Goal: Task Accomplishment & Management: Use online tool/utility

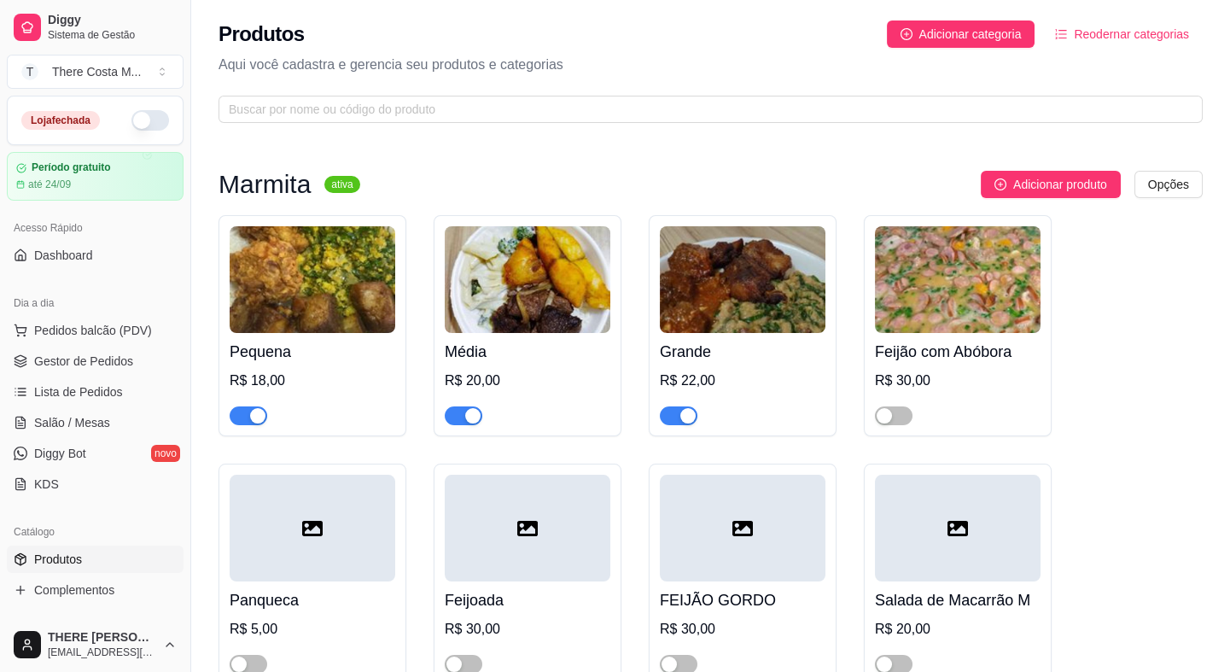
click at [321, 231] on img at bounding box center [313, 279] width 166 height 107
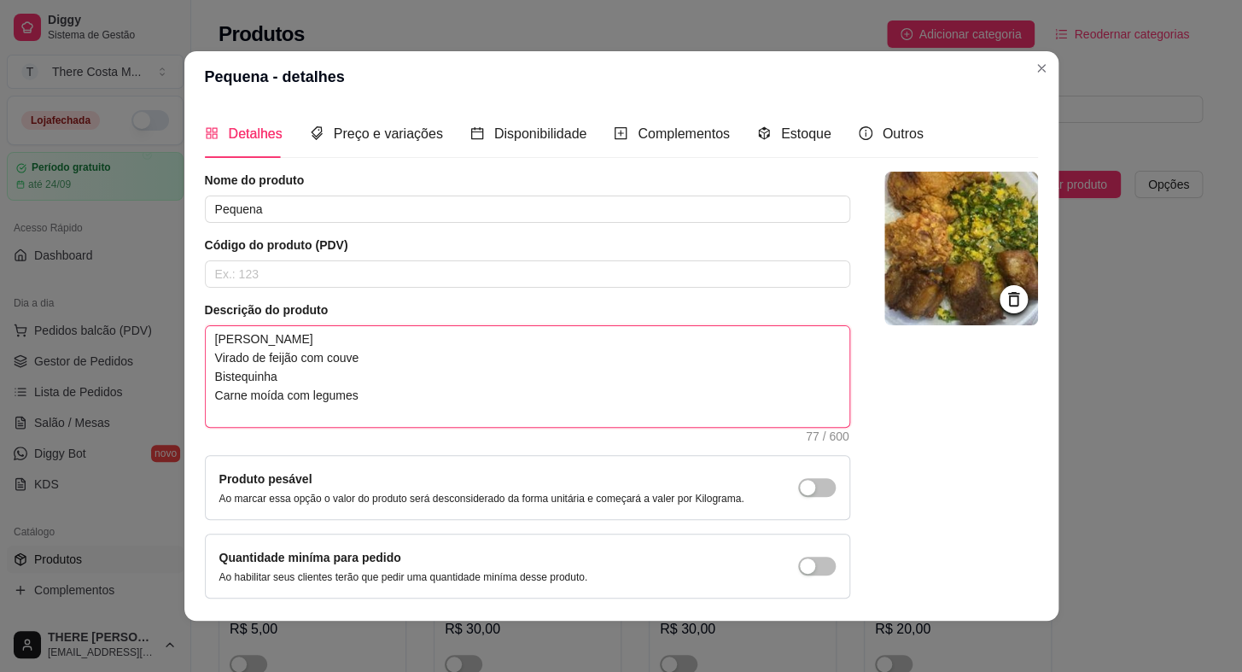
drag, startPoint x: 369, startPoint y: 417, endPoint x: 192, endPoint y: 376, distance: 181.6
click at [192, 376] on div "Detalhes Preço e variações Disponibilidade Complementos Estoque Outros Nome do …" at bounding box center [621, 361] width 874 height 518
type textarea "[PERSON_NAME] F"
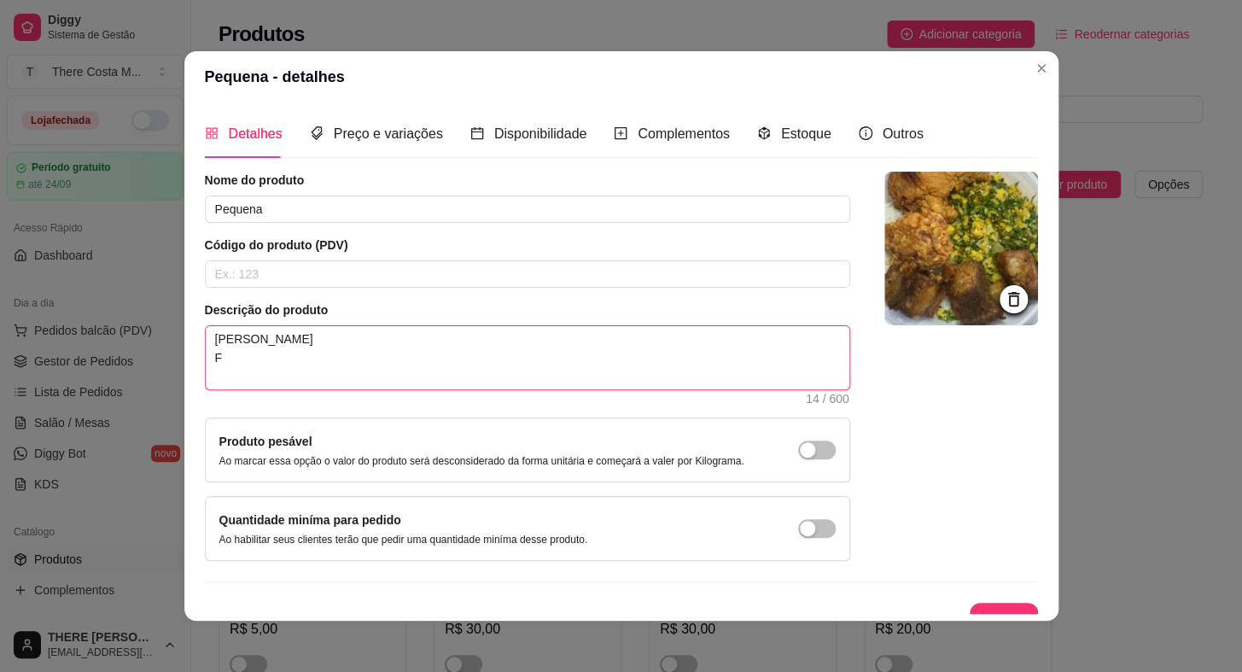
type textarea "[PERSON_NAME] Fr"
type textarea "[PERSON_NAME] Fra"
type textarea "[PERSON_NAME] Fran"
type textarea "[PERSON_NAME] Frang"
type textarea "[PERSON_NAME] Frangio"
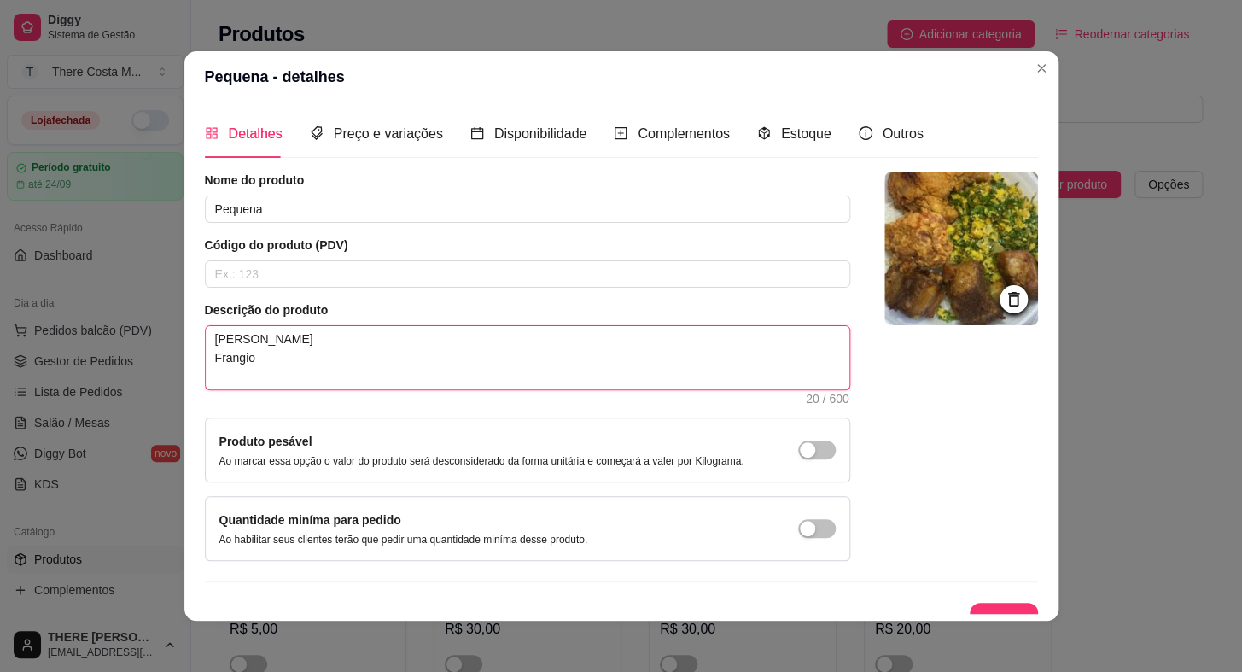
type textarea "[PERSON_NAME]"
type textarea "[PERSON_NAME] Frang"
type textarea "[PERSON_NAME]"
type textarea "[PERSON_NAME] Frango a"
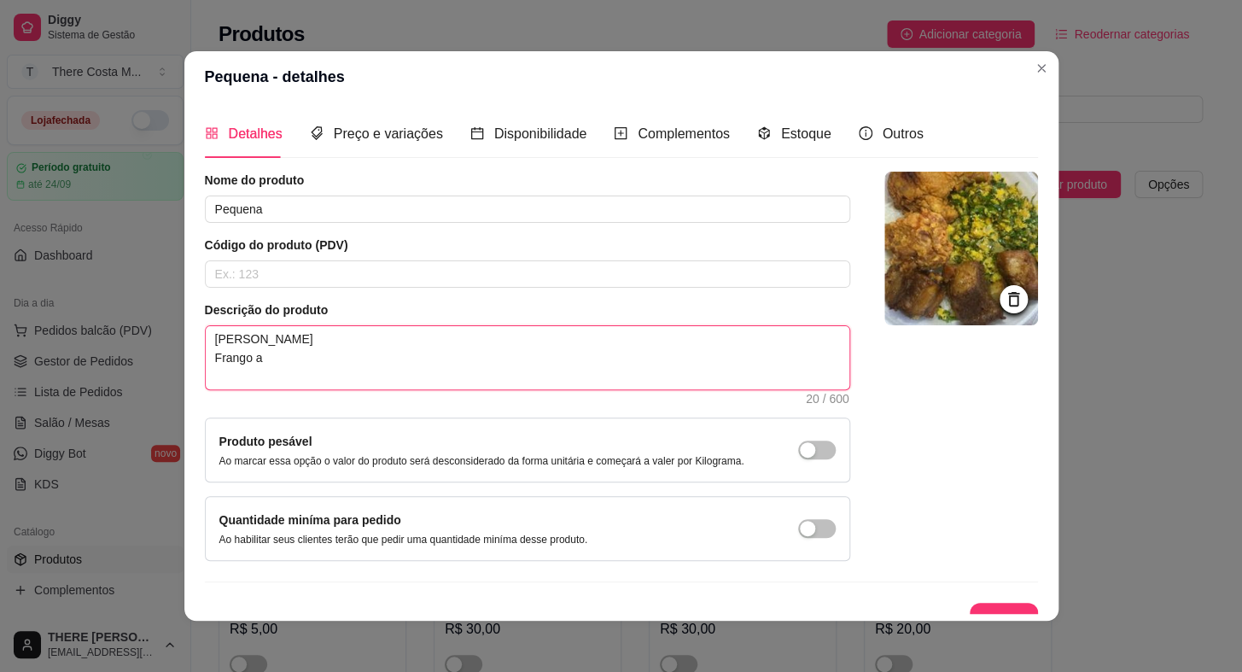
type textarea "[PERSON_NAME] Frango a"
type textarea "[PERSON_NAME] Frango a p"
type textarea "[PERSON_NAME] Frango a pa"
type textarea "[PERSON_NAME] Frango a pas"
type textarea "[PERSON_NAME] Frango a pass"
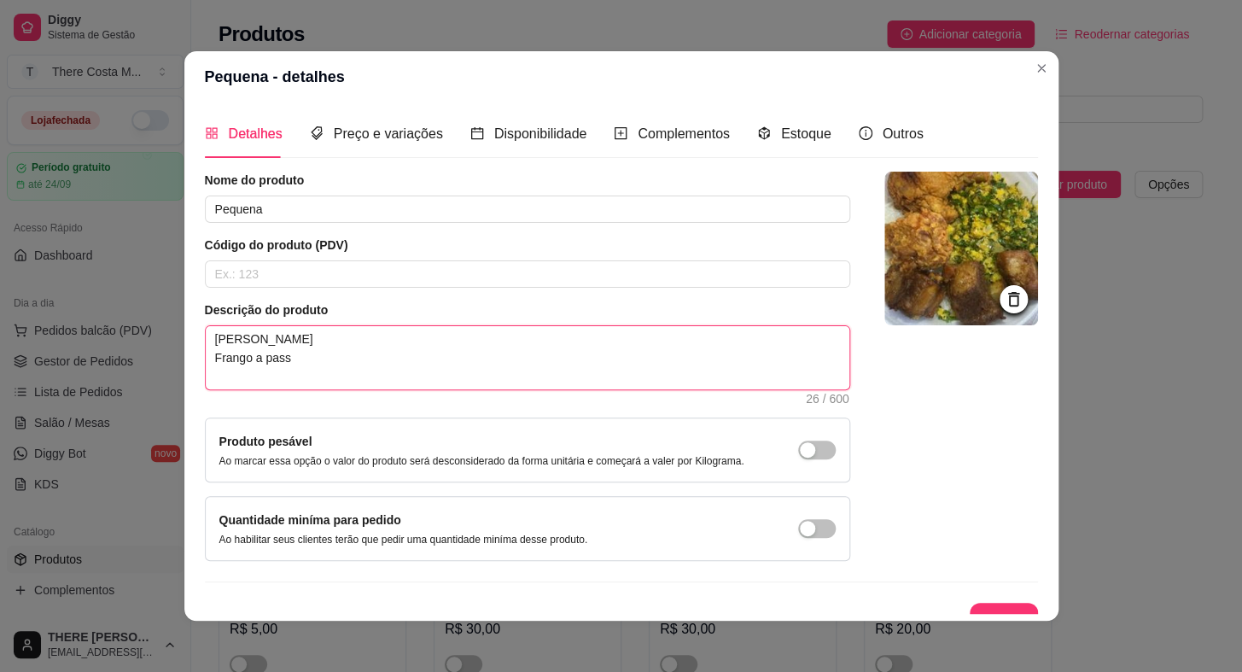
type textarea "[PERSON_NAME] Frango a passa"
type textarea "[PERSON_NAME] Frango a passar"
type textarea "[PERSON_NAME] Frango a passari"
type textarea "[PERSON_NAME] Frango a passarin"
type textarea "[PERSON_NAME] Frango a passarinh"
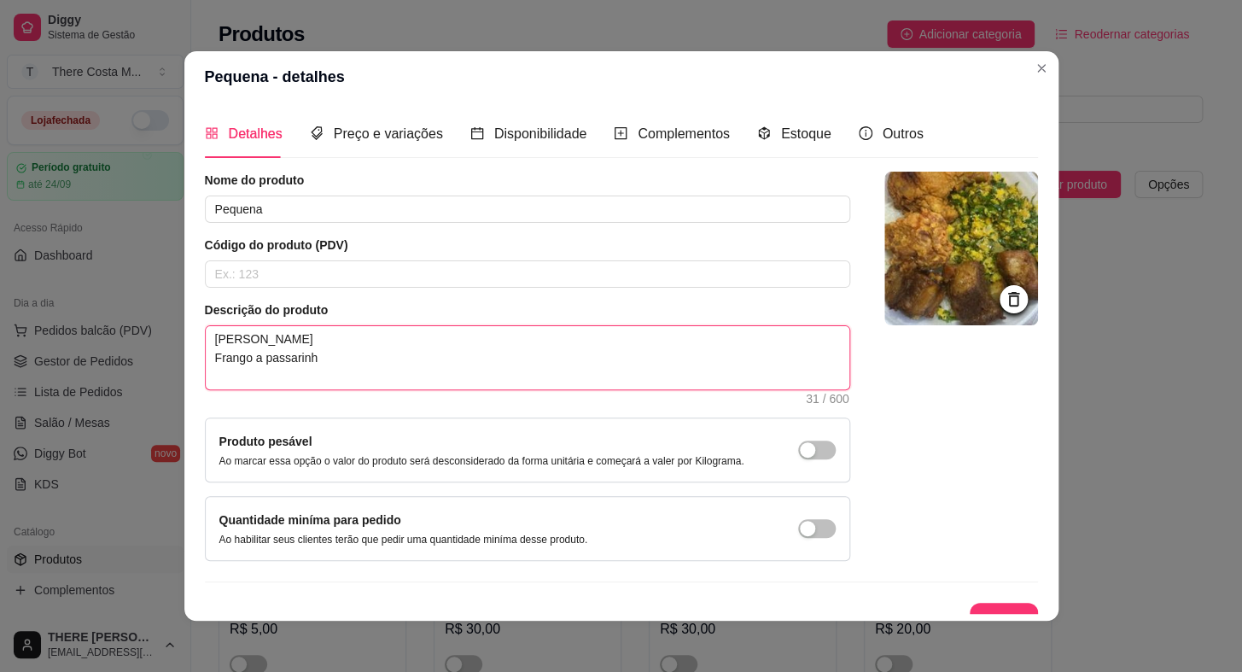
type textarea "[PERSON_NAME] Frango a passarinho"
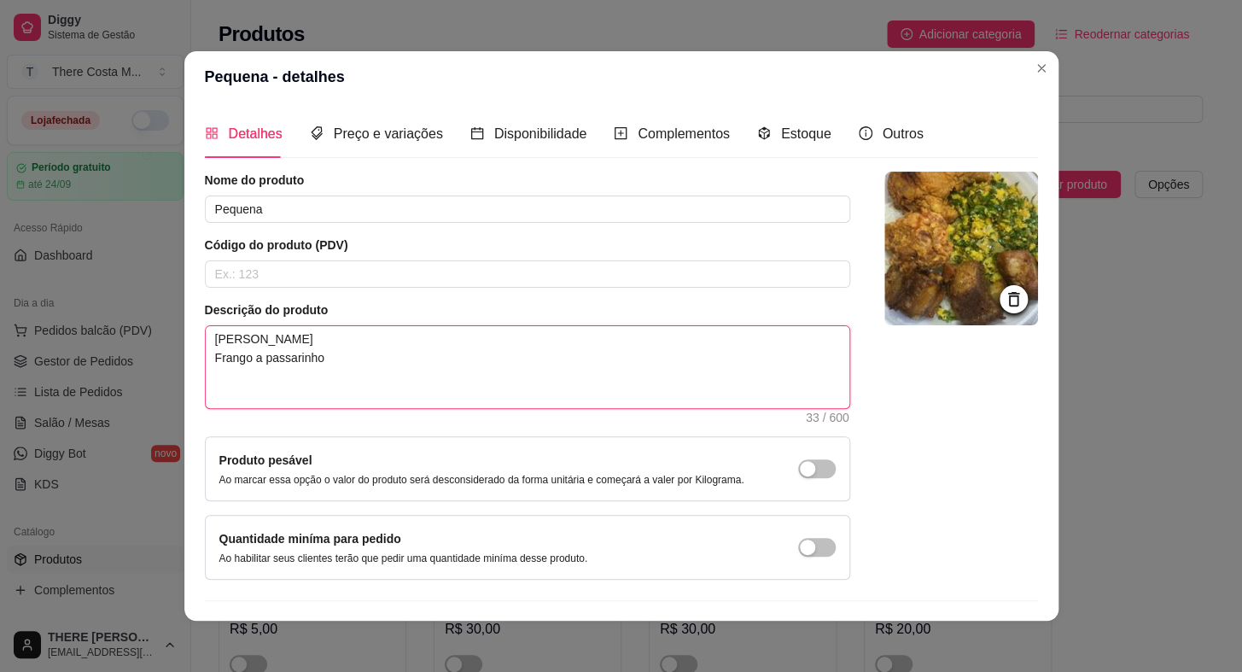
type textarea "[PERSON_NAME] Frango a passarinho r"
type textarea "[PERSON_NAME] Frango a passarinho"
type textarea "[PERSON_NAME] Frango a passarinho R"
type textarea "[PERSON_NAME] Frango a passarinho Ro"
type textarea "[PERSON_NAME] Frango a passarinho Roc"
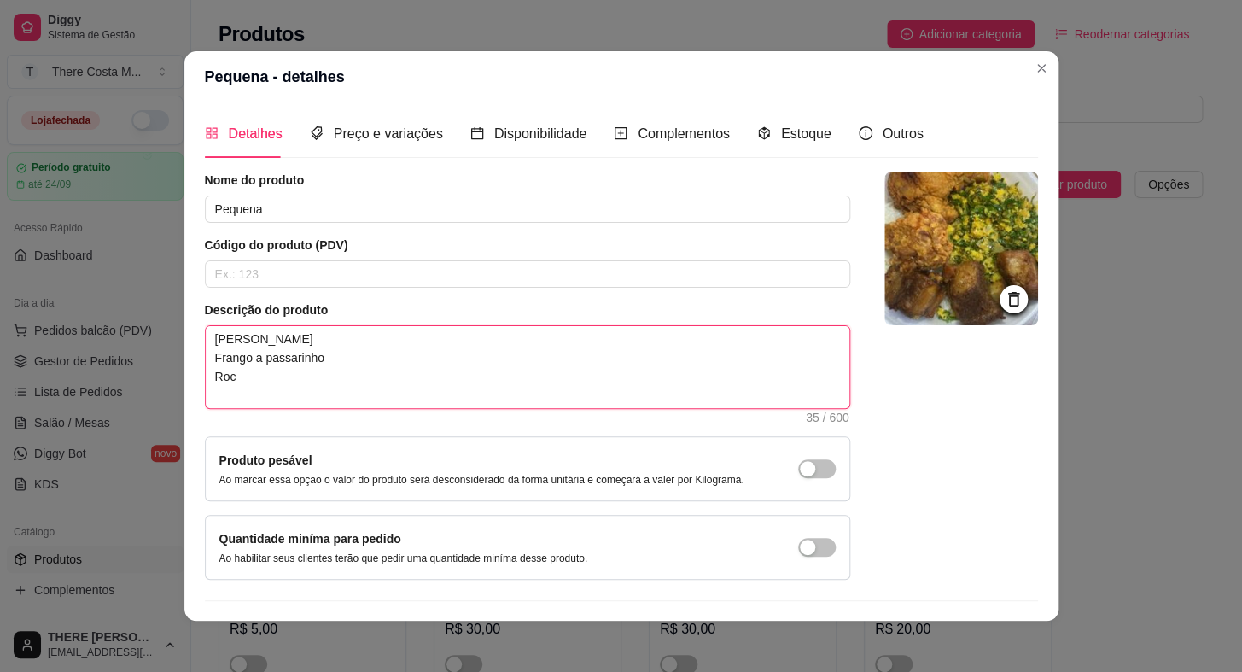
type textarea "[PERSON_NAME] Frango a [PERSON_NAME]"
type textarea "[PERSON_NAME] Frango a passarinho Rocam"
type textarea "[PERSON_NAME] Frango a passarinho Rocamb"
type textarea "[PERSON_NAME] Frango a passarinho Rocambo"
type textarea "[PERSON_NAME] Frango a passarinho Rocambol"
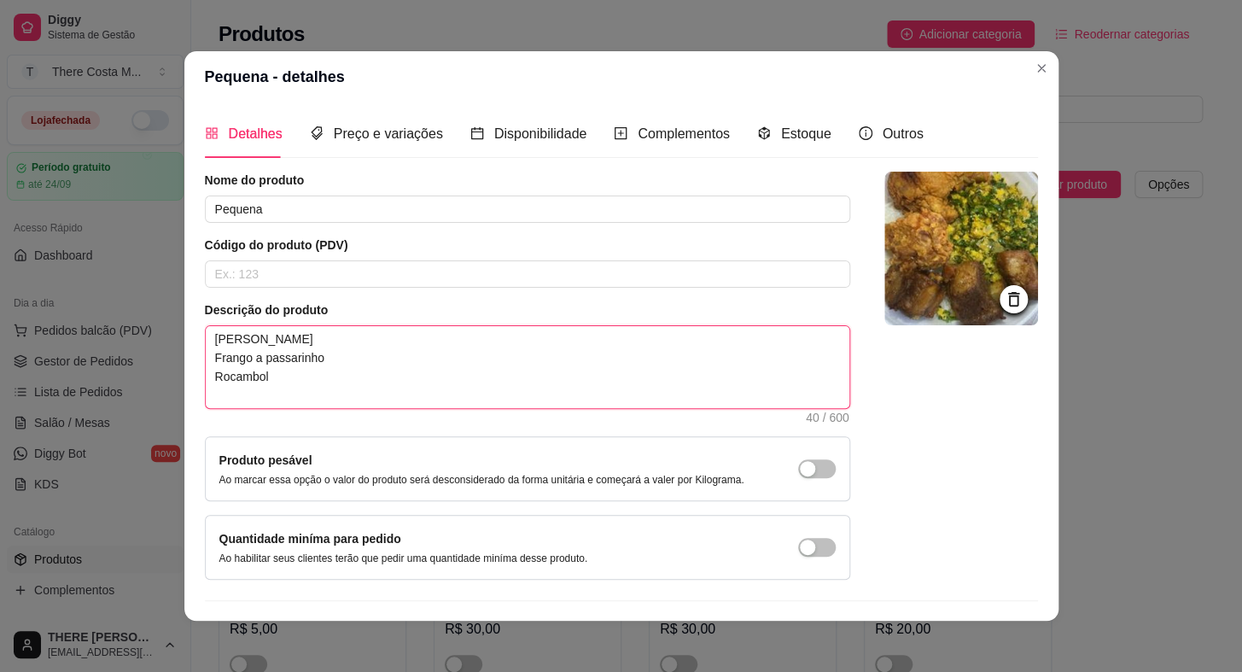
type textarea "[PERSON_NAME] Frango a passarinho Rocambole"
type textarea "[PERSON_NAME] Frango a passarinho Rocambole d"
type textarea "[PERSON_NAME] Frango a passarinho Rocambole de"
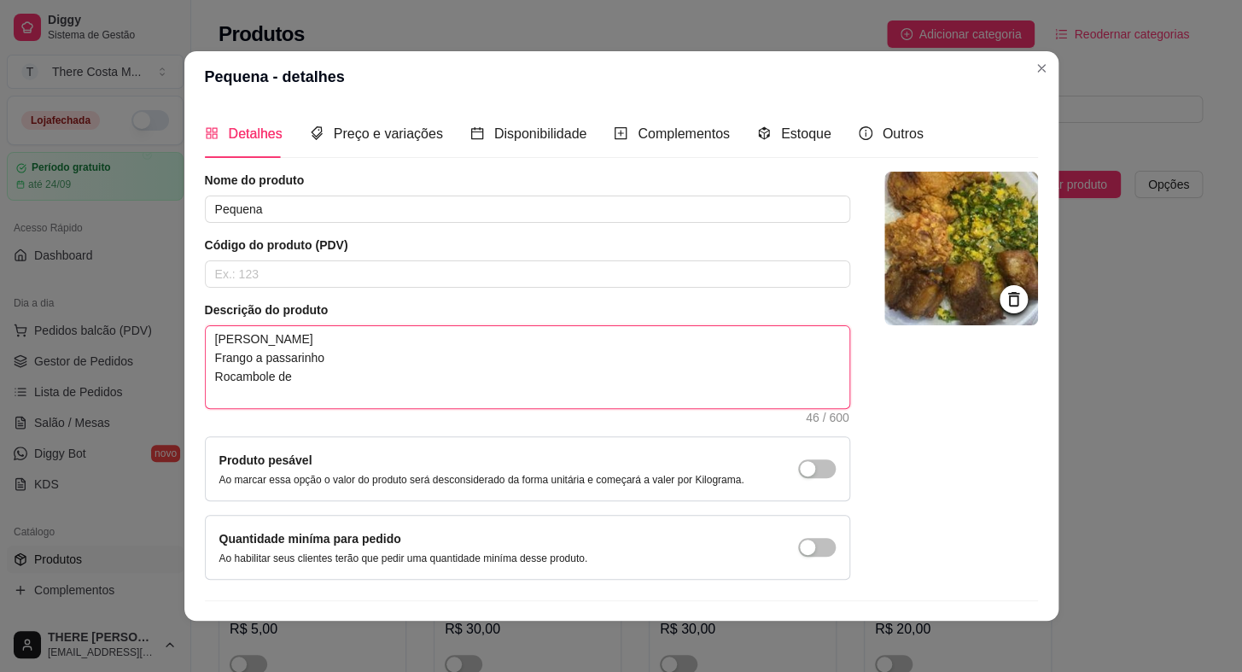
type textarea "[PERSON_NAME] Frango a passarinho Rocambole de c"
type textarea "[PERSON_NAME] Frango a passarinho Rocambole de ca"
type textarea "[PERSON_NAME] Frango a passarinho Rocambole de car"
type textarea "[PERSON_NAME] Frango a passarinho Rocambole de carn"
type textarea "[PERSON_NAME] Frango a passarinho Rocambole de carne"
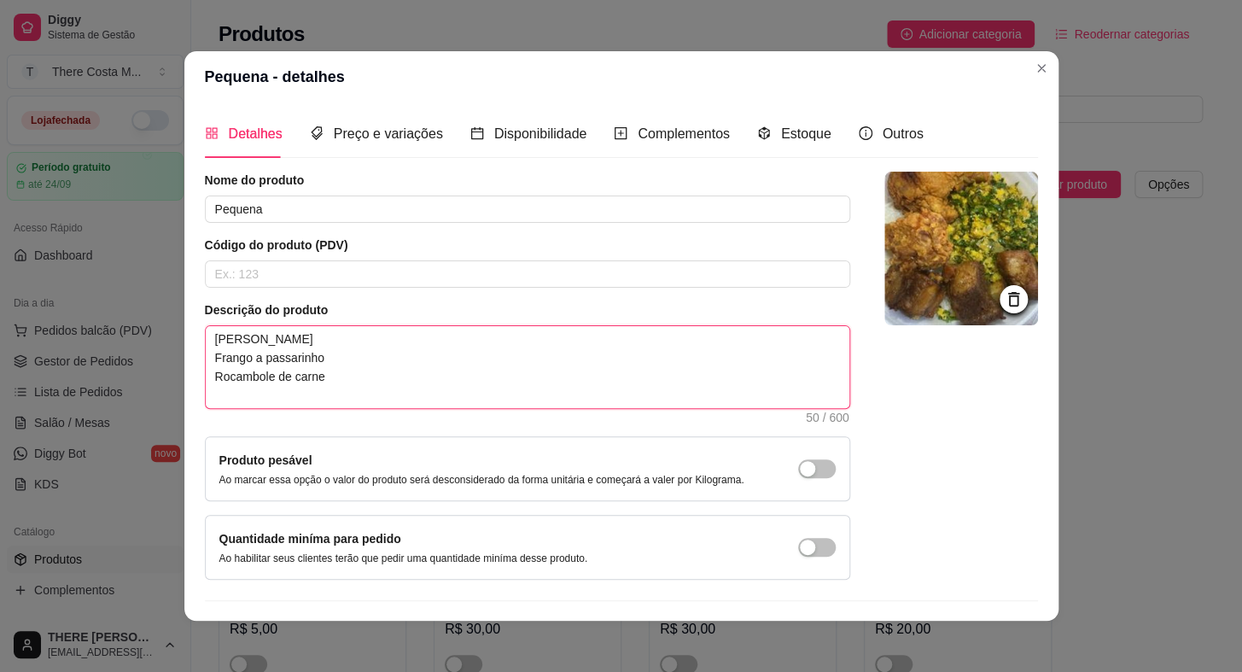
type textarea "[PERSON_NAME] Frango a passarinho Rocambole de carne"
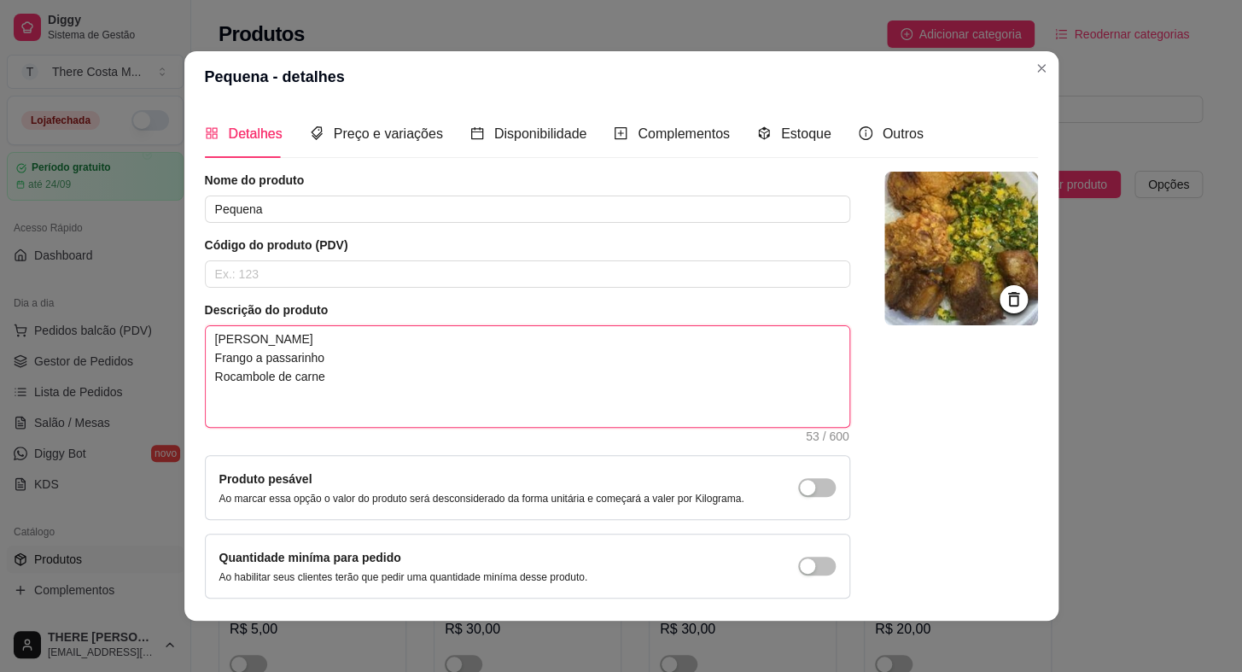
type textarea "[PERSON_NAME] Frango a passarinho Rocambole de carne F"
type textarea "[PERSON_NAME] Frango a passarinho Rocambole de carne Fa"
type textarea "[PERSON_NAME] Frango a passarinho Rocambole de carne Far"
type textarea "[PERSON_NAME] Frango a passarinho Rocambole de carne Faro"
type textarea "[PERSON_NAME] Frango a passarinho Rocambole de carne Farof"
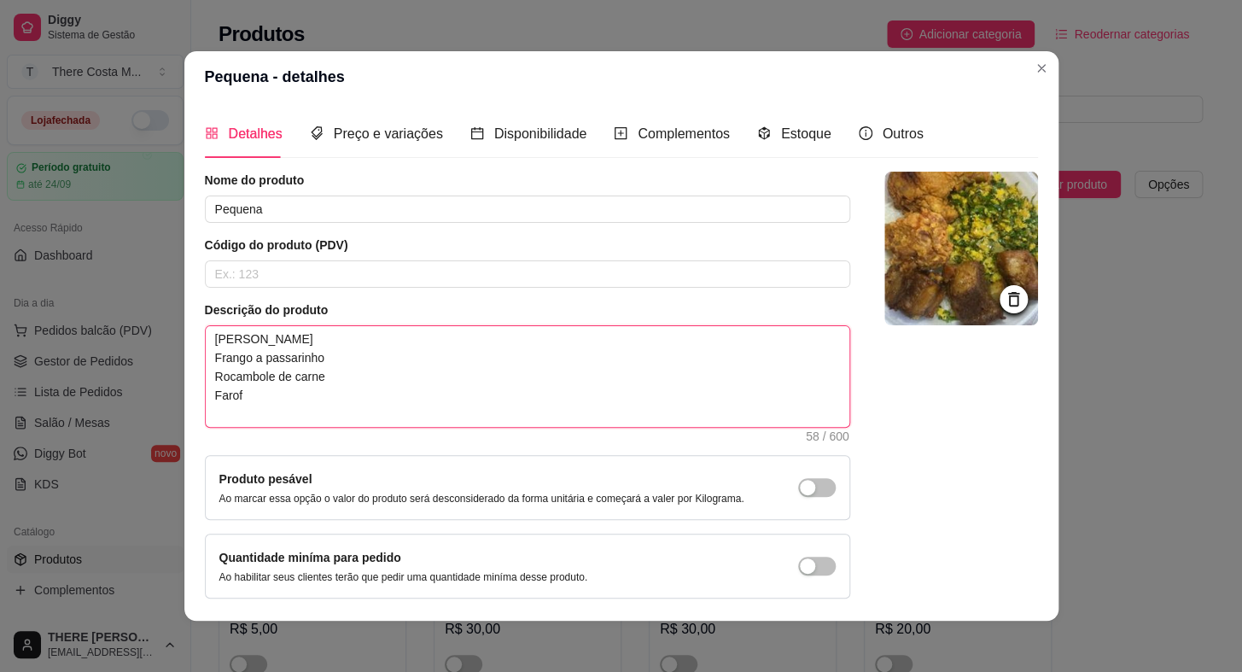
type textarea "[PERSON_NAME] Frango a passarinho Rocambole de carne Farofa"
type textarea "[PERSON_NAME] Frango a passarinho Rocambole de carne Farofa d"
type textarea "[PERSON_NAME] Frango a passarinho Rocambole de carne Farofa da"
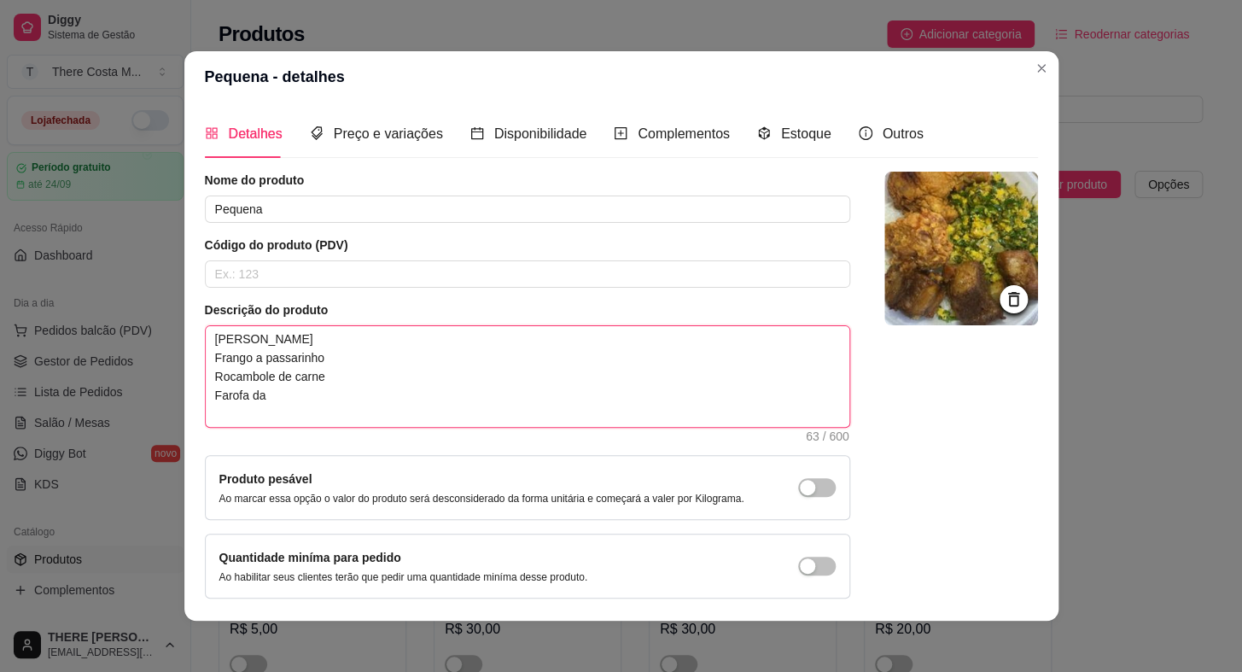
type textarea "[PERSON_NAME] Frango a passarinho Rocambole de carne Farofa da c"
type textarea "[PERSON_NAME] Frango a passarinho Rocambole de carne Farofa da ca"
type textarea "[PERSON_NAME] Frango a passarinho Rocambole de carne Farofa da cas"
type textarea "[PERSON_NAME] Frango a passarinho Rocambole de carne Farofa da casa"
drag, startPoint x: 298, startPoint y: 417, endPoint x: 138, endPoint y: 332, distance: 180.6
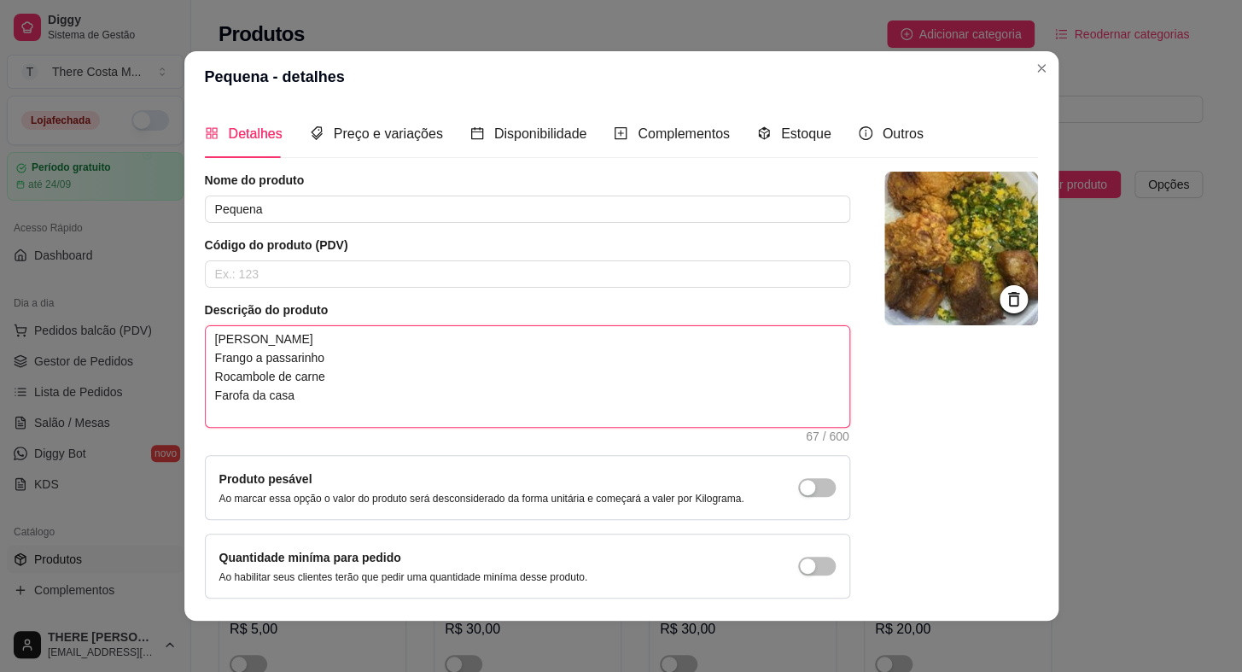
click at [138, 332] on div "Pequena - detalhes Detalhes Preço e variações Disponibilidade Complementos Esto…" at bounding box center [621, 336] width 1242 height 672
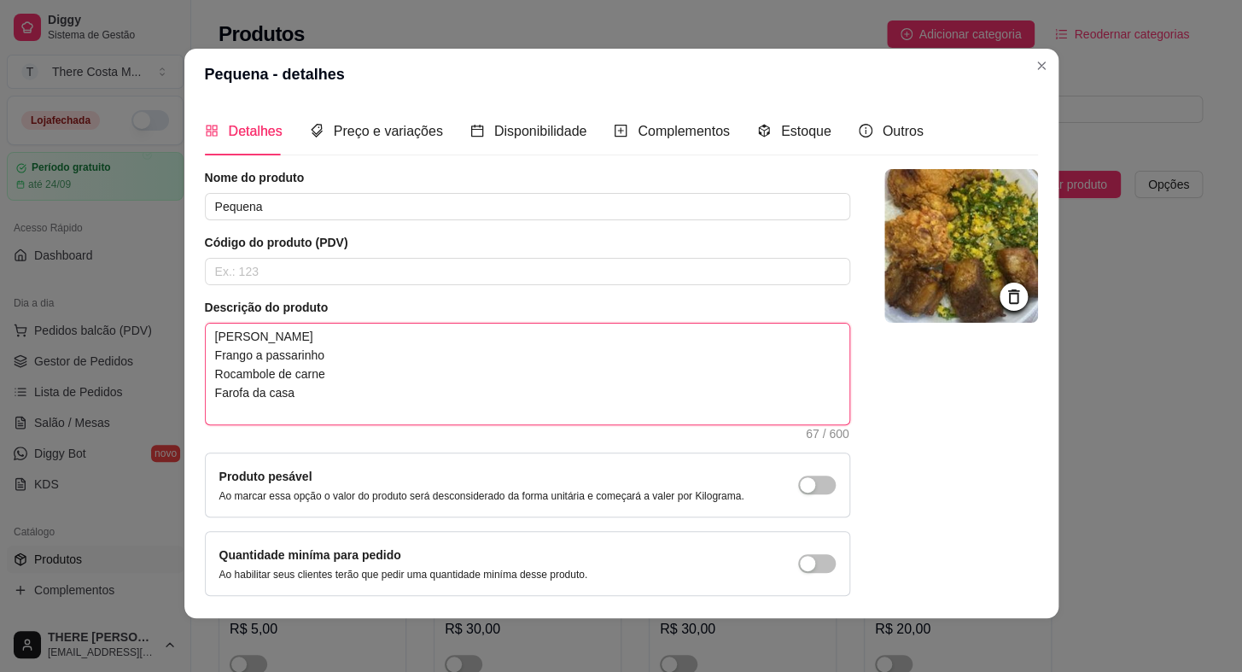
scroll to position [60, 0]
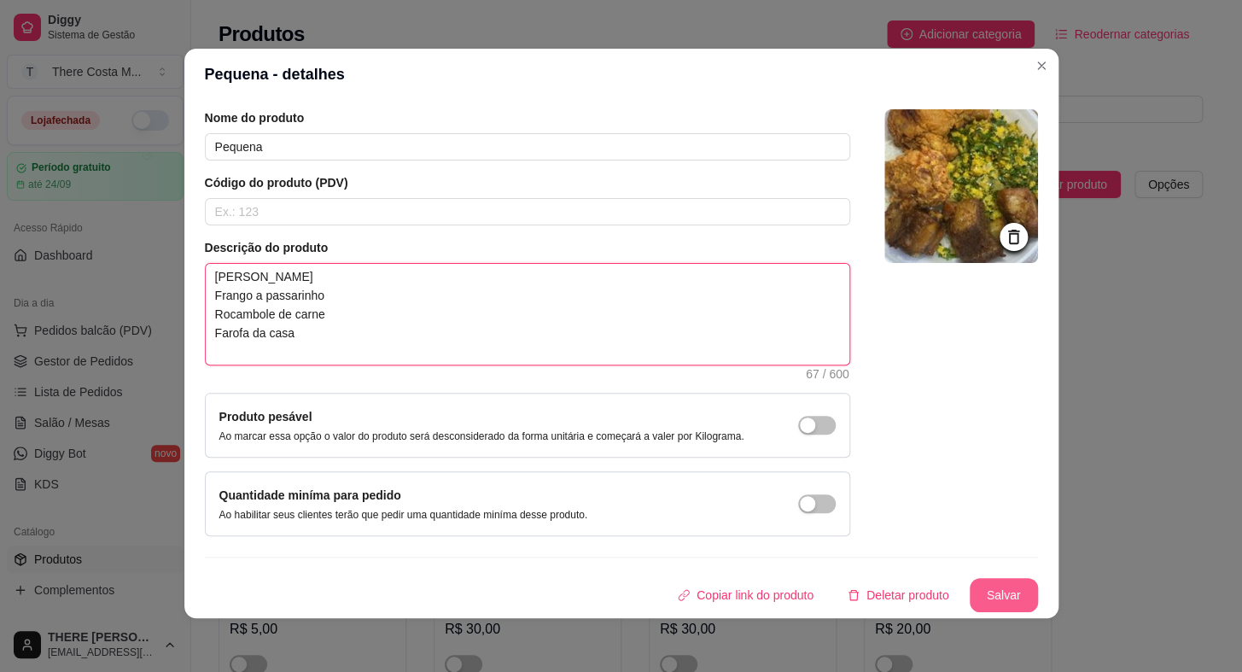
type textarea "[PERSON_NAME] Frango a passarinho Rocambole de carne Farofa da casa"
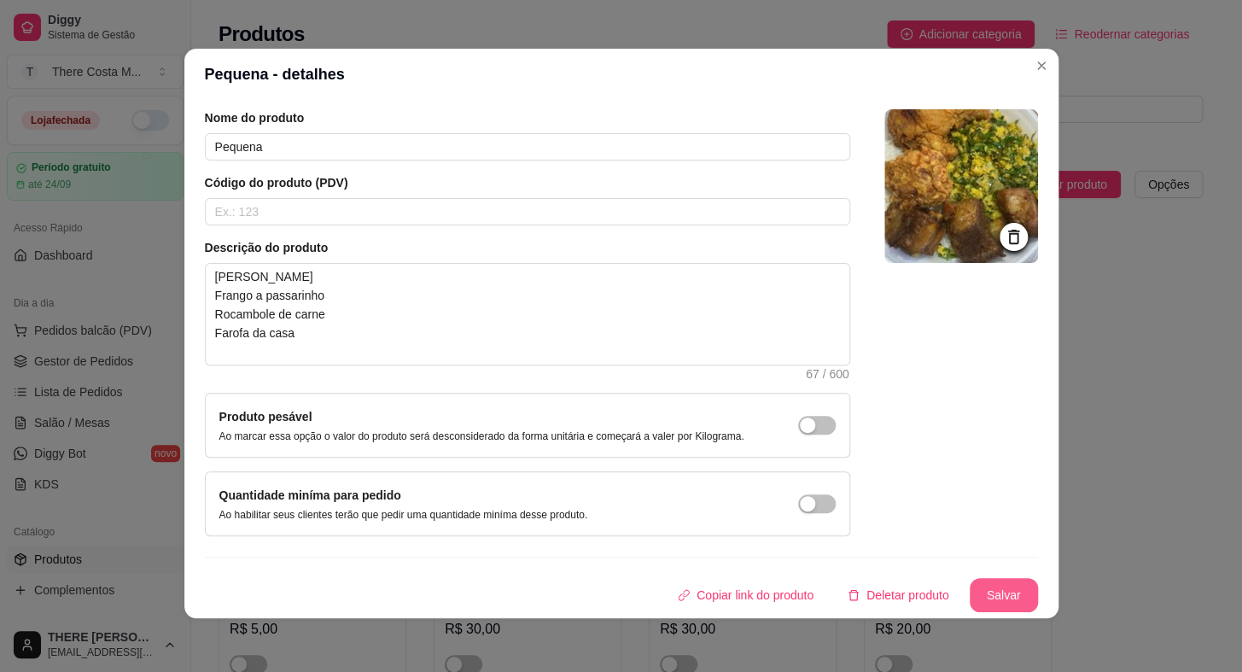
click at [990, 591] on button "Salvar" at bounding box center [1004, 595] width 68 height 34
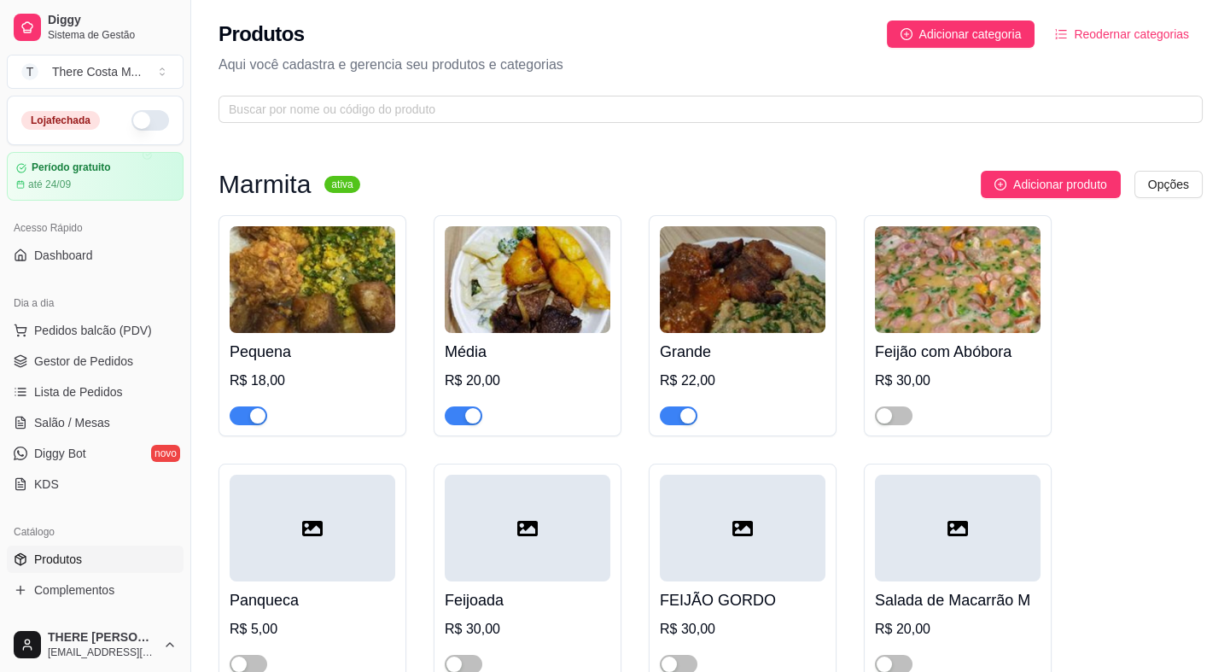
click at [569, 266] on img at bounding box center [528, 279] width 166 height 107
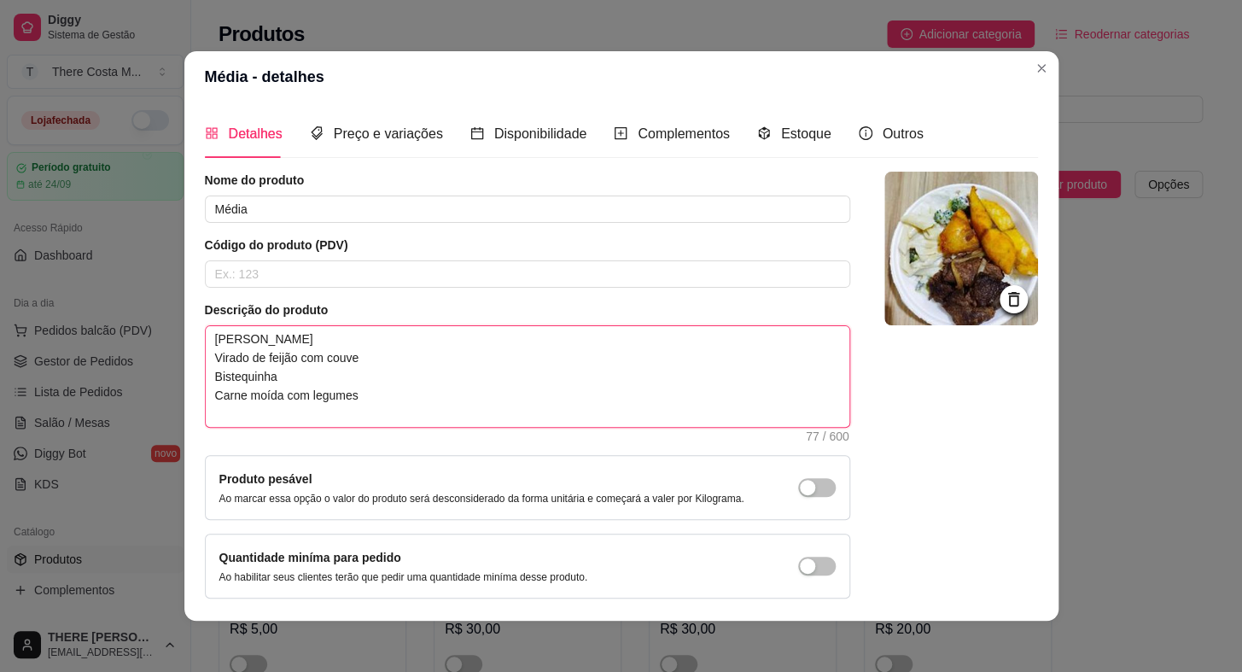
drag, startPoint x: 359, startPoint y: 415, endPoint x: 140, endPoint y: 272, distance: 261.6
click at [140, 272] on div "Média - detalhes Detalhes Preço e variações Disponibilidade Complementos Estoqu…" at bounding box center [621, 336] width 1242 height 672
paste textarea "Frango a passarinho Rocambole de carne Farofa da casa"
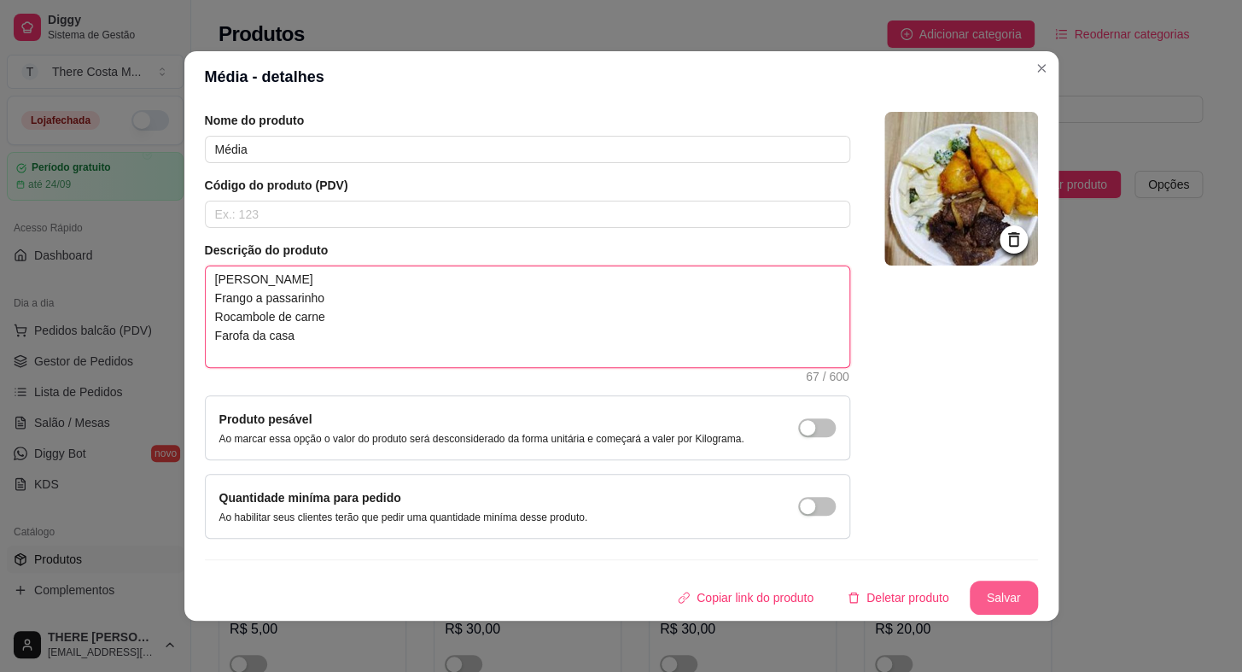
type textarea "[PERSON_NAME] Frango a passarinho Rocambole de carne Farofa da casa"
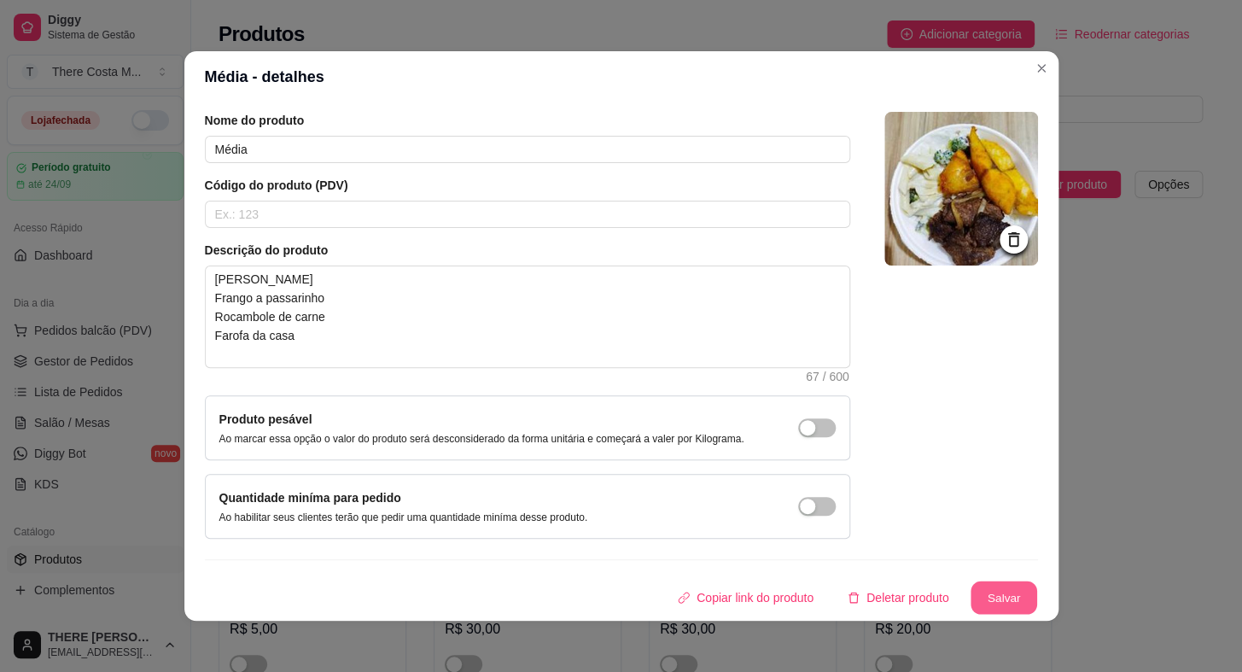
click at [971, 594] on button "Salvar" at bounding box center [1004, 597] width 67 height 33
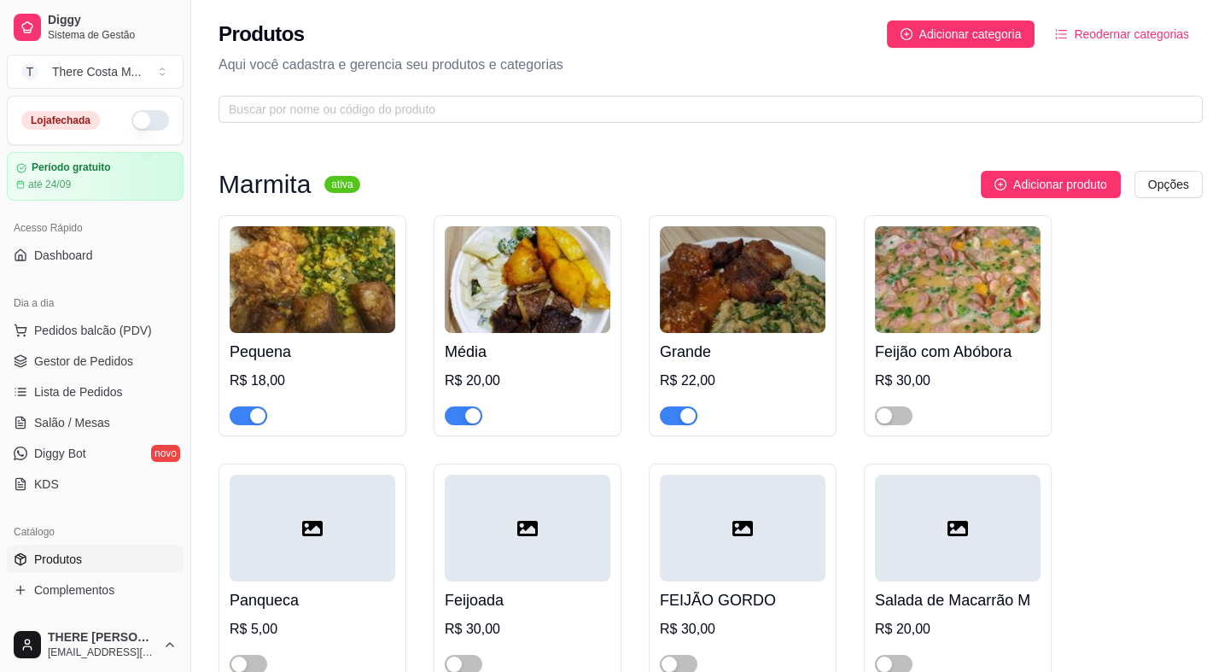
click at [705, 316] on img at bounding box center [743, 279] width 166 height 107
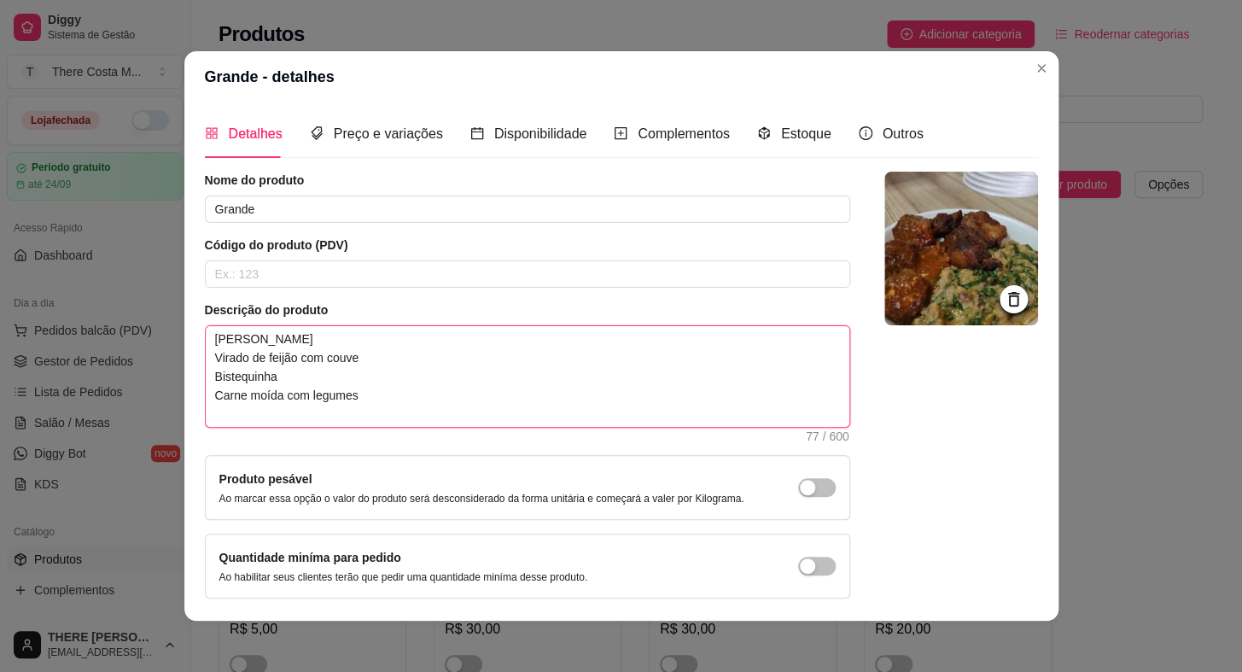
drag, startPoint x: 414, startPoint y: 399, endPoint x: 0, endPoint y: 399, distance: 414.0
click at [0, 399] on div "Grande - detalhes Detalhes Preço e variações Disponibilidade Complementos Estoq…" at bounding box center [621, 336] width 1242 height 672
click at [353, 404] on textarea "[PERSON_NAME] Virado de feijão com couve Bistequinha Carne moída com legumes" at bounding box center [528, 376] width 644 height 101
drag, startPoint x: 358, startPoint y: 410, endPoint x: 120, endPoint y: 282, distance: 270.4
click at [120, 282] on div "Grande - detalhes Detalhes Preço e variações Disponibilidade Complementos Estoq…" at bounding box center [621, 336] width 1242 height 672
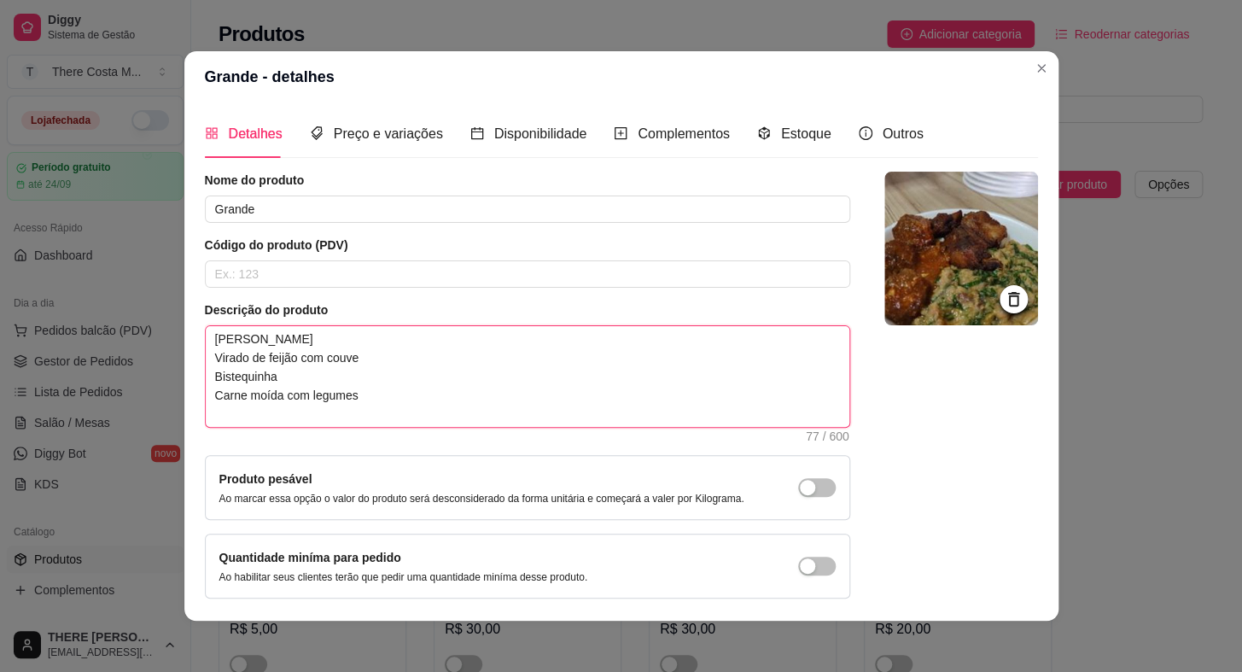
paste textarea "Frango a passarinho Rocambole de carne Farofa da casa"
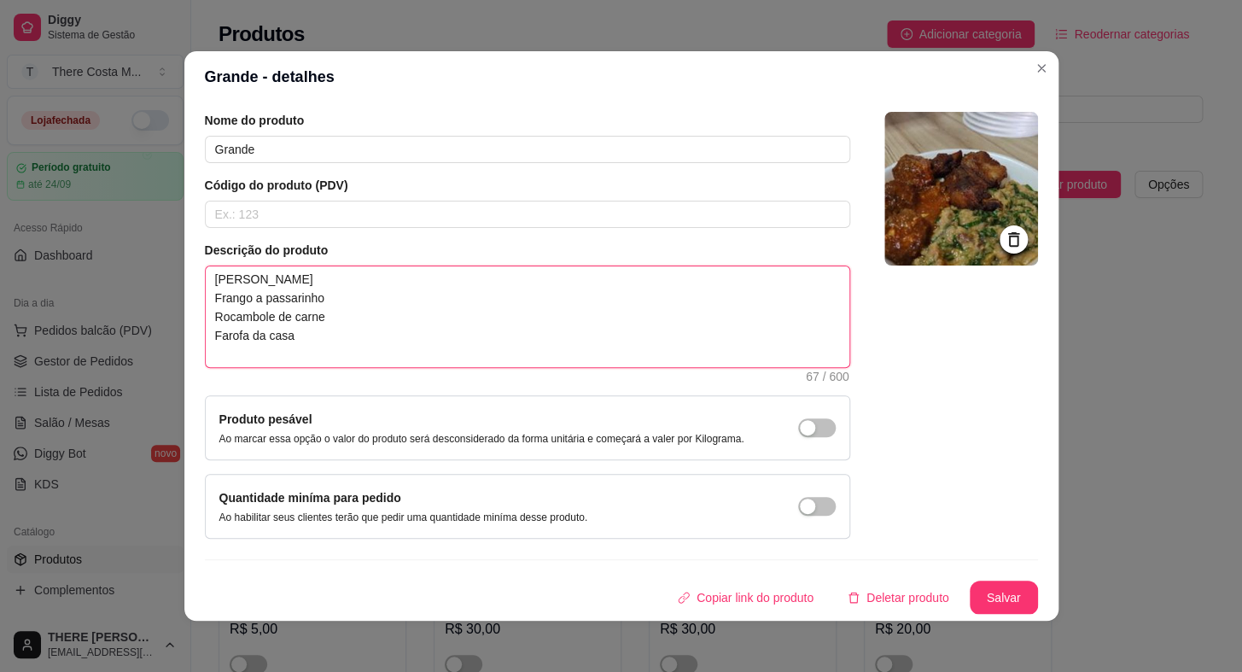
type textarea "[PERSON_NAME] Frango a passarinho Rocambole de carne Farofa da casa"
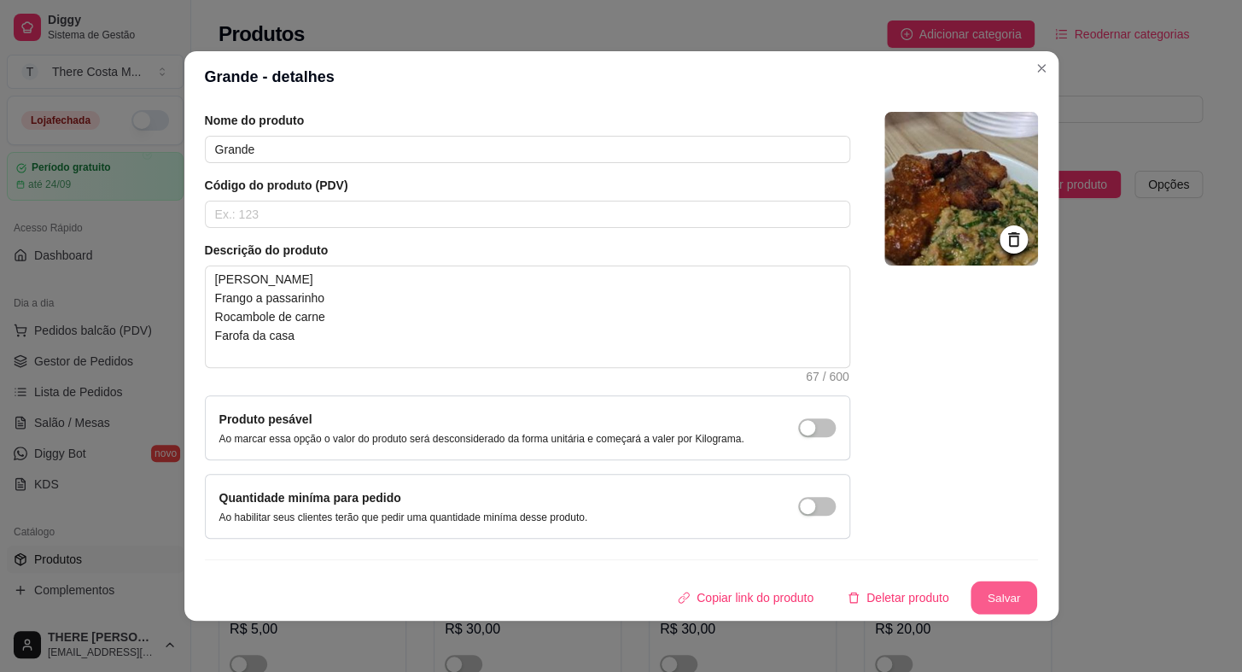
click at [977, 591] on button "Salvar" at bounding box center [1004, 597] width 67 height 33
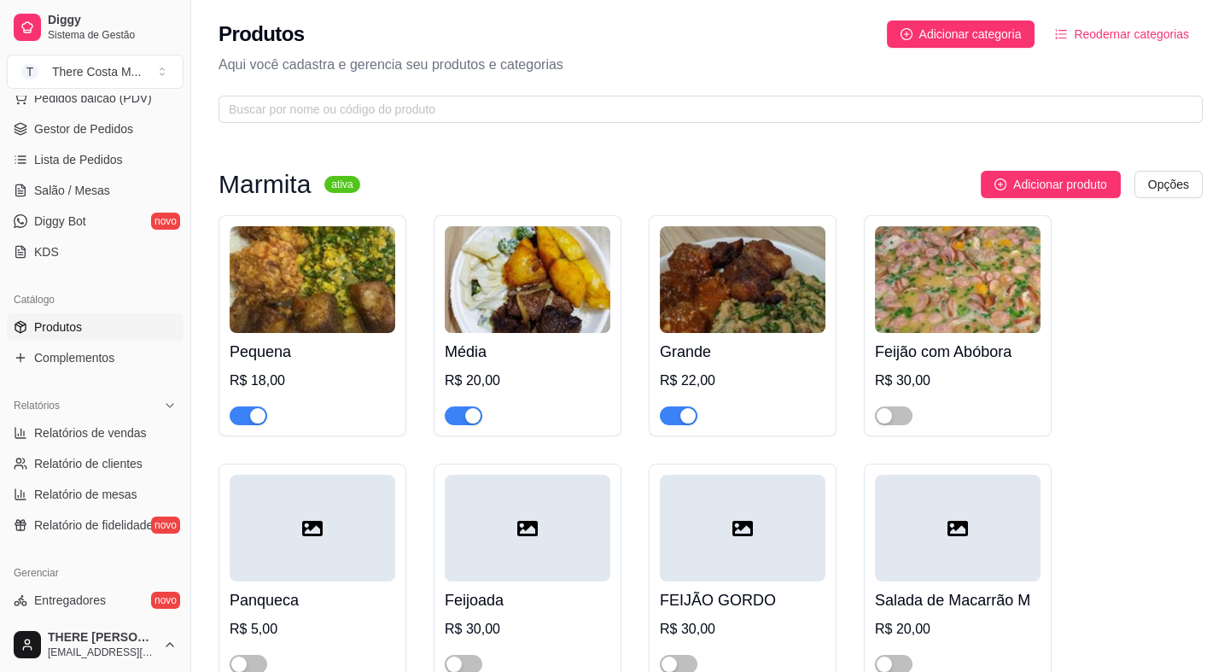
scroll to position [465, 0]
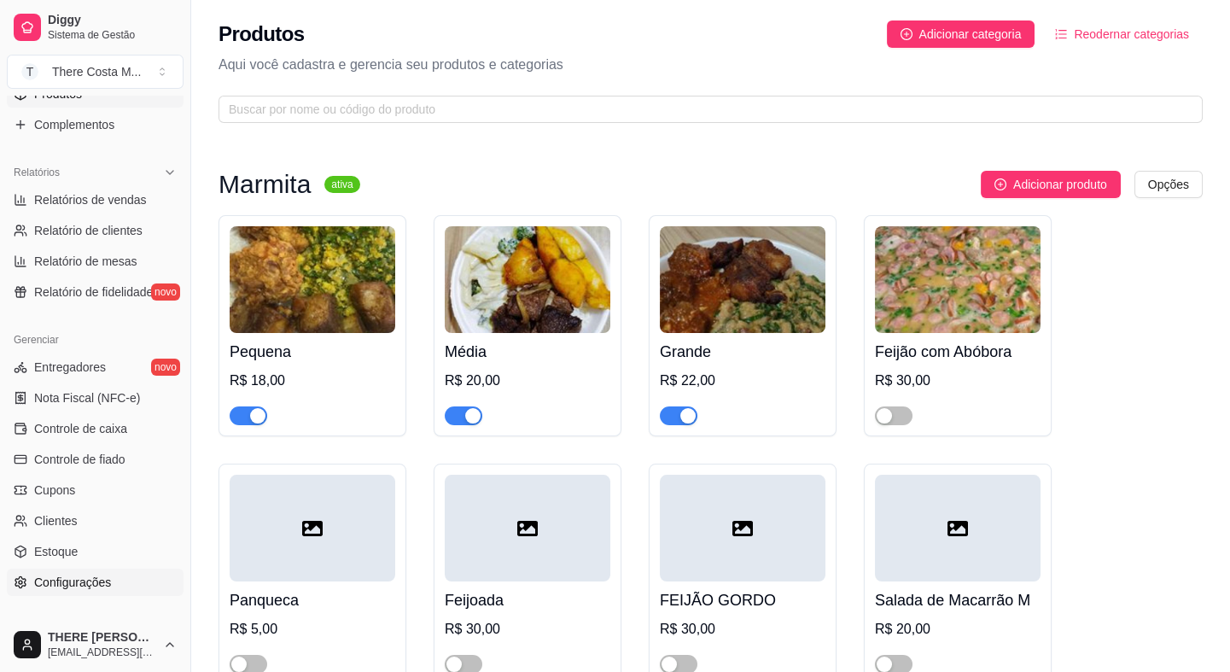
click at [94, 576] on span "Configurações" at bounding box center [72, 582] width 77 height 17
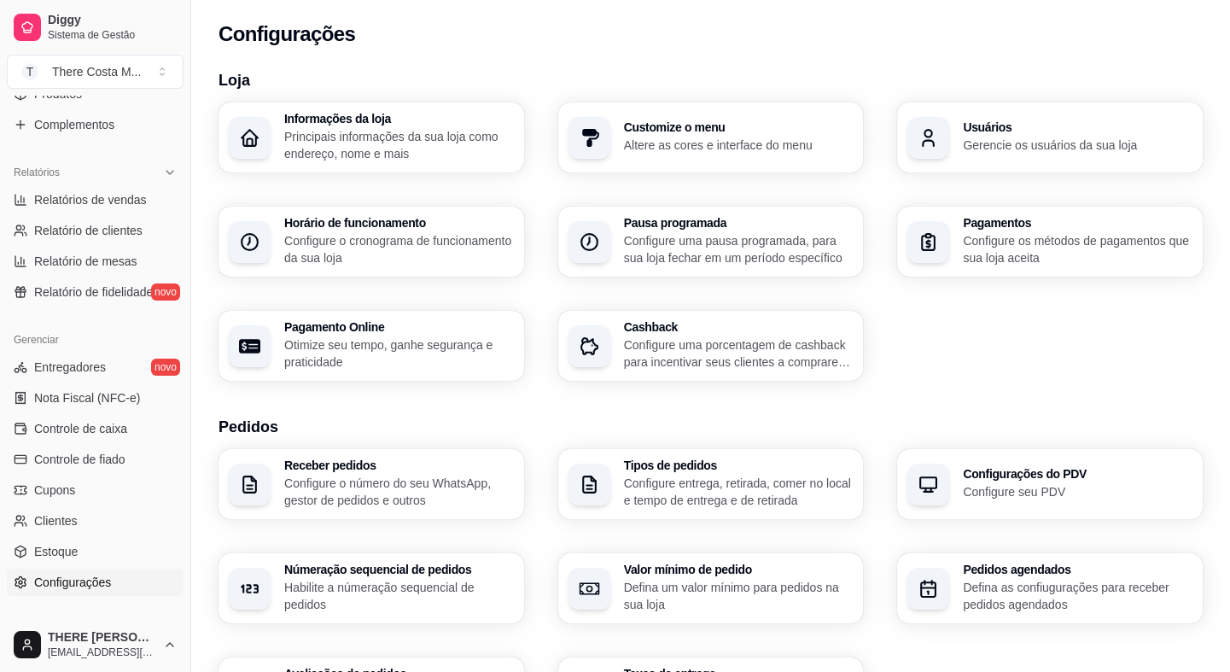
click at [360, 503] on p "Configure o número do seu WhatsApp, gestor de pedidos e outros" at bounding box center [399, 492] width 230 height 34
click at [375, 572] on h3 "Númeração sequencial de pedidos" at bounding box center [399, 569] width 230 height 12
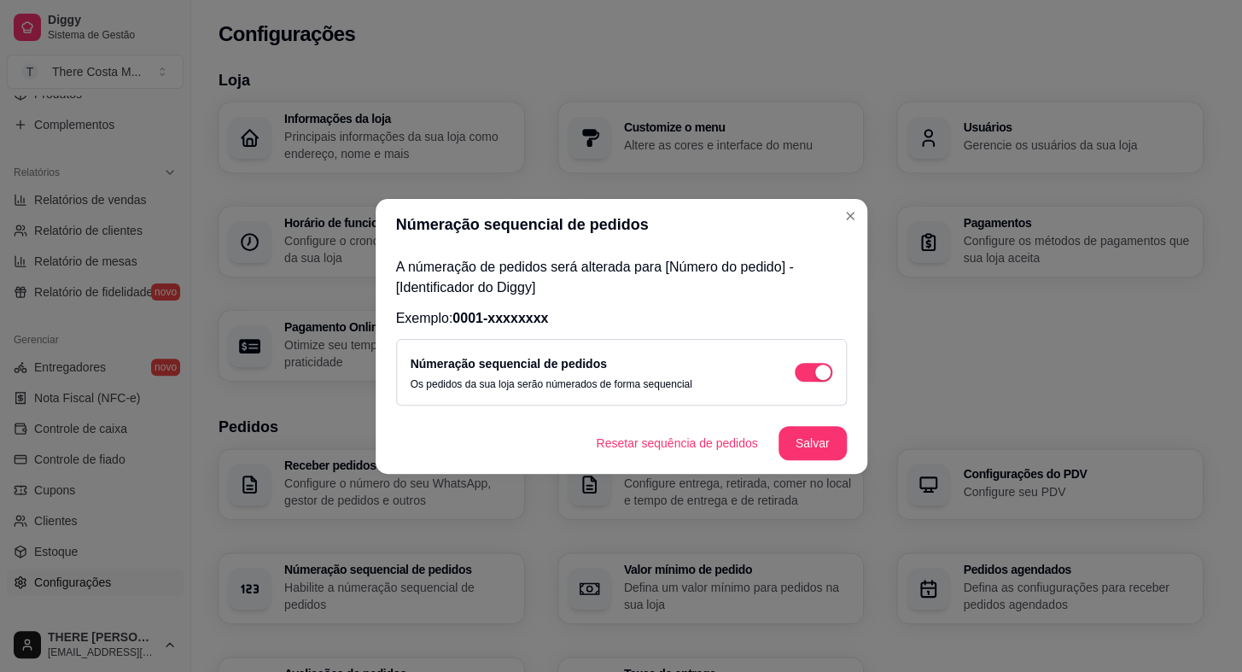
click at [668, 463] on footer "Resetar sequência de pedidos Salvar" at bounding box center [622, 442] width 492 height 61
click at [686, 443] on button "Resetar sequência de pedidos" at bounding box center [678, 442] width 184 height 33
click at [805, 443] on button "Salvar" at bounding box center [812, 442] width 67 height 33
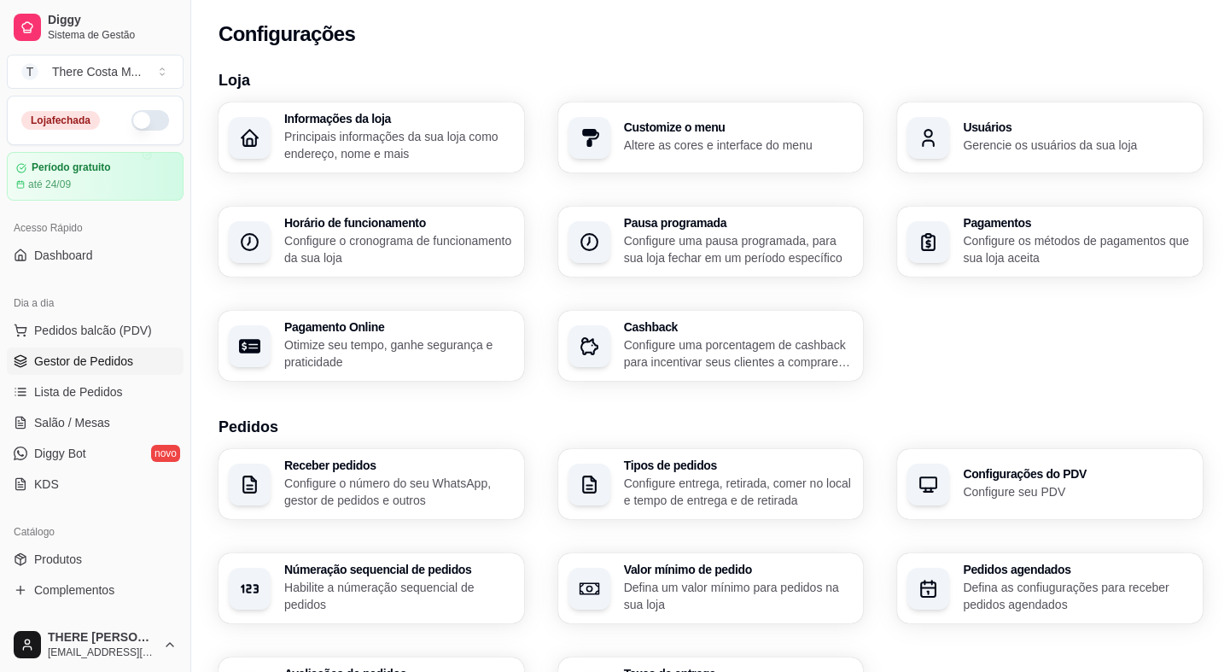
click at [60, 356] on span "Gestor de Pedidos" at bounding box center [83, 361] width 99 height 17
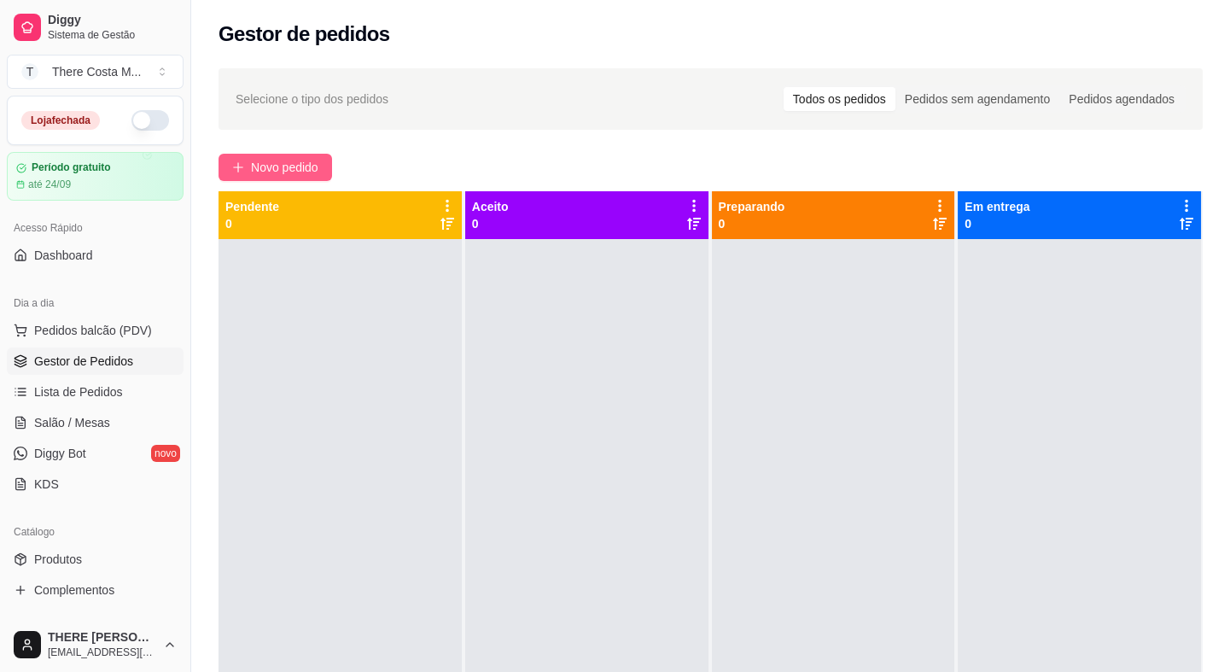
click at [256, 158] on span "Novo pedido" at bounding box center [284, 167] width 67 height 19
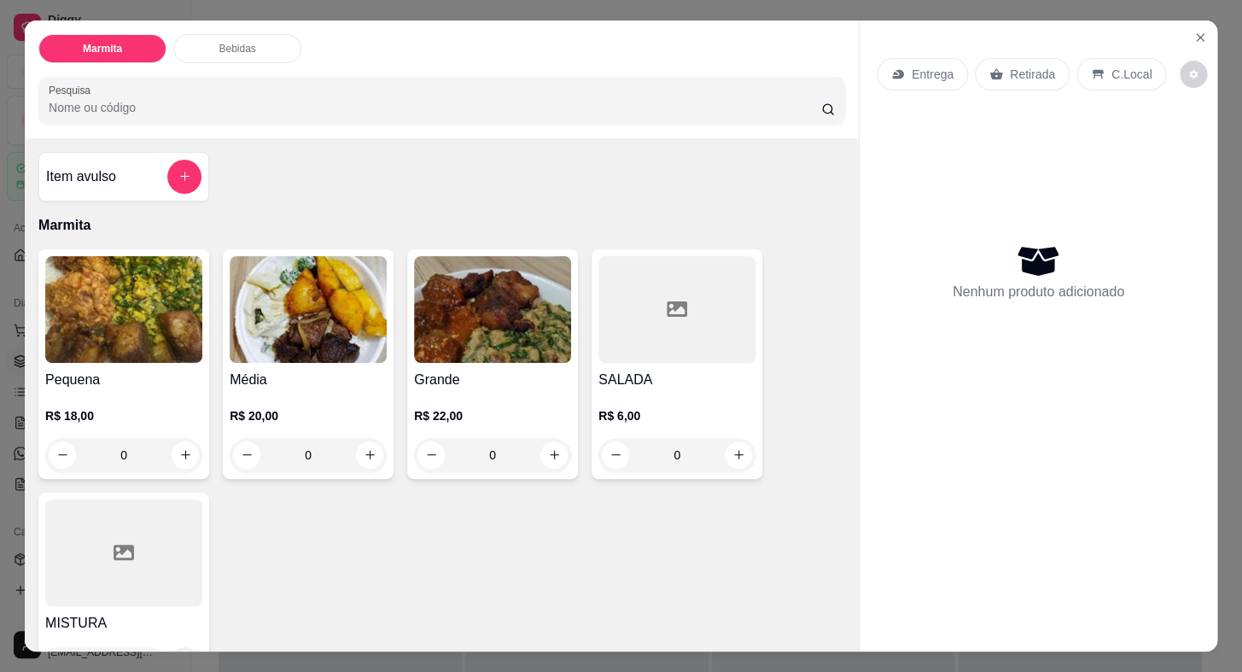
click at [487, 305] on img at bounding box center [492, 309] width 157 height 107
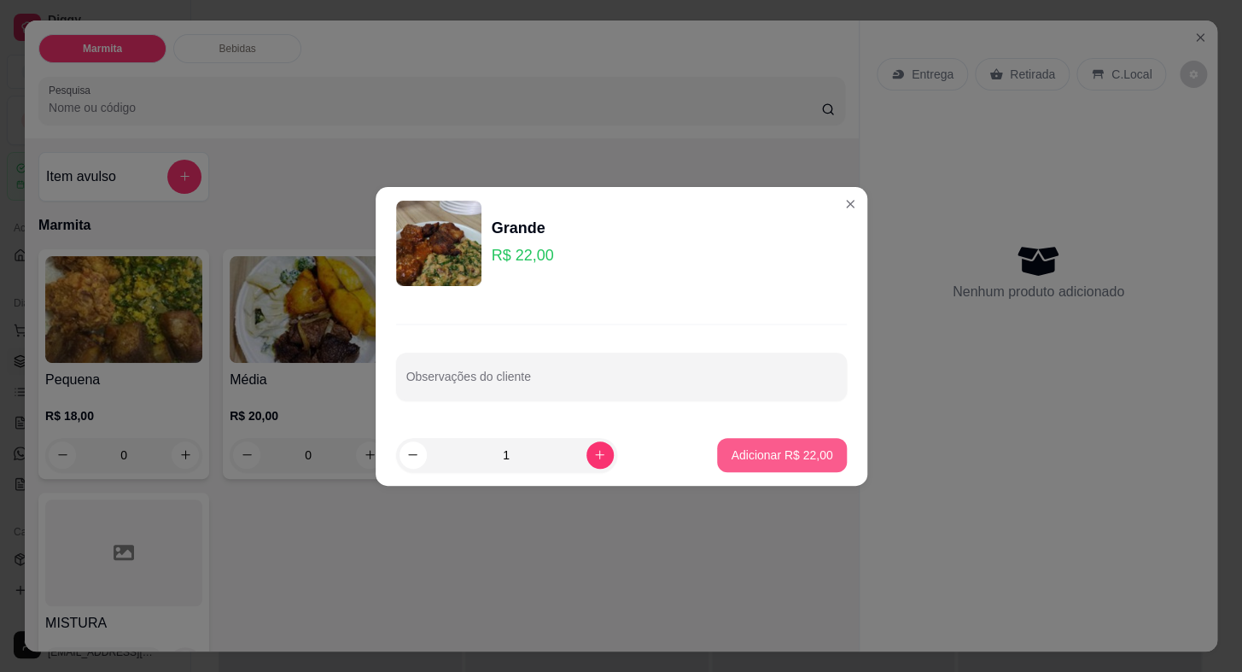
click at [749, 468] on button "Adicionar R$ 22,00" at bounding box center [781, 455] width 129 height 34
type input "1"
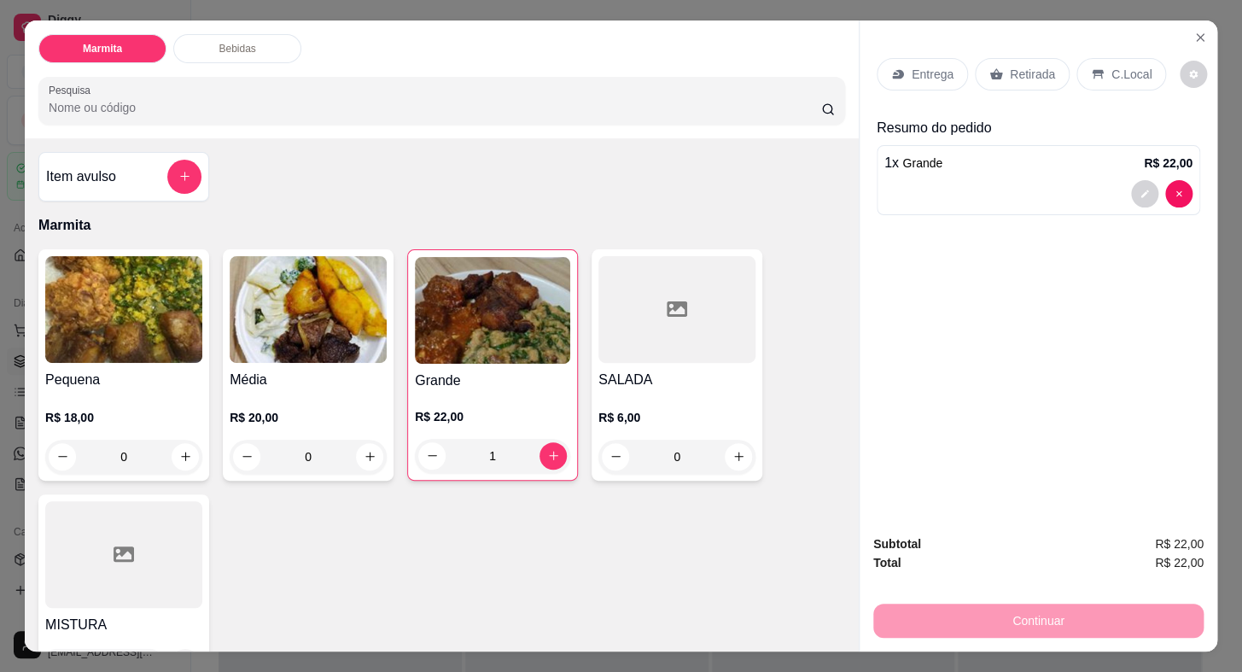
click at [912, 66] on p "Entrega" at bounding box center [933, 74] width 42 height 17
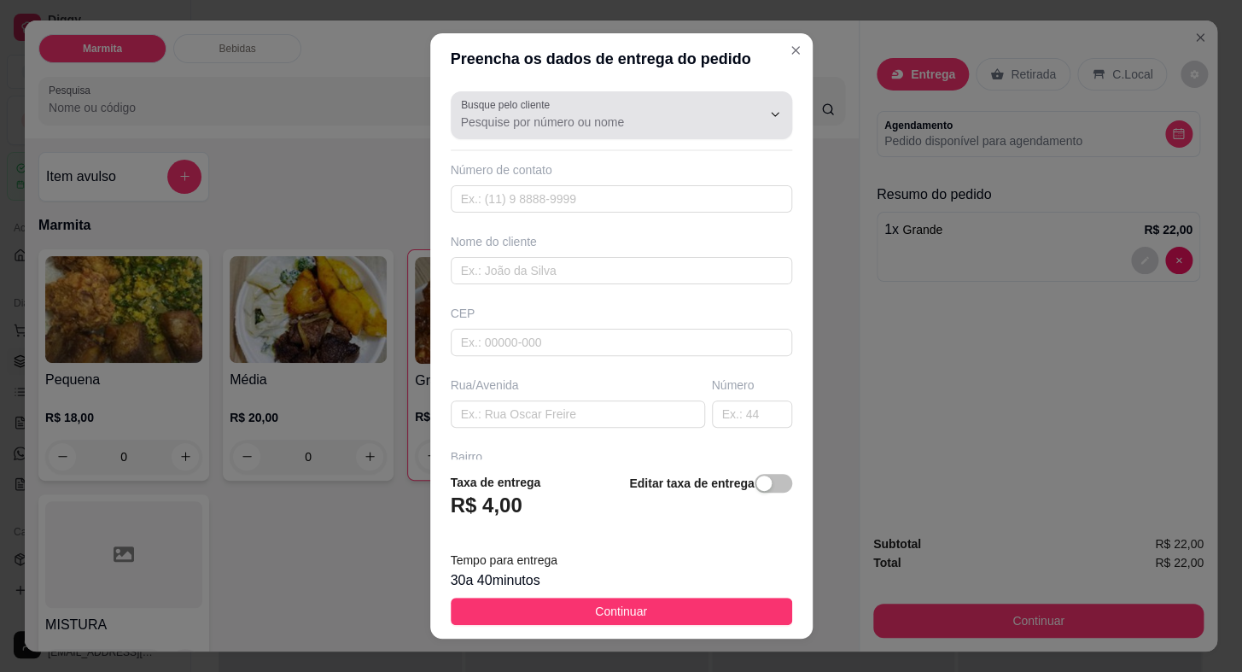
click at [504, 121] on input "Busque pelo cliente" at bounding box center [597, 122] width 273 height 17
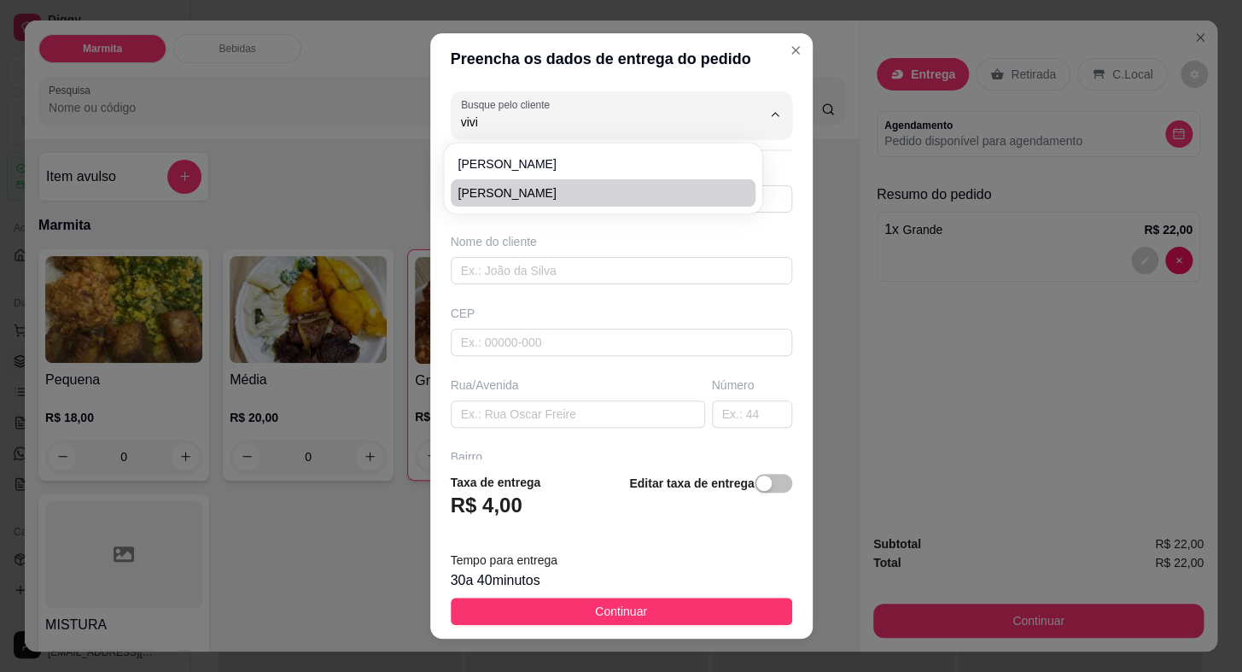
click at [503, 187] on span "[PERSON_NAME]" at bounding box center [595, 192] width 274 height 17
type input "[PERSON_NAME]"
type input "15996314552"
type input "[PERSON_NAME]"
type input "18440000"
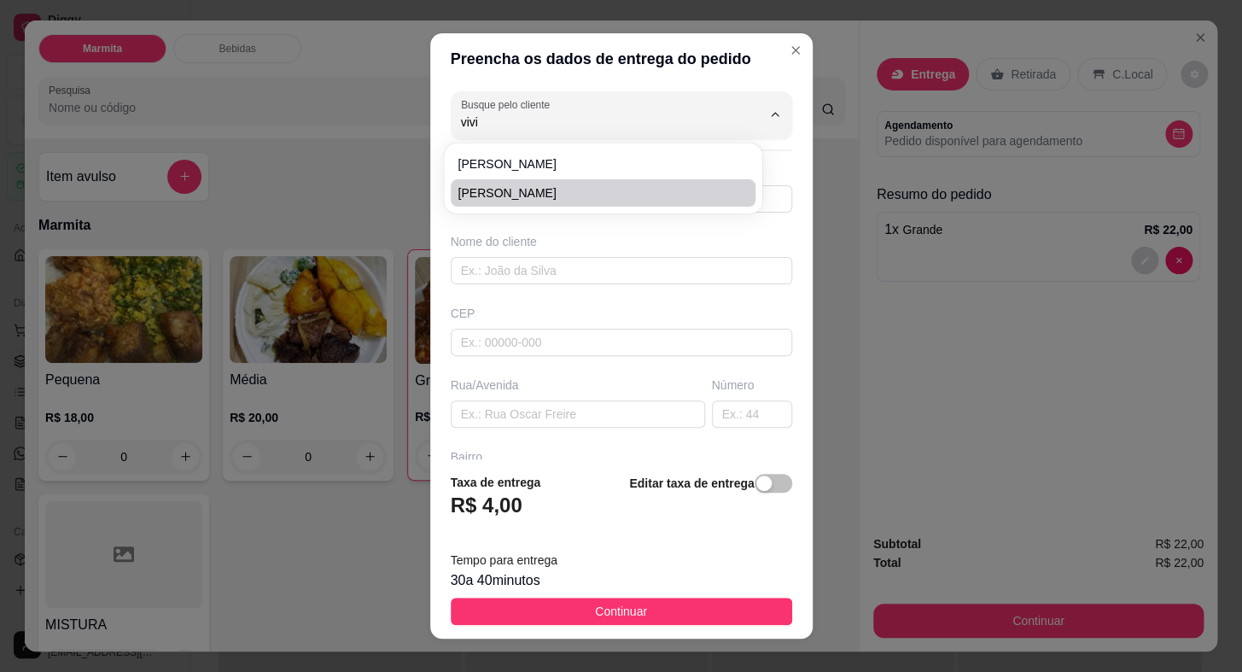
type input "[GEOGRAPHIC_DATA]"
type input "30"
type input "[PERSON_NAME]"
type input "Itaberá"
type input "CASA VERDE"
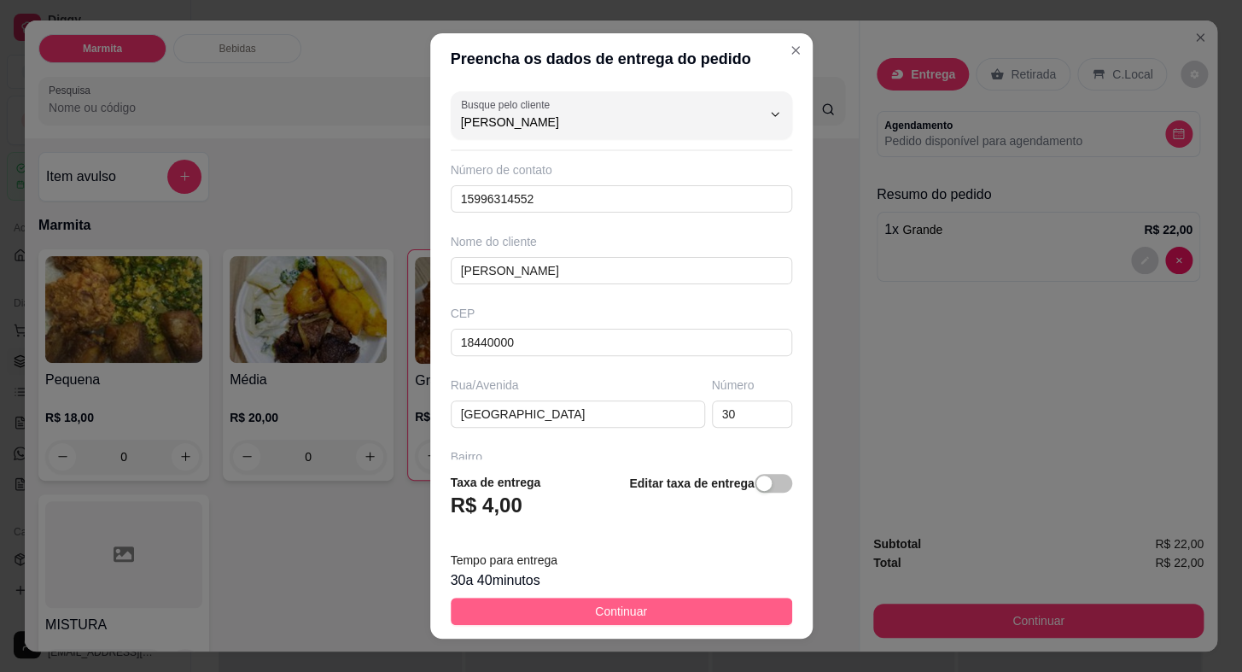
type input "[PERSON_NAME]"
click at [574, 609] on button "Continuar" at bounding box center [621, 611] width 341 height 27
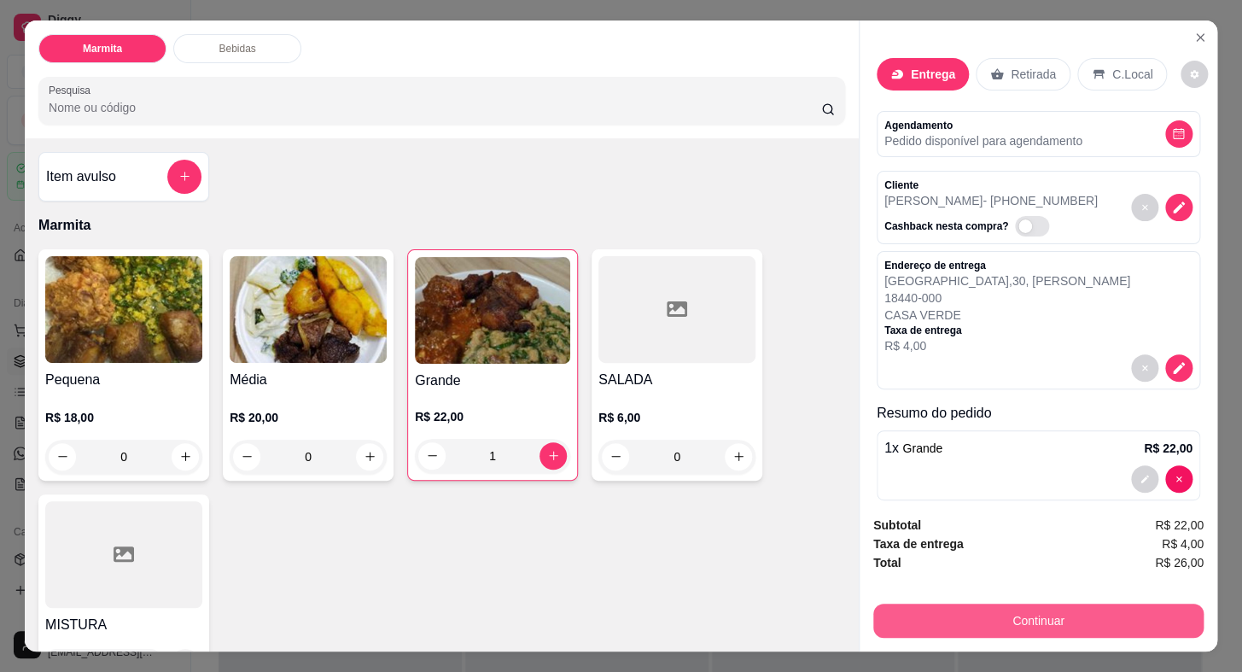
click at [947, 615] on button "Continuar" at bounding box center [1038, 620] width 330 height 34
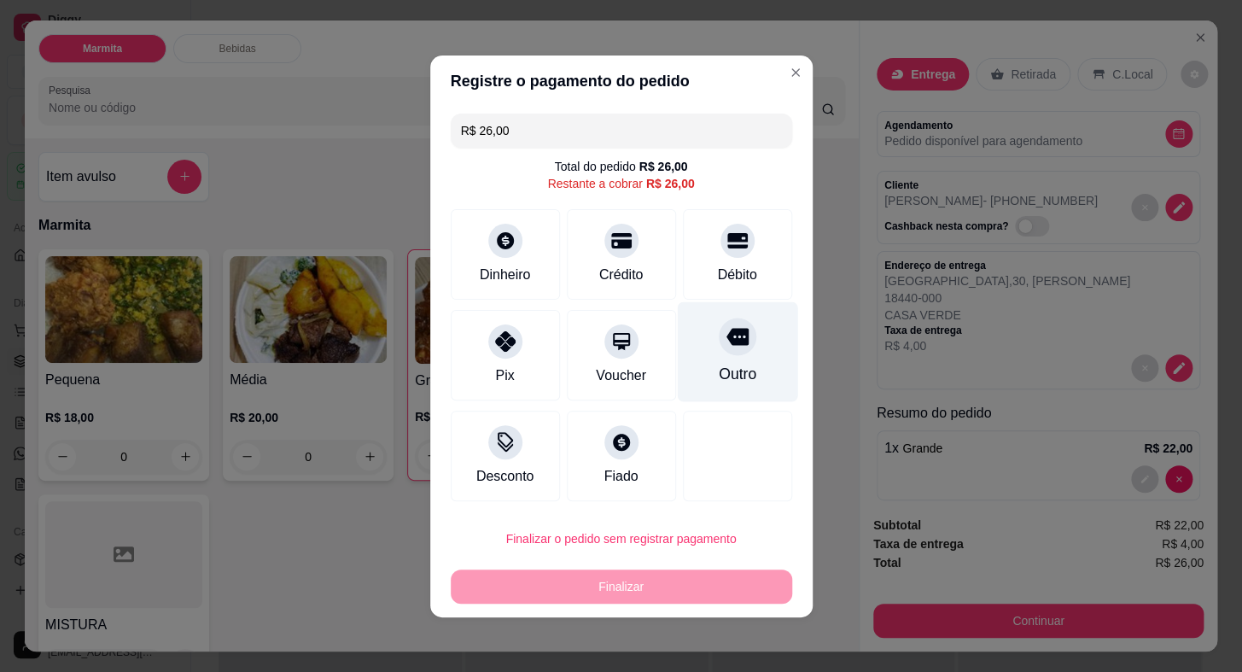
click at [717, 354] on div "Outro" at bounding box center [737, 351] width 120 height 100
type input "R$ 0,00"
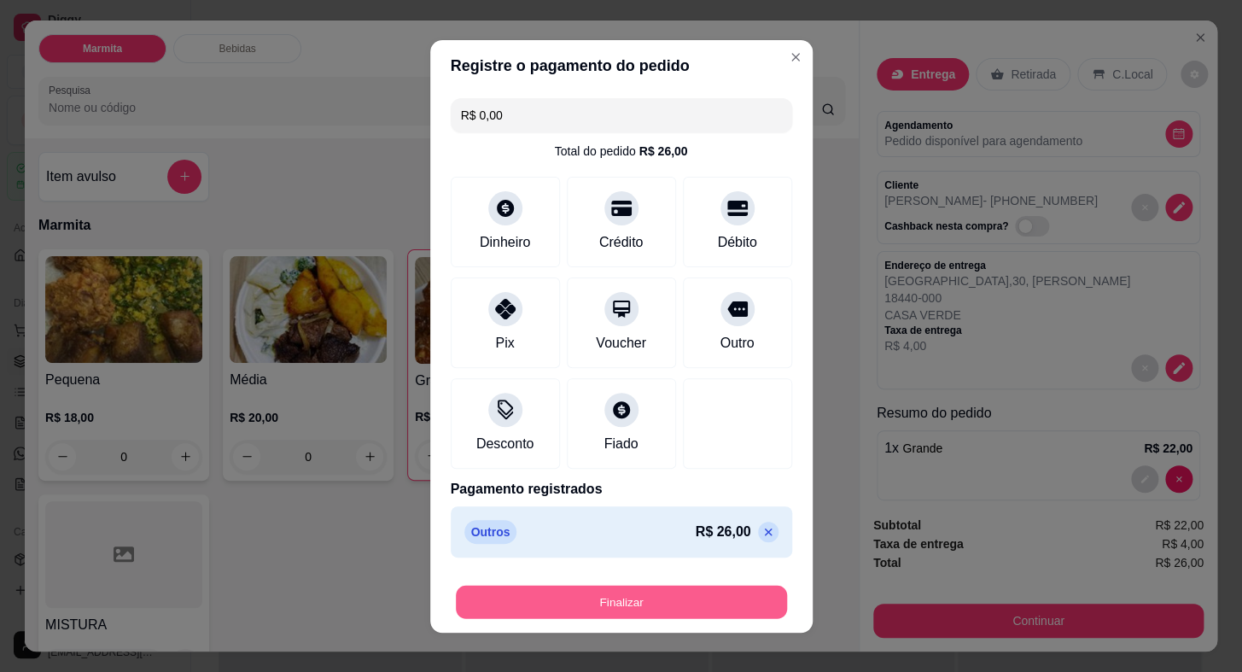
click at [597, 598] on button "Finalizar" at bounding box center [621, 601] width 331 height 33
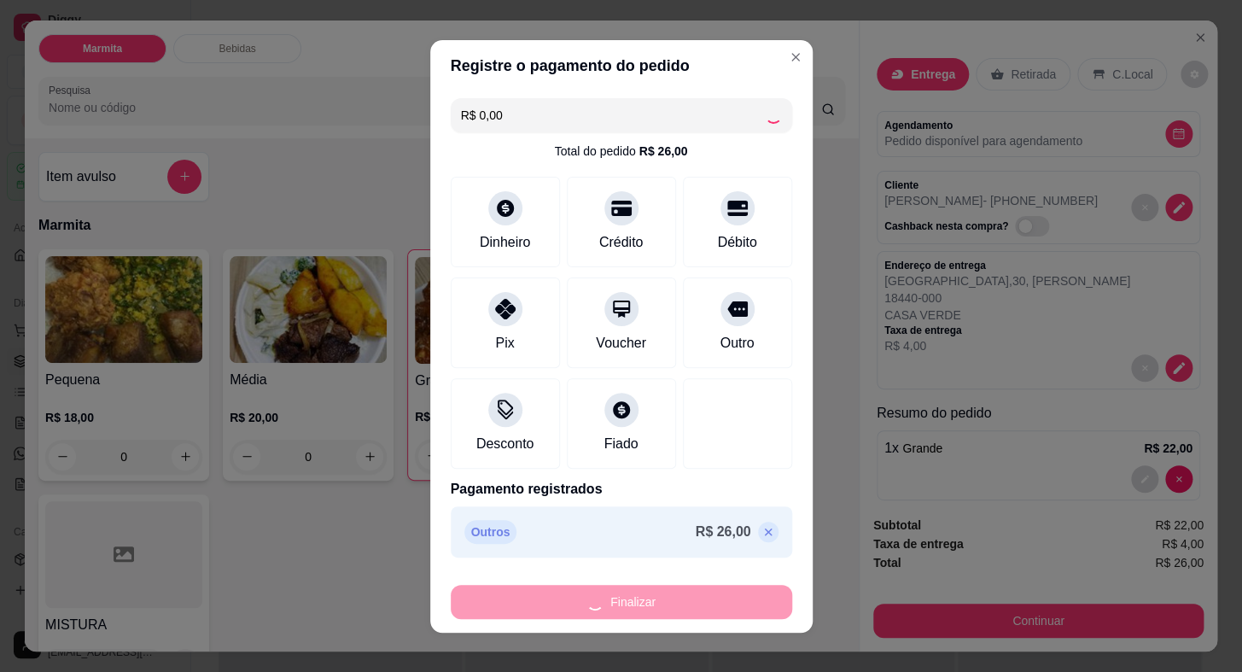
type input "0"
type input "-R$ 26,00"
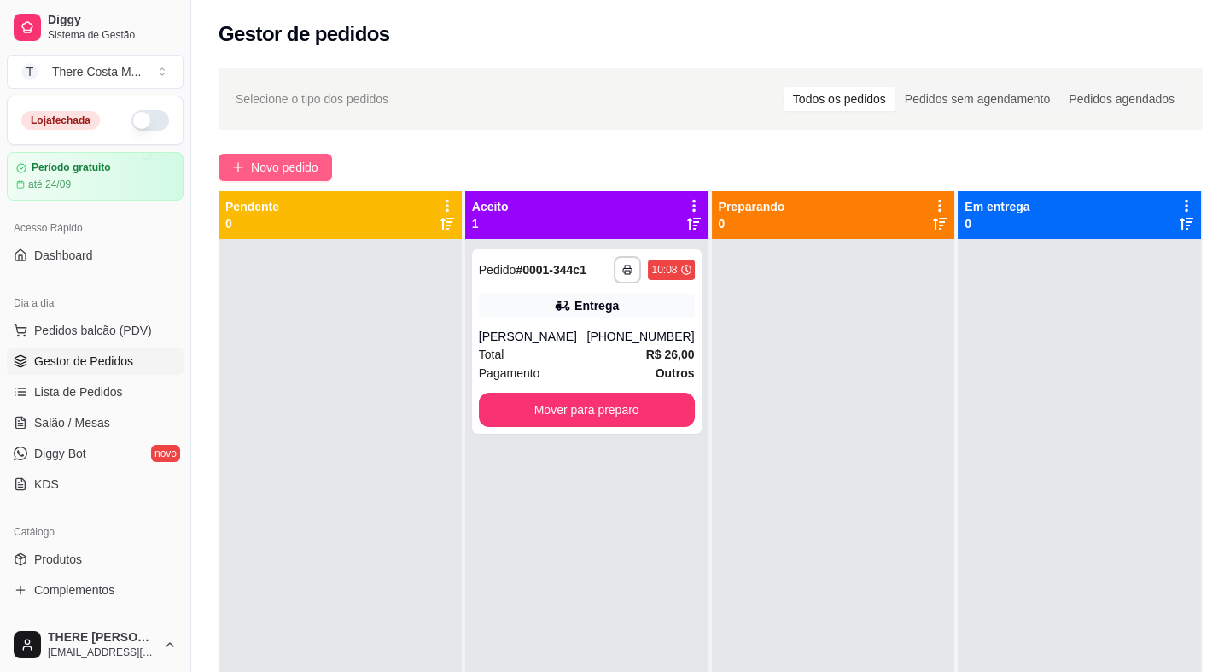
click at [272, 167] on span "Novo pedido" at bounding box center [284, 167] width 67 height 19
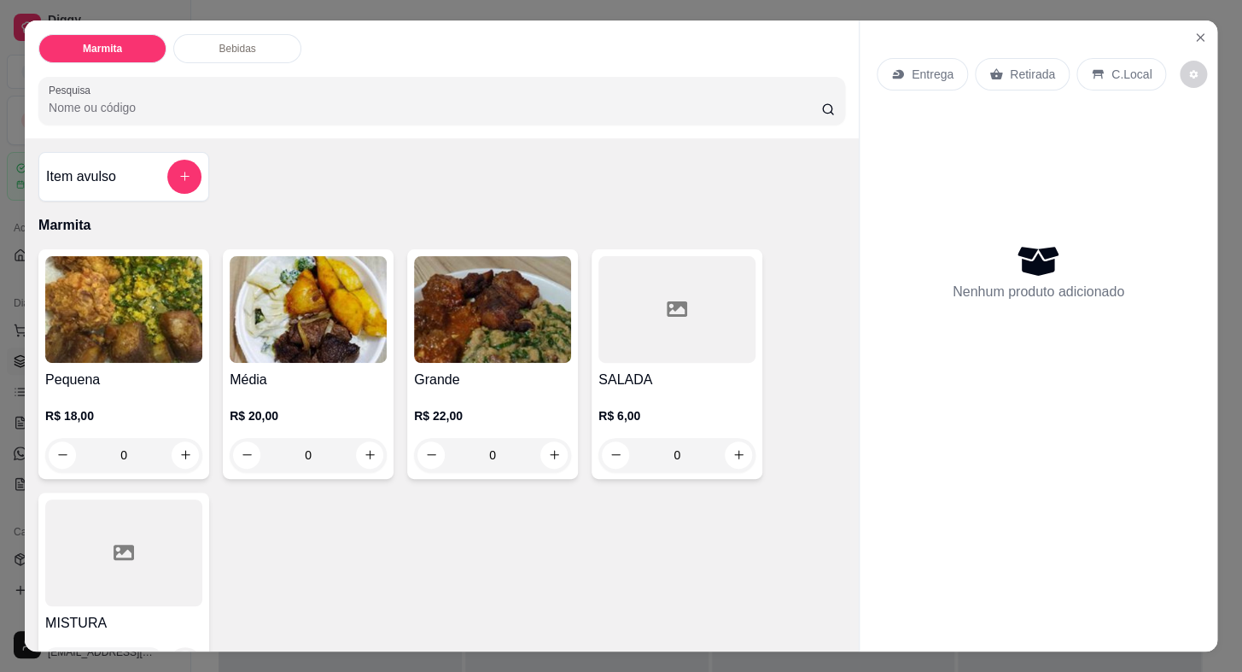
click at [134, 341] on img at bounding box center [123, 309] width 157 height 107
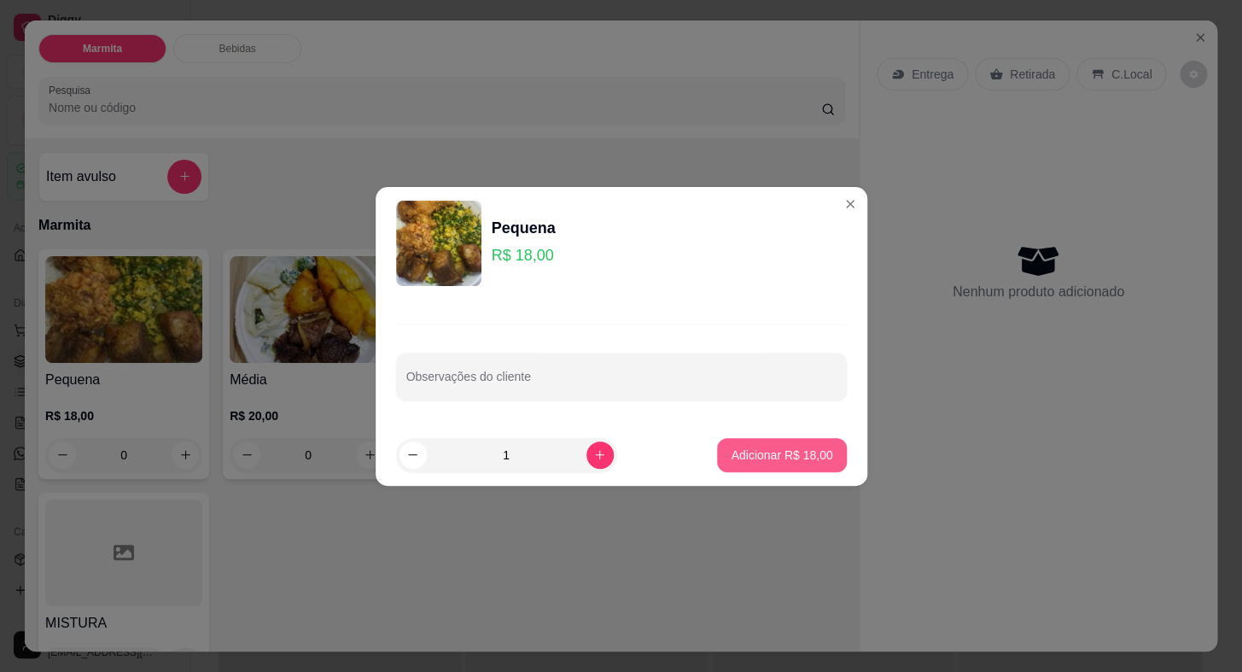
click at [759, 454] on p "Adicionar R$ 18,00" at bounding box center [782, 454] width 102 height 17
type input "1"
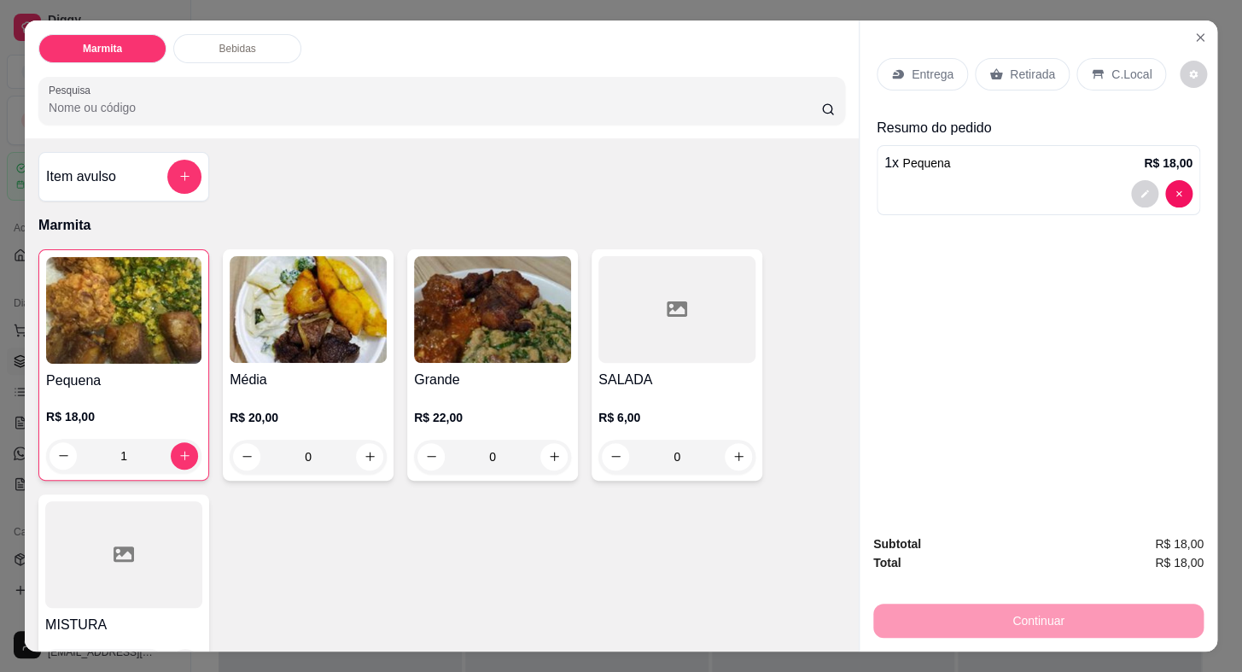
click at [944, 58] on div "Entrega" at bounding box center [922, 74] width 91 height 32
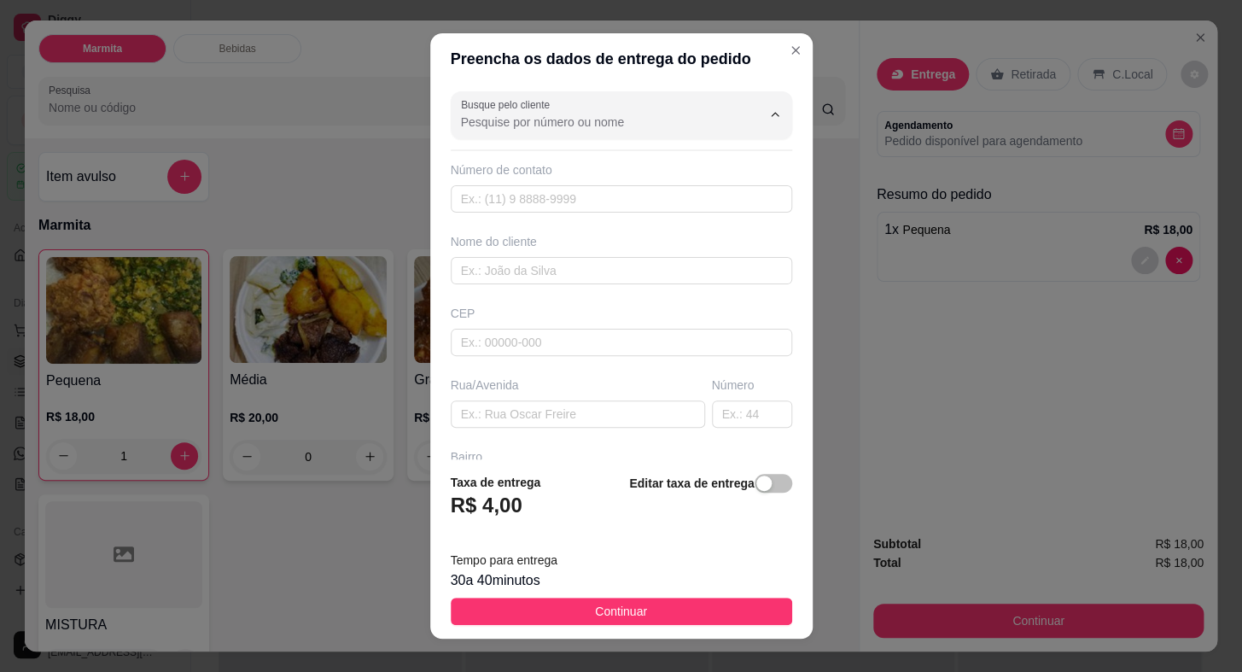
click at [555, 124] on input "Busque pelo cliente" at bounding box center [597, 122] width 273 height 17
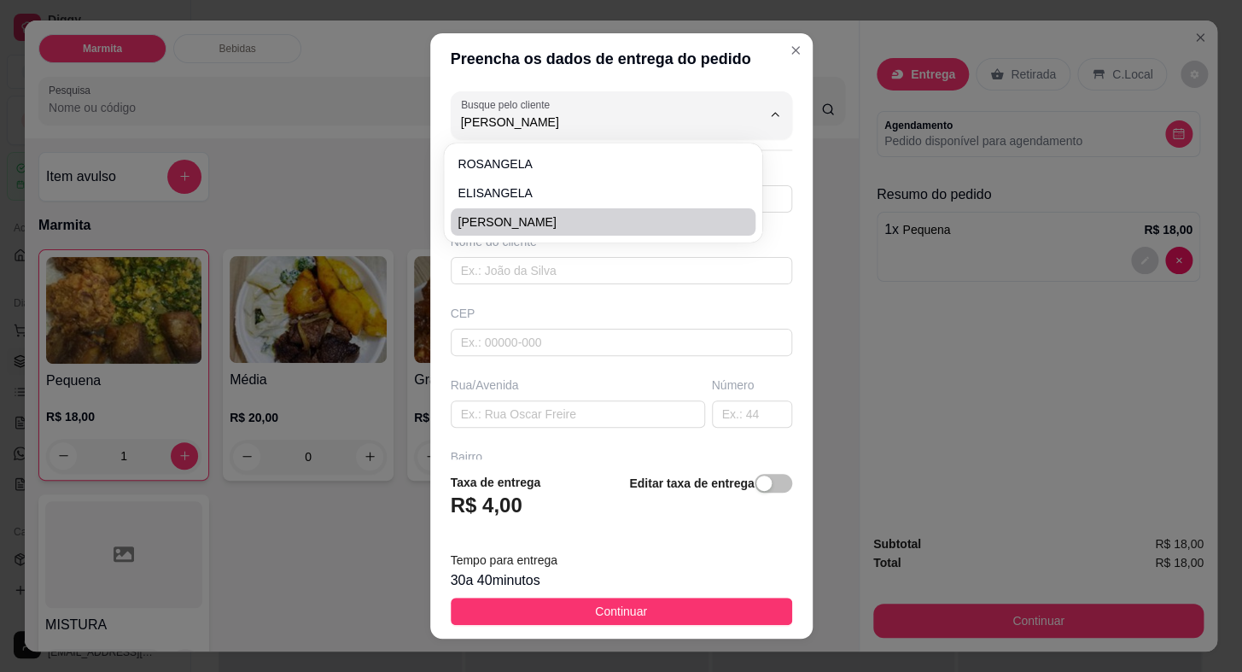
click at [522, 216] on span "[PERSON_NAME]" at bounding box center [595, 221] width 274 height 17
type input "[PERSON_NAME]"
type input "15997506390"
type input "[PERSON_NAME]"
type input "[PERSON_NAME] MARTINS"
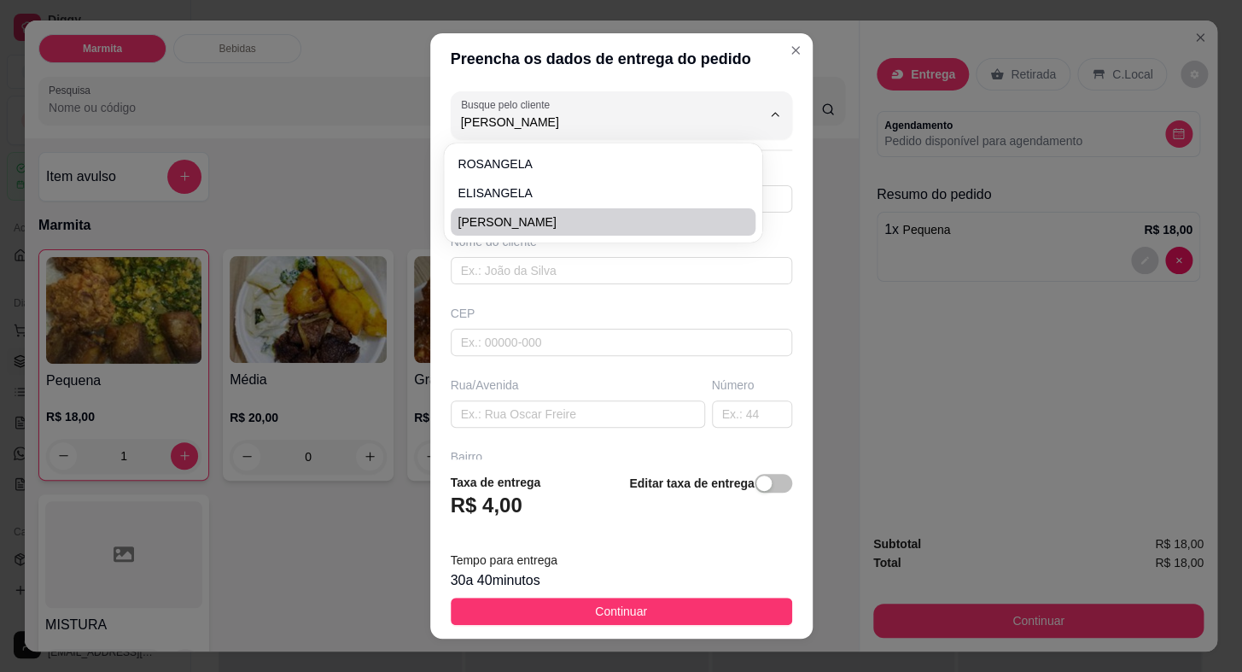
type input "VILA [PERSON_NAME]"
type input "LOJA PONTO E COSTURA"
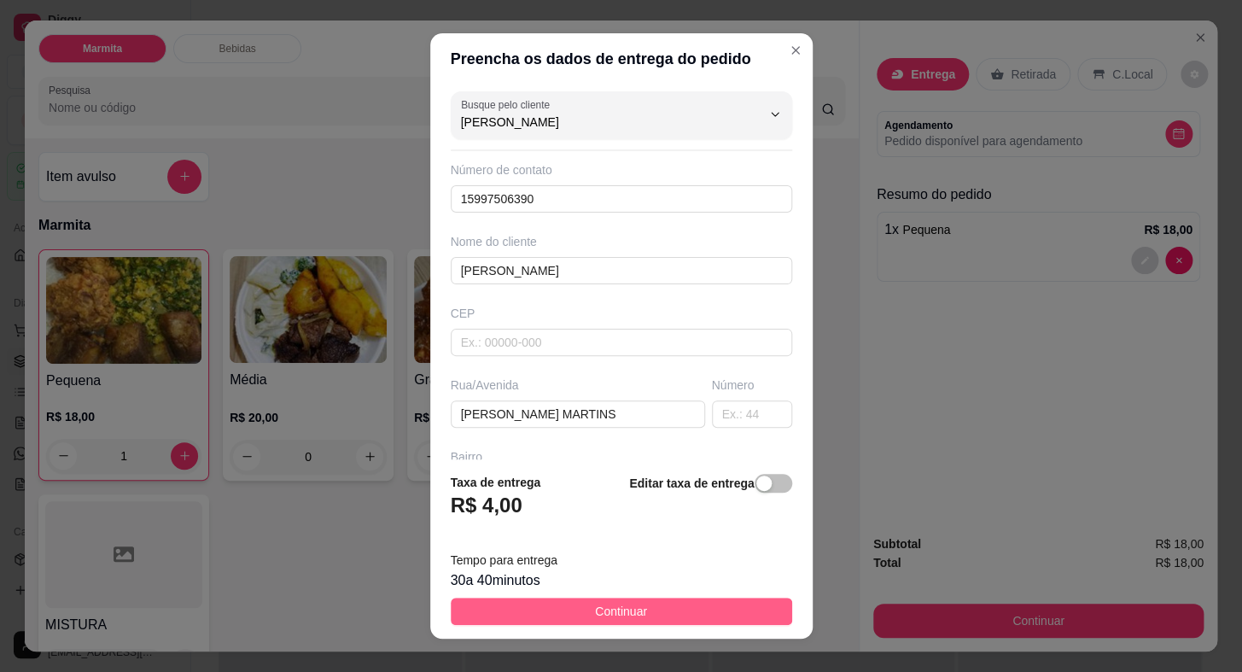
type input "[PERSON_NAME]"
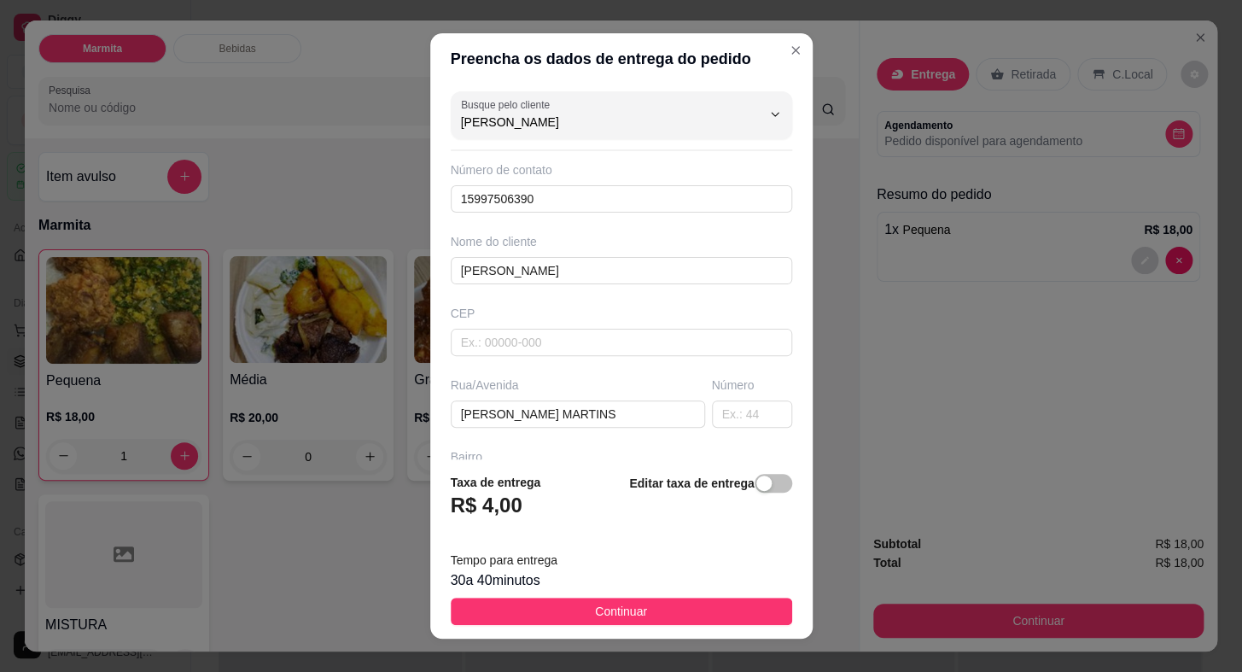
click at [644, 617] on button "Continuar" at bounding box center [621, 611] width 341 height 27
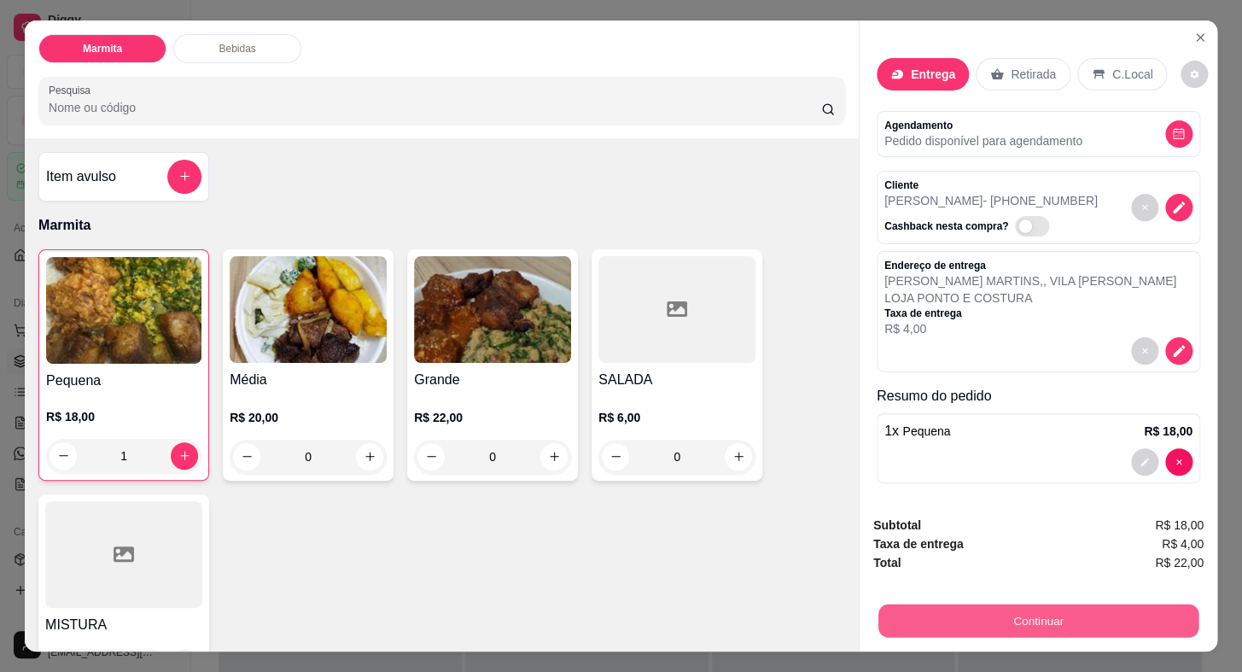
click at [999, 627] on button "Continuar" at bounding box center [1038, 620] width 320 height 33
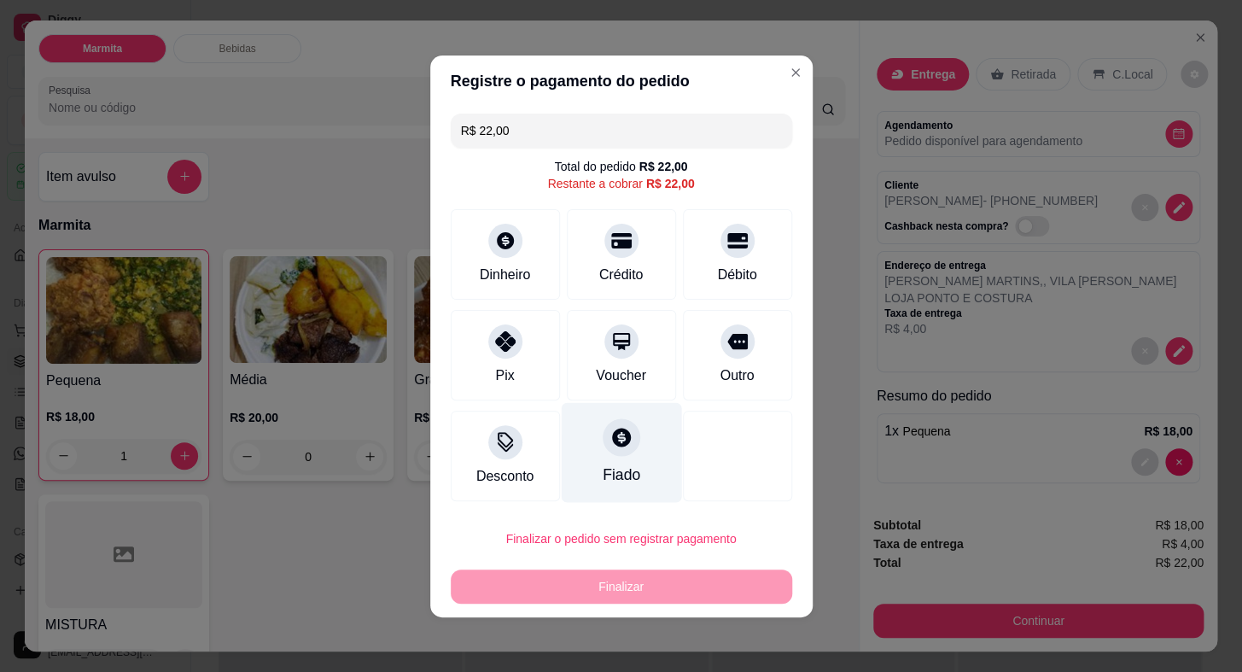
click at [612, 443] on icon at bounding box center [621, 437] width 19 height 19
type input "R$ 0,00"
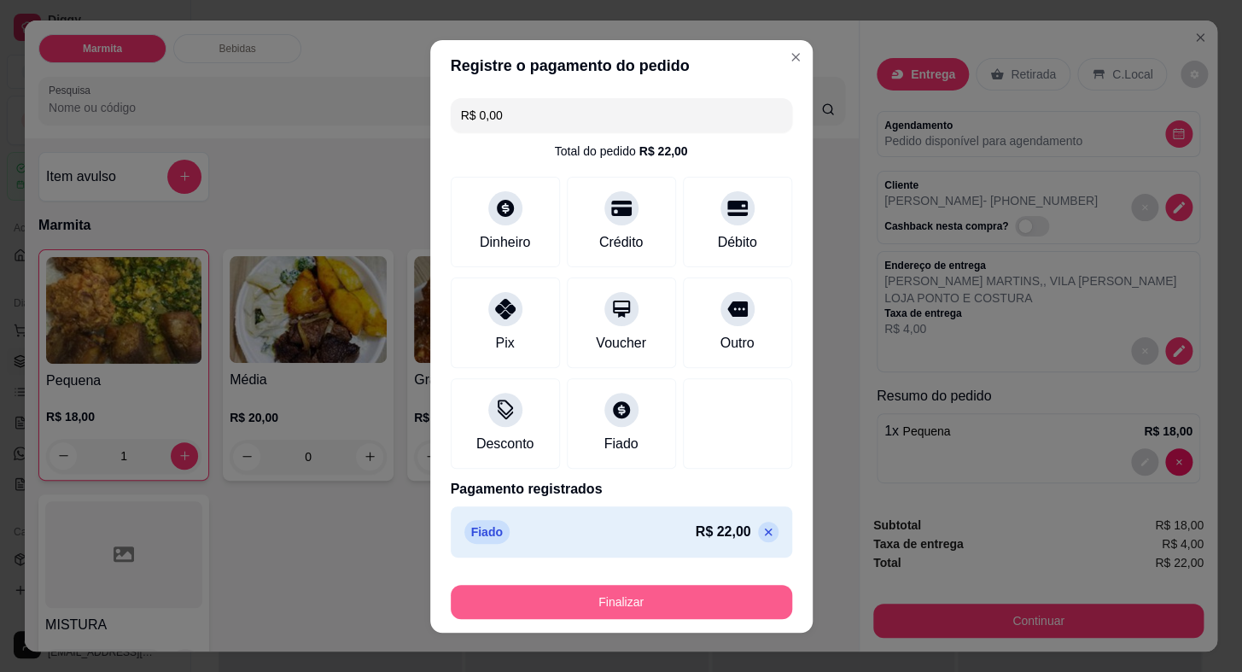
click at [620, 602] on button "Finalizar" at bounding box center [621, 602] width 341 height 34
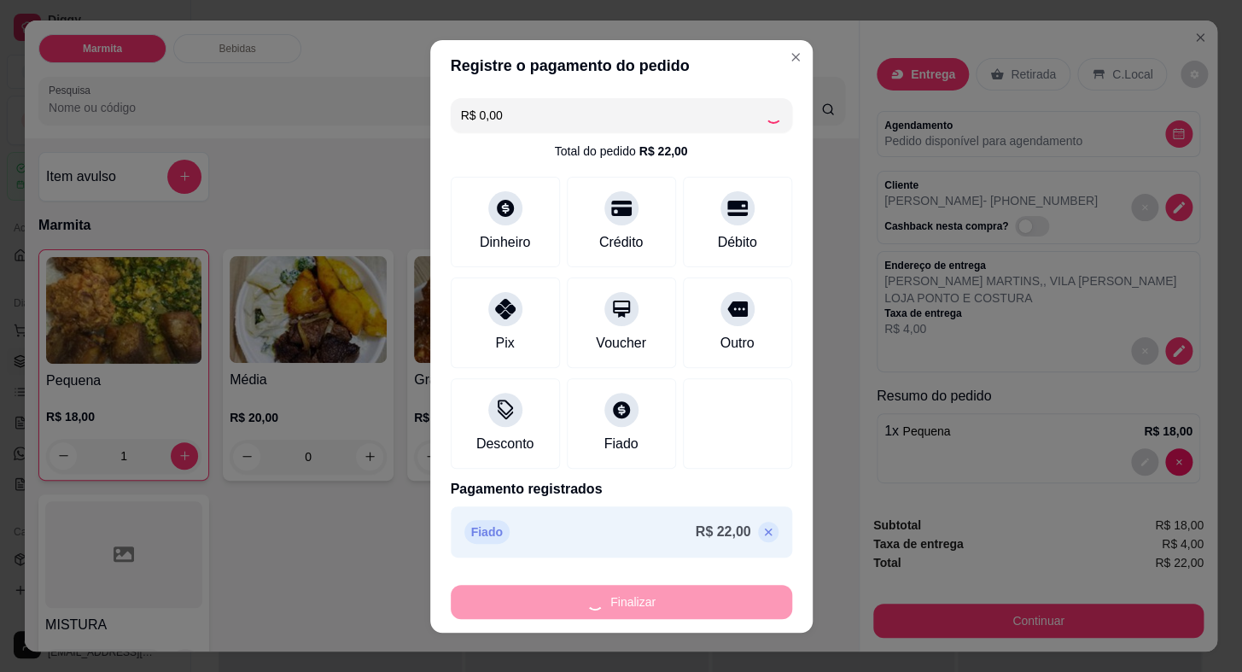
type input "0"
type input "-R$ 22,00"
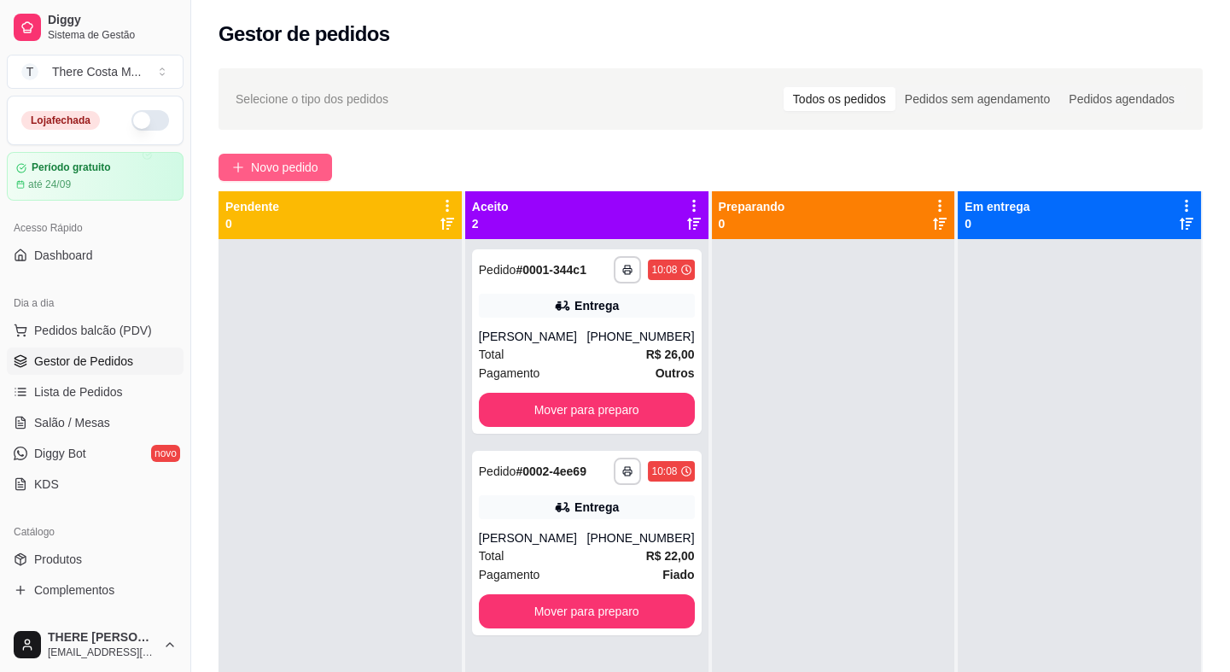
click at [272, 171] on span "Novo pedido" at bounding box center [284, 167] width 67 height 19
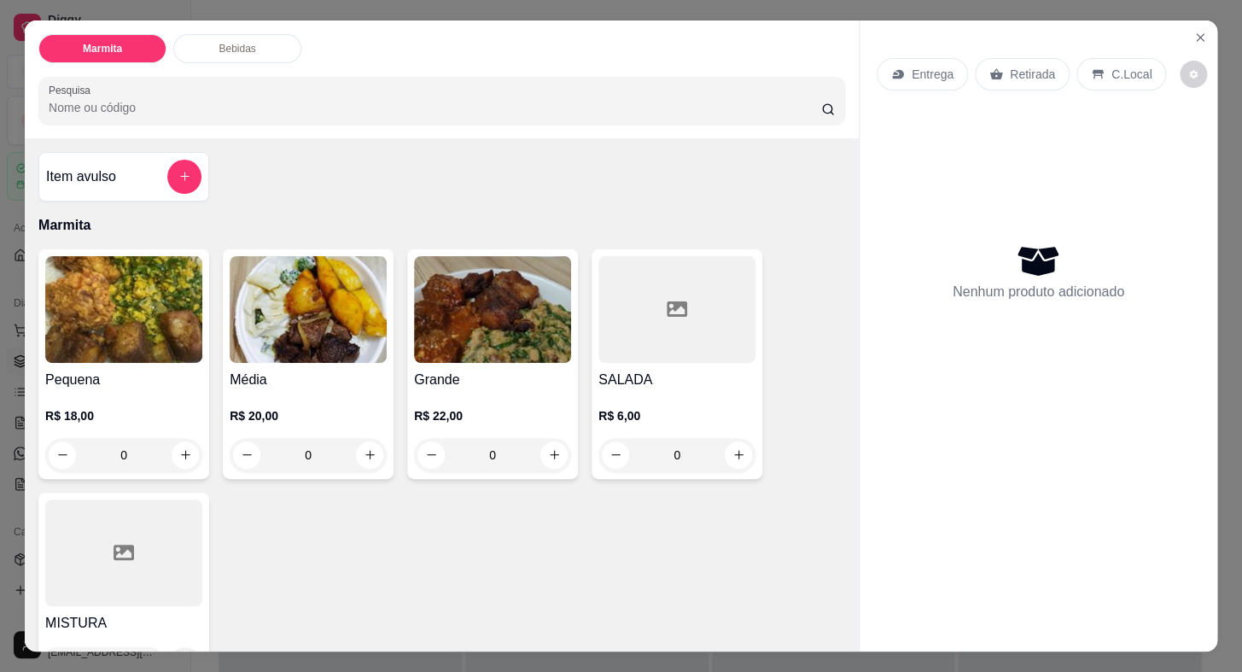
click at [338, 324] on img at bounding box center [308, 309] width 157 height 107
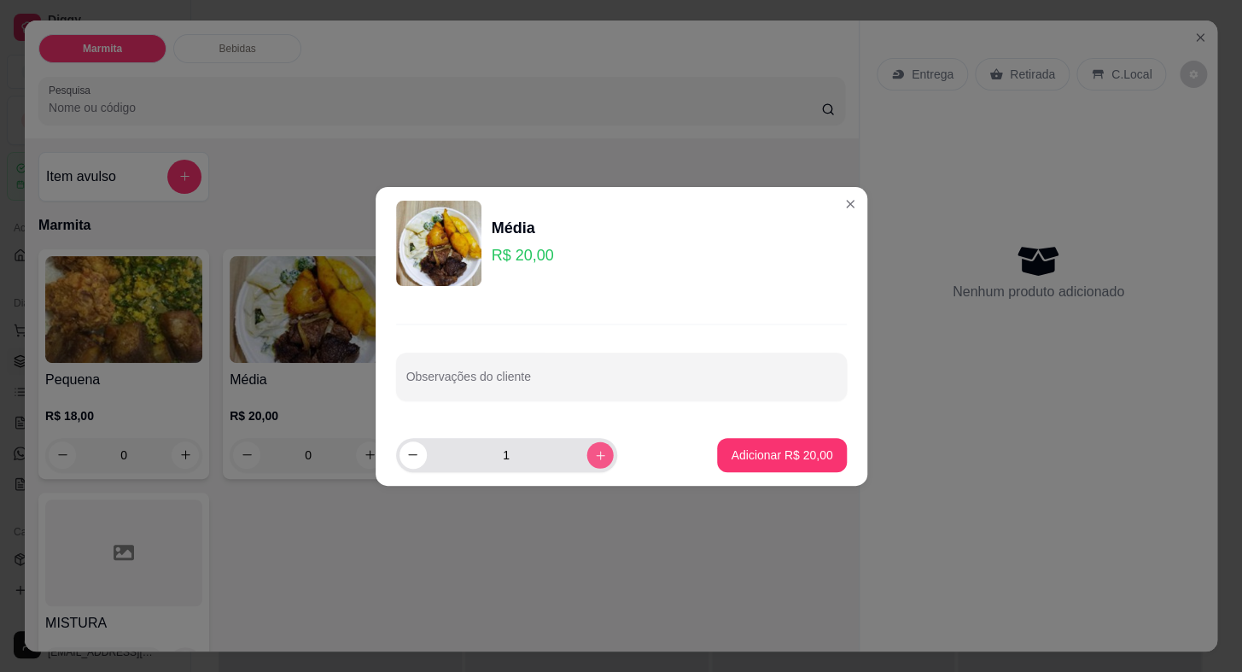
click at [594, 451] on button "increase-product-quantity" at bounding box center [599, 454] width 26 height 26
type input "2"
click at [768, 468] on button "Adicionar R$ 40,00" at bounding box center [781, 455] width 129 height 34
type input "2"
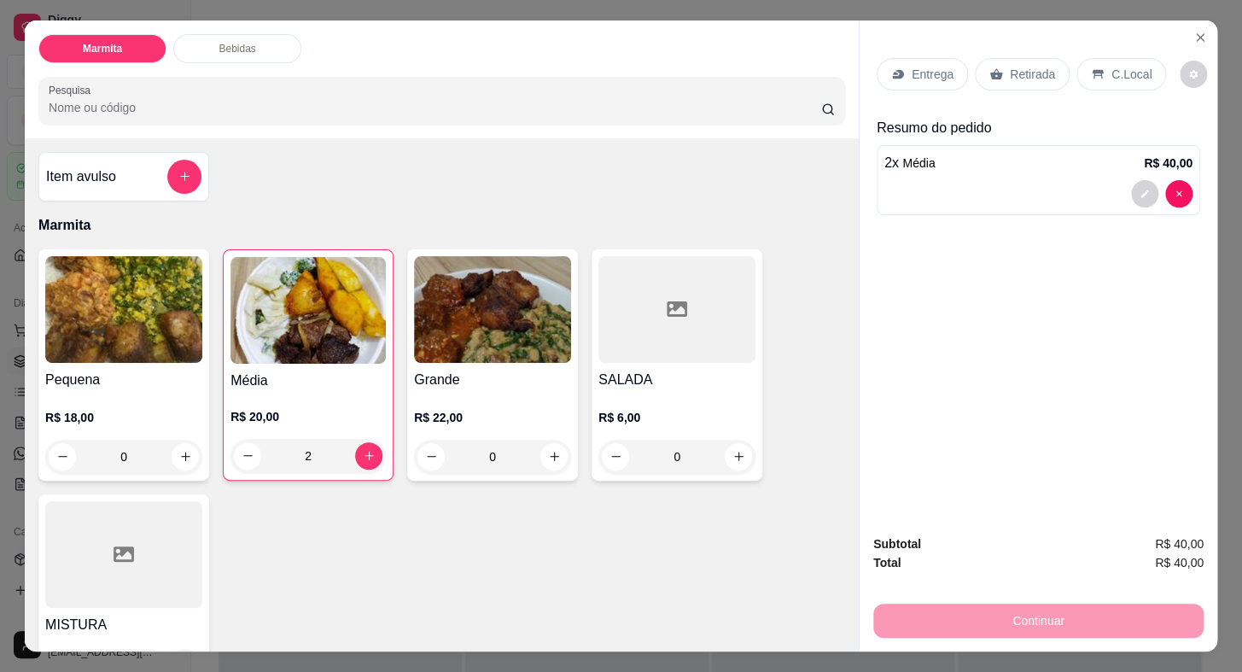
click at [918, 66] on p "Entrega" at bounding box center [933, 74] width 42 height 17
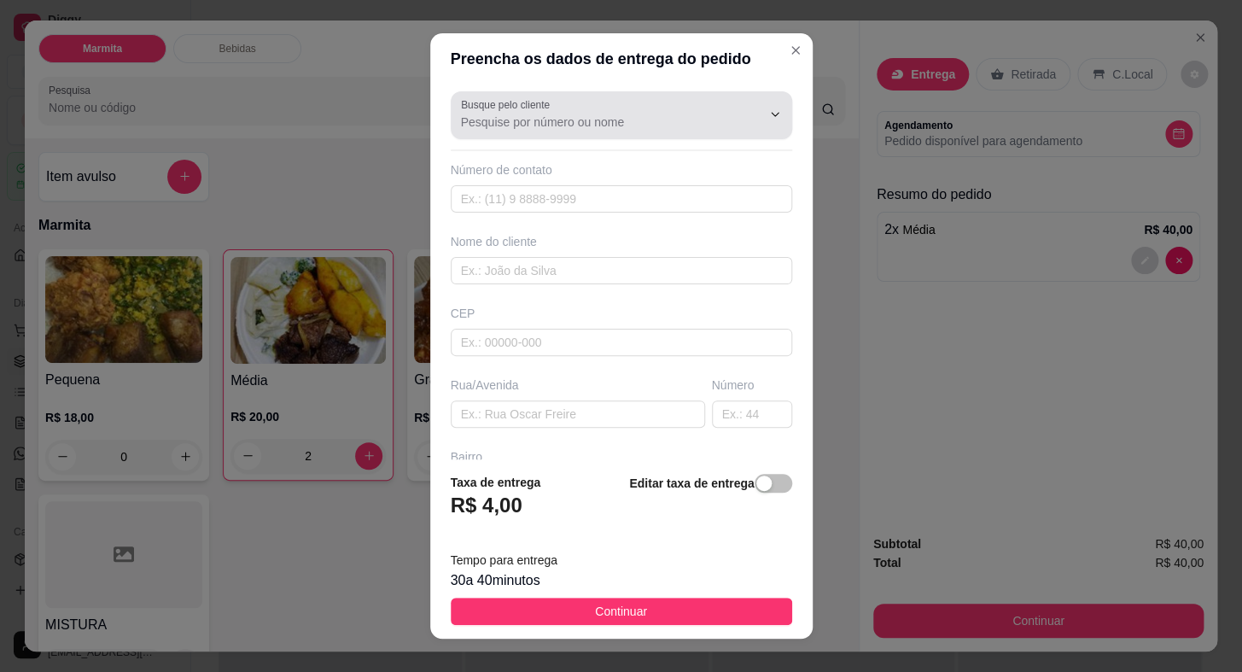
click at [587, 119] on input "Busque pelo cliente" at bounding box center [597, 122] width 273 height 17
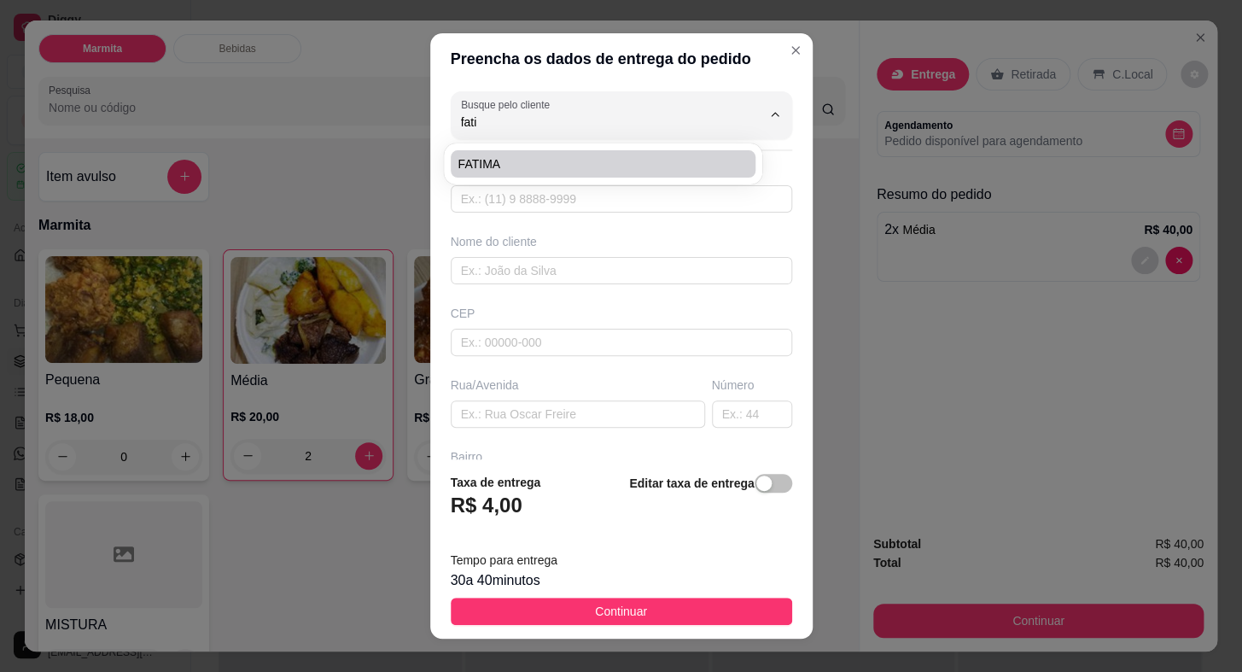
click at [497, 159] on span "FATIMA" at bounding box center [595, 163] width 274 height 17
type input "FATIMA"
type input "15997510930"
type input "FATIMA"
type input "18440000"
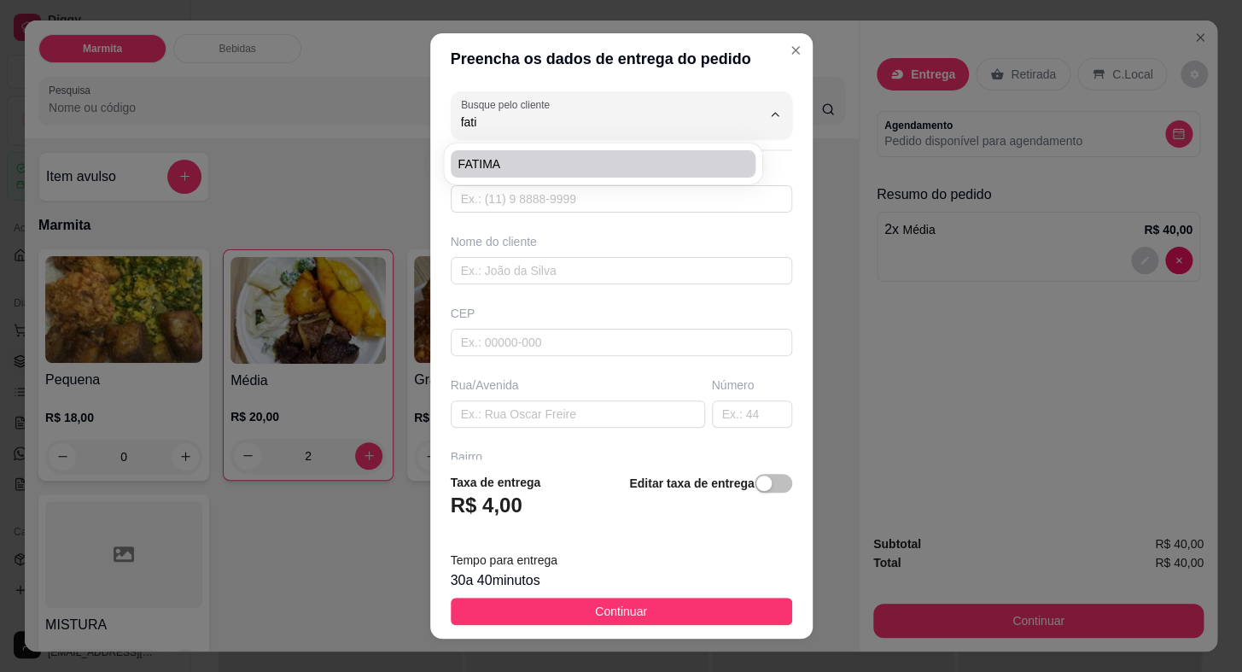
type input "02 SANTA ELISA"
type input "0"
type input "LOTEAMENTO PH"
type input "Itaberá"
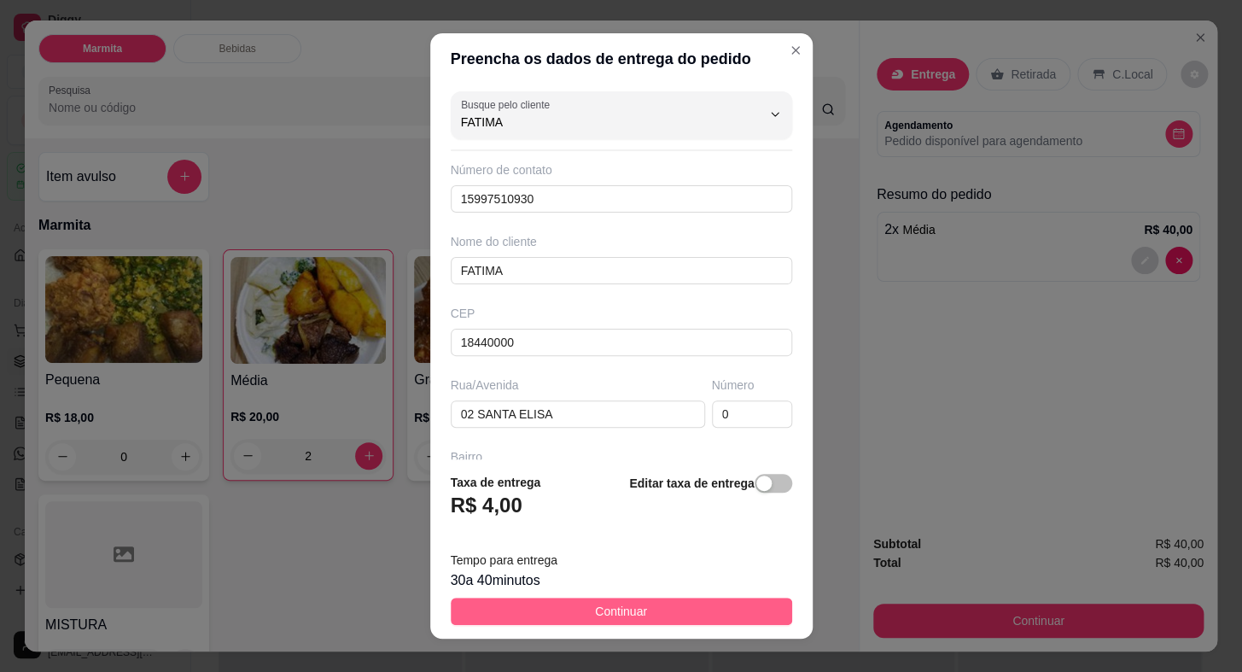
type input "FATIMA"
click at [612, 613] on span "Continuar" at bounding box center [621, 611] width 52 height 19
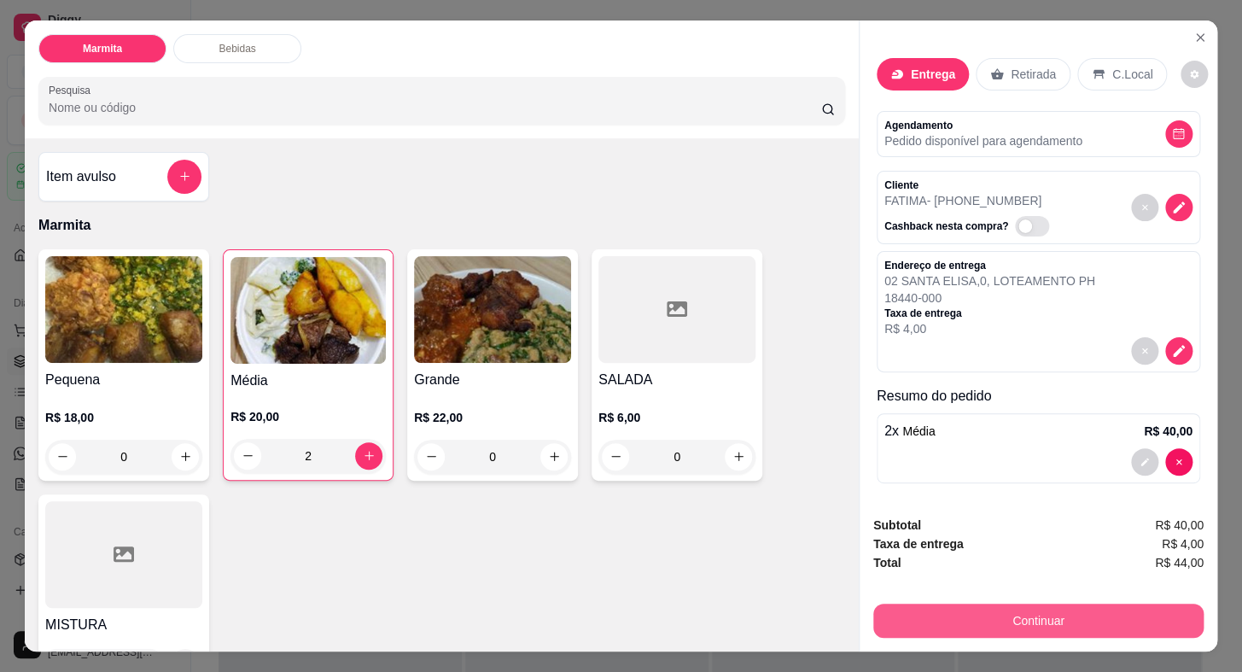
click at [968, 604] on button "Continuar" at bounding box center [1038, 620] width 330 height 34
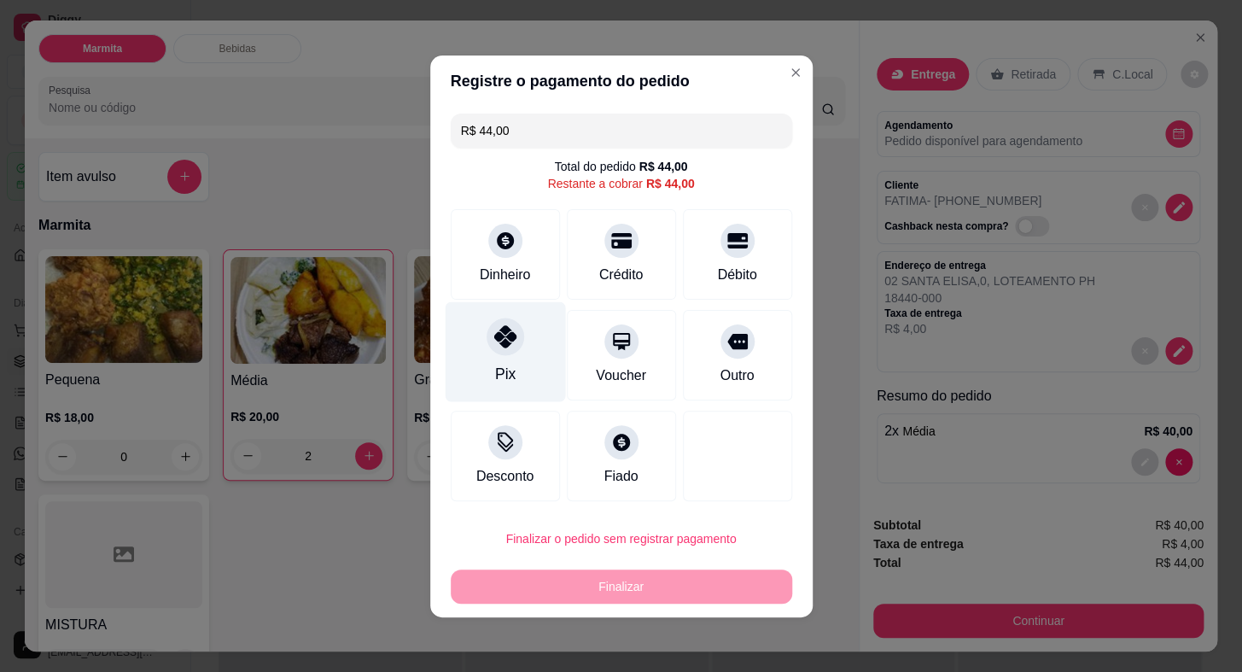
click at [506, 356] on div "Pix" at bounding box center [505, 351] width 120 height 100
type input "R$ 0,00"
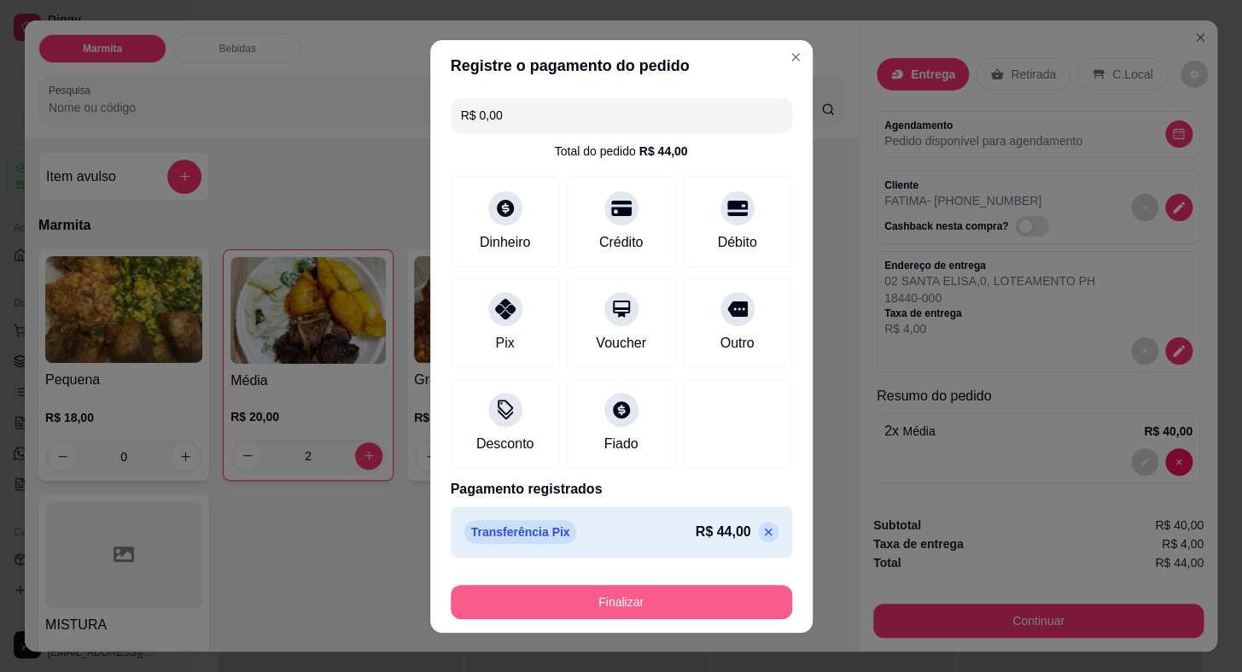
click at [686, 596] on button "Finalizar" at bounding box center [621, 602] width 341 height 34
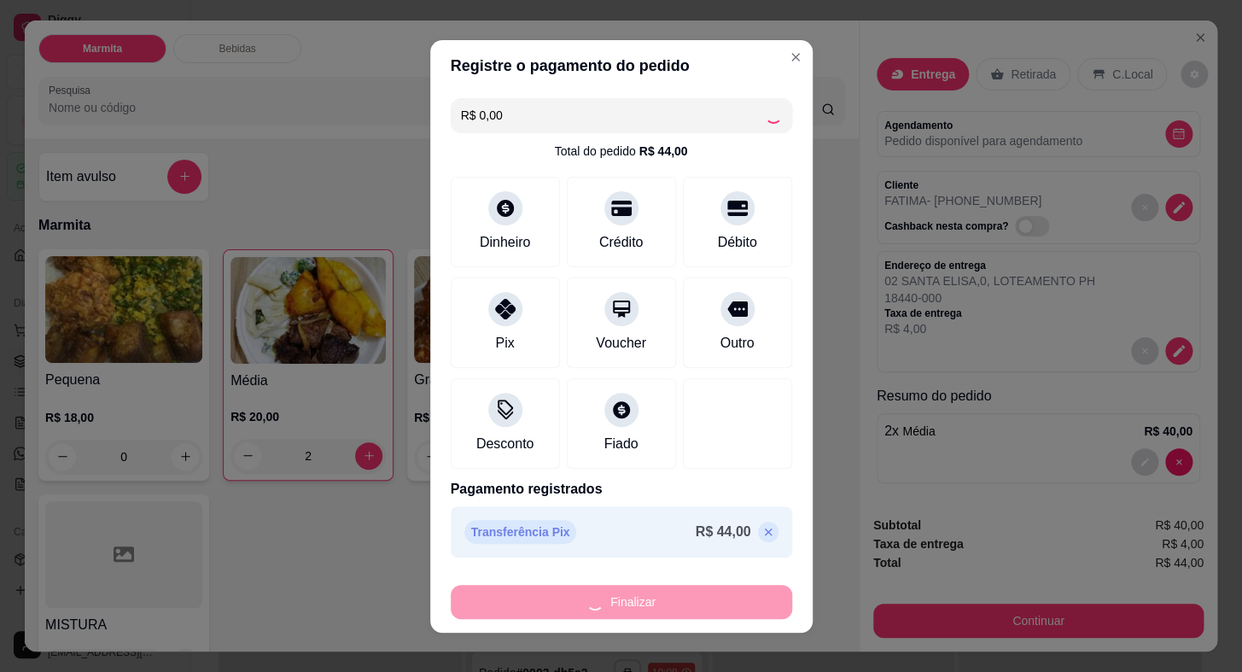
type input "0"
type input "-R$ 44,00"
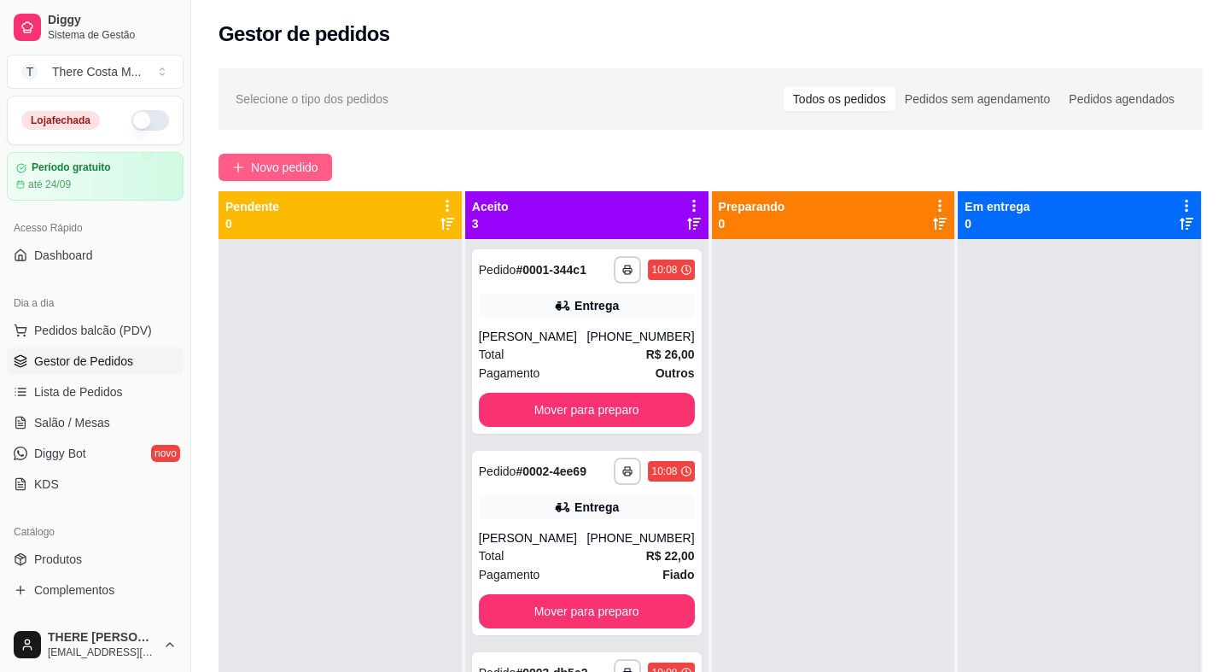
click at [284, 164] on span "Novo pedido" at bounding box center [284, 167] width 67 height 19
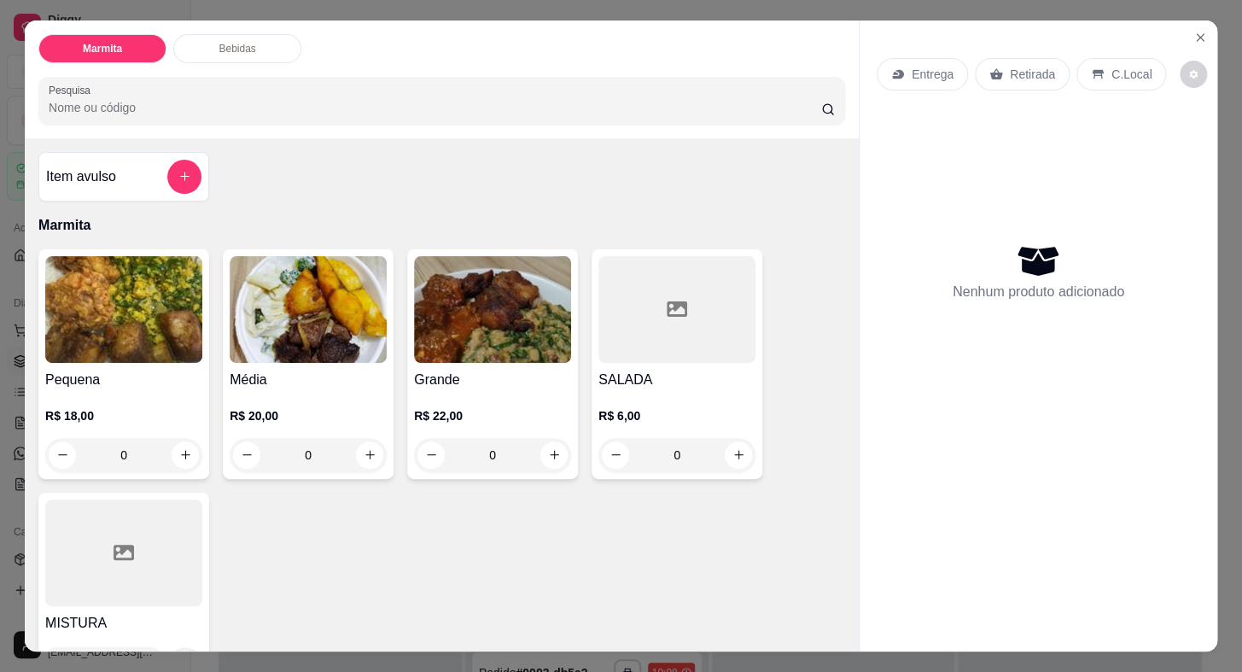
click at [942, 66] on p "Entrega" at bounding box center [933, 74] width 42 height 17
click at [989, 70] on icon at bounding box center [996, 74] width 14 height 14
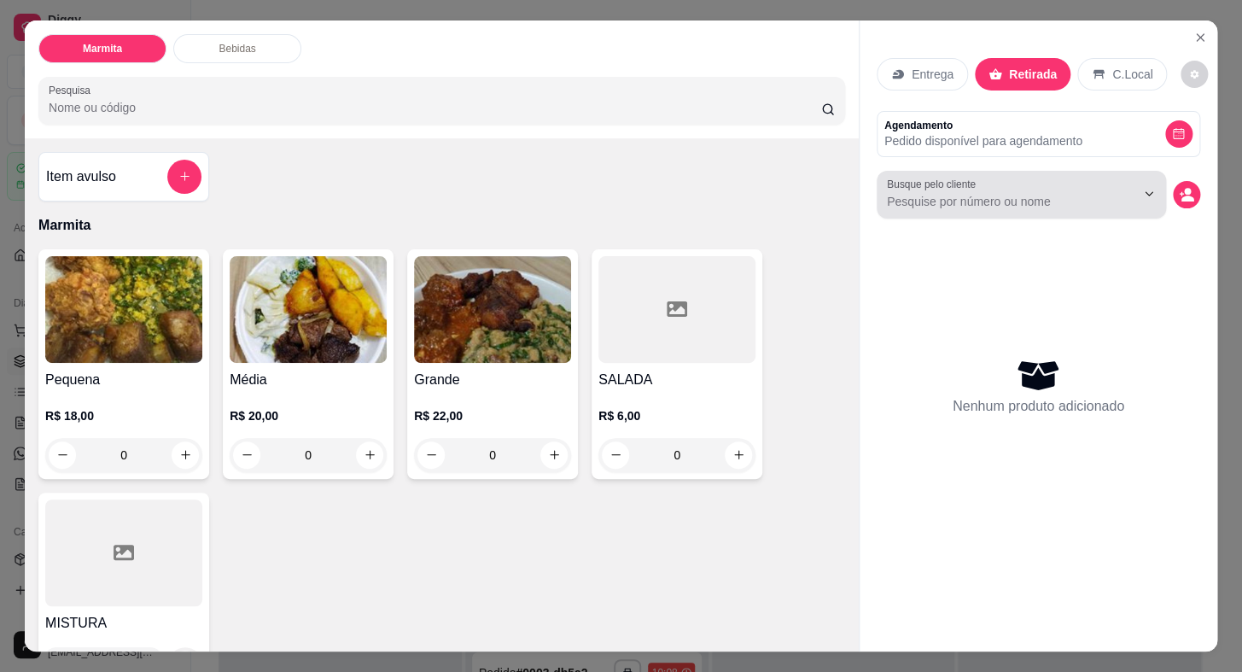
click at [912, 193] on input "Busque pelo cliente" at bounding box center [997, 201] width 221 height 17
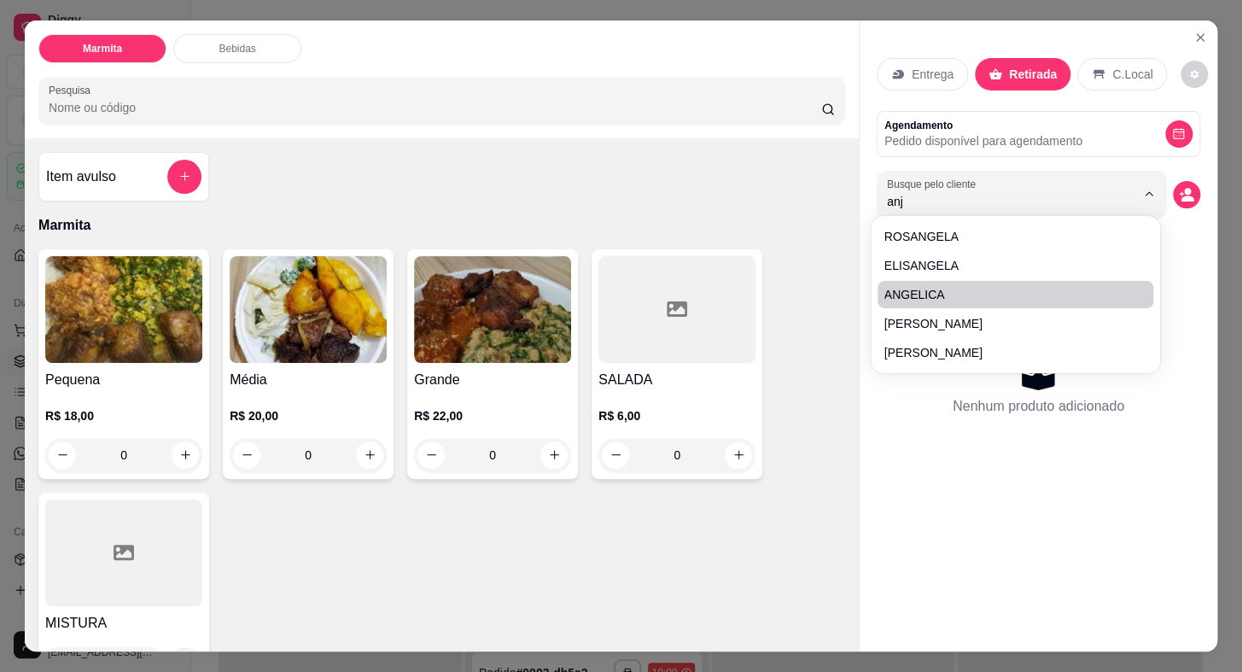
type input "anjo"
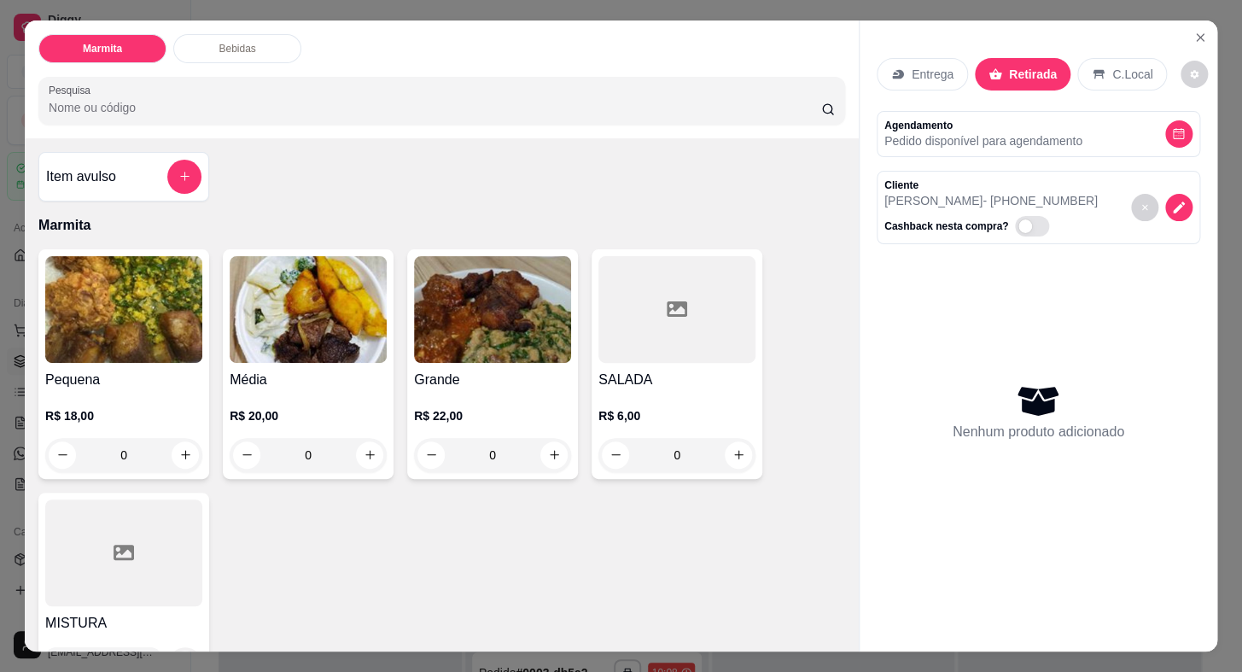
click at [314, 330] on img at bounding box center [308, 309] width 157 height 107
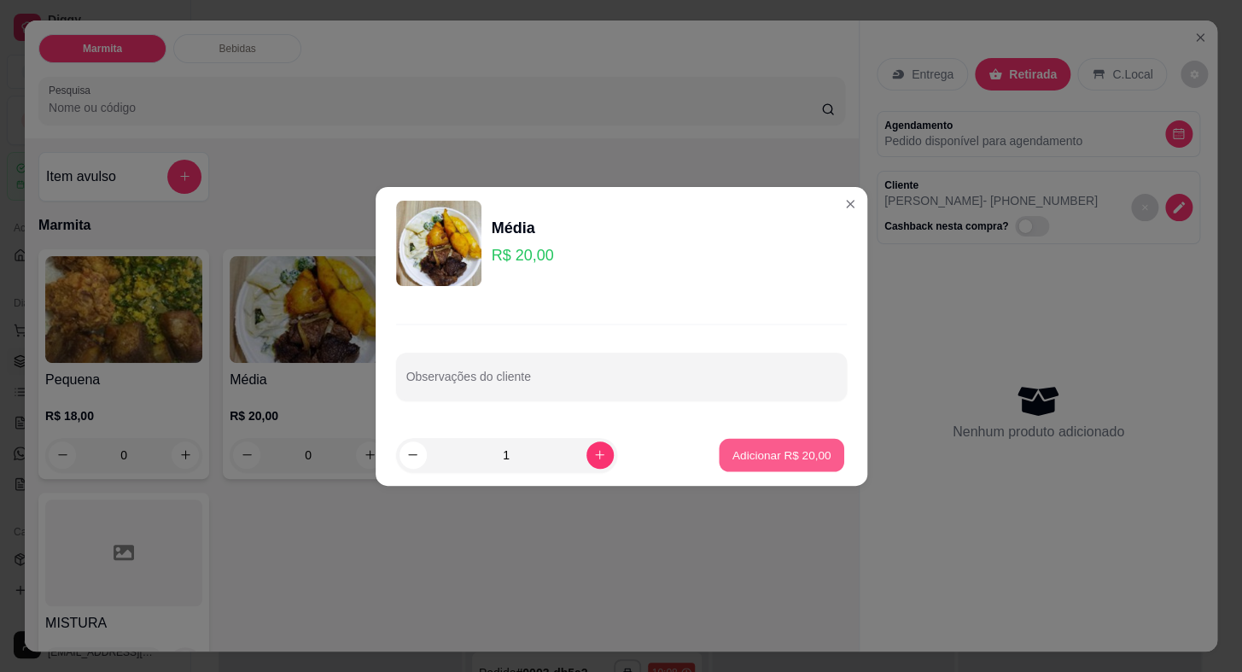
click at [765, 453] on p "Adicionar R$ 20,00" at bounding box center [781, 454] width 99 height 16
type input "1"
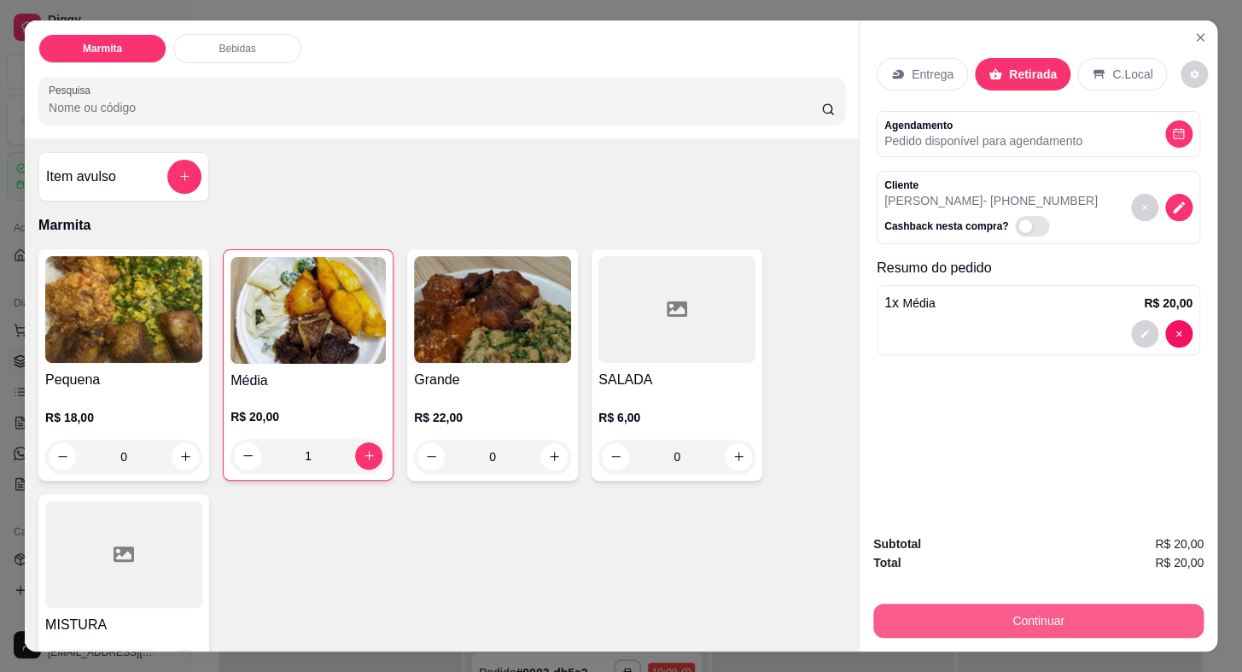
click at [960, 611] on button "Continuar" at bounding box center [1038, 620] width 330 height 34
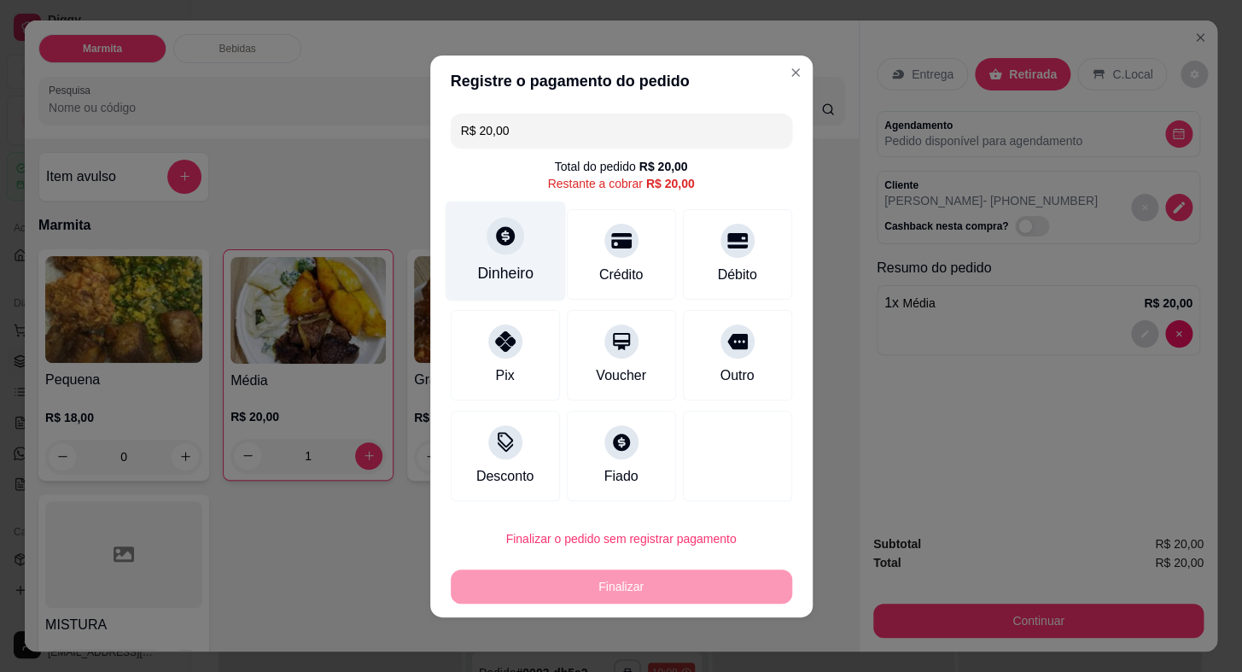
click at [488, 256] on div "Dinheiro" at bounding box center [505, 251] width 120 height 100
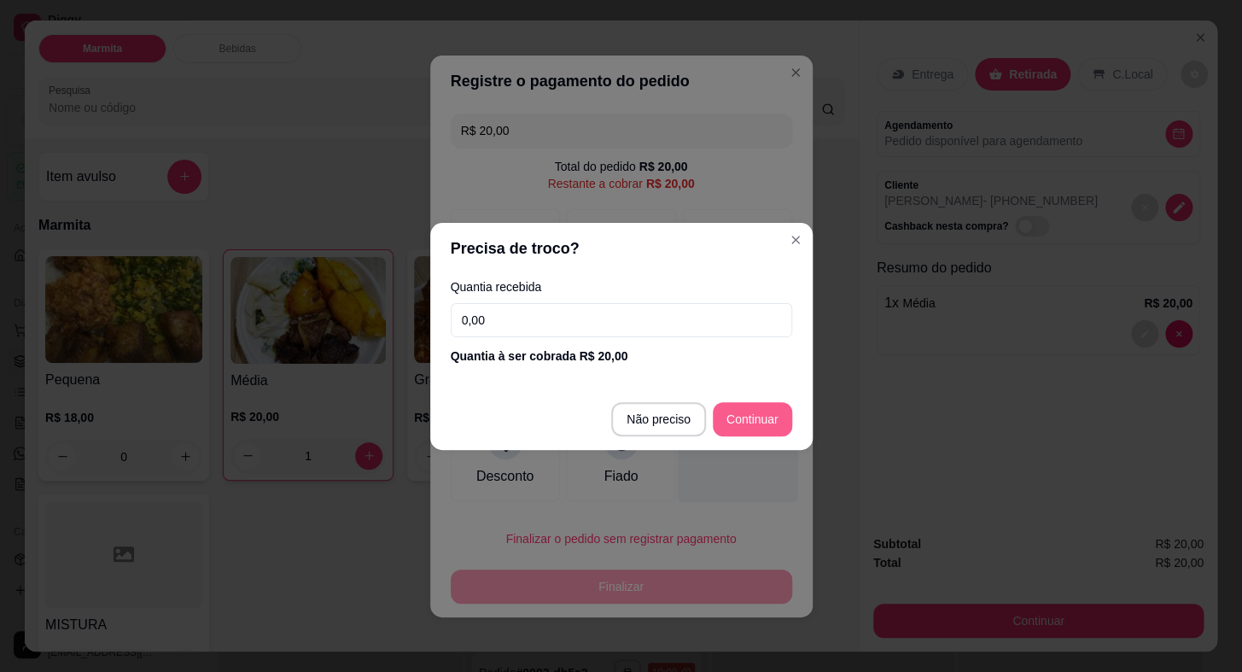
type input "R$ 0,00"
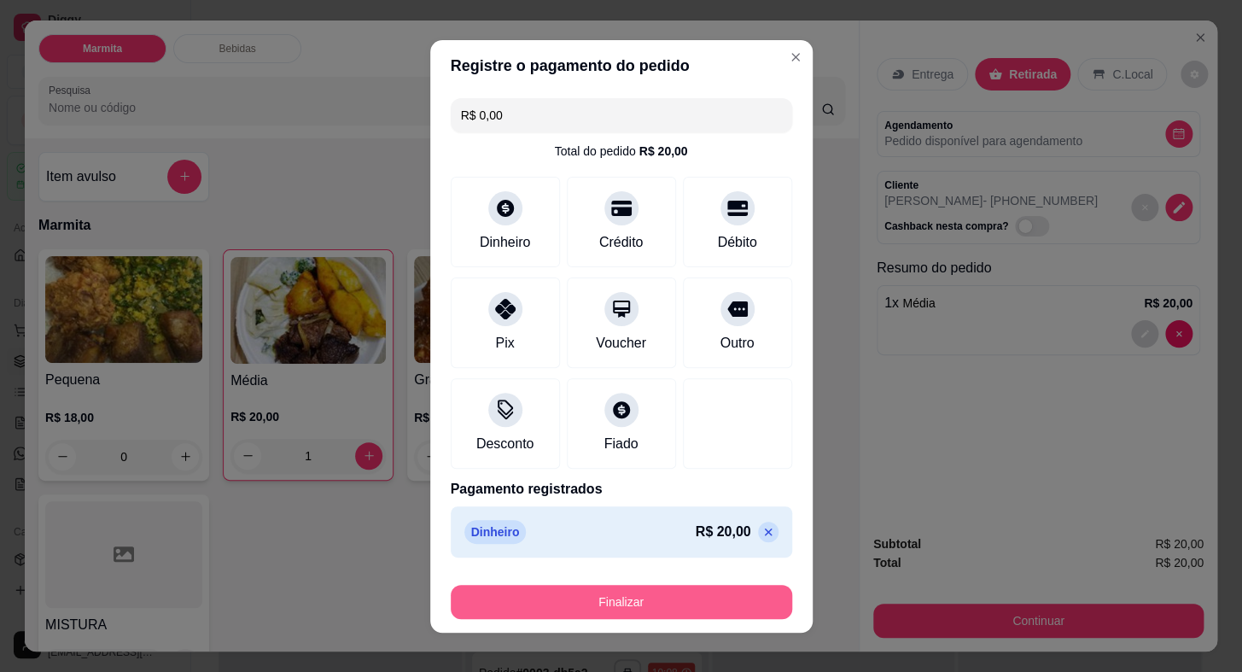
click at [675, 598] on button "Finalizar" at bounding box center [621, 602] width 341 height 34
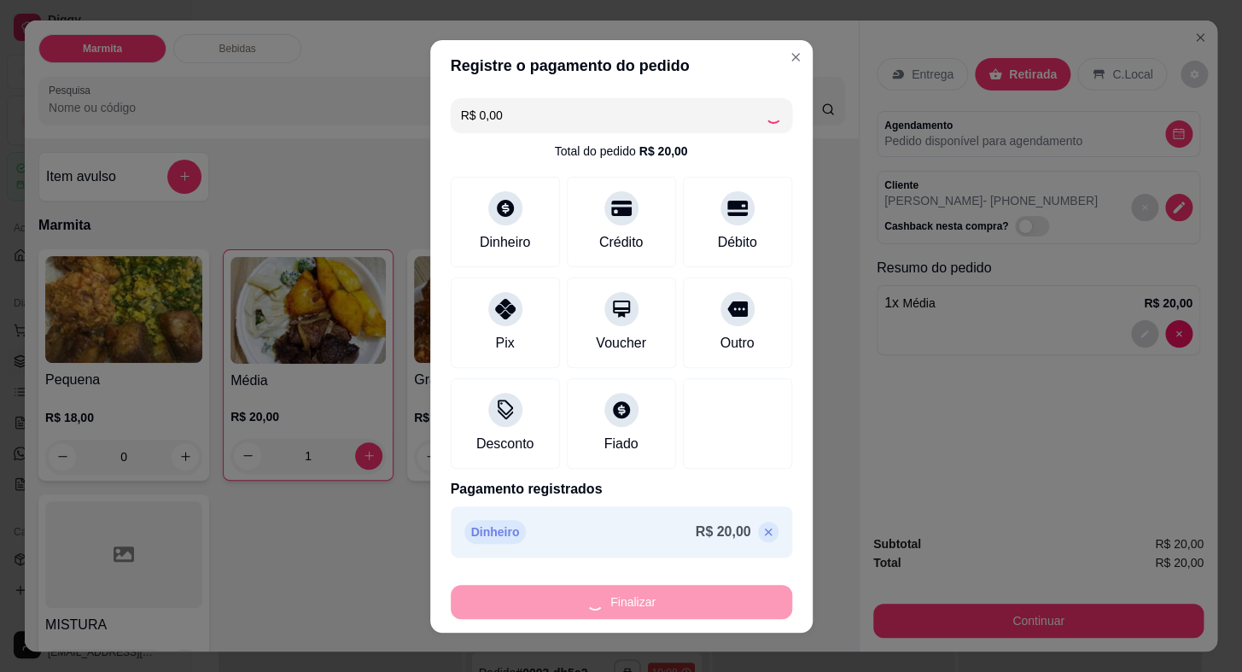
type input "0"
type input "-R$ 20,00"
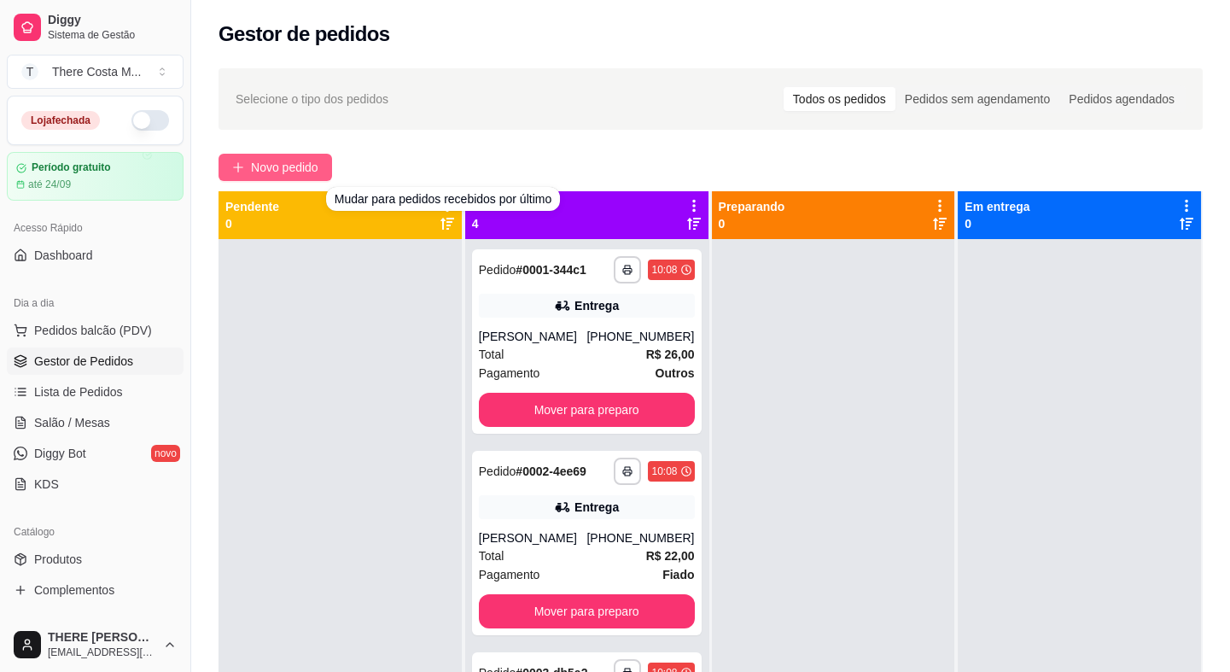
click at [300, 161] on span "Novo pedido" at bounding box center [284, 167] width 67 height 19
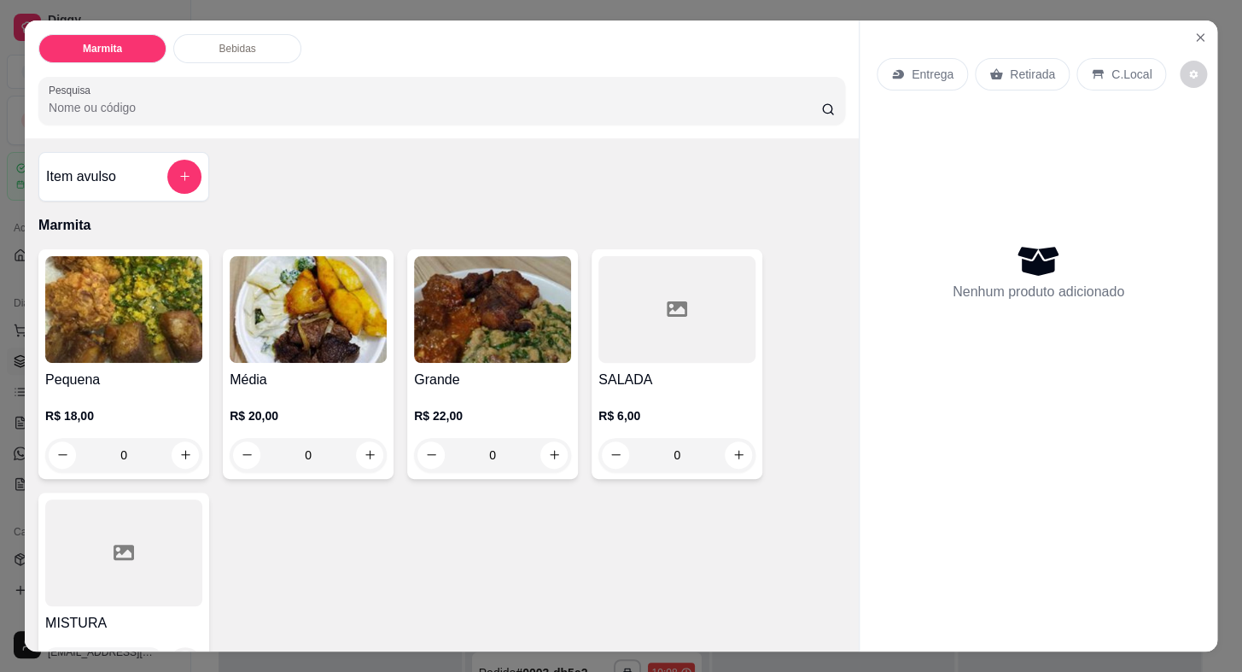
click at [180, 324] on img at bounding box center [123, 309] width 157 height 107
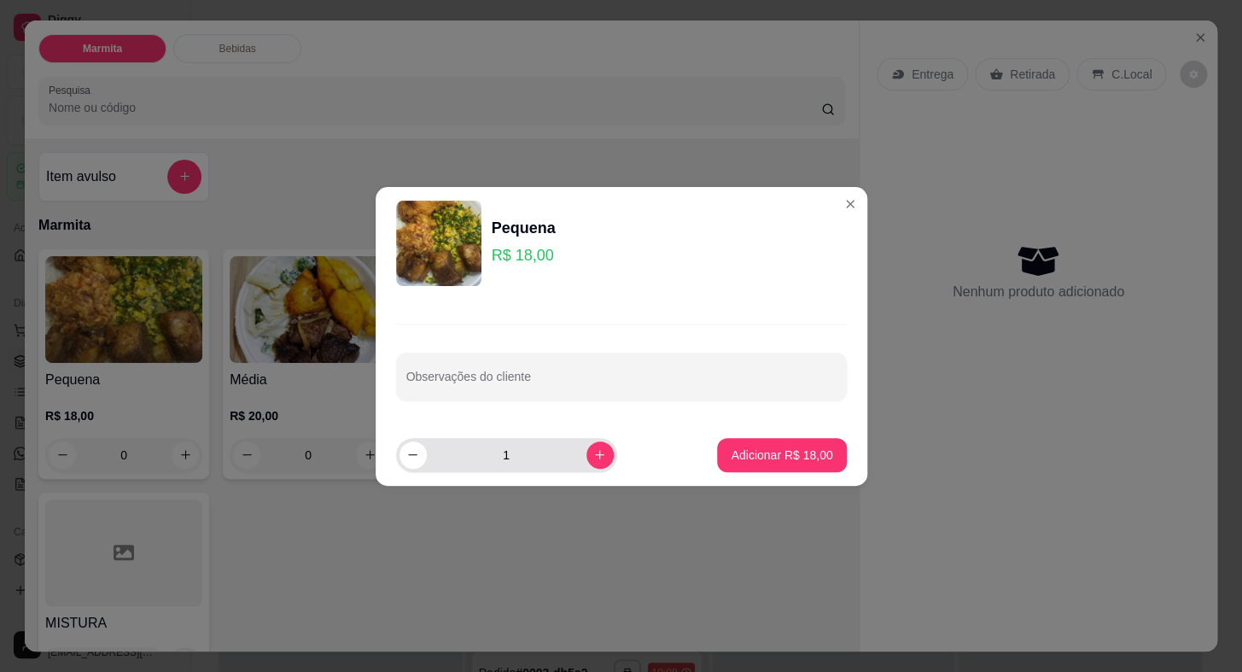
click at [592, 447] on button "increase-product-quantity" at bounding box center [599, 454] width 27 height 27
type input "2"
click at [717, 460] on button "Adicionar R$ 36,00" at bounding box center [781, 455] width 129 height 34
type input "2"
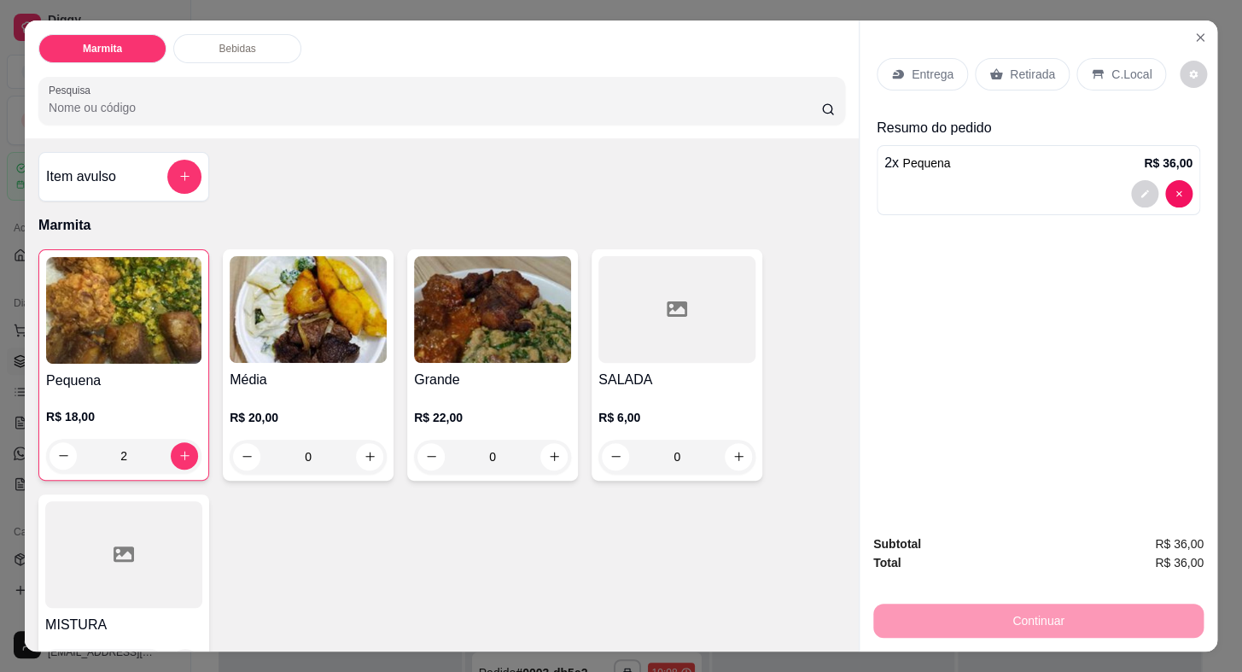
click at [924, 66] on p "Entrega" at bounding box center [933, 74] width 42 height 17
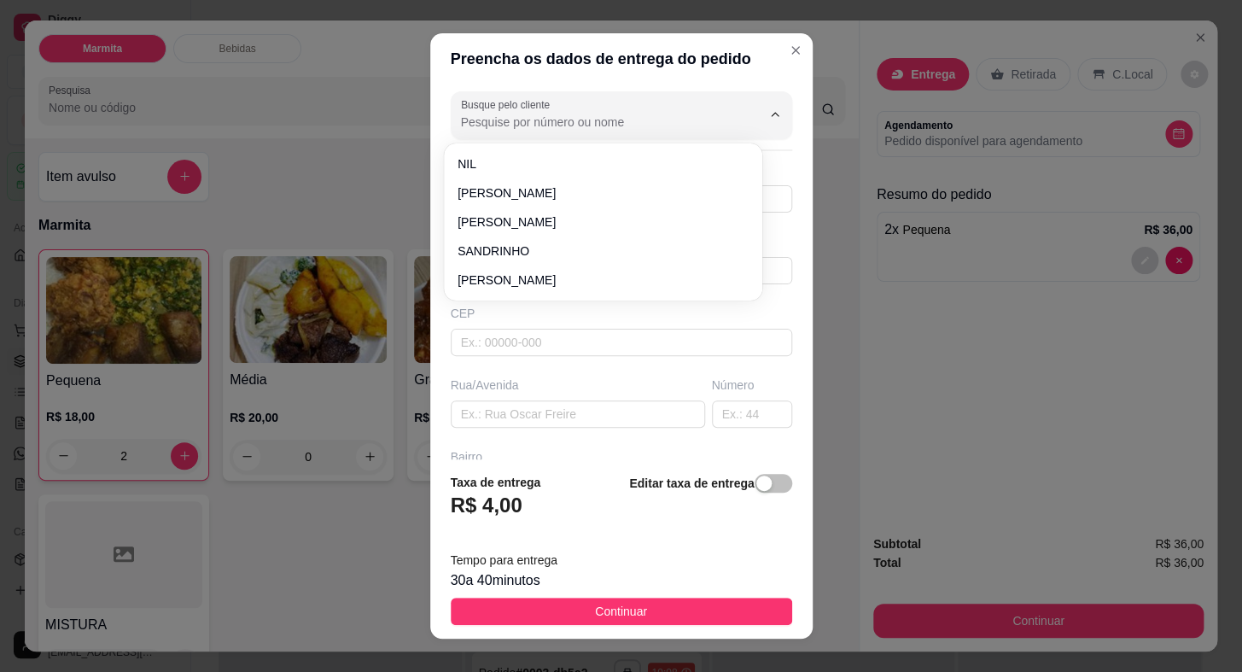
click at [514, 121] on input "Busque pelo cliente" at bounding box center [597, 122] width 273 height 17
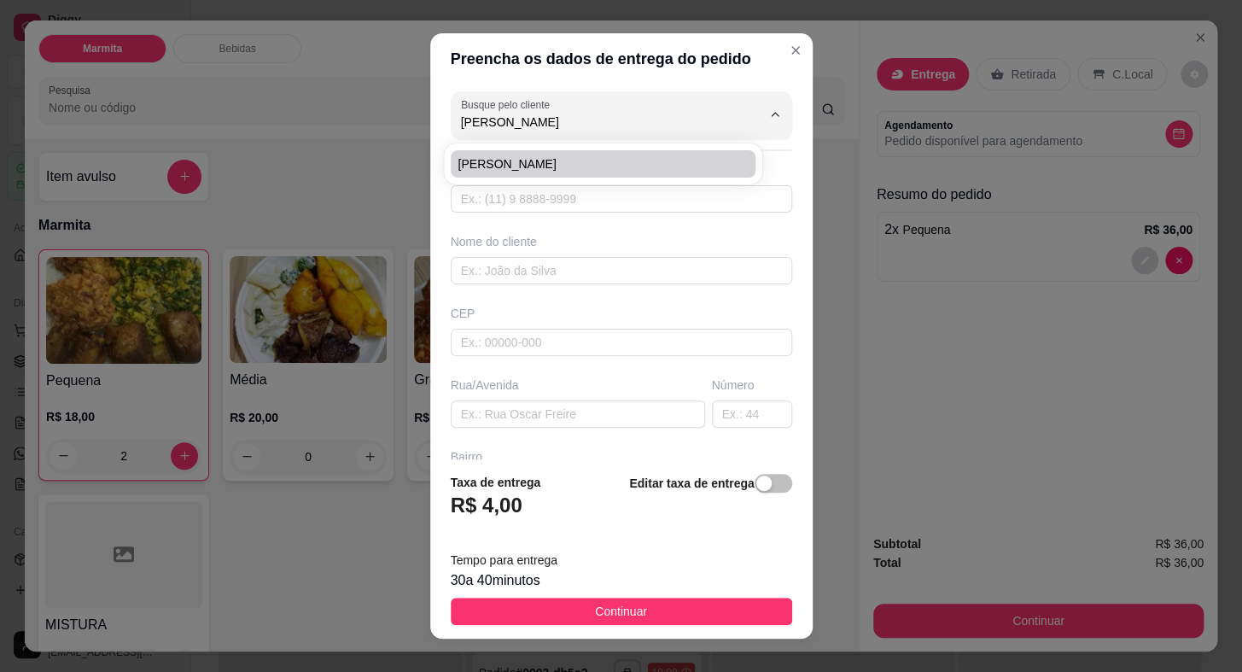
click at [504, 163] on span "[PERSON_NAME]" at bounding box center [595, 163] width 274 height 17
type input "[PERSON_NAME]"
type input "15997844277"
type input "[PERSON_NAME]"
type input "18440000"
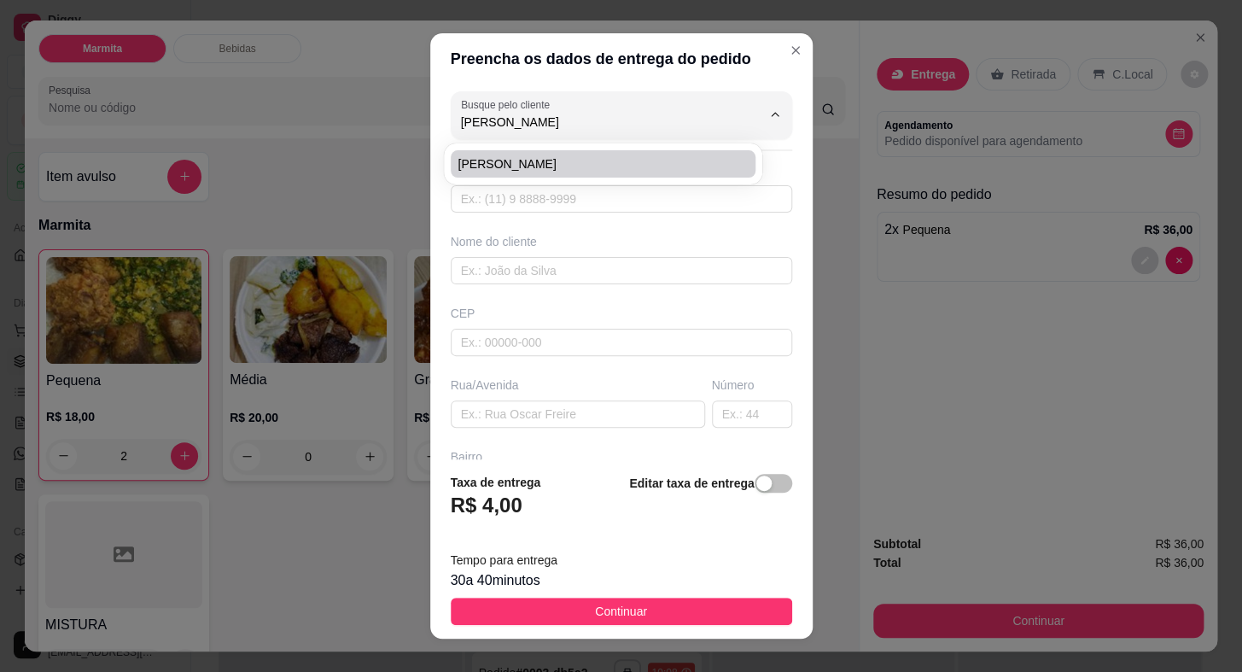
type input "ACACIO PIEDADE"
type input "150"
type input "CENTRO"
type input "Itaberá"
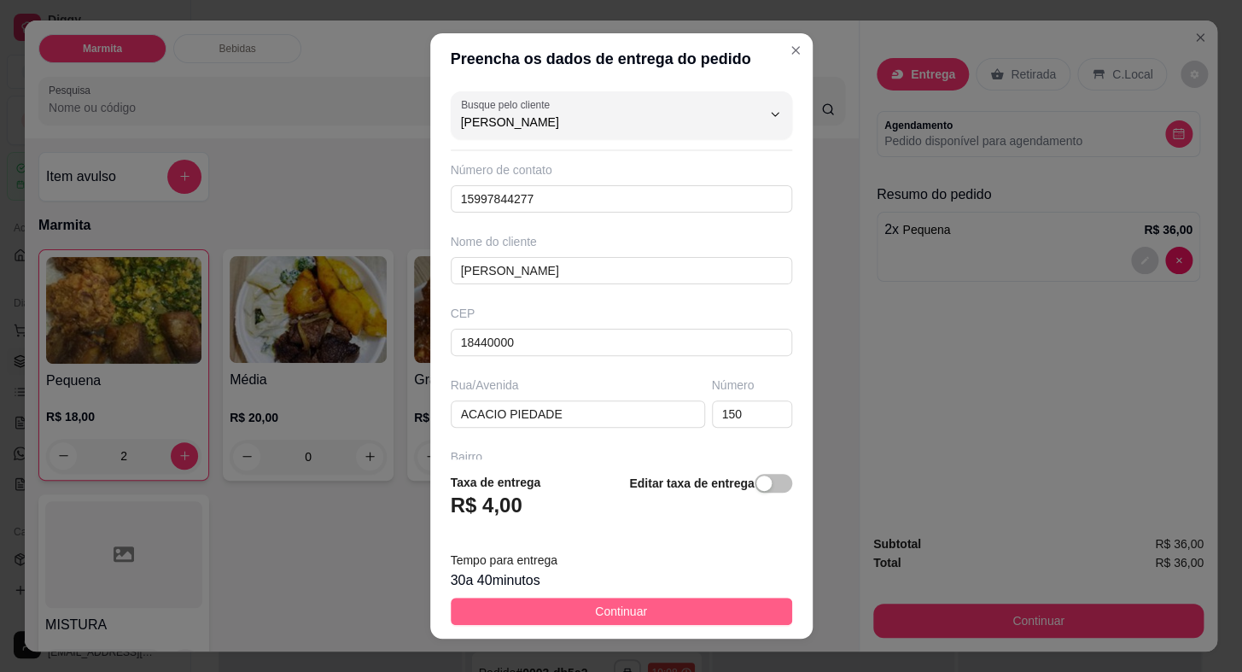
type input "[PERSON_NAME]"
click at [600, 605] on span "Continuar" at bounding box center [621, 611] width 52 height 19
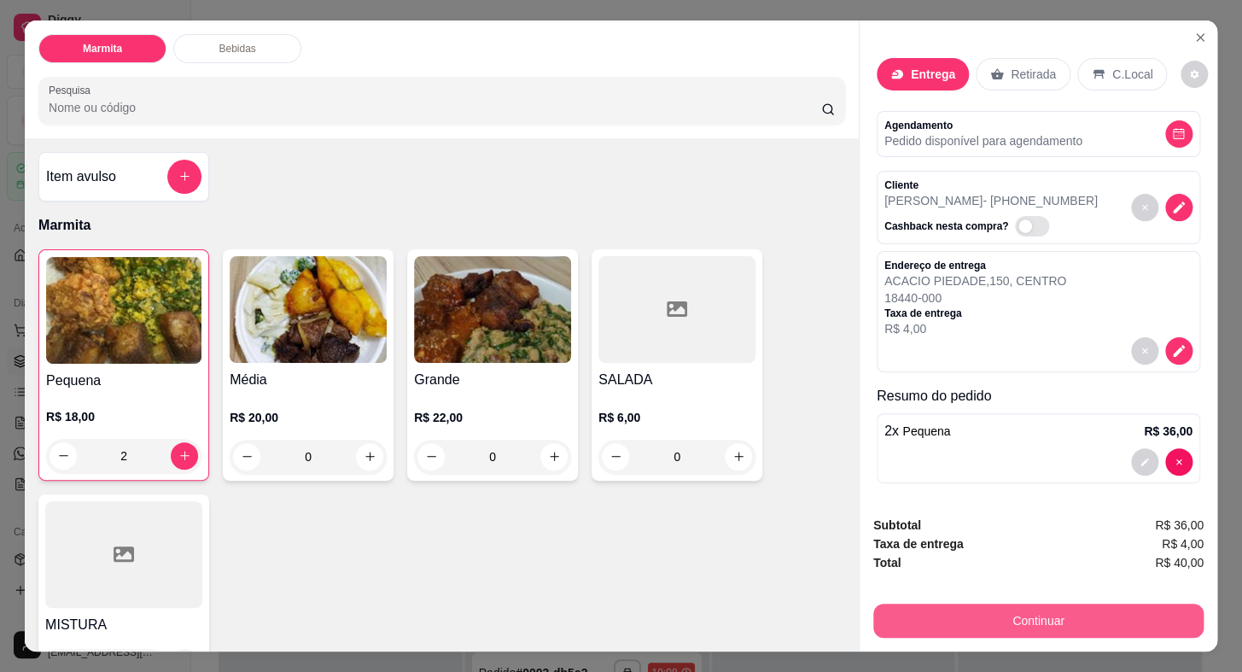
click at [937, 607] on button "Continuar" at bounding box center [1038, 620] width 330 height 34
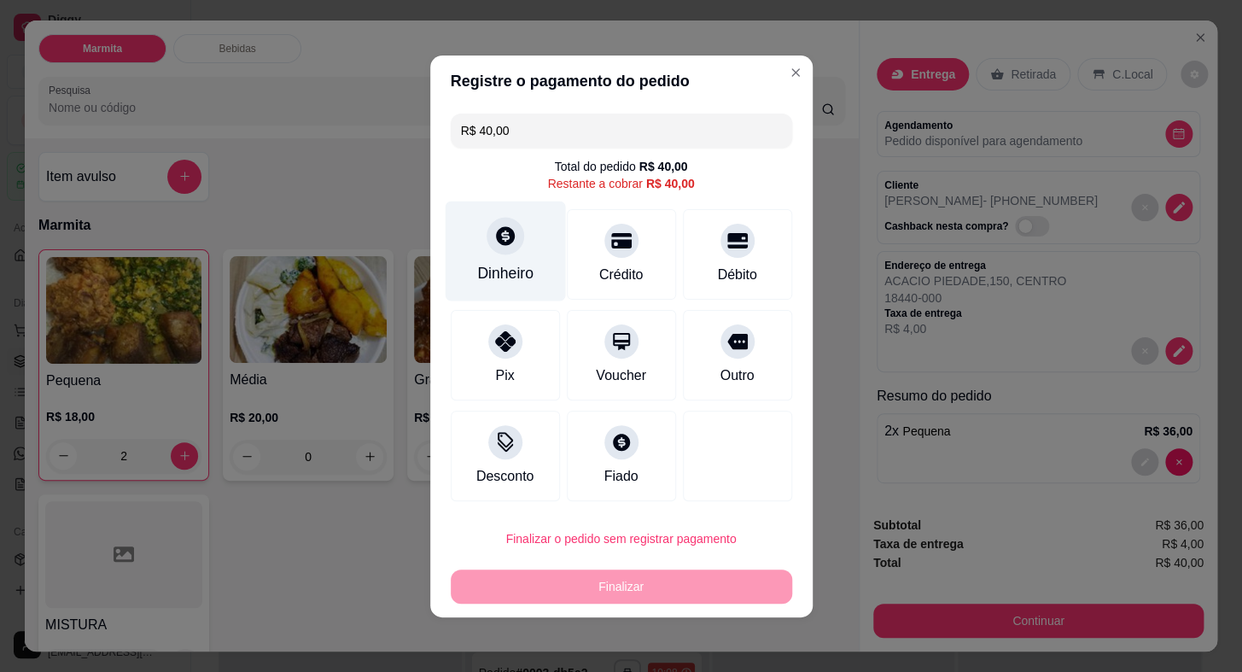
click at [498, 256] on div "Dinheiro" at bounding box center [505, 251] width 120 height 100
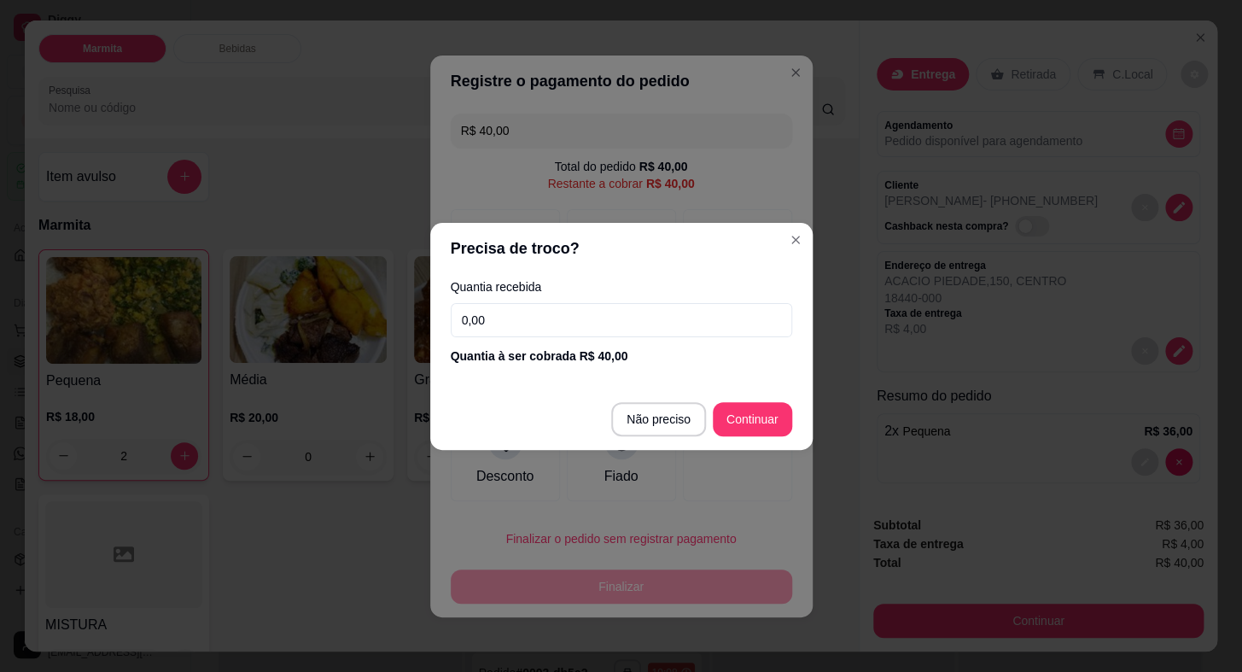
click at [492, 331] on input "0,00" at bounding box center [621, 320] width 341 height 34
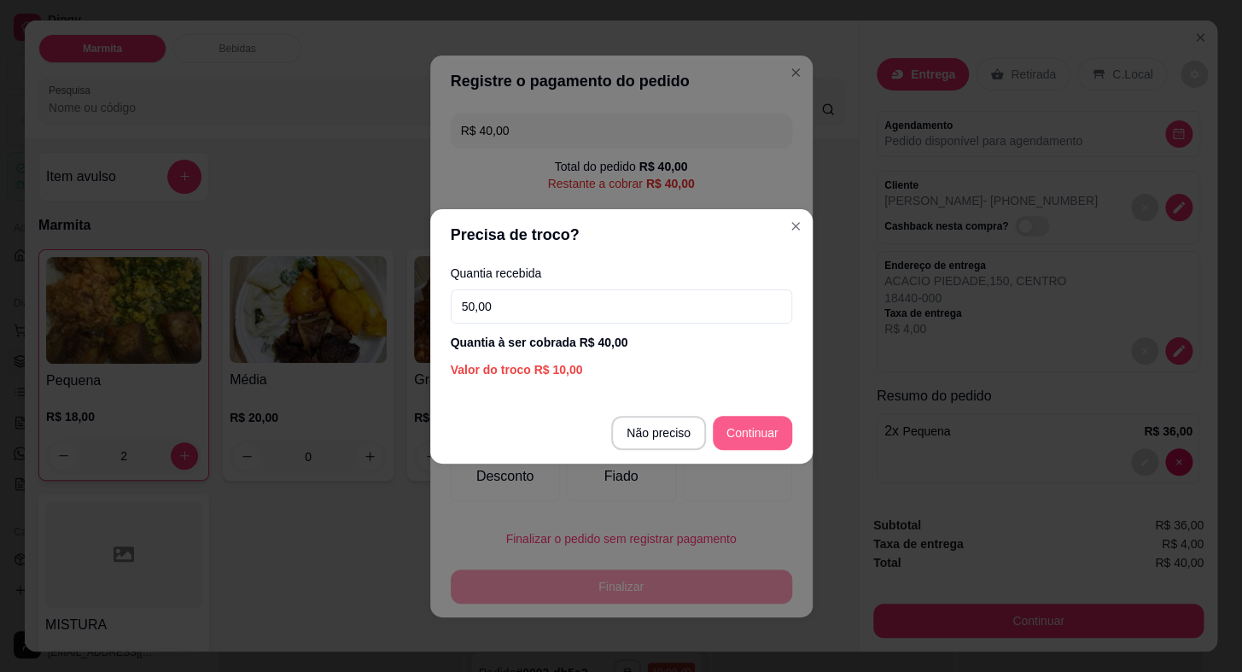
type input "50,00"
type input "R$ 0,00"
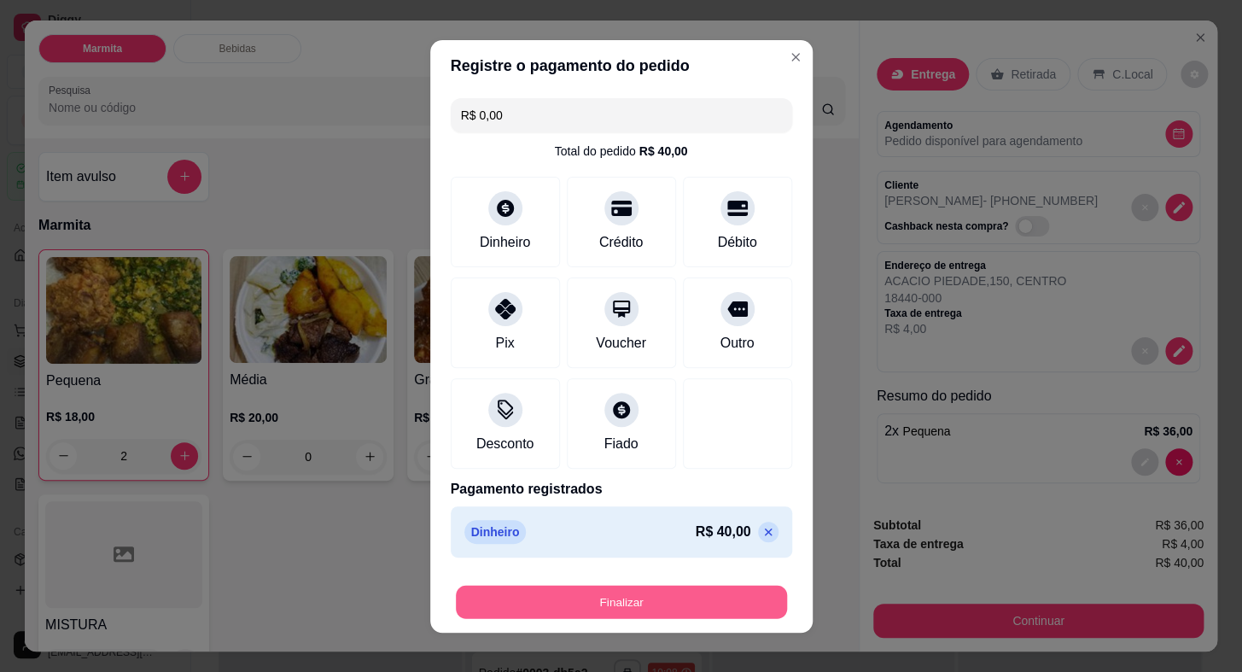
click at [657, 603] on button "Finalizar" at bounding box center [621, 601] width 331 height 33
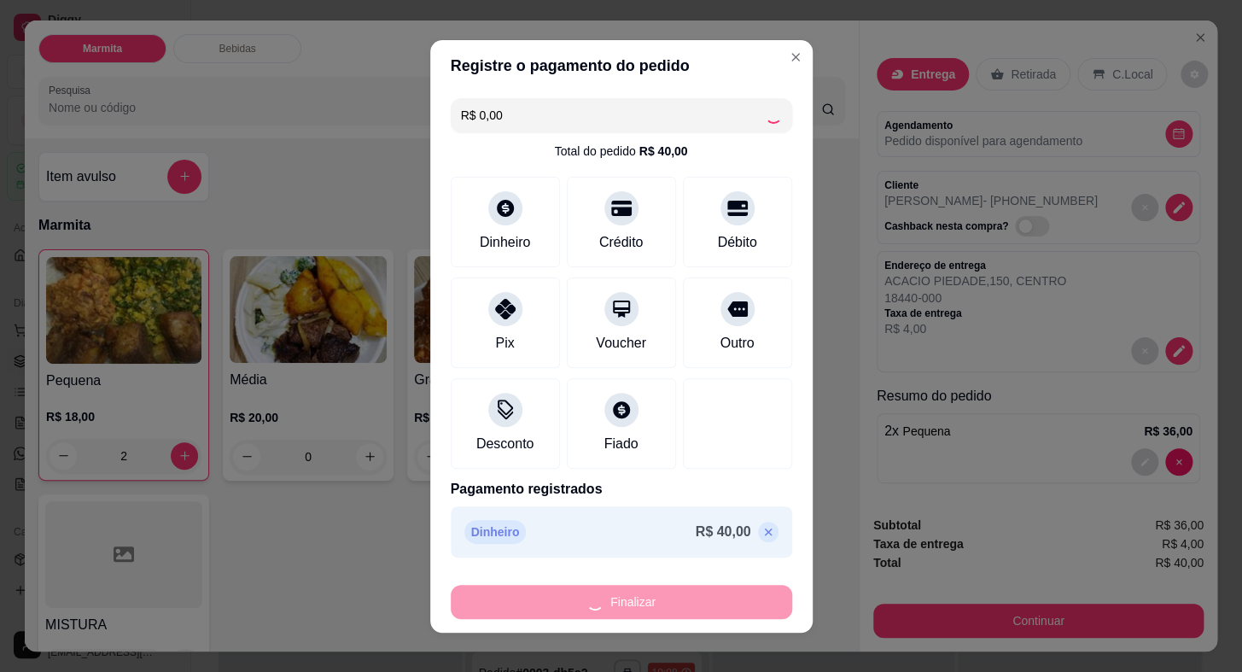
type input "0"
type input "-R$ 40,00"
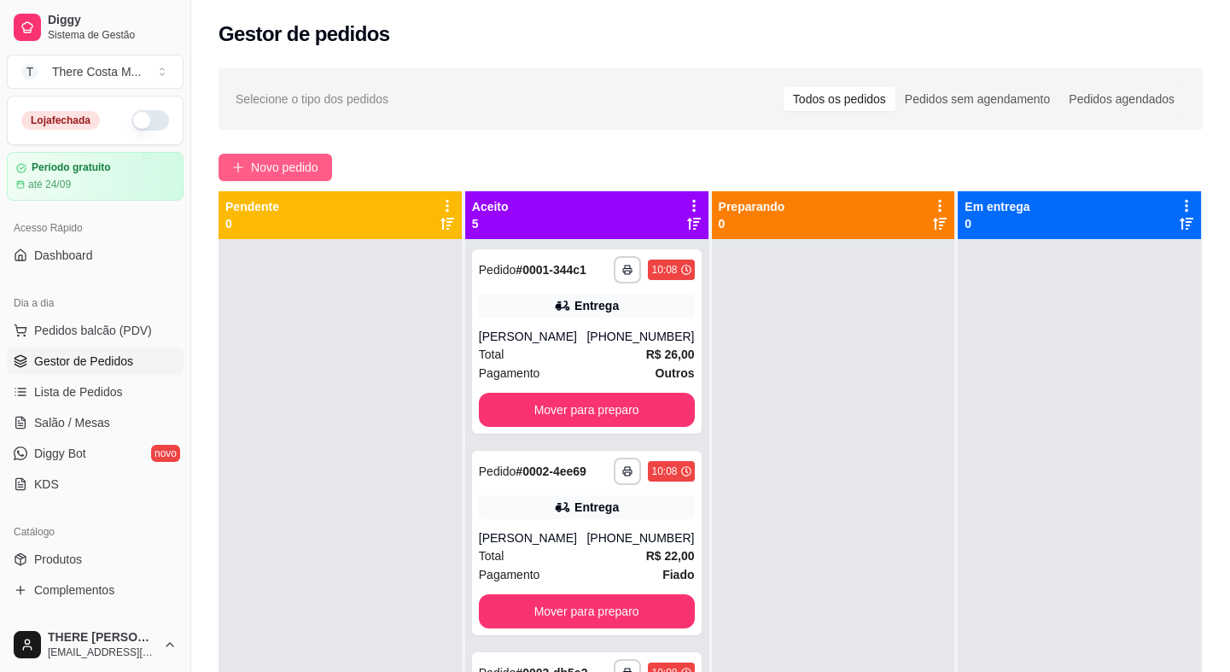
click at [294, 155] on button "Novo pedido" at bounding box center [276, 167] width 114 height 27
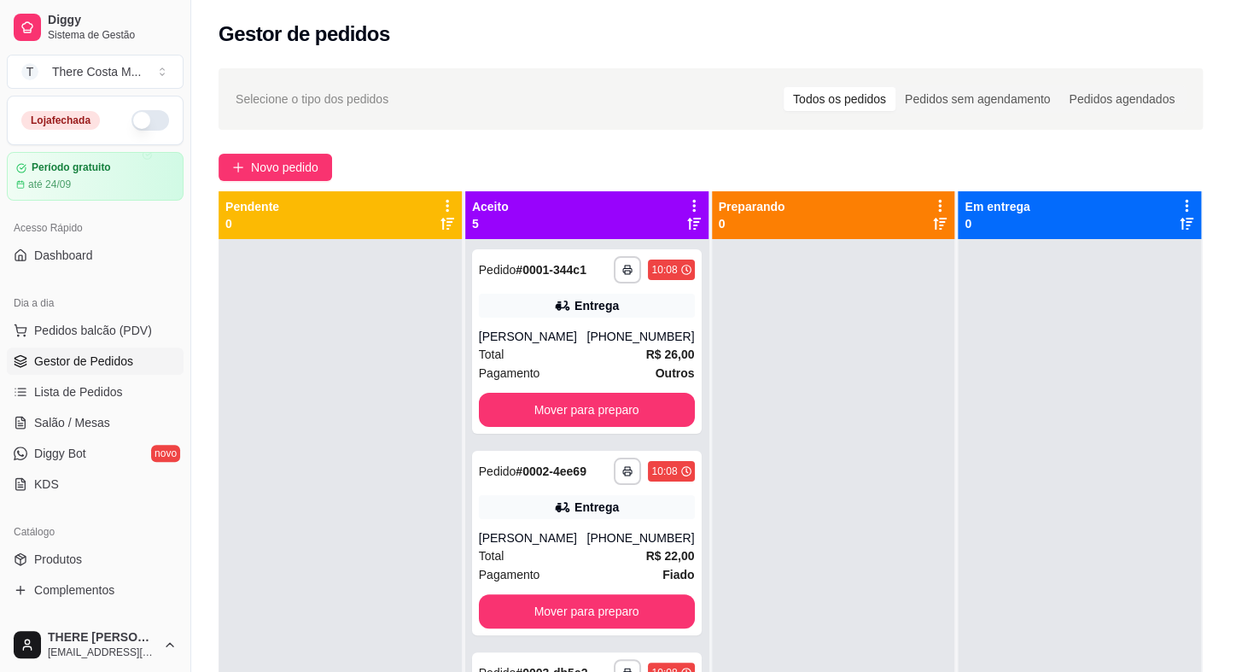
click at [922, 71] on p "Entrega" at bounding box center [933, 74] width 42 height 17
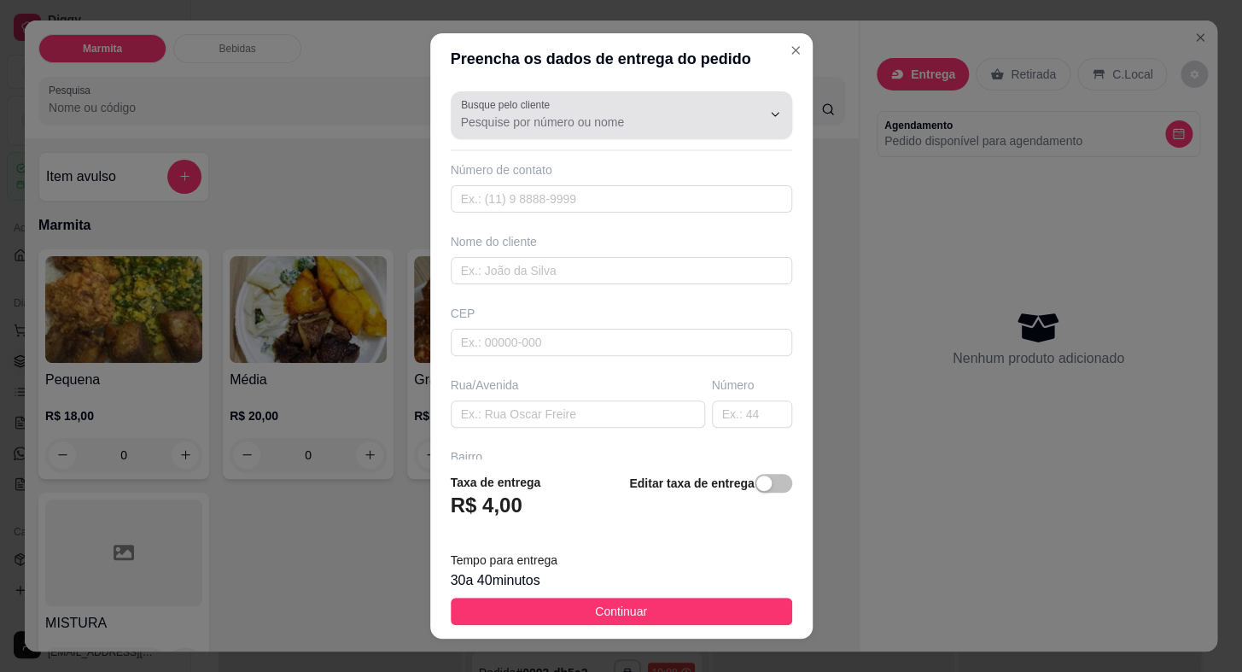
click at [635, 121] on input "Busque pelo cliente" at bounding box center [597, 122] width 273 height 17
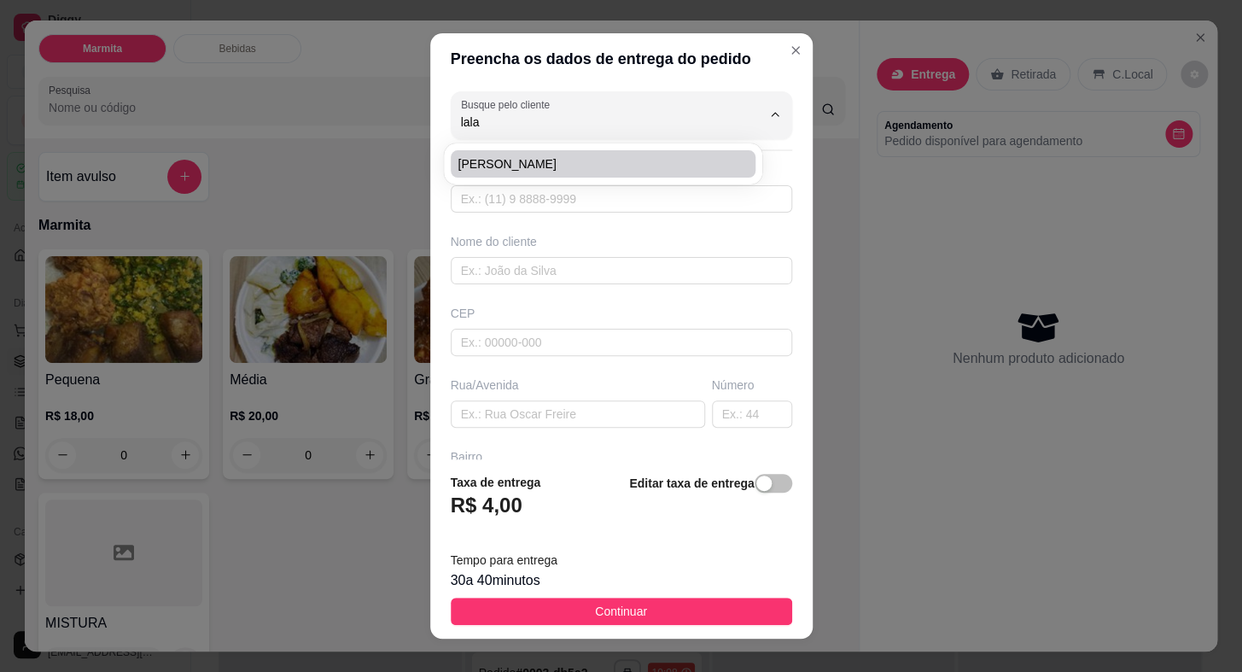
click at [606, 159] on span "[PERSON_NAME]" at bounding box center [595, 163] width 274 height 17
type input "[PERSON_NAME]"
type input "15997701772"
type input "[PERSON_NAME]"
type input "Posto Trevo"
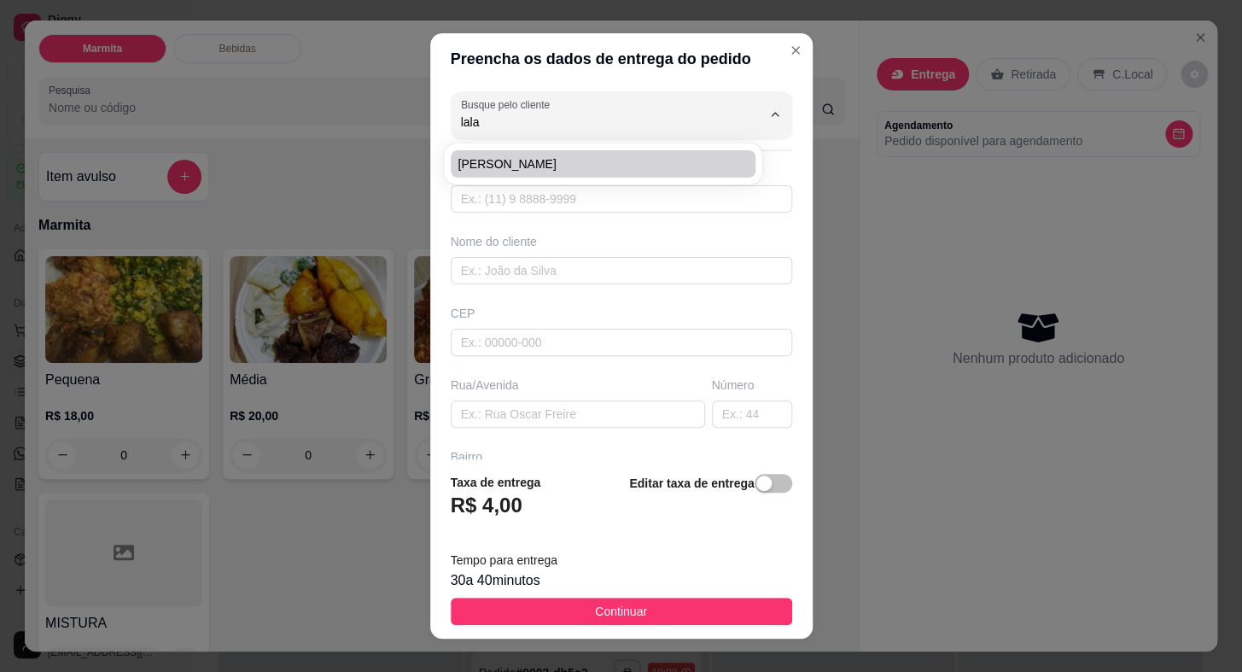
type input "01"
type input "Vila Bandeirantes"
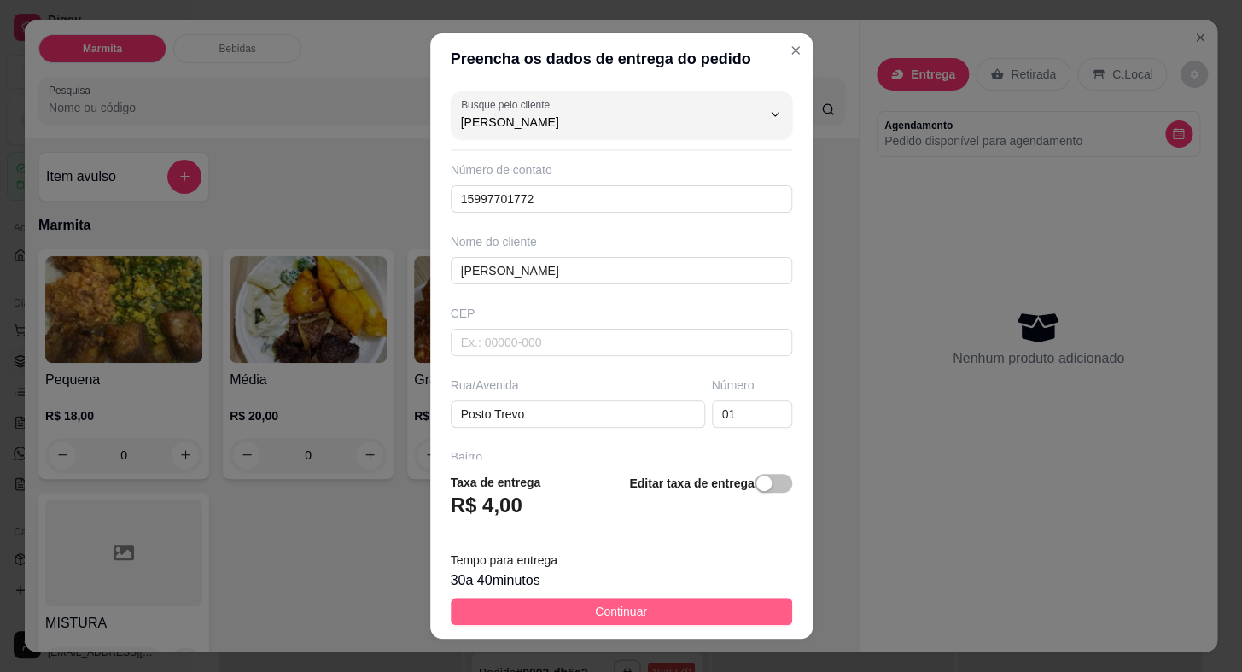
type input "[PERSON_NAME]"
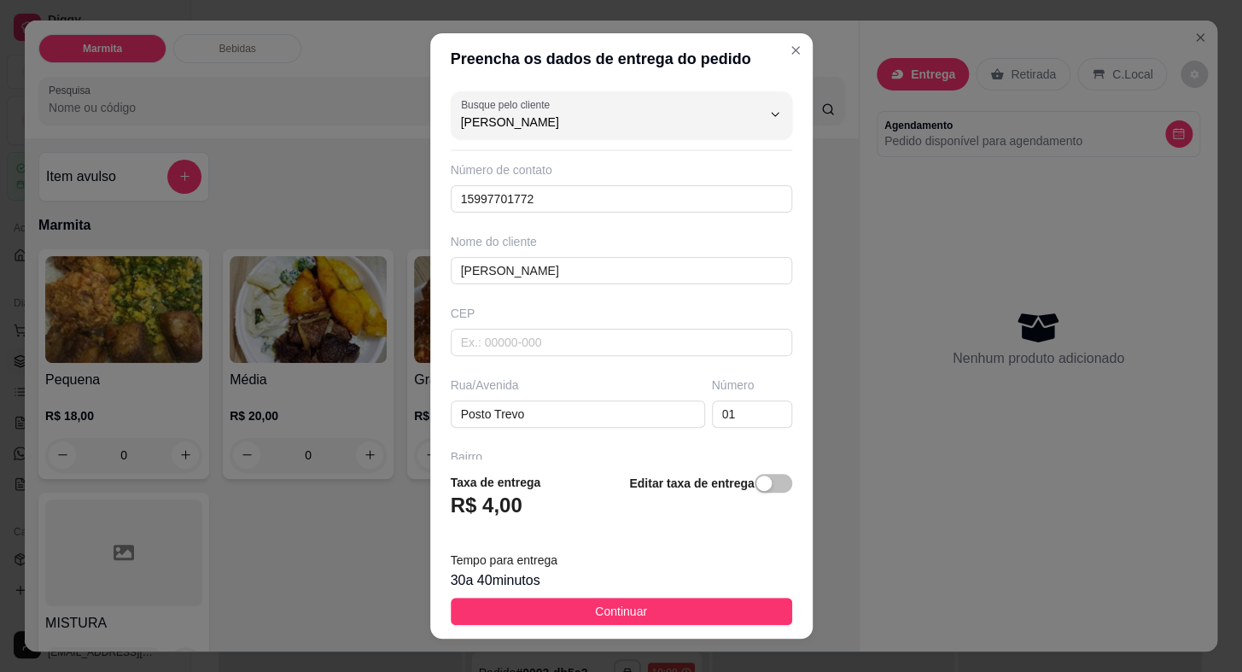
click at [617, 622] on button "Continuar" at bounding box center [621, 611] width 341 height 27
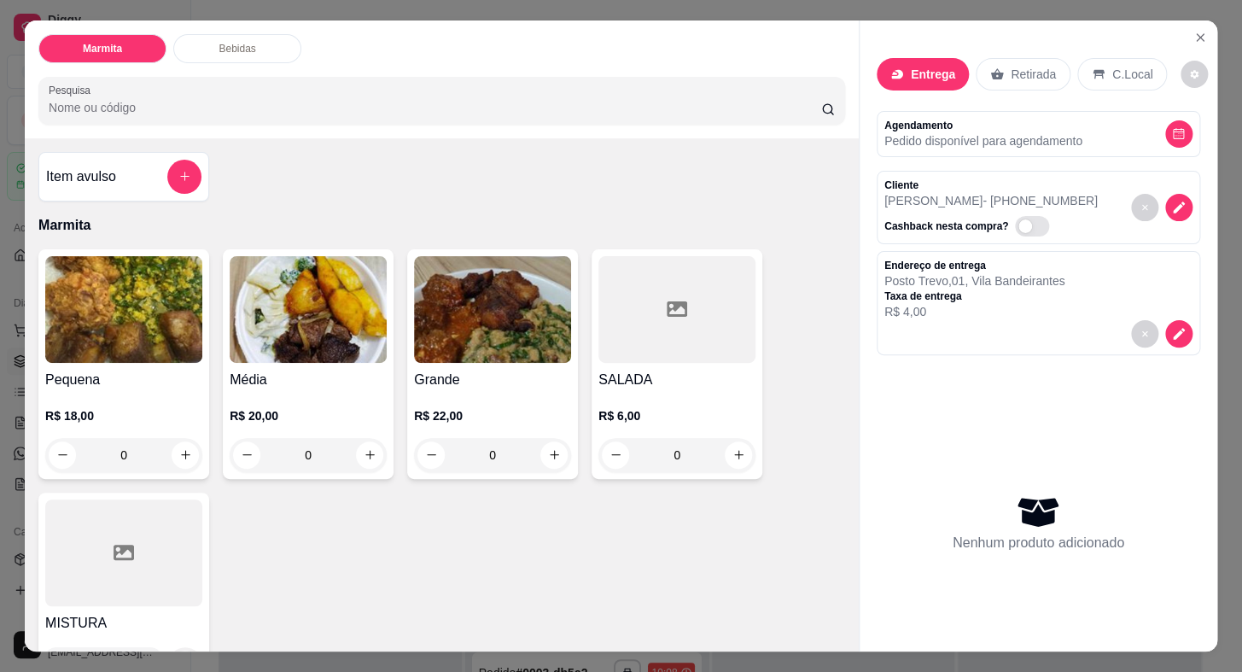
click at [85, 315] on img at bounding box center [123, 309] width 157 height 107
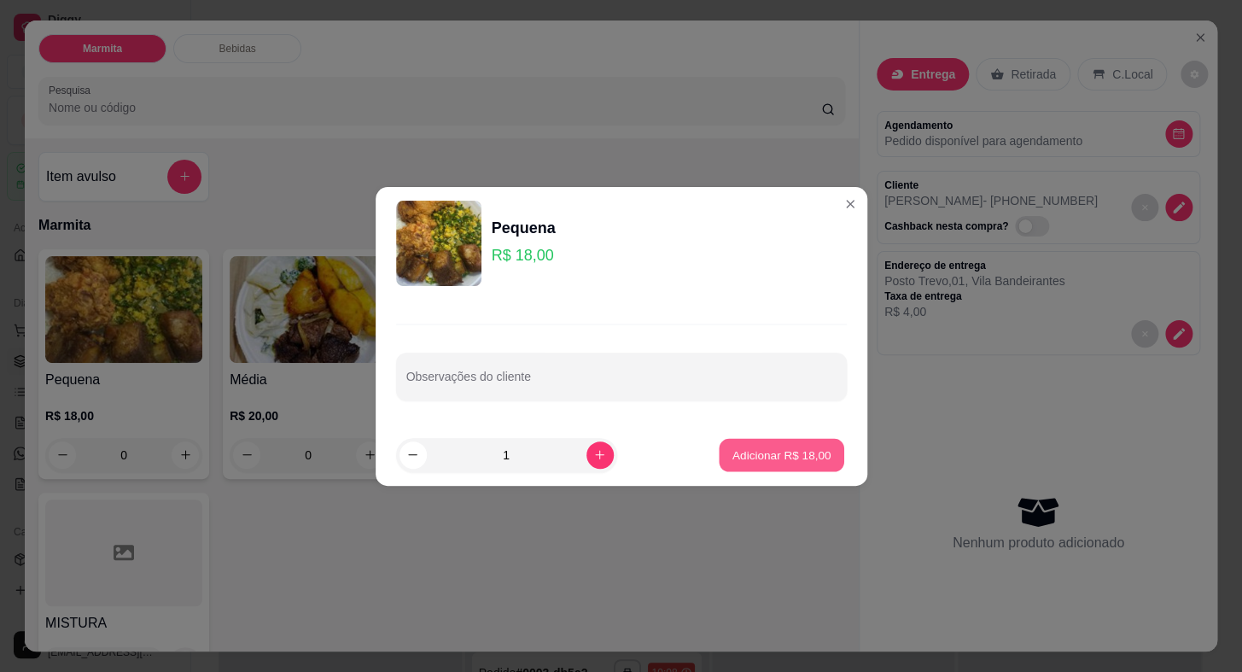
click at [796, 452] on p "Adicionar R$ 18,00" at bounding box center [781, 454] width 99 height 16
type input "1"
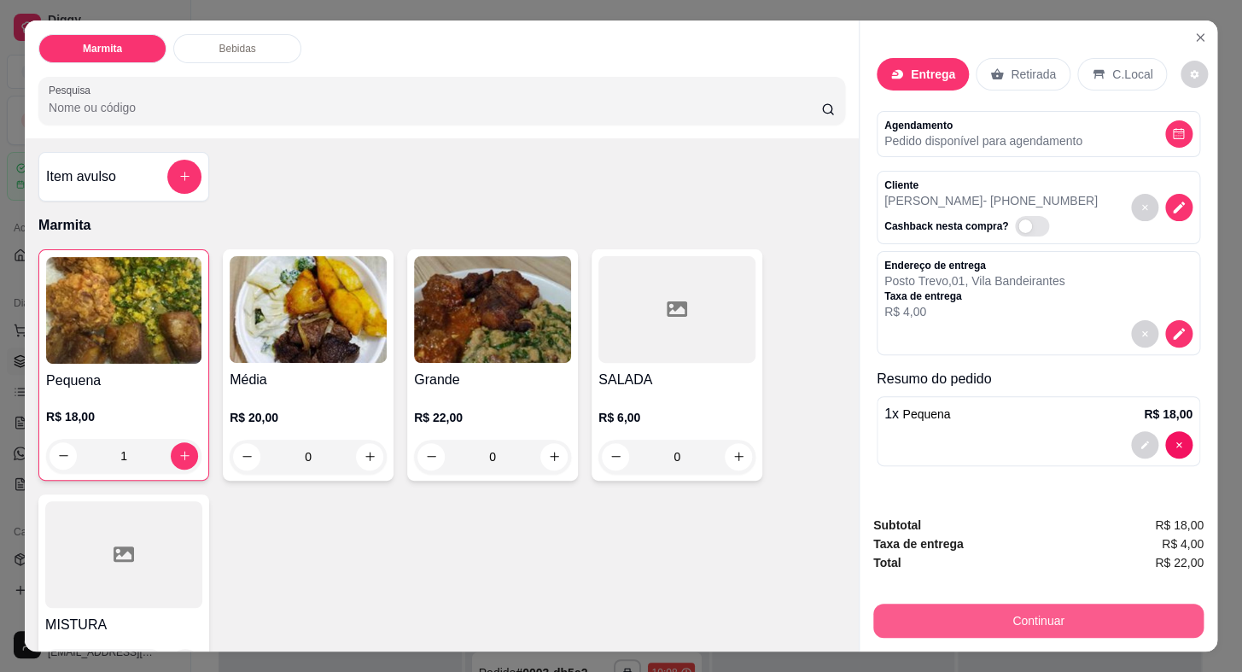
click at [1044, 606] on button "Continuar" at bounding box center [1038, 620] width 330 height 34
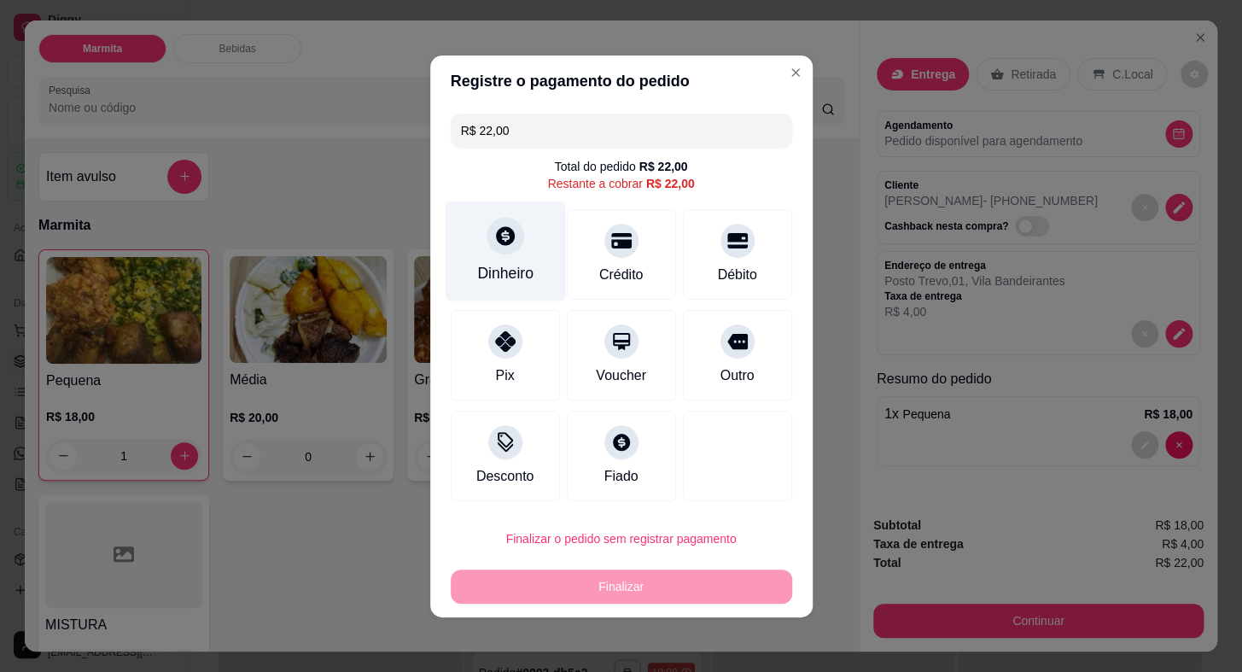
click at [496, 253] on div at bounding box center [506, 236] width 38 height 38
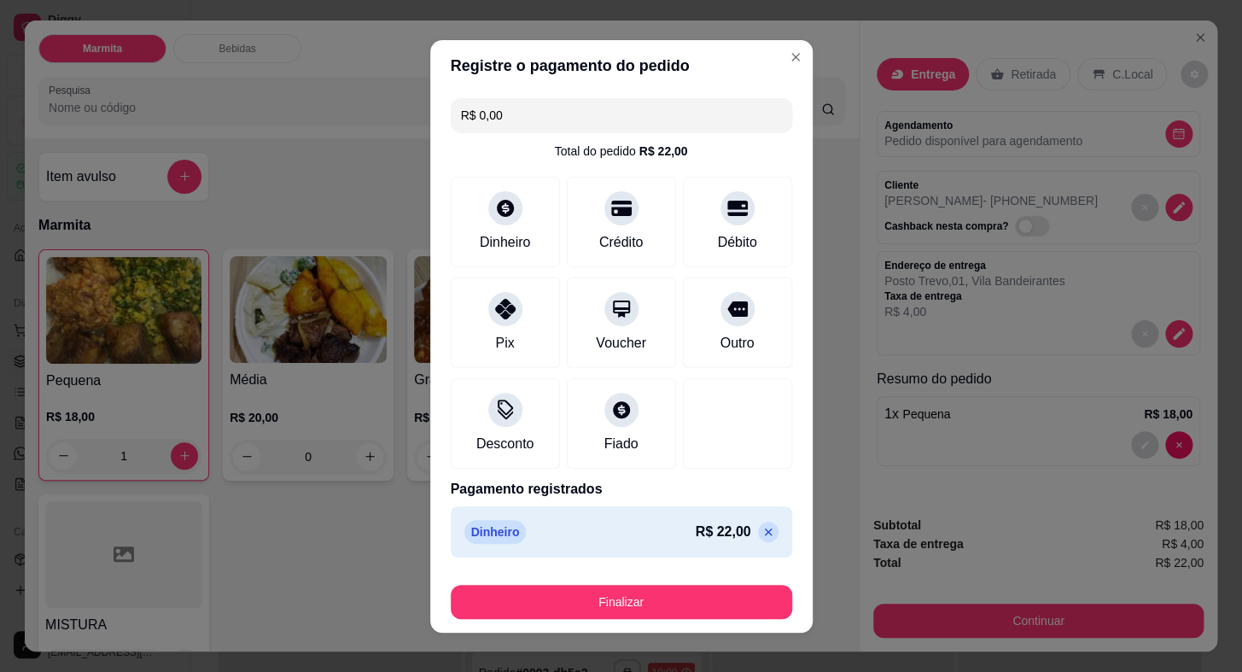
type input "R$ 0,00"
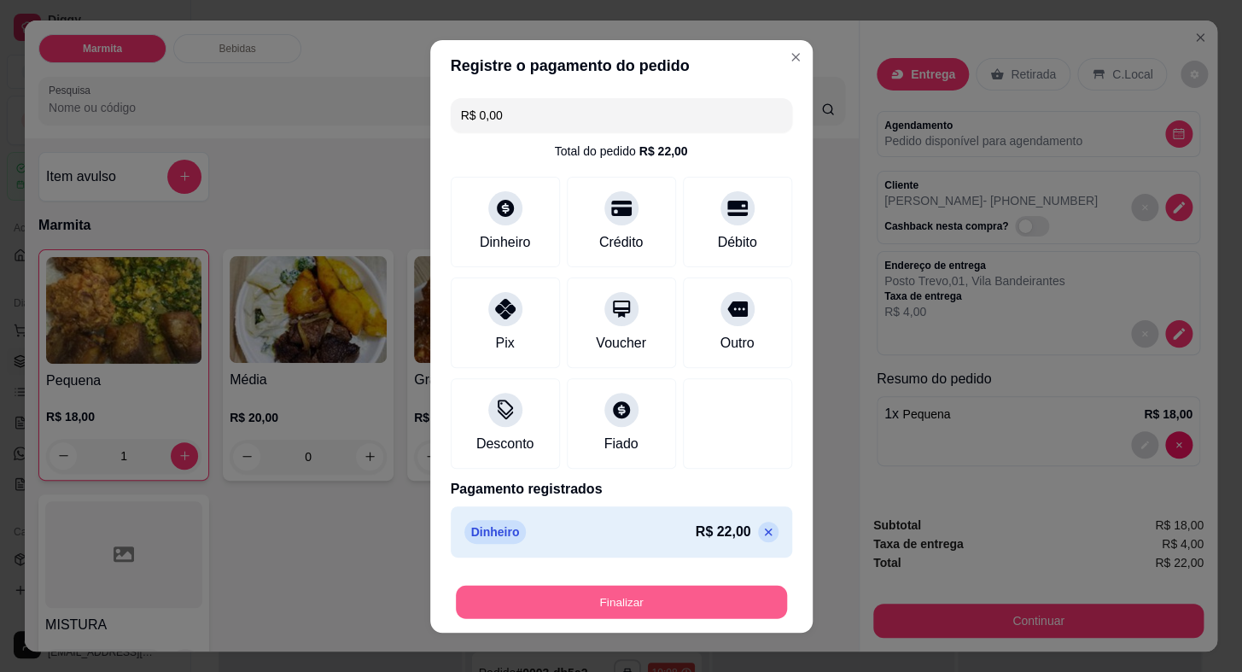
click at [696, 588] on button "Finalizar" at bounding box center [621, 601] width 331 height 33
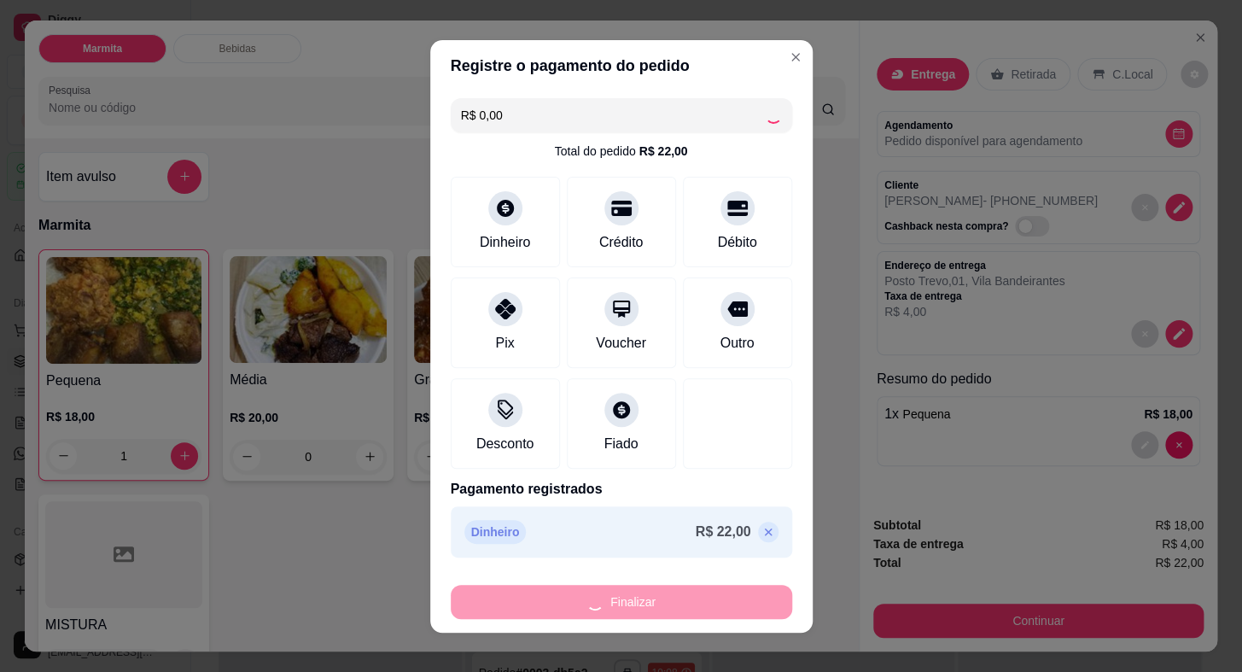
type input "0"
type input "-R$ 22,00"
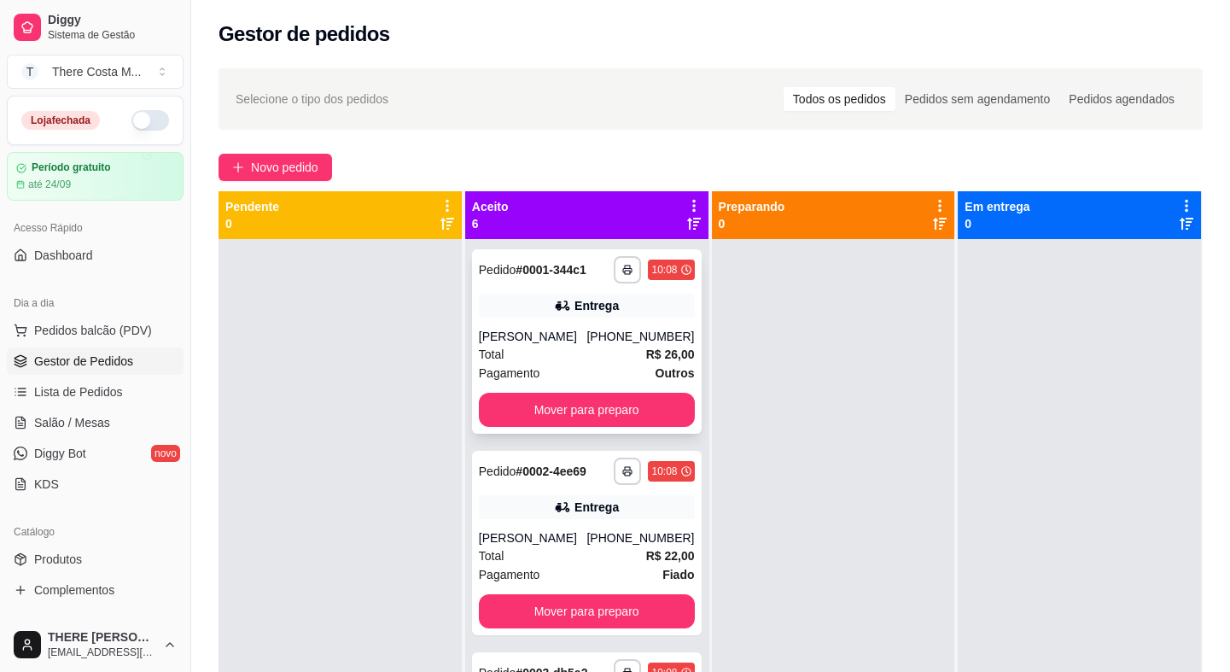
click at [627, 349] on div "Total R$ 26,00" at bounding box center [587, 354] width 216 height 19
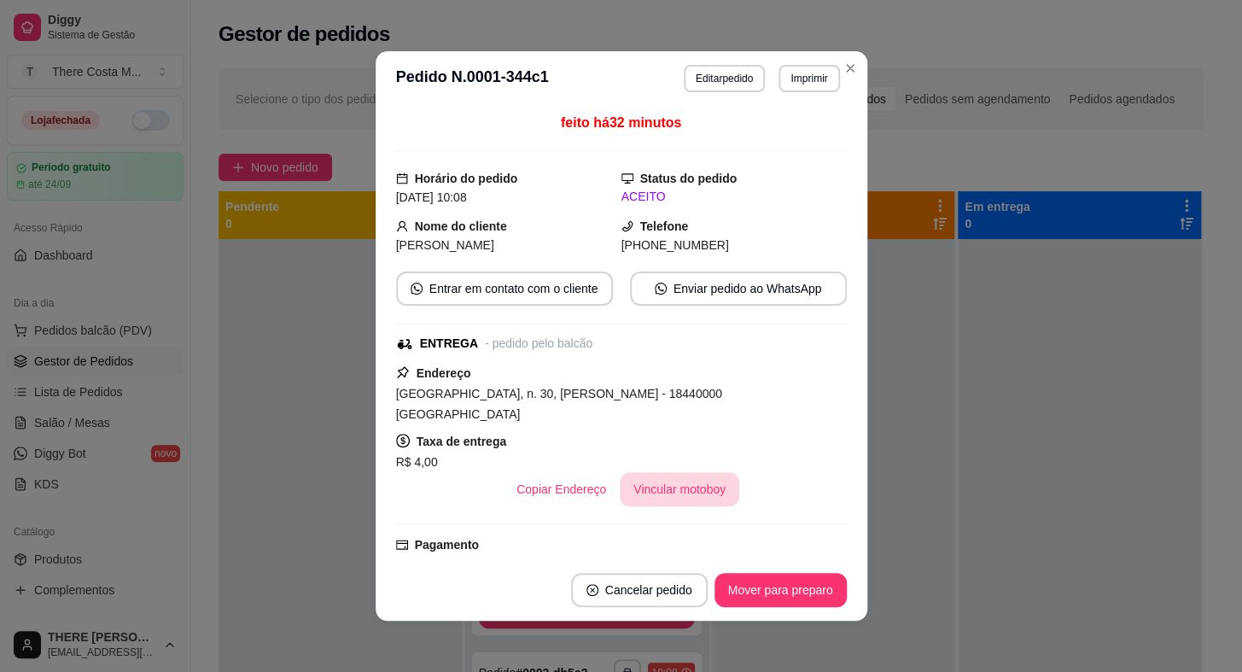
click at [675, 476] on button "Vincular motoboy" at bounding box center [680, 489] width 120 height 34
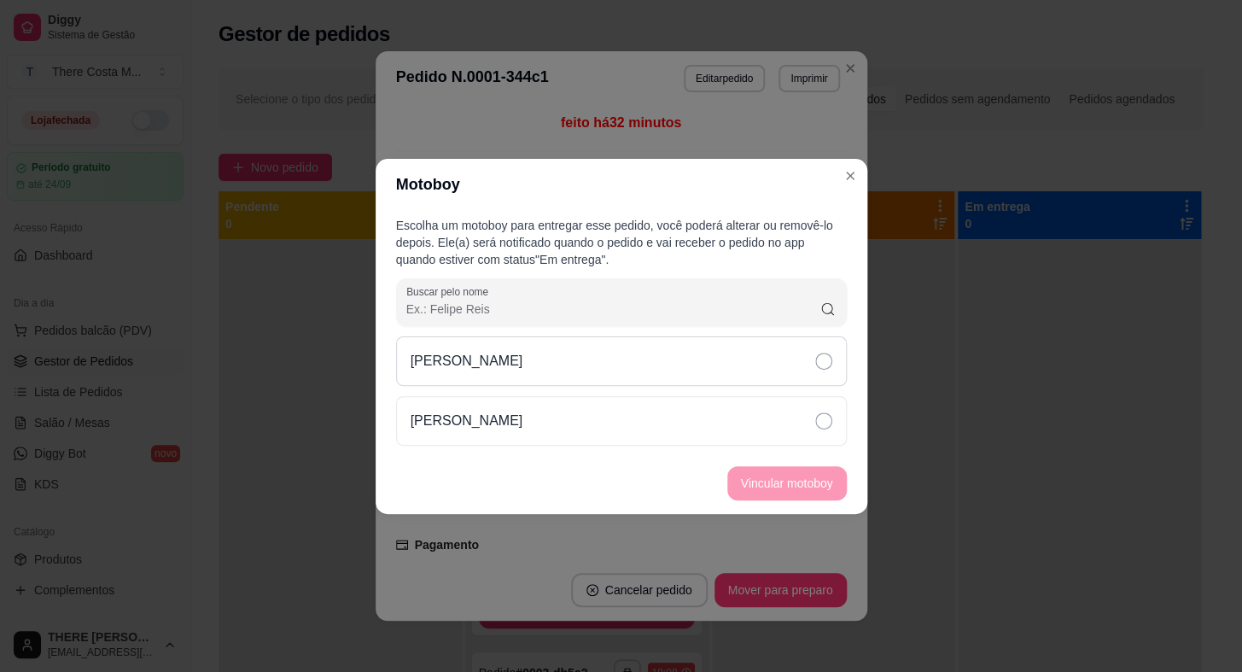
click at [726, 370] on div "[PERSON_NAME]" at bounding box center [621, 361] width 451 height 50
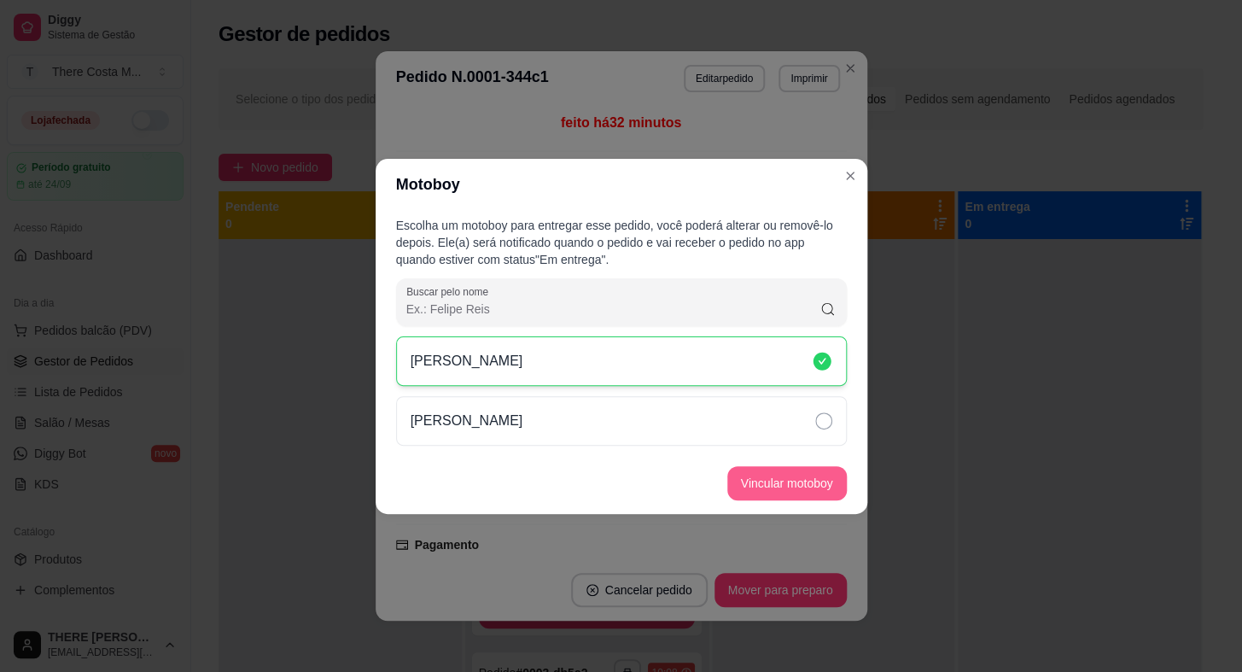
click at [773, 488] on button "Vincular motoboy" at bounding box center [787, 483] width 120 height 34
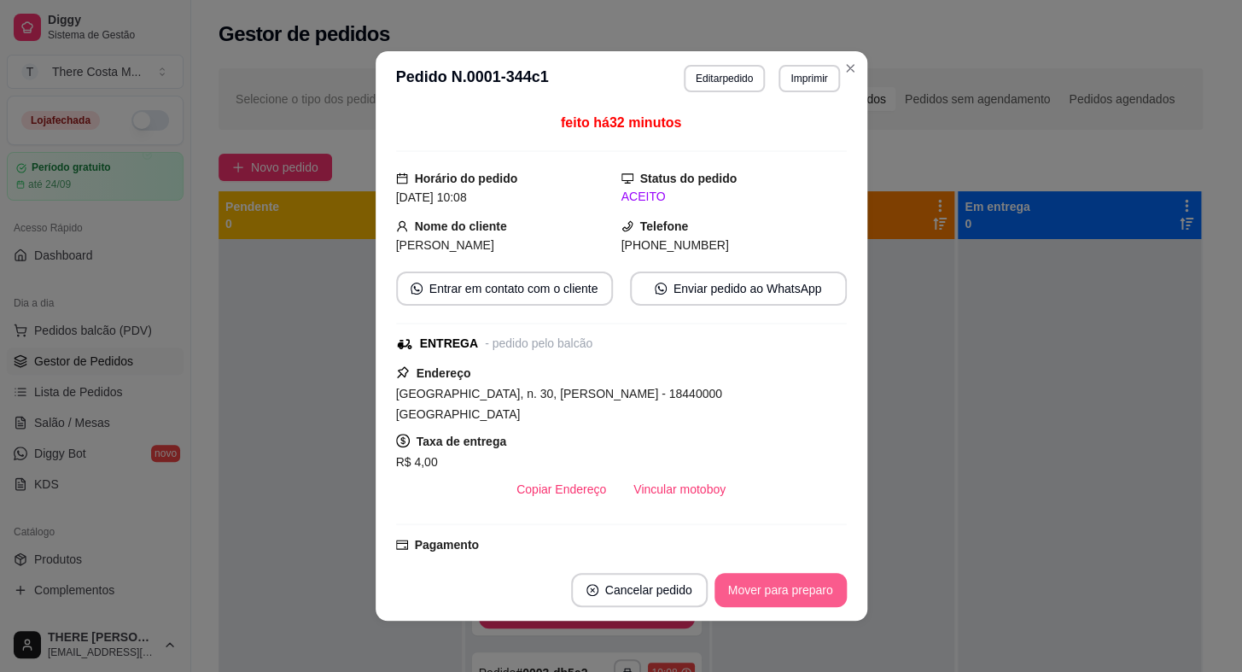
click at [767, 580] on button "Mover para preparo" at bounding box center [780, 590] width 132 height 34
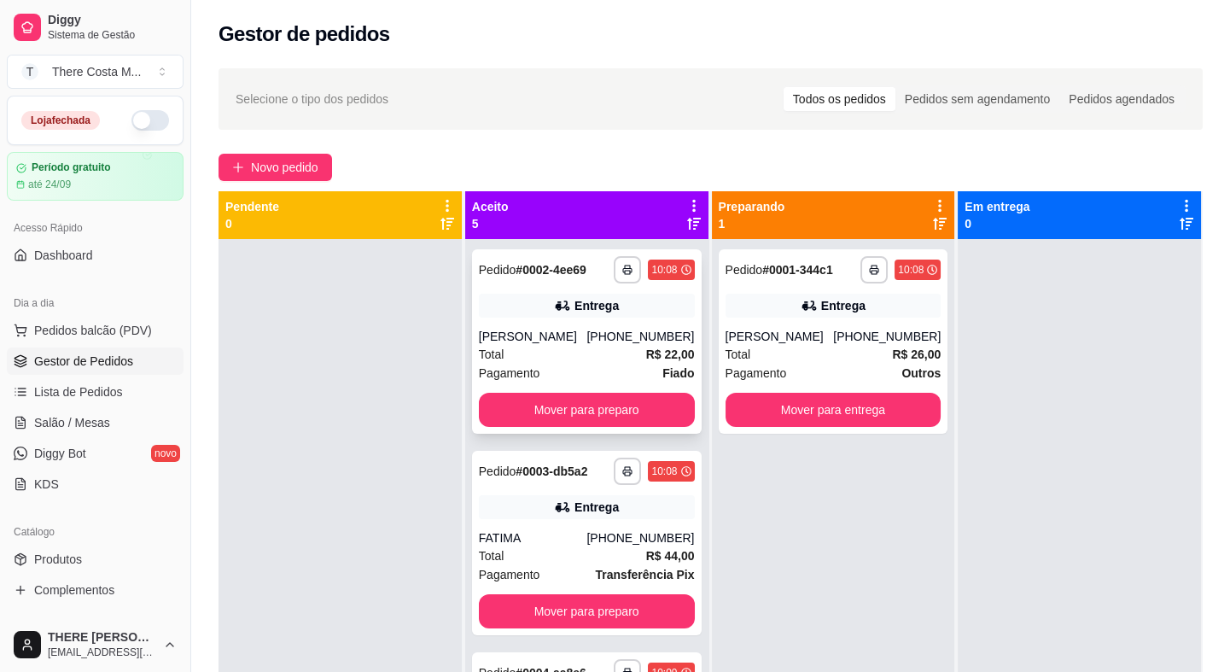
click at [610, 334] on div "[PHONE_NUMBER]" at bounding box center [640, 336] width 108 height 17
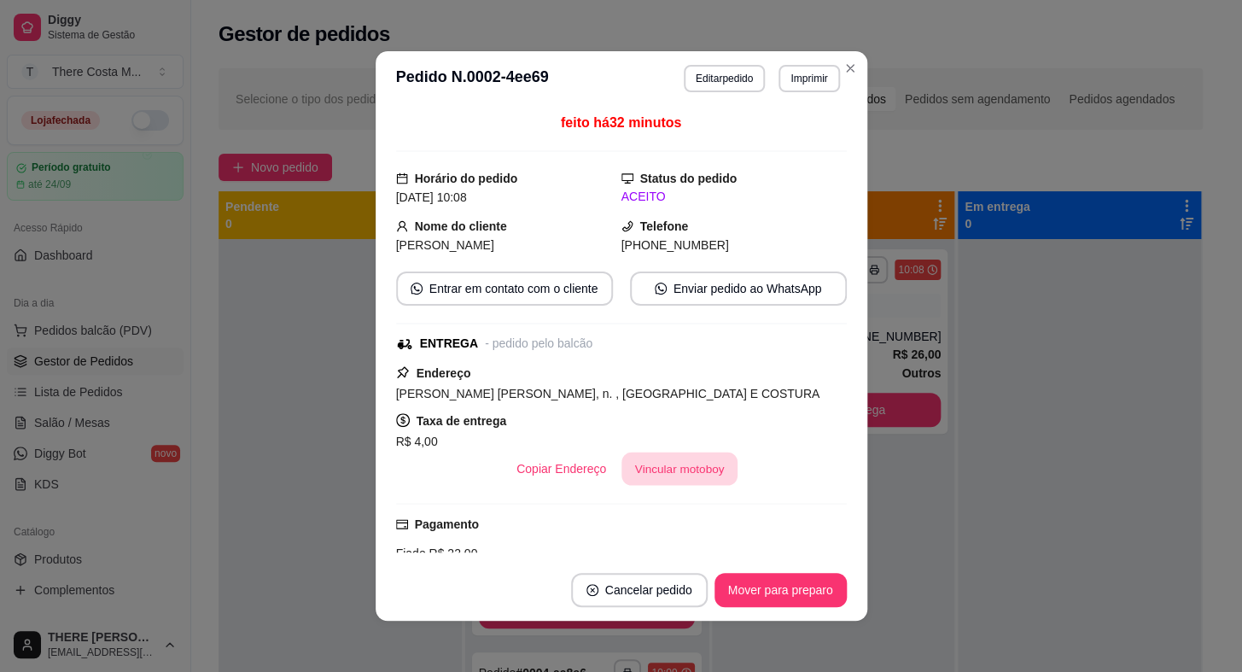
click at [673, 469] on button "Vincular motoboy" at bounding box center [679, 468] width 116 height 33
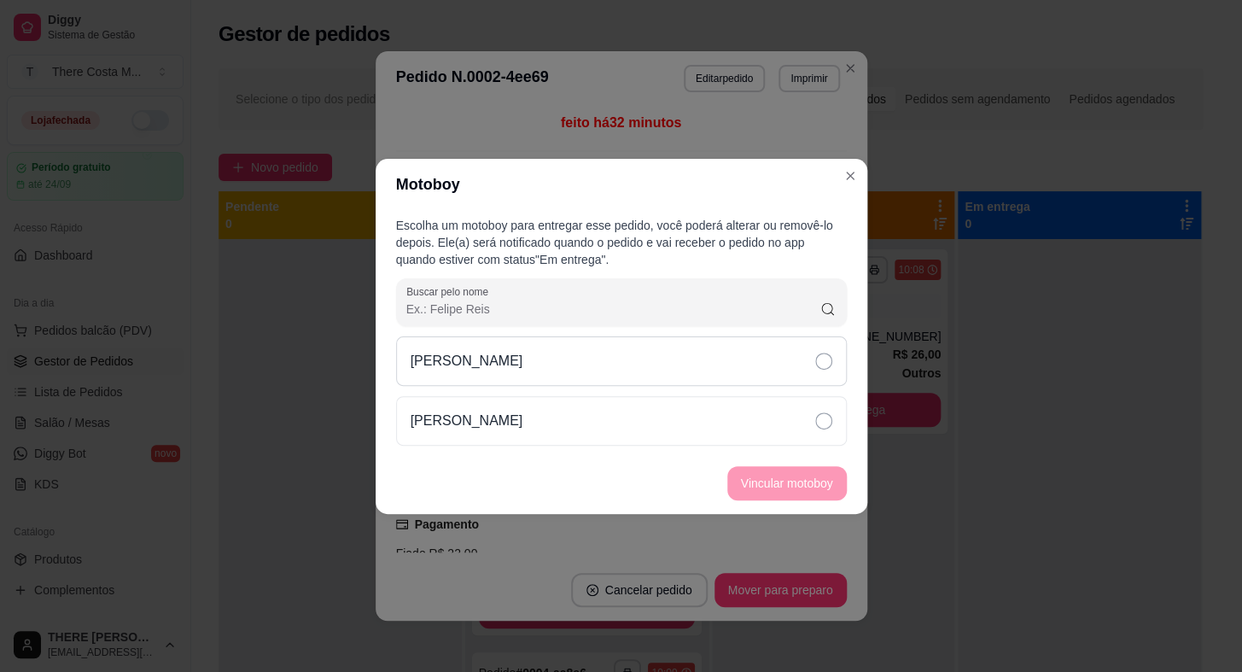
click at [726, 348] on div "[PERSON_NAME]" at bounding box center [621, 361] width 451 height 50
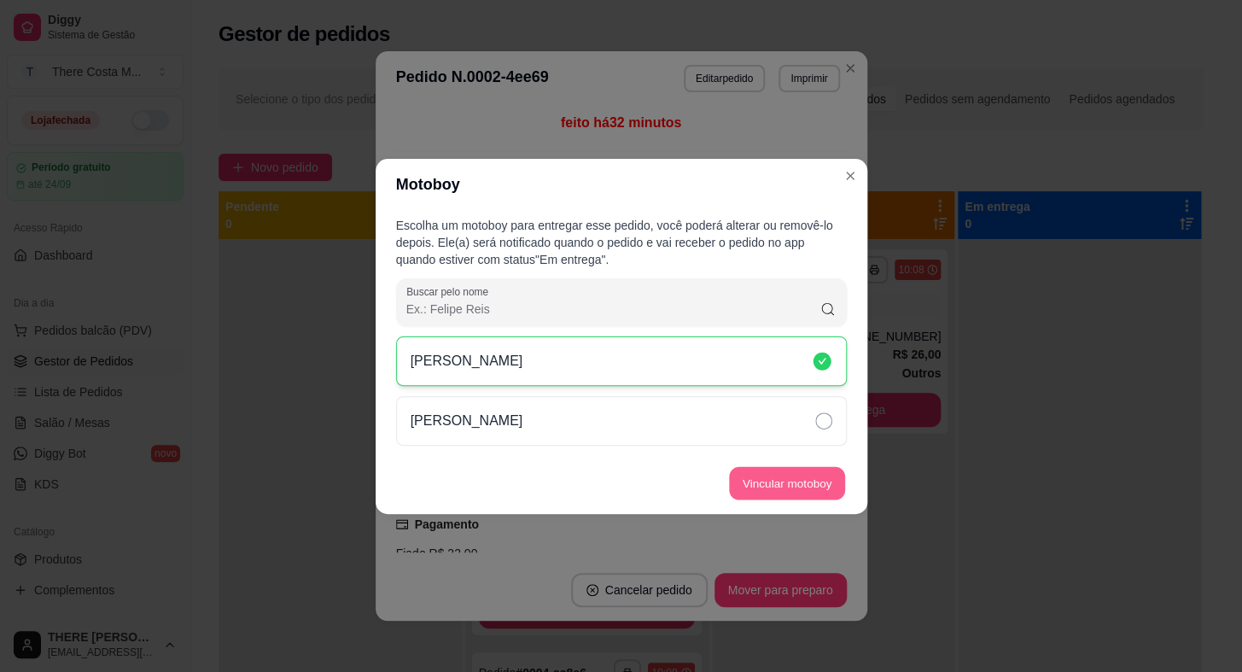
click at [761, 480] on button "Vincular motoboy" at bounding box center [787, 482] width 116 height 33
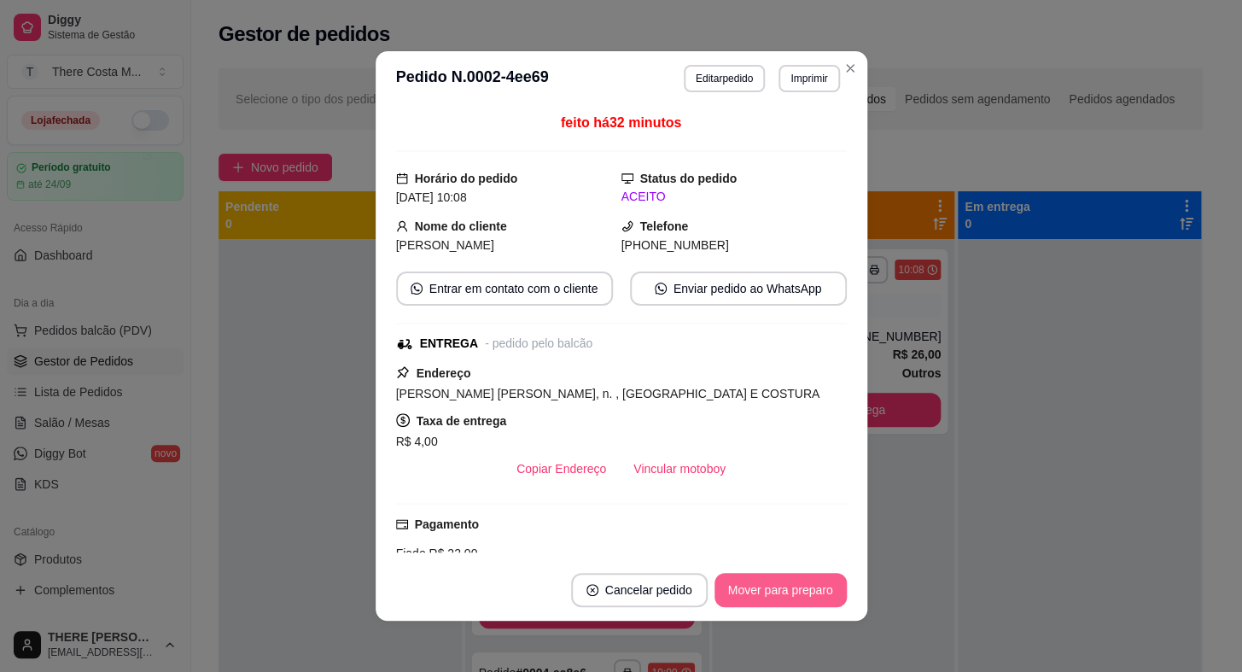
click at [778, 595] on button "Mover para preparo" at bounding box center [780, 590] width 132 height 34
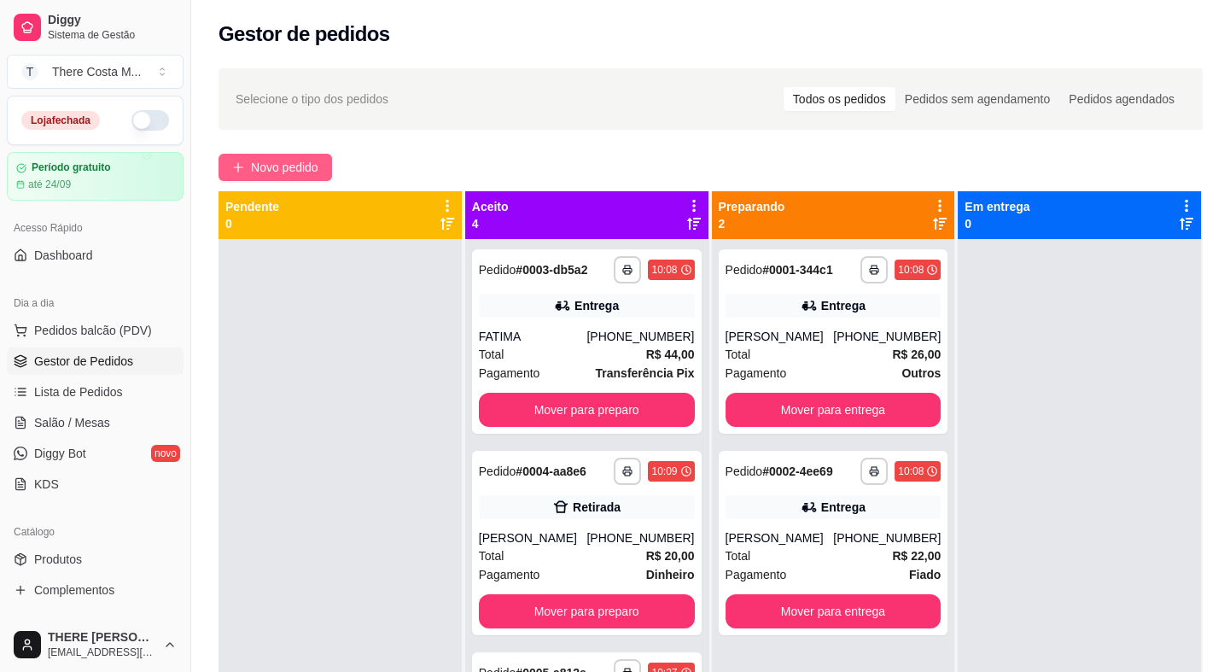
click at [323, 159] on button "Novo pedido" at bounding box center [276, 167] width 114 height 27
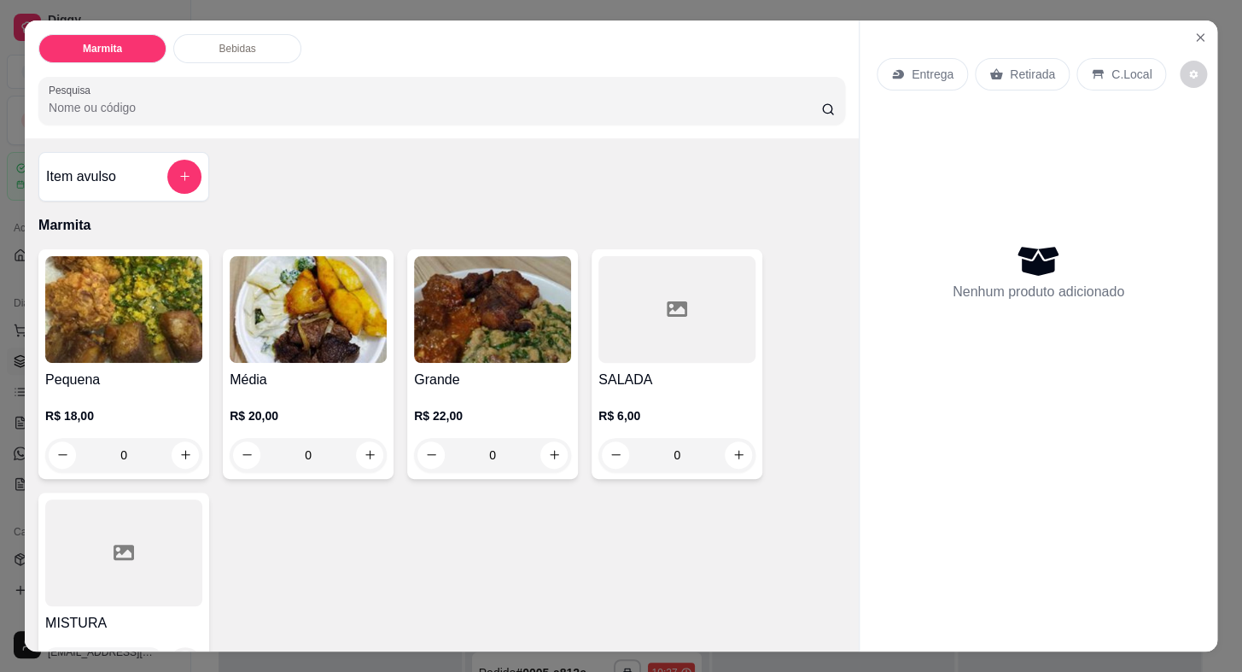
click at [907, 58] on div "Entrega" at bounding box center [922, 74] width 91 height 32
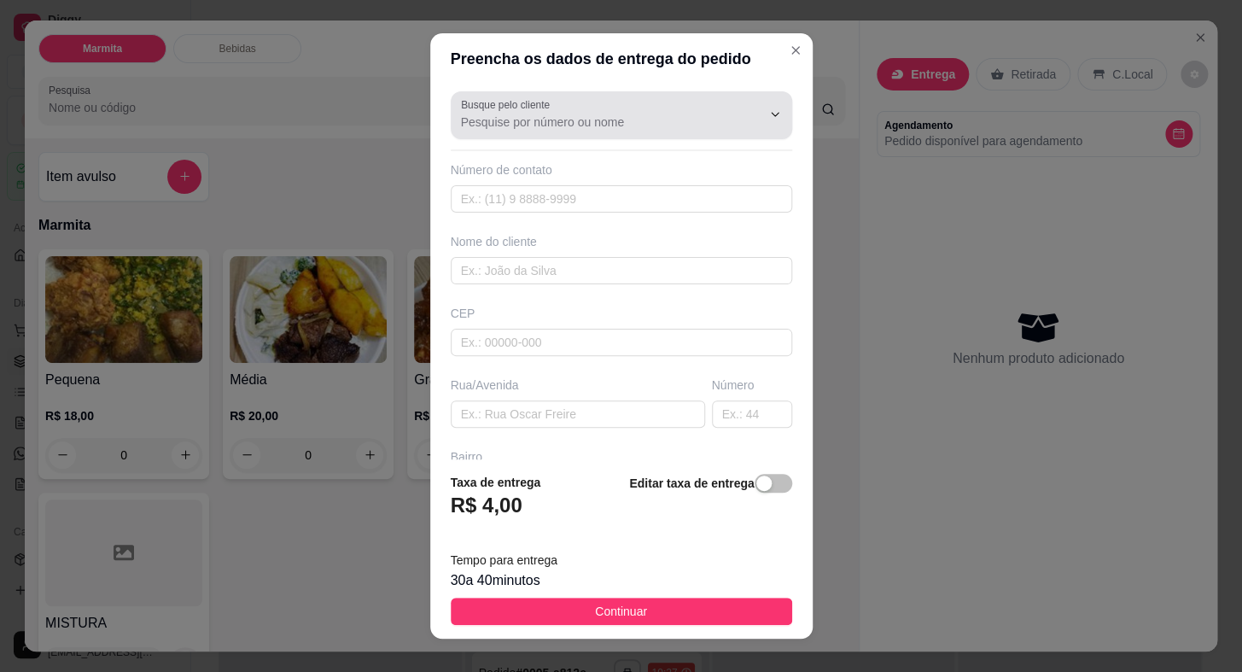
click at [574, 108] on div at bounding box center [621, 115] width 321 height 34
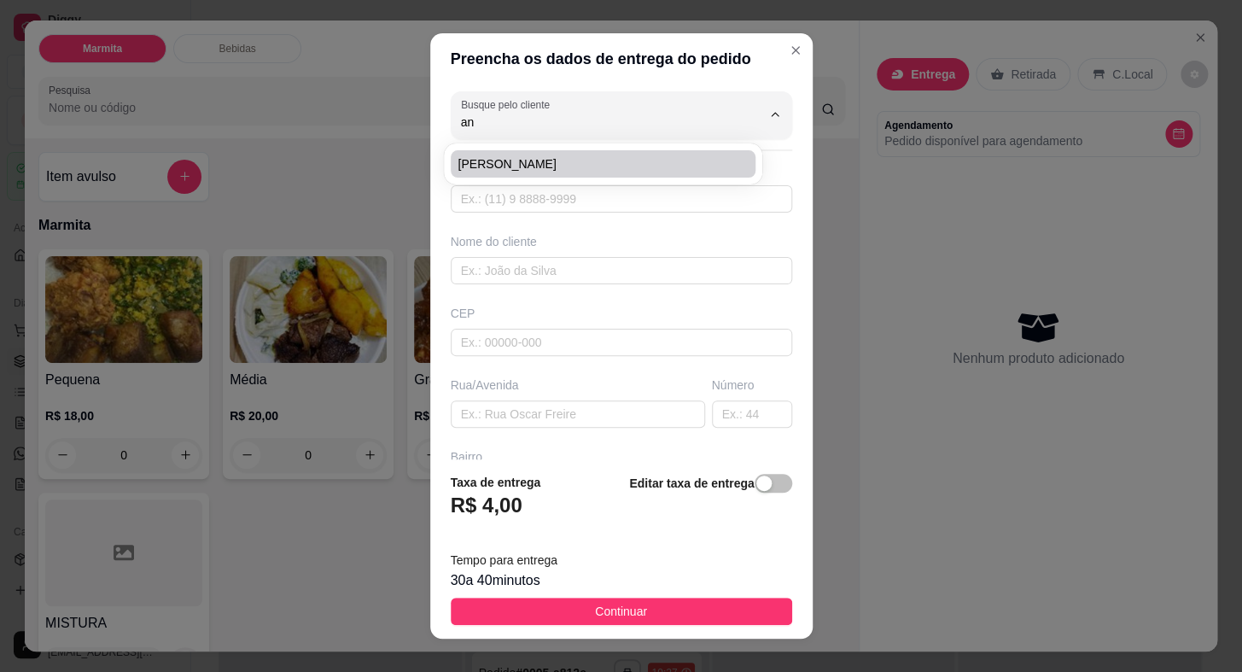
type input "a"
click at [534, 154] on li "ANNABELY" at bounding box center [603, 163] width 305 height 27
type input "ANNABELY"
type input "15997689730"
type input "ANNABELY"
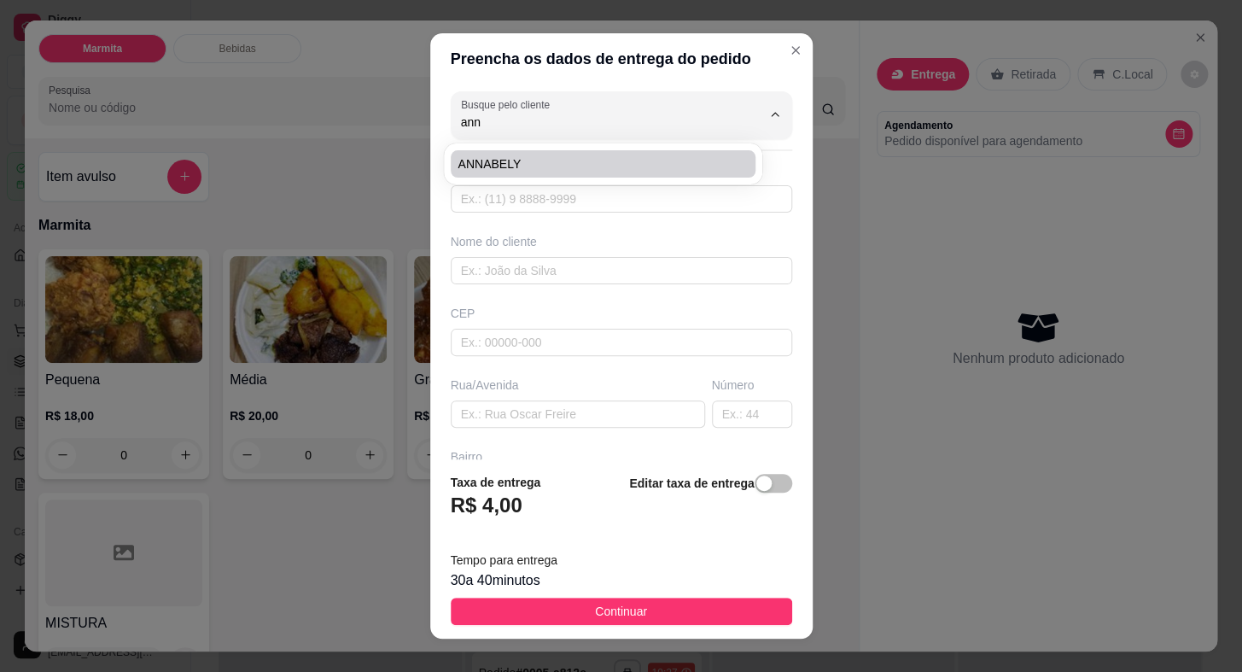
type input "ESCOLA [PERSON_NAME]"
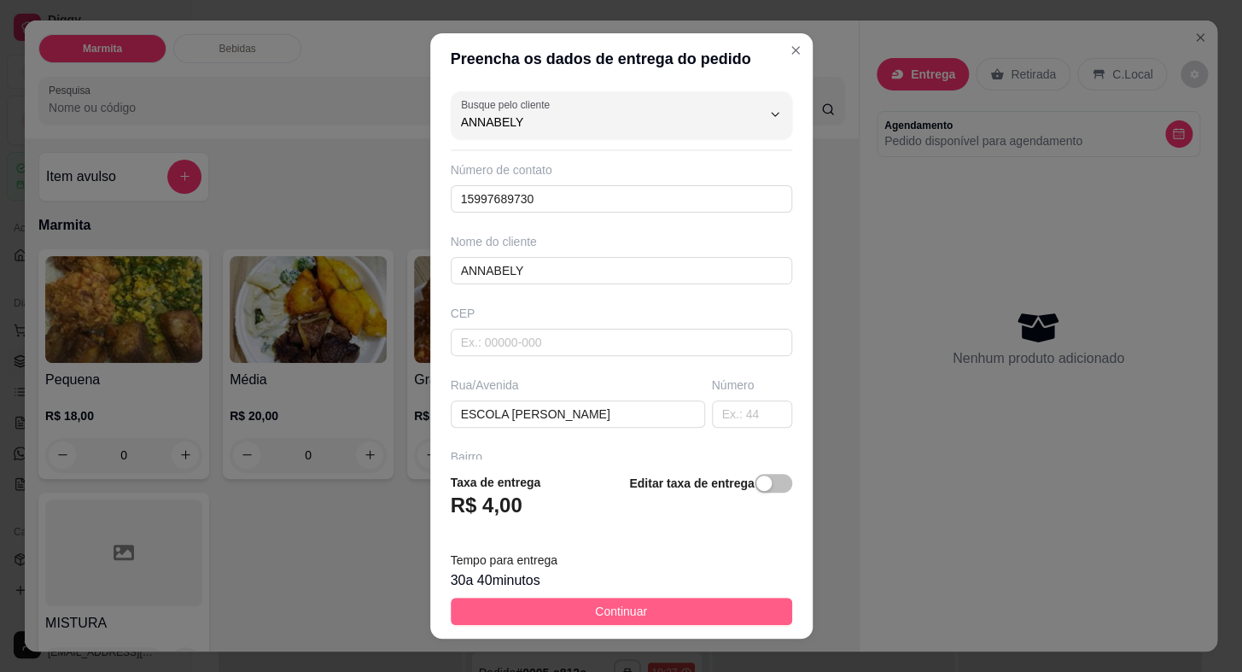
type input "ANNABELY"
click at [649, 603] on button "Continuar" at bounding box center [621, 611] width 341 height 27
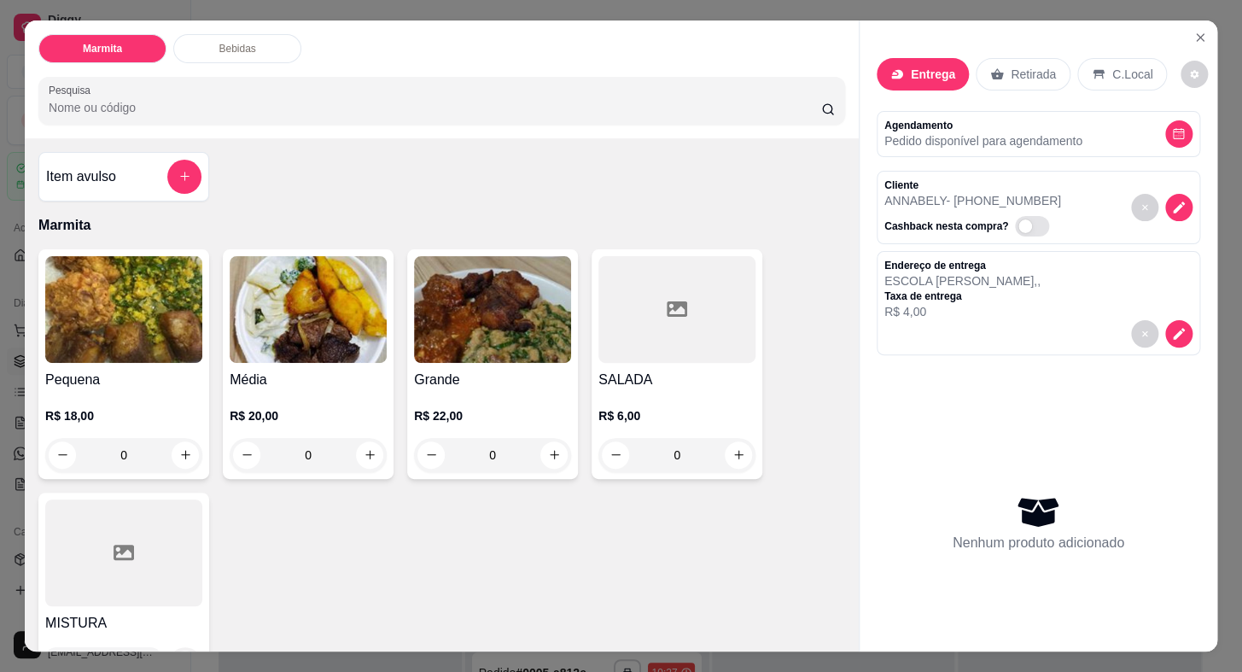
click at [150, 390] on div "R$ 18,00 0" at bounding box center [123, 431] width 157 height 82
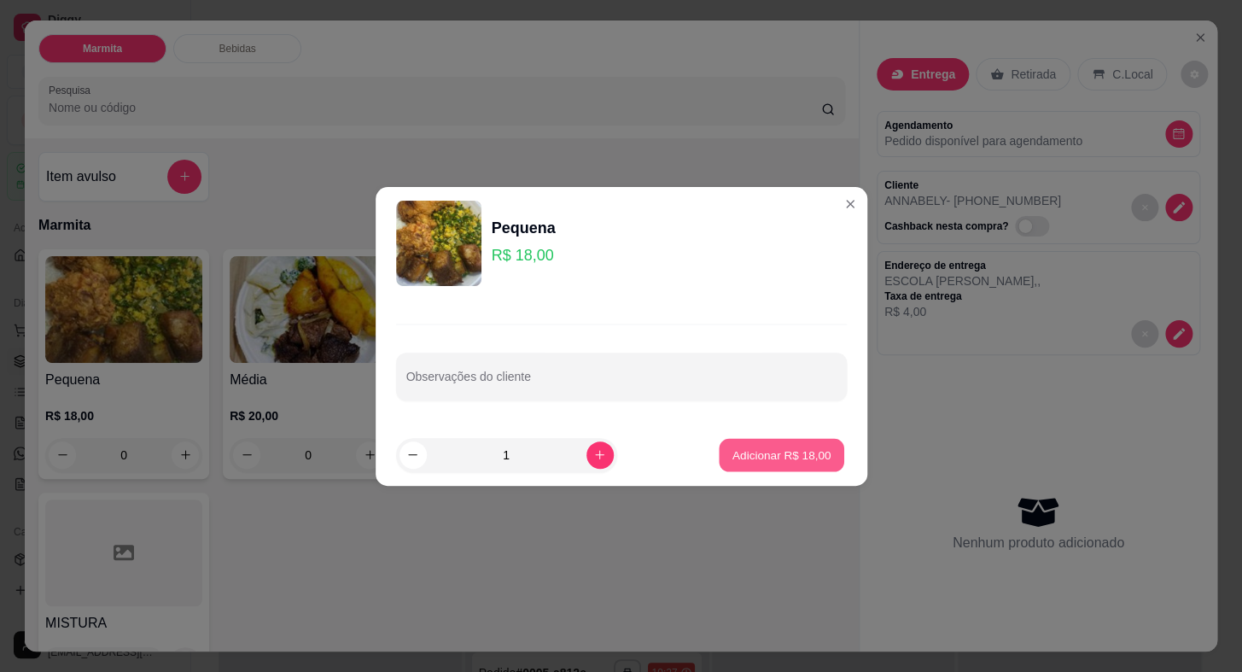
click at [775, 453] on p "Adicionar R$ 18,00" at bounding box center [781, 454] width 99 height 16
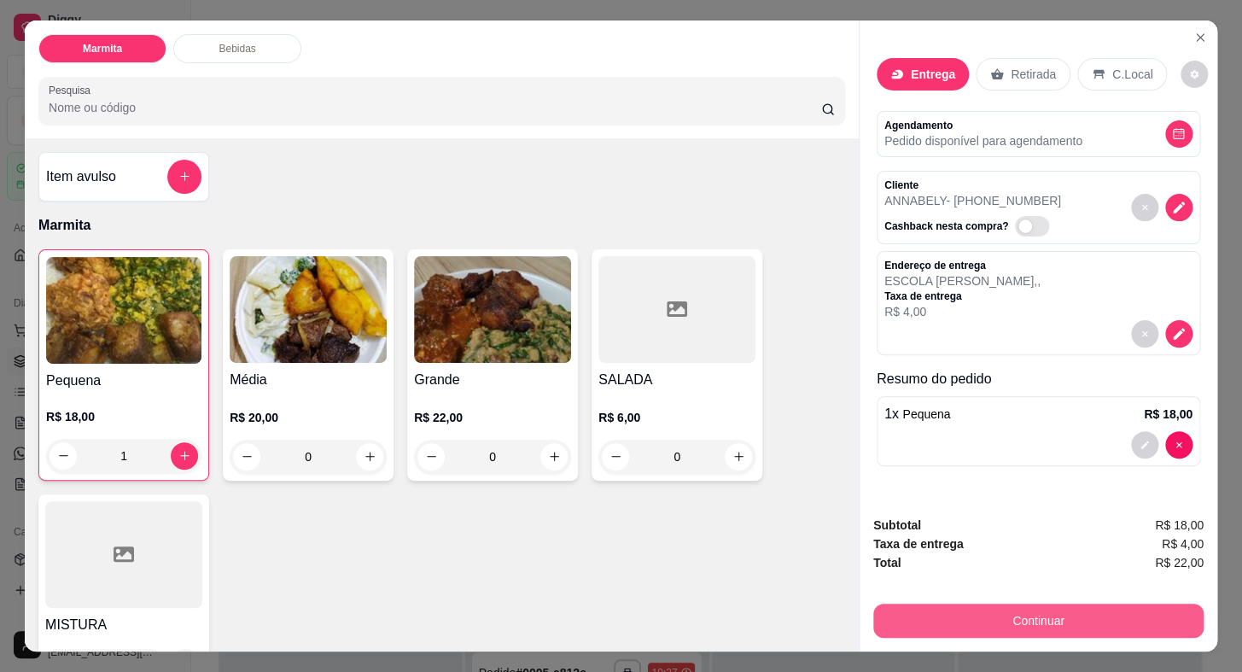
click at [1005, 610] on button "Continuar" at bounding box center [1038, 620] width 330 height 34
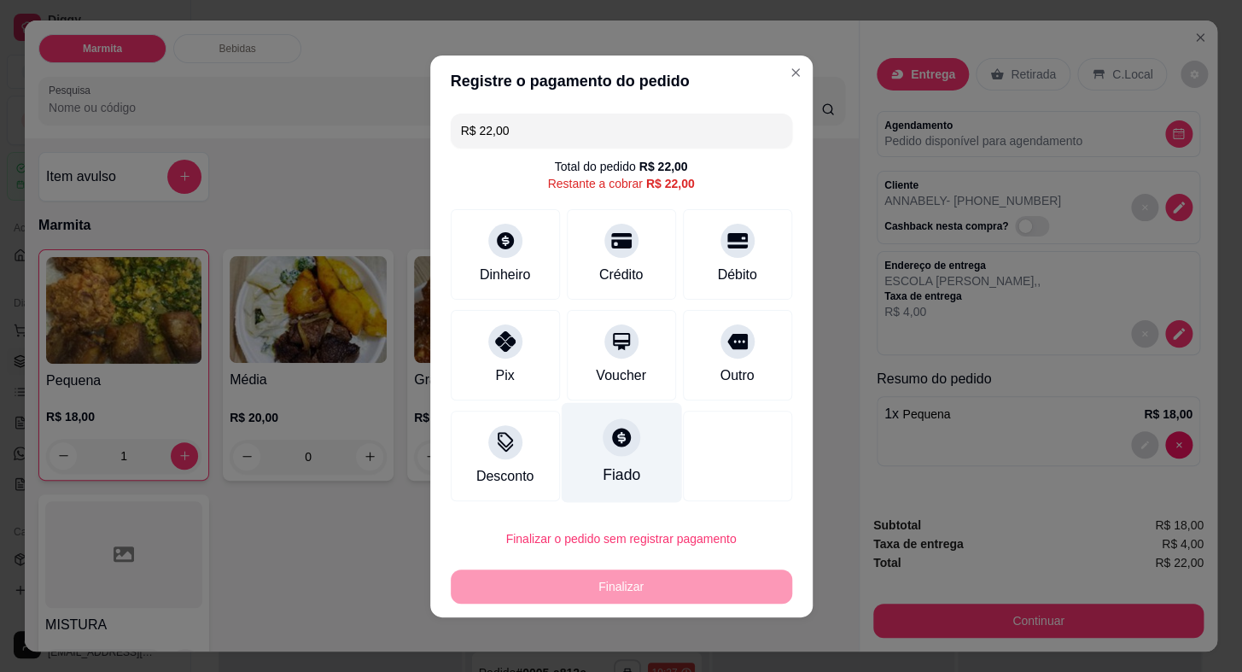
click at [623, 446] on icon at bounding box center [620, 437] width 22 height 22
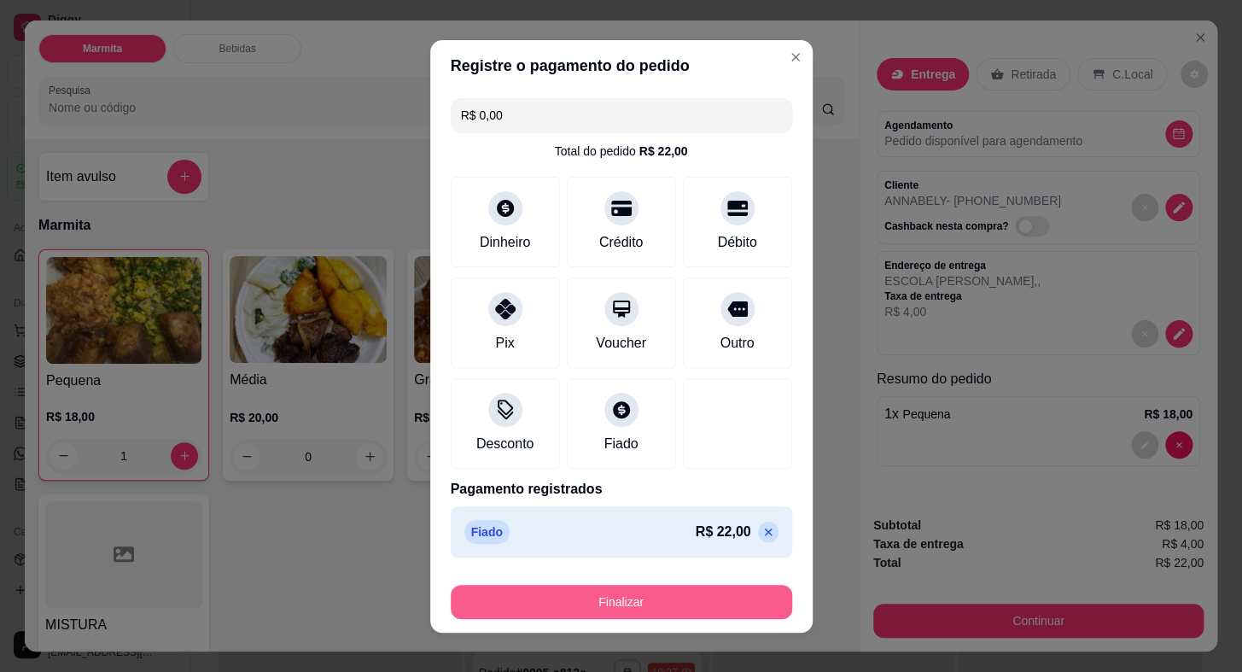
click at [691, 585] on button "Finalizar" at bounding box center [621, 602] width 341 height 34
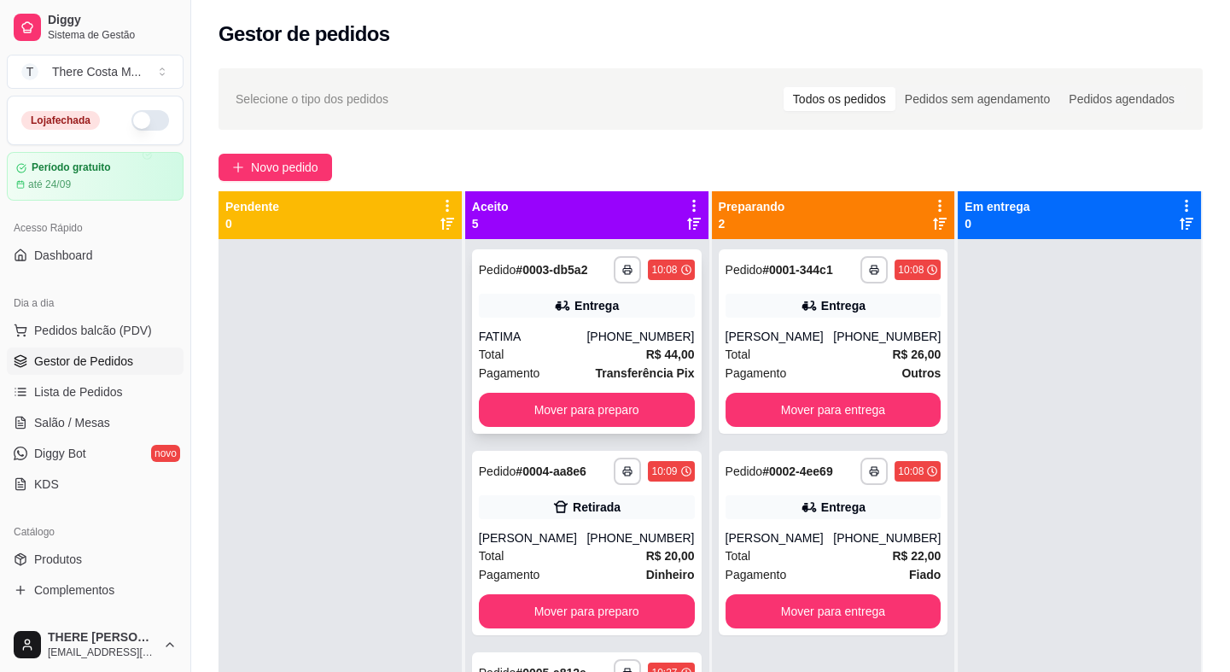
click at [577, 331] on div "FATIMA" at bounding box center [533, 336] width 108 height 17
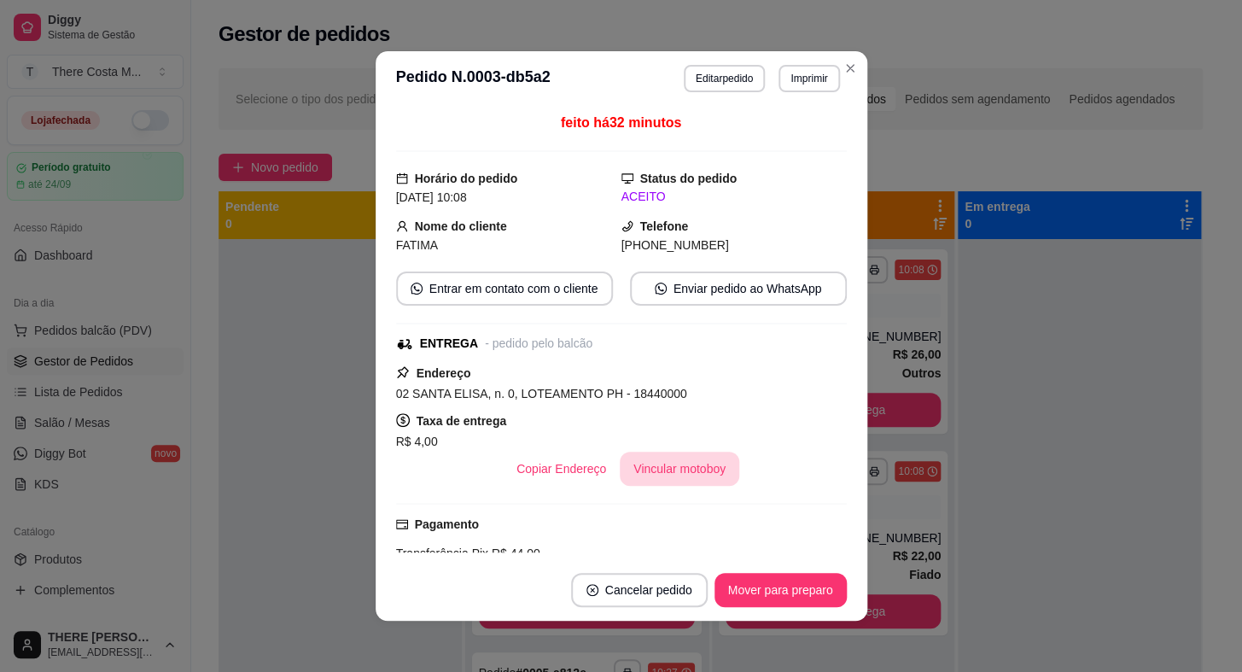
click at [673, 472] on button "Vincular motoboy" at bounding box center [680, 469] width 120 height 34
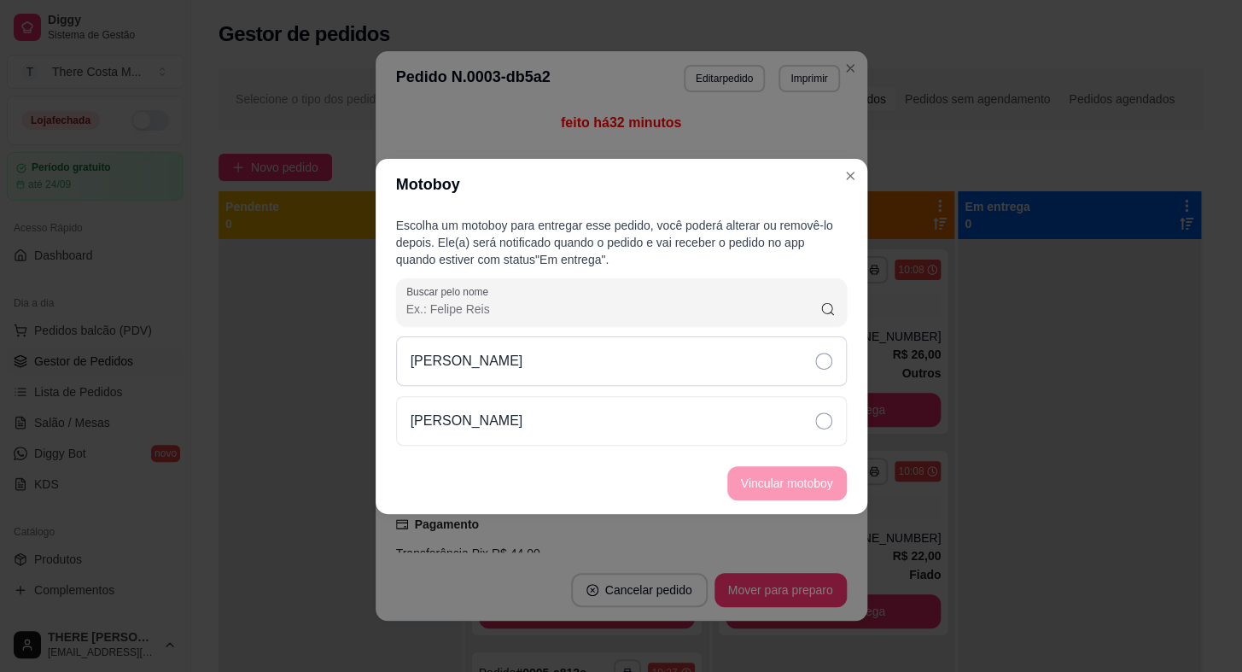
click at [721, 355] on div "[PERSON_NAME]" at bounding box center [621, 361] width 451 height 50
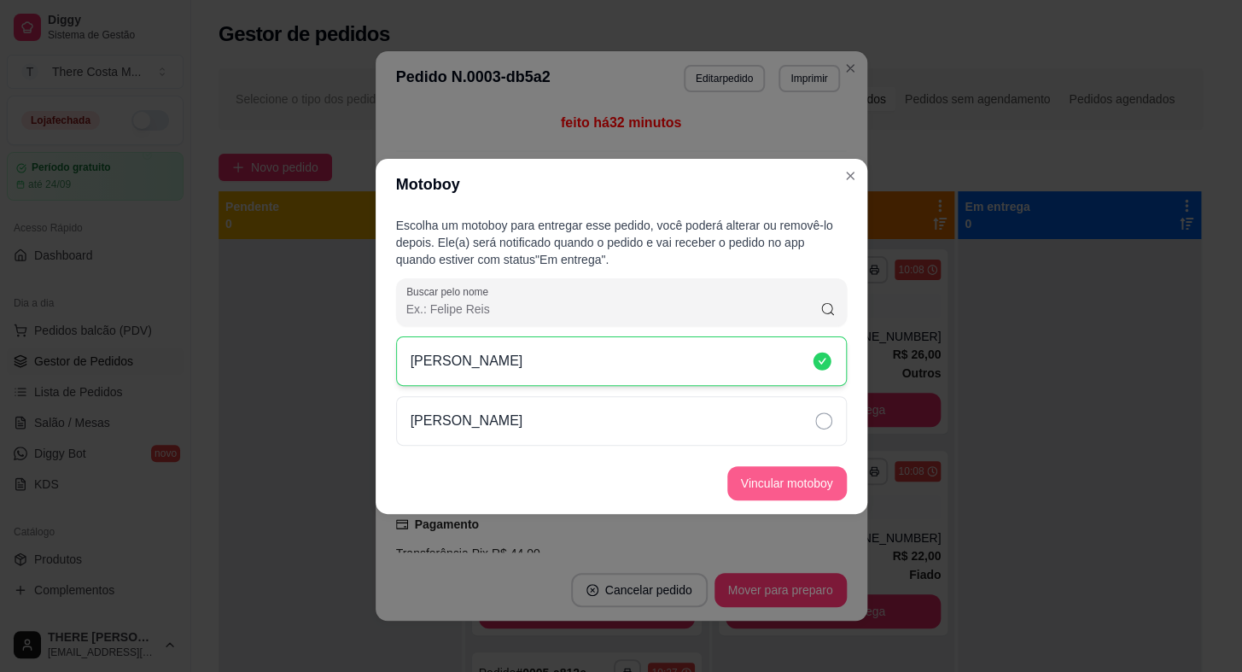
click at [767, 486] on button "Vincular motoboy" at bounding box center [787, 483] width 120 height 34
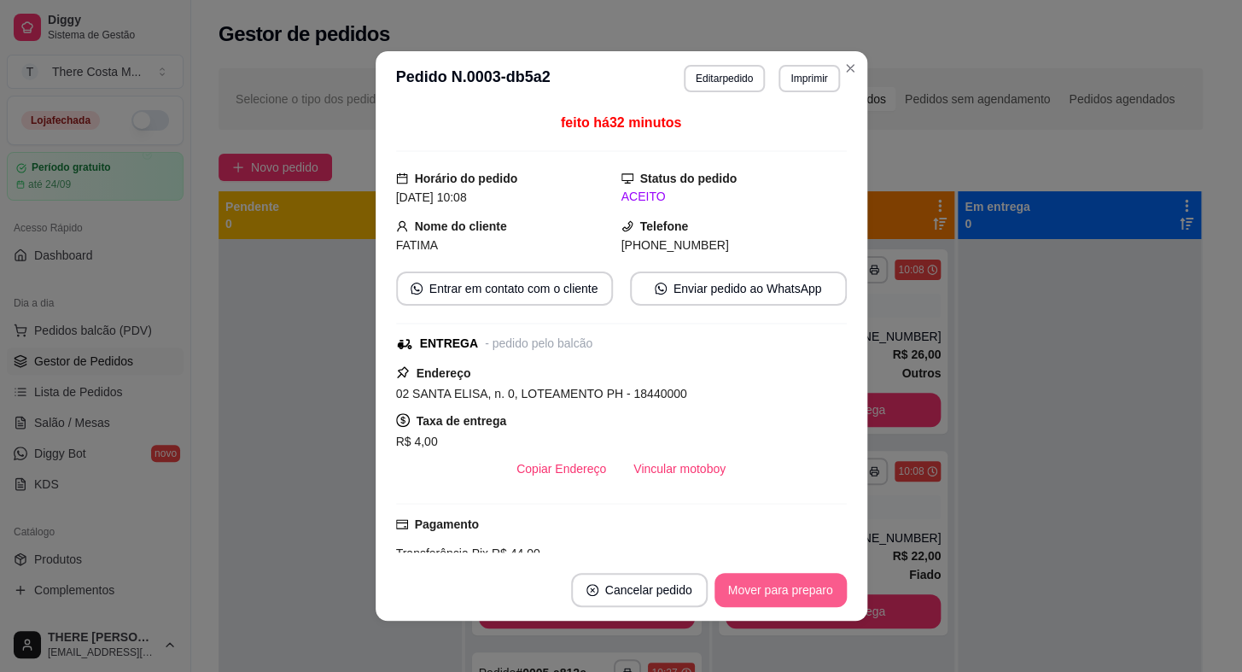
click at [747, 598] on button "Mover para preparo" at bounding box center [780, 590] width 132 height 34
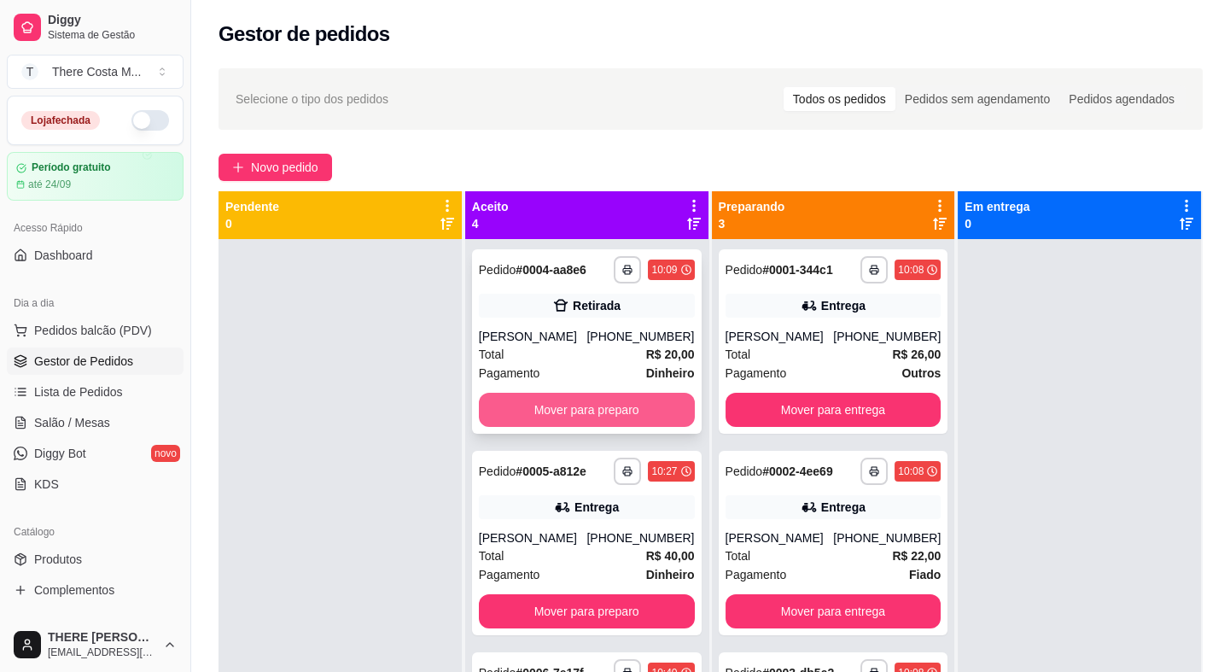
click at [606, 413] on button "Mover para preparo" at bounding box center [587, 410] width 216 height 34
click at [627, 353] on div "Total R$ 40,00" at bounding box center [587, 354] width 216 height 19
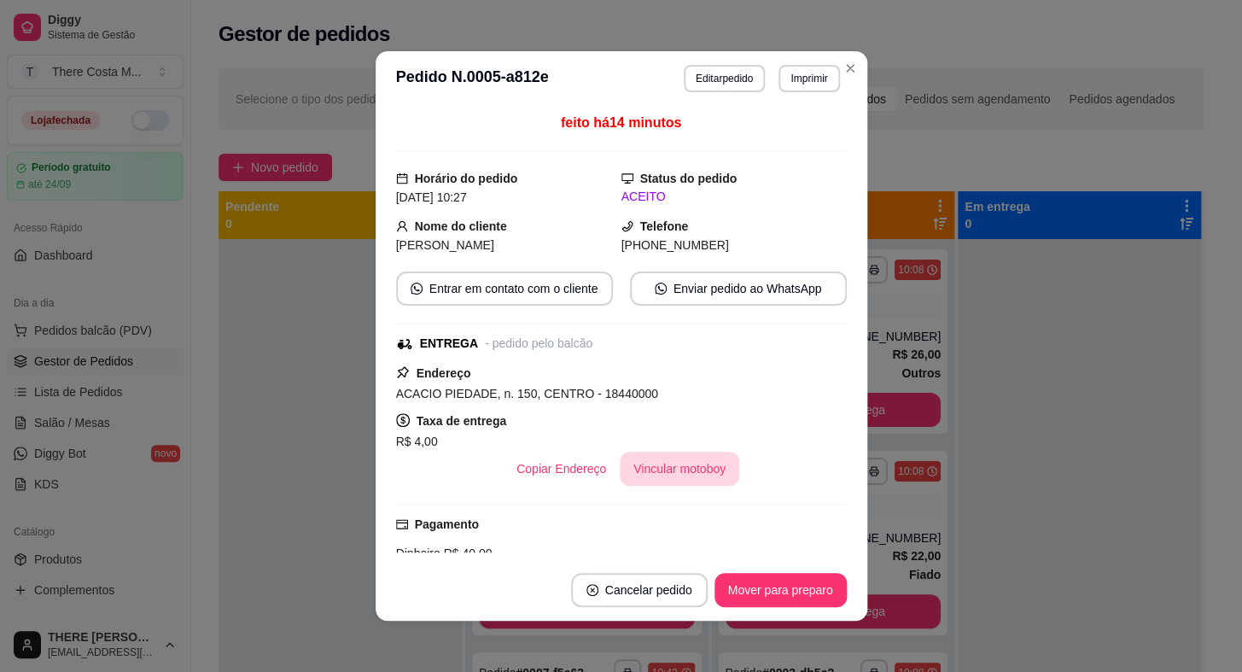
click at [648, 468] on button "Vincular motoboy" at bounding box center [680, 469] width 120 height 34
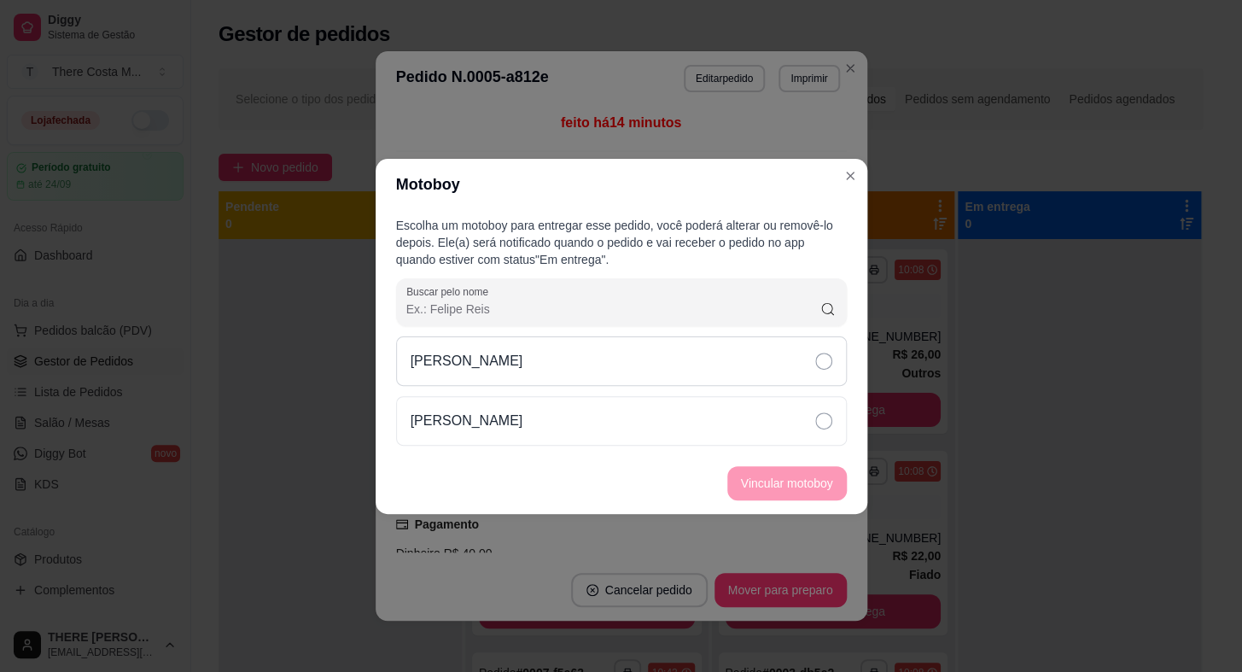
click at [694, 367] on div "[PERSON_NAME]" at bounding box center [621, 361] width 451 height 50
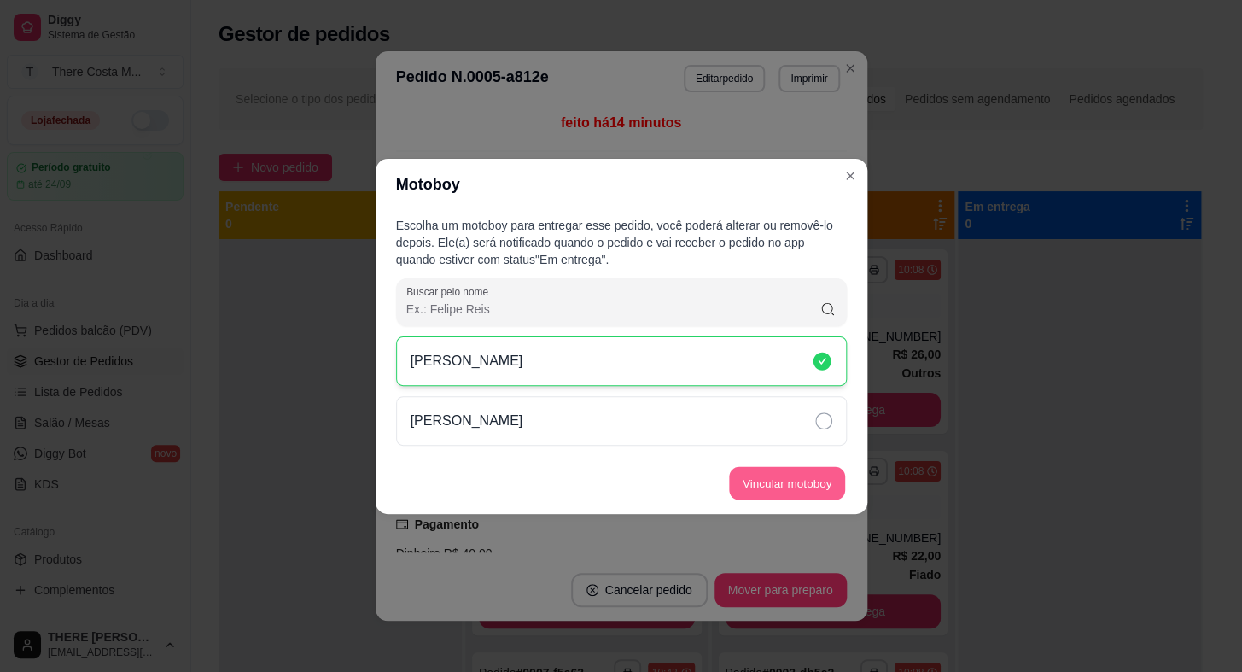
click at [776, 493] on button "Vincular motoboy" at bounding box center [787, 482] width 116 height 33
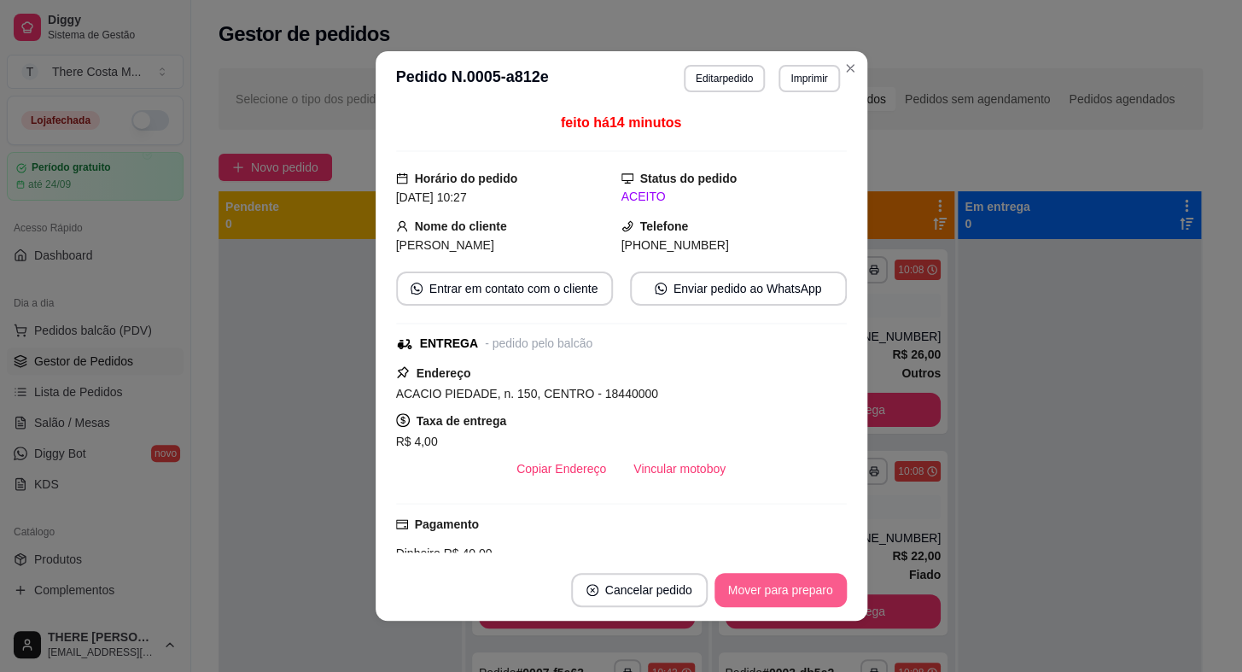
click at [773, 587] on button "Mover para preparo" at bounding box center [780, 590] width 132 height 34
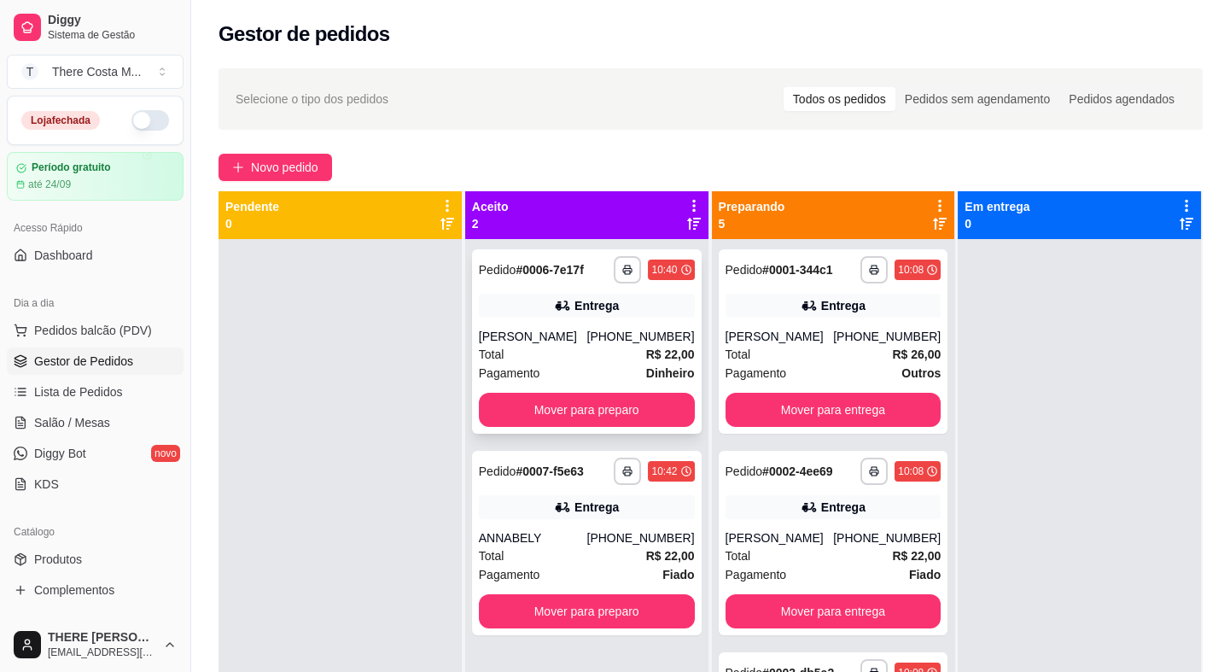
click at [557, 342] on div "[PERSON_NAME]" at bounding box center [533, 336] width 108 height 17
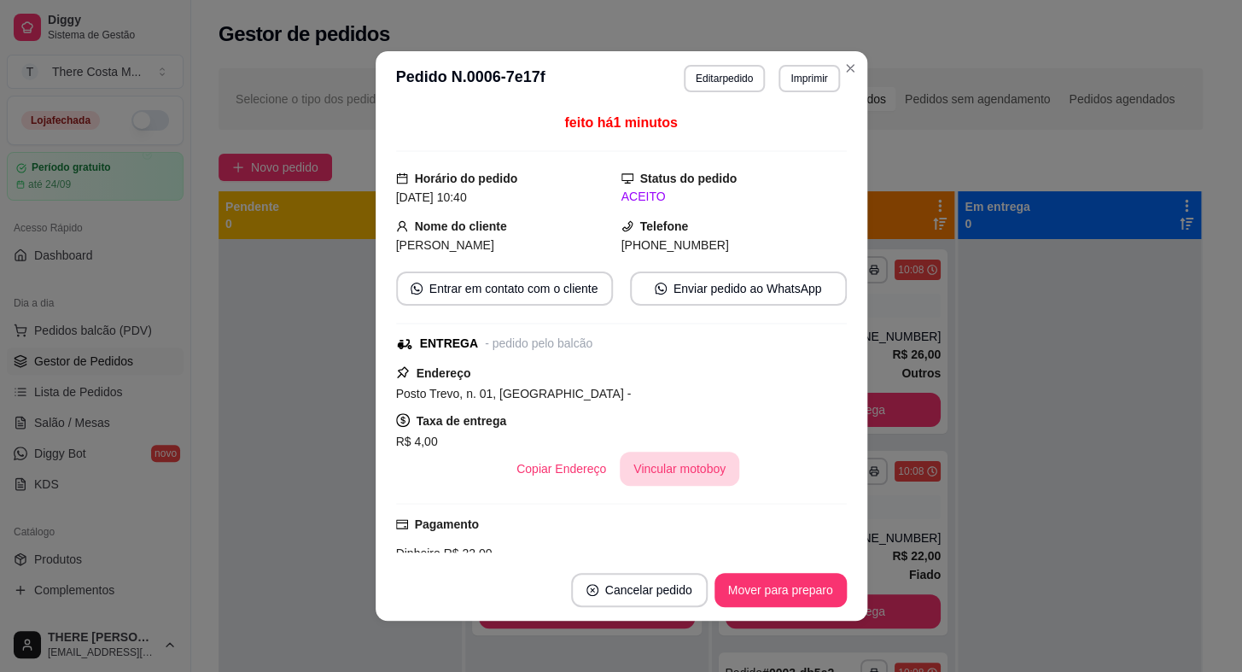
click at [702, 481] on button "Vincular motoboy" at bounding box center [680, 469] width 120 height 34
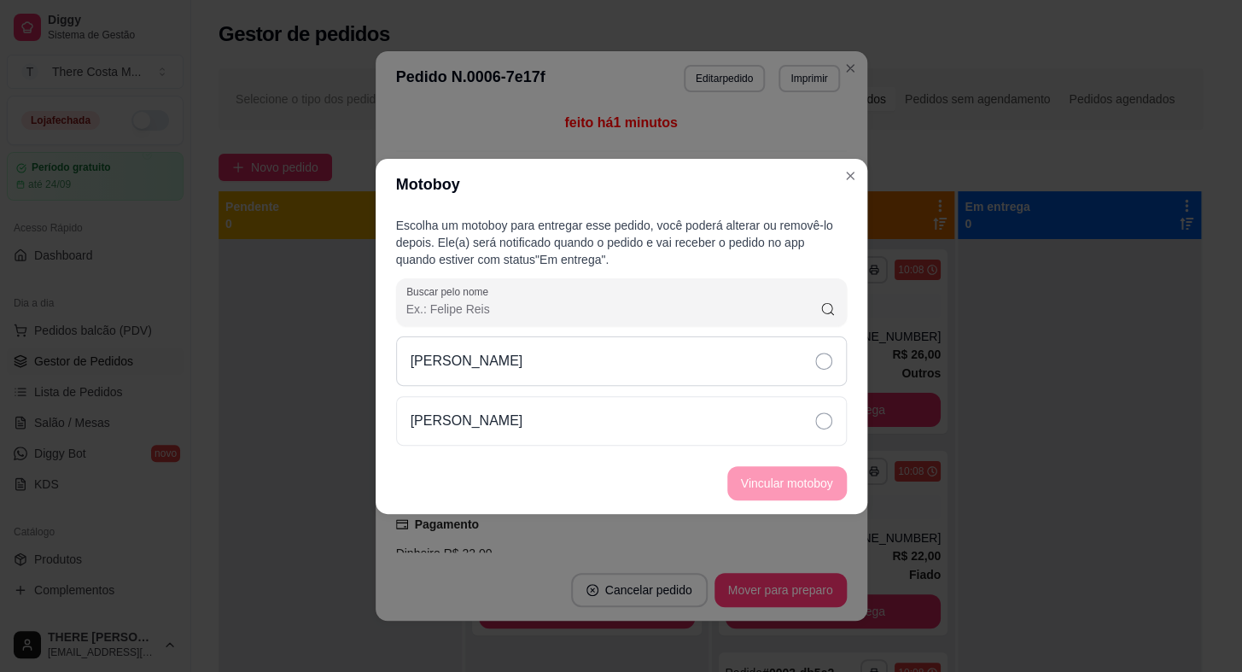
click at [709, 353] on div "[PERSON_NAME]" at bounding box center [621, 361] width 451 height 50
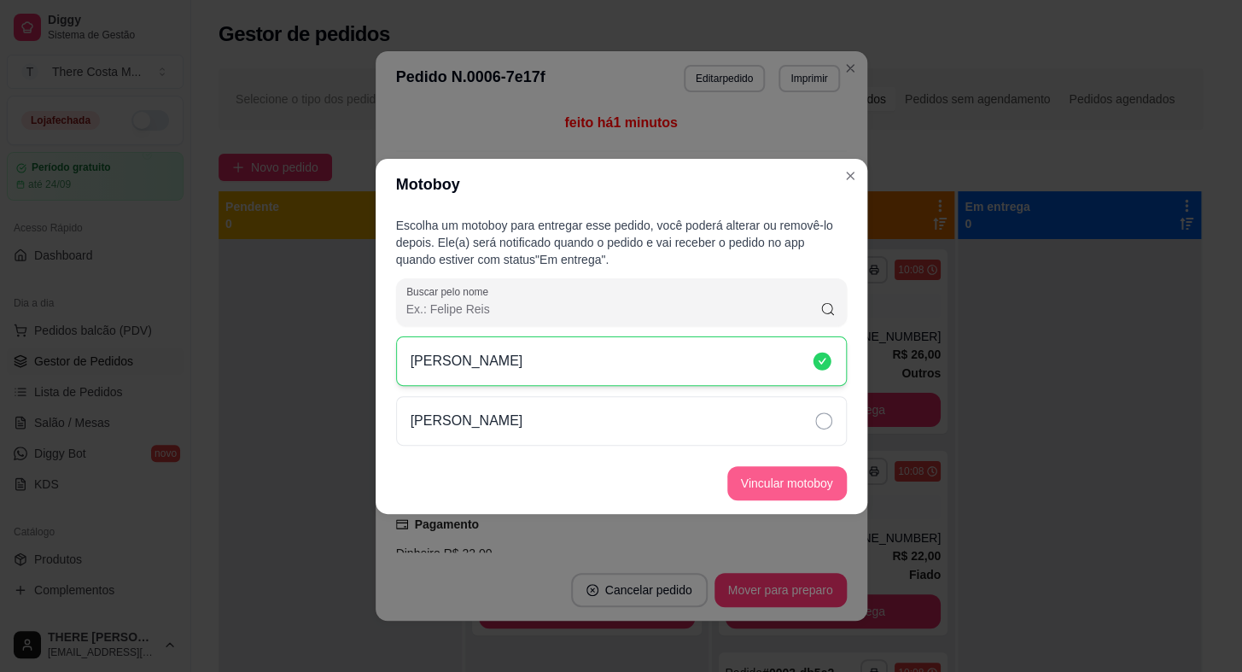
click at [758, 489] on button "Vincular motoboy" at bounding box center [787, 483] width 120 height 34
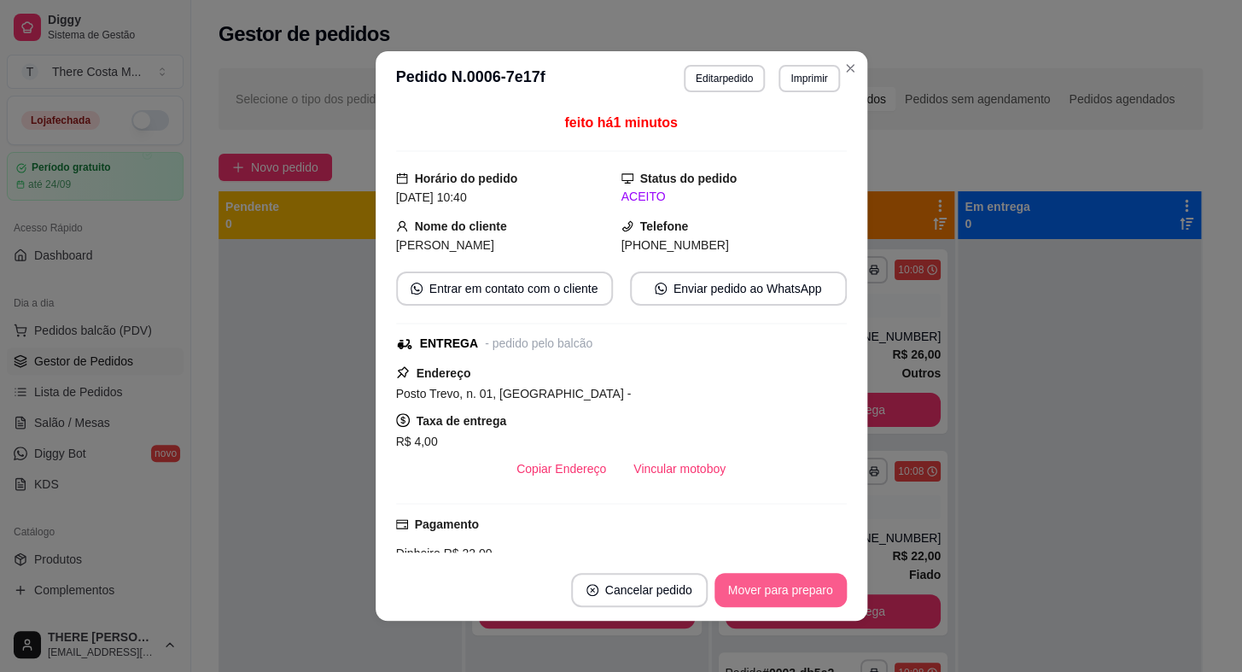
click at [770, 585] on button "Mover para preparo" at bounding box center [780, 590] width 132 height 34
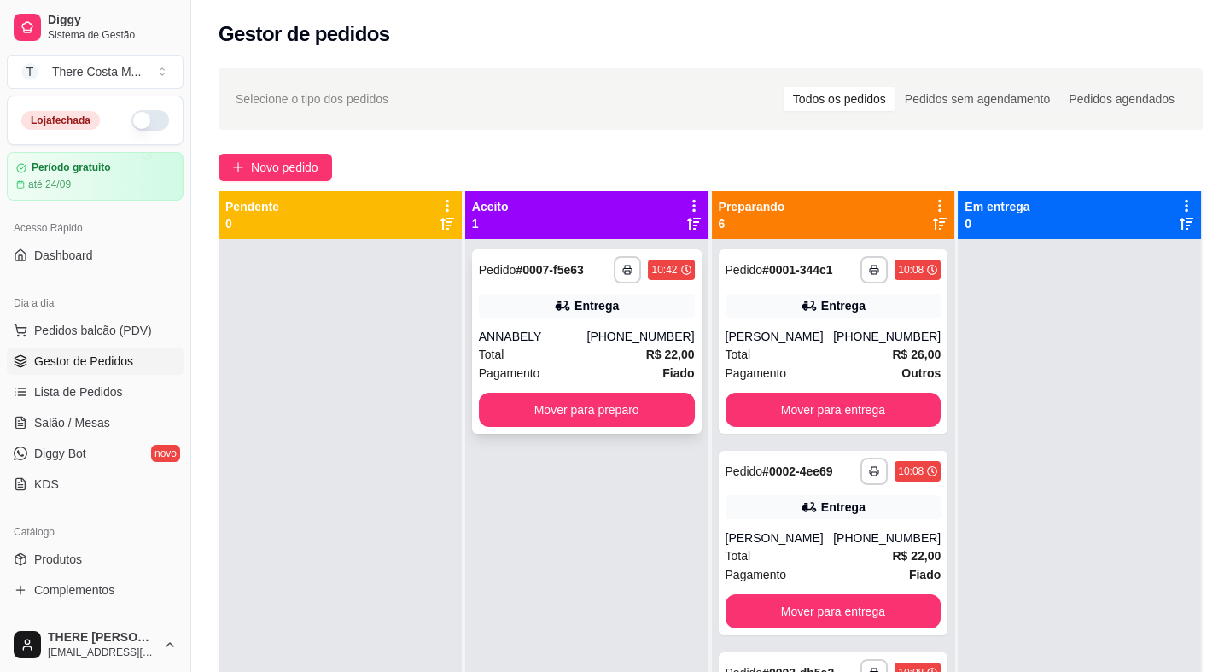
click at [597, 347] on div "Total R$ 22,00" at bounding box center [587, 354] width 216 height 19
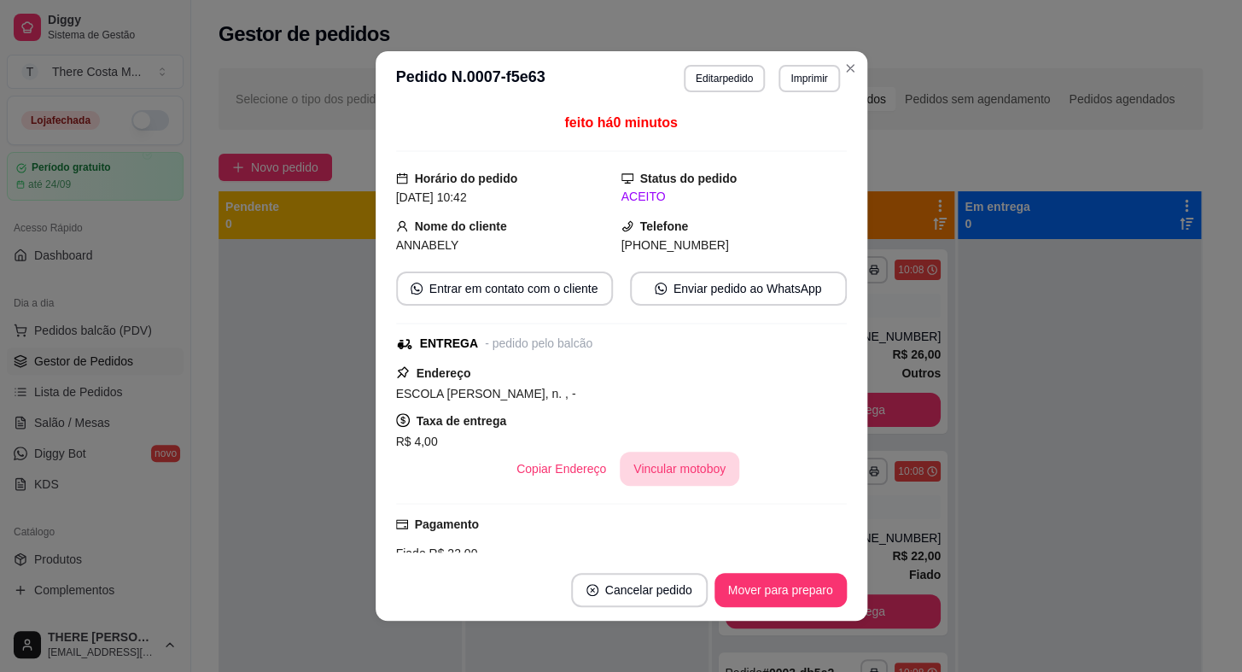
click at [665, 474] on button "Vincular motoboy" at bounding box center [680, 469] width 120 height 34
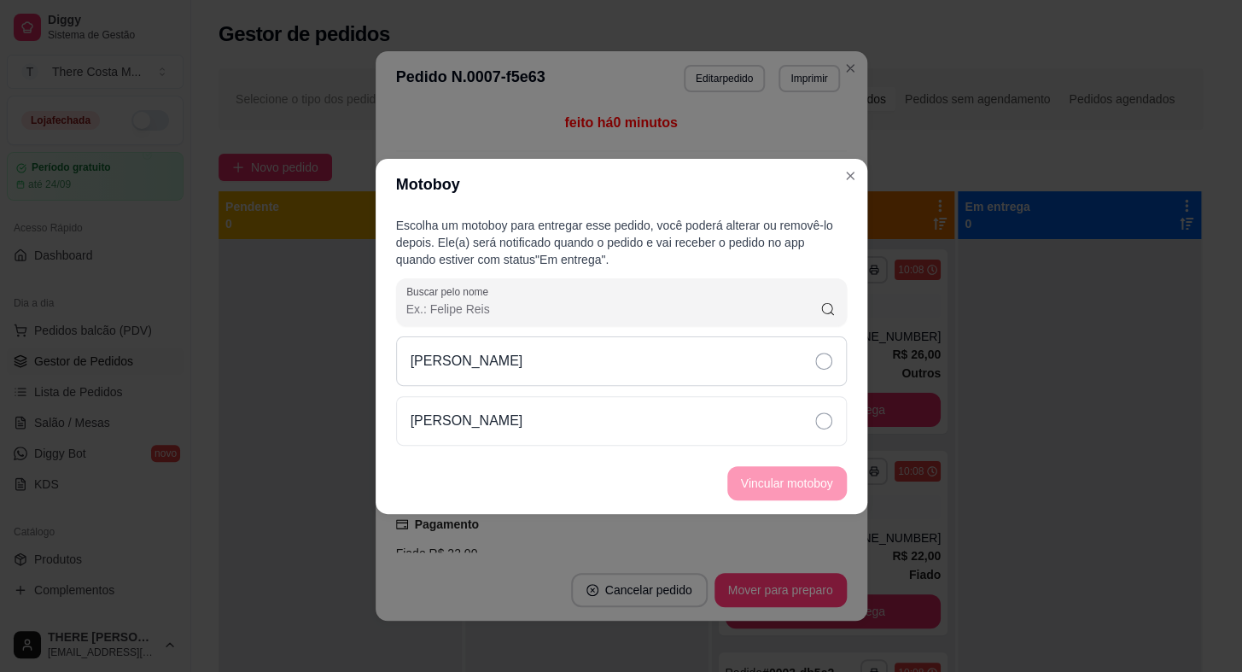
click at [712, 367] on div "[PERSON_NAME]" at bounding box center [621, 361] width 451 height 50
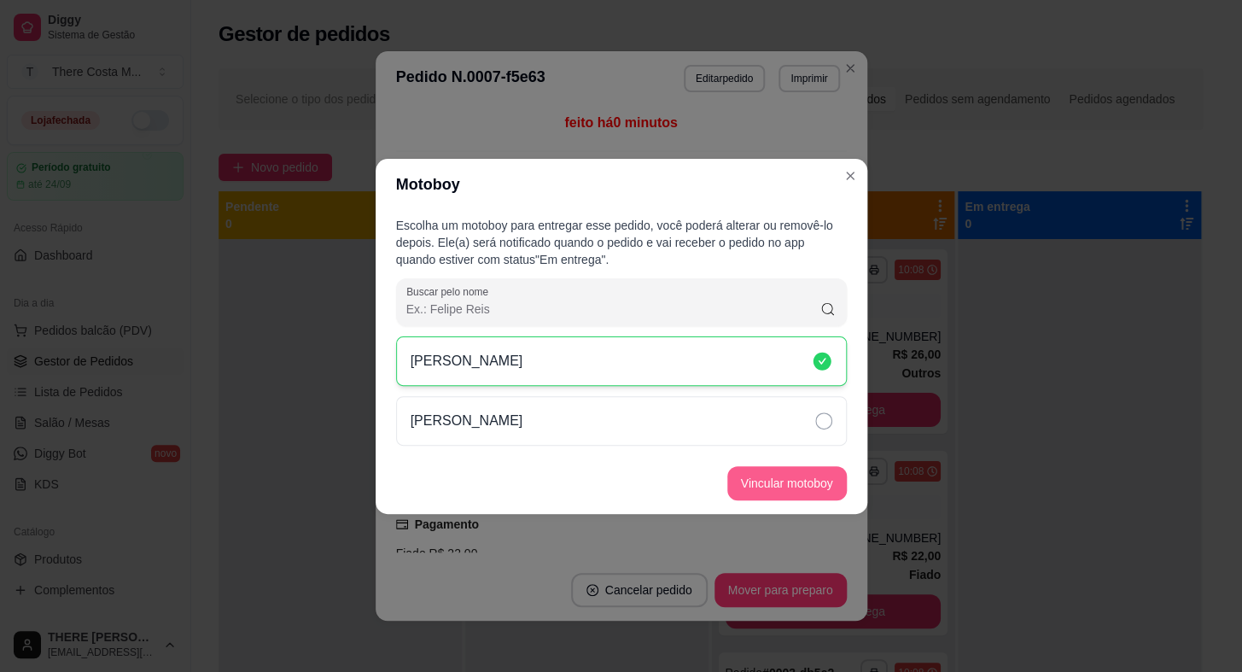
click at [784, 483] on button "Vincular motoboy" at bounding box center [787, 483] width 120 height 34
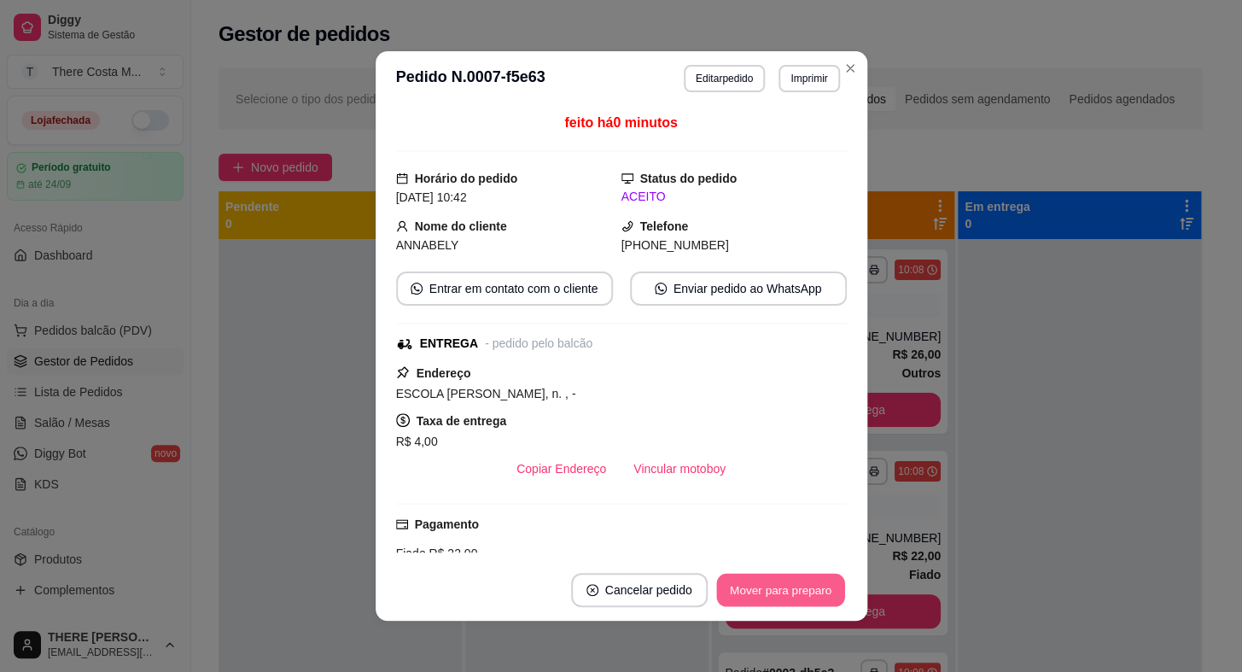
click at [785, 588] on button "Mover para preparo" at bounding box center [780, 590] width 128 height 33
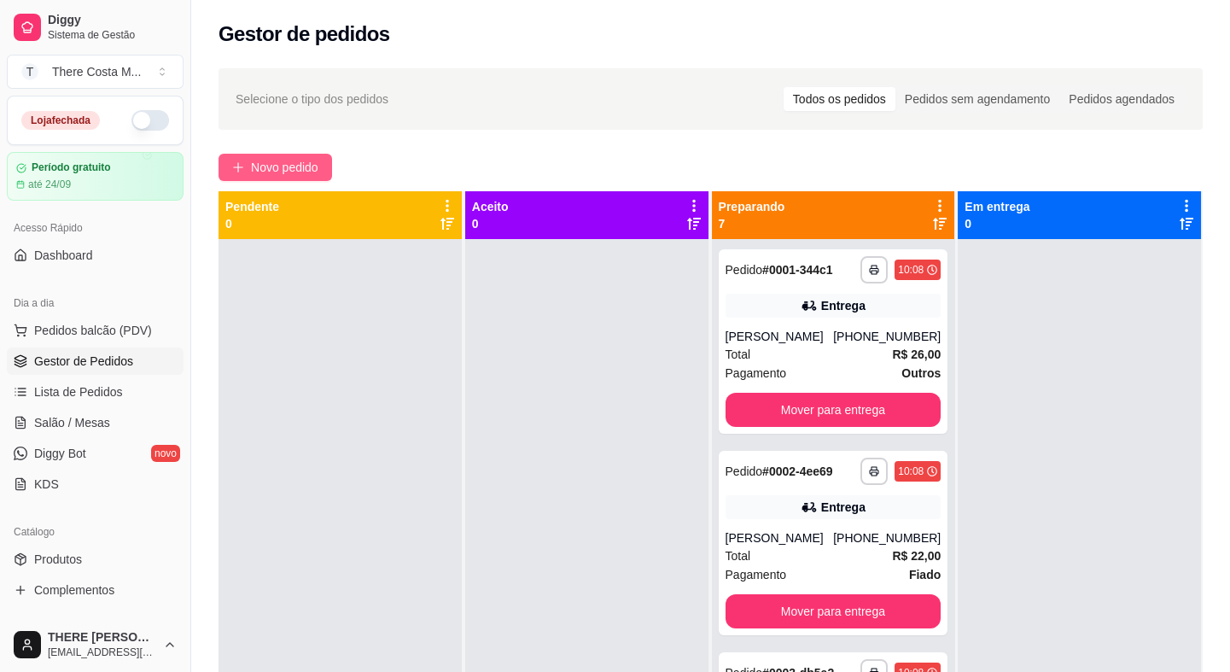
click at [299, 166] on span "Novo pedido" at bounding box center [284, 167] width 67 height 19
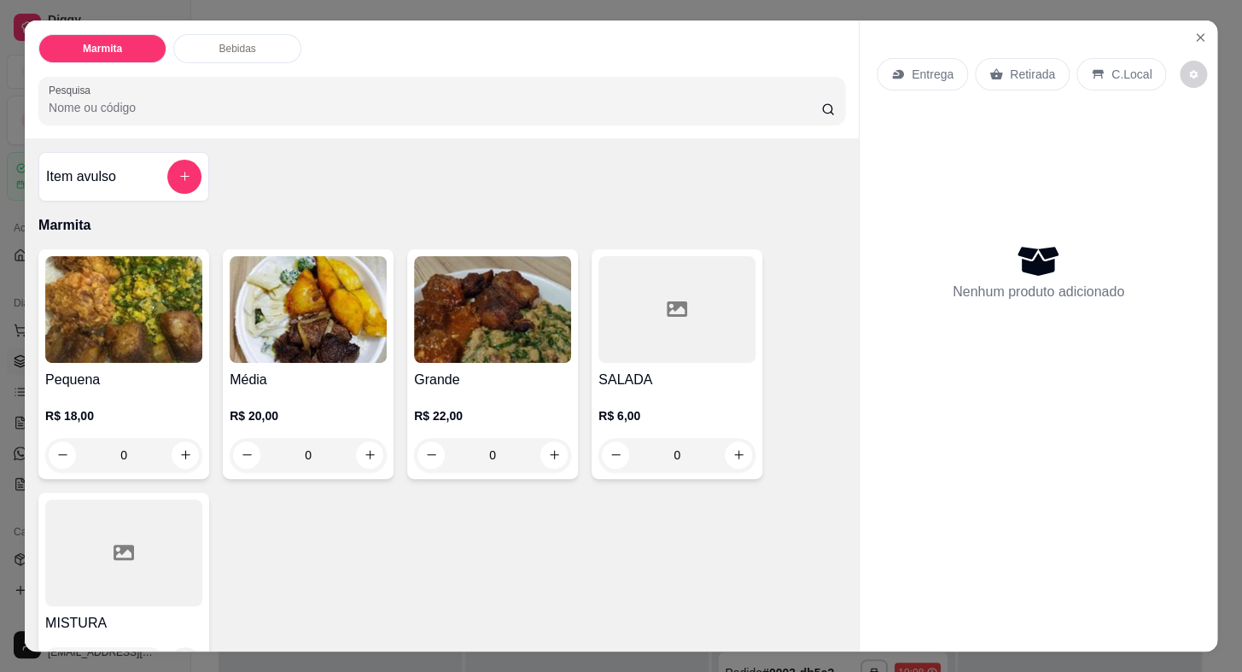
click at [1010, 66] on p "Retirada" at bounding box center [1032, 74] width 45 height 17
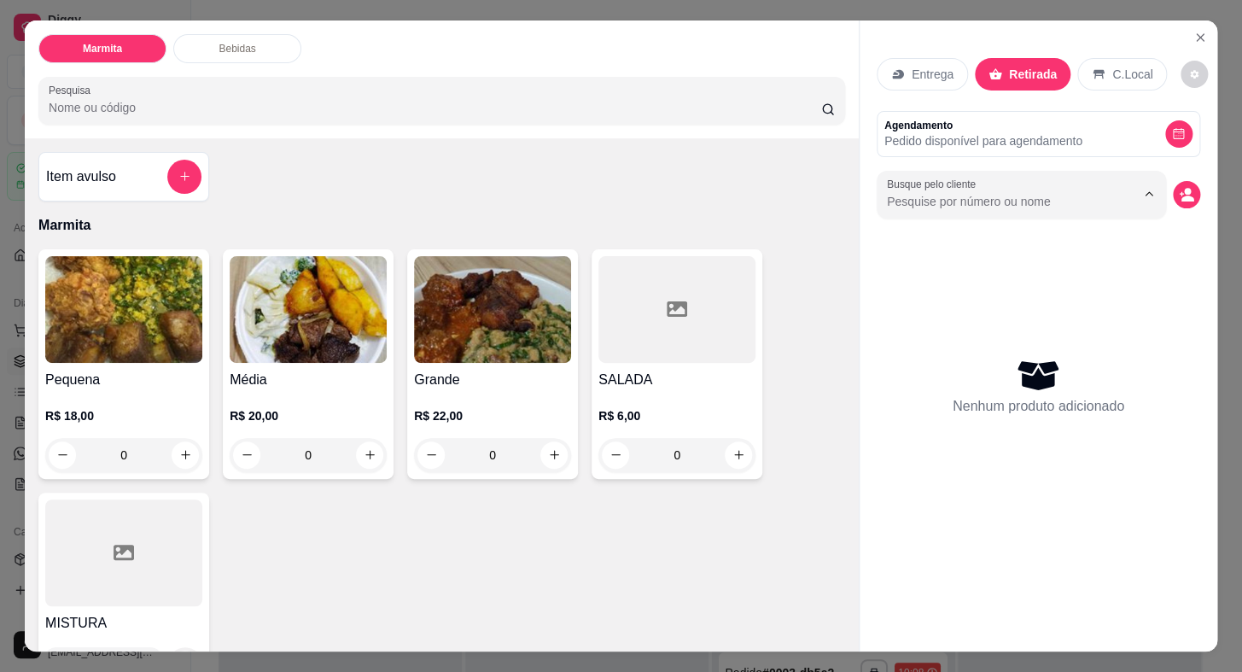
click at [985, 197] on input "Busque pelo cliente" at bounding box center [997, 201] width 221 height 17
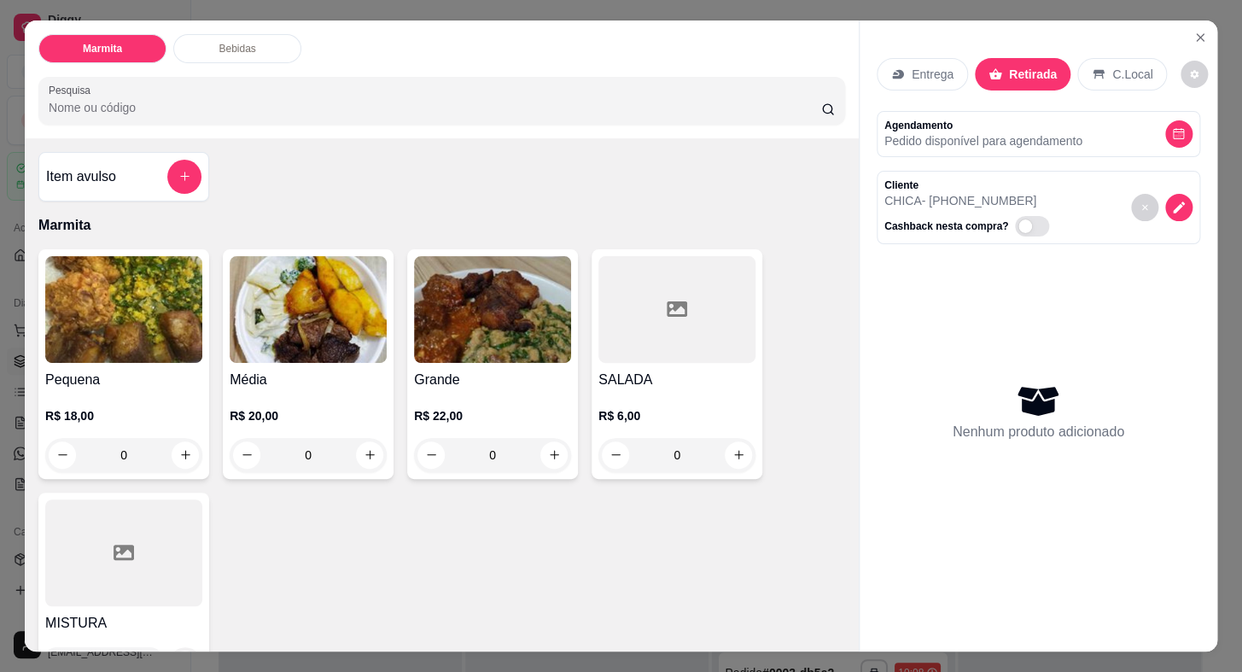
click at [487, 356] on img at bounding box center [492, 309] width 157 height 107
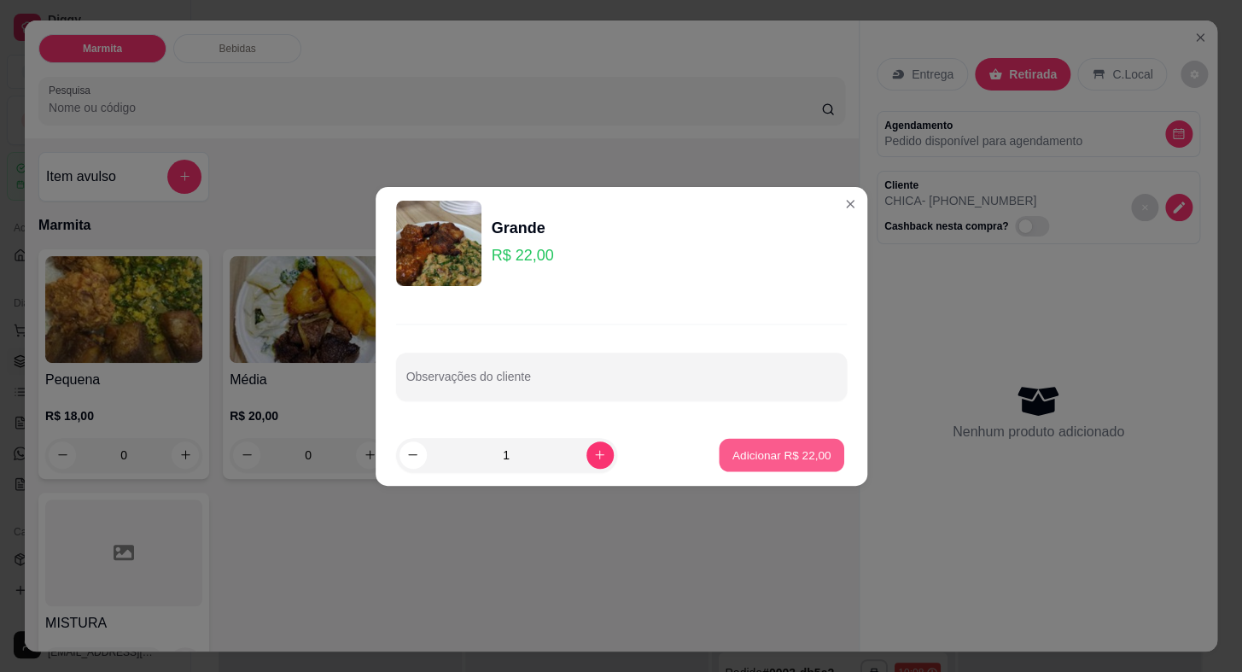
click at [750, 455] on p "Adicionar R$ 22,00" at bounding box center [781, 454] width 99 height 16
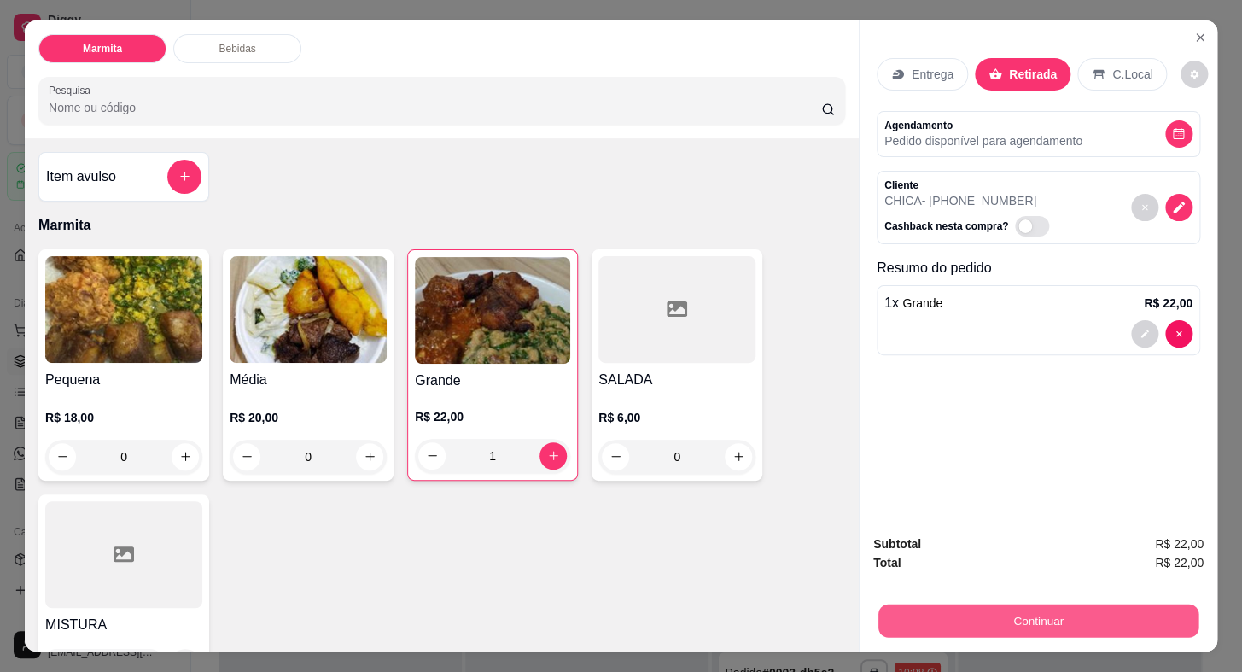
click at [1081, 615] on button "Continuar" at bounding box center [1038, 620] width 320 height 33
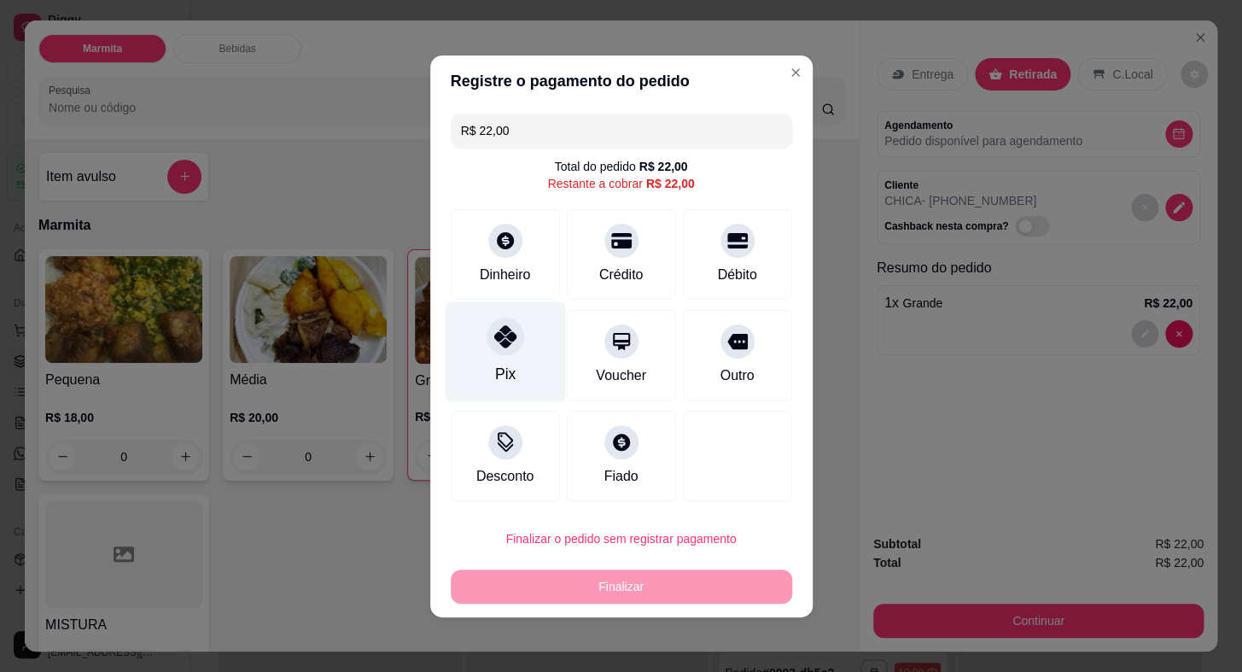
click at [514, 348] on div at bounding box center [506, 337] width 38 height 38
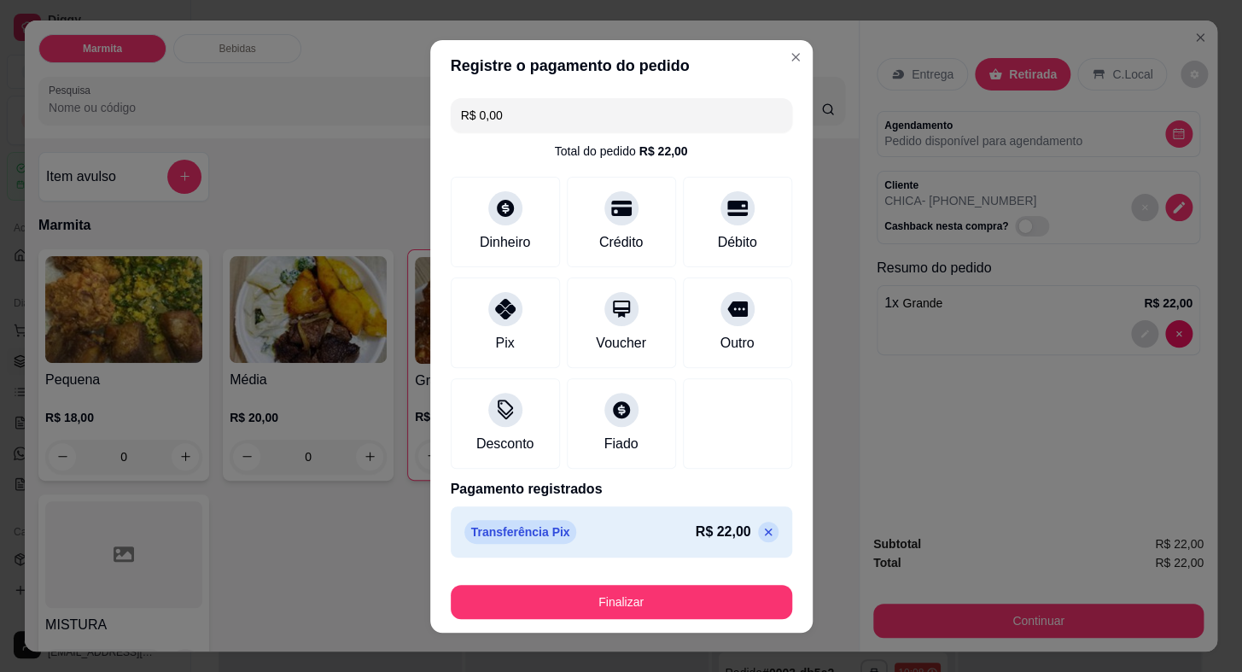
click at [625, 623] on footer "Finalizar" at bounding box center [621, 598] width 382 height 68
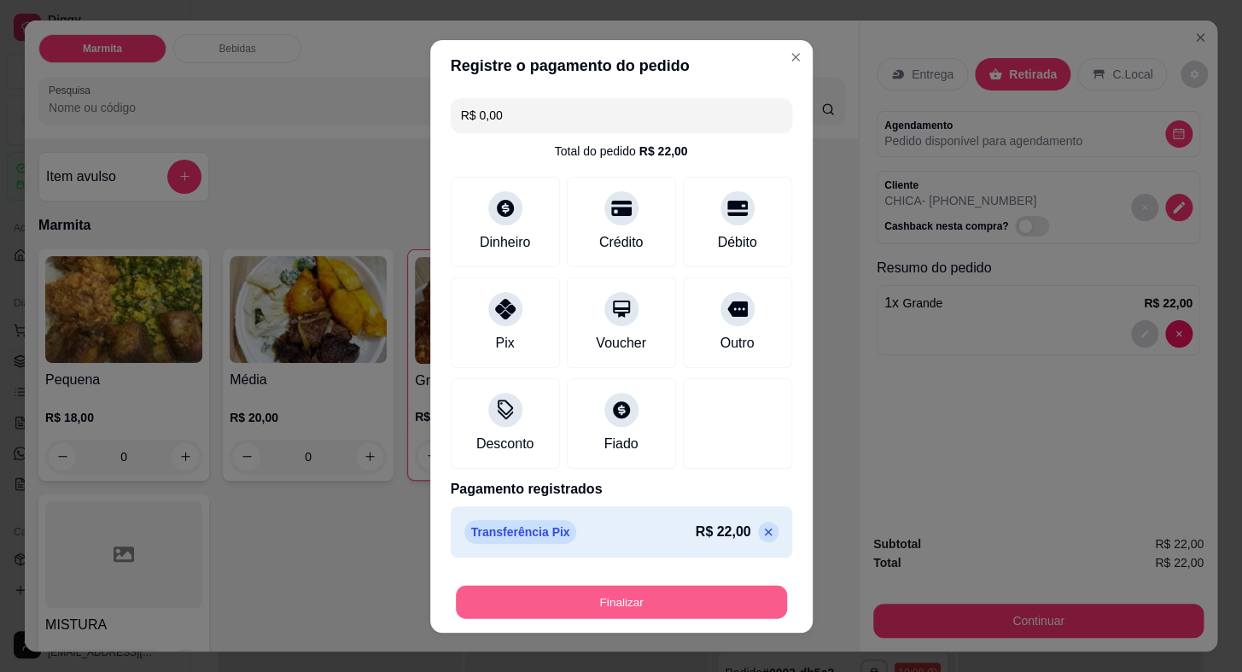
click at [634, 606] on button "Finalizar" at bounding box center [621, 601] width 331 height 33
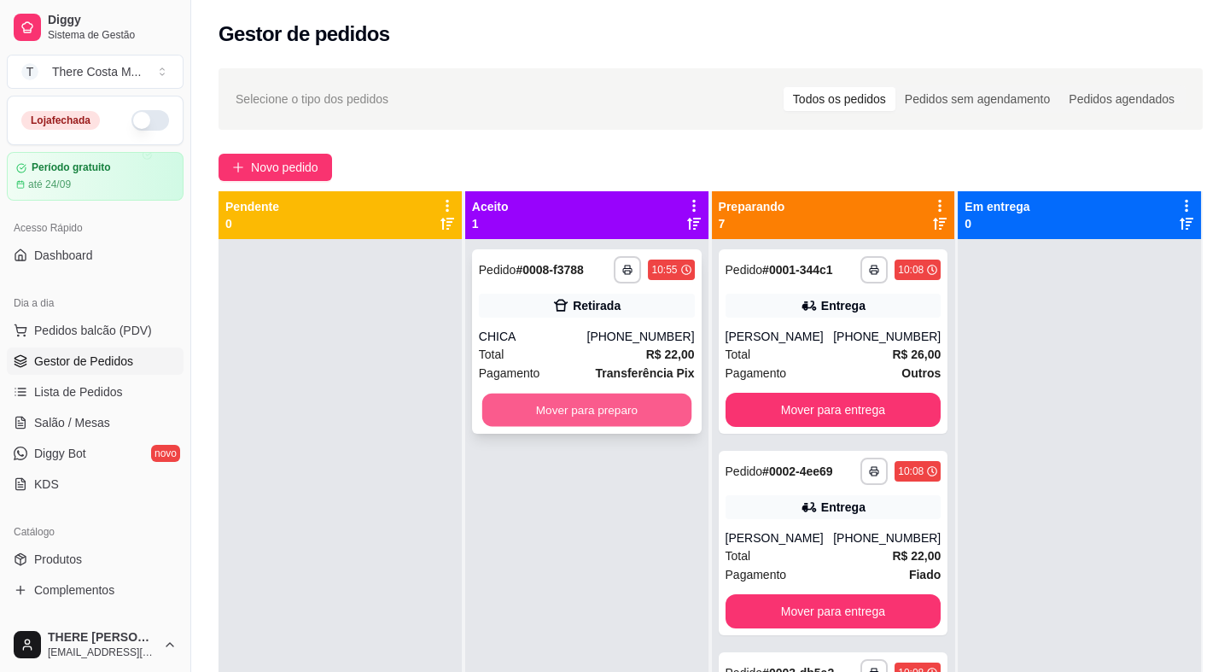
click at [583, 409] on button "Mover para preparo" at bounding box center [586, 410] width 209 height 33
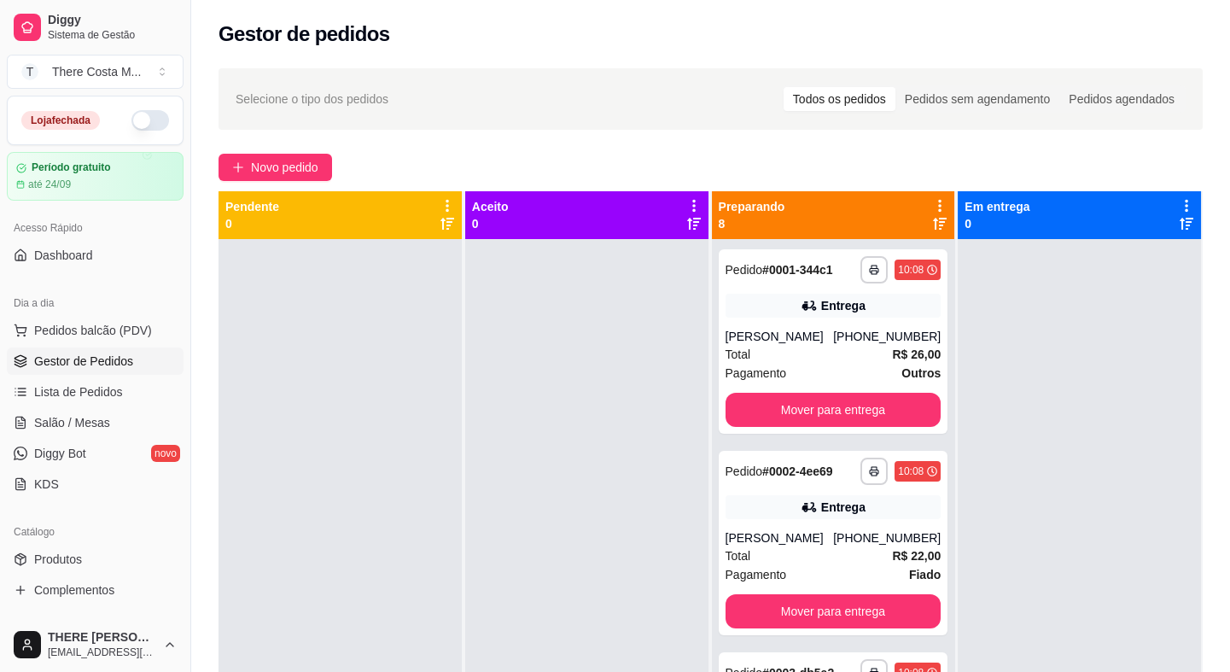
click at [139, 124] on button "button" at bounding box center [150, 120] width 38 height 20
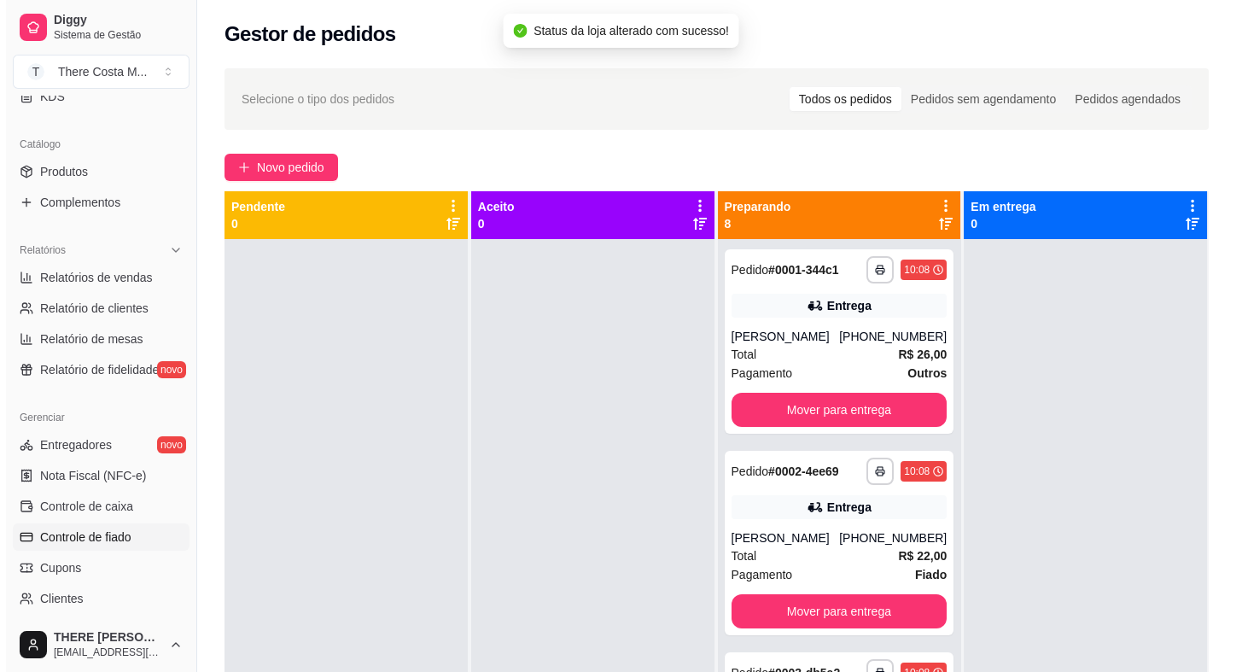
scroll to position [555, 0]
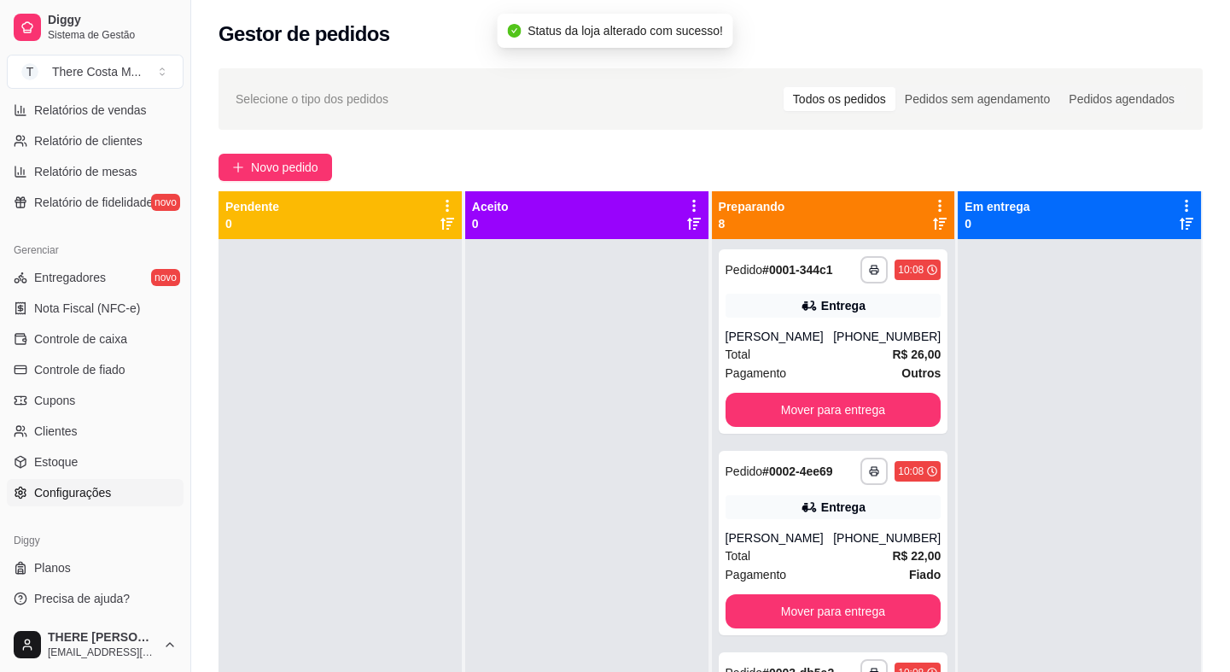
click at [120, 493] on link "Configurações" at bounding box center [95, 492] width 177 height 27
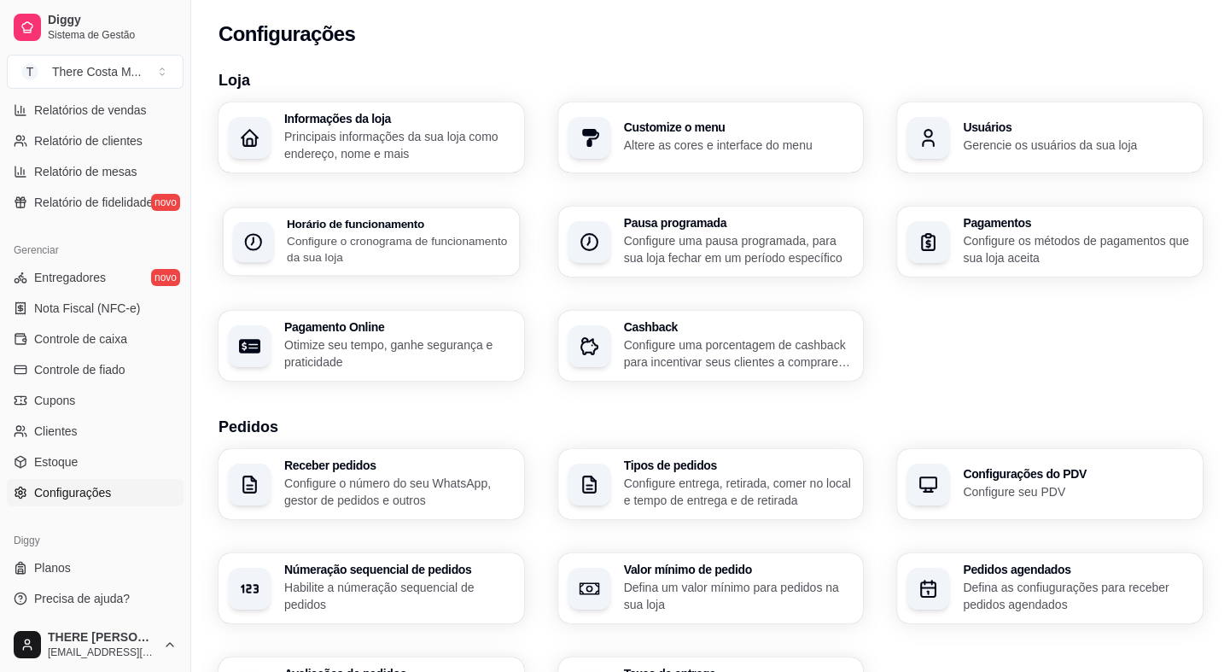
click at [392, 242] on p "Configure o cronograma de funcionamento da sua loja" at bounding box center [398, 248] width 223 height 33
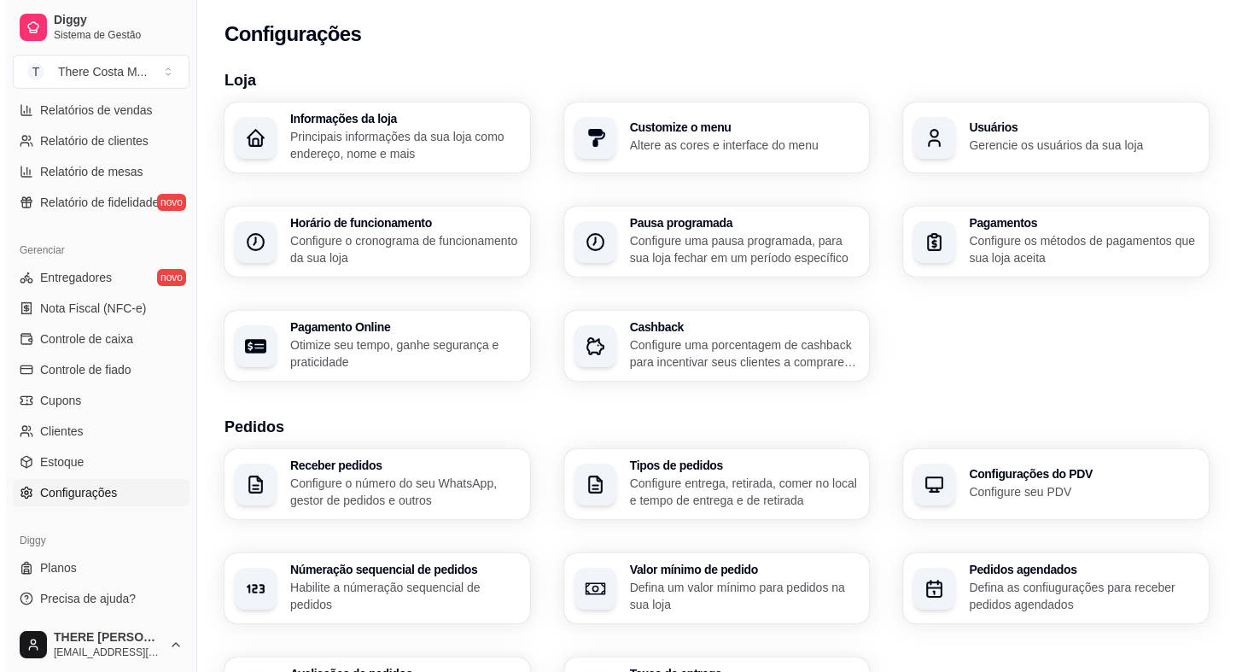
scroll to position [89, 0]
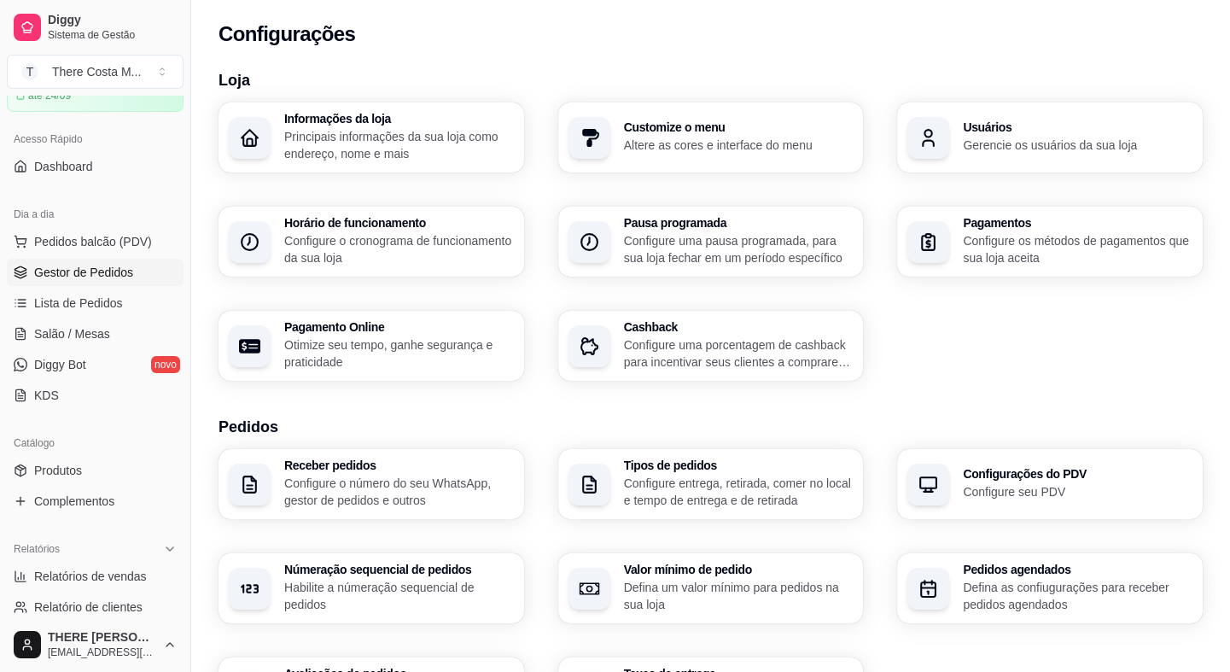
click at [130, 271] on link "Gestor de Pedidos" at bounding box center [95, 272] width 177 height 27
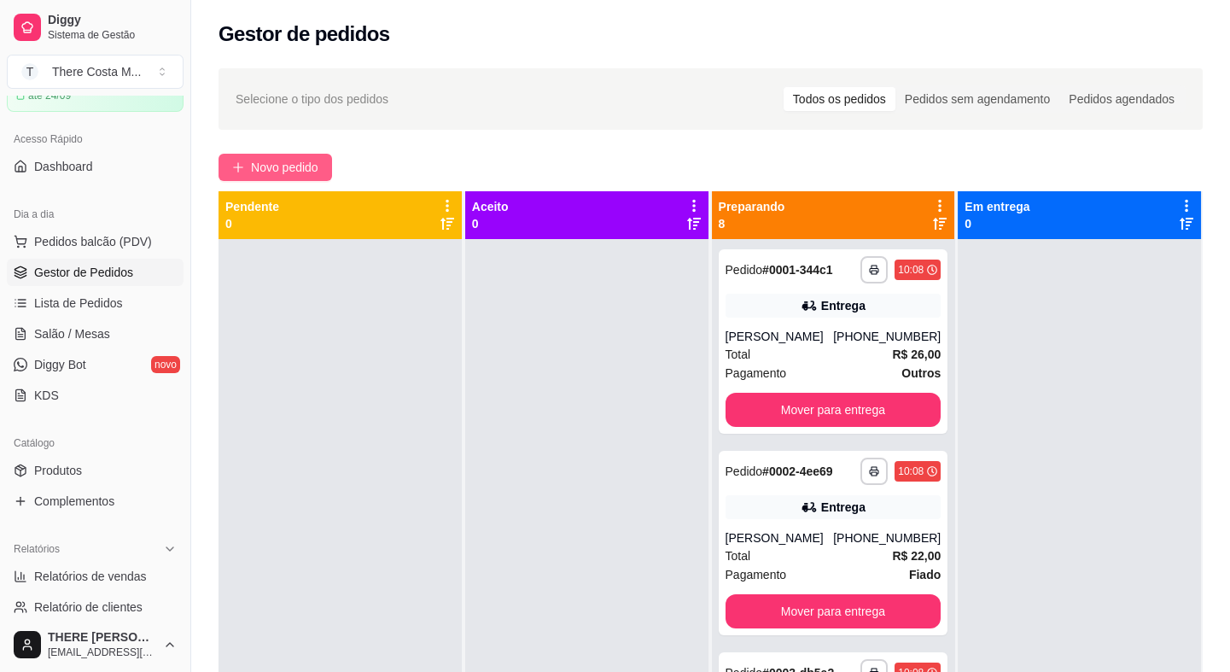
click at [292, 160] on span "Novo pedido" at bounding box center [284, 167] width 67 height 19
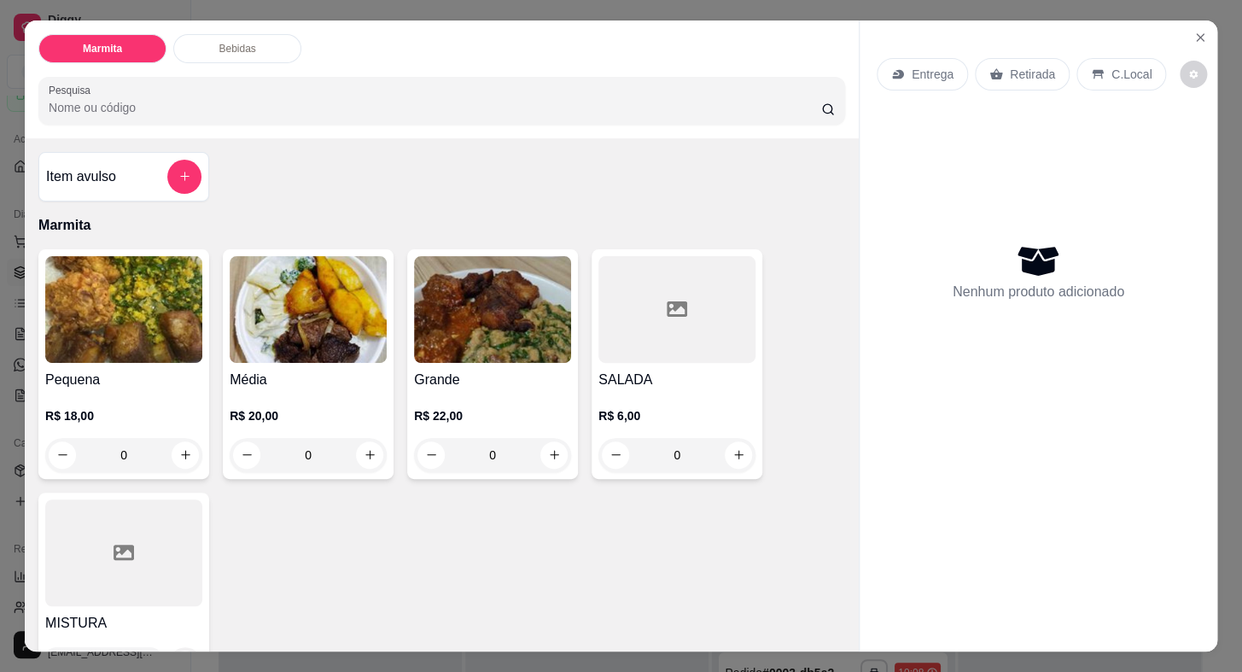
click at [883, 66] on div "Entrega" at bounding box center [922, 74] width 91 height 32
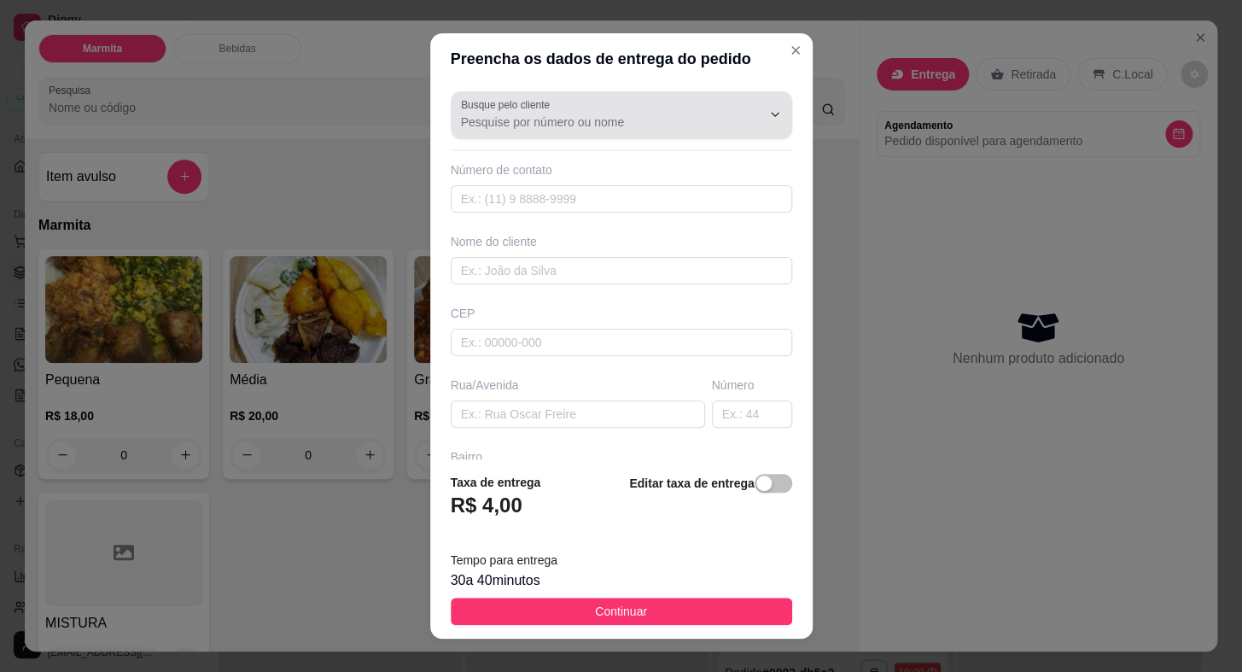
click at [572, 114] on input "Busque pelo cliente" at bounding box center [597, 122] width 273 height 17
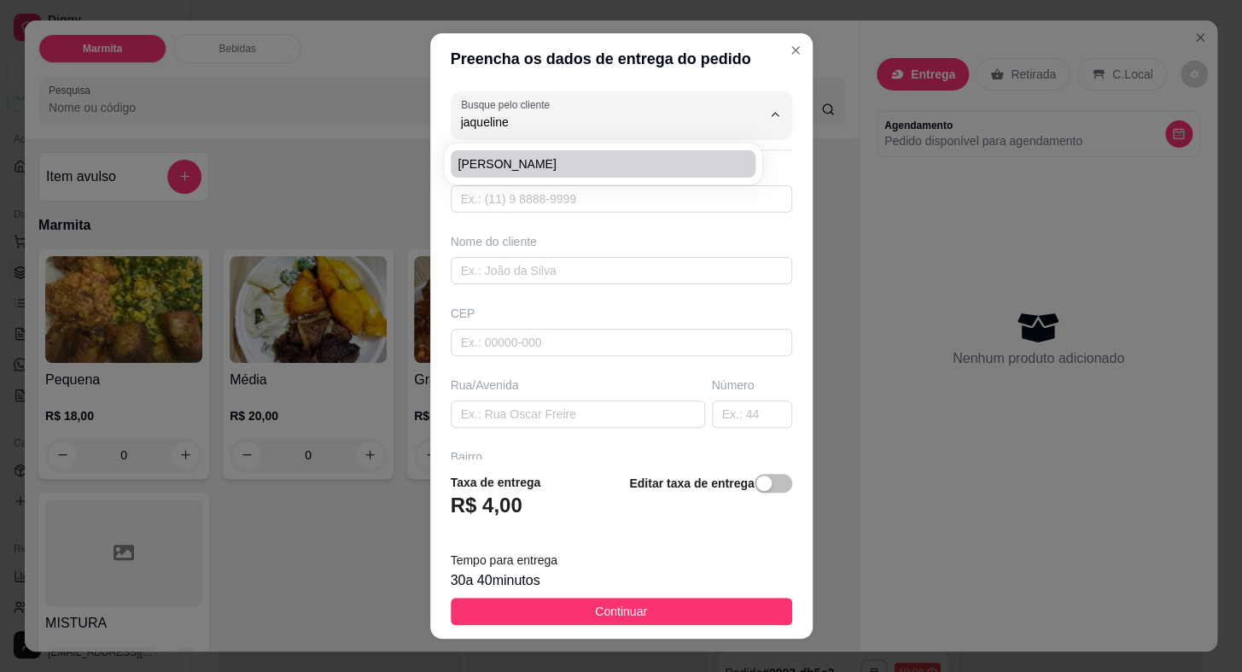
click at [555, 161] on span "[PERSON_NAME]" at bounding box center [595, 163] width 274 height 17
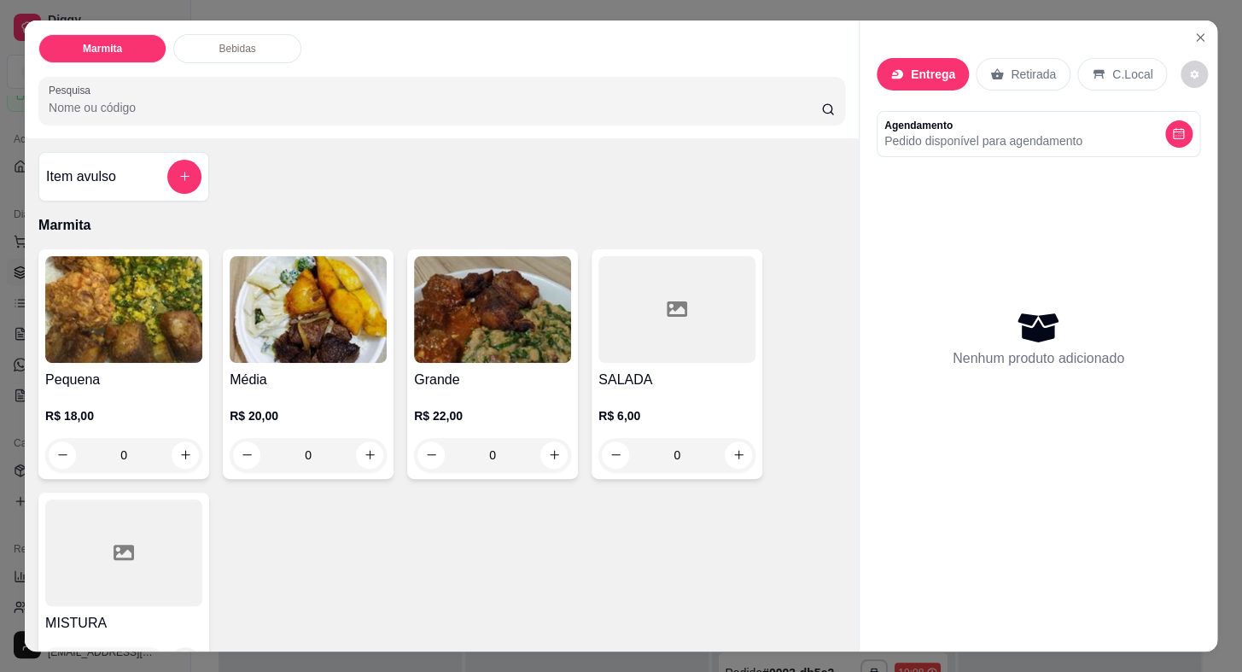
click at [922, 67] on p "Entrega" at bounding box center [933, 74] width 44 height 17
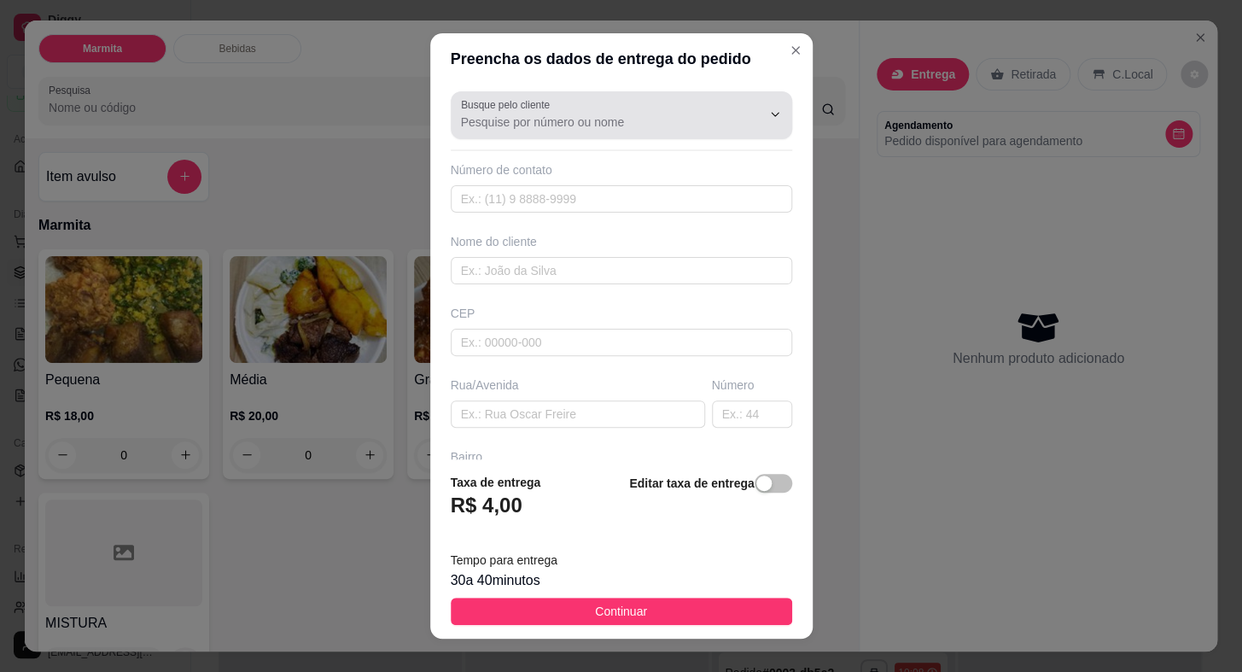
click at [550, 105] on div at bounding box center [621, 115] width 321 height 34
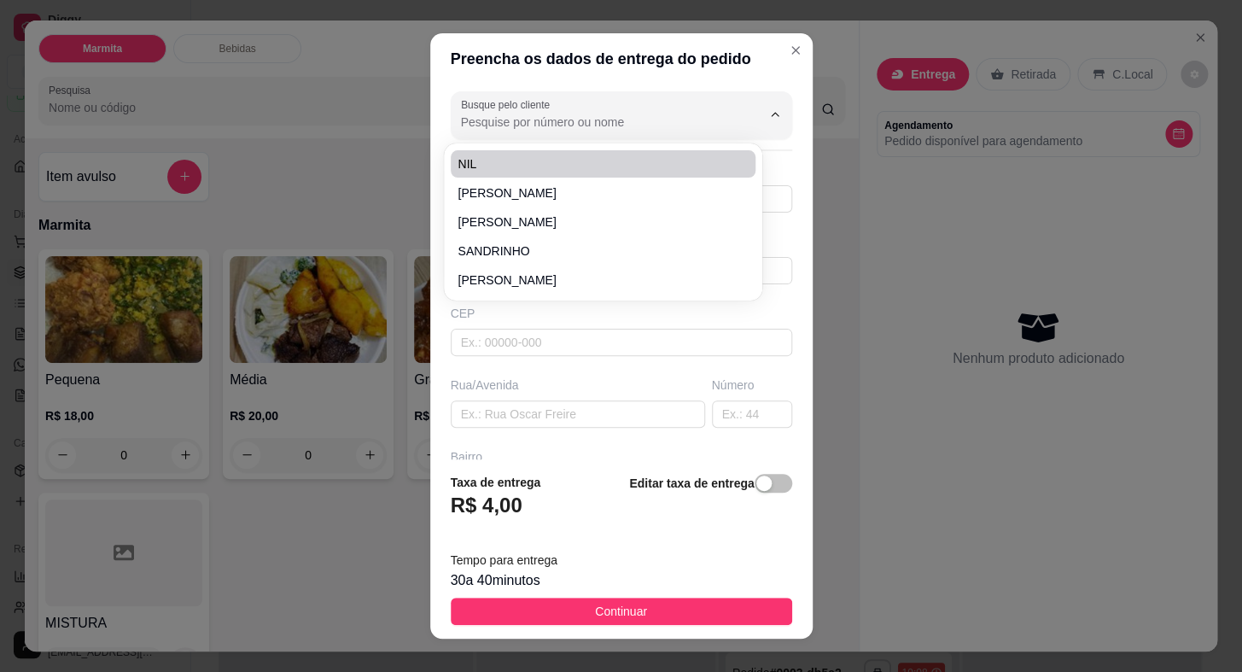
click at [734, 119] on div at bounding box center [761, 114] width 55 height 32
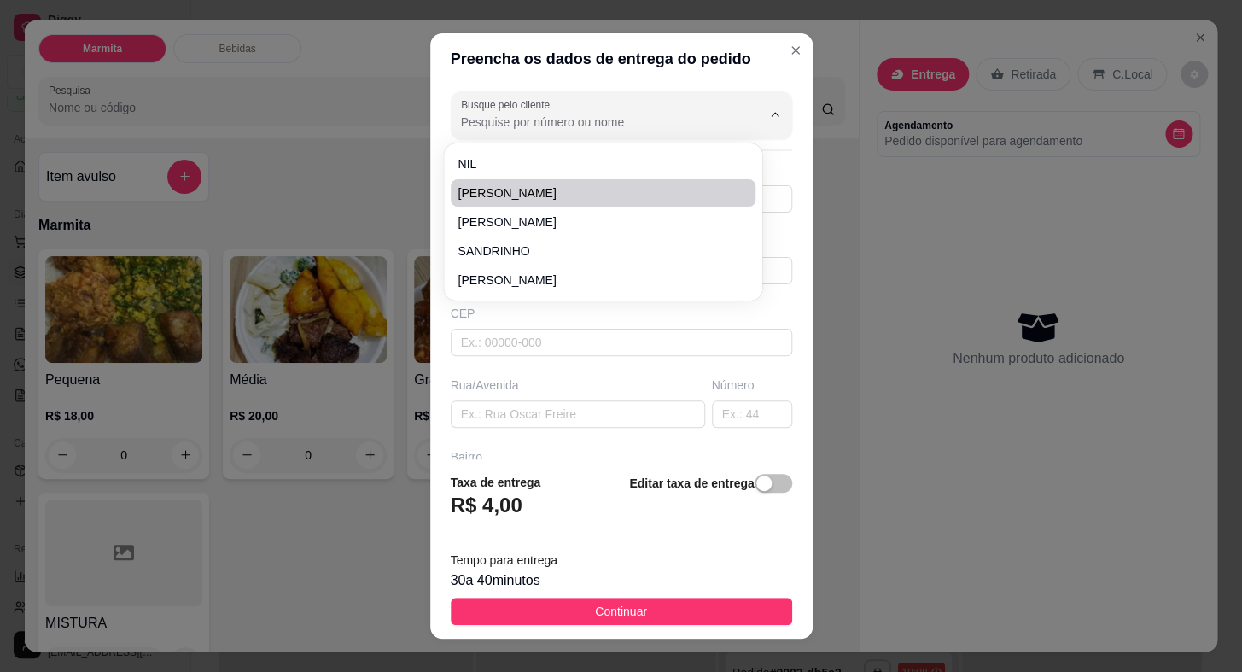
click at [770, 234] on div "Busque pelo cliente Número de contato Nome do cliente CEP Rua/[GEOGRAPHIC_DATA]" at bounding box center [621, 272] width 382 height 374
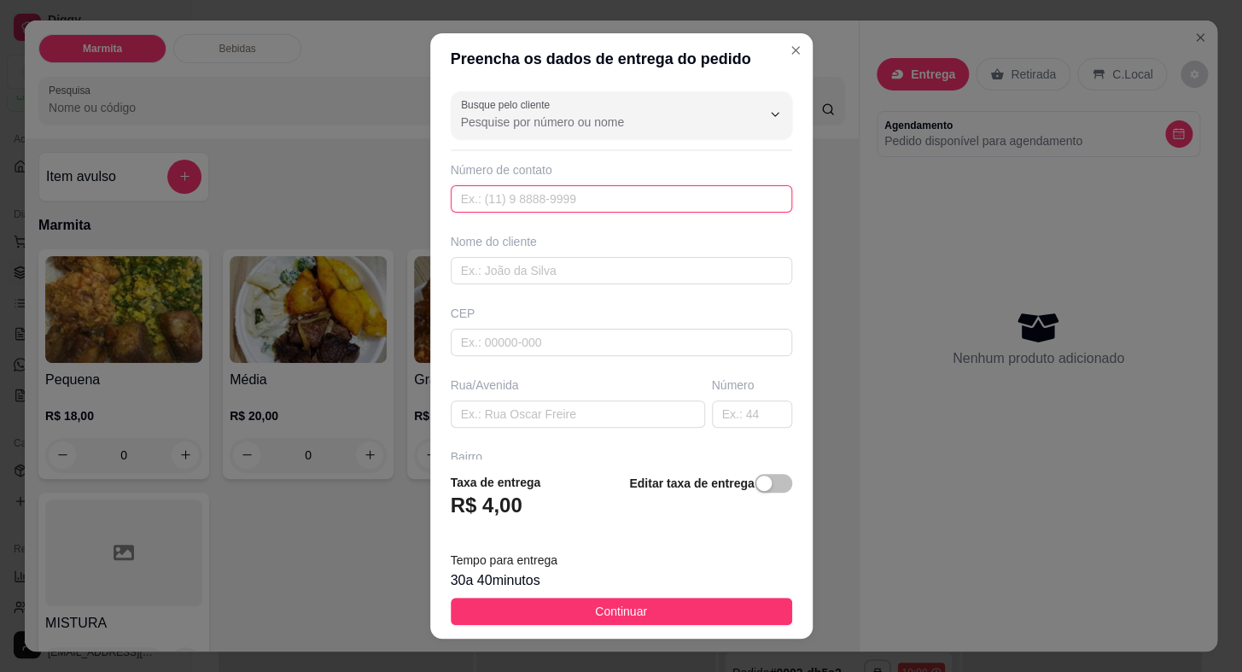
click at [575, 206] on input "text" at bounding box center [621, 198] width 341 height 27
paste input "[PHONE_NUMBER]"
click at [526, 265] on input "text" at bounding box center [621, 270] width 341 height 27
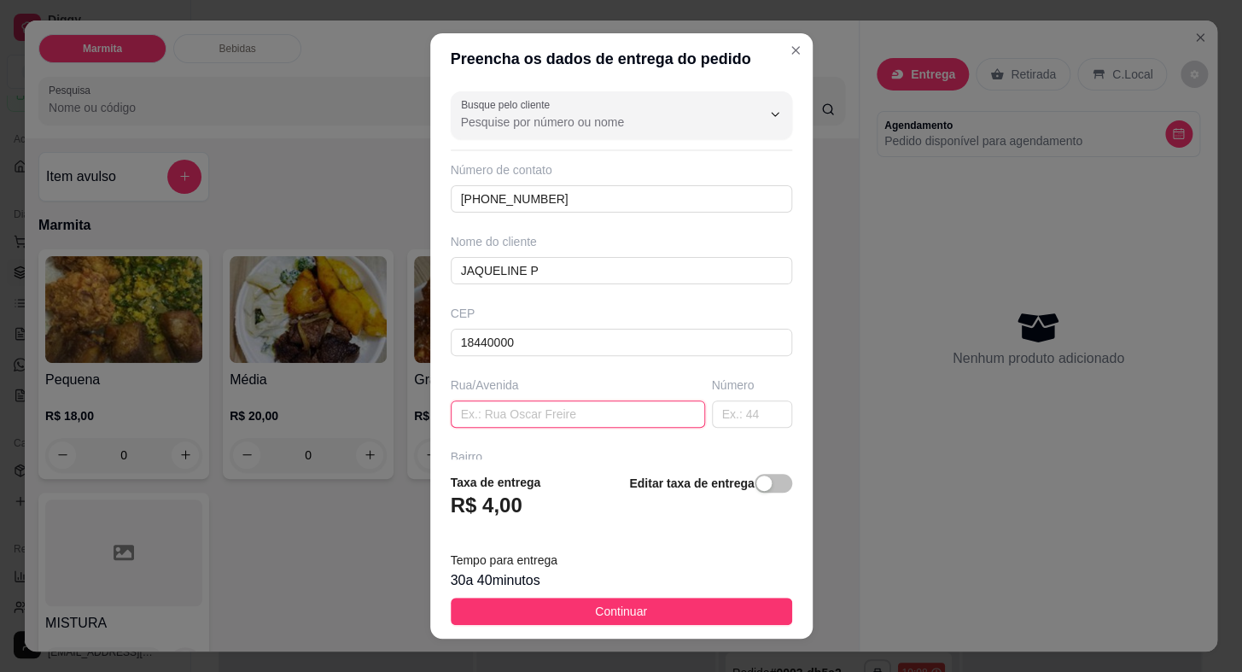
click at [580, 410] on input "text" at bounding box center [578, 413] width 254 height 27
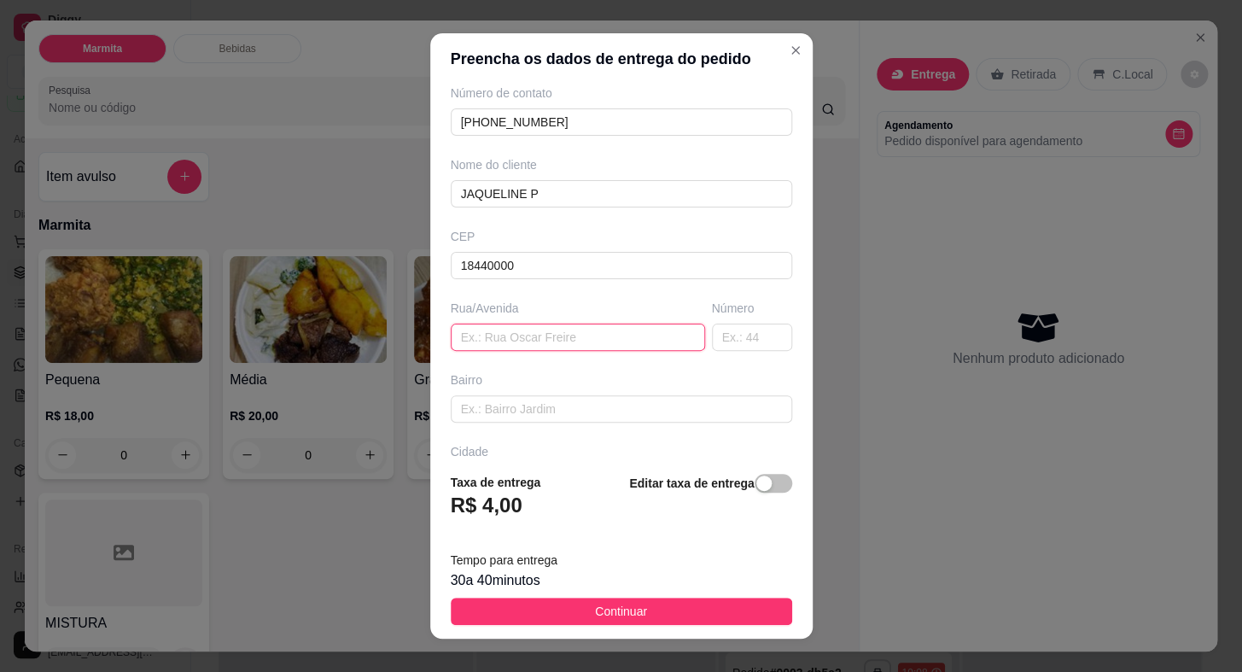
paste input "[STREET_ADDRESS][PERSON_NAME]"
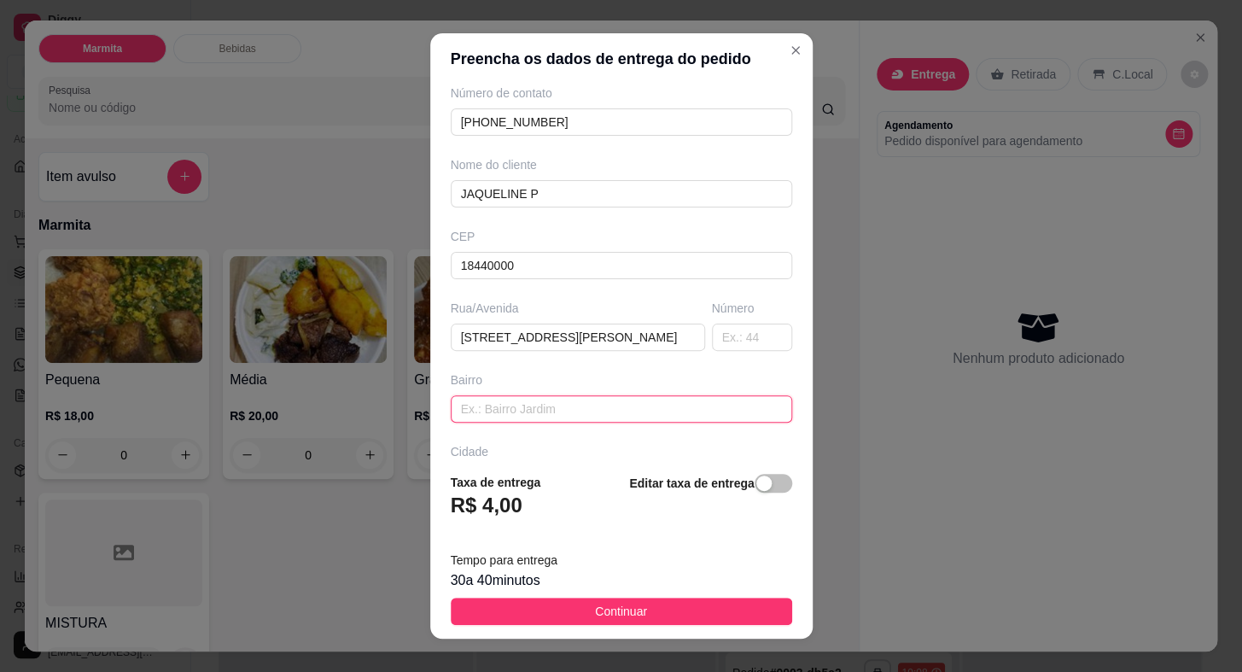
click at [636, 417] on input "text" at bounding box center [621, 408] width 341 height 27
click at [713, 332] on input "text" at bounding box center [752, 337] width 80 height 27
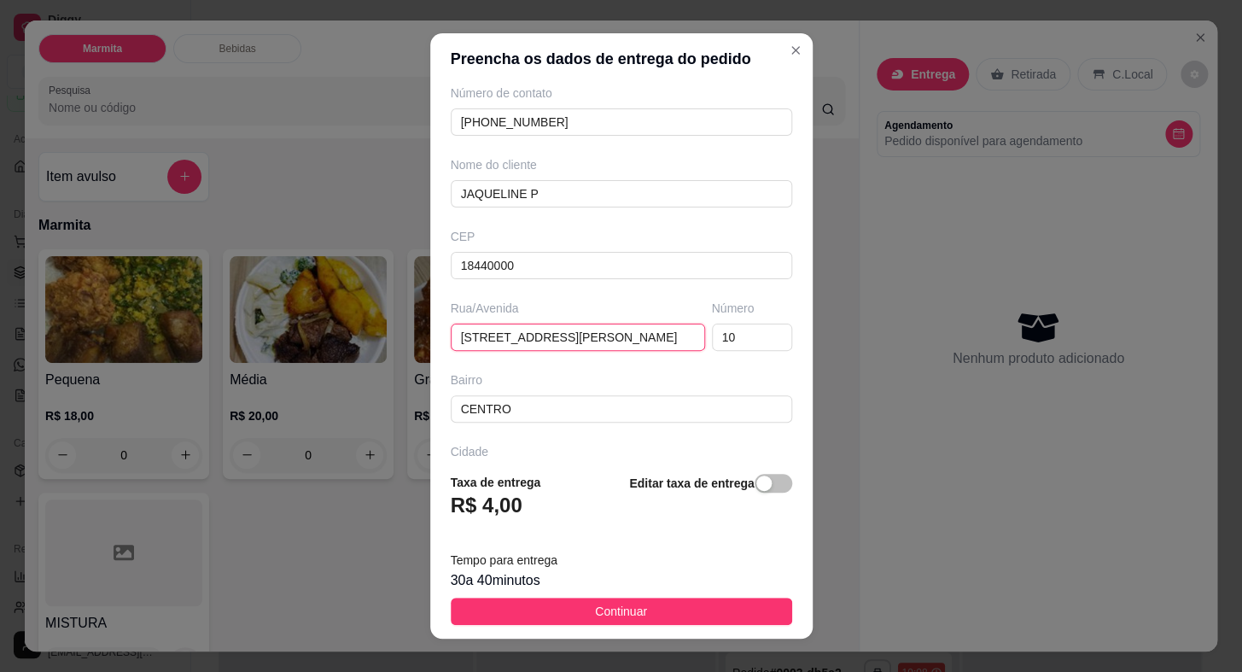
click at [661, 324] on input "[STREET_ADDRESS][PERSON_NAME]" at bounding box center [578, 337] width 254 height 27
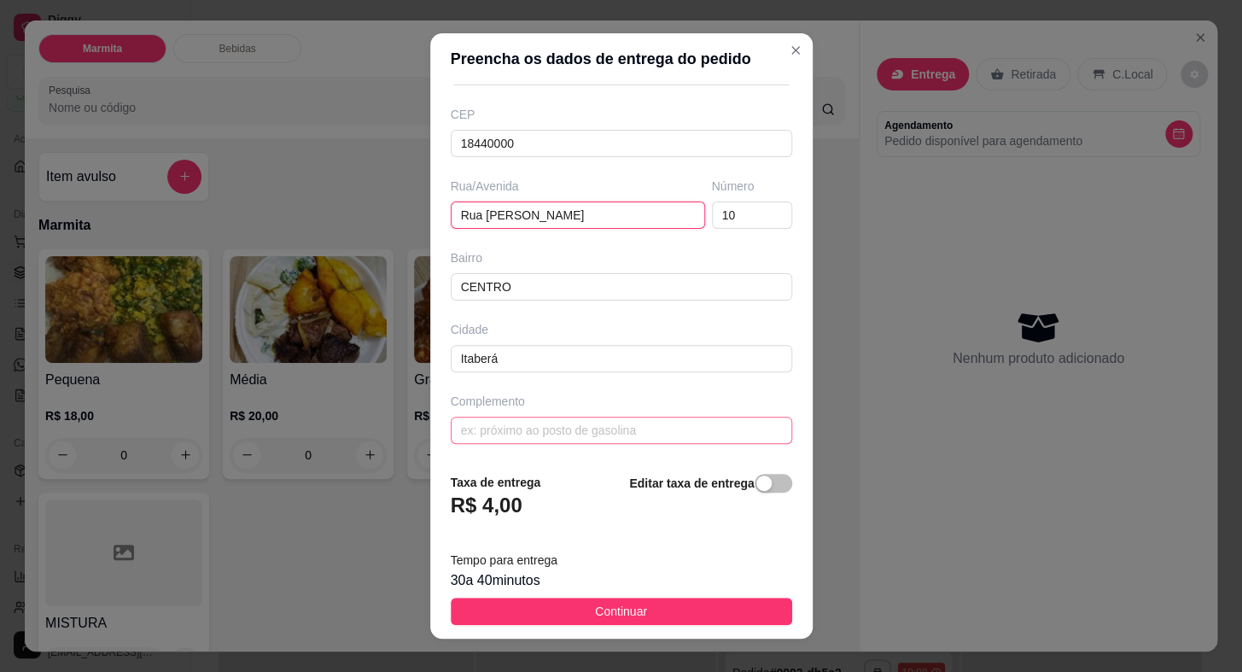
scroll to position [20, 0]
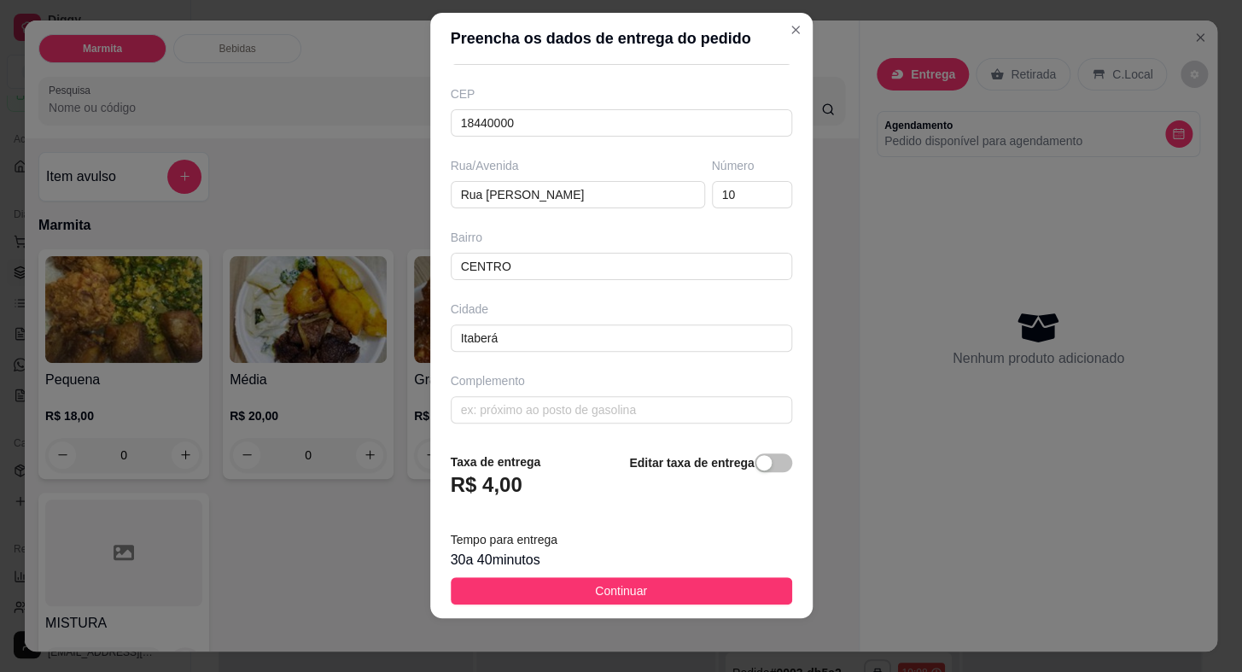
click at [656, 582] on button "Continuar" at bounding box center [621, 590] width 341 height 27
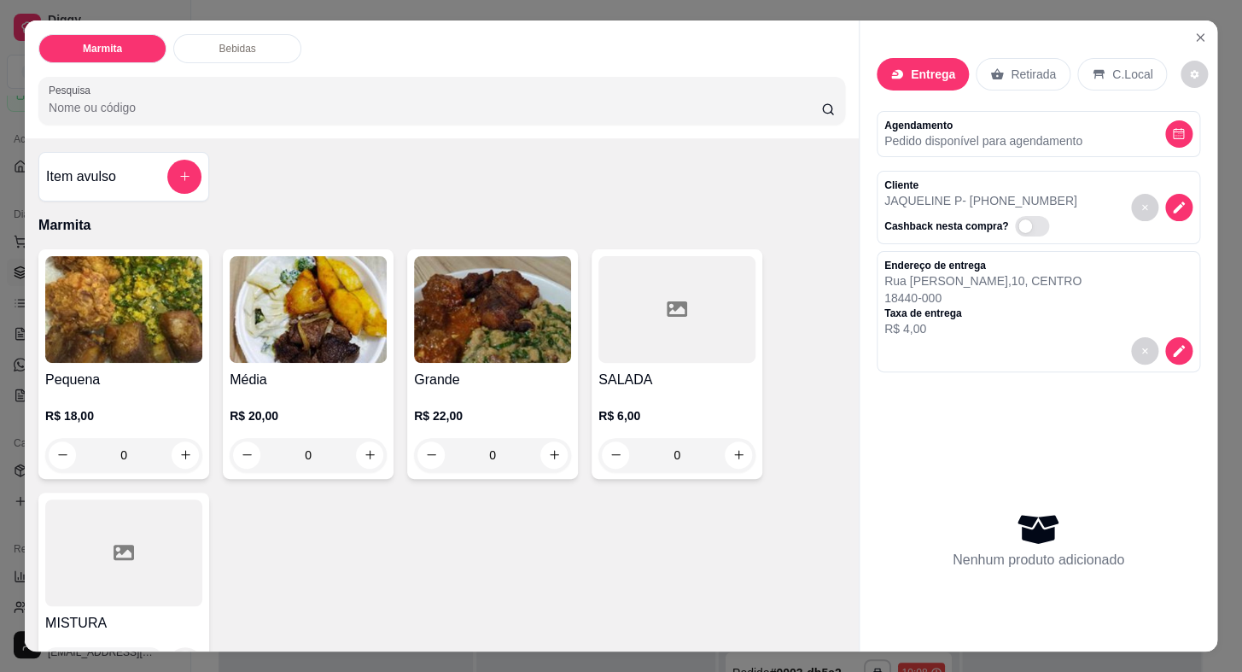
click at [126, 360] on div "Pequena R$ 18,00 0" at bounding box center [123, 364] width 171 height 230
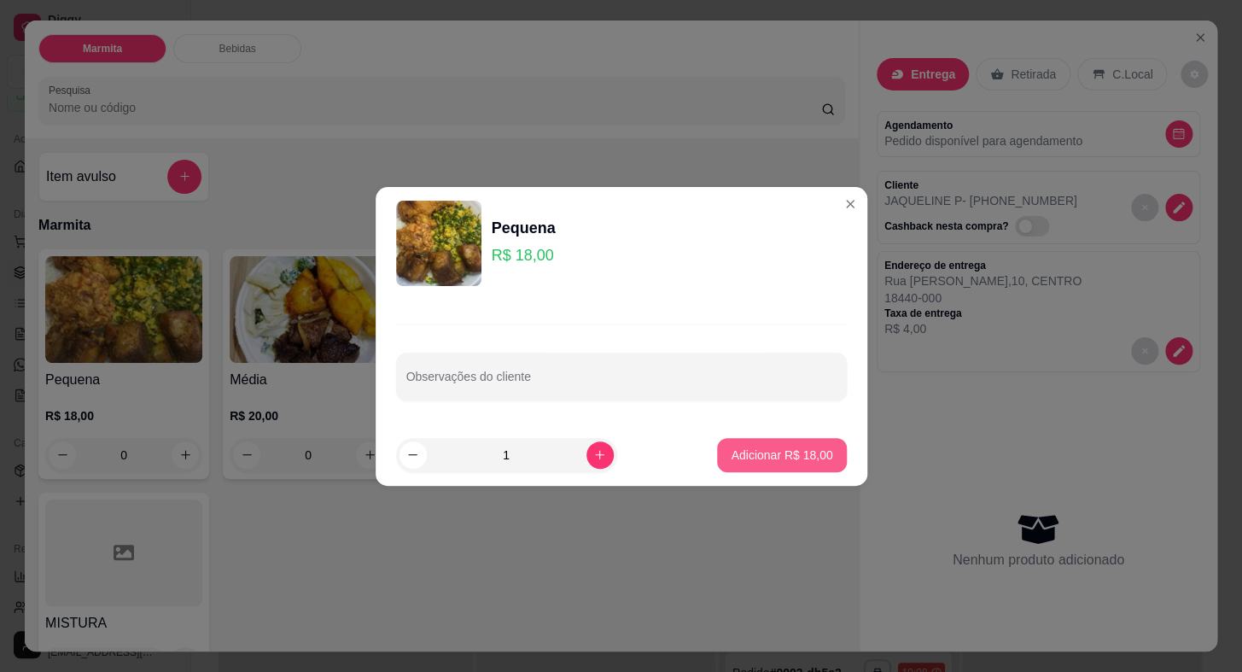
click at [776, 458] on p "Adicionar R$ 18,00" at bounding box center [782, 454] width 102 height 17
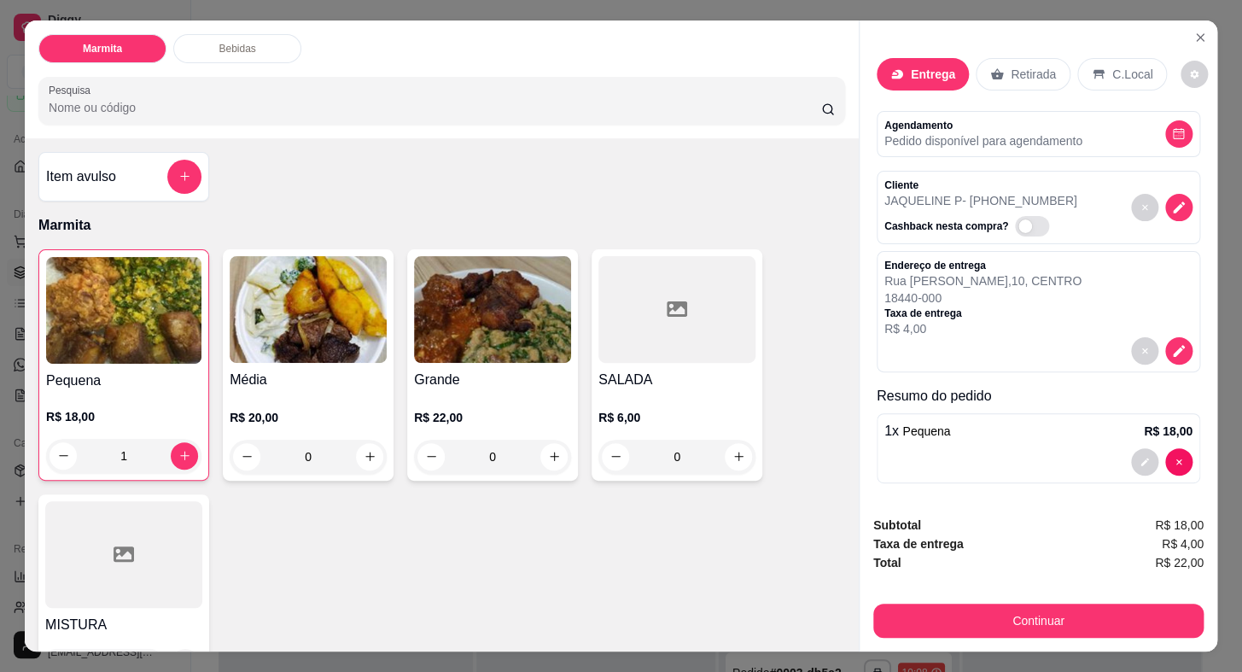
click at [278, 336] on img at bounding box center [308, 309] width 157 height 107
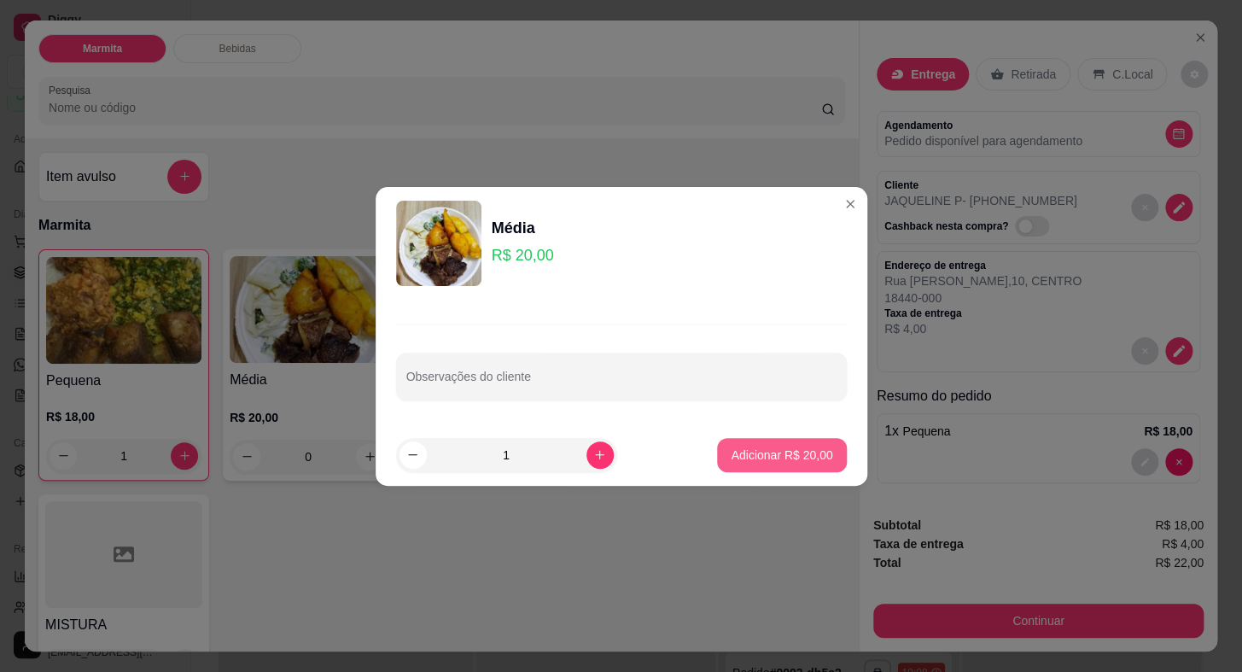
click at [767, 457] on p "Adicionar R$ 20,00" at bounding box center [782, 454] width 102 height 17
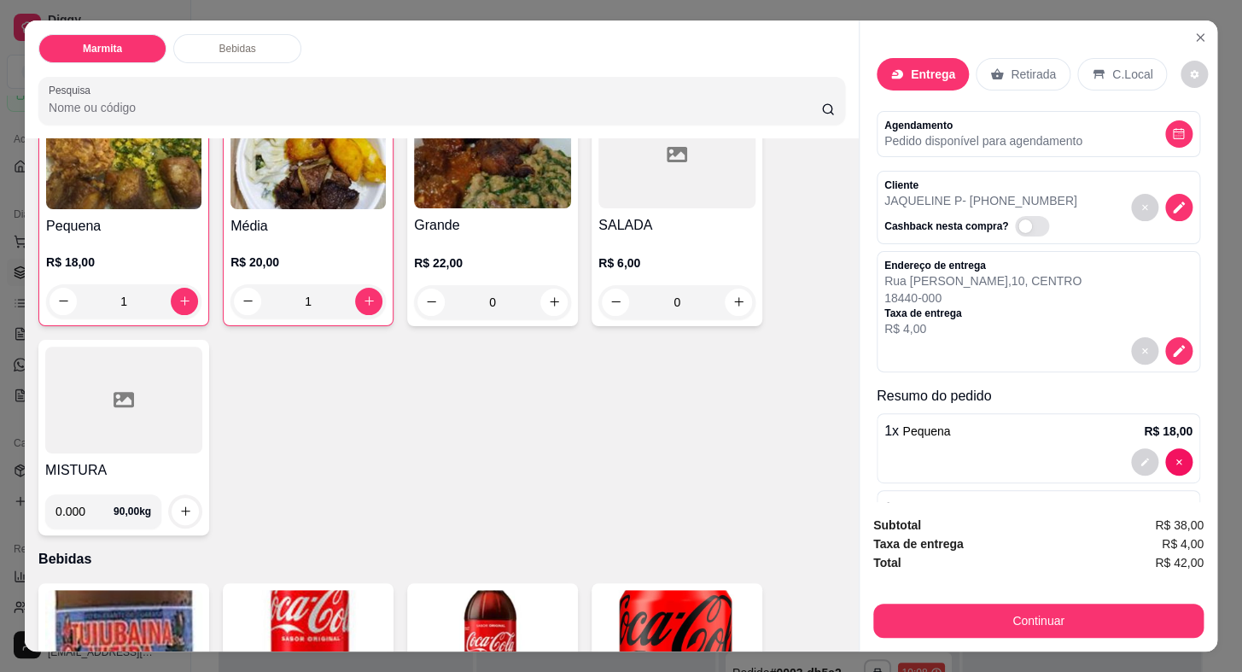
scroll to position [0, 0]
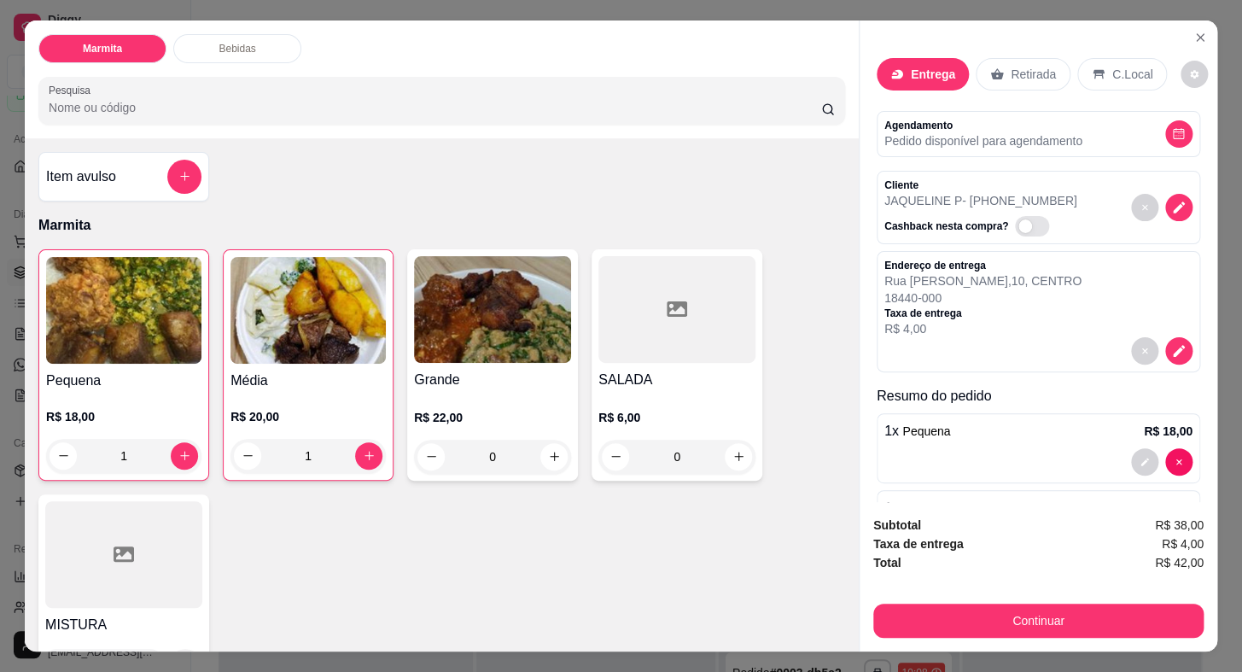
click at [647, 331] on div at bounding box center [676, 309] width 157 height 107
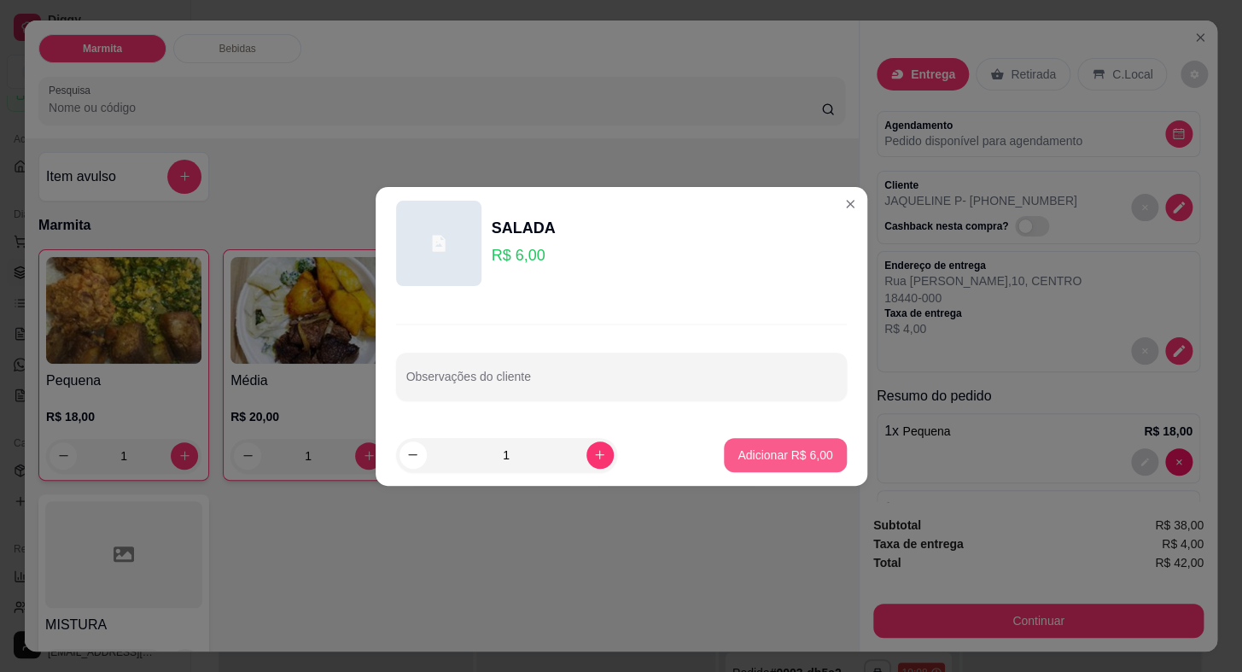
click at [763, 444] on button "Adicionar R$ 6,00" at bounding box center [785, 455] width 122 height 34
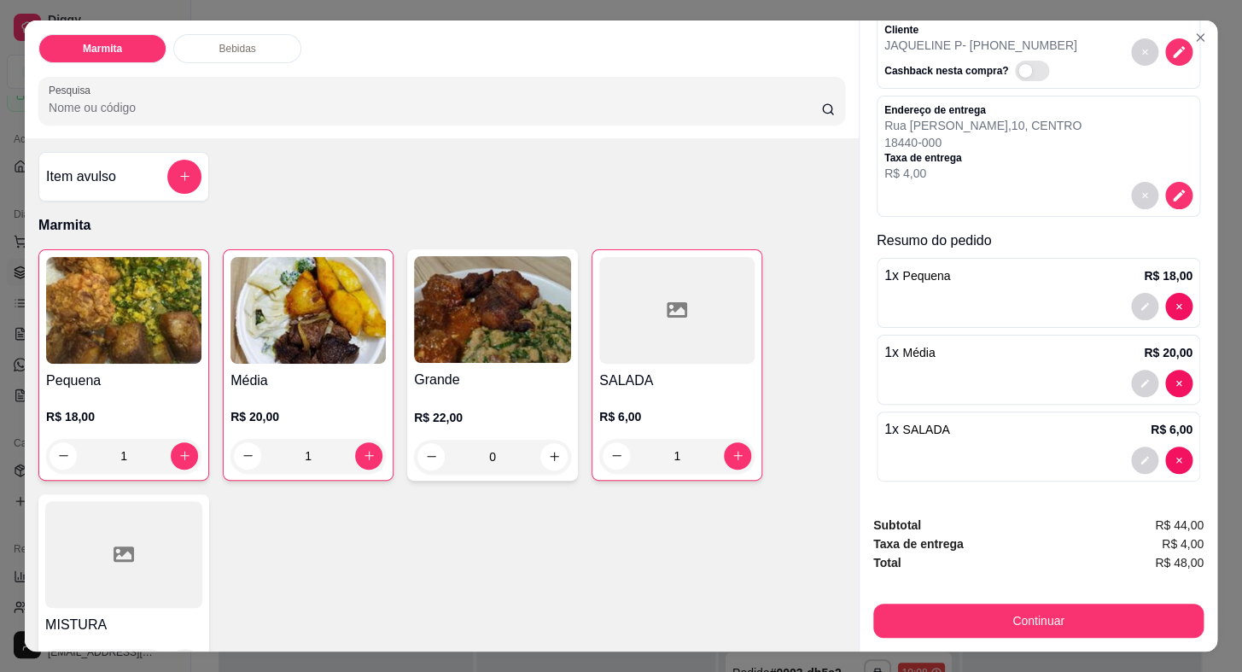
scroll to position [40, 0]
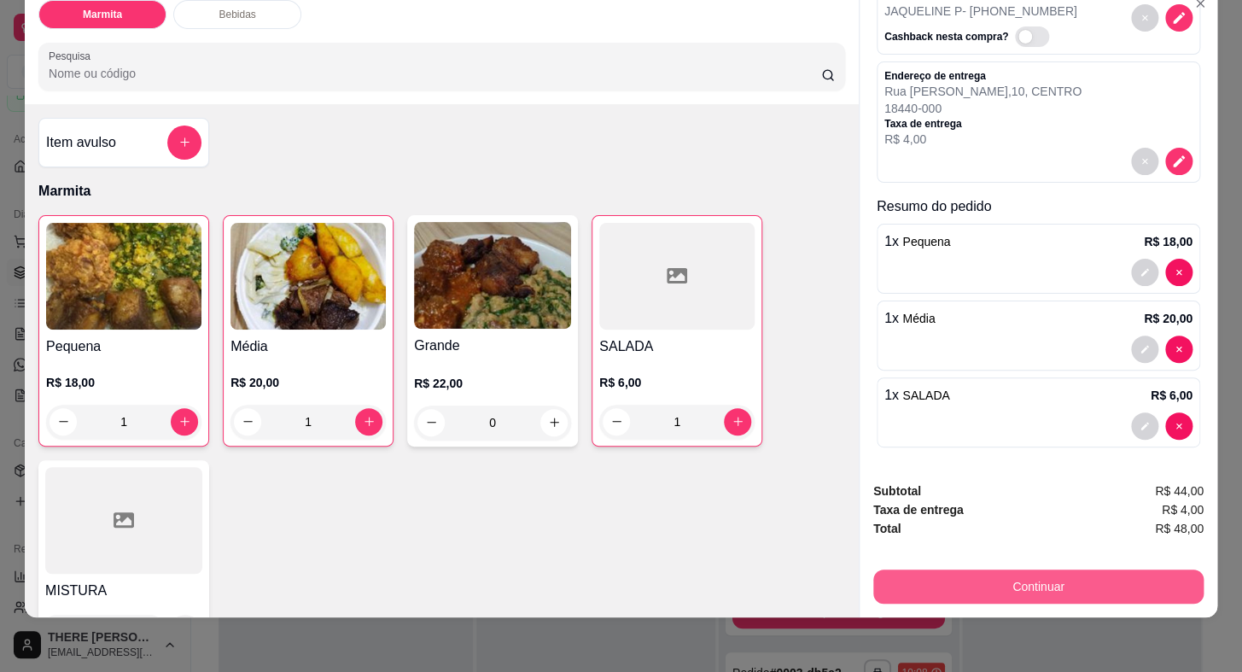
click at [929, 569] on button "Continuar" at bounding box center [1038, 586] width 330 height 34
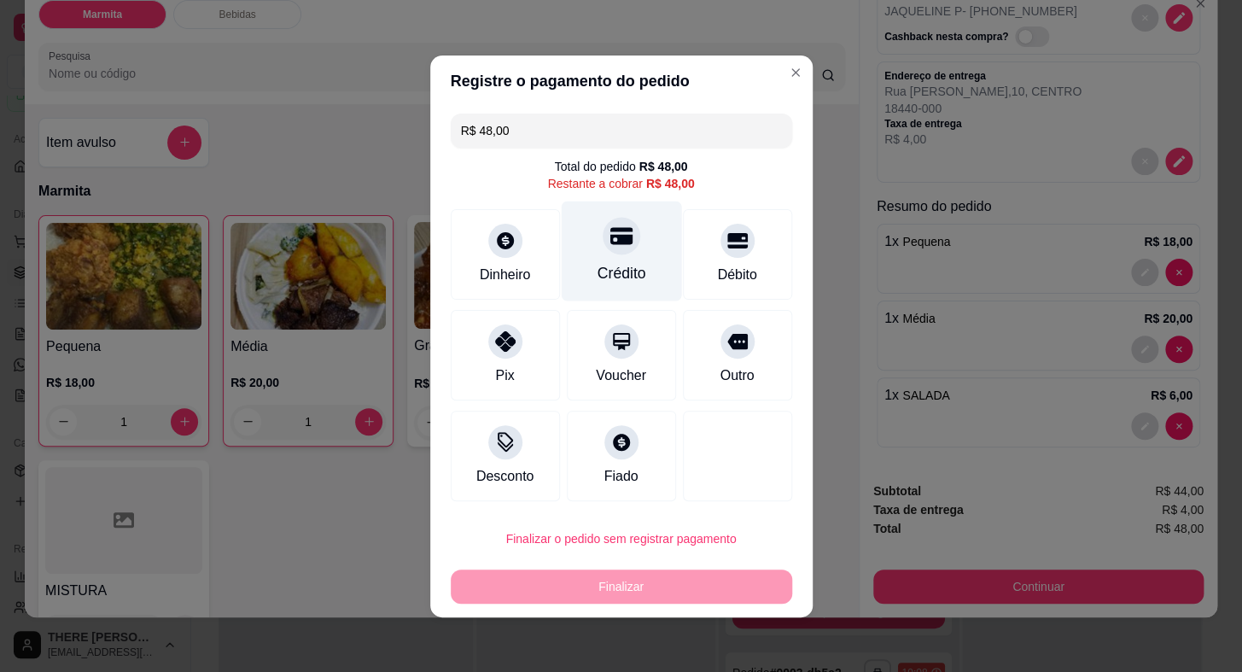
click at [615, 253] on div at bounding box center [622, 236] width 38 height 38
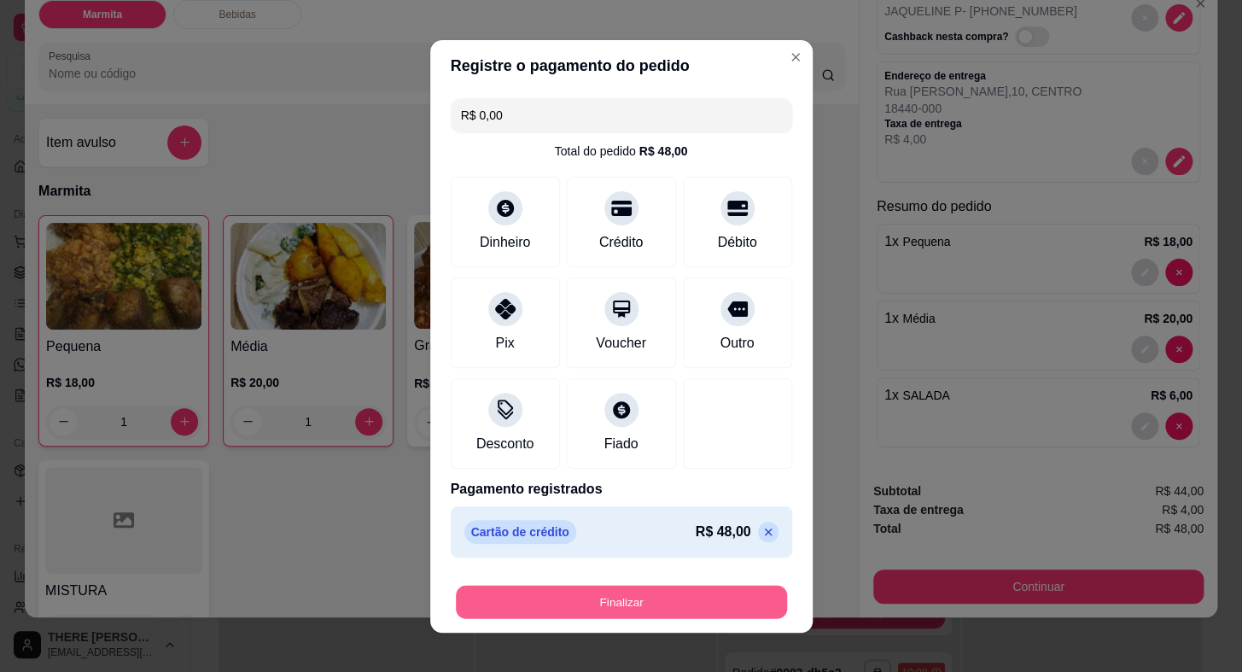
click at [657, 610] on button "Finalizar" at bounding box center [621, 601] width 331 height 33
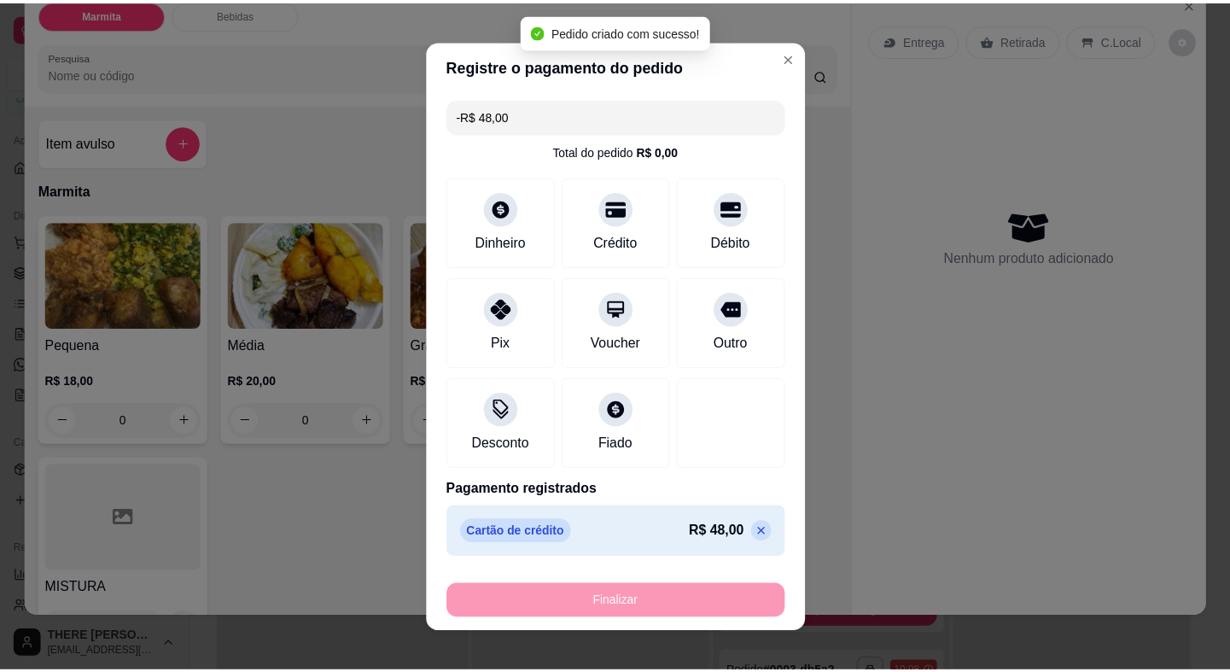
scroll to position [0, 0]
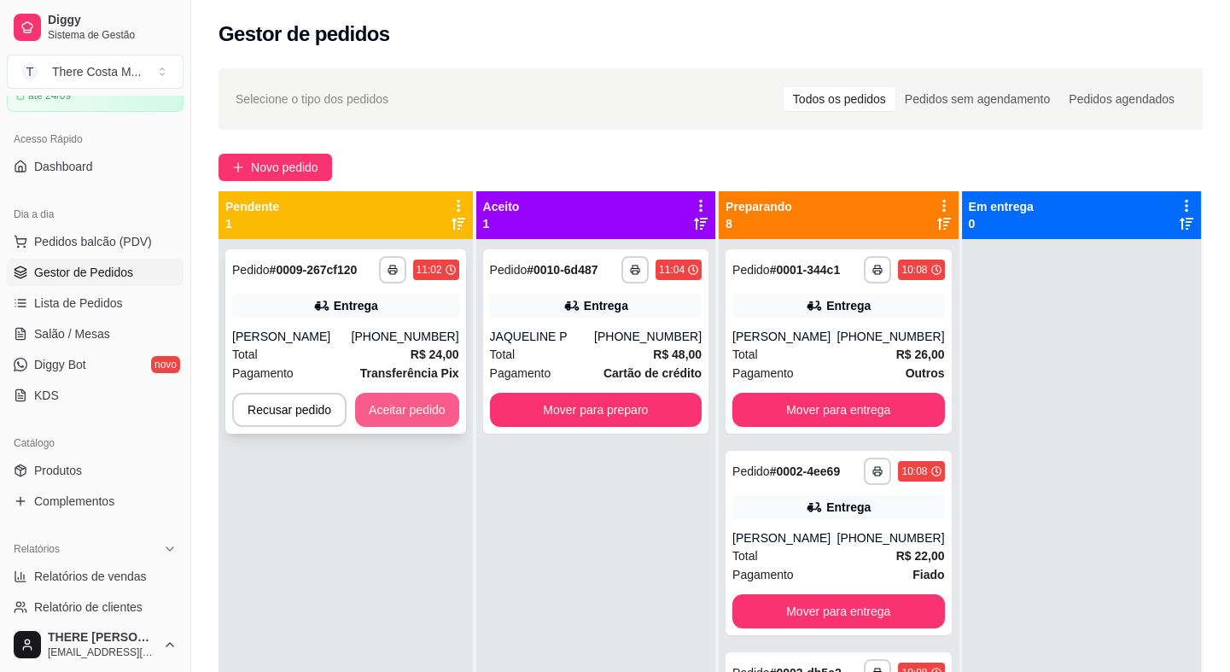
click at [435, 398] on button "Aceitar pedido" at bounding box center [407, 410] width 104 height 34
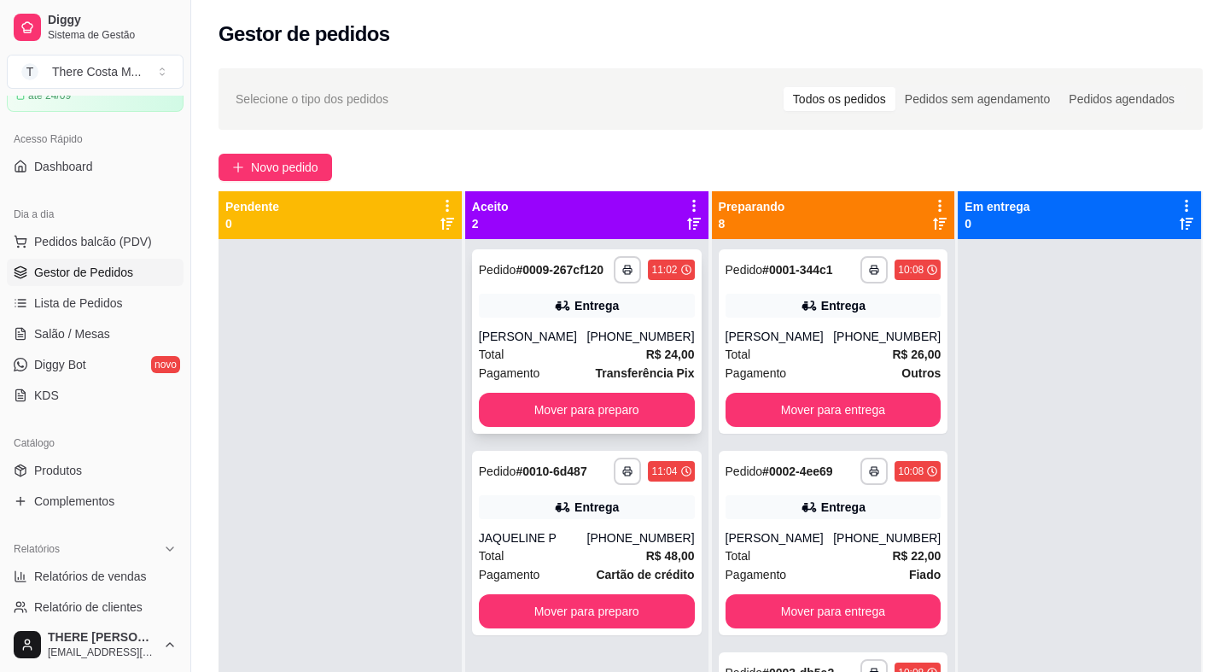
click at [607, 345] on div "Total R$ 24,00" at bounding box center [587, 354] width 216 height 19
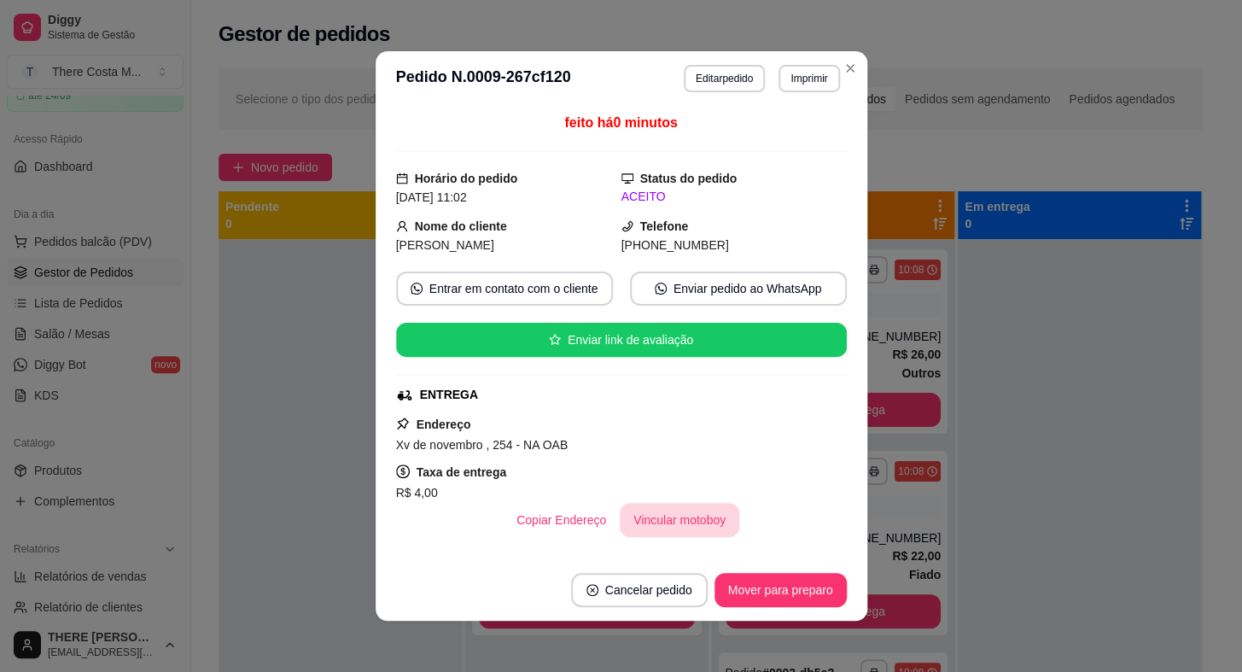
click at [680, 515] on button "Vincular motoboy" at bounding box center [680, 520] width 120 height 34
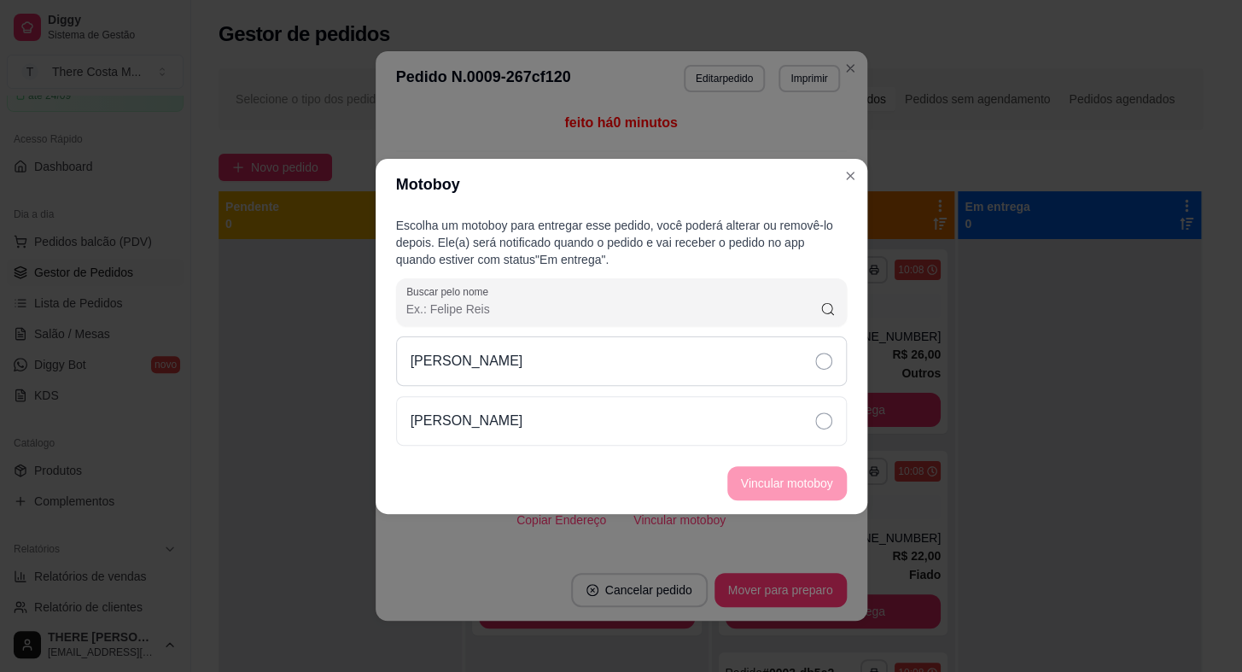
click at [768, 353] on div "[PERSON_NAME]" at bounding box center [621, 361] width 451 height 50
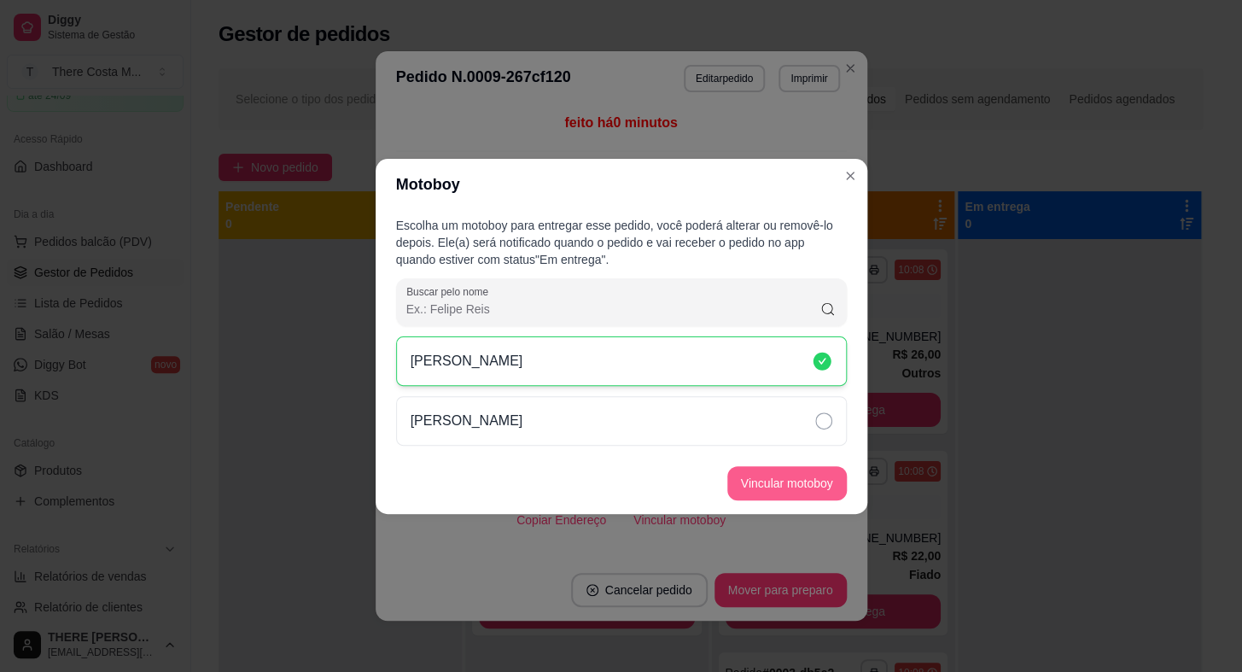
click at [819, 477] on button "Vincular motoboy" at bounding box center [787, 483] width 120 height 34
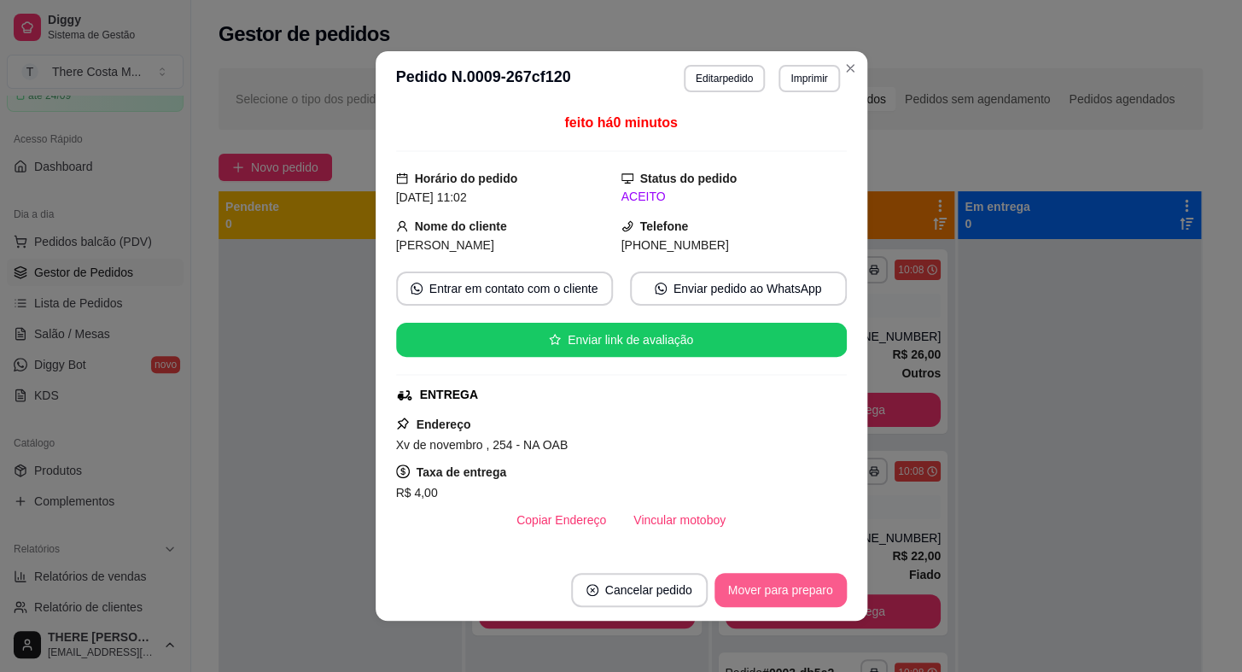
click at [782, 584] on button "Mover para preparo" at bounding box center [780, 590] width 132 height 34
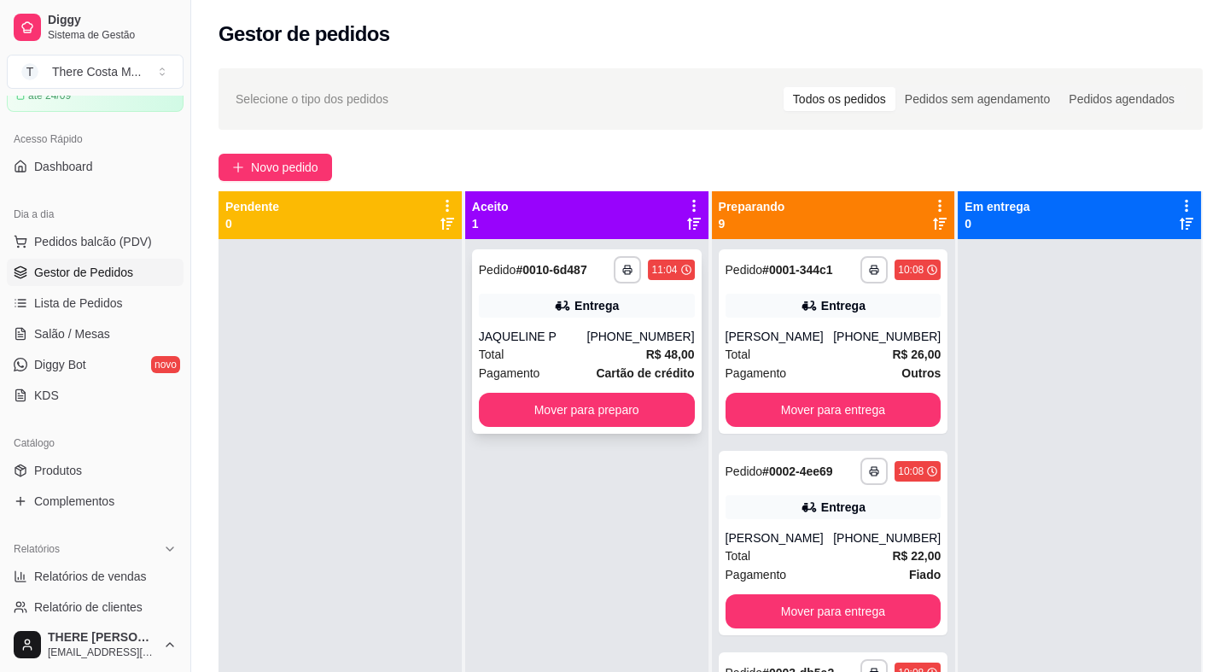
click at [616, 357] on div "Total R$ 48,00" at bounding box center [587, 354] width 216 height 19
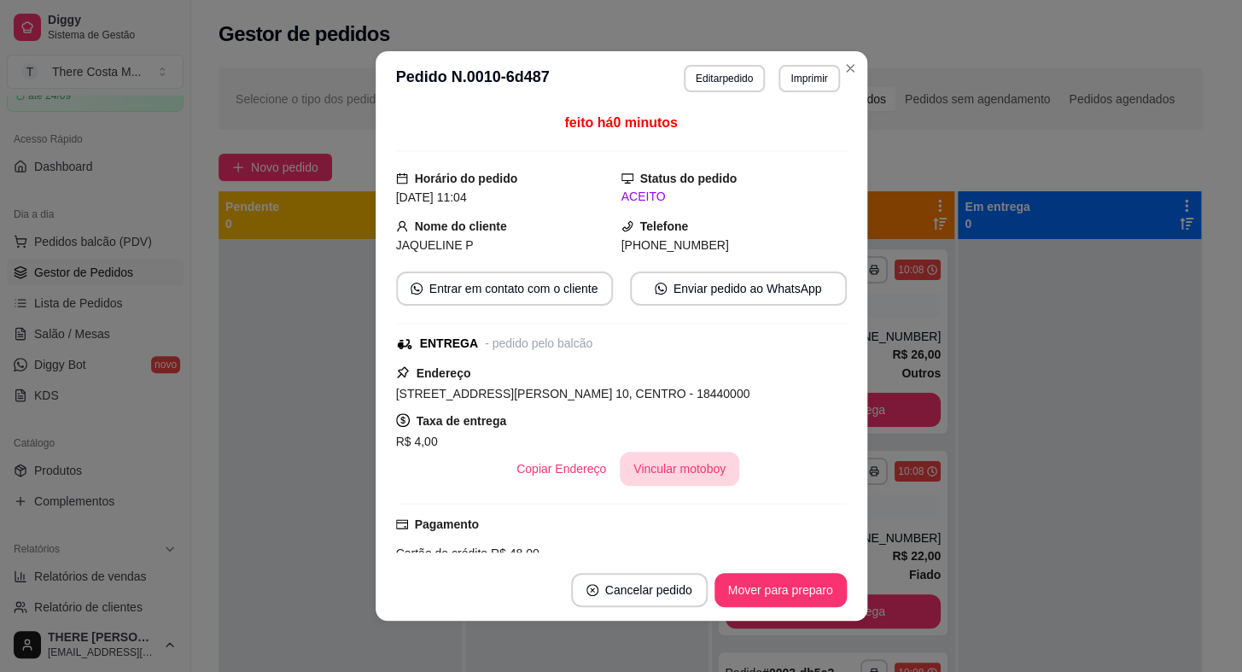
click at [679, 481] on button "Vincular motoboy" at bounding box center [680, 469] width 120 height 34
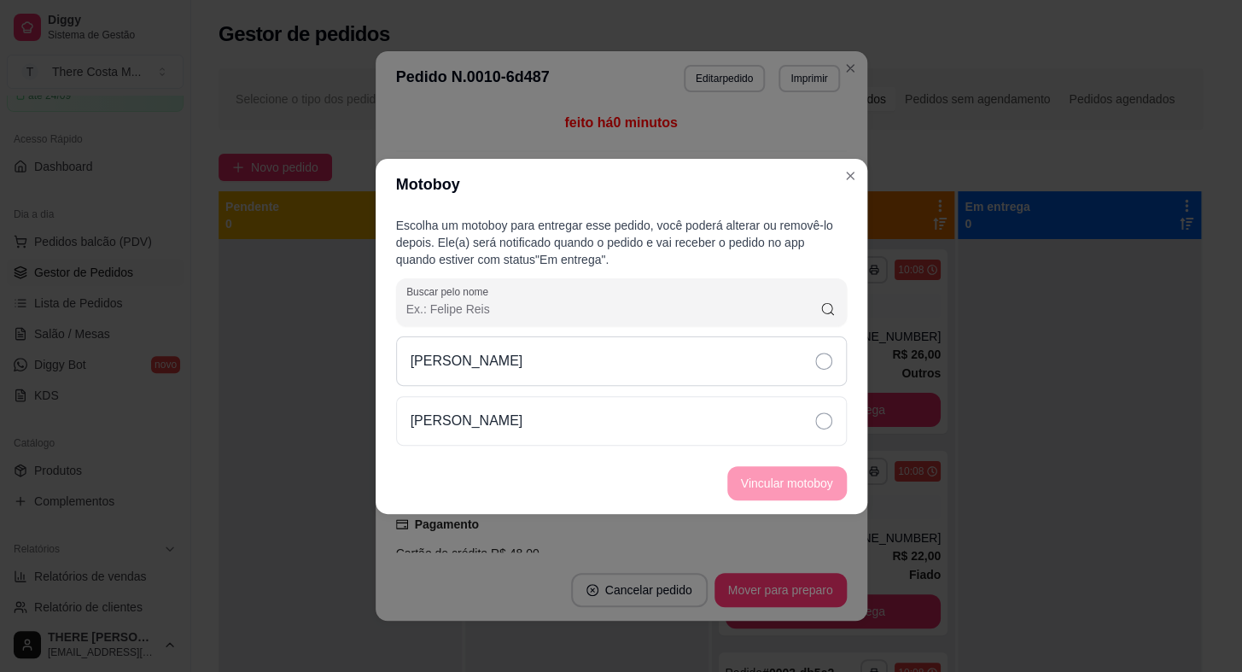
click at [660, 359] on div "[PERSON_NAME]" at bounding box center [621, 361] width 451 height 50
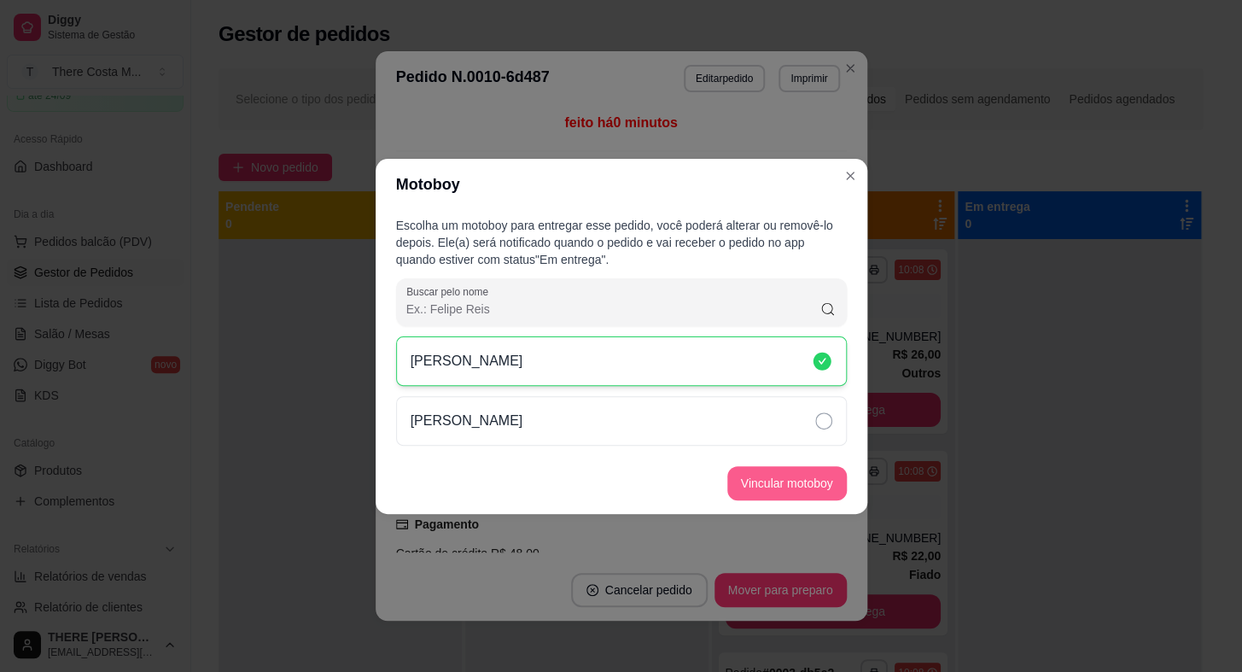
click at [809, 487] on button "Vincular motoboy" at bounding box center [787, 483] width 120 height 34
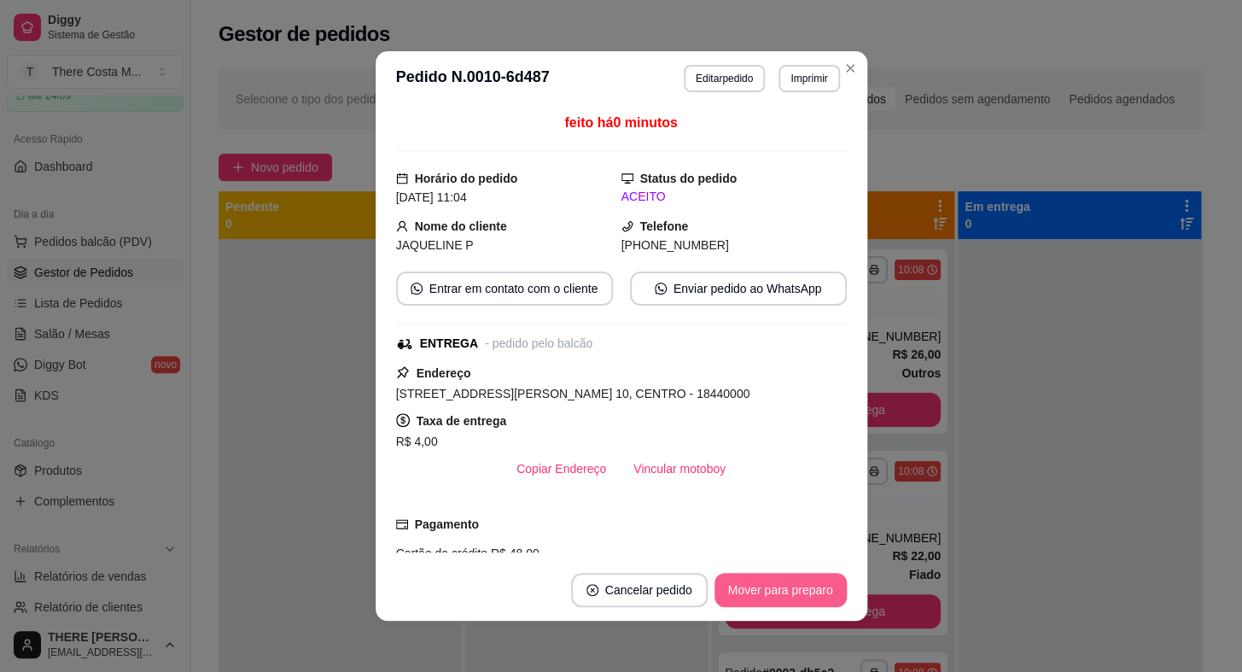
click at [770, 593] on button "Mover para preparo" at bounding box center [780, 590] width 132 height 34
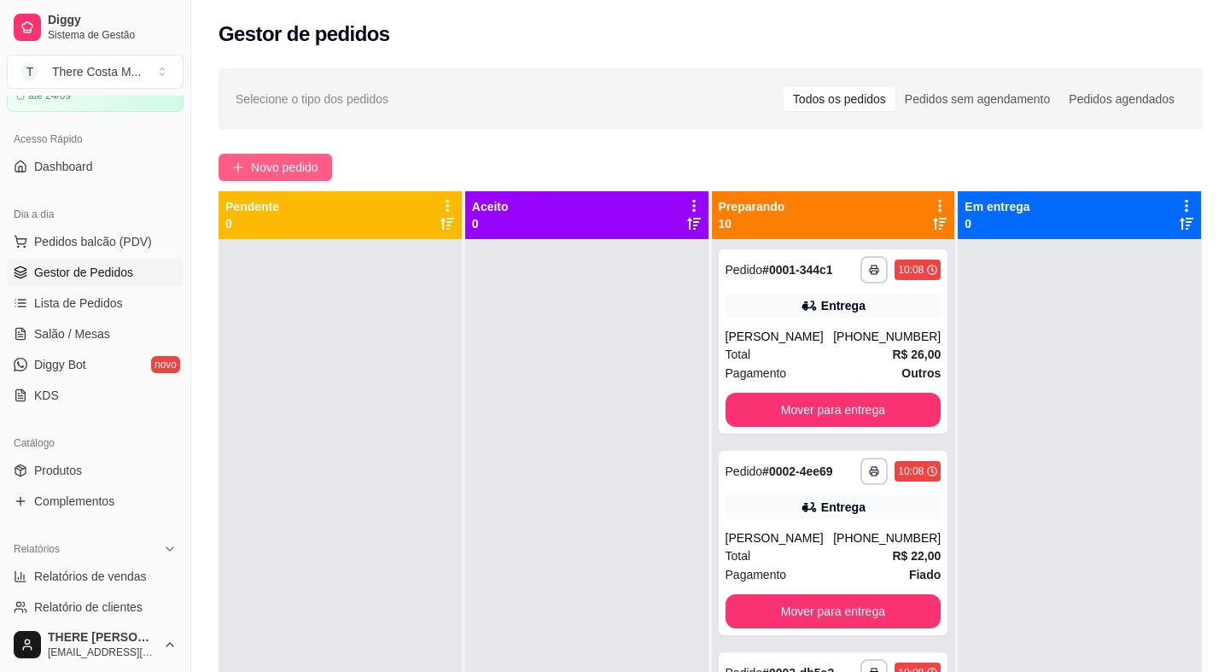
click at [270, 165] on span "Novo pedido" at bounding box center [284, 167] width 67 height 19
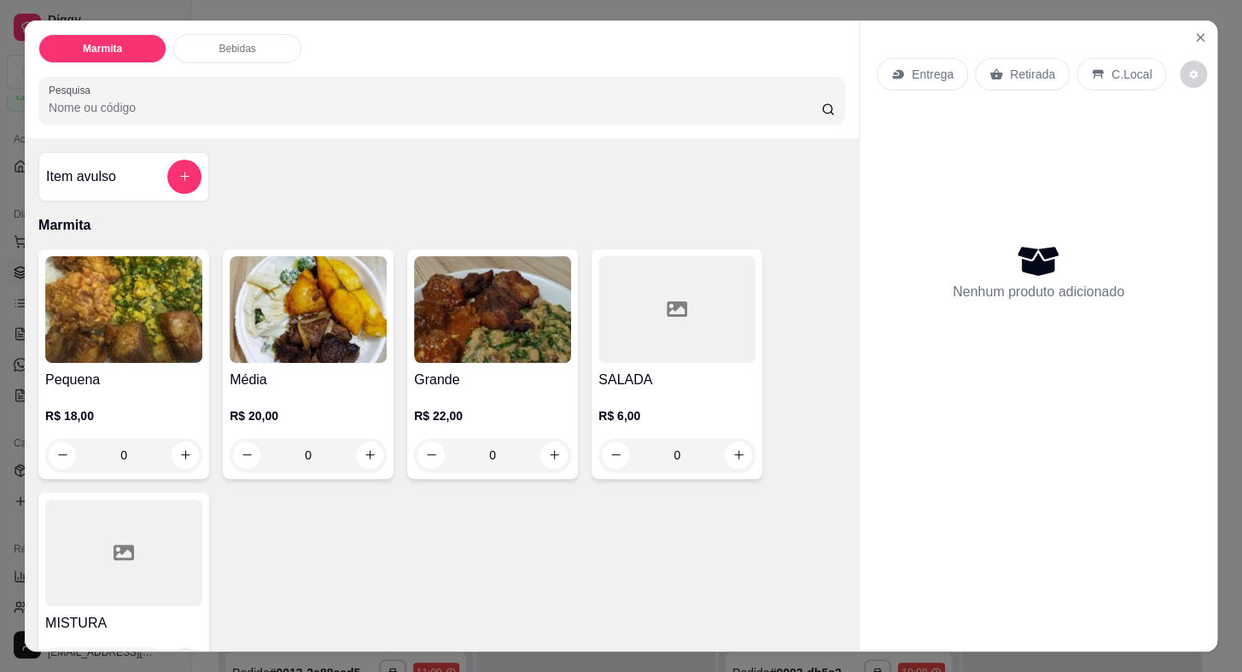
click at [1024, 66] on p "Retirada" at bounding box center [1032, 74] width 45 height 17
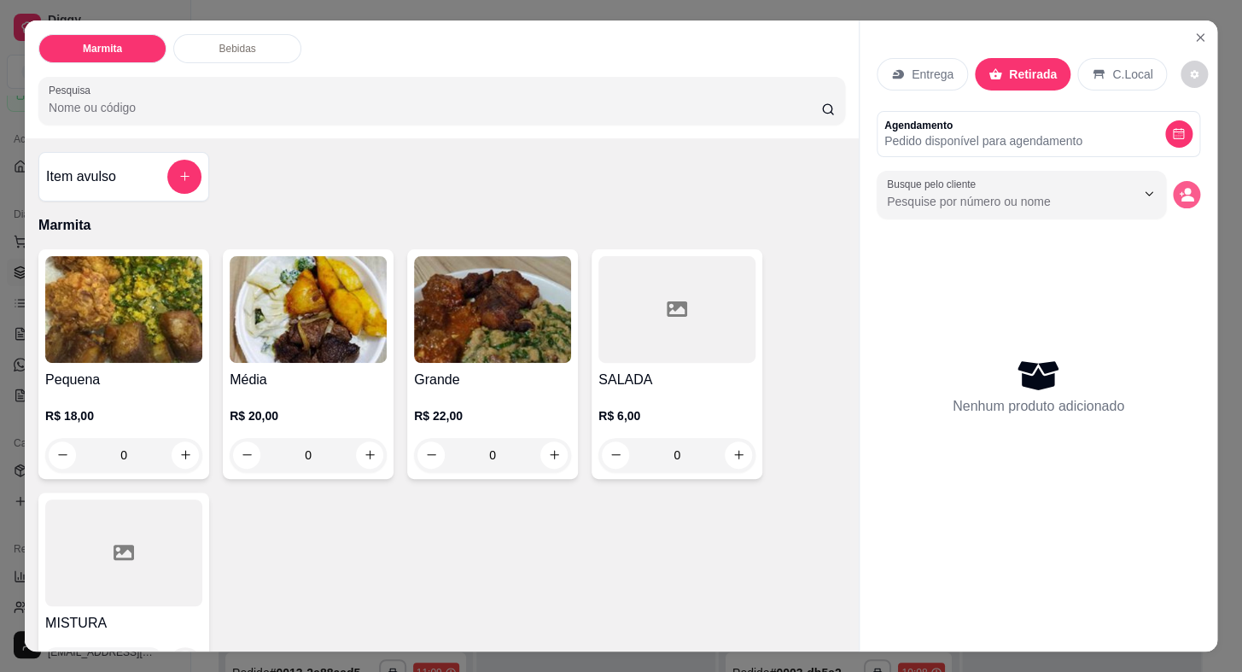
click at [1179, 187] on icon "decrease-product-quantity" at bounding box center [1186, 194] width 15 height 15
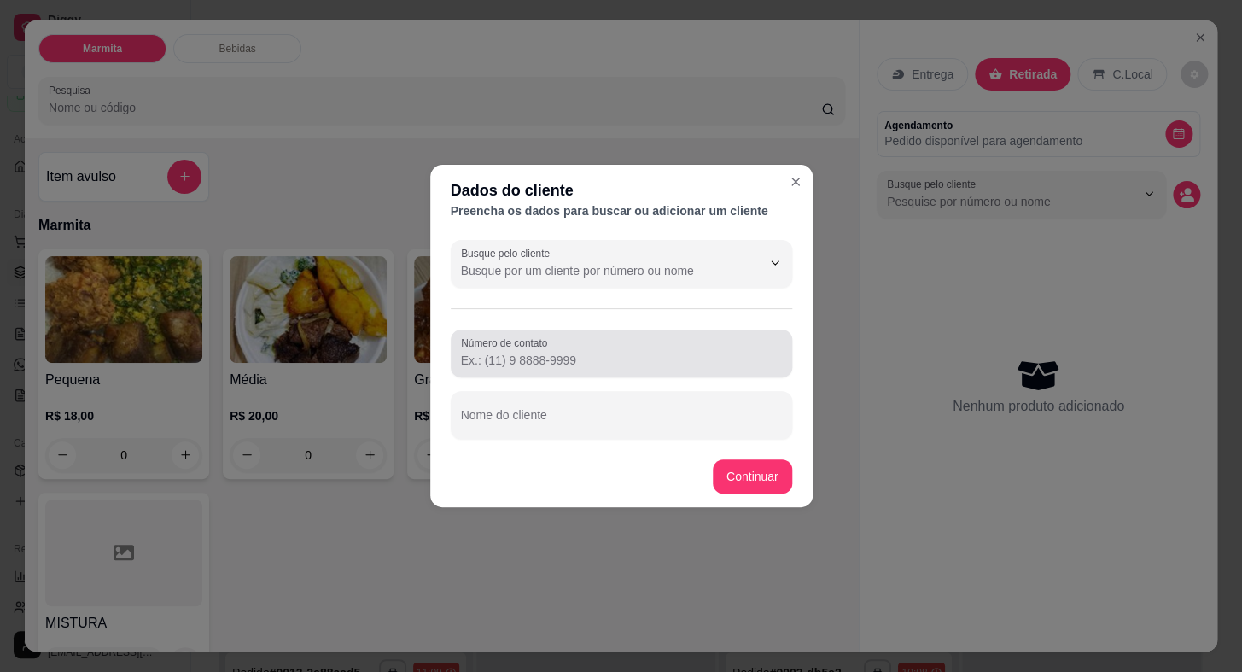
click at [570, 356] on input "Número de contato" at bounding box center [621, 360] width 321 height 17
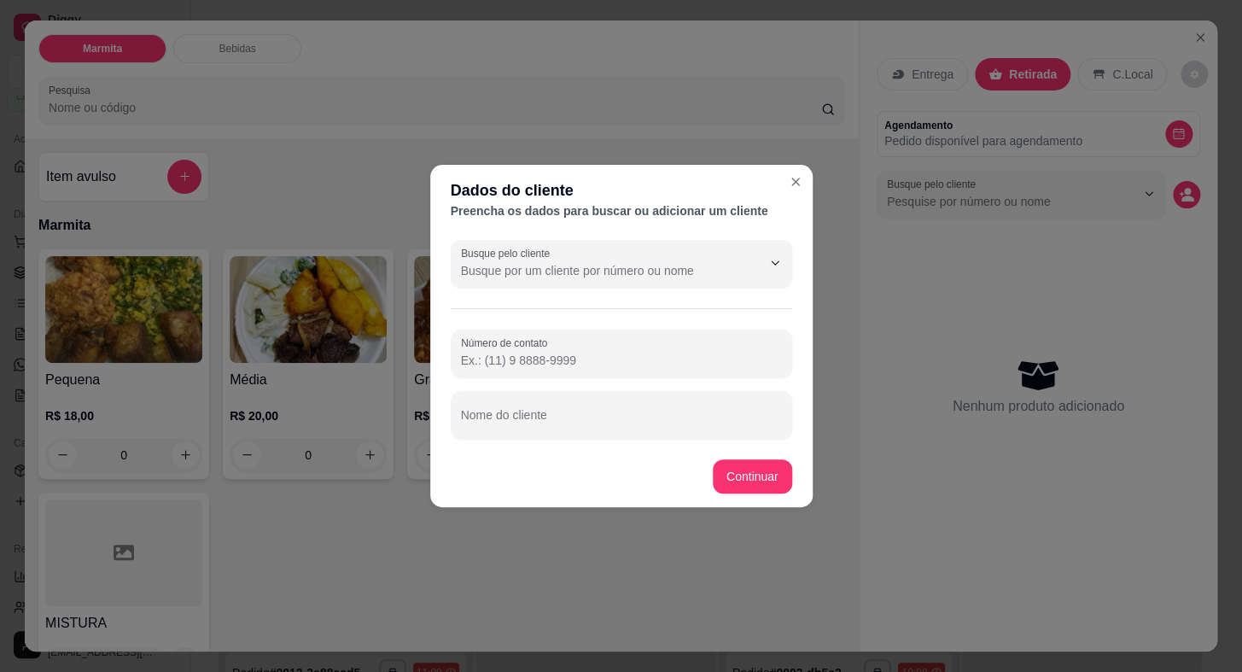
click at [572, 359] on input "Número de contato" at bounding box center [621, 360] width 321 height 17
click at [550, 359] on input "Número de contato" at bounding box center [621, 360] width 321 height 17
click at [653, 363] on input "Número de contato" at bounding box center [621, 360] width 321 height 17
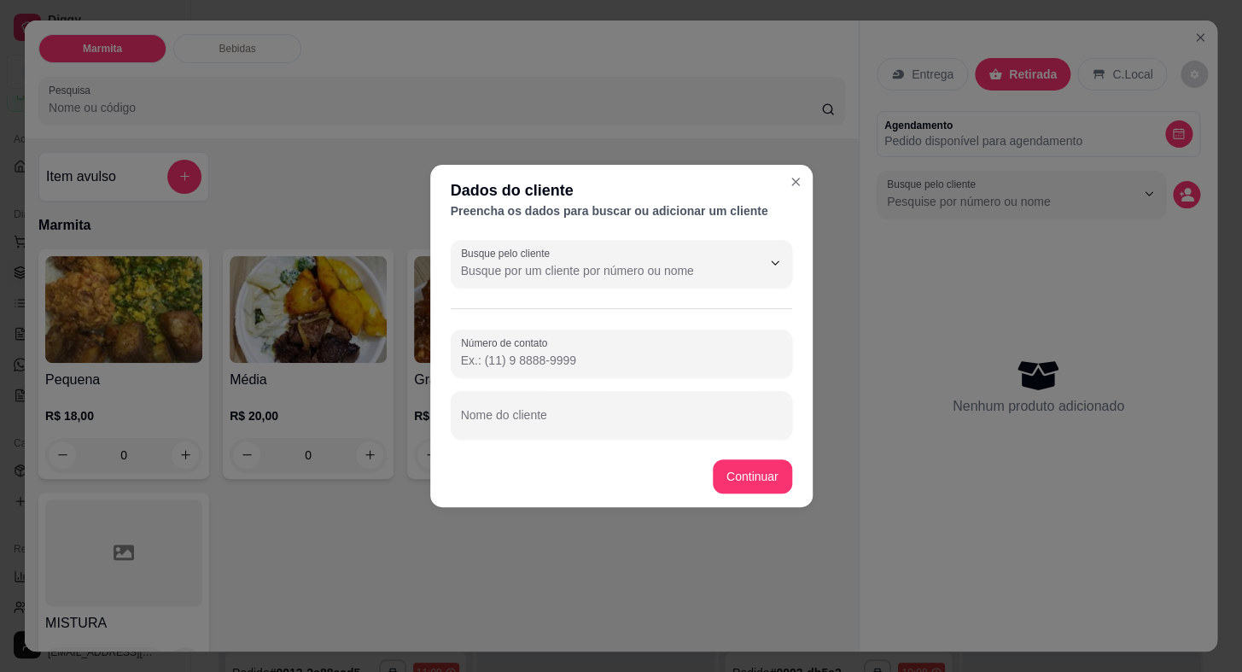
paste input "[PHONE_NUMBER]"
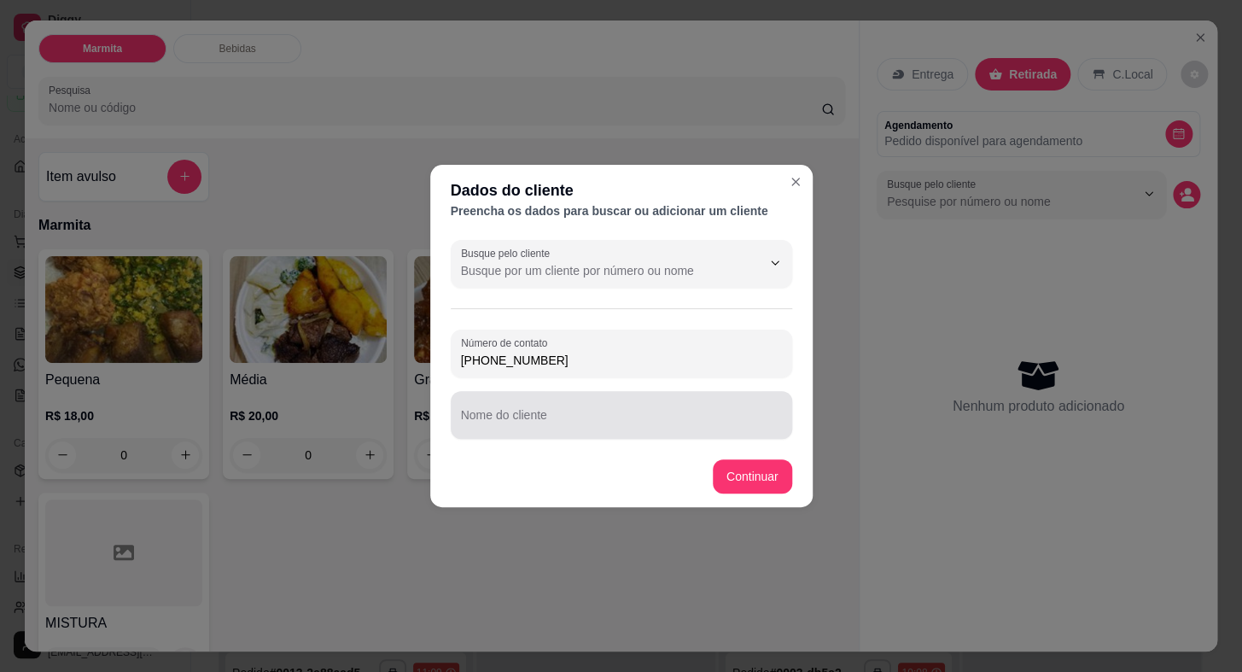
click at [617, 398] on div at bounding box center [621, 415] width 321 height 34
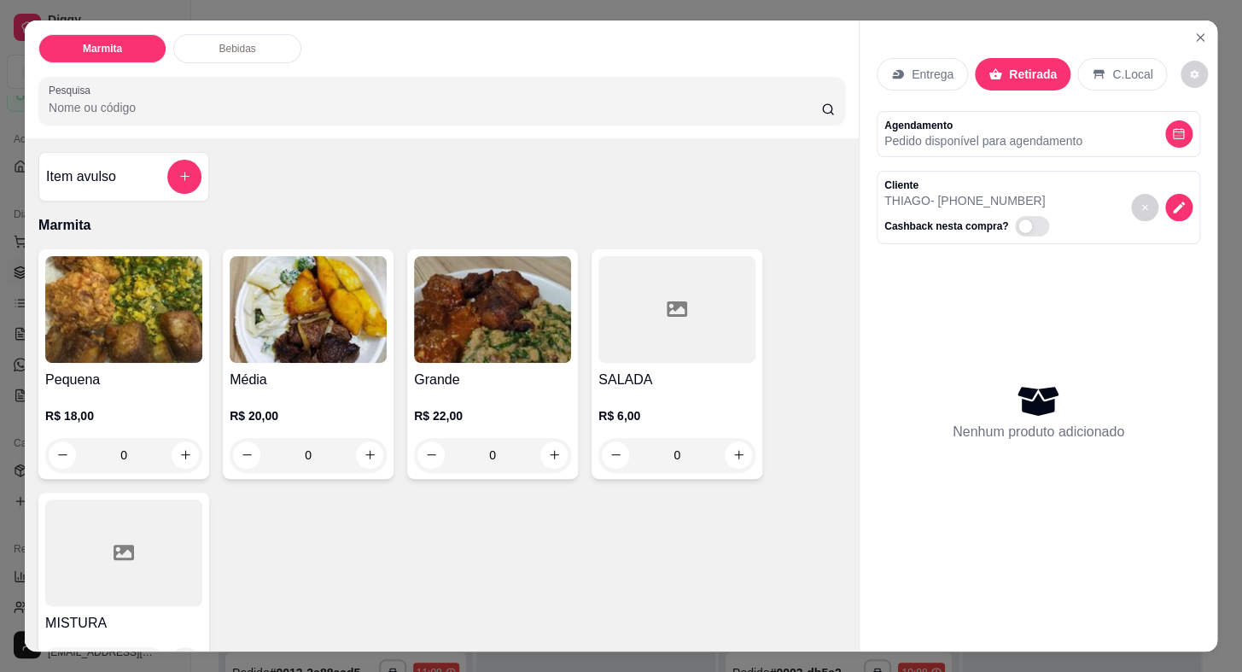
click at [120, 392] on div "R$ 18,00 0" at bounding box center [123, 431] width 157 height 82
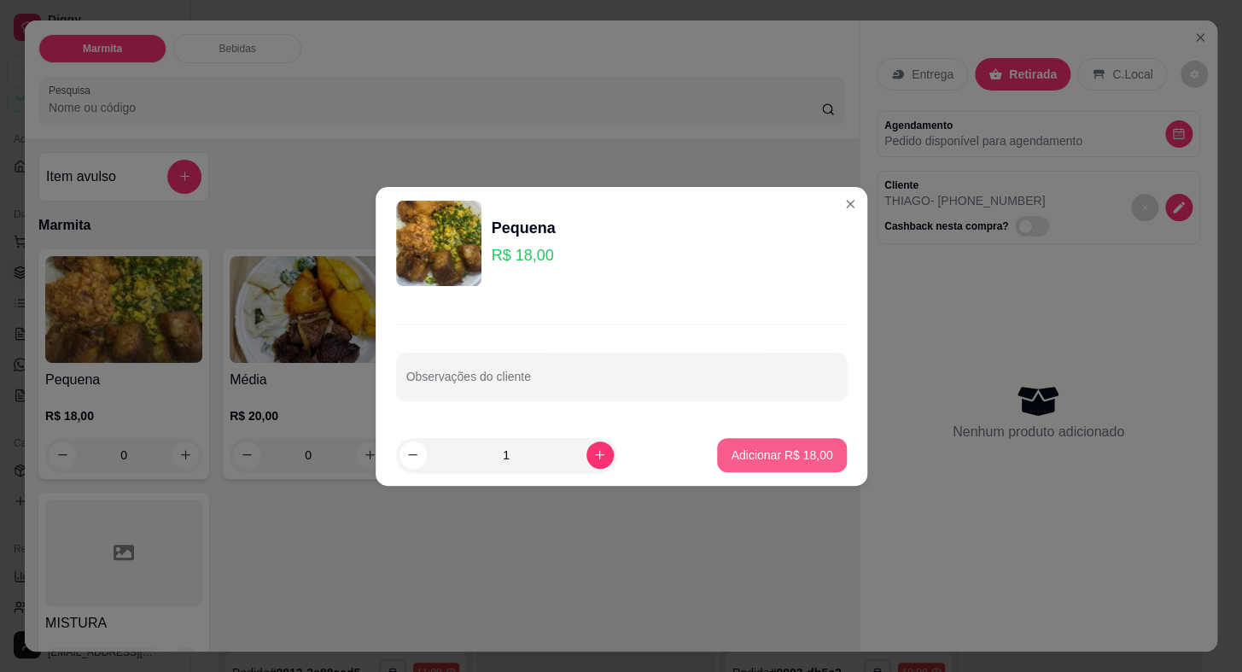
click at [741, 448] on p "Adicionar R$ 18,00" at bounding box center [782, 454] width 102 height 17
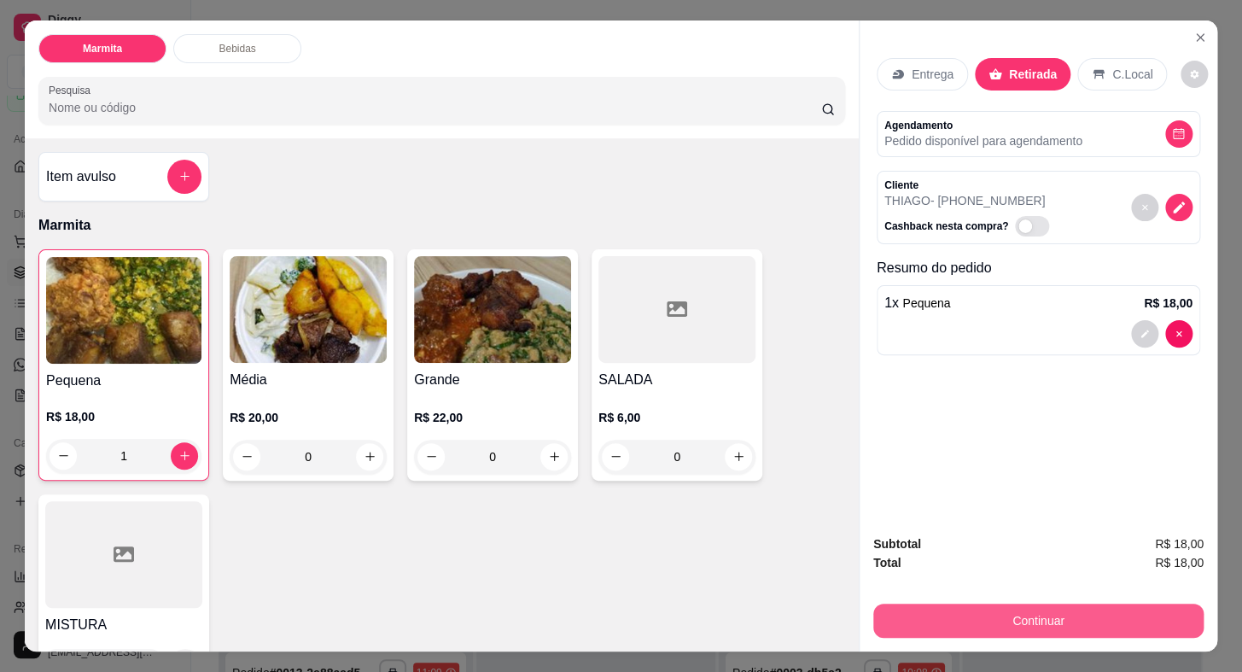
click at [962, 604] on button "Continuar" at bounding box center [1038, 620] width 330 height 34
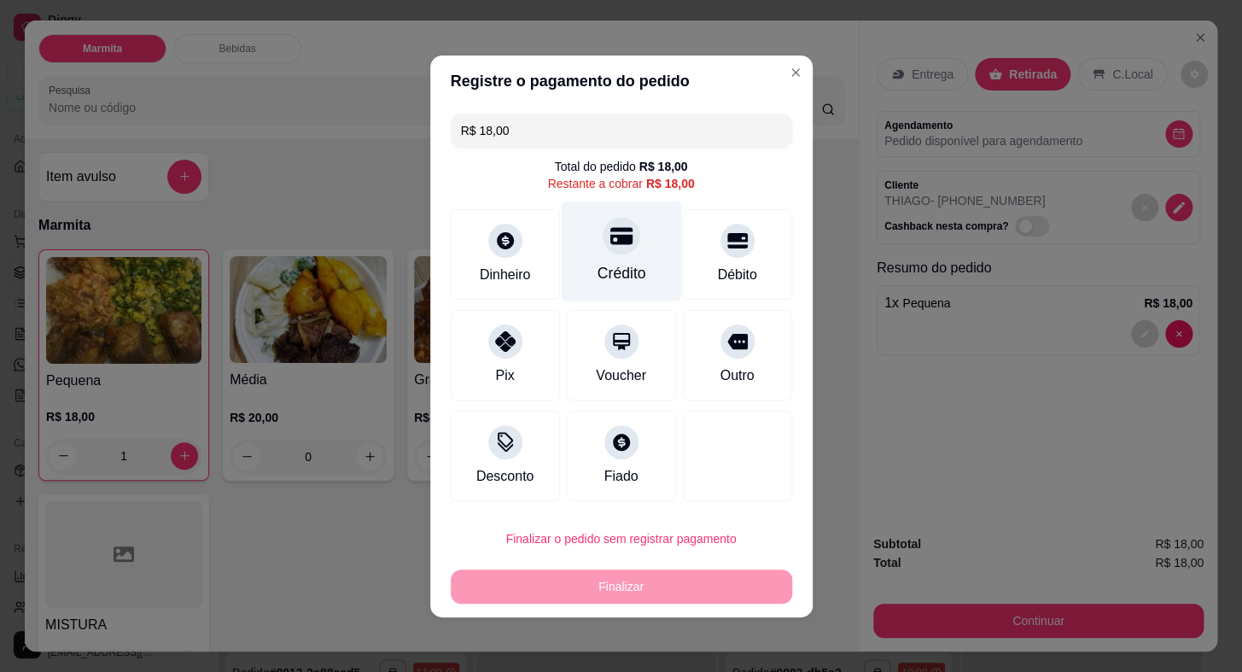
click at [606, 251] on div at bounding box center [622, 236] width 38 height 38
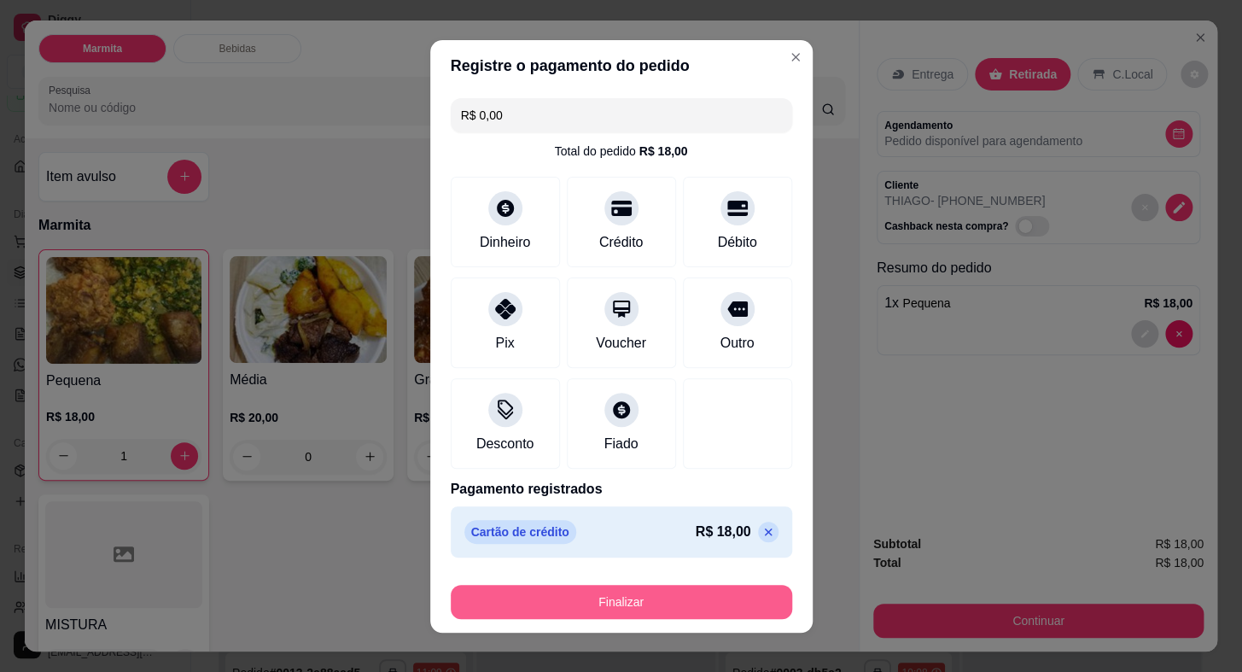
click at [662, 608] on button "Finalizar" at bounding box center [621, 602] width 341 height 34
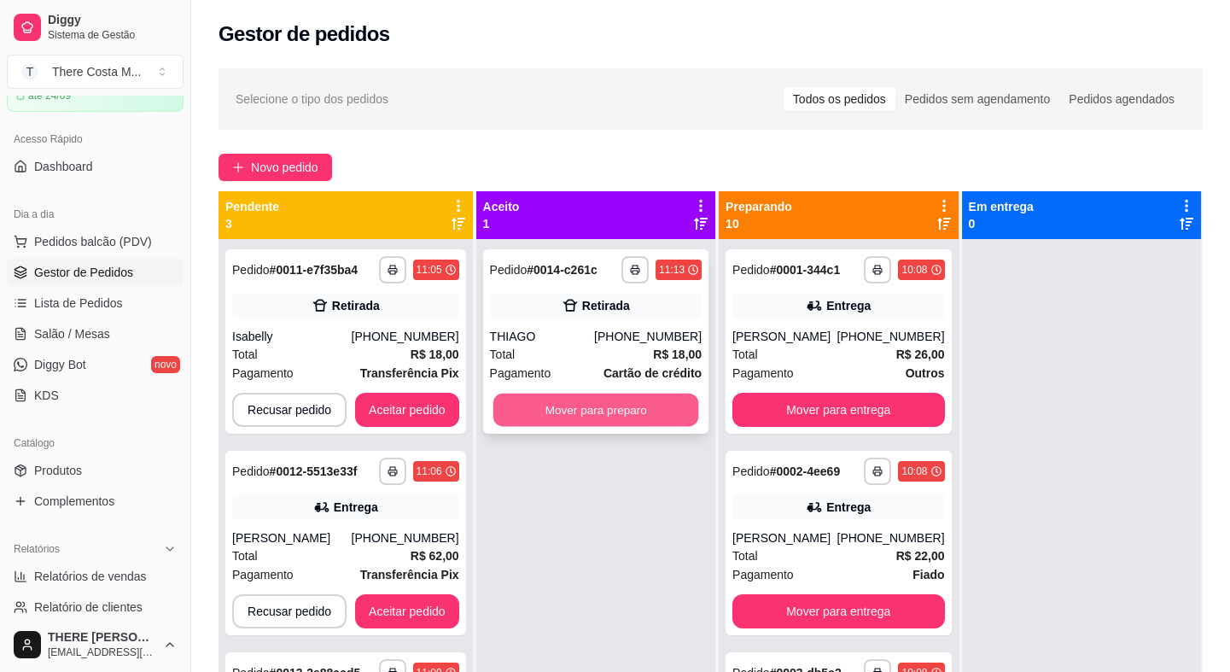
click at [630, 409] on button "Mover para preparo" at bounding box center [596, 410] width 206 height 33
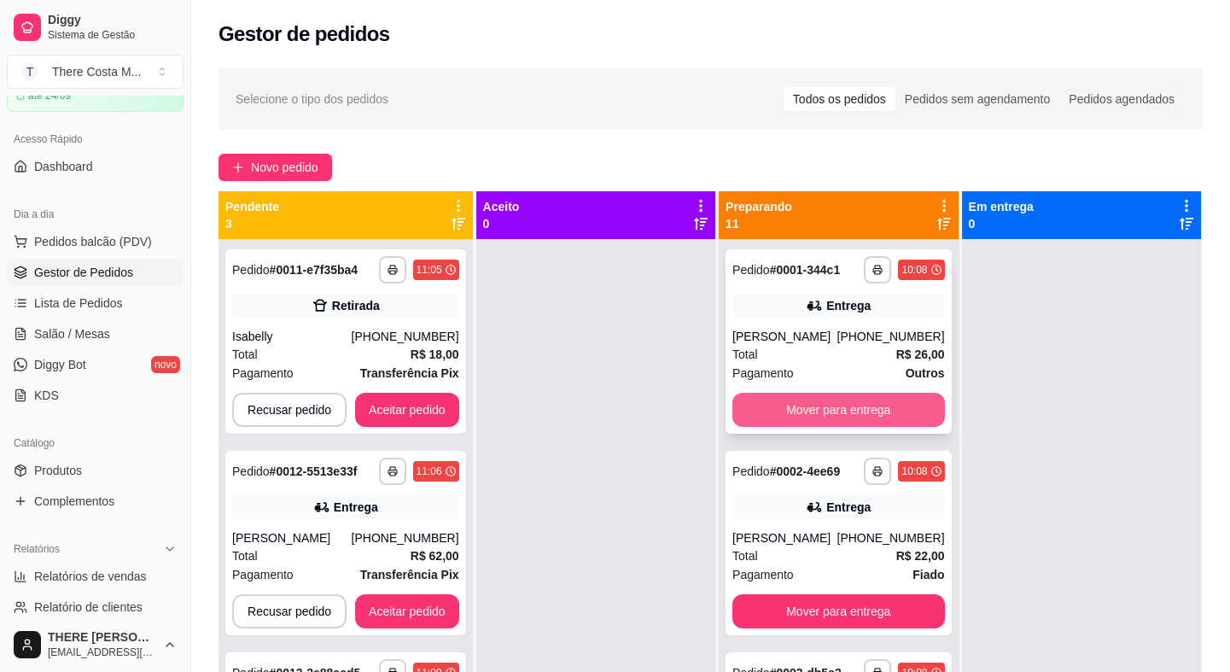
click at [825, 408] on button "Mover para entrega" at bounding box center [838, 410] width 212 height 34
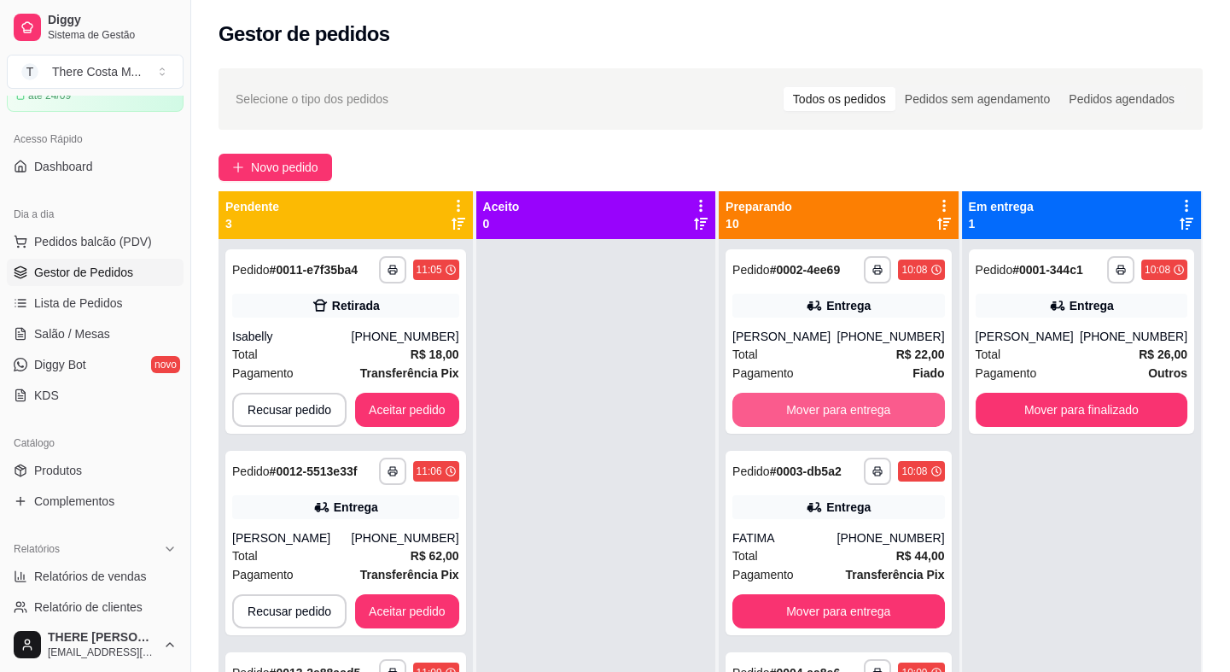
click at [825, 408] on button "Mover para entrega" at bounding box center [838, 410] width 212 height 34
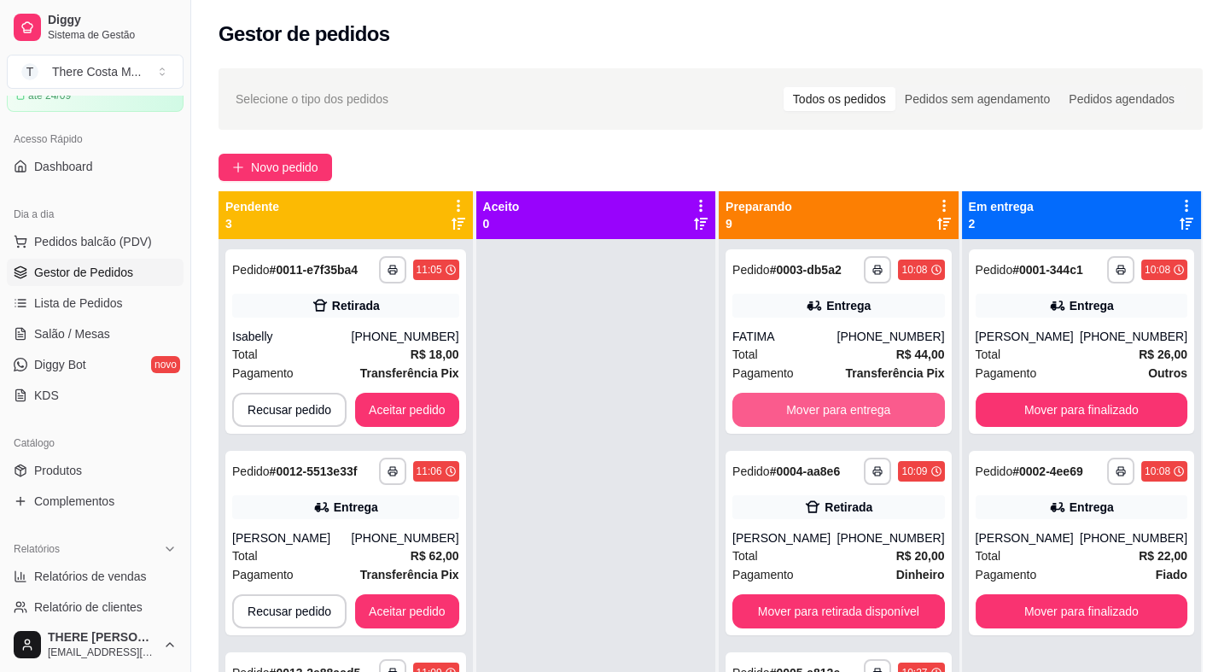
click at [825, 408] on button "Mover para entrega" at bounding box center [838, 410] width 212 height 34
click at [825, 408] on button "Mover para retirada disponível" at bounding box center [838, 410] width 212 height 34
click at [825, 408] on button "Mover para entrega" at bounding box center [838, 410] width 212 height 34
click at [825, 408] on button "Mover para entrega" at bounding box center [839, 410] width 206 height 33
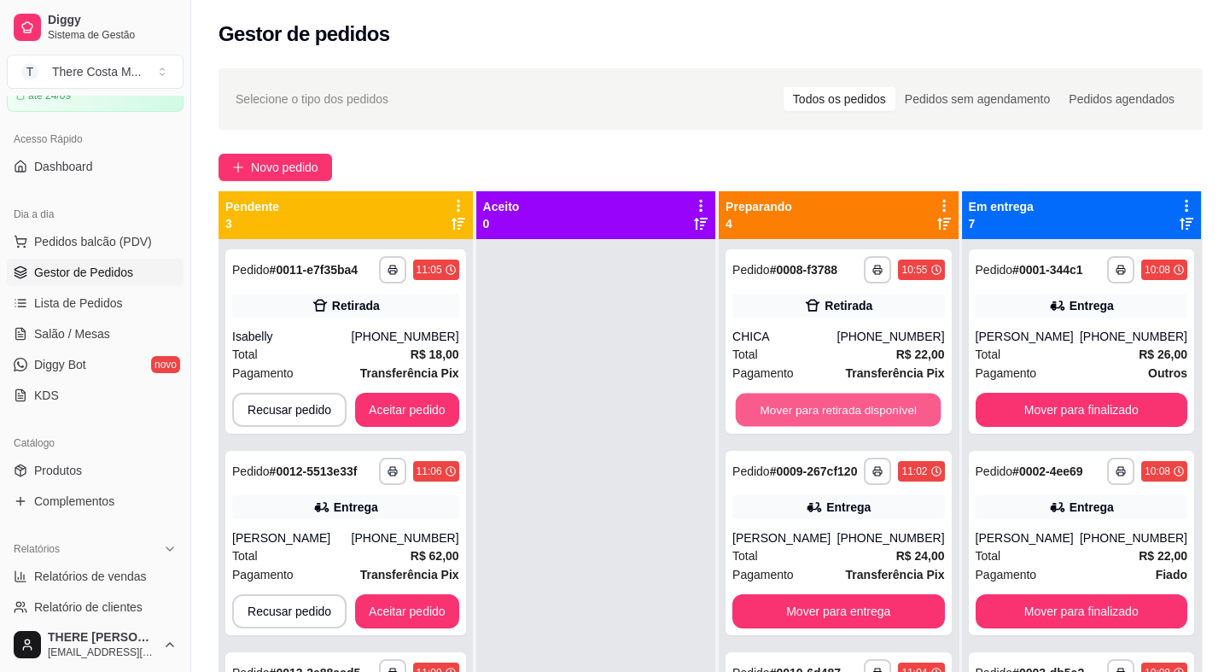
click at [825, 408] on button "Mover para retirada disponível" at bounding box center [839, 410] width 206 height 33
click at [825, 408] on button "Mover para entrega" at bounding box center [839, 410] width 206 height 33
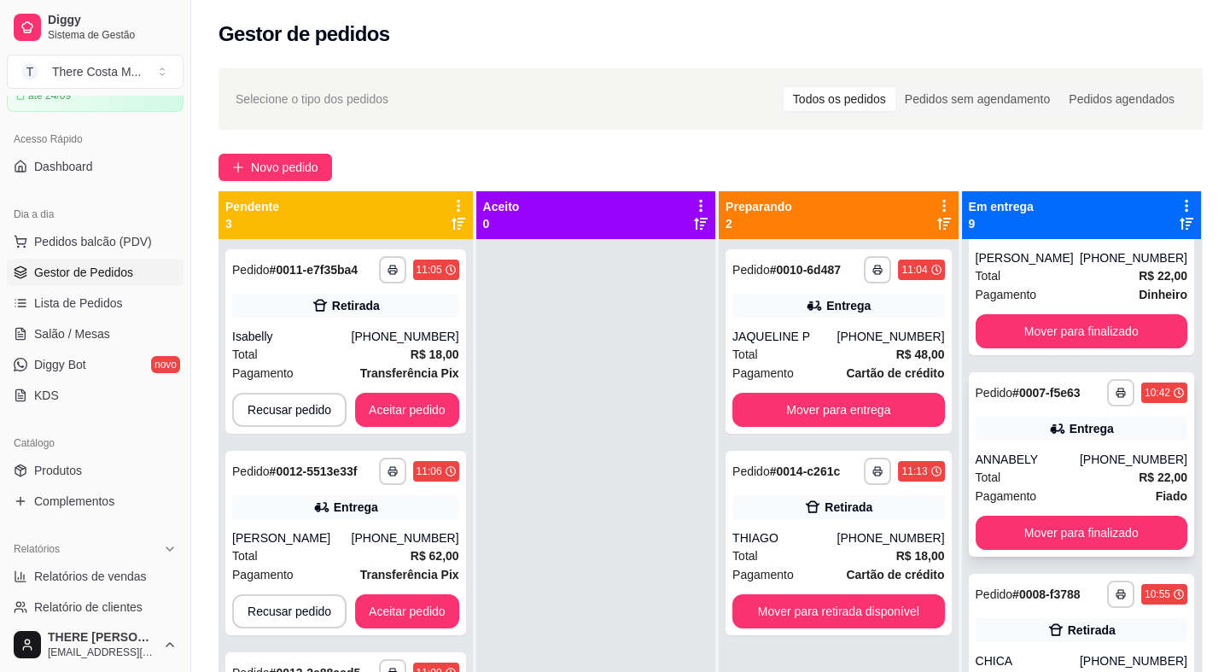
scroll to position [1170, 0]
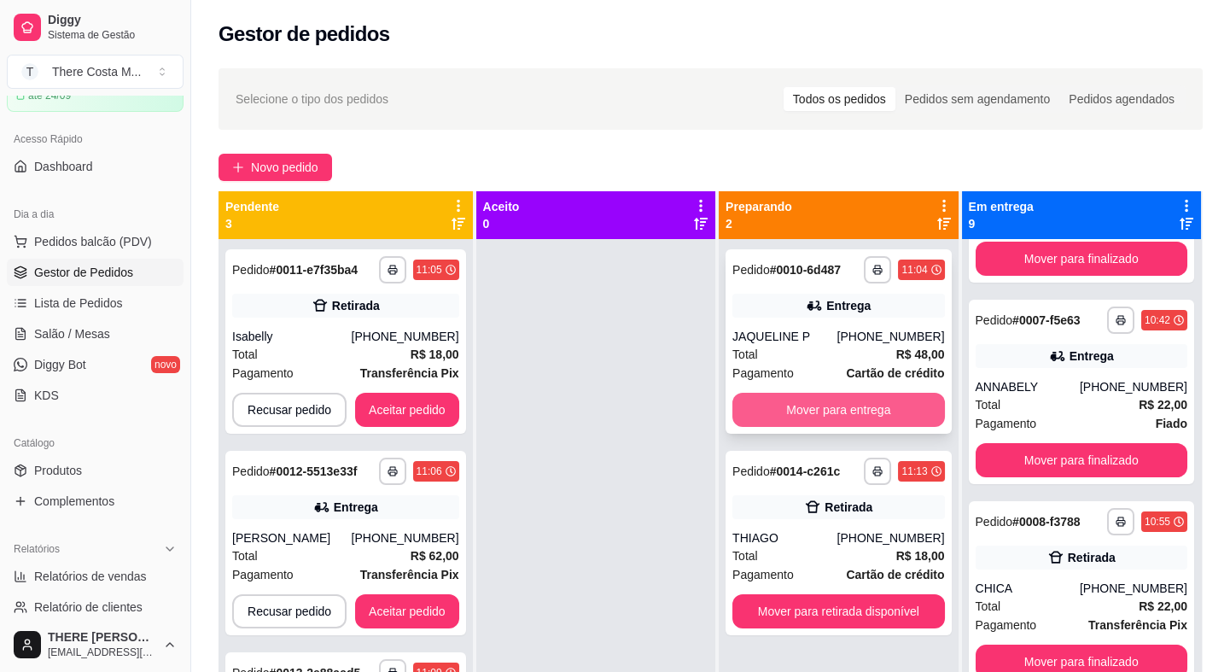
click at [844, 407] on button "Mover para entrega" at bounding box center [838, 410] width 212 height 34
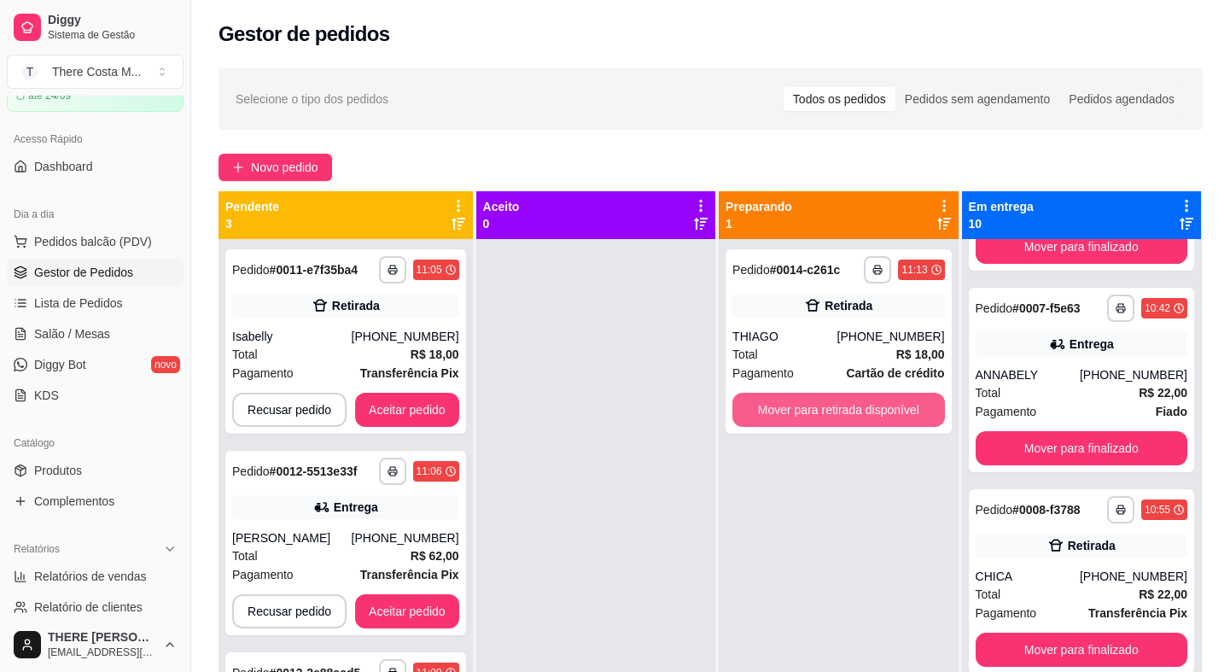
click at [844, 407] on button "Mover para retirada disponível" at bounding box center [838, 410] width 212 height 34
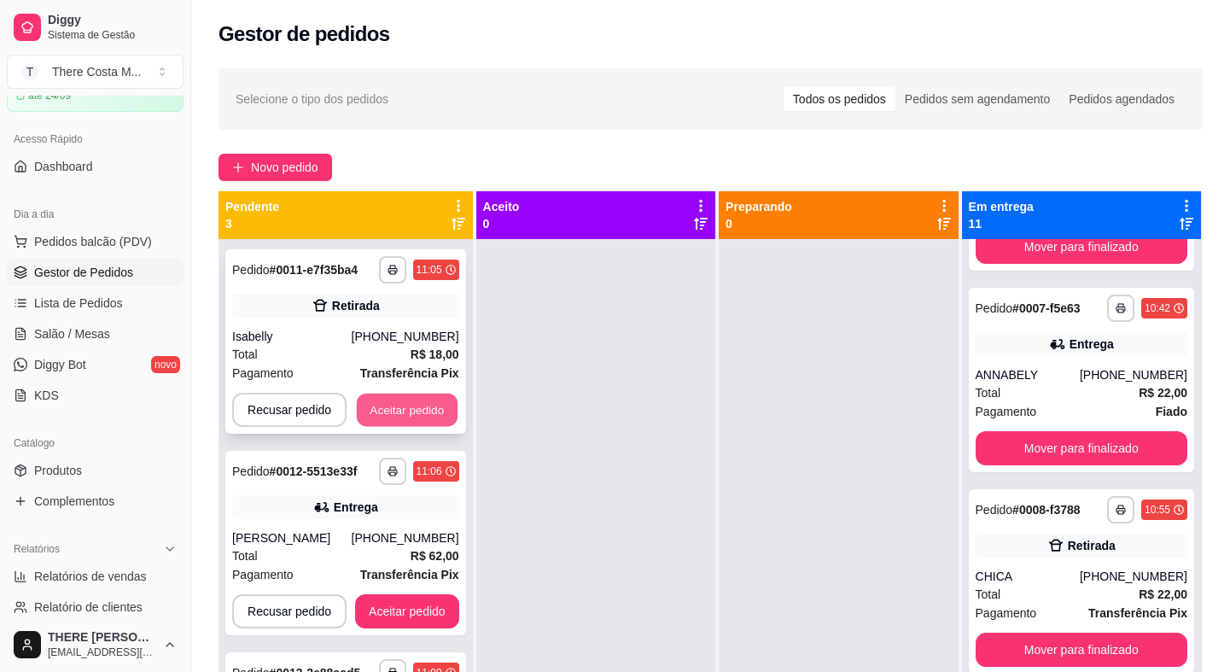
click at [409, 413] on button "Aceitar pedido" at bounding box center [407, 410] width 101 height 33
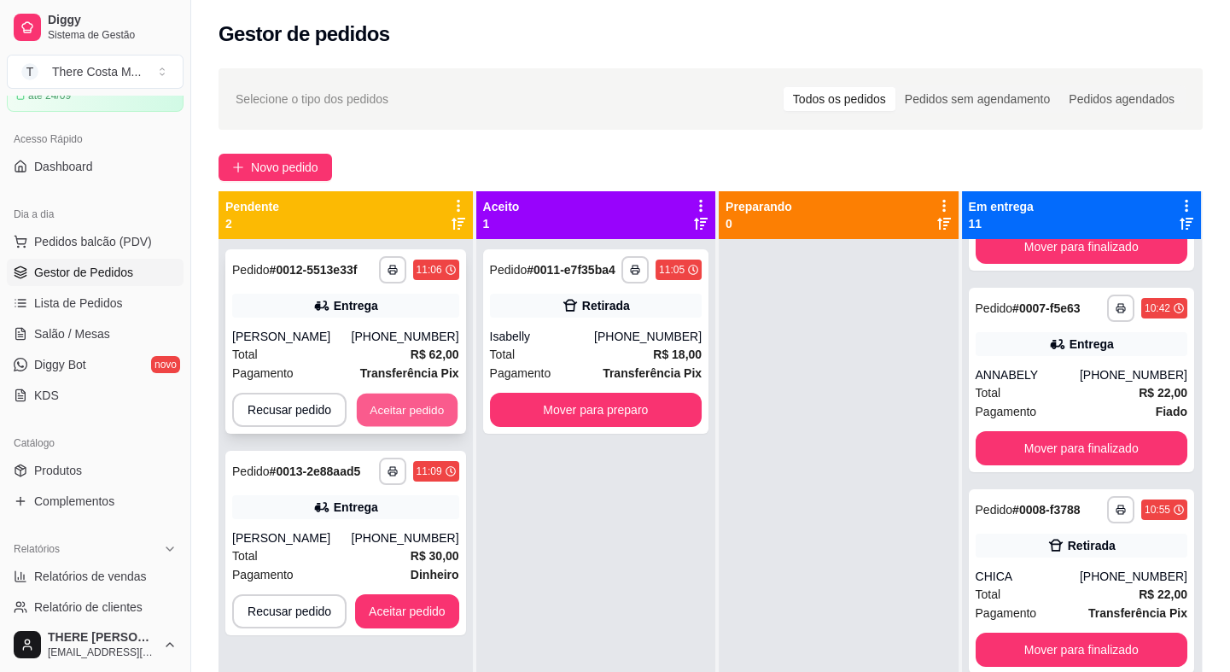
click at [411, 406] on button "Aceitar pedido" at bounding box center [407, 410] width 101 height 33
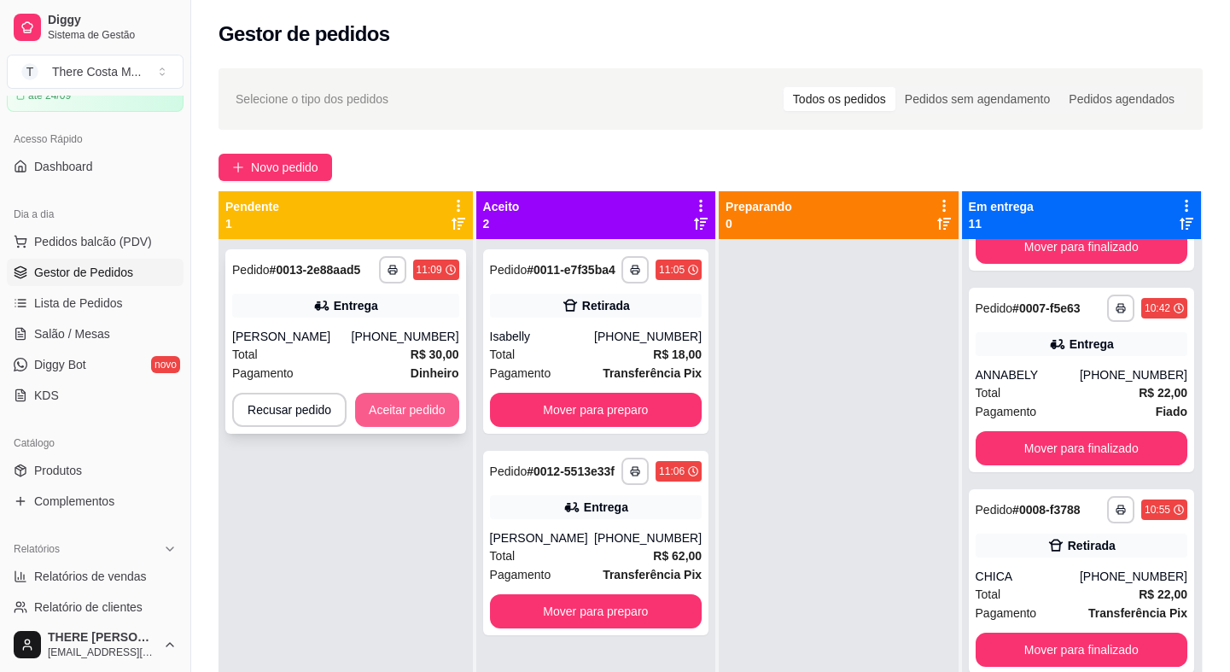
click at [428, 401] on button "Aceitar pedido" at bounding box center [407, 410] width 104 height 34
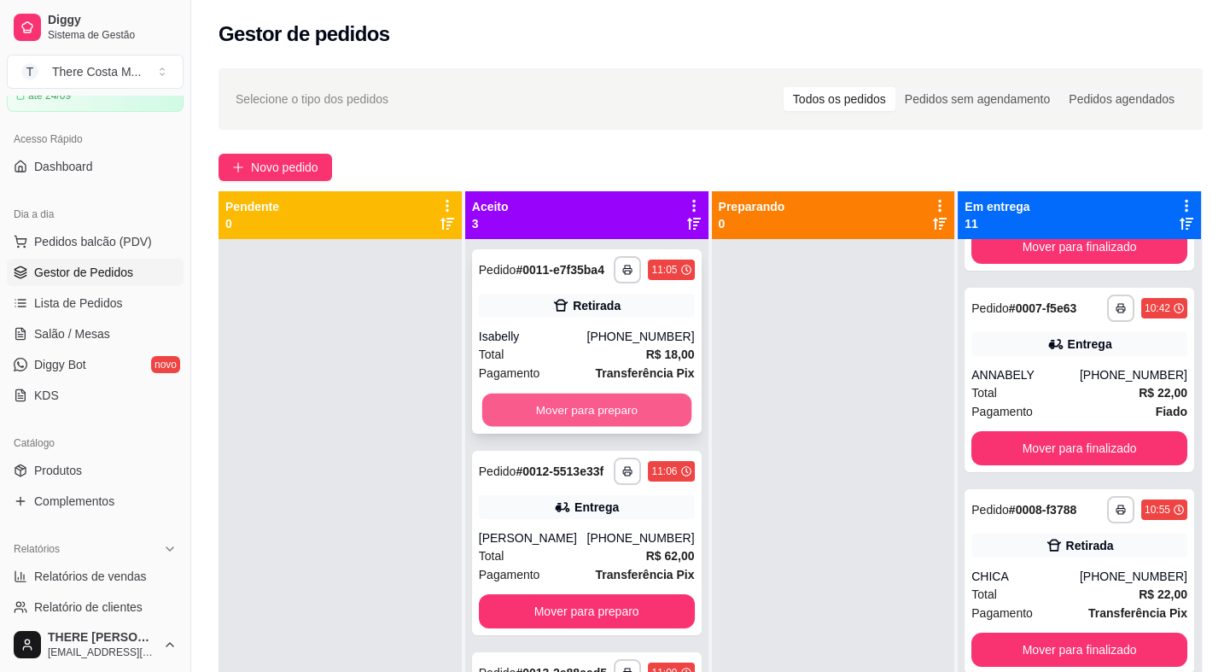
click at [620, 409] on button "Mover para preparo" at bounding box center [586, 410] width 209 height 33
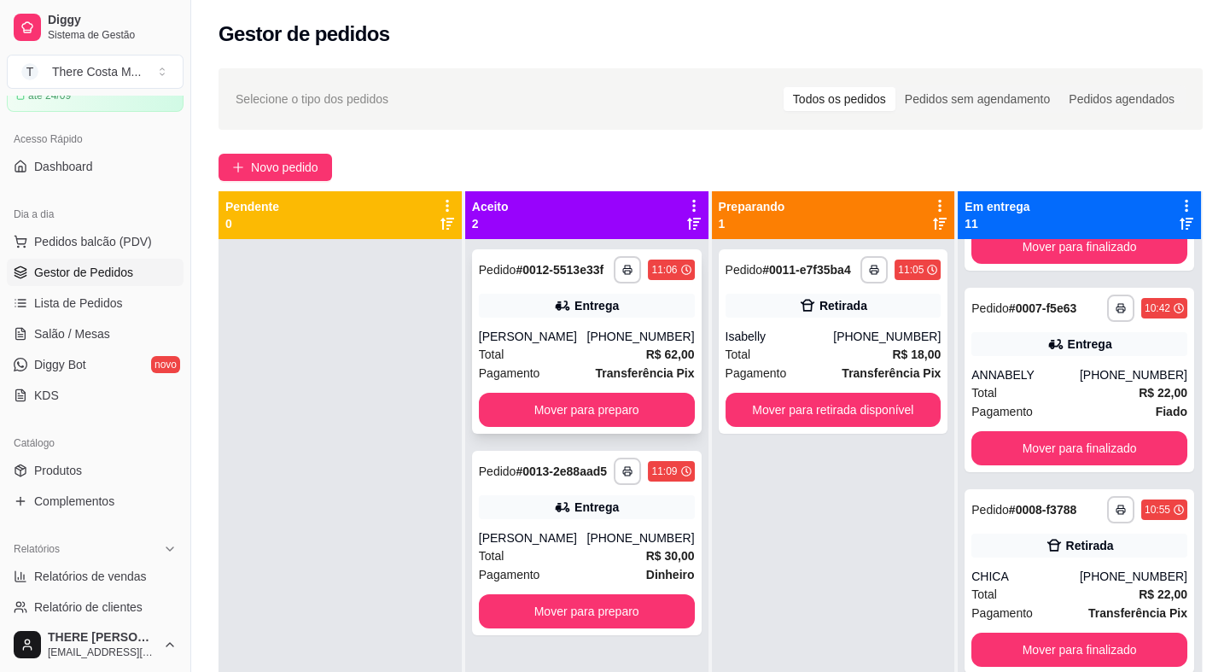
click at [619, 337] on div "[PHONE_NUMBER]" at bounding box center [640, 336] width 108 height 17
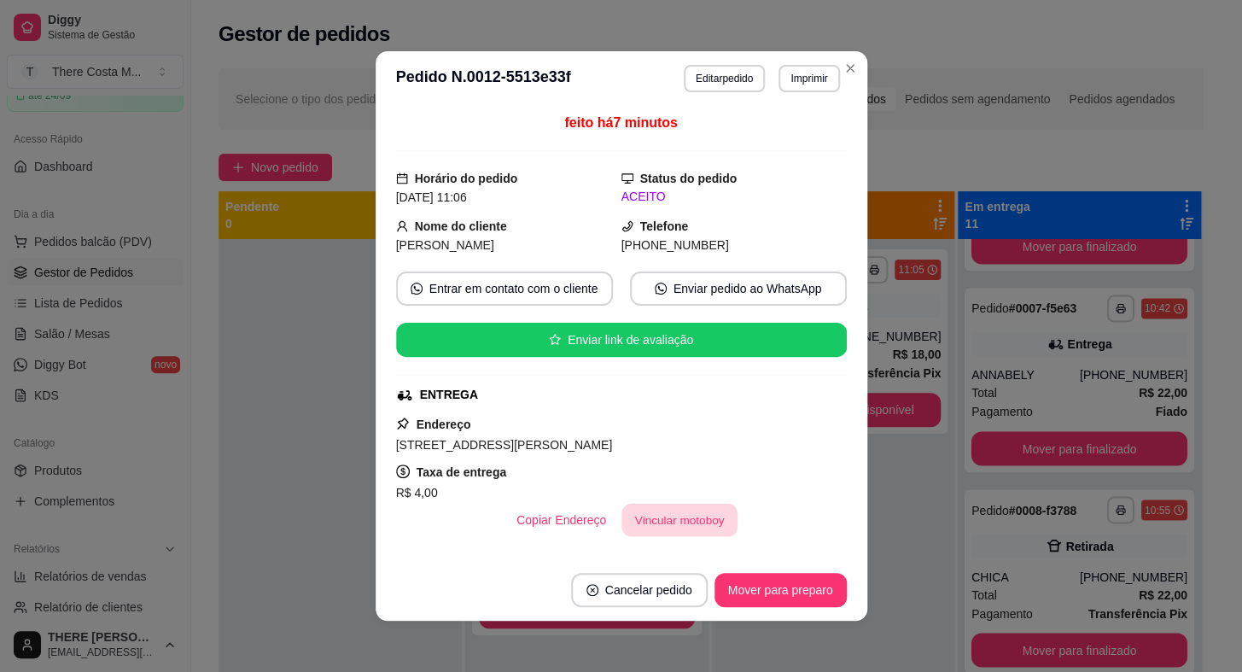
click at [666, 516] on button "Vincular motoboy" at bounding box center [679, 520] width 116 height 33
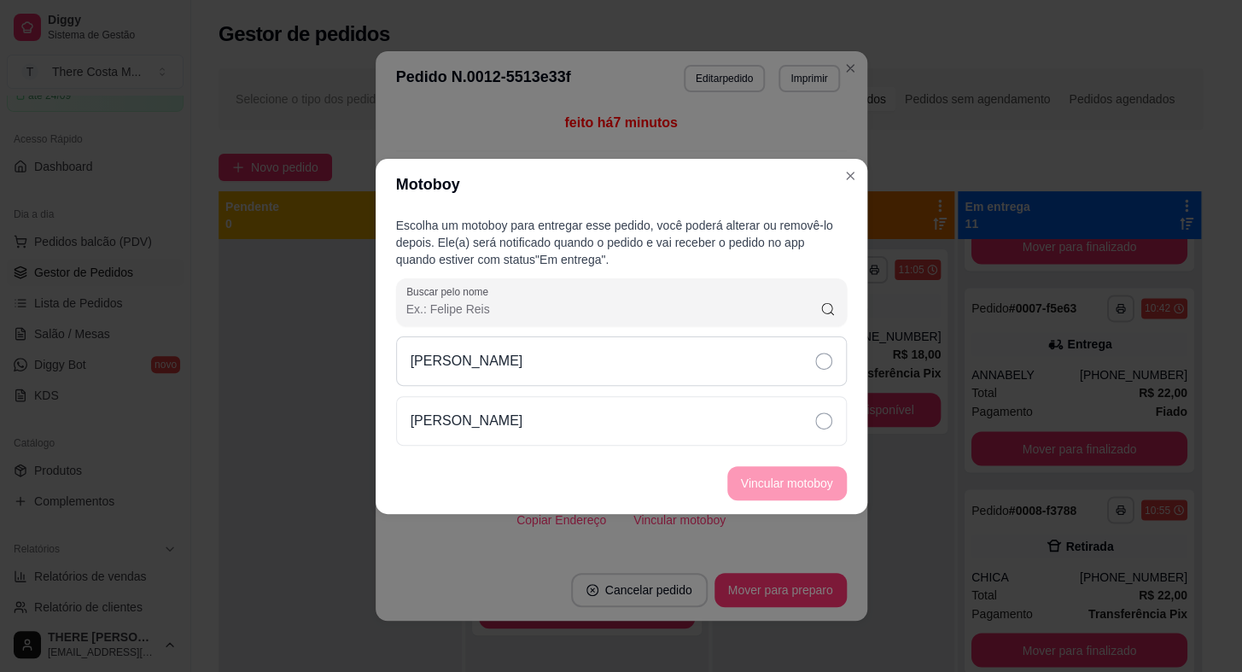
click at [726, 359] on div "[PERSON_NAME]" at bounding box center [621, 361] width 451 height 50
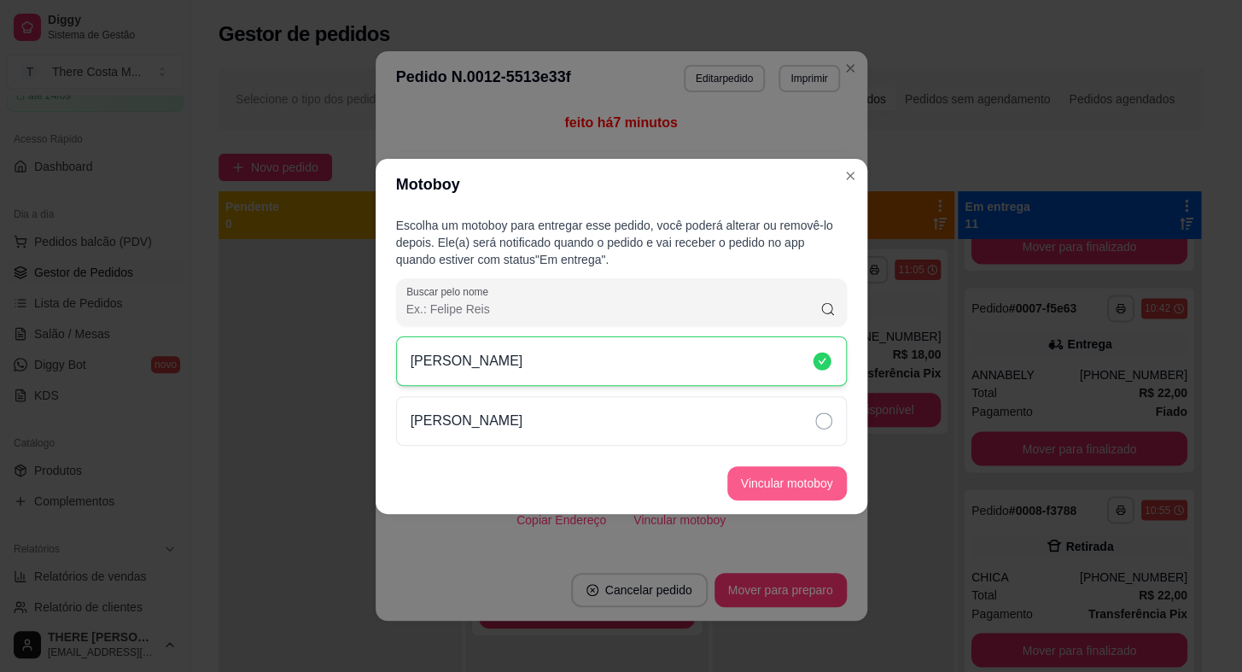
click at [781, 483] on button "Vincular motoboy" at bounding box center [787, 483] width 120 height 34
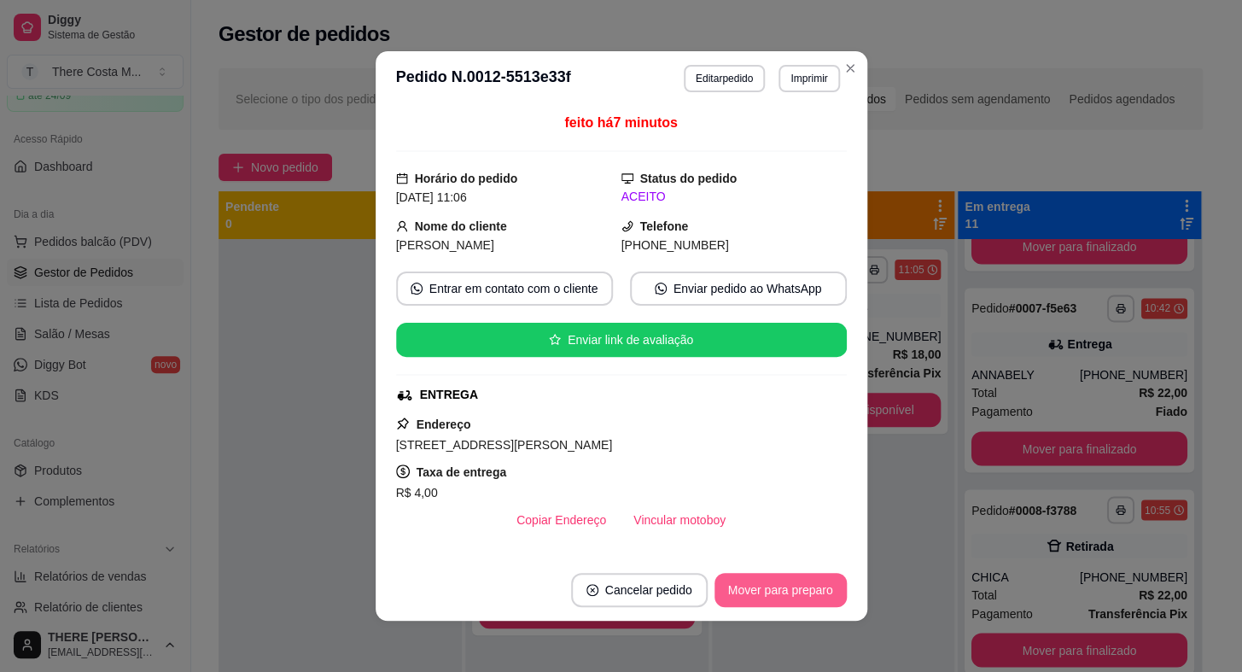
click at [793, 586] on button "Mover para preparo" at bounding box center [780, 590] width 132 height 34
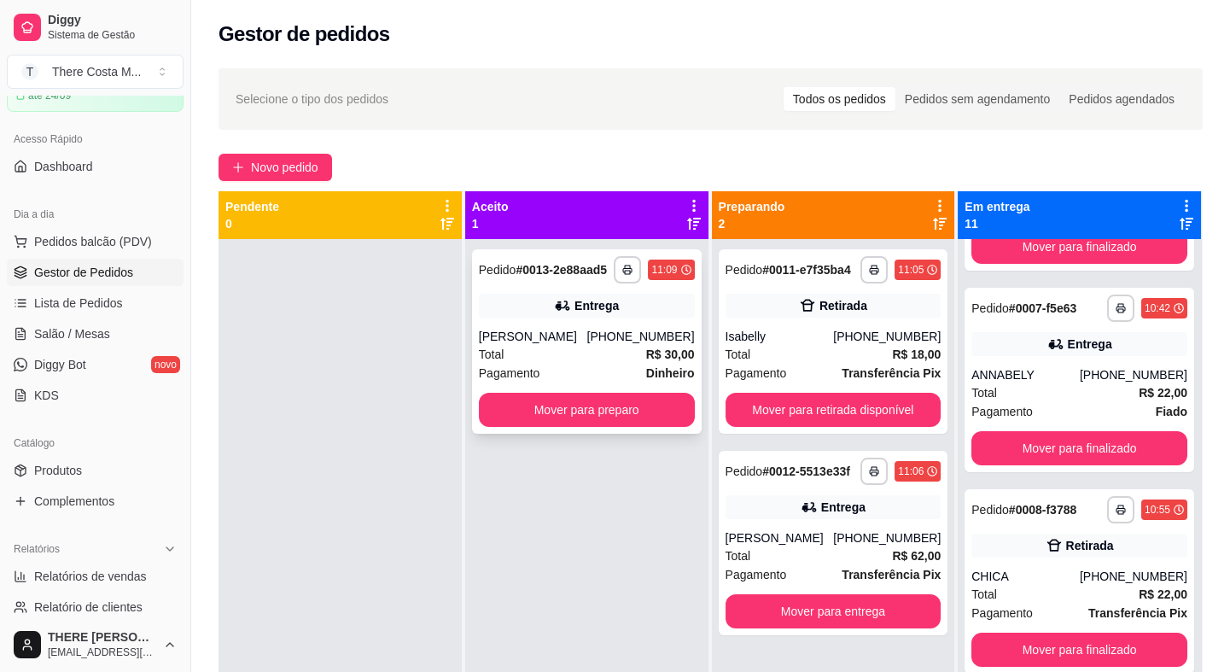
click at [628, 351] on div "Total R$ 30,00" at bounding box center [587, 354] width 216 height 19
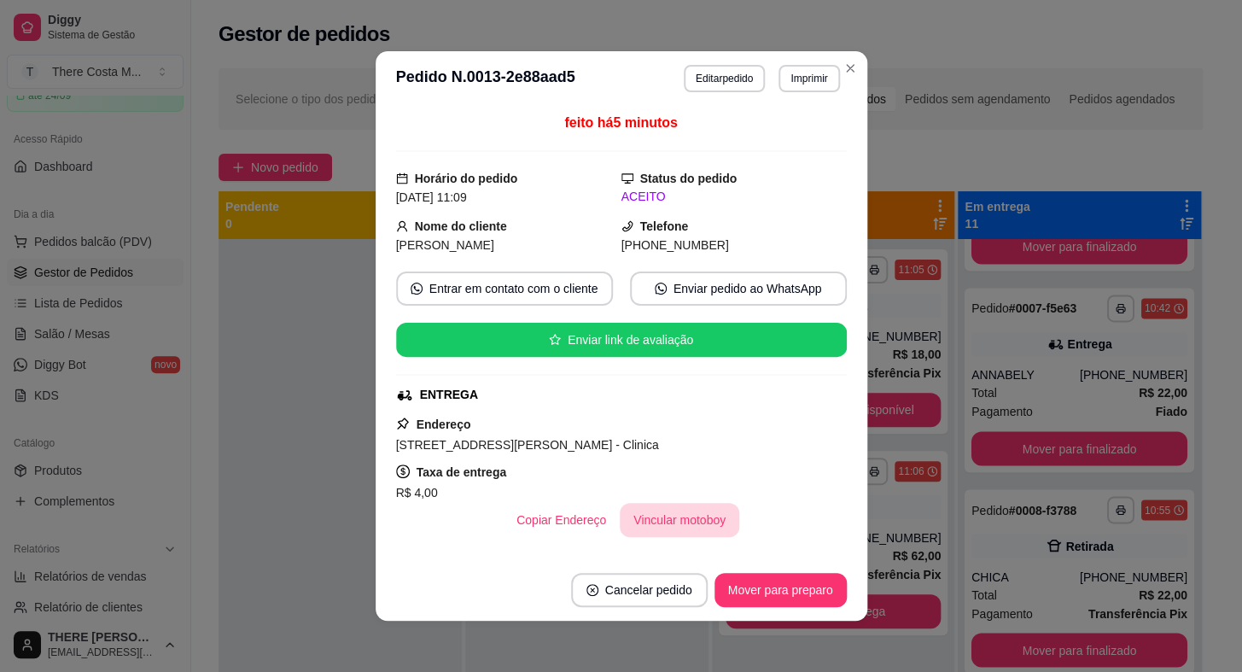
click at [675, 518] on button "Vincular motoboy" at bounding box center [680, 520] width 120 height 34
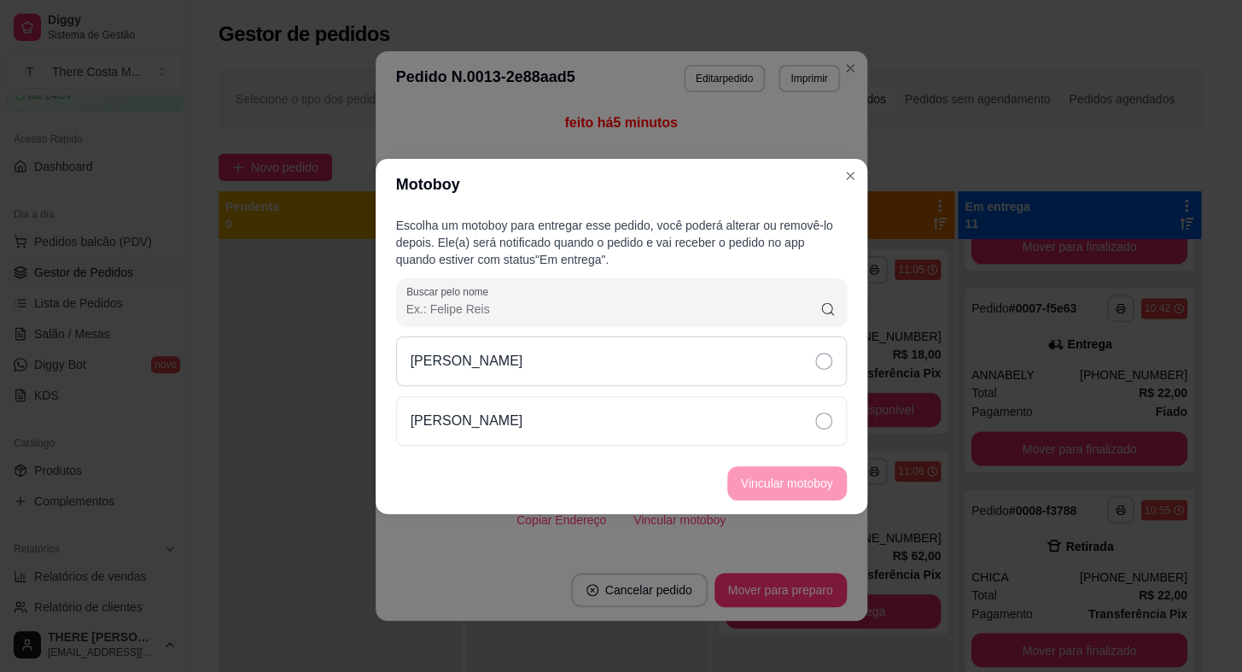
click at [708, 356] on div "[PERSON_NAME]" at bounding box center [621, 361] width 451 height 50
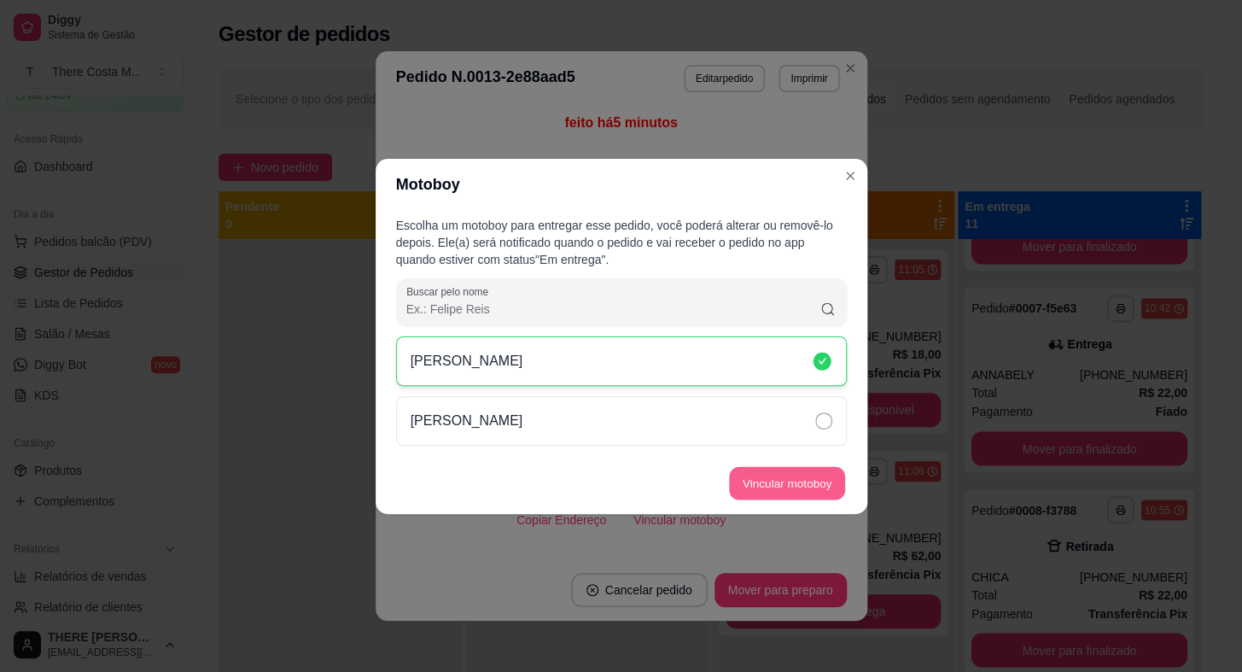
click at [791, 481] on button "Vincular motoboy" at bounding box center [787, 482] width 116 height 33
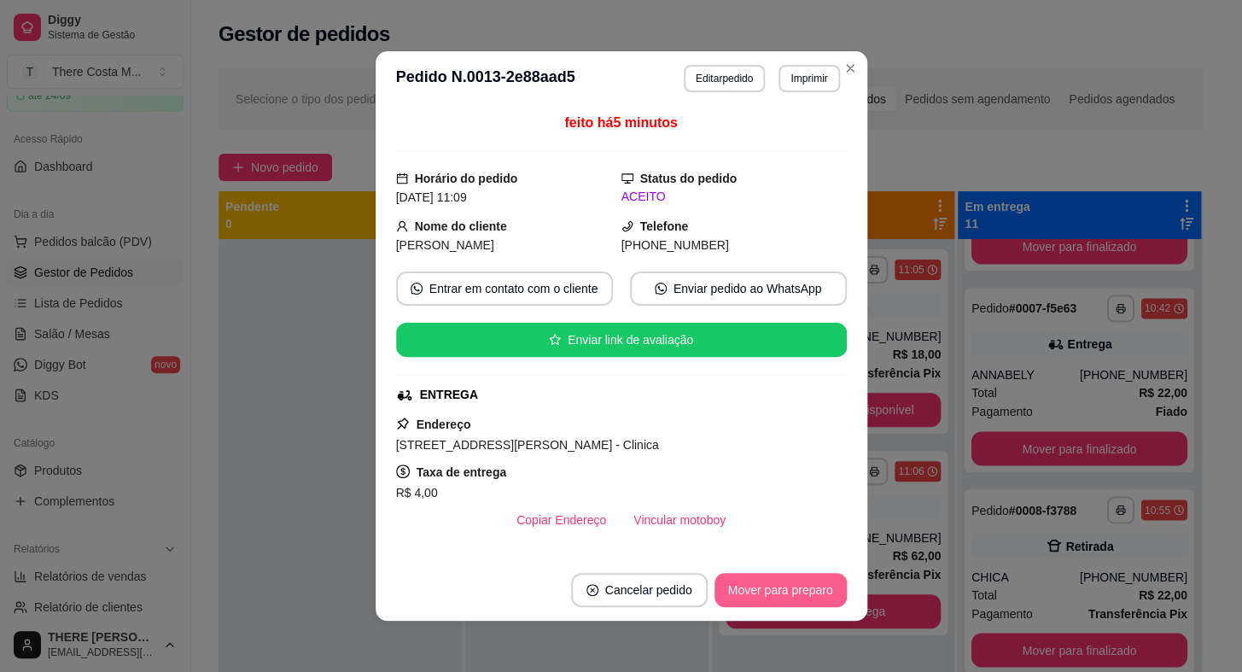
click at [761, 588] on button "Mover para preparo" at bounding box center [780, 590] width 132 height 34
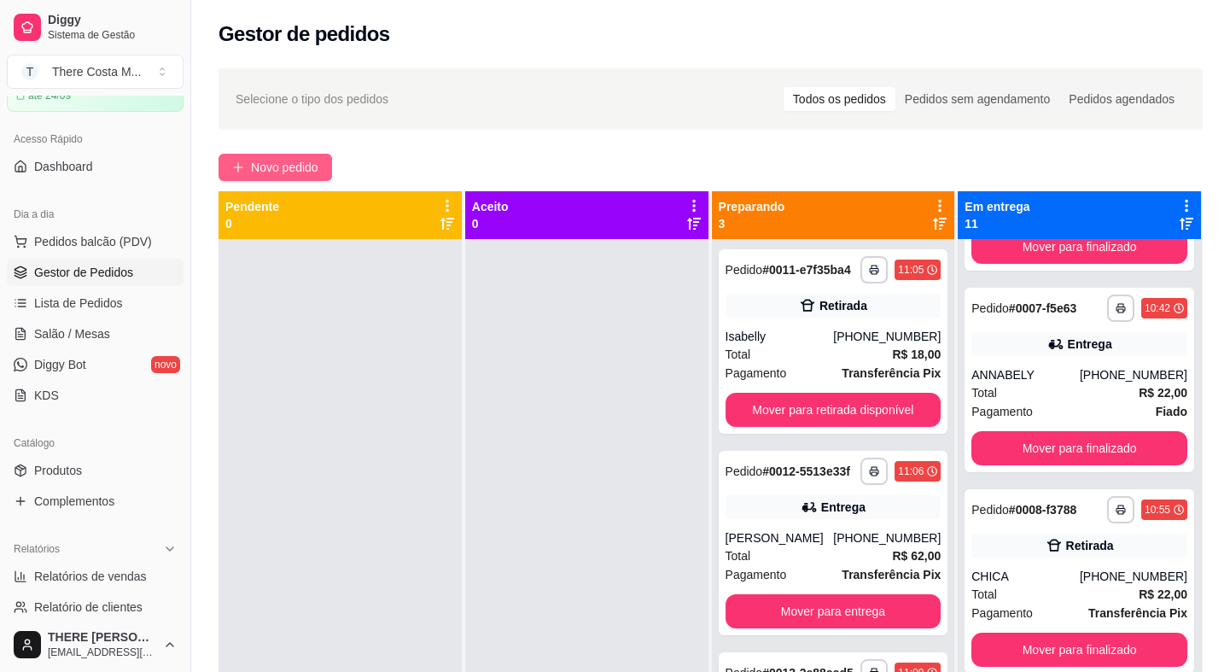
click at [301, 175] on span "Novo pedido" at bounding box center [284, 167] width 67 height 19
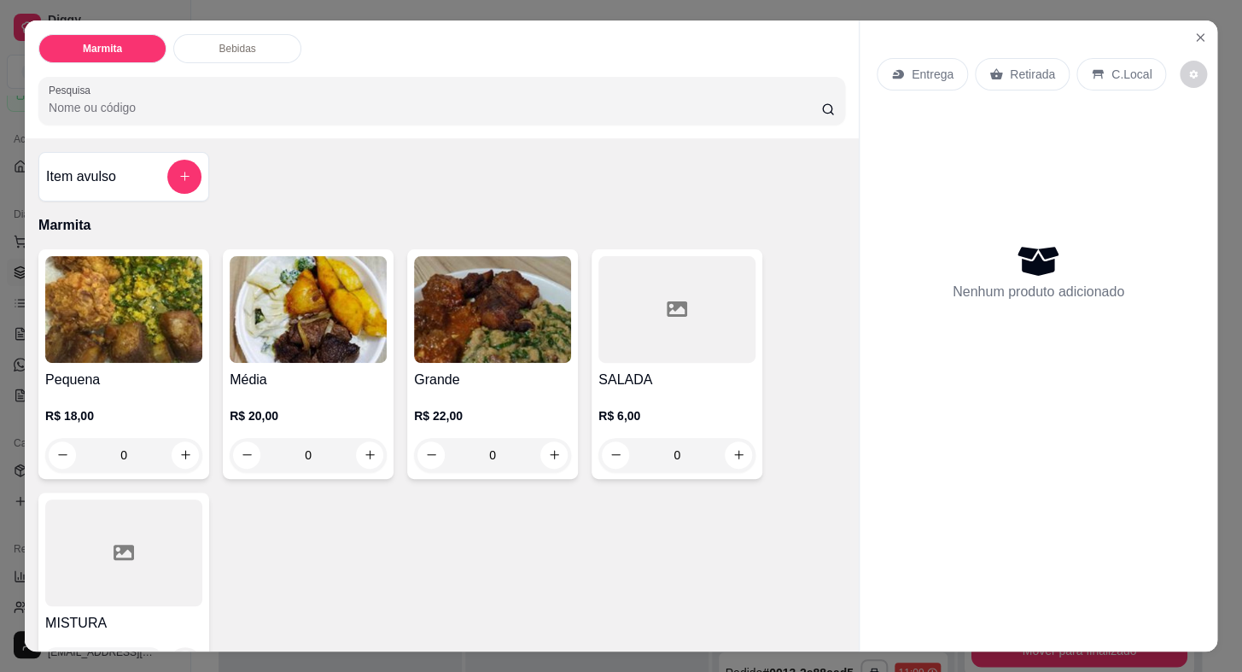
click at [989, 67] on icon at bounding box center [996, 74] width 14 height 14
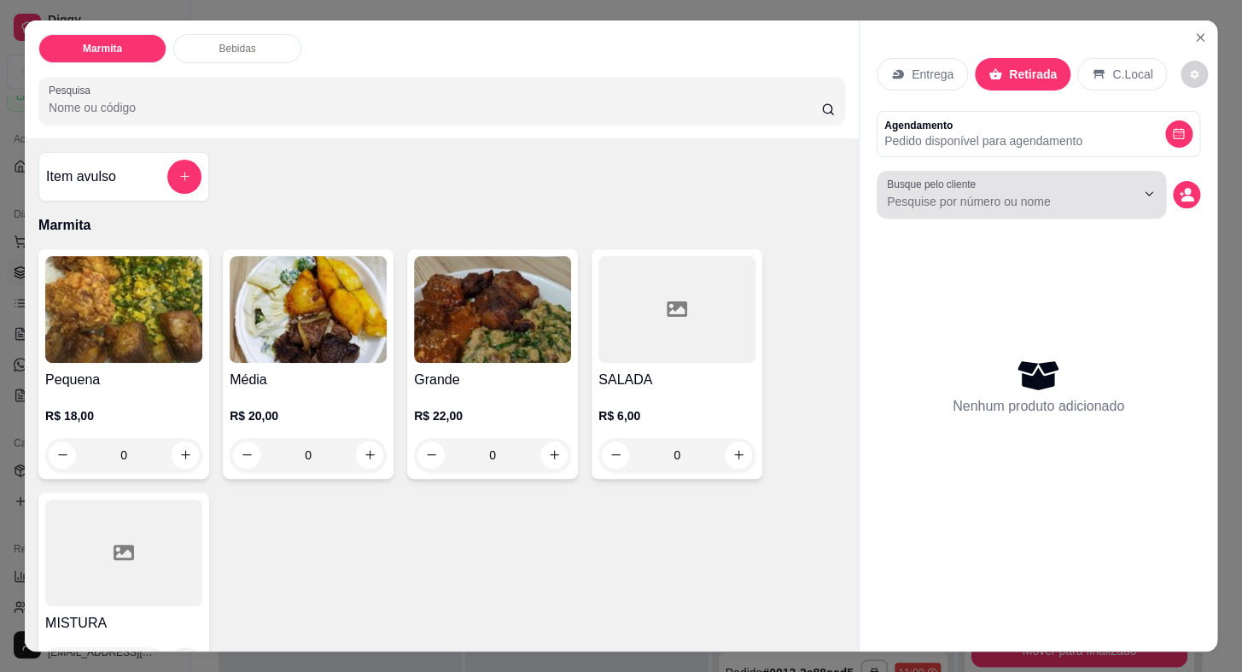
click at [943, 193] on input "Busque pelo cliente" at bounding box center [997, 201] width 221 height 17
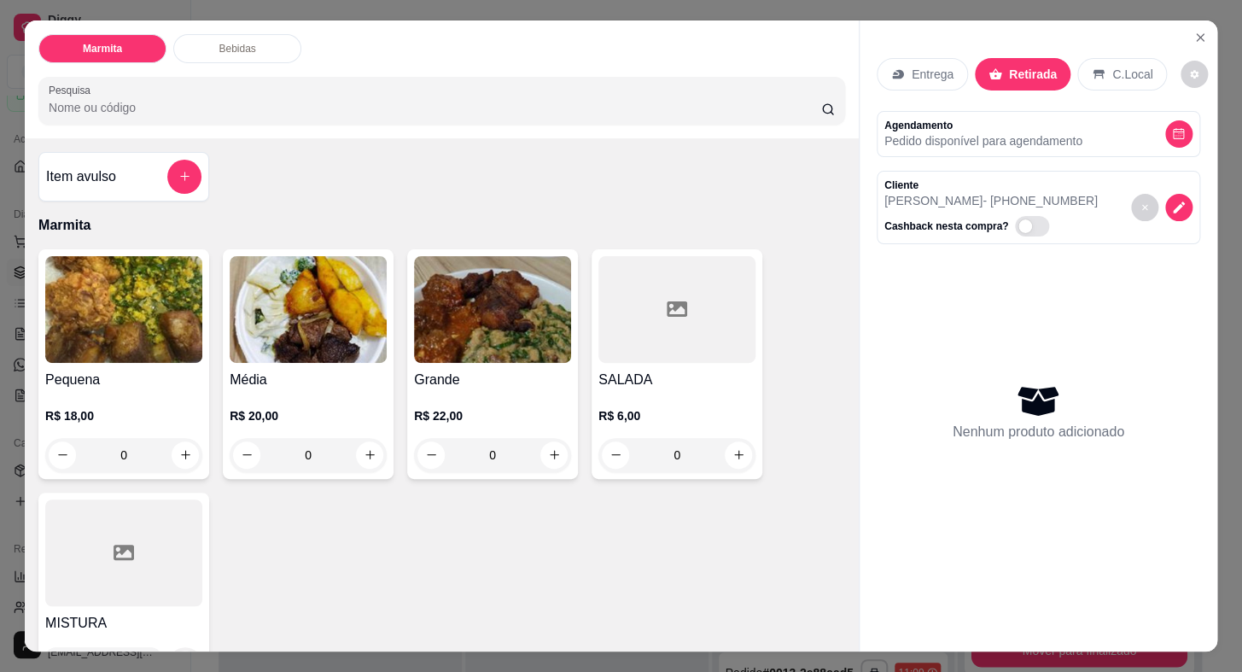
click at [273, 377] on h4 "Média" at bounding box center [308, 380] width 157 height 20
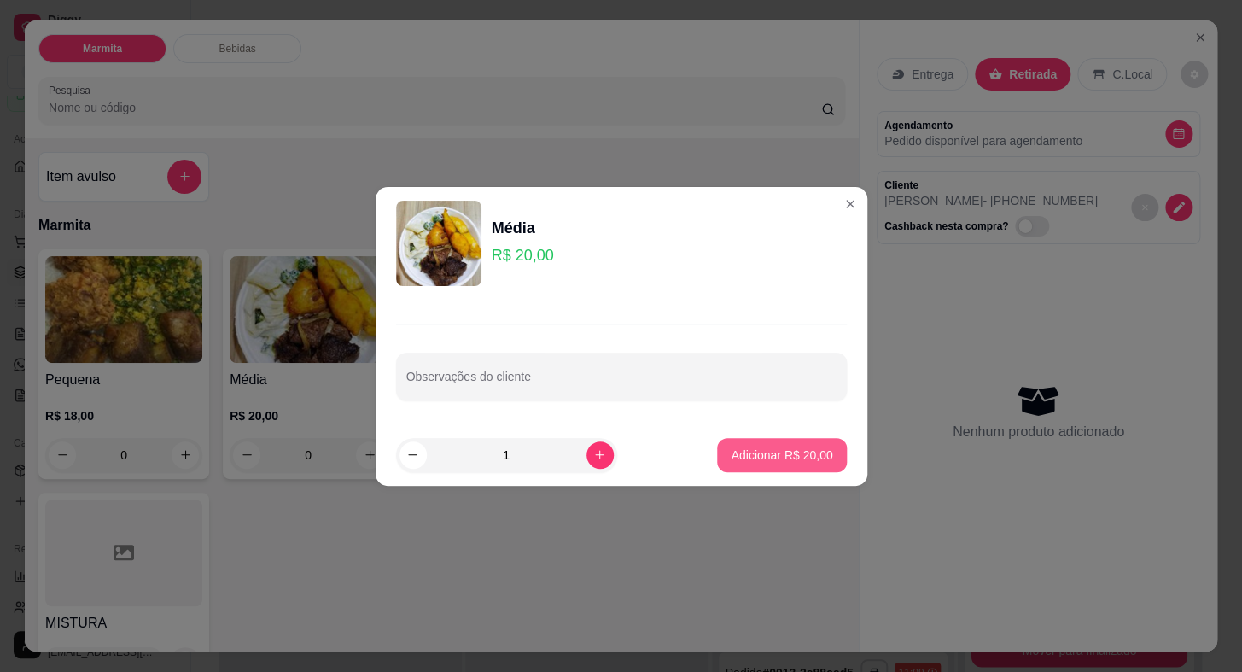
click at [792, 458] on p "Adicionar R$ 20,00" at bounding box center [782, 454] width 102 height 17
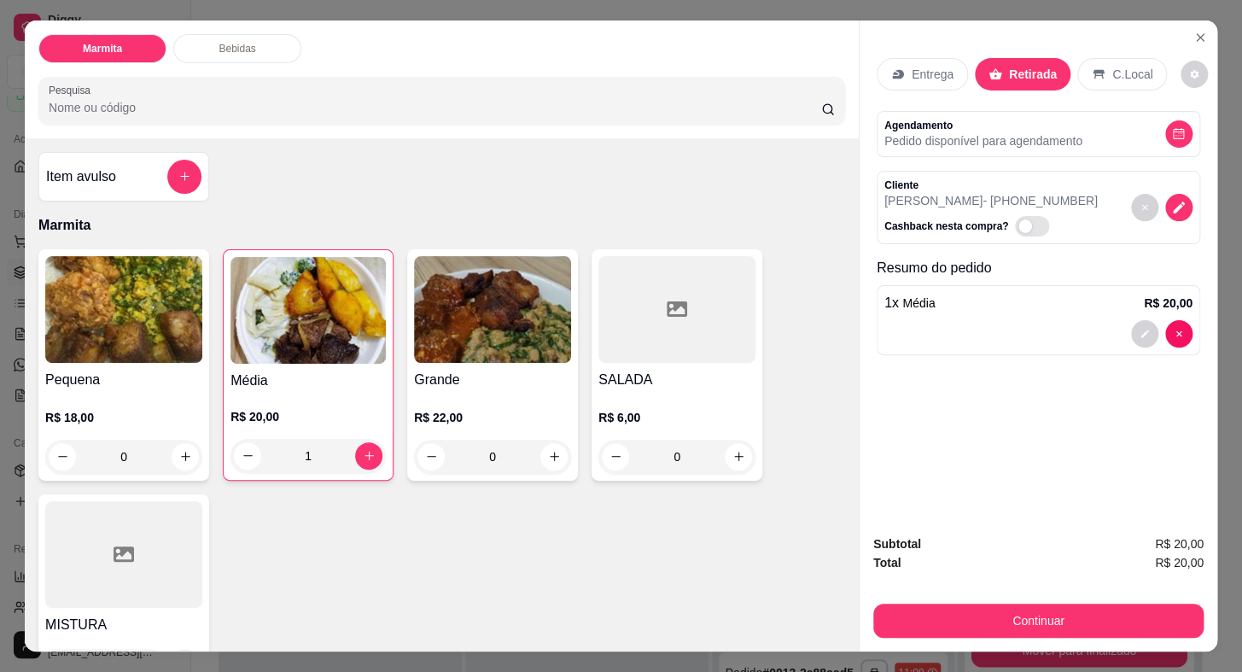
click at [85, 355] on img at bounding box center [123, 309] width 157 height 107
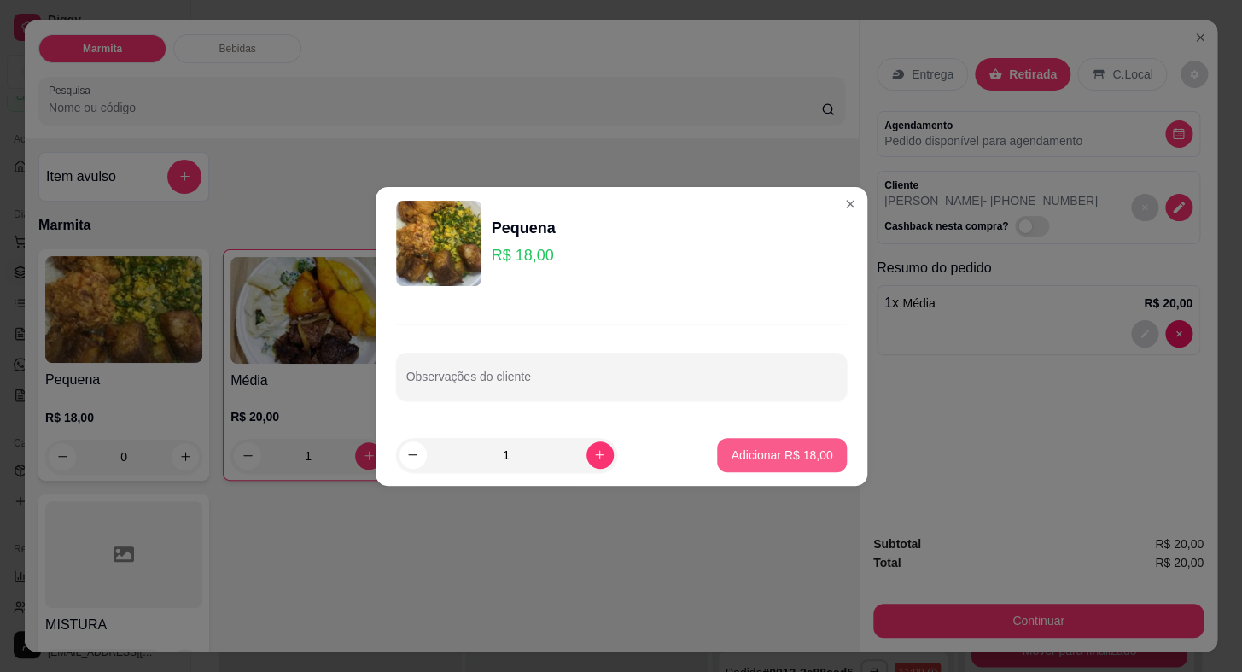
click at [785, 461] on p "Adicionar R$ 18,00" at bounding box center [782, 454] width 102 height 17
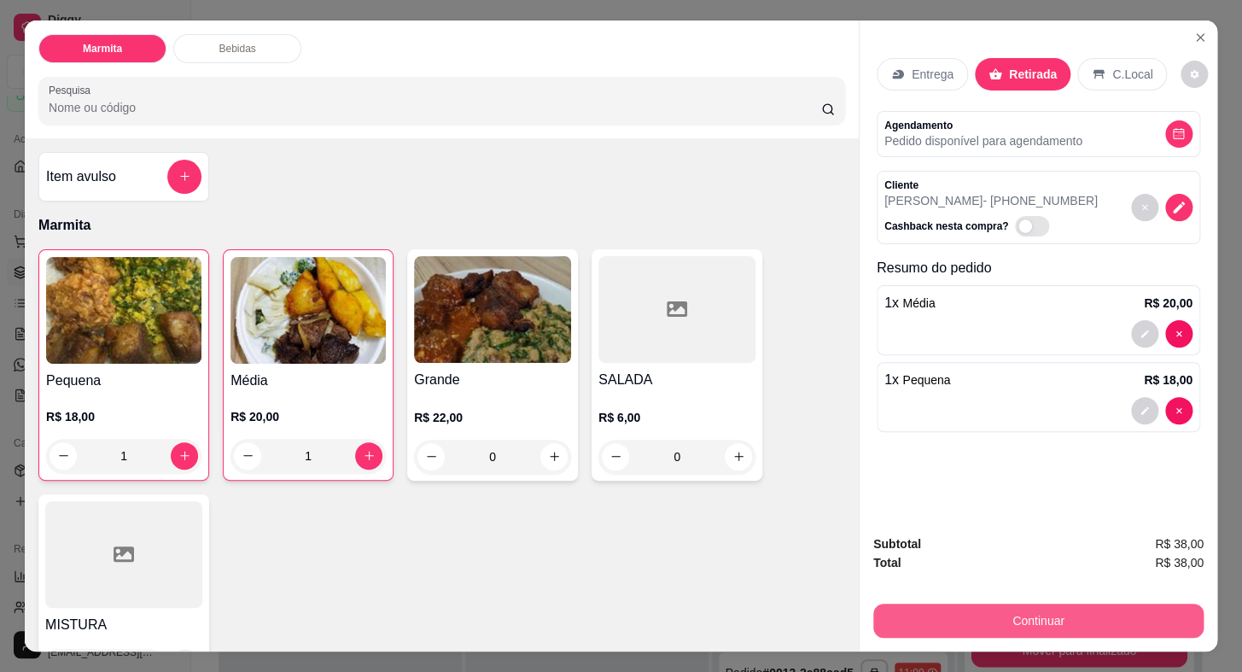
click at [942, 607] on button "Continuar" at bounding box center [1038, 620] width 330 height 34
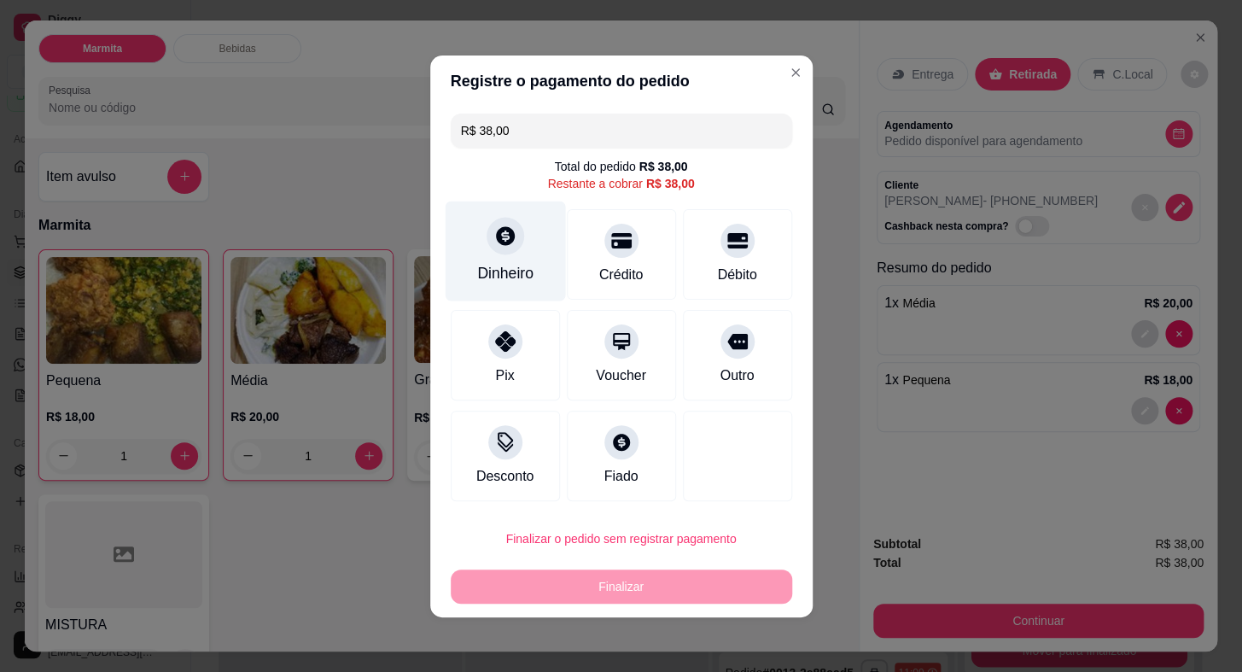
click at [502, 262] on div "Dinheiro" at bounding box center [505, 273] width 56 height 22
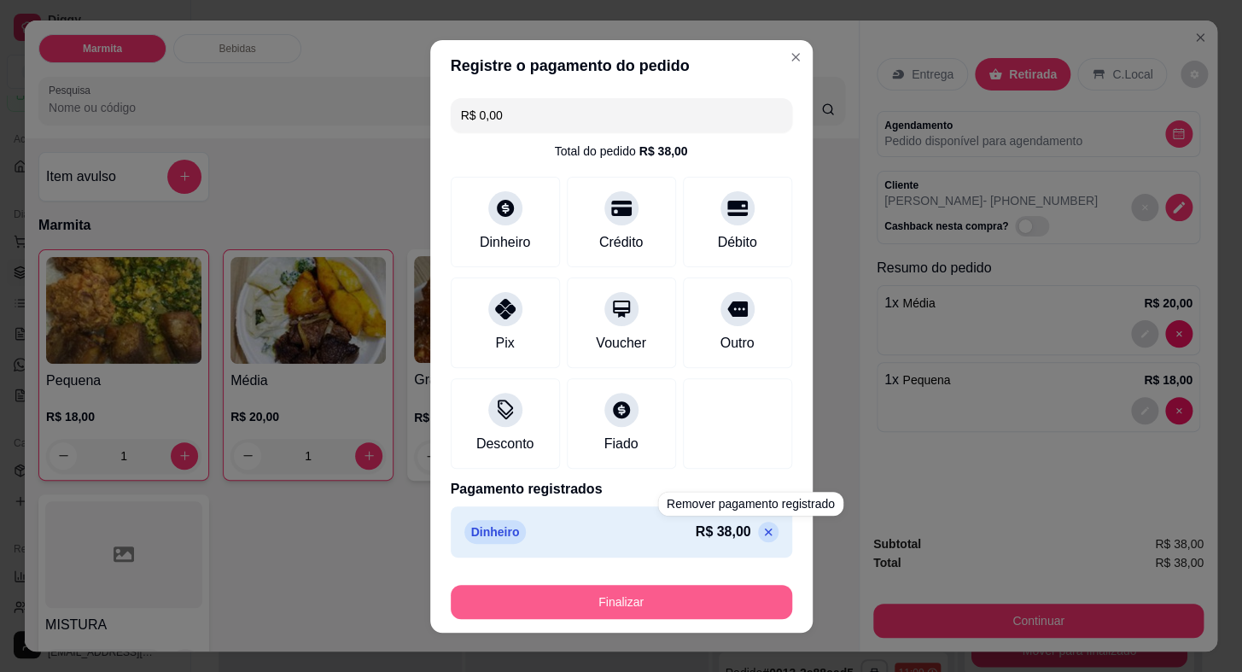
click at [727, 591] on button "Finalizar" at bounding box center [621, 602] width 341 height 34
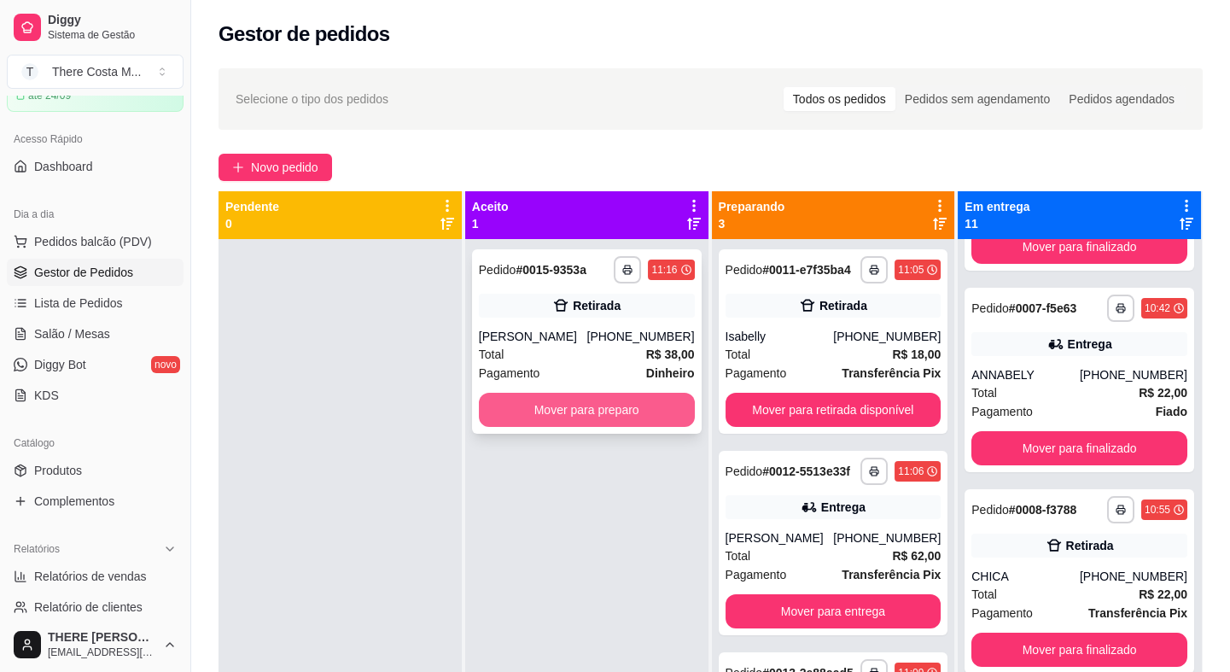
click at [672, 415] on button "Mover para preparo" at bounding box center [587, 410] width 216 height 34
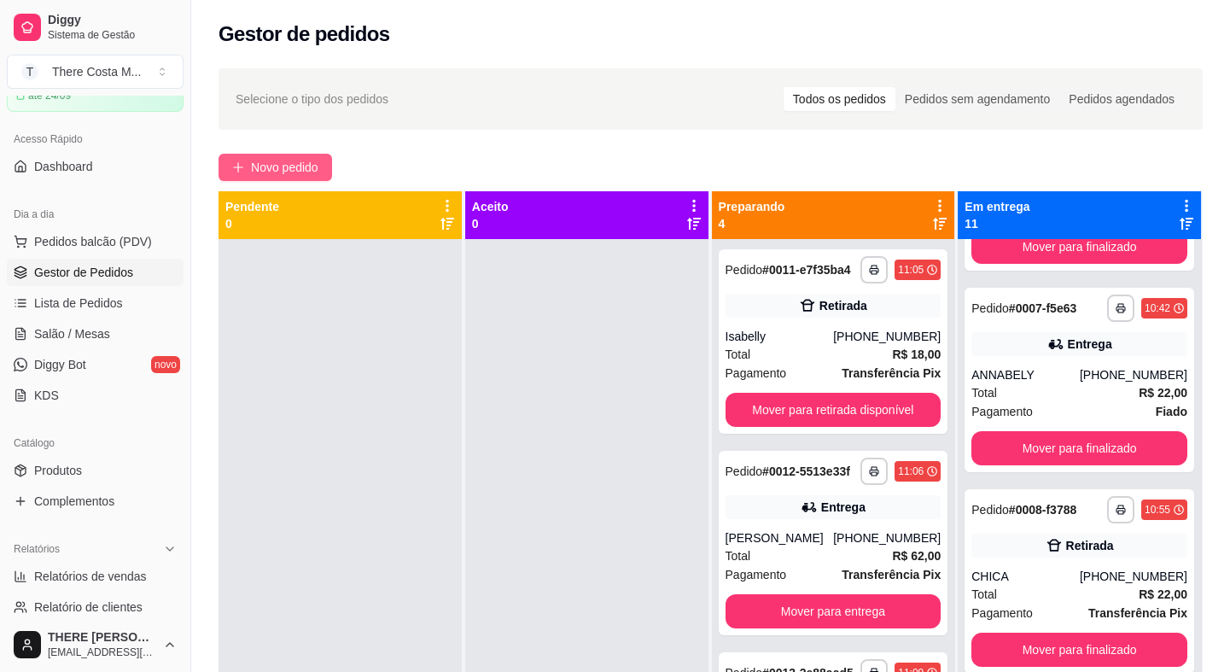
click at [283, 170] on span "Novo pedido" at bounding box center [284, 167] width 67 height 19
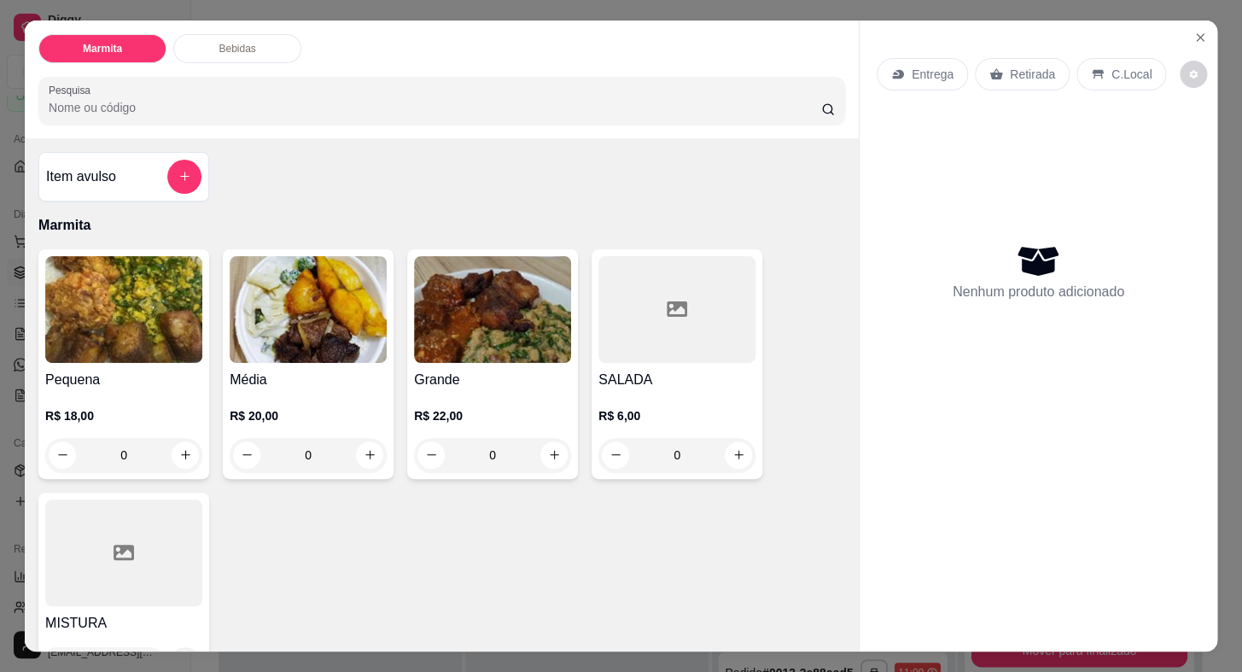
click at [938, 67] on p "Entrega" at bounding box center [933, 74] width 42 height 17
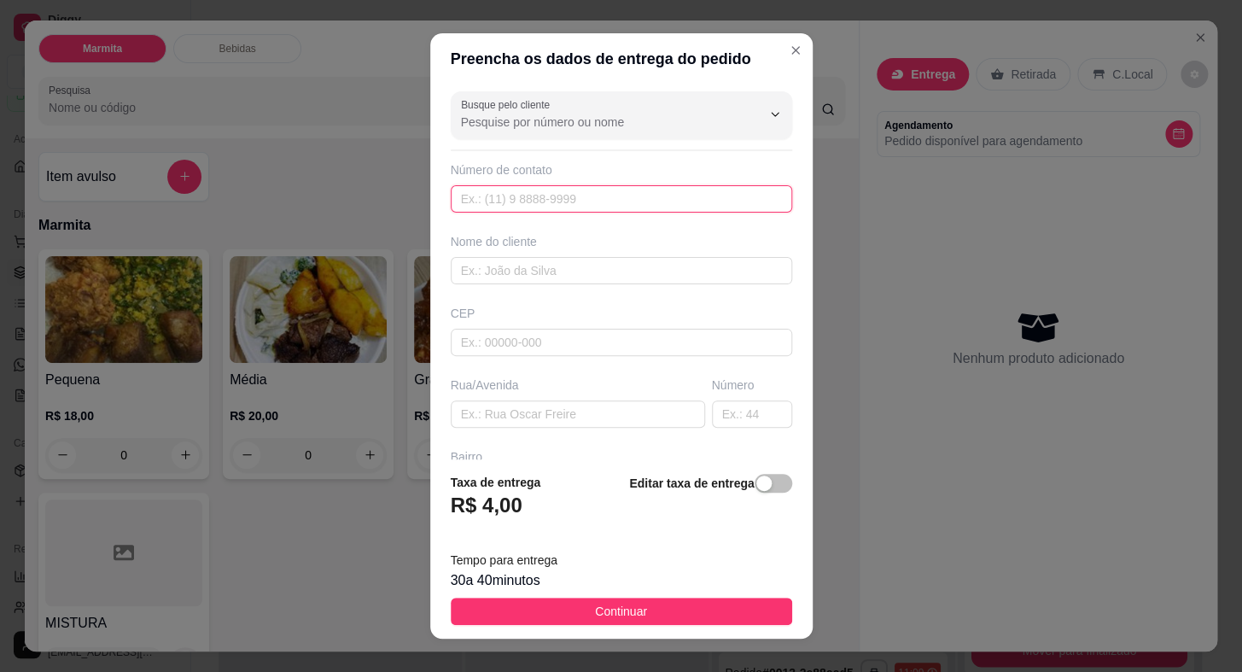
click at [618, 195] on input "text" at bounding box center [621, 198] width 341 height 27
paste input "[PHONE_NUMBER]"
click at [618, 262] on input "text" at bounding box center [621, 270] width 341 height 27
click at [580, 327] on div "CEP" at bounding box center [622, 330] width 352 height 51
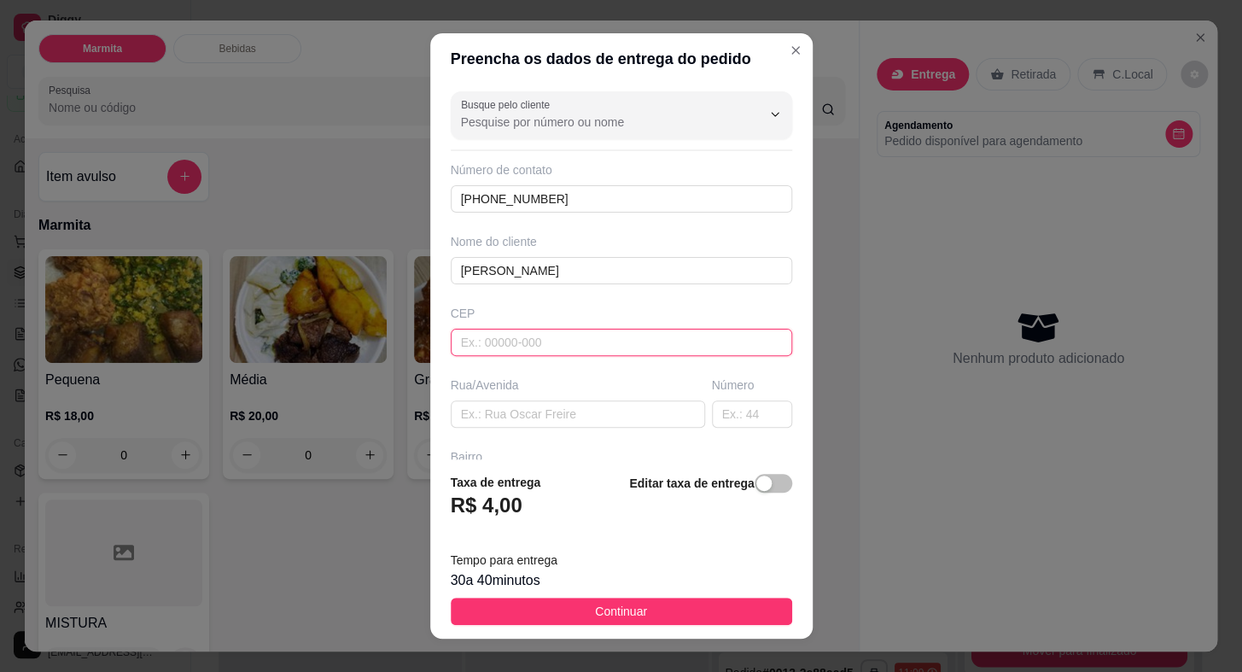
click at [586, 341] on input "text" at bounding box center [621, 342] width 341 height 27
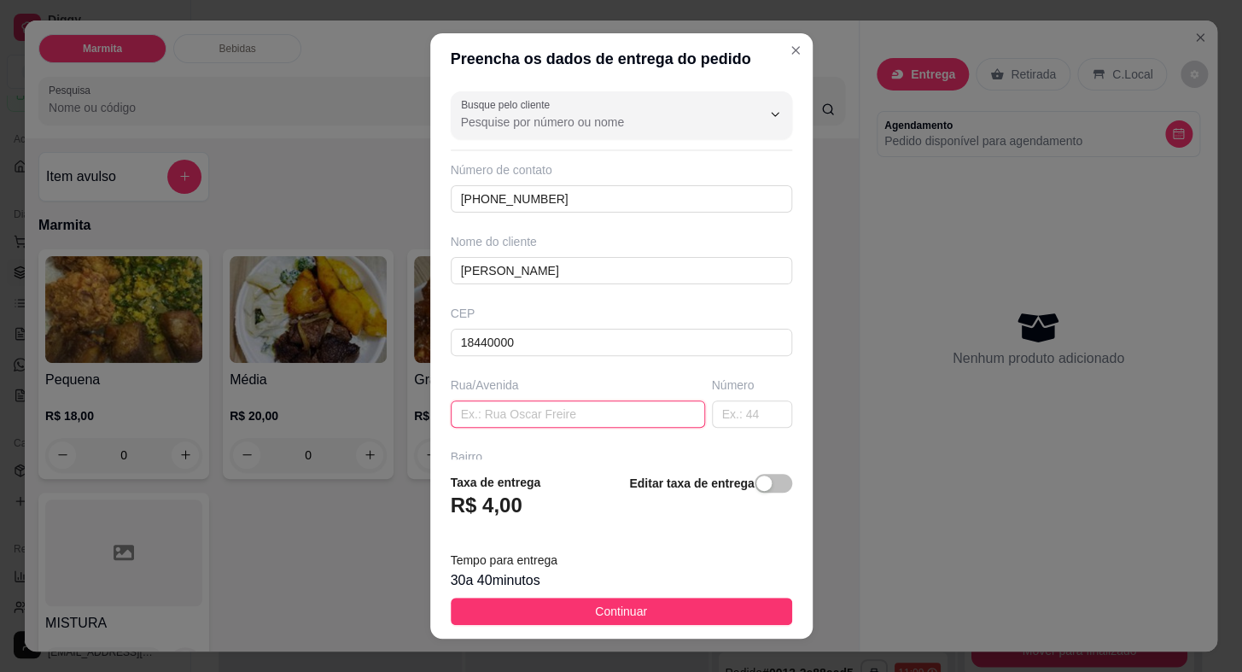
click at [557, 422] on input "text" at bounding box center [578, 413] width 254 height 27
paste input "[DATE] n 457 centro"
click at [712, 415] on input "text" at bounding box center [752, 413] width 80 height 27
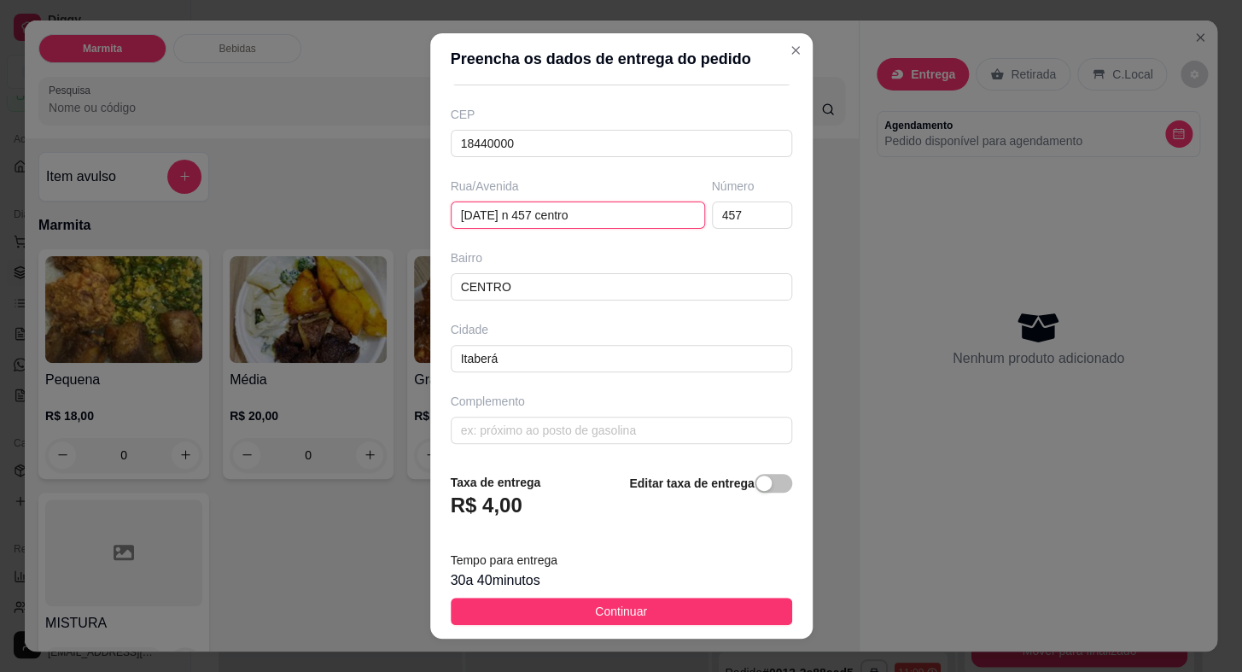
click at [623, 219] on input "[DATE] n 457 centro" at bounding box center [578, 214] width 254 height 27
click at [603, 606] on span "Continuar" at bounding box center [621, 611] width 52 height 19
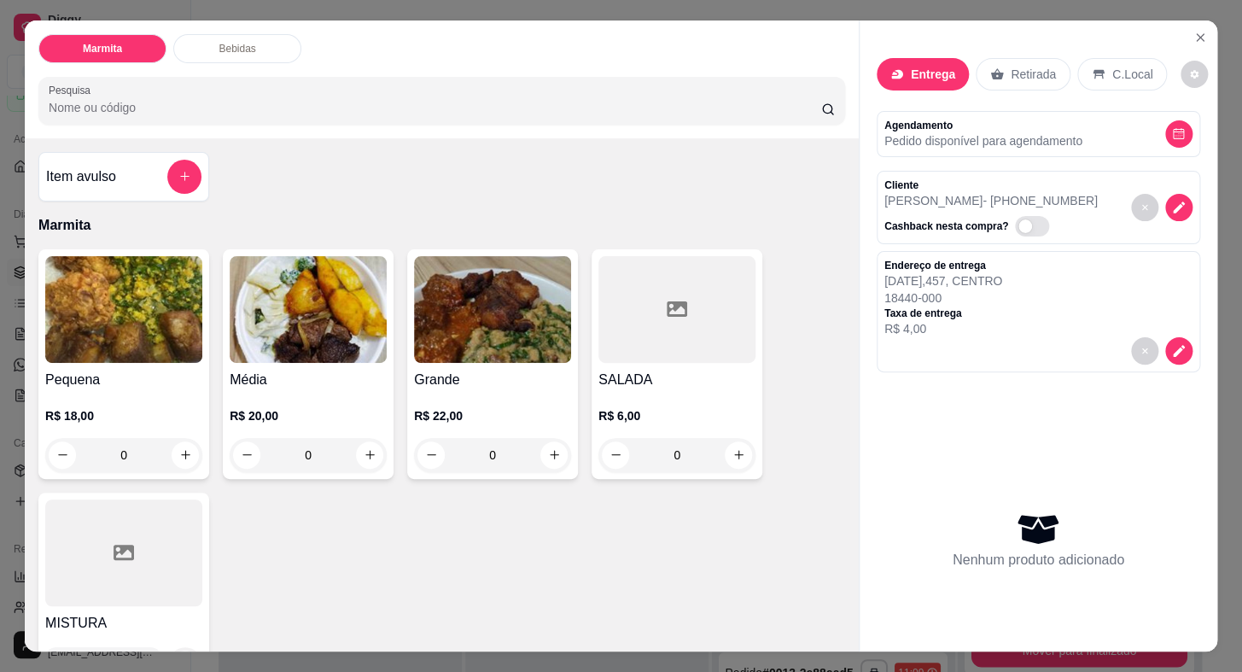
click at [142, 375] on h4 "Pequena" at bounding box center [123, 380] width 157 height 20
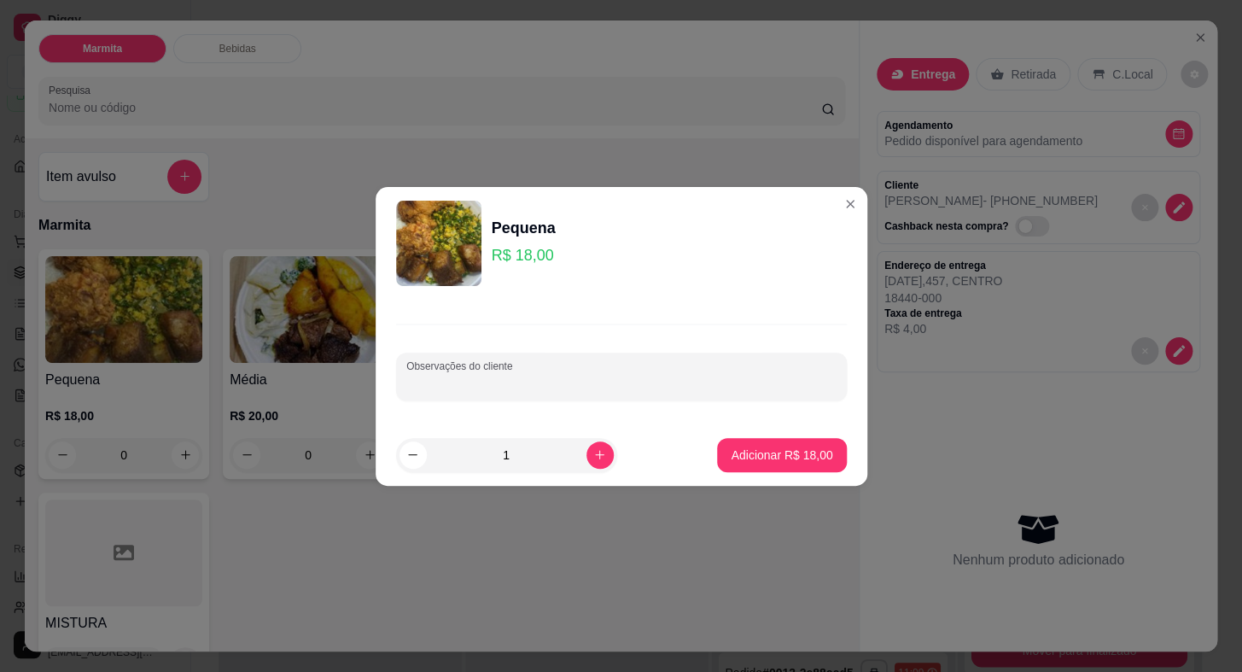
click at [475, 378] on input "Observações do cliente" at bounding box center [621, 383] width 430 height 17
click at [737, 458] on p "Adicionar R$ 18,00" at bounding box center [781, 454] width 99 height 16
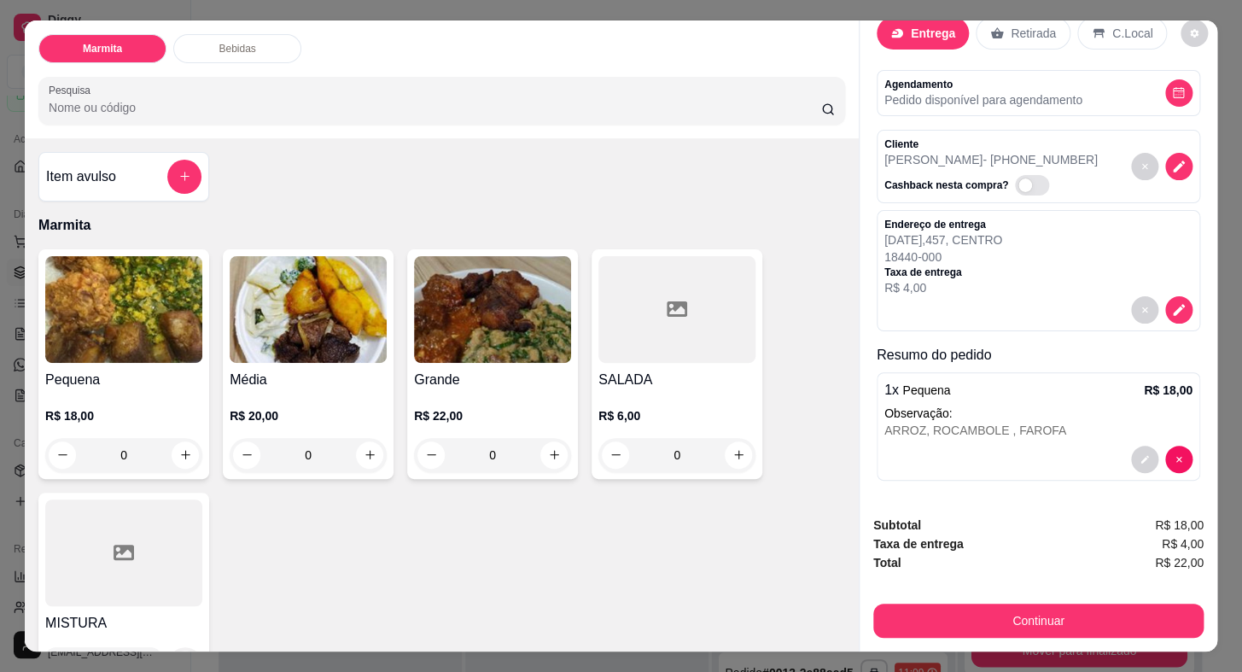
scroll to position [40, 0]
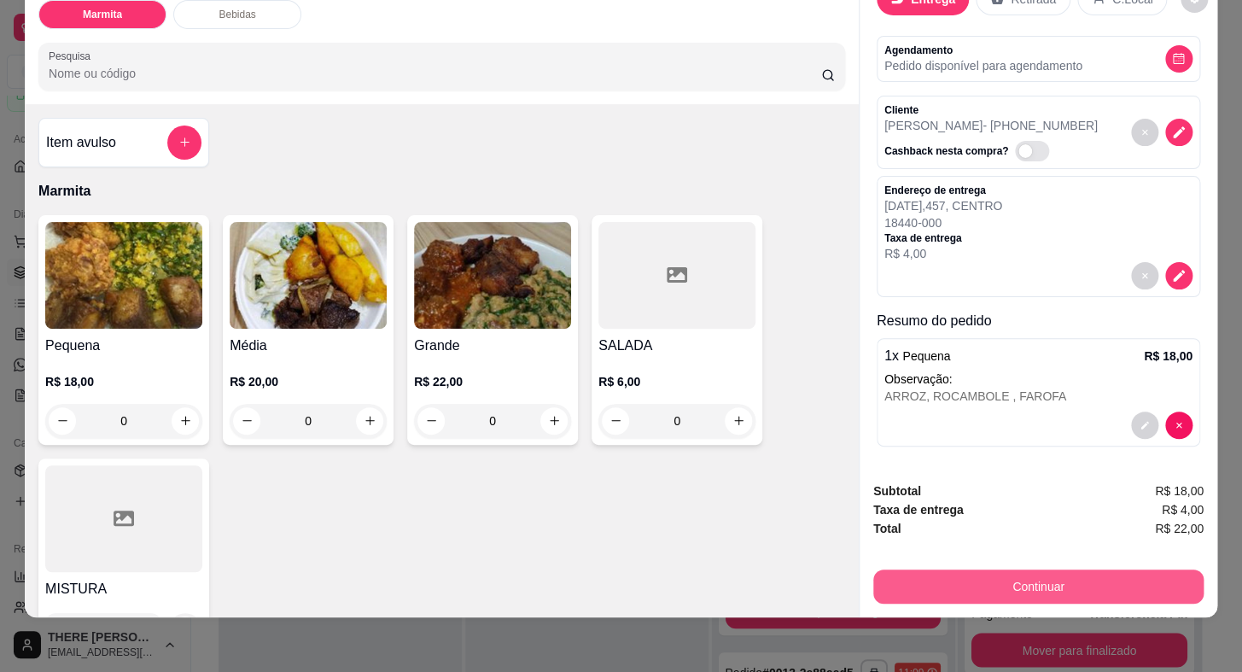
click at [1007, 569] on button "Continuar" at bounding box center [1038, 586] width 330 height 34
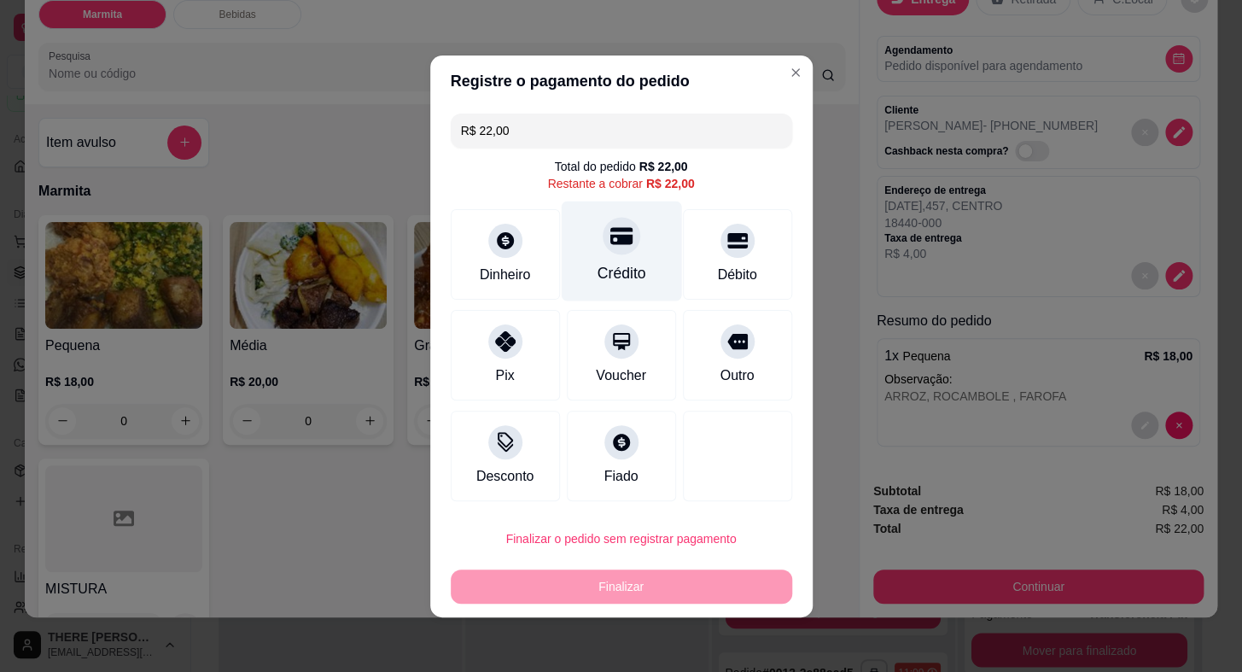
click at [607, 252] on div at bounding box center [622, 236] width 38 height 38
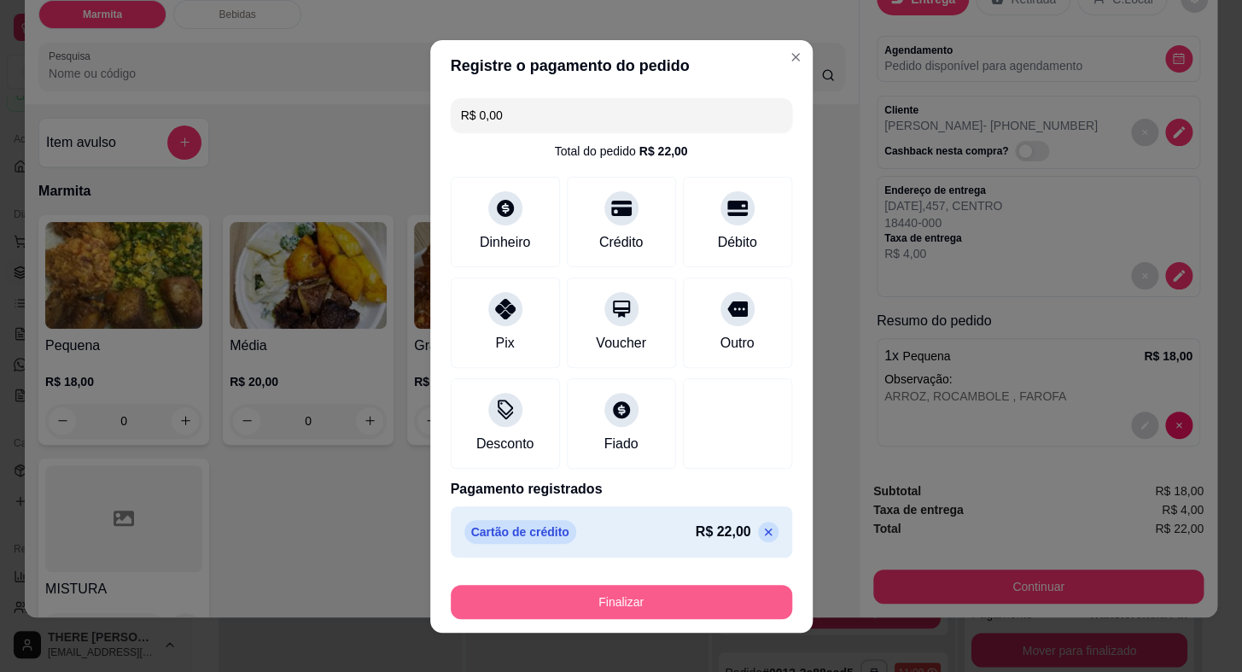
click at [668, 593] on button "Finalizar" at bounding box center [621, 602] width 341 height 34
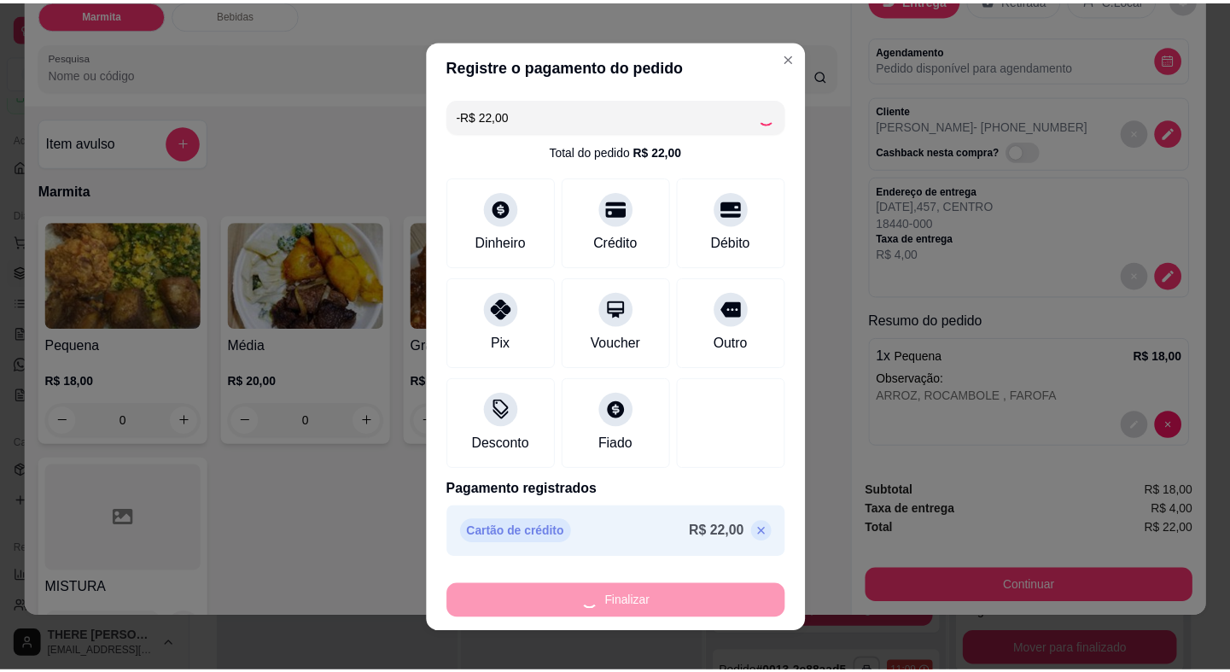
scroll to position [0, 0]
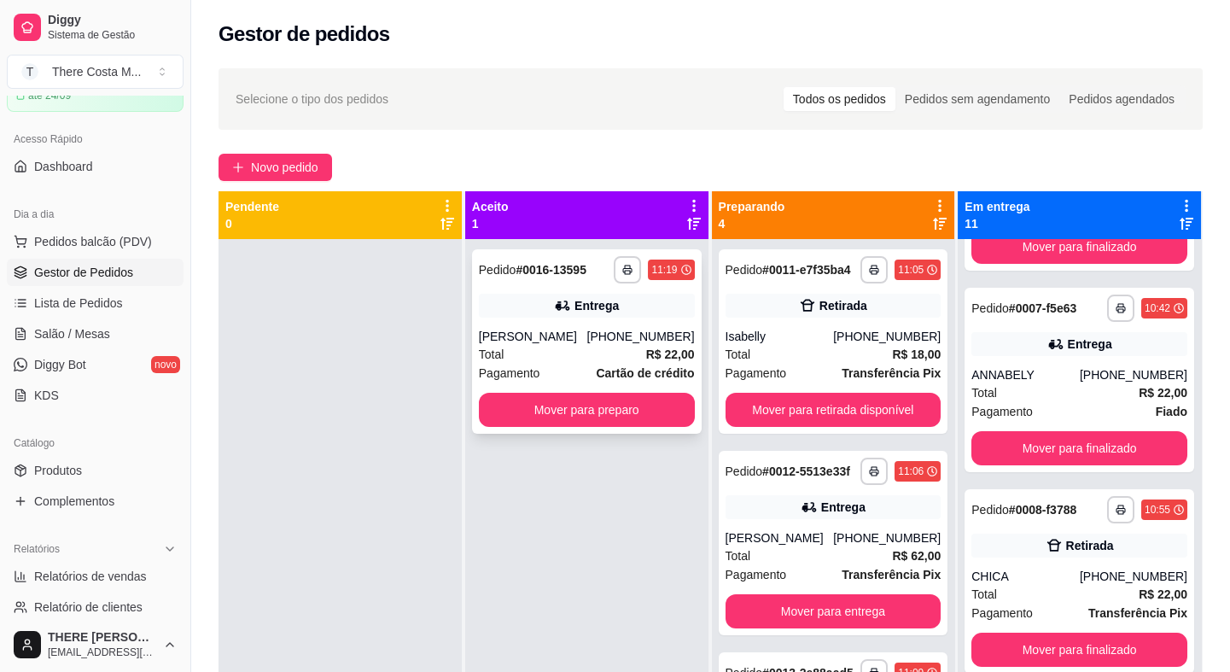
click at [661, 366] on strong "Cartão de crédito" at bounding box center [645, 373] width 98 height 14
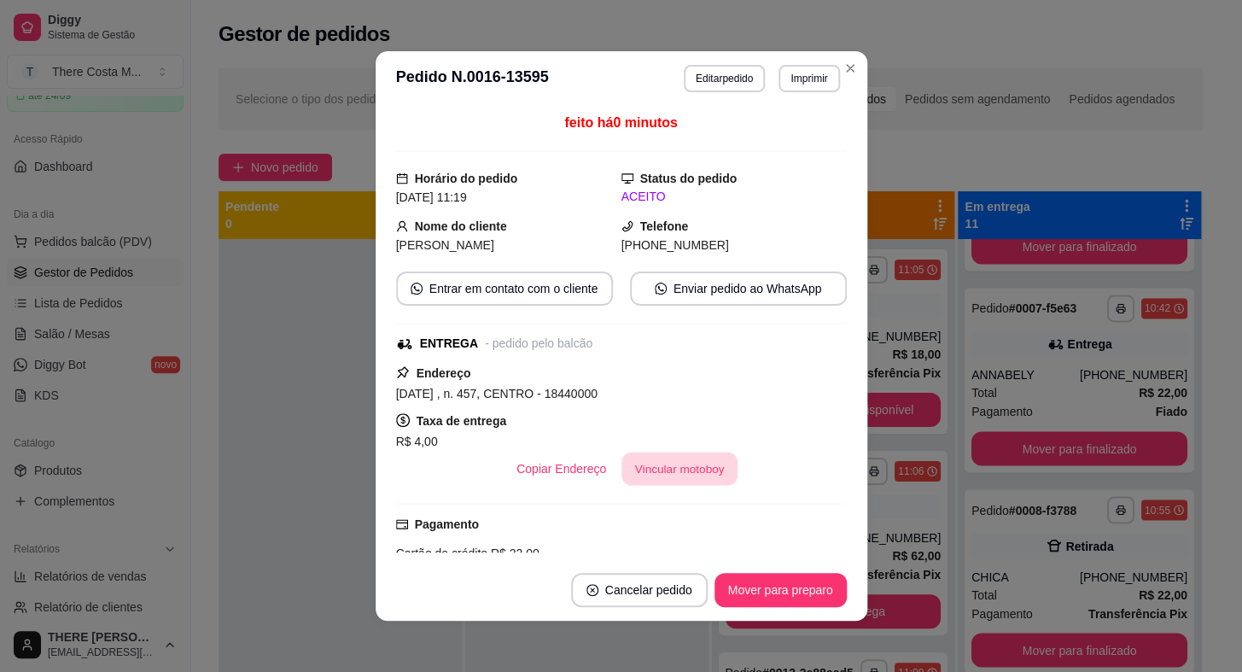
click at [656, 462] on button "Vincular motoboy" at bounding box center [679, 468] width 116 height 33
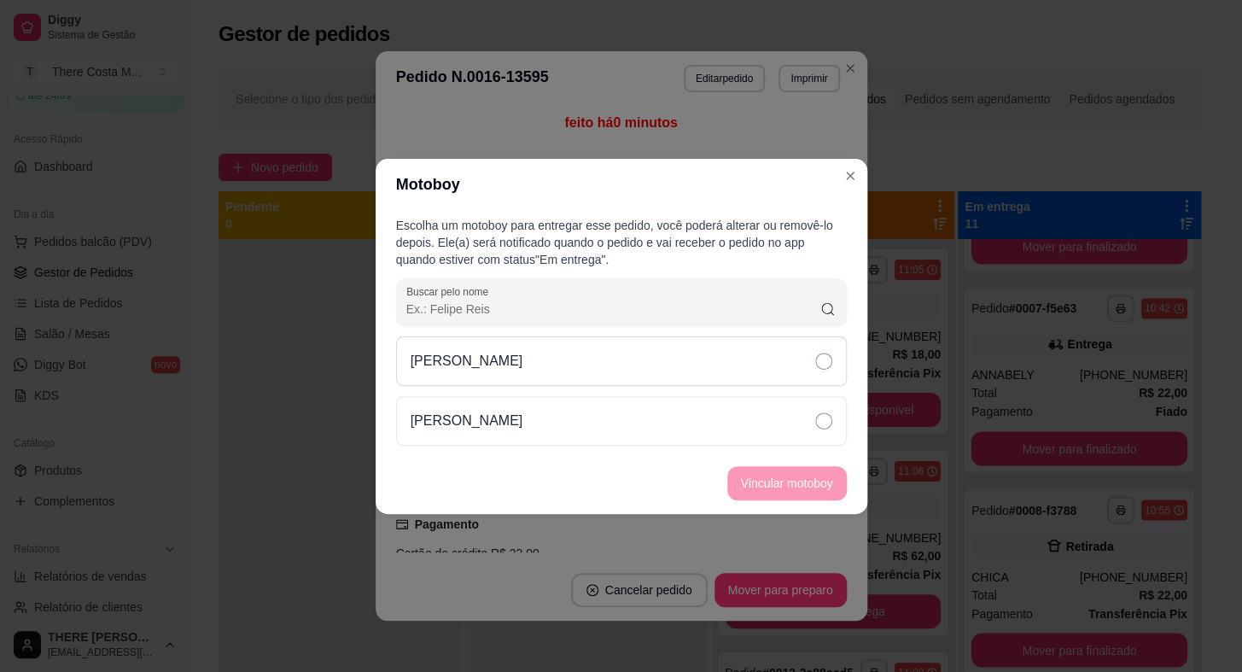
click at [714, 359] on div "[PERSON_NAME]" at bounding box center [621, 361] width 451 height 50
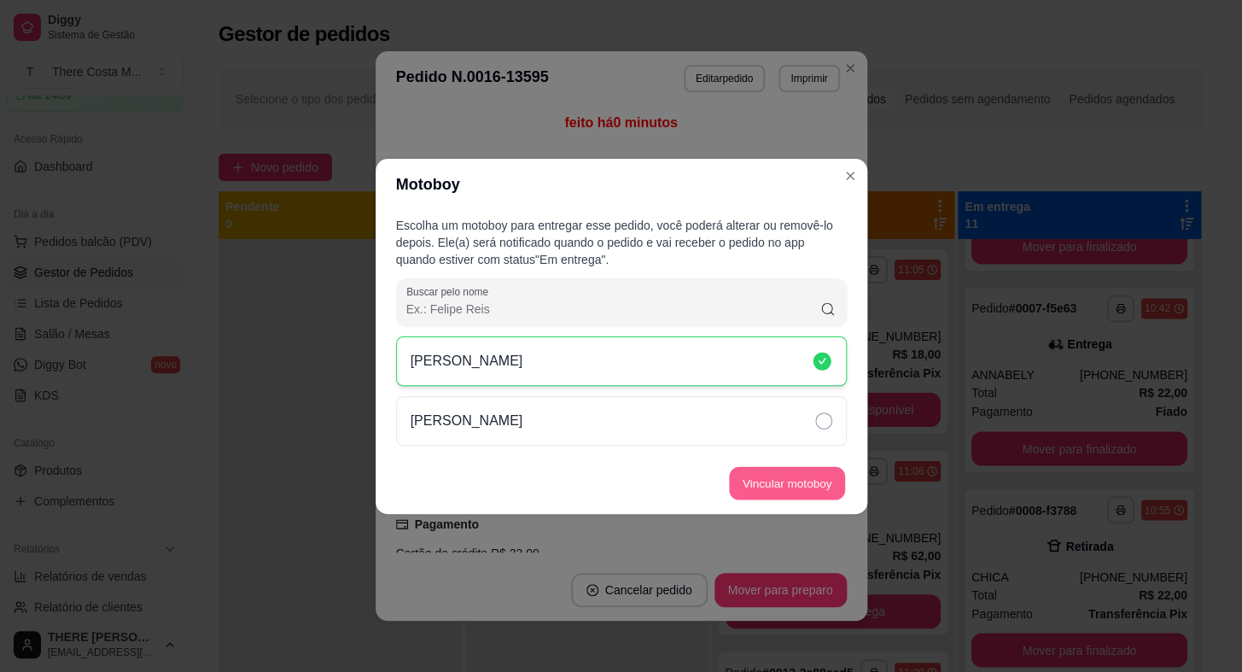
click at [784, 489] on button "Vincular motoboy" at bounding box center [787, 482] width 116 height 33
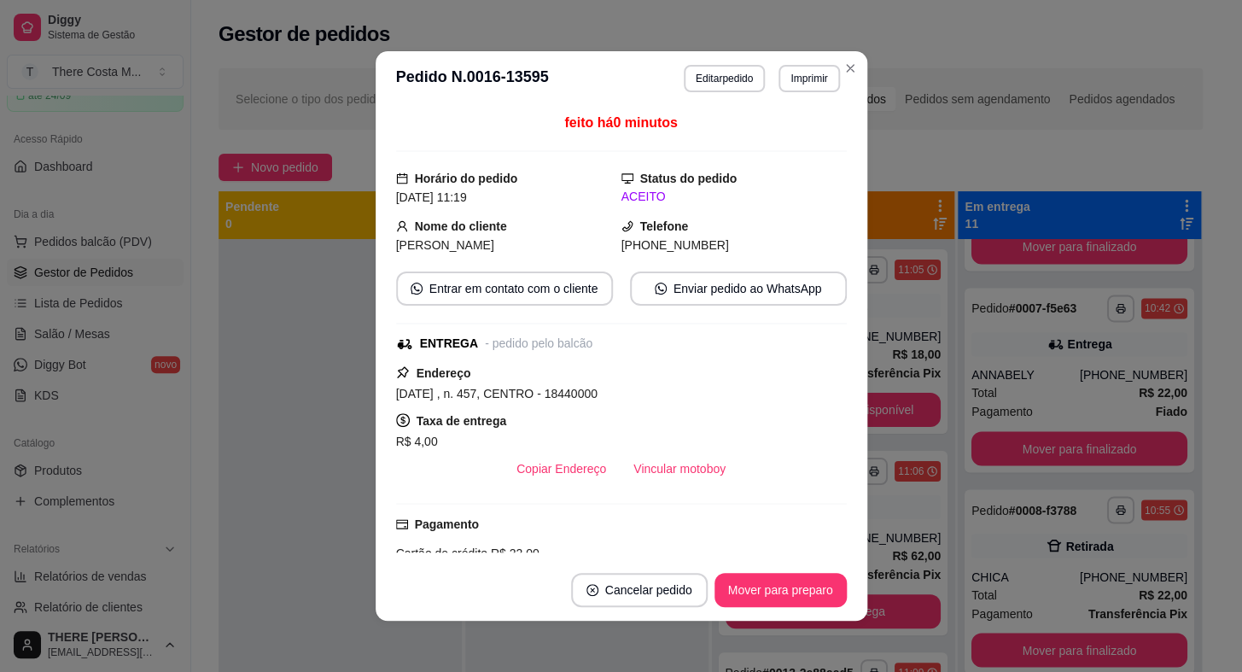
click at [770, 549] on div "Cartão de crédito R$ 22,00" at bounding box center [621, 553] width 451 height 19
click at [767, 578] on button "Mover para preparo" at bounding box center [780, 590] width 132 height 34
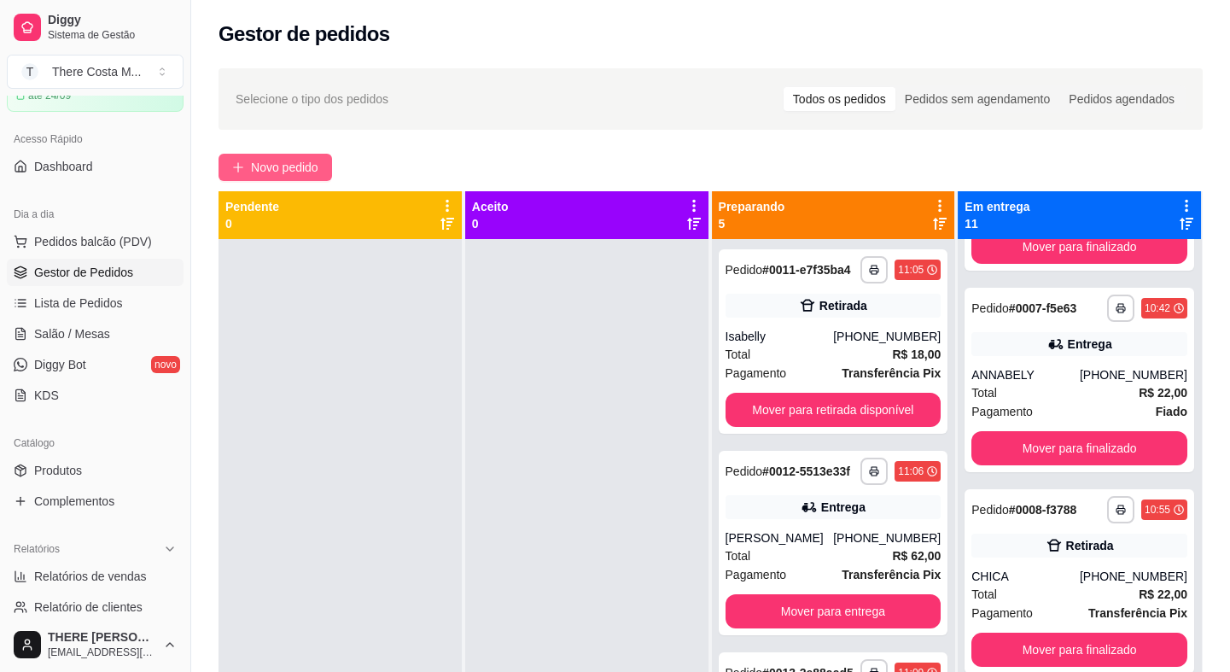
click at [284, 163] on span "Novo pedido" at bounding box center [284, 167] width 67 height 19
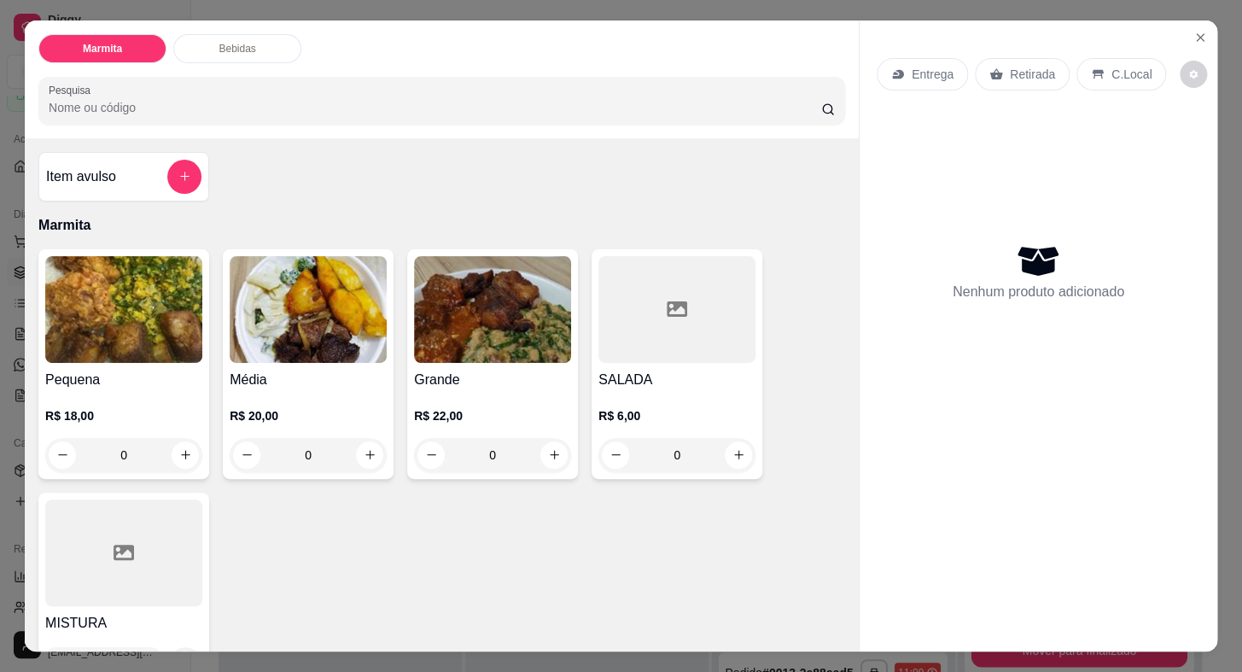
click at [1027, 58] on div "Retirada" at bounding box center [1022, 74] width 95 height 32
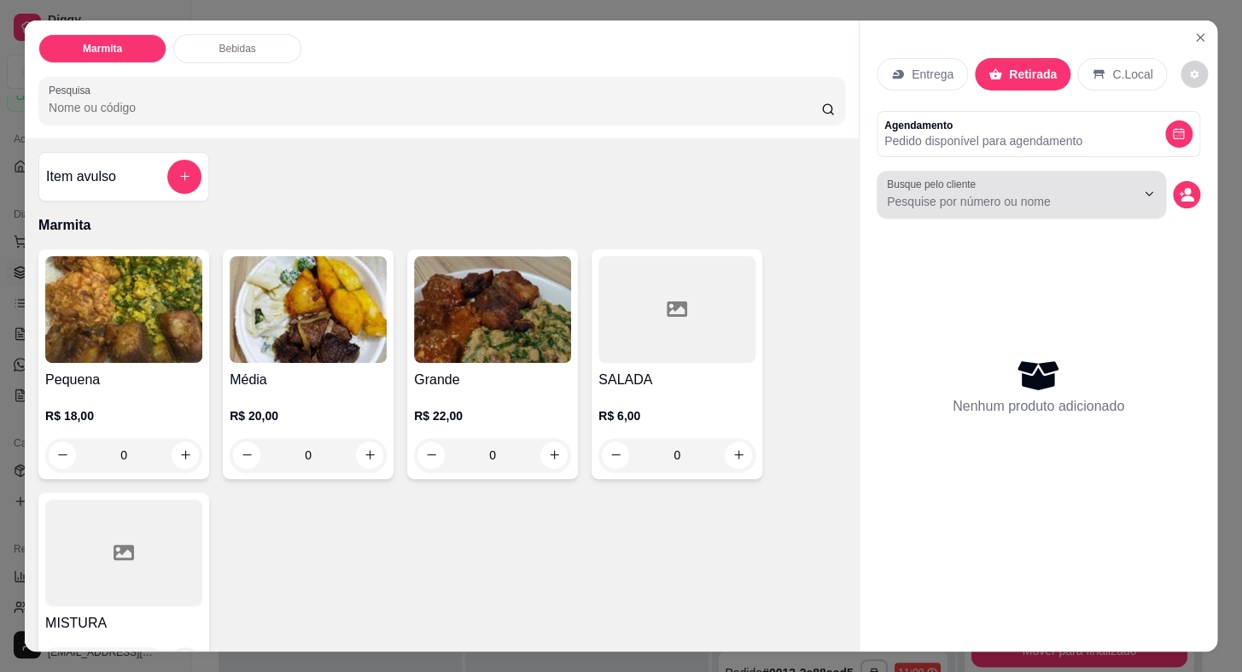
click at [1046, 193] on input "Busque pelo cliente" at bounding box center [997, 201] width 221 height 17
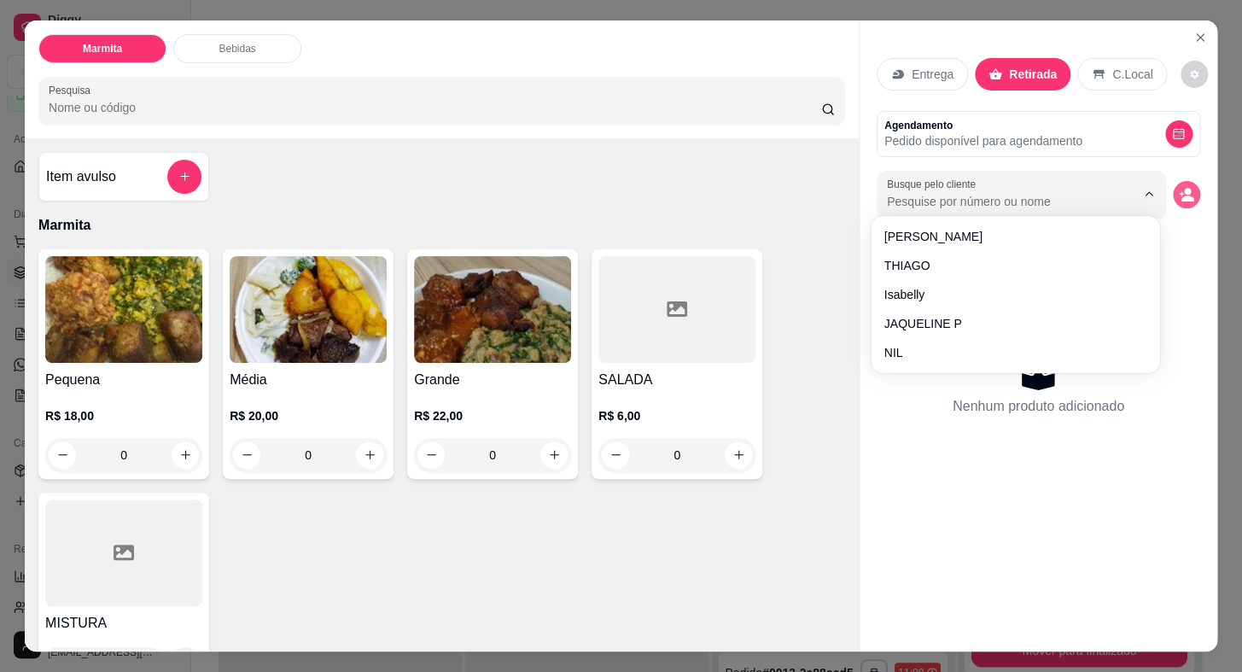
click at [1189, 185] on button "decrease-product-quantity" at bounding box center [1186, 194] width 27 height 27
click at [1187, 187] on button "decrease-product-quantity" at bounding box center [1186, 194] width 27 height 27
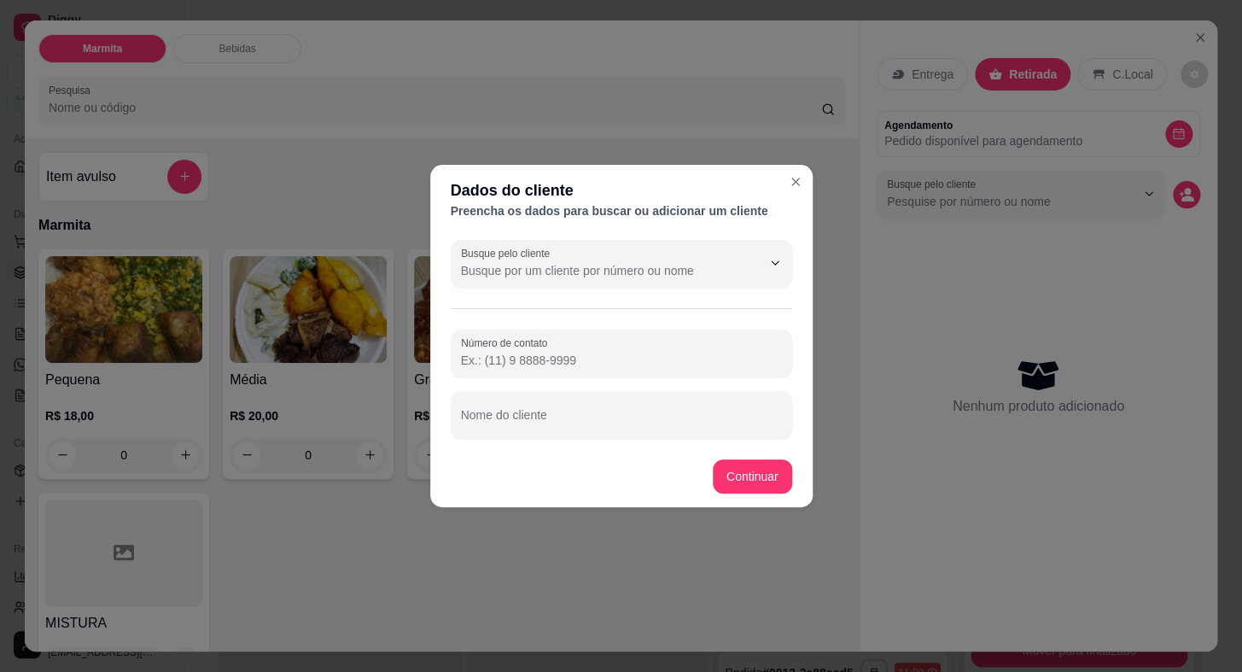
click at [576, 363] on input "Número de contato" at bounding box center [621, 360] width 321 height 17
paste input "[PHONE_NUMBER]"
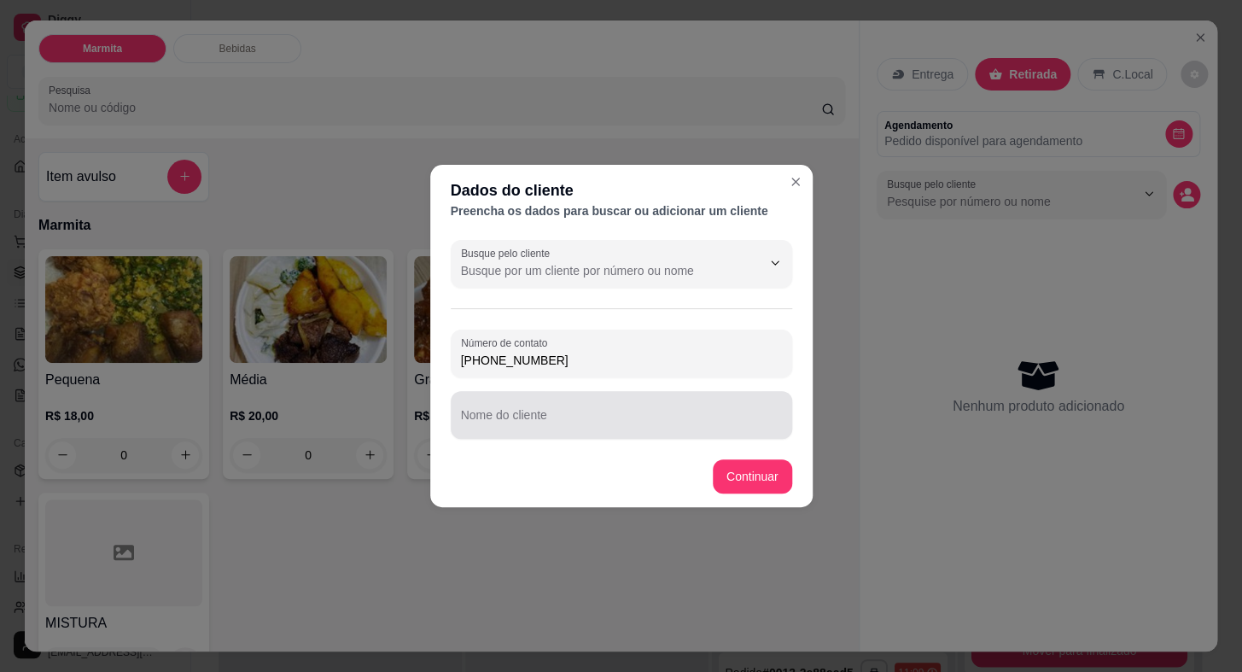
click at [581, 406] on div at bounding box center [621, 415] width 321 height 34
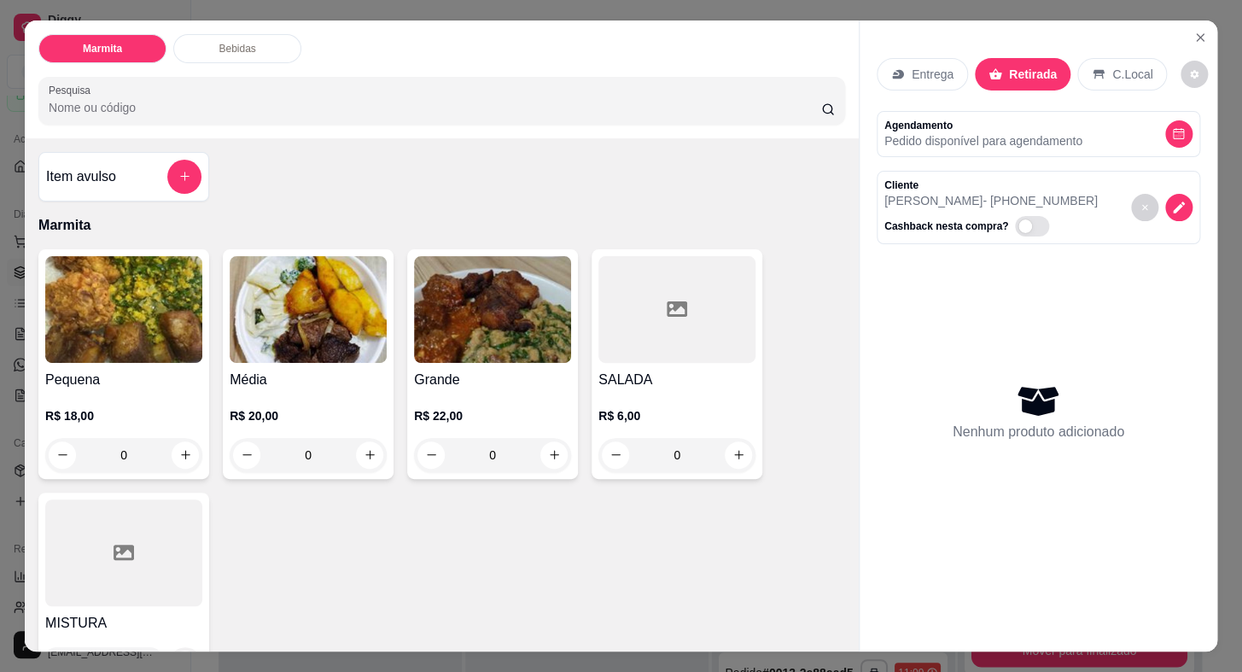
click at [133, 595] on div at bounding box center [123, 552] width 157 height 107
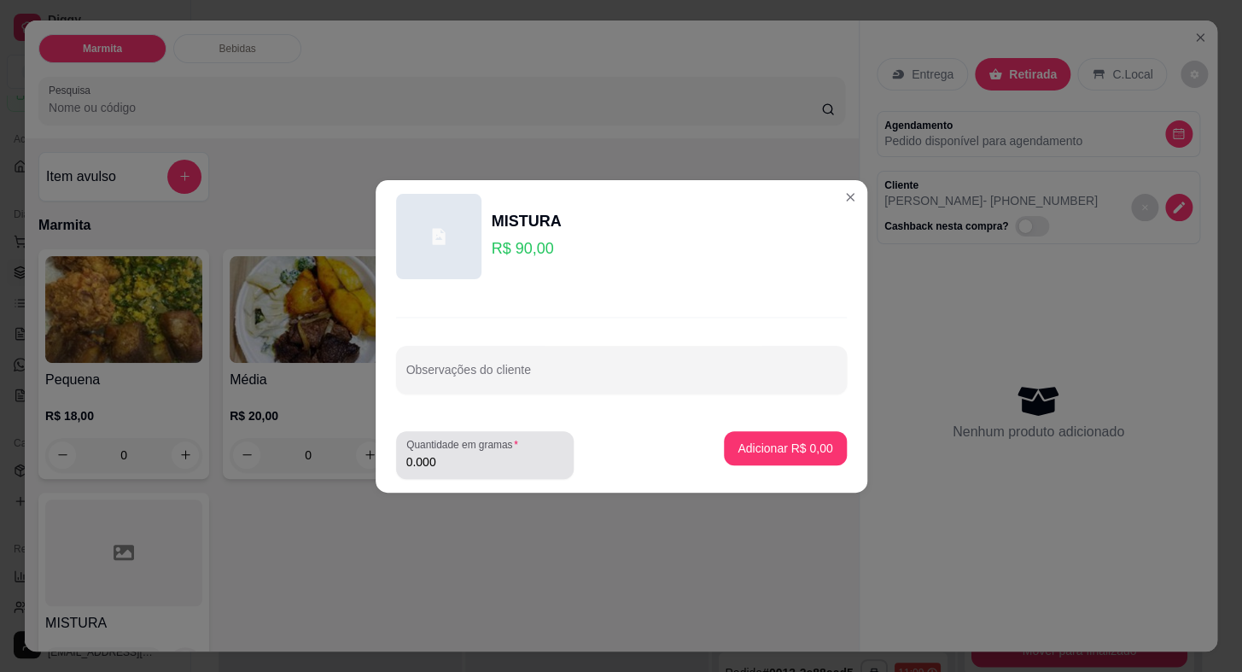
click at [493, 457] on input "0.000" at bounding box center [484, 461] width 157 height 17
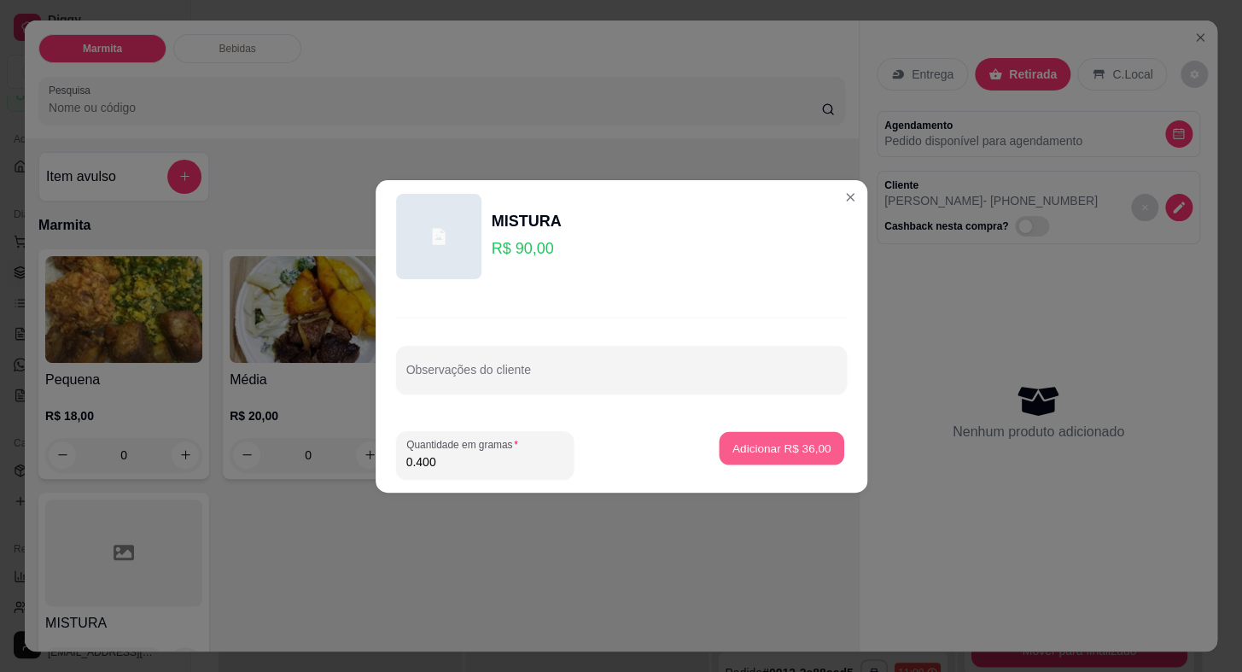
click at [781, 437] on button "Adicionar R$ 36,00" at bounding box center [782, 447] width 125 height 33
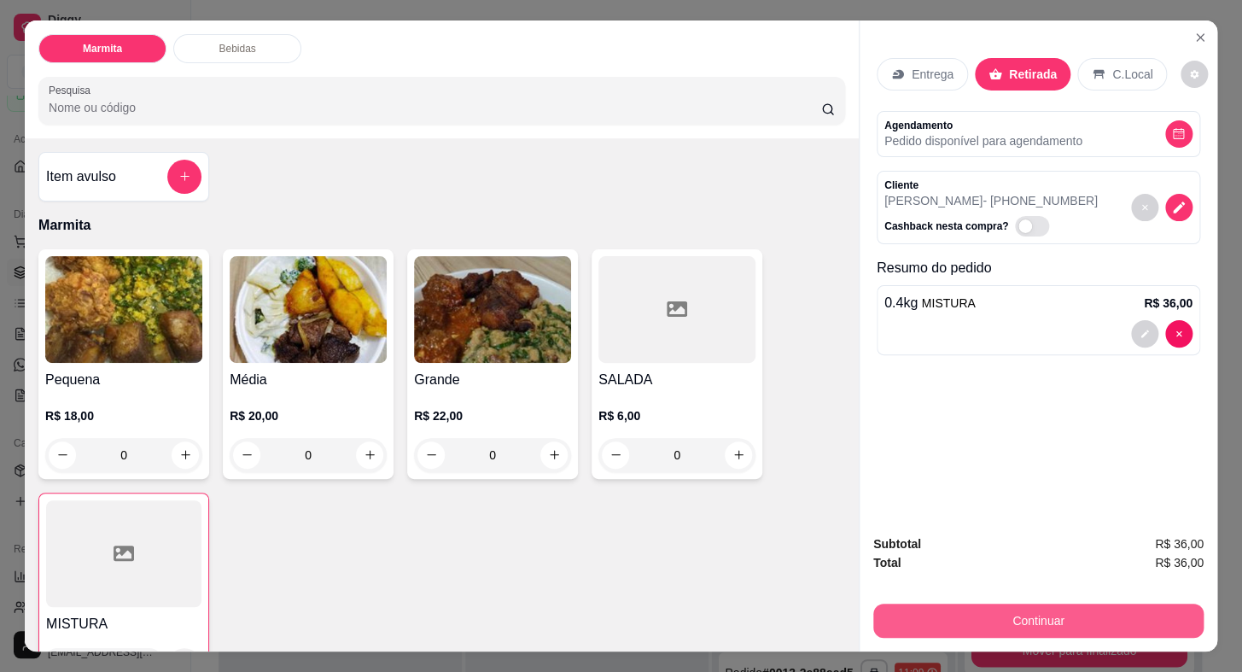
click at [1014, 617] on button "Continuar" at bounding box center [1038, 620] width 330 height 34
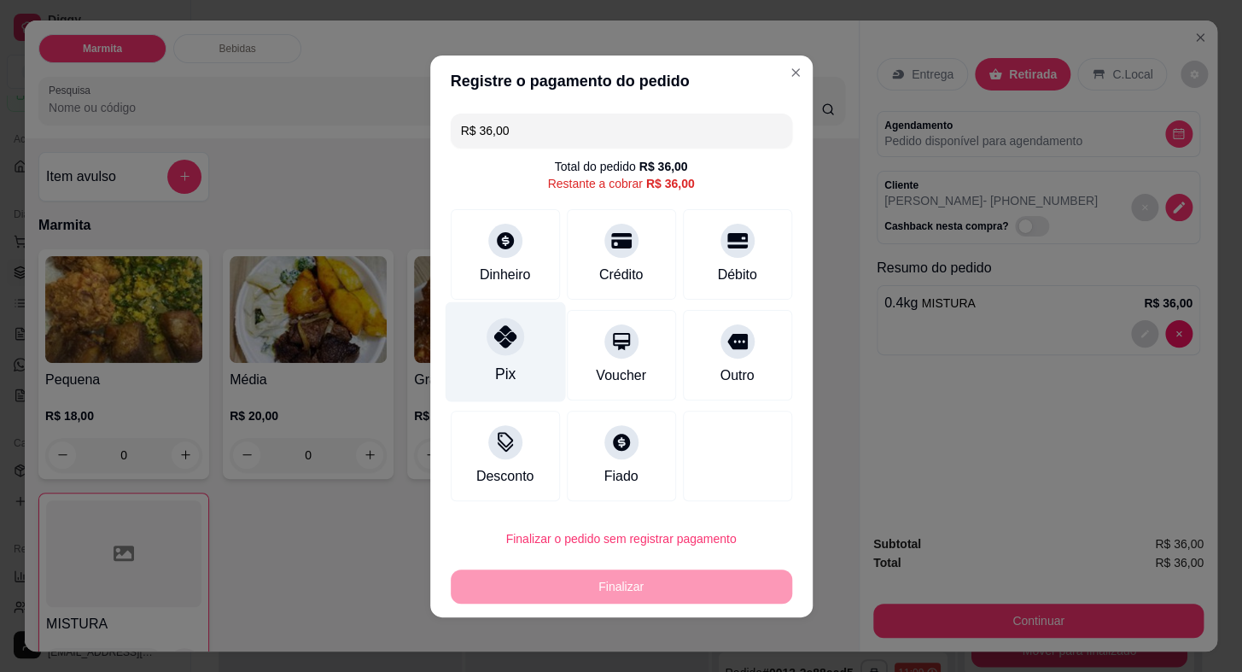
click at [504, 319] on div at bounding box center [506, 337] width 38 height 38
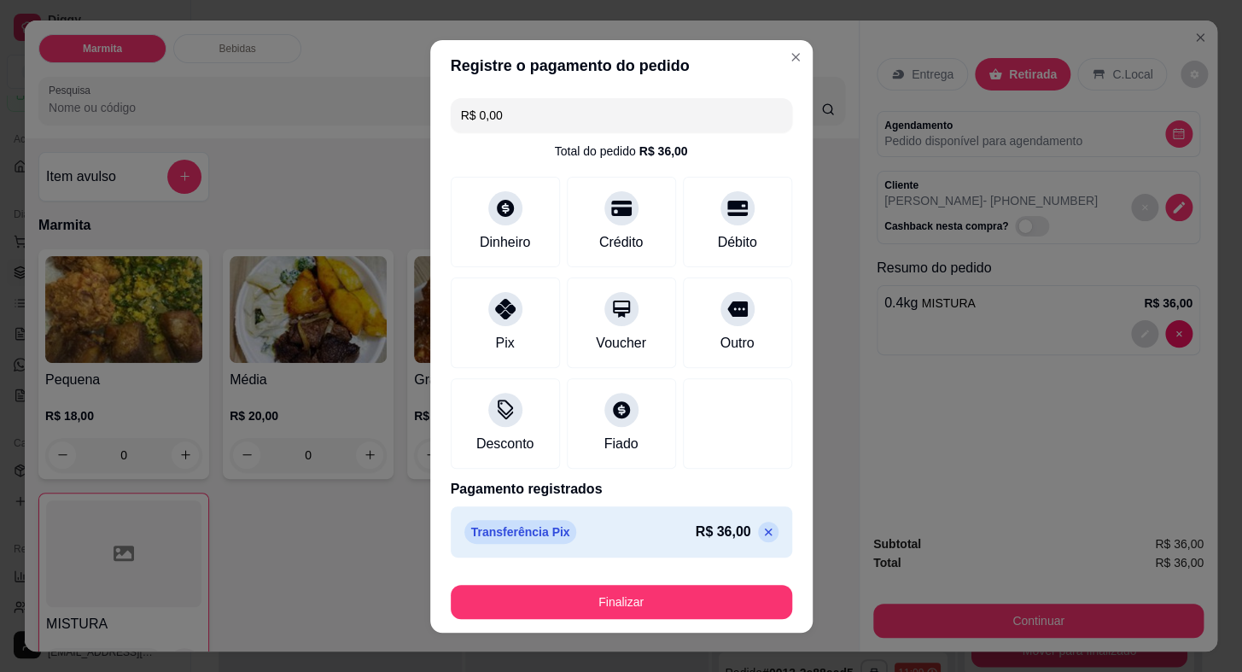
click at [761, 533] on icon at bounding box center [768, 532] width 14 height 14
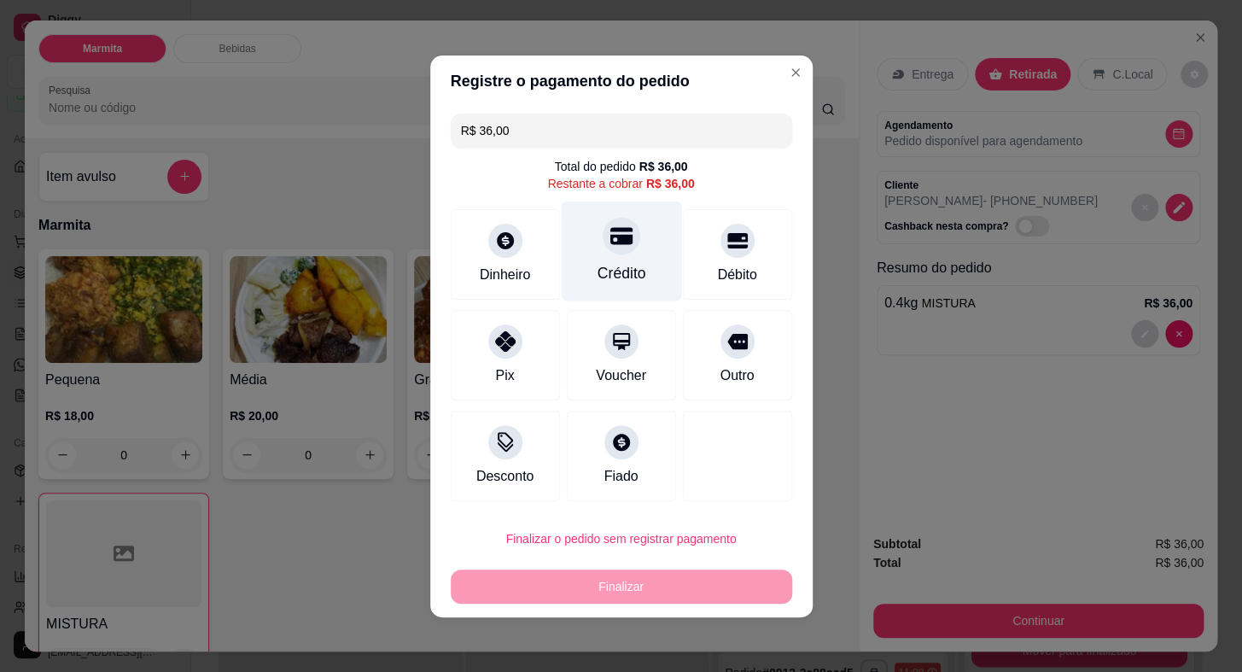
click at [606, 247] on div at bounding box center [622, 236] width 38 height 38
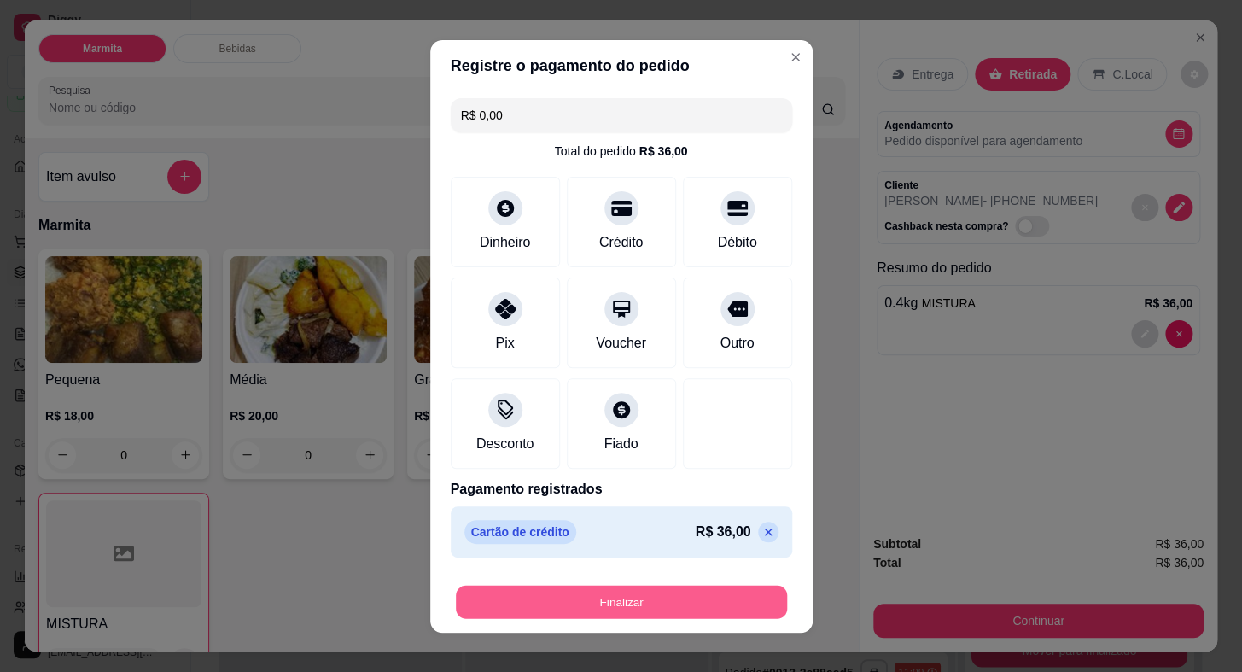
click at [708, 603] on button "Finalizar" at bounding box center [621, 601] width 331 height 33
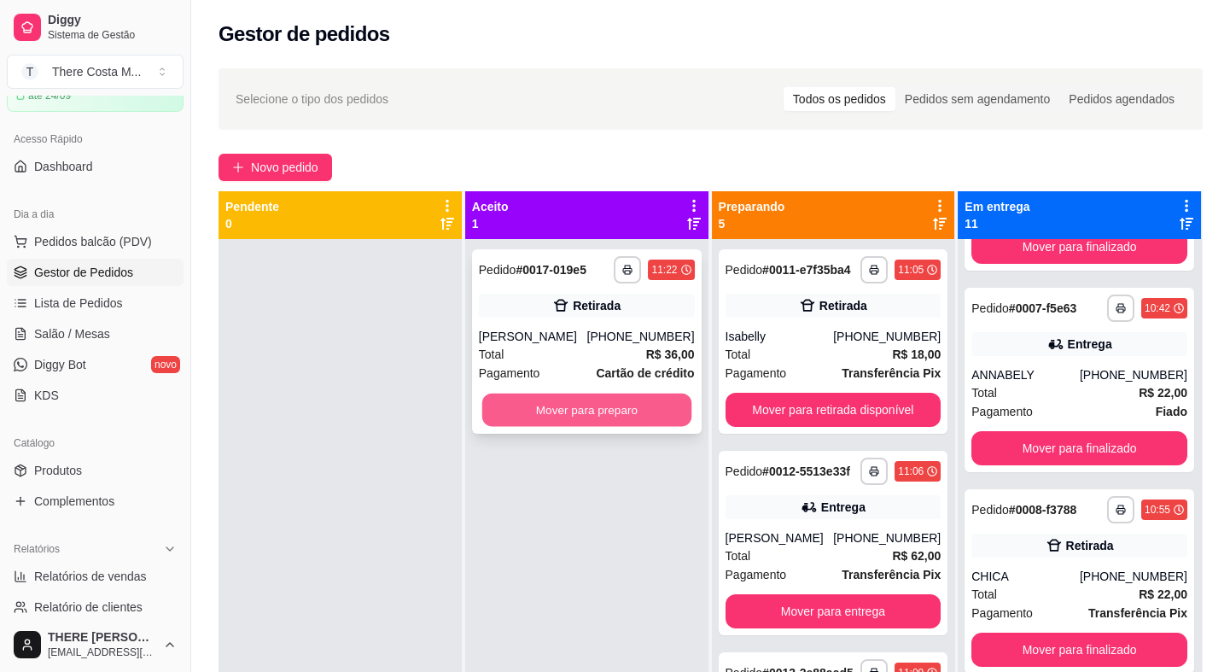
click at [639, 414] on button "Mover para preparo" at bounding box center [586, 410] width 209 height 33
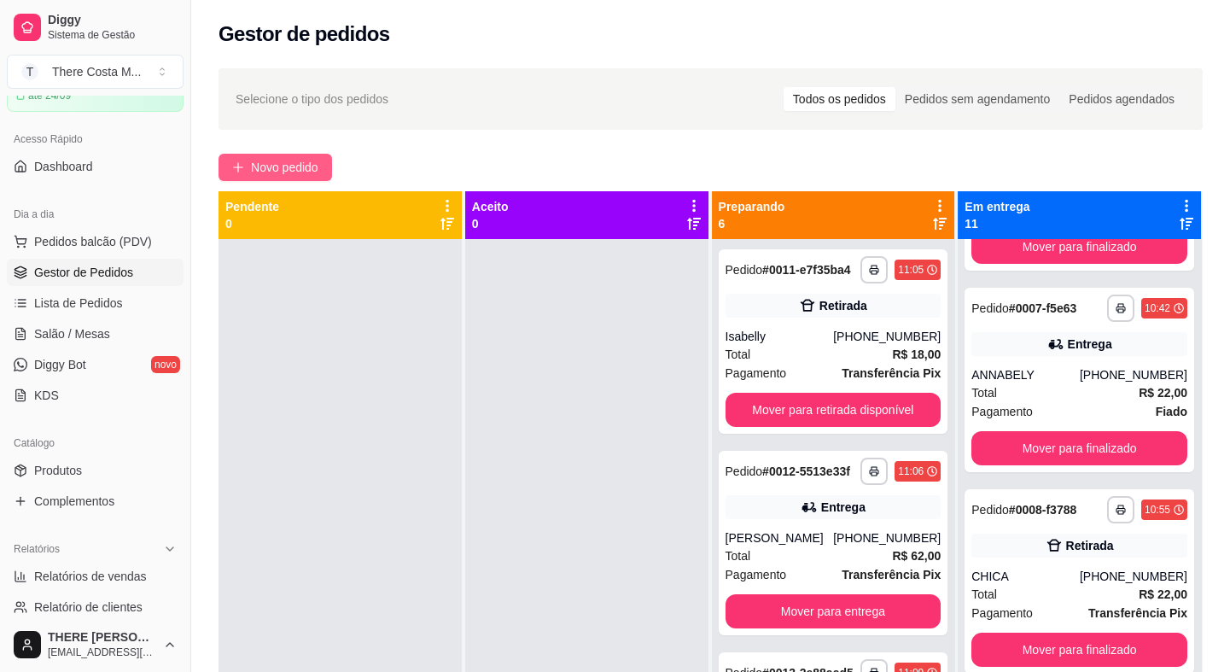
click at [316, 166] on span "Novo pedido" at bounding box center [284, 167] width 67 height 19
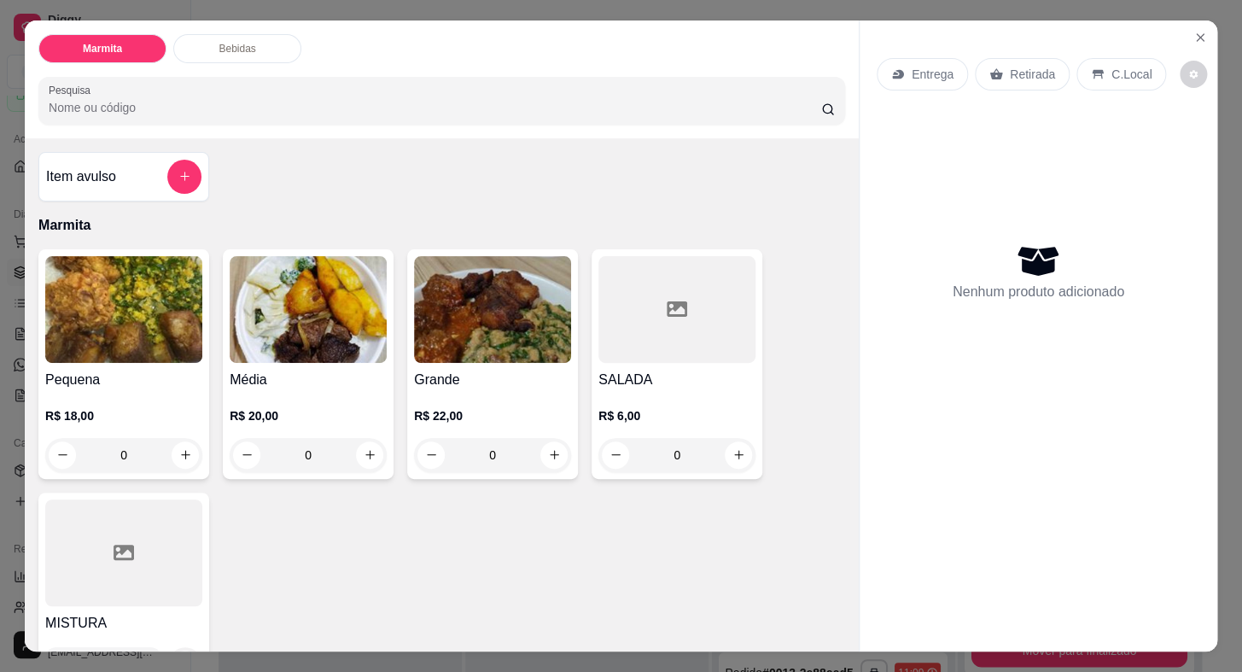
click at [934, 72] on p "Entrega" at bounding box center [933, 74] width 42 height 17
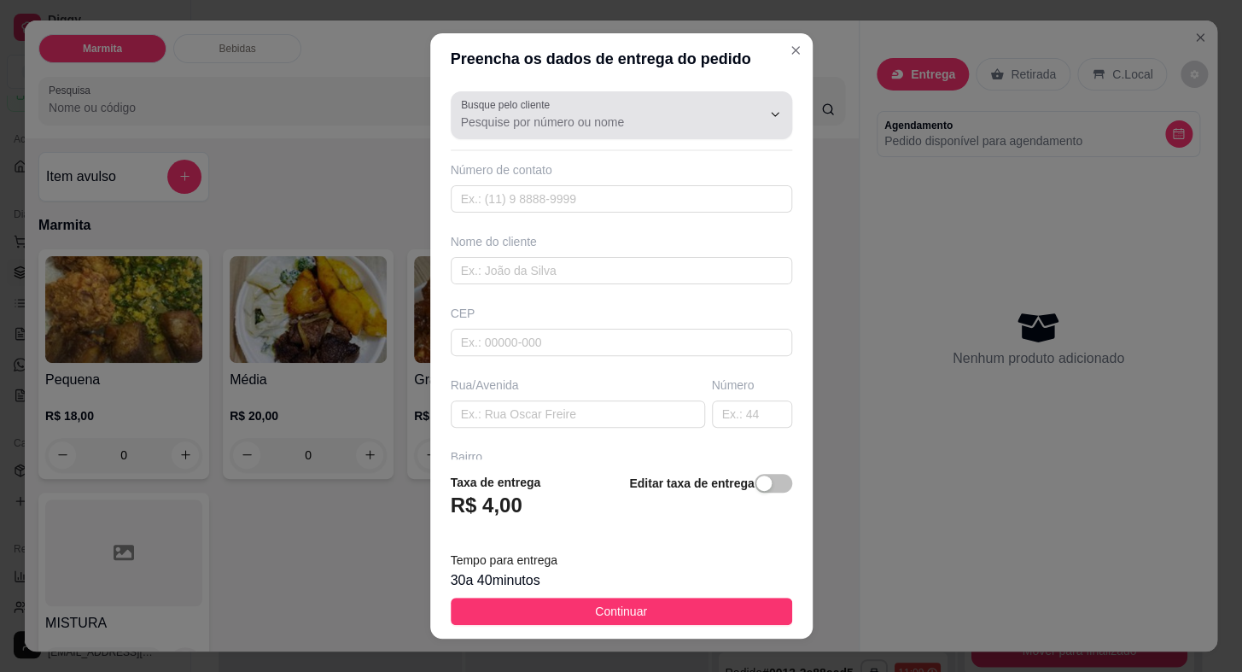
click at [633, 125] on input "Busque pelo cliente" at bounding box center [597, 122] width 273 height 17
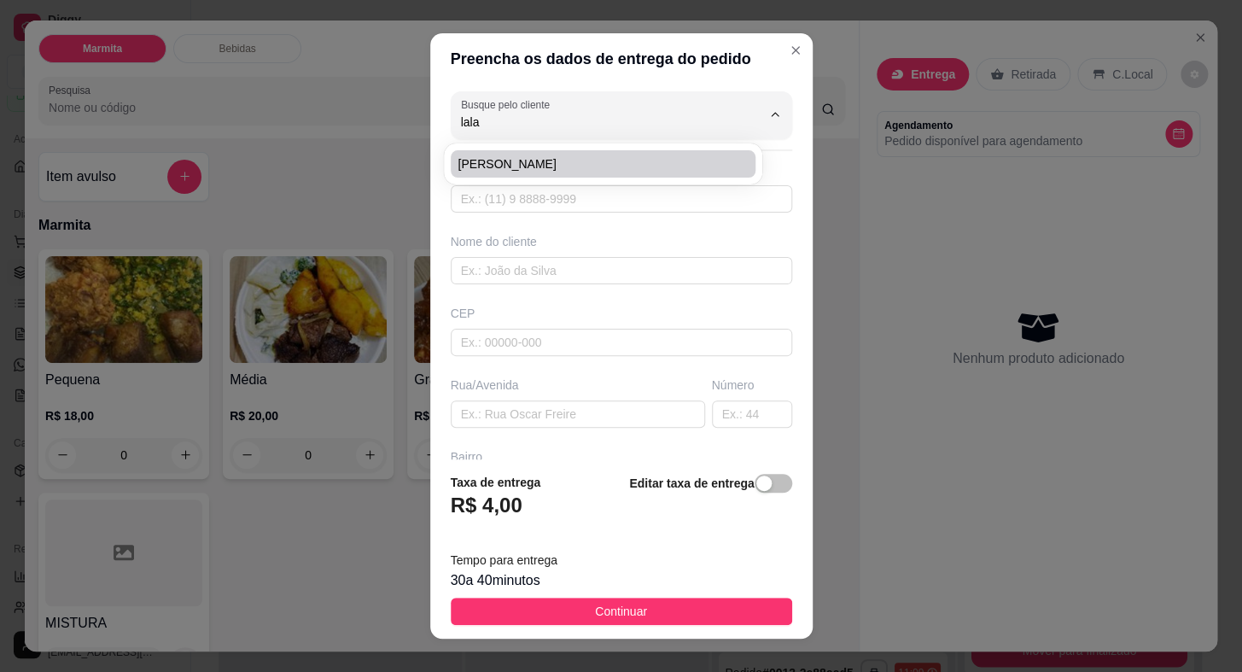
click at [568, 157] on span "[PERSON_NAME]" at bounding box center [595, 163] width 274 height 17
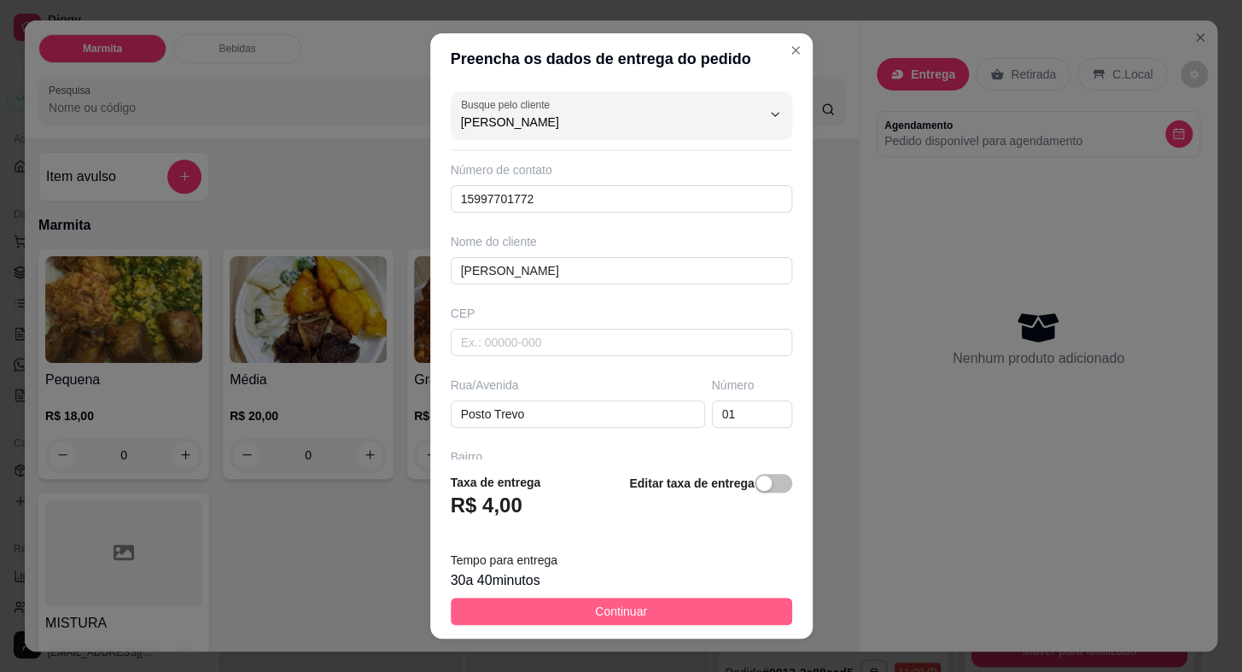
click at [616, 604] on span "Continuar" at bounding box center [621, 611] width 52 height 19
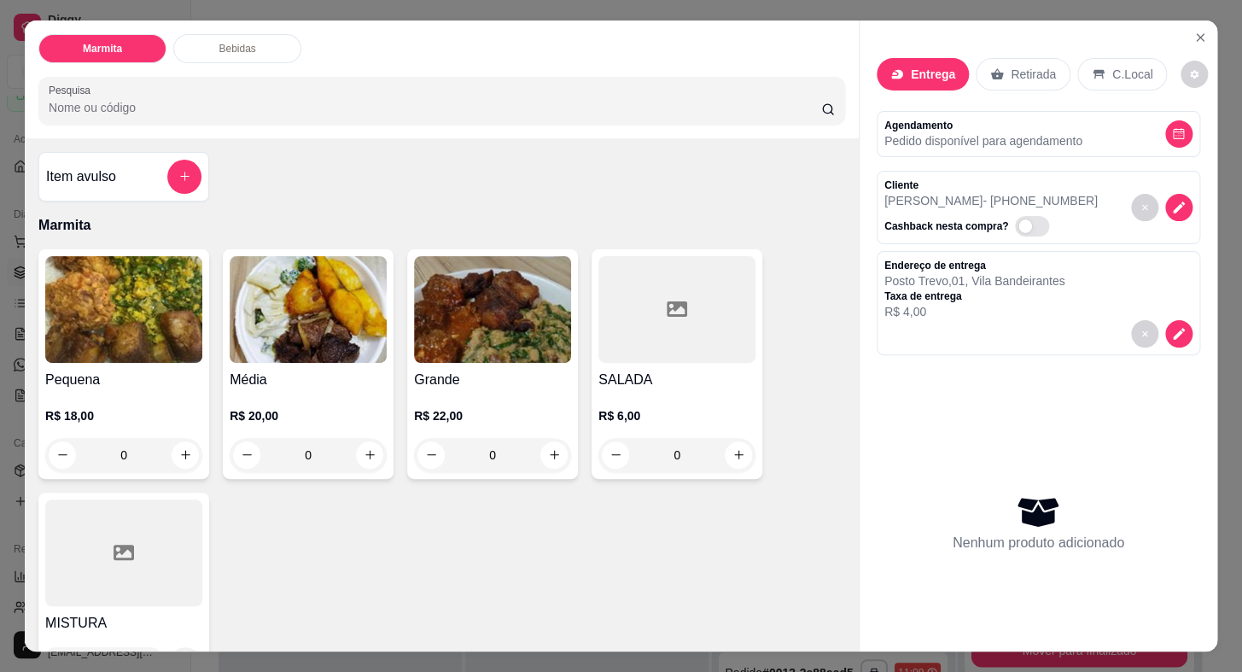
click at [61, 370] on h4 "Pequena" at bounding box center [123, 380] width 157 height 20
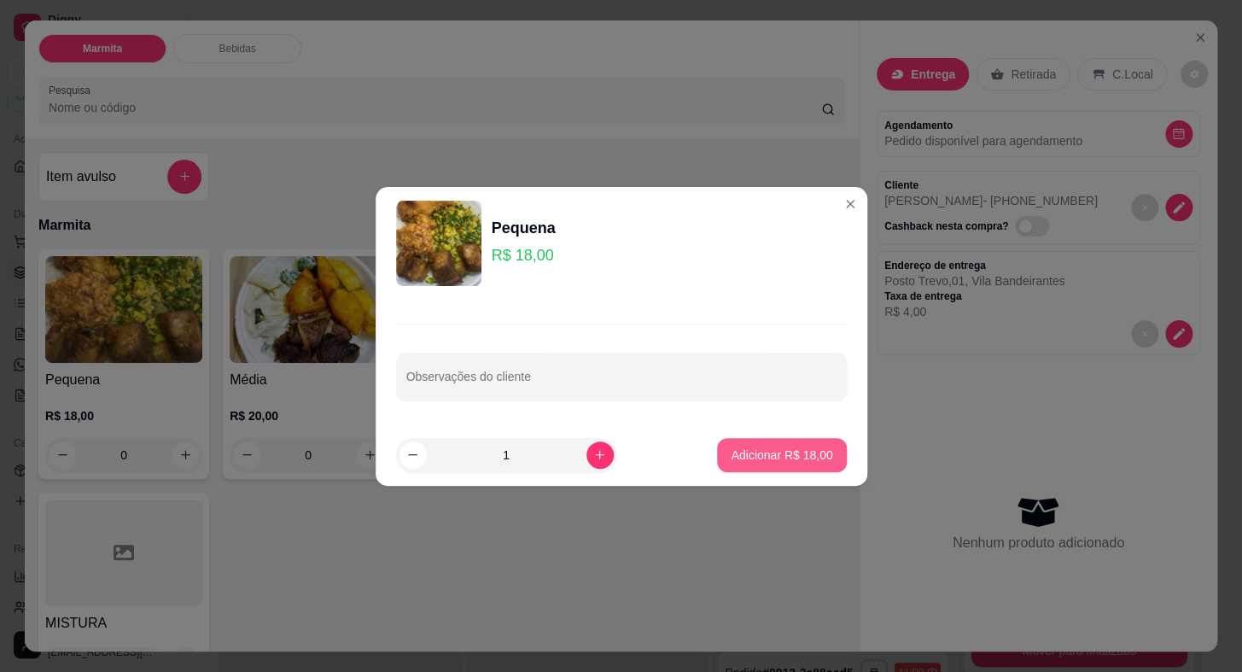
click at [768, 458] on p "Adicionar R$ 18,00" at bounding box center [782, 454] width 102 height 17
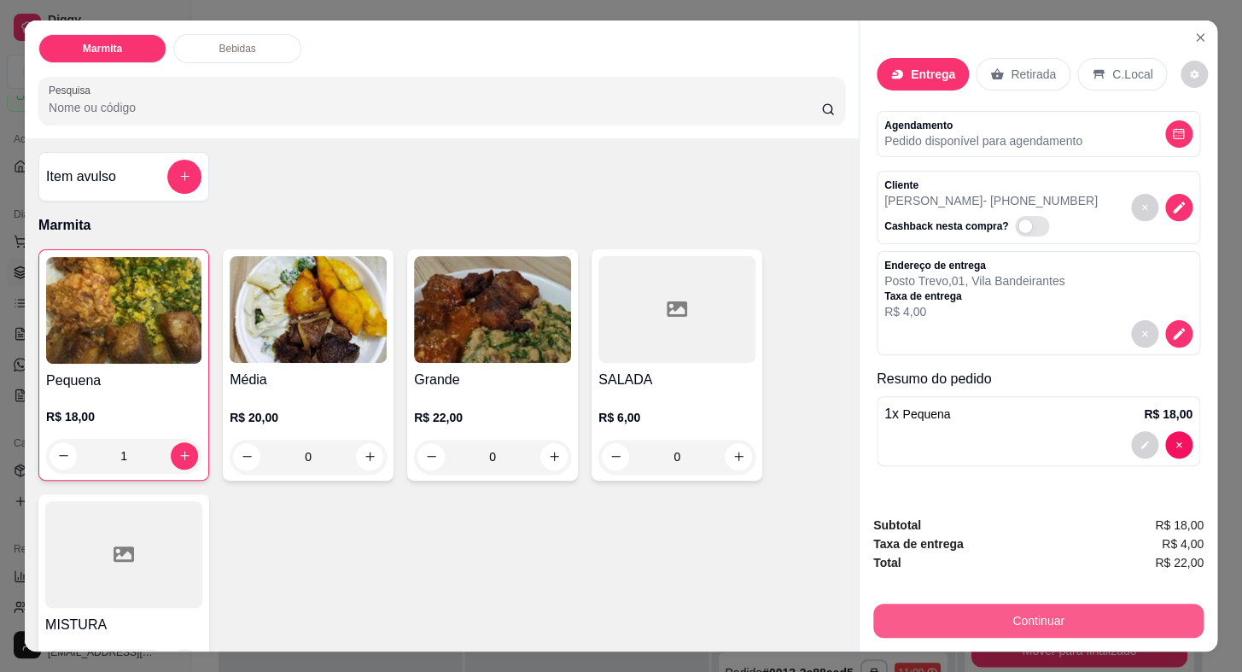
click at [973, 619] on button "Continuar" at bounding box center [1038, 620] width 330 height 34
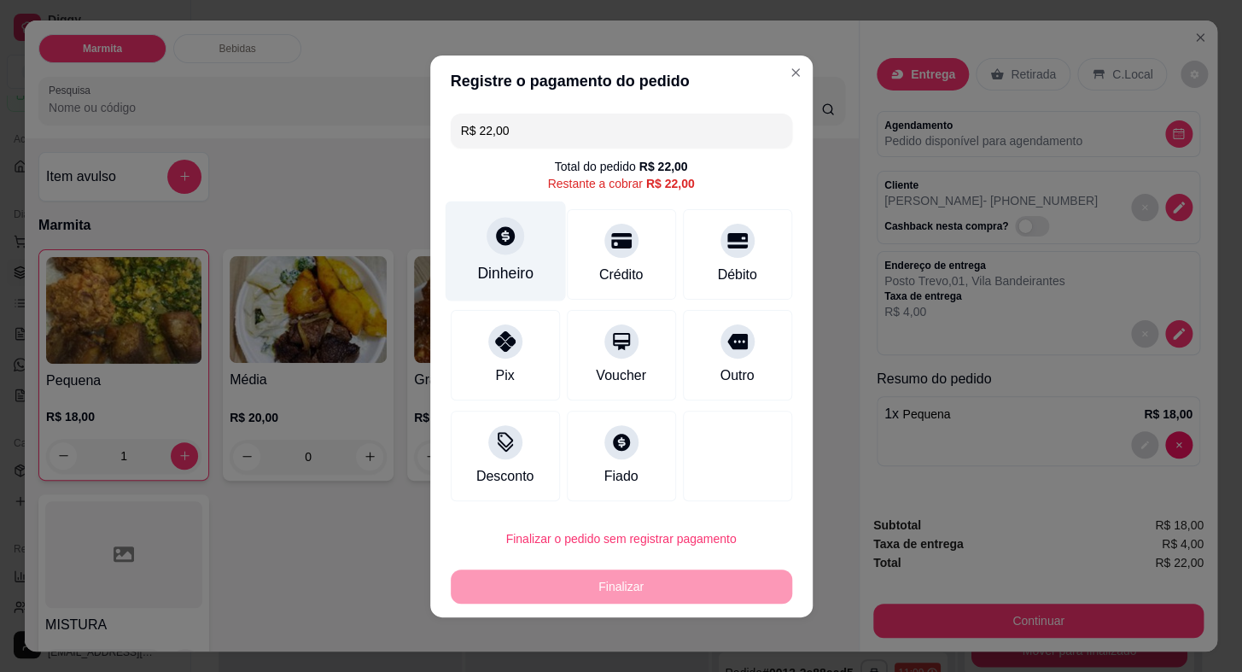
click at [488, 252] on div "Dinheiro" at bounding box center [505, 251] width 120 height 100
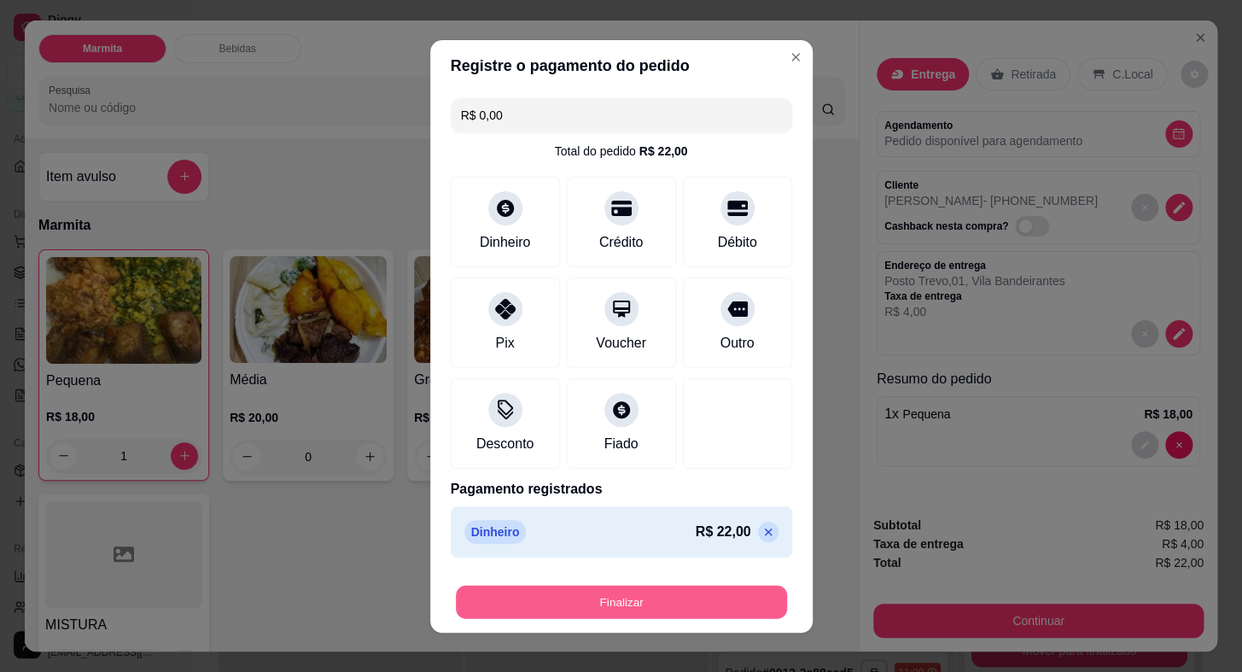
click at [658, 603] on button "Finalizar" at bounding box center [621, 601] width 331 height 33
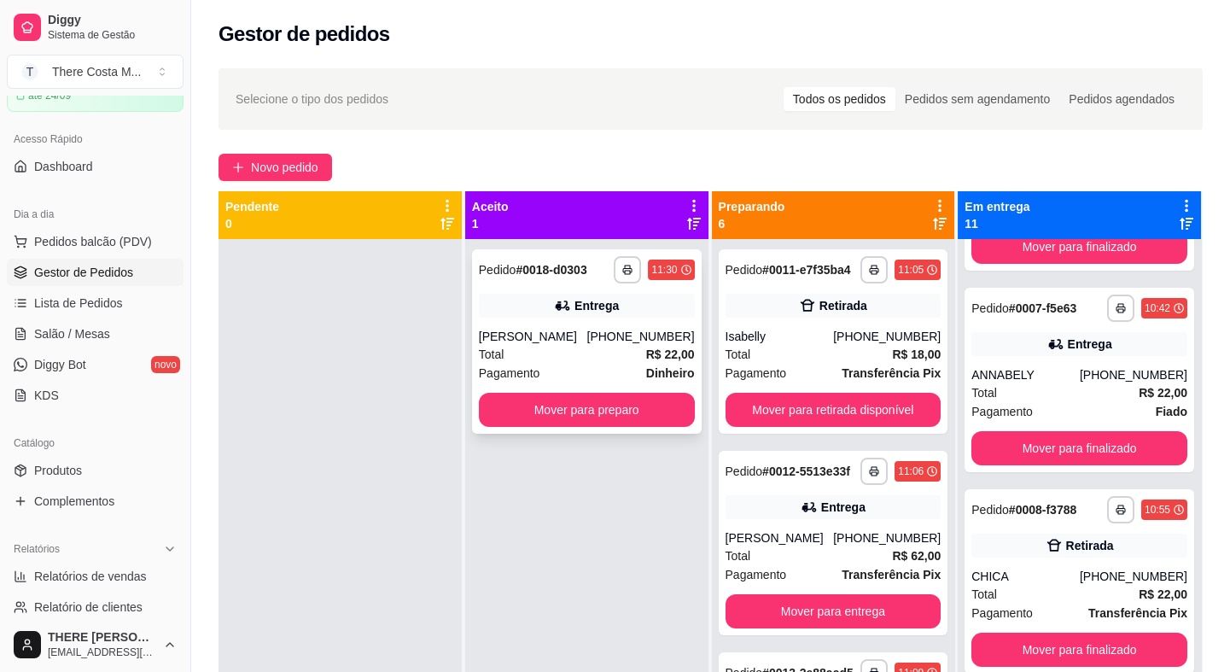
click at [640, 350] on div "Total R$ 22,00" at bounding box center [587, 354] width 216 height 19
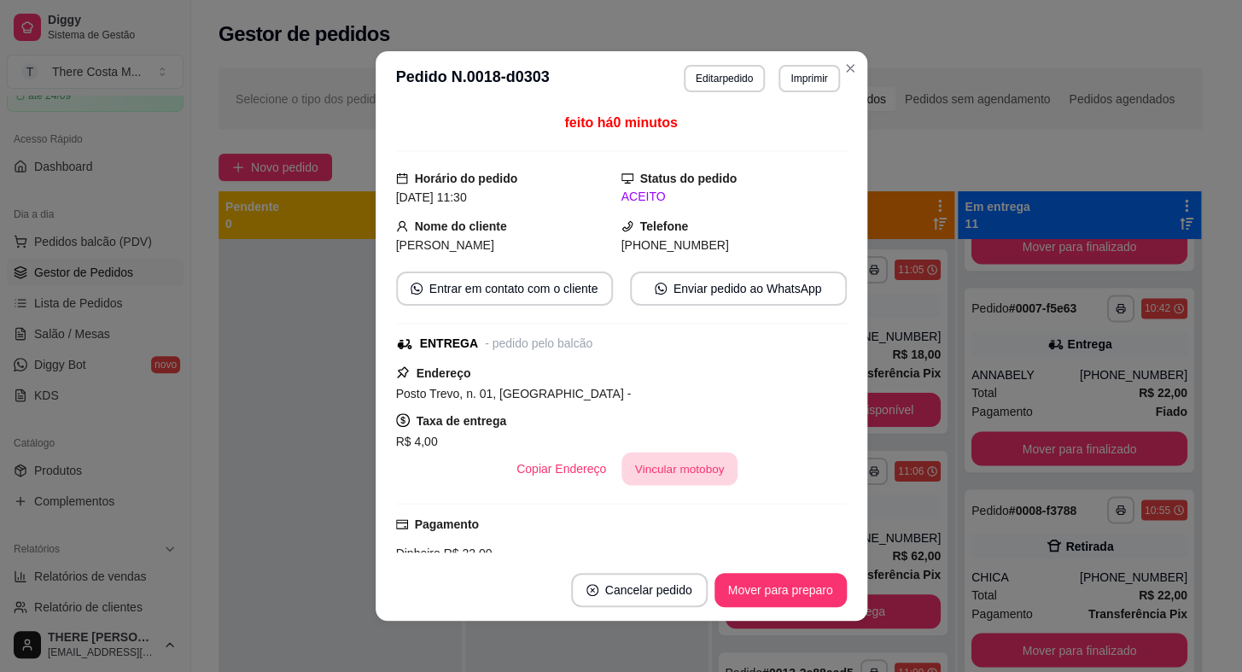
click at [700, 464] on button "Vincular motoboy" at bounding box center [679, 468] width 116 height 33
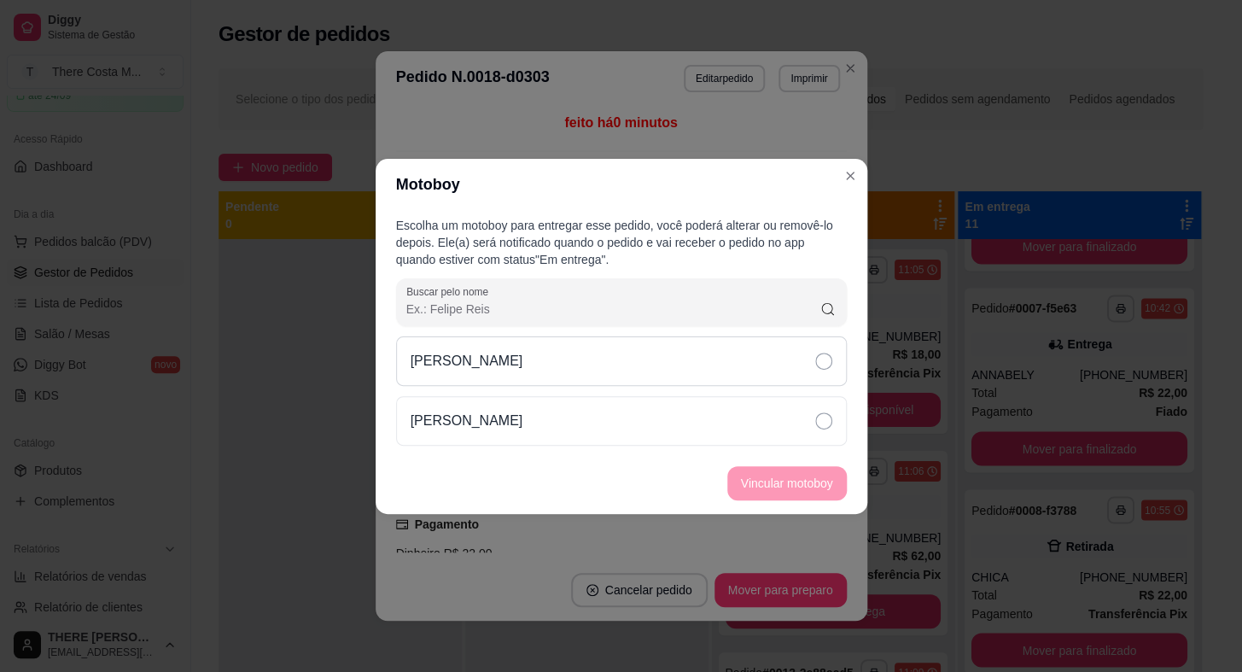
click at [790, 362] on div "[PERSON_NAME]" at bounding box center [621, 361] width 451 height 50
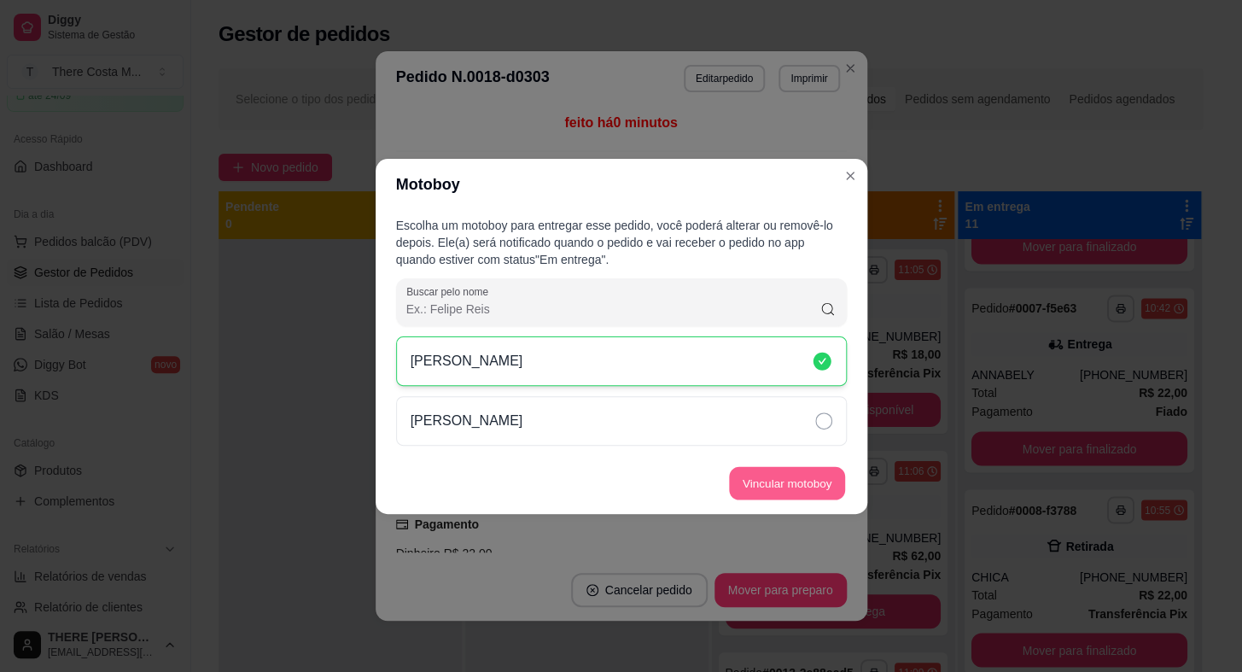
click at [784, 481] on button "Vincular motoboy" at bounding box center [787, 482] width 116 height 33
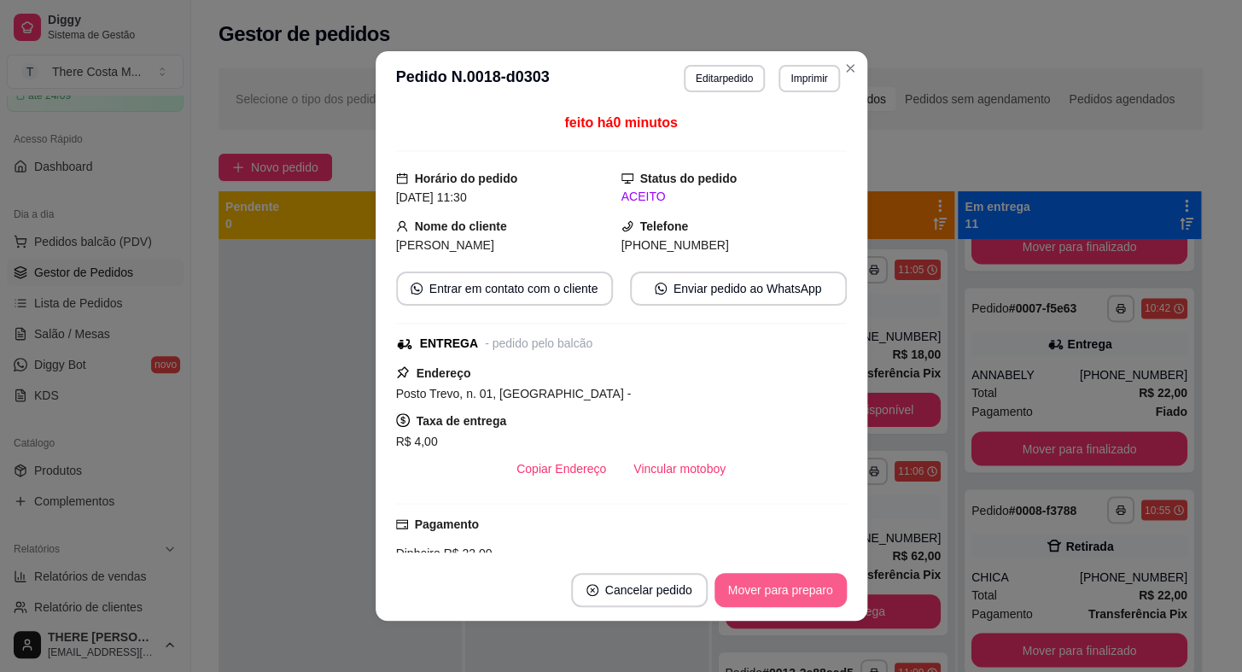
click at [747, 602] on button "Mover para preparo" at bounding box center [780, 590] width 132 height 34
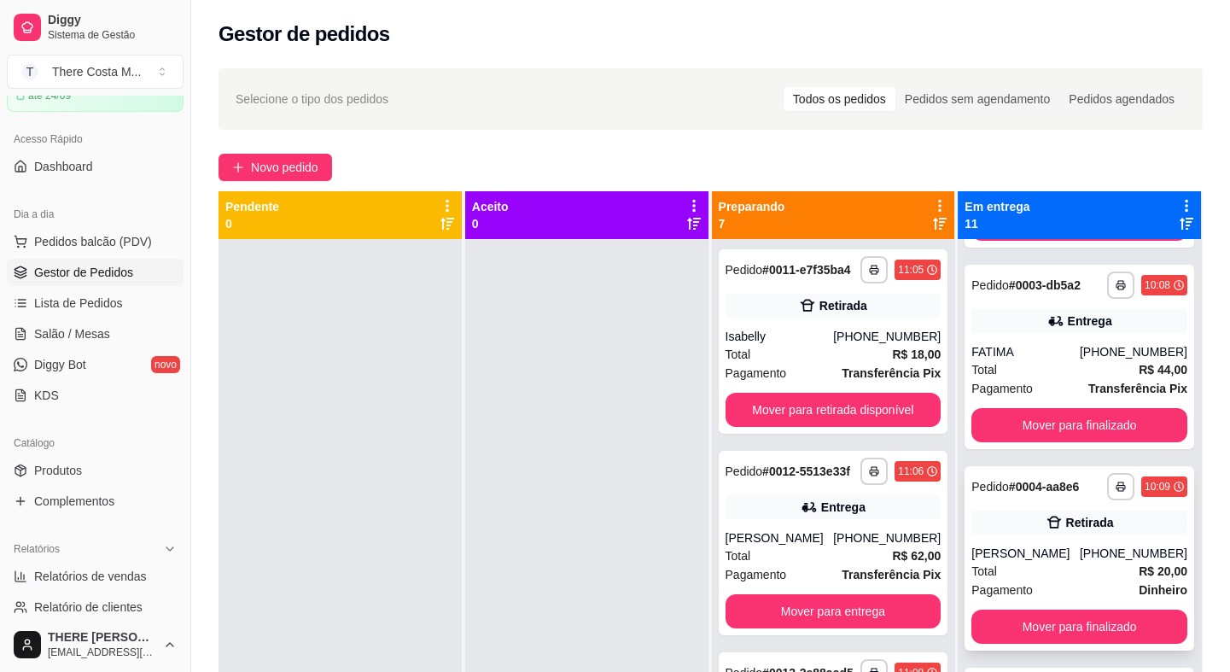
scroll to position [465, 0]
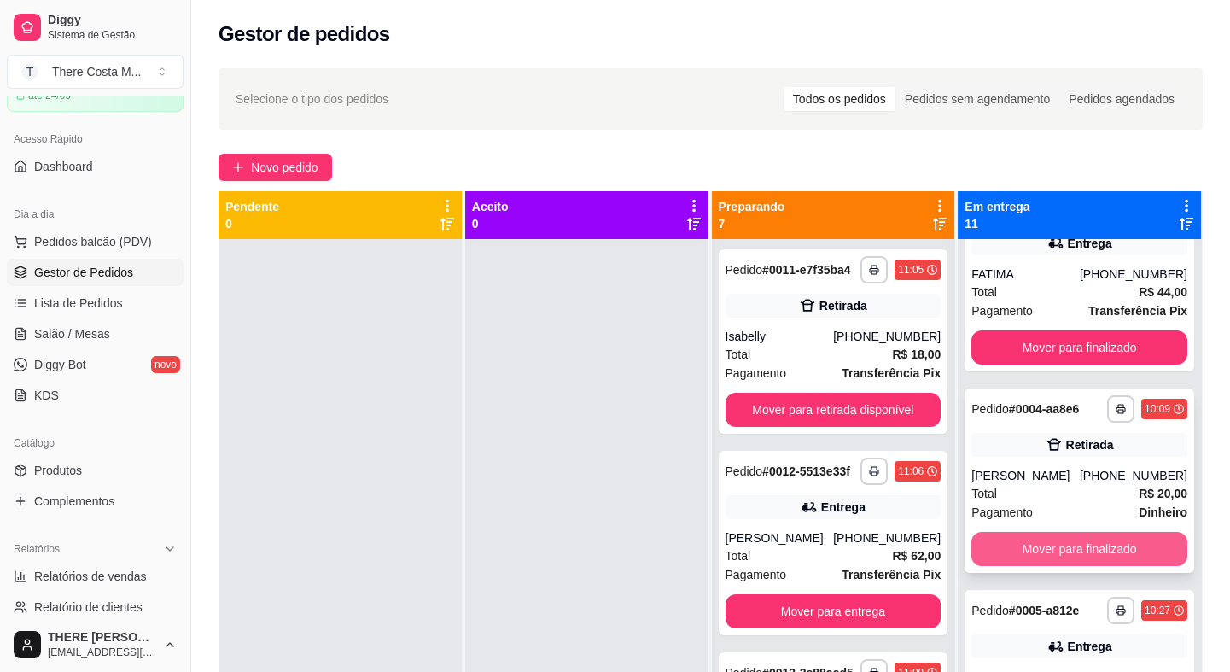
click at [1115, 538] on button "Mover para finalizado" at bounding box center [1079, 549] width 216 height 34
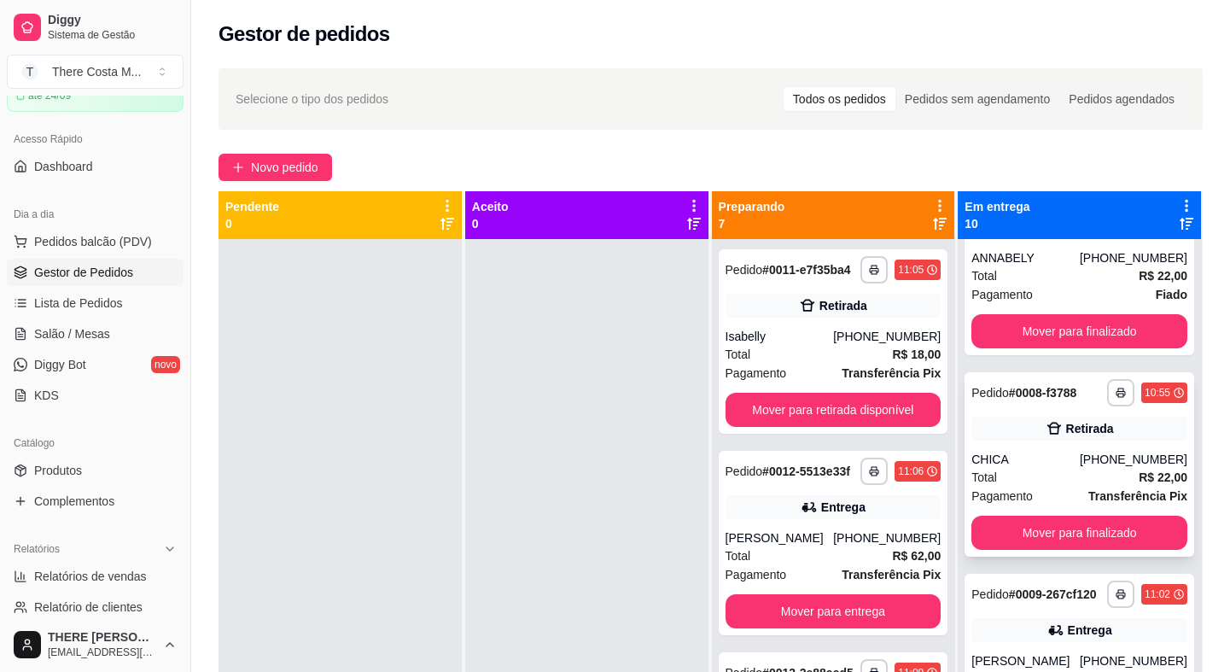
scroll to position [1163, 0]
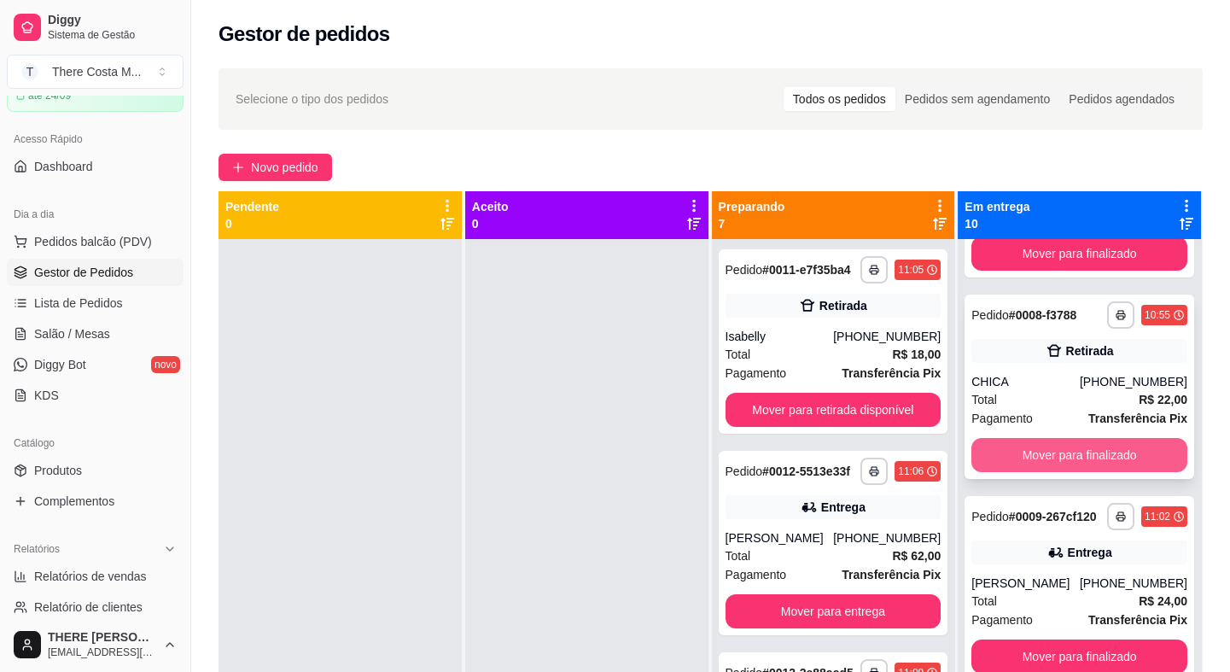
click at [1100, 456] on button "Mover para finalizado" at bounding box center [1079, 455] width 216 height 34
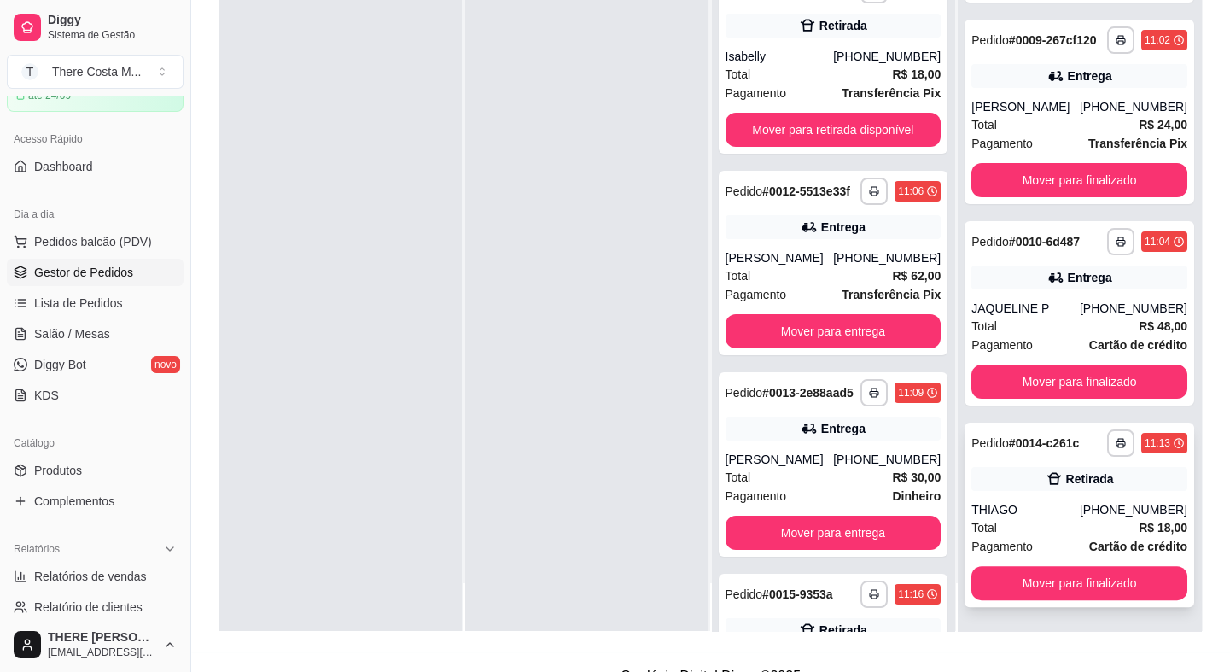
scroll to position [259, 0]
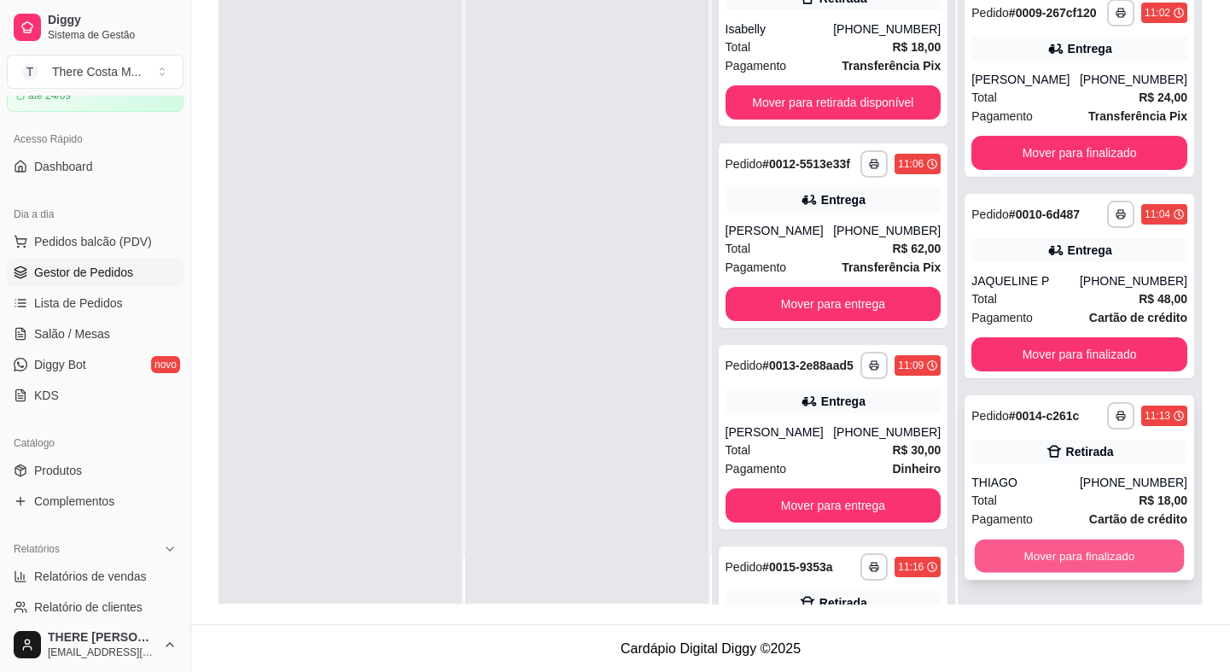
click at [1093, 549] on button "Mover para finalizado" at bounding box center [1079, 555] width 209 height 33
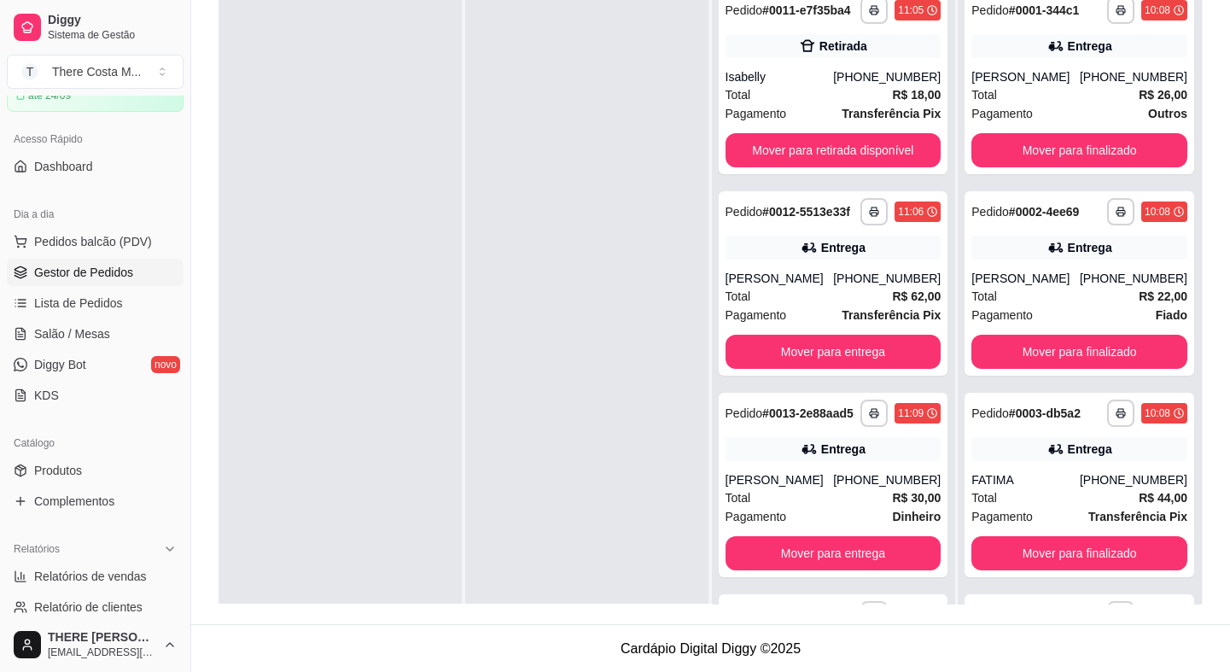
scroll to position [0, 0]
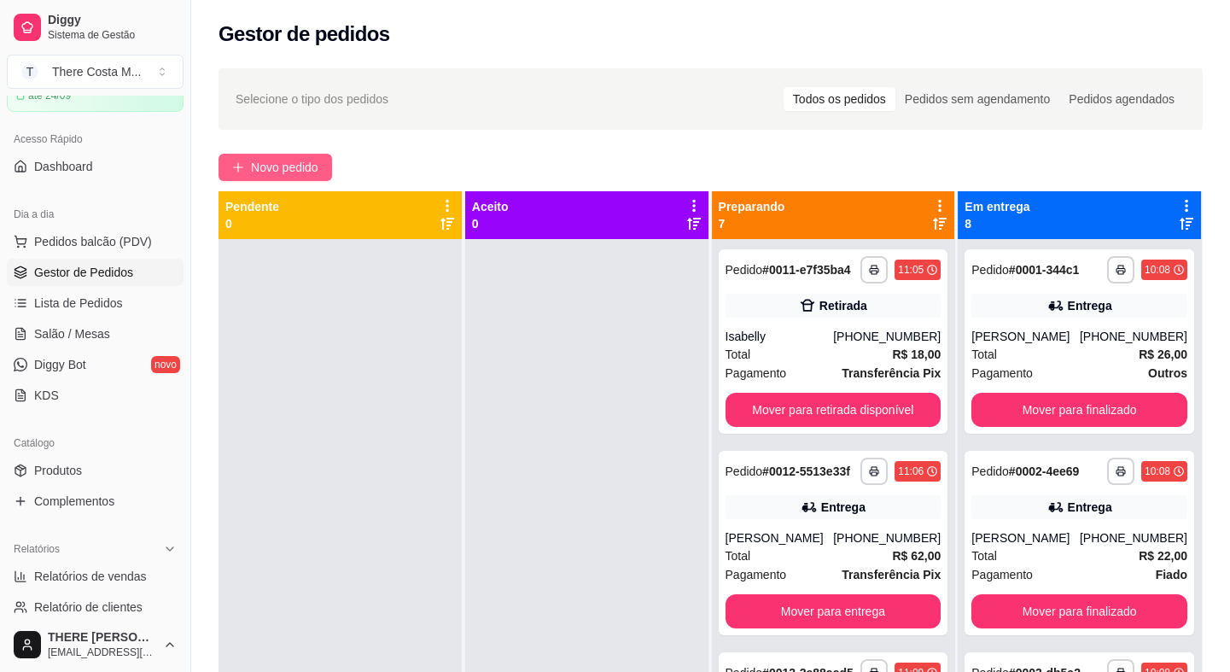
click at [280, 165] on span "Novo pedido" at bounding box center [284, 167] width 67 height 19
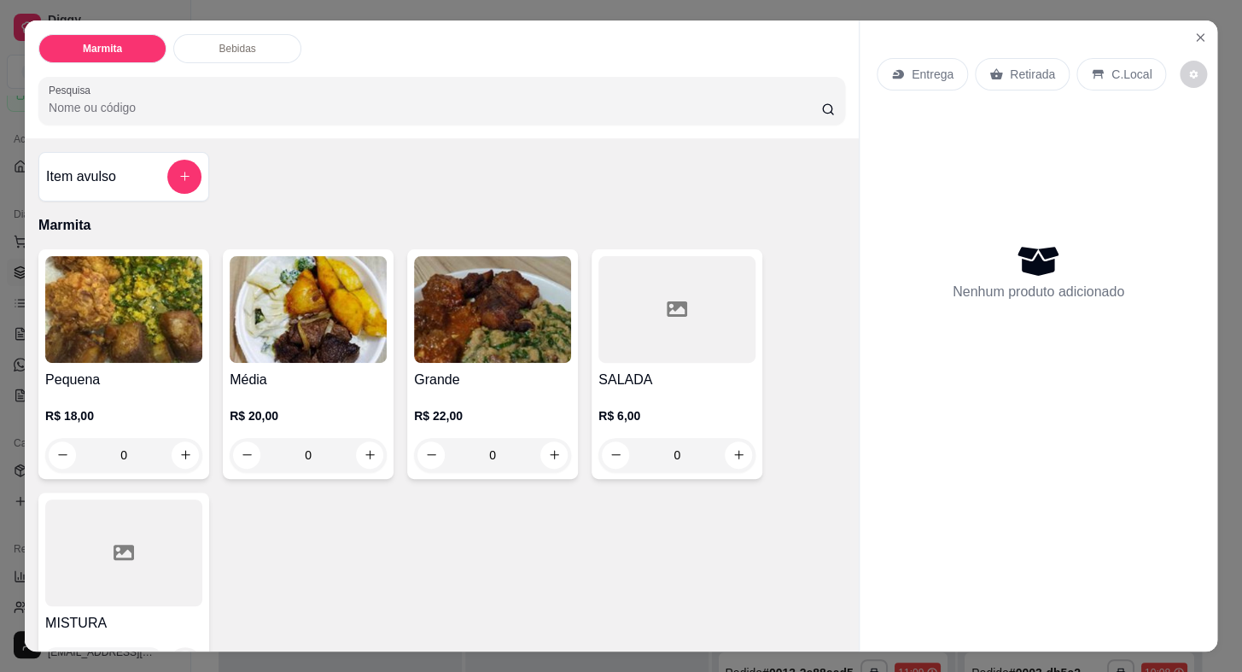
click at [1046, 72] on div "Retirada" at bounding box center [1022, 74] width 95 height 32
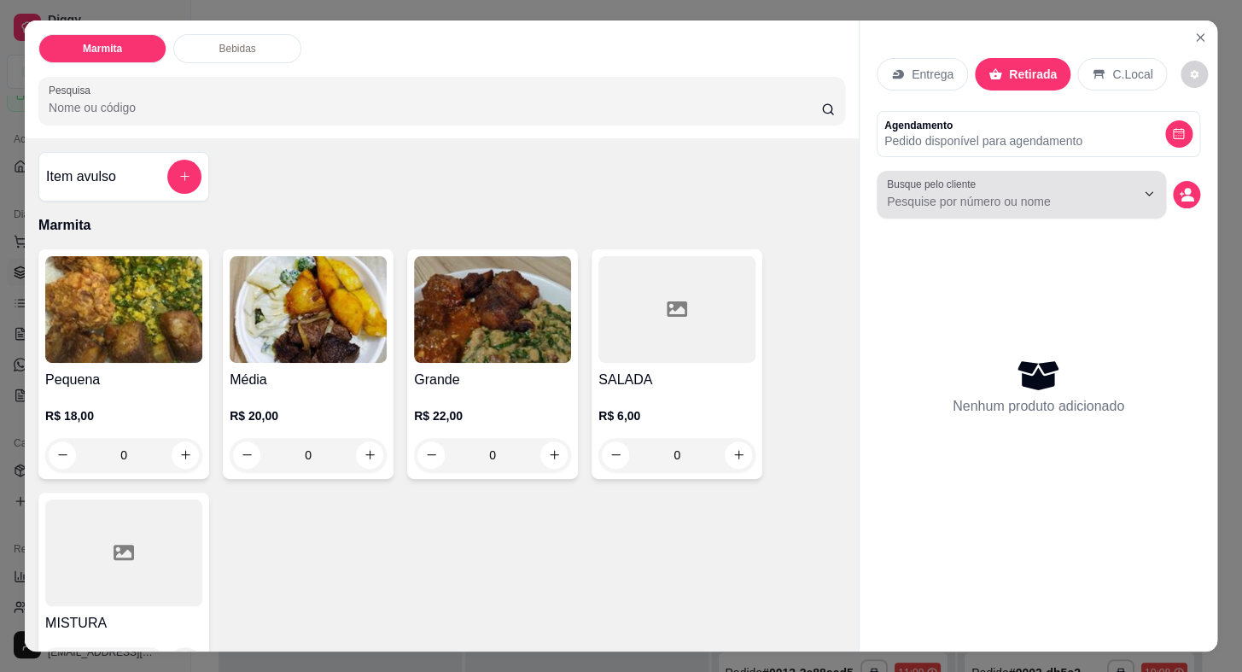
click at [1067, 206] on div "Busque pelo cliente" at bounding box center [1021, 195] width 289 height 48
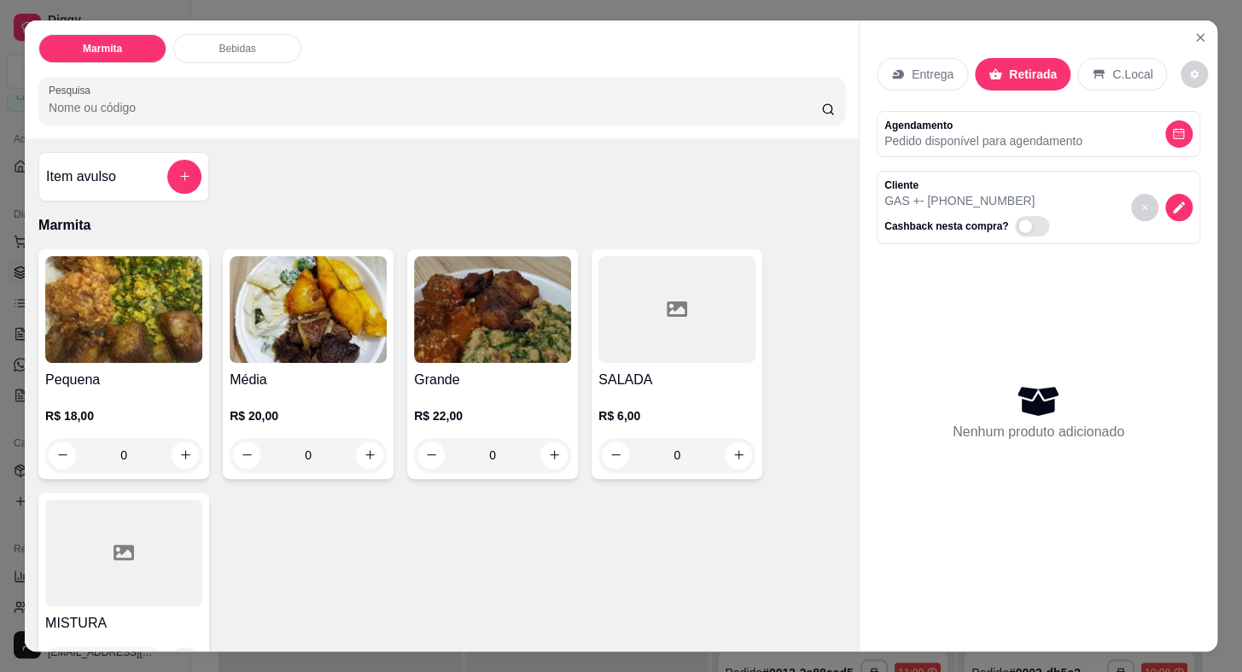
click at [293, 343] on img at bounding box center [308, 309] width 157 height 107
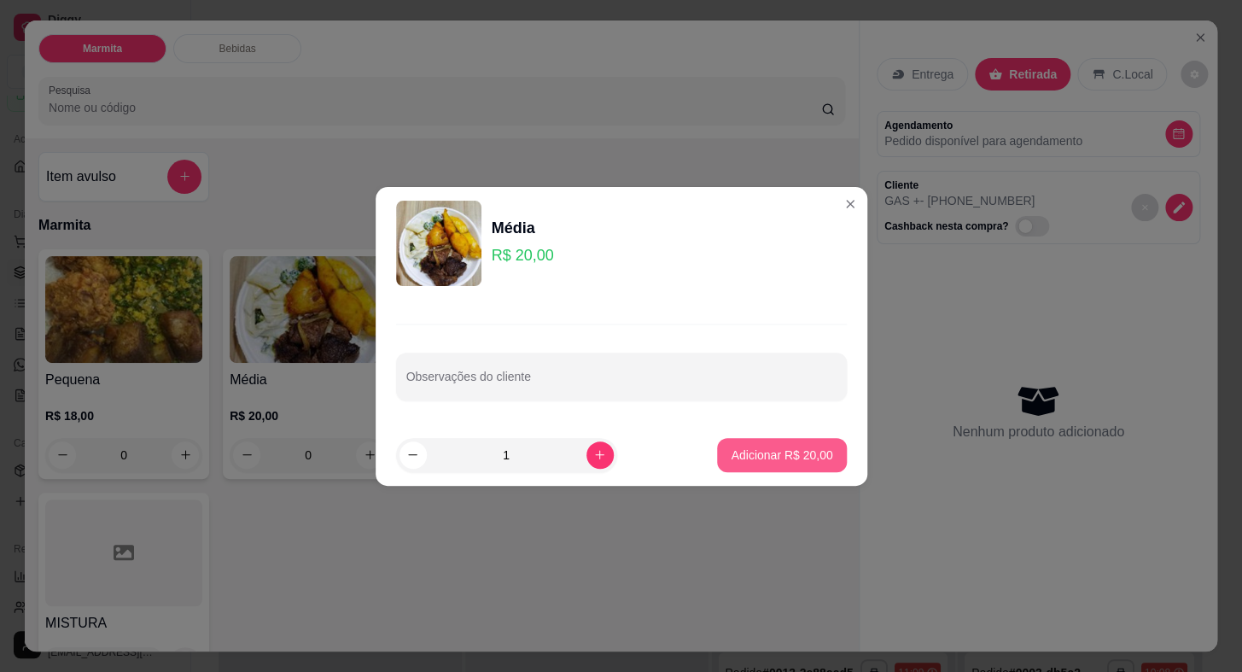
click at [812, 450] on p "Adicionar R$ 20,00" at bounding box center [782, 454] width 102 height 17
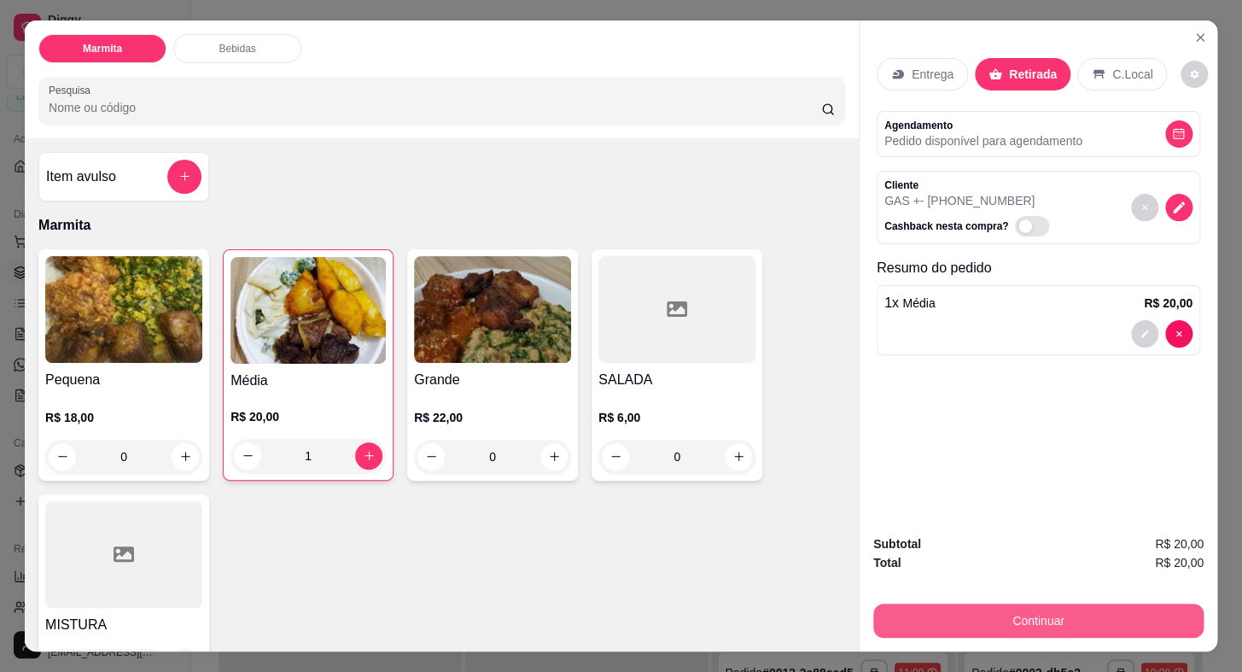
click at [1019, 628] on button "Continuar" at bounding box center [1038, 620] width 330 height 34
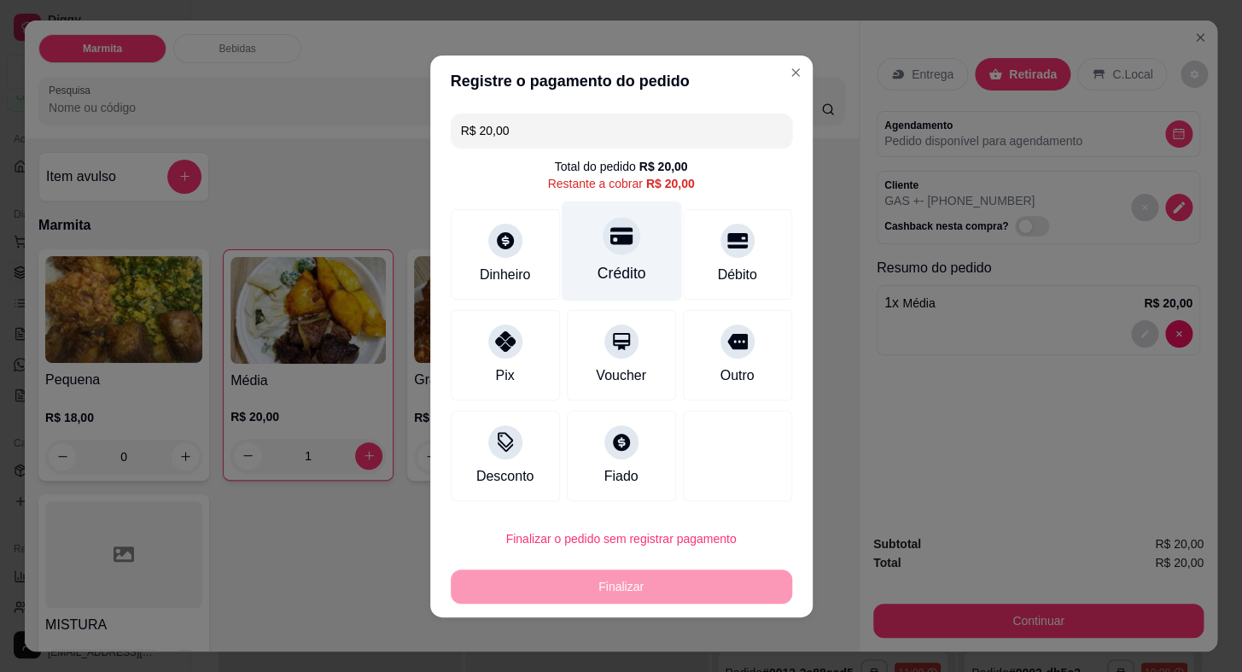
click at [618, 244] on icon at bounding box center [620, 235] width 22 height 22
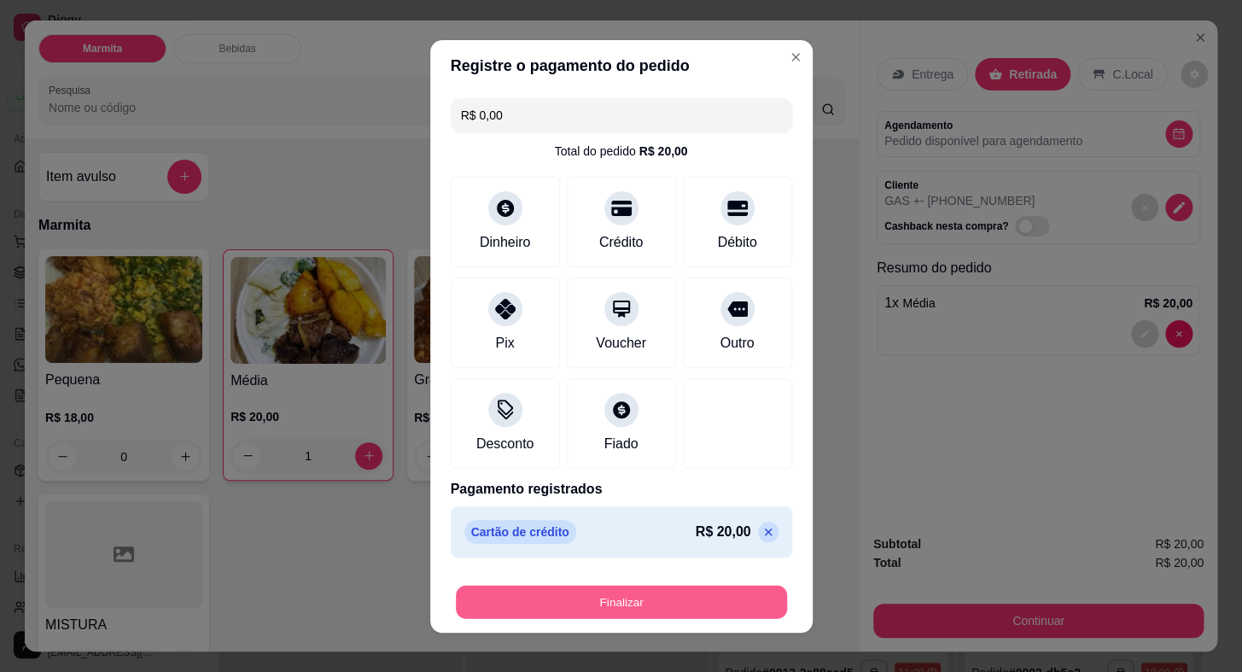
click at [679, 601] on button "Finalizar" at bounding box center [621, 601] width 331 height 33
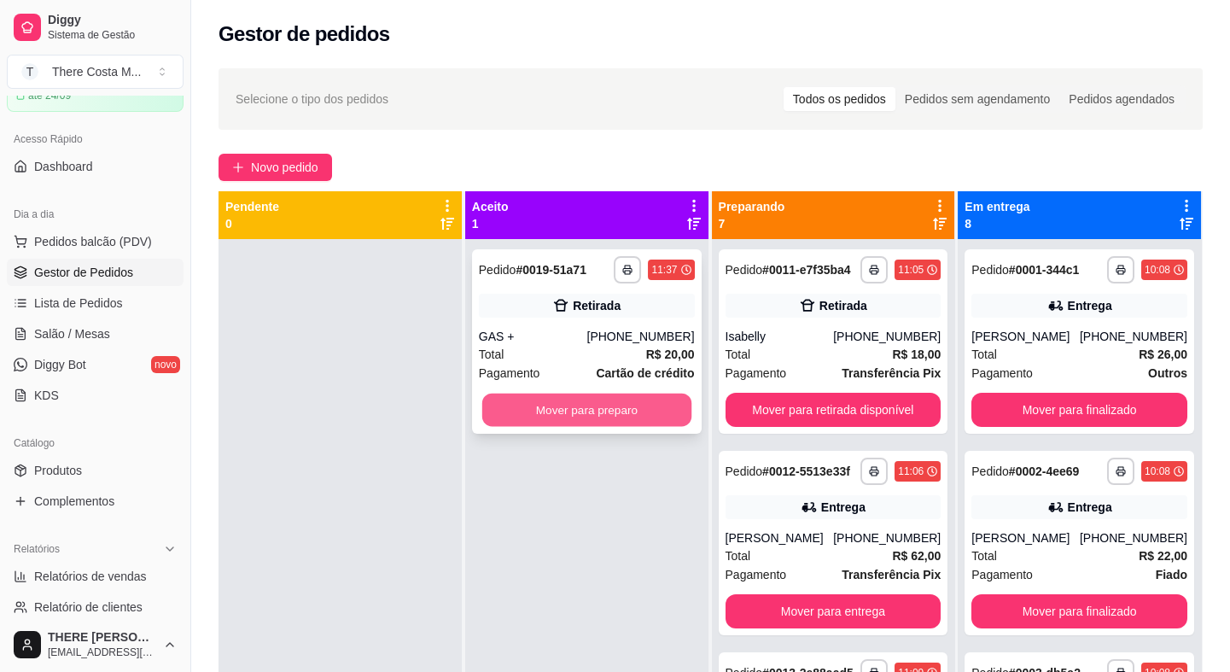
click at [656, 412] on button "Mover para preparo" at bounding box center [586, 410] width 209 height 33
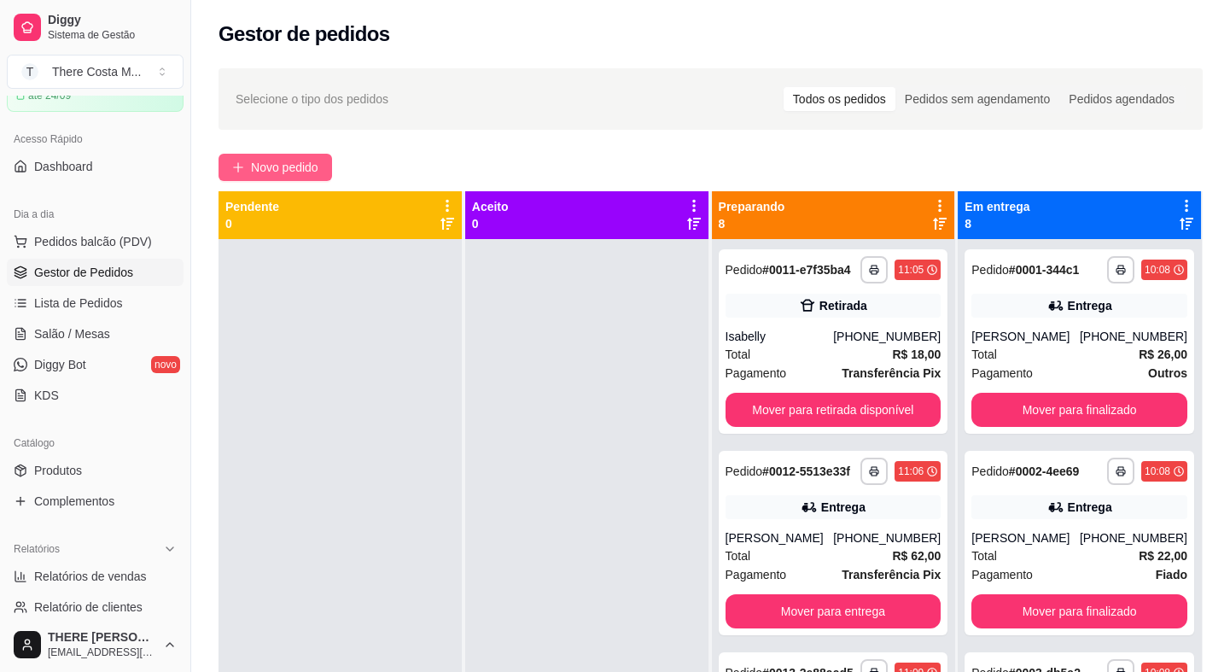
click at [304, 169] on span "Novo pedido" at bounding box center [284, 167] width 67 height 19
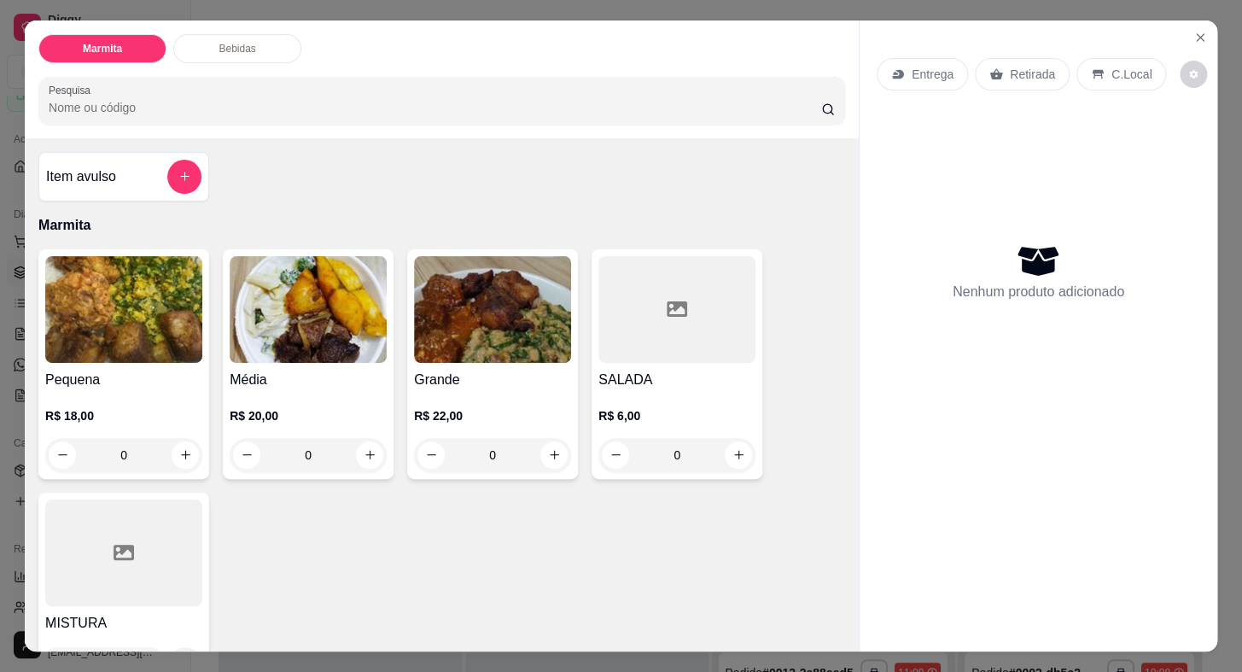
click at [1029, 49] on div "Entrega Retirada C.Local" at bounding box center [1039, 74] width 324 height 60
click at [1035, 67] on p "Retirada" at bounding box center [1032, 74] width 45 height 17
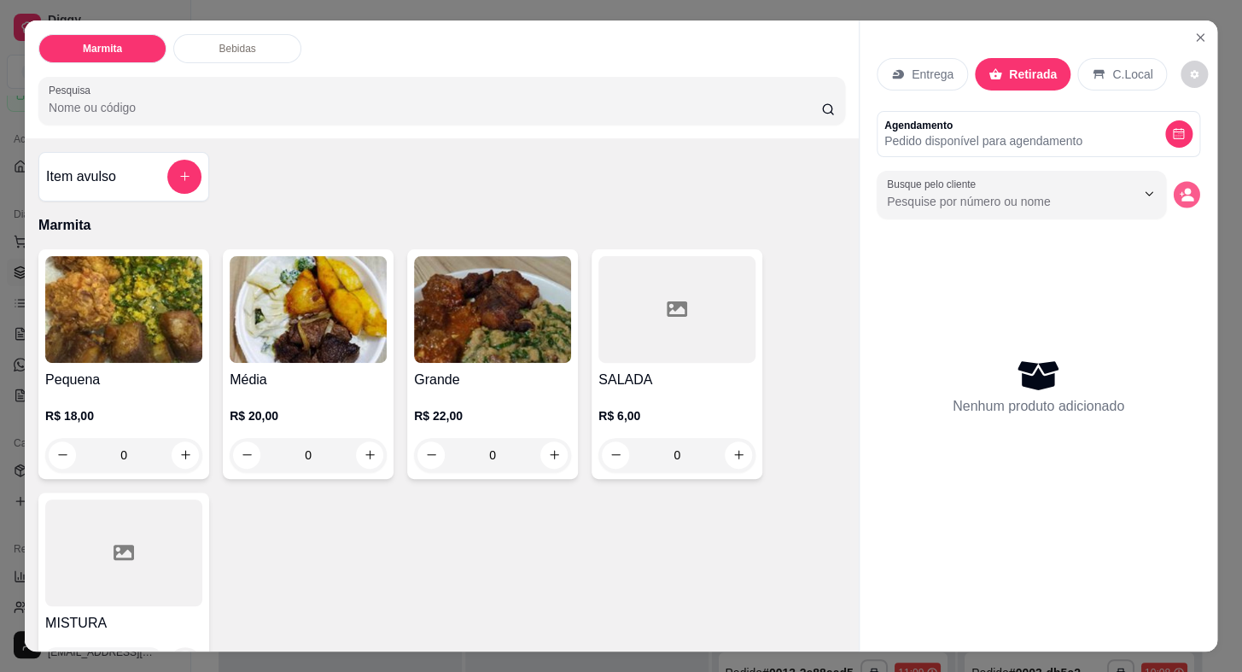
click at [1181, 195] on icon "decrease-product-quantity" at bounding box center [1187, 198] width 12 height 6
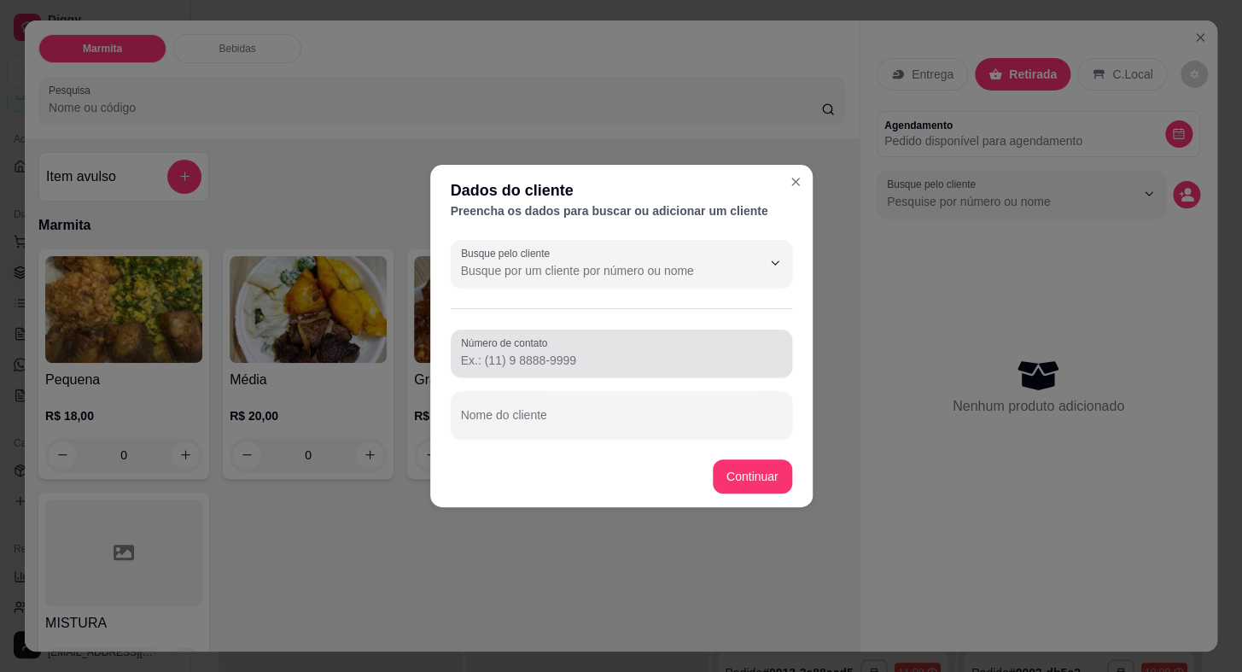
click at [621, 372] on div "Número de contato" at bounding box center [621, 353] width 341 height 48
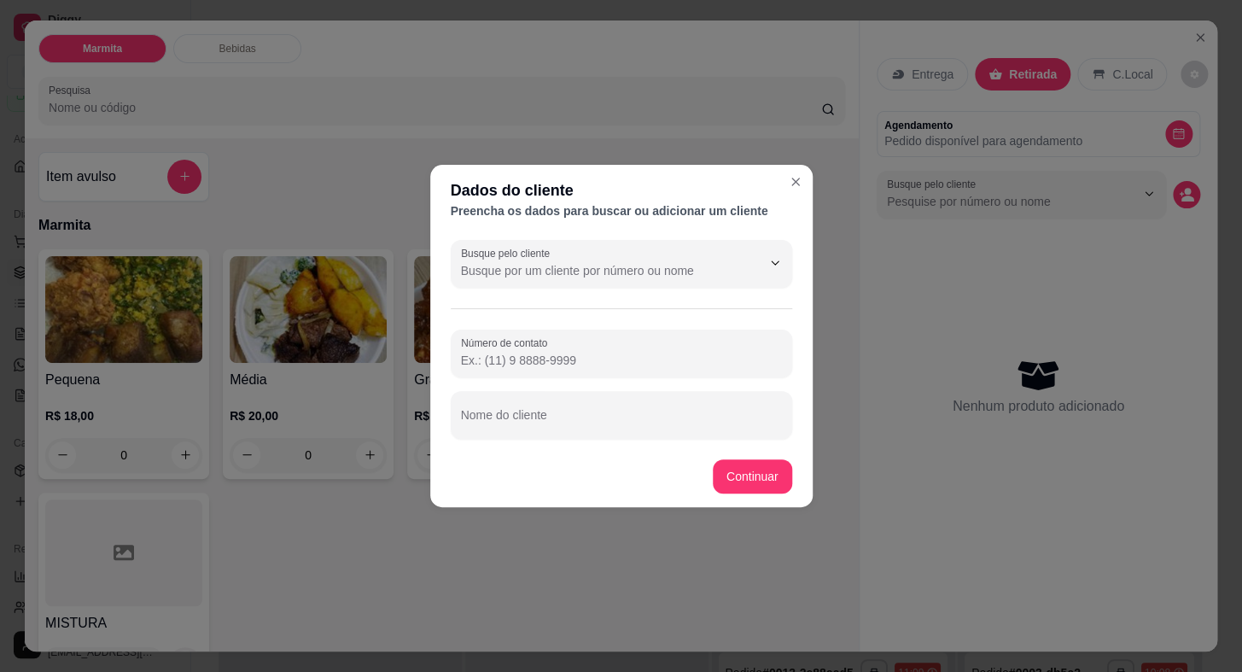
paste input "[PHONE_NUMBER]"
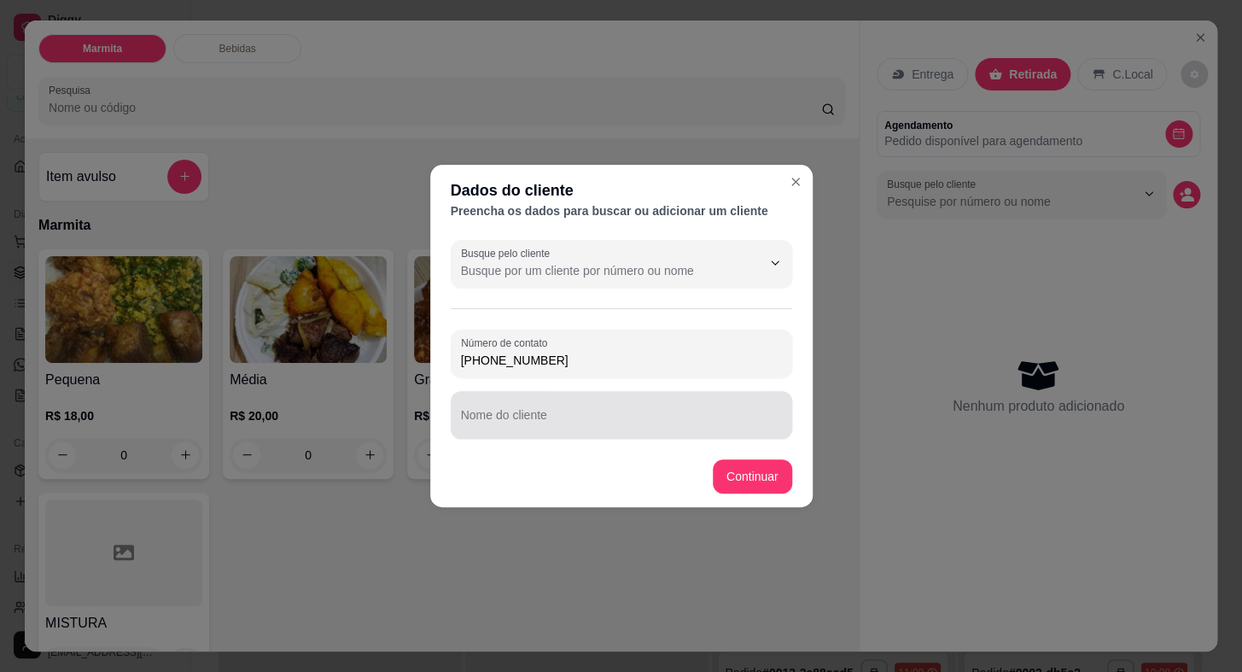
click at [605, 407] on div at bounding box center [621, 415] width 321 height 34
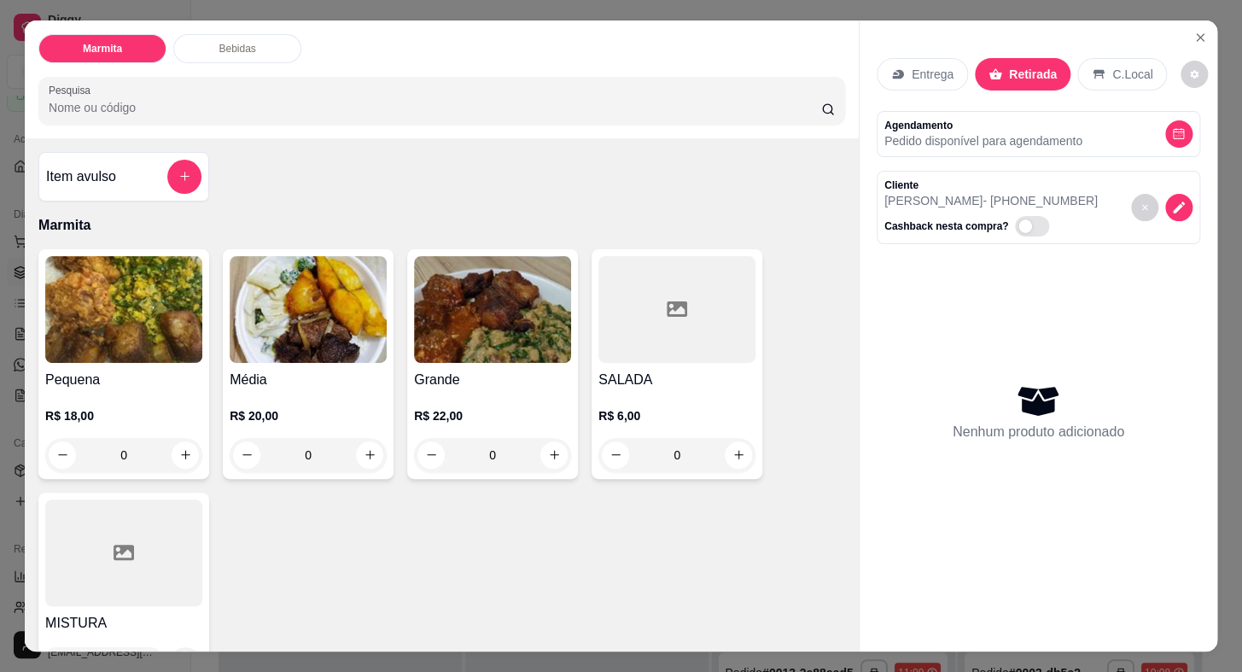
click at [461, 382] on h4 "Grande" at bounding box center [492, 380] width 157 height 20
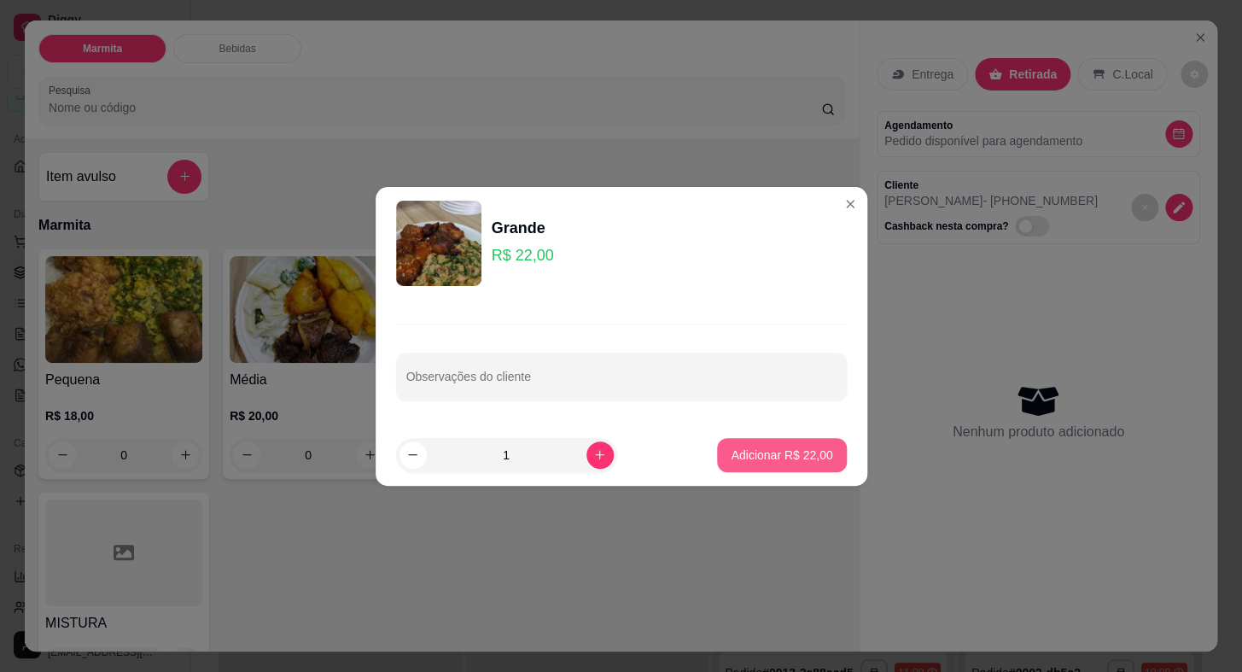
click at [756, 466] on button "Adicionar R$ 22,00" at bounding box center [781, 455] width 129 height 34
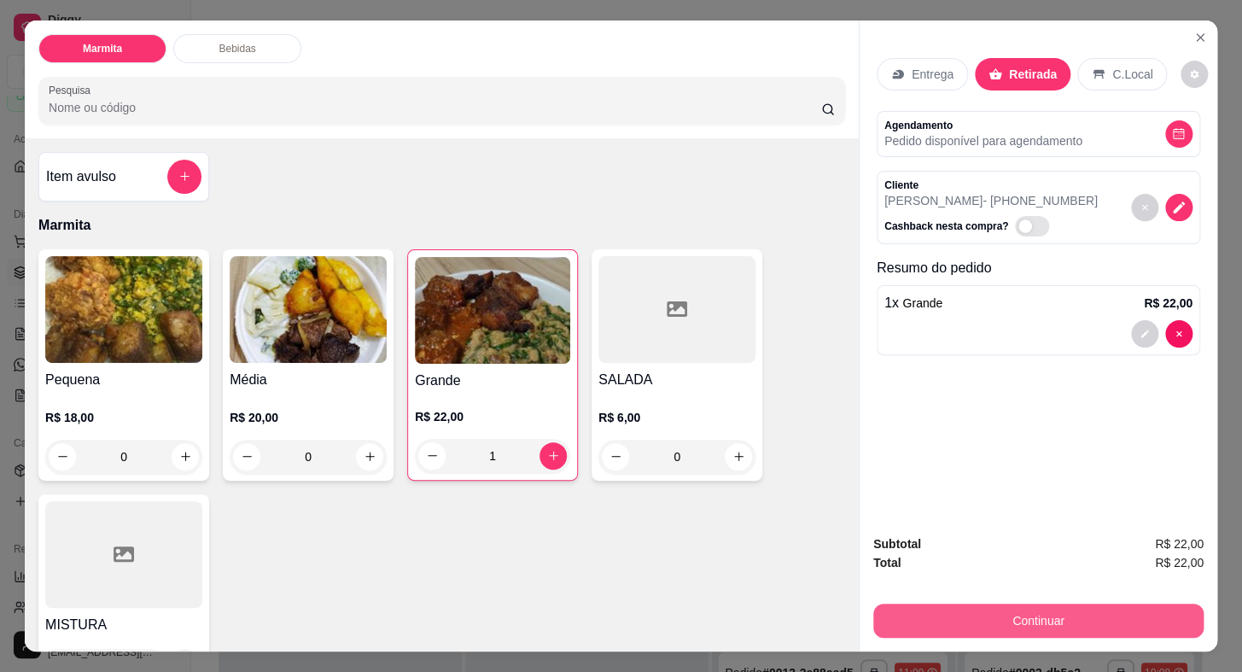
click at [996, 618] on button "Continuar" at bounding box center [1038, 620] width 330 height 34
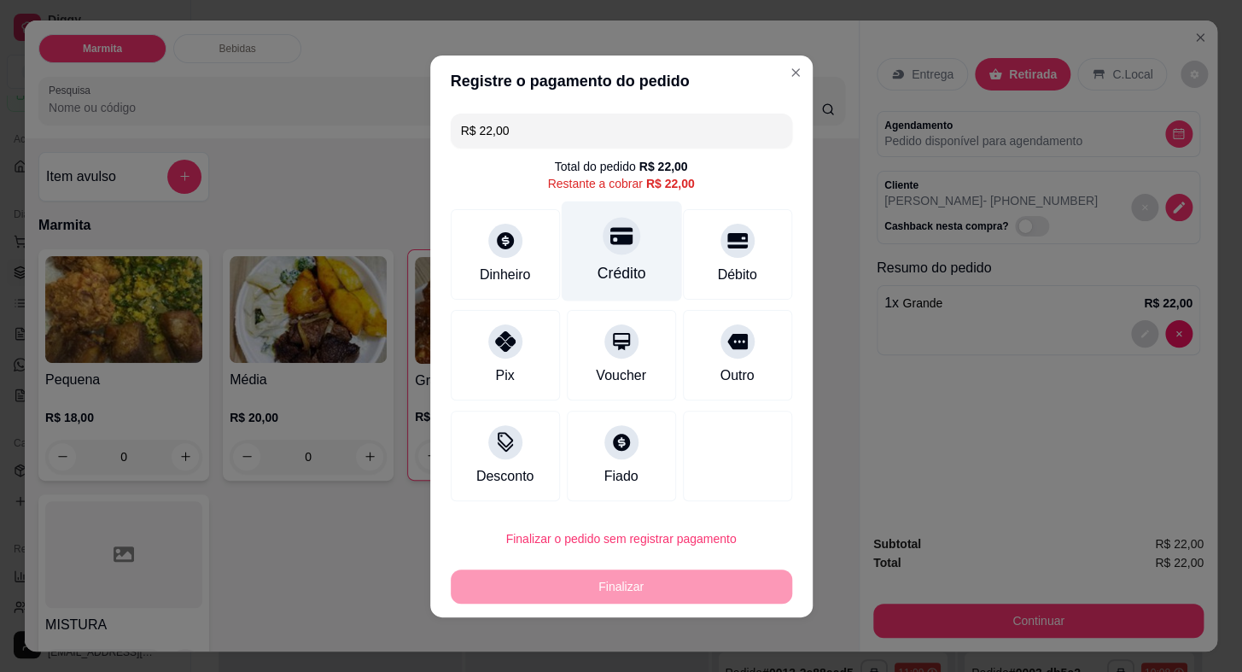
click at [609, 244] on icon at bounding box center [620, 235] width 22 height 22
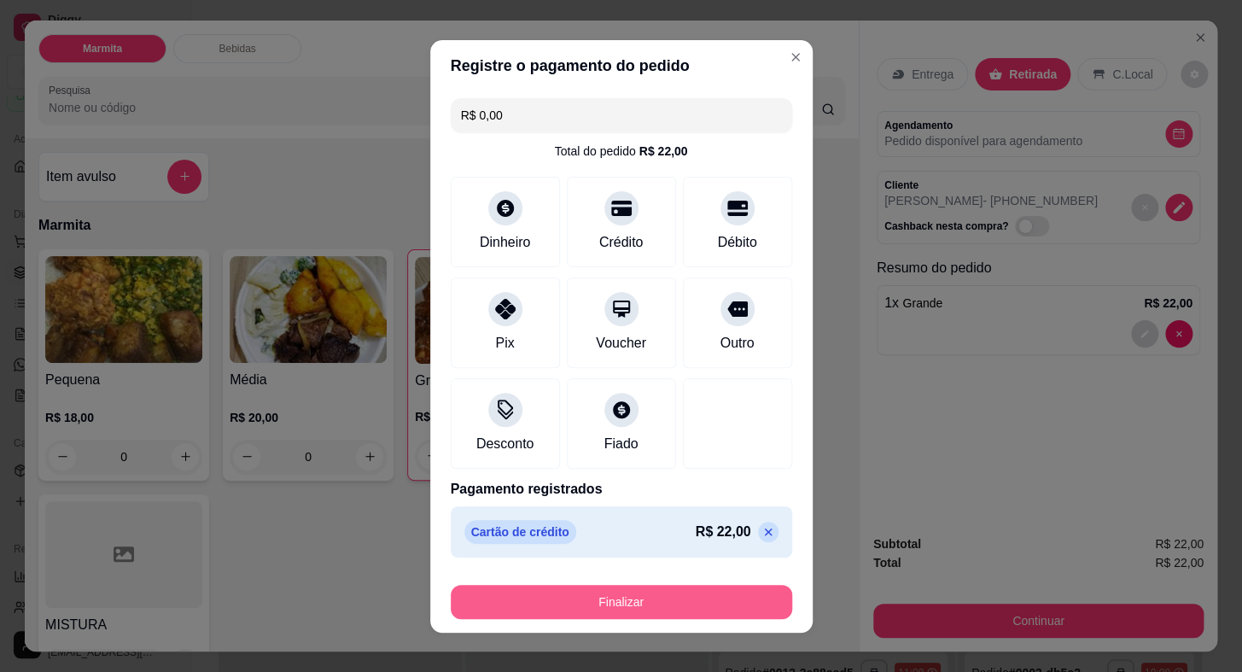
click at [688, 595] on button "Finalizar" at bounding box center [621, 602] width 341 height 34
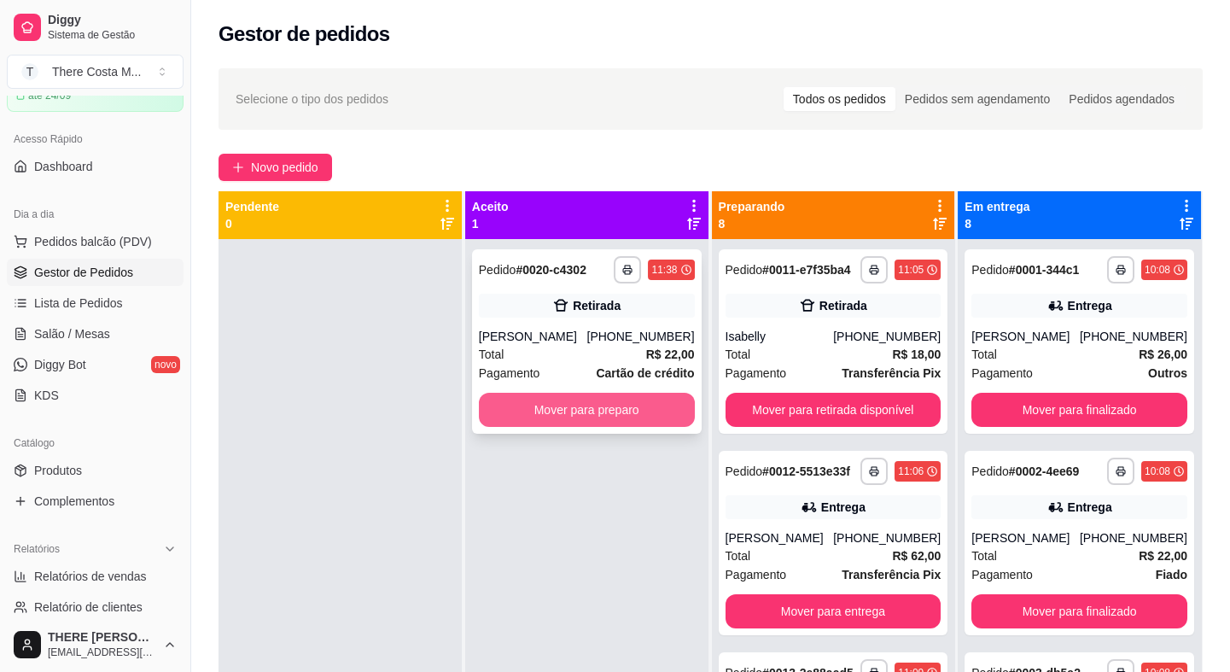
click at [615, 412] on button "Mover para preparo" at bounding box center [587, 410] width 216 height 34
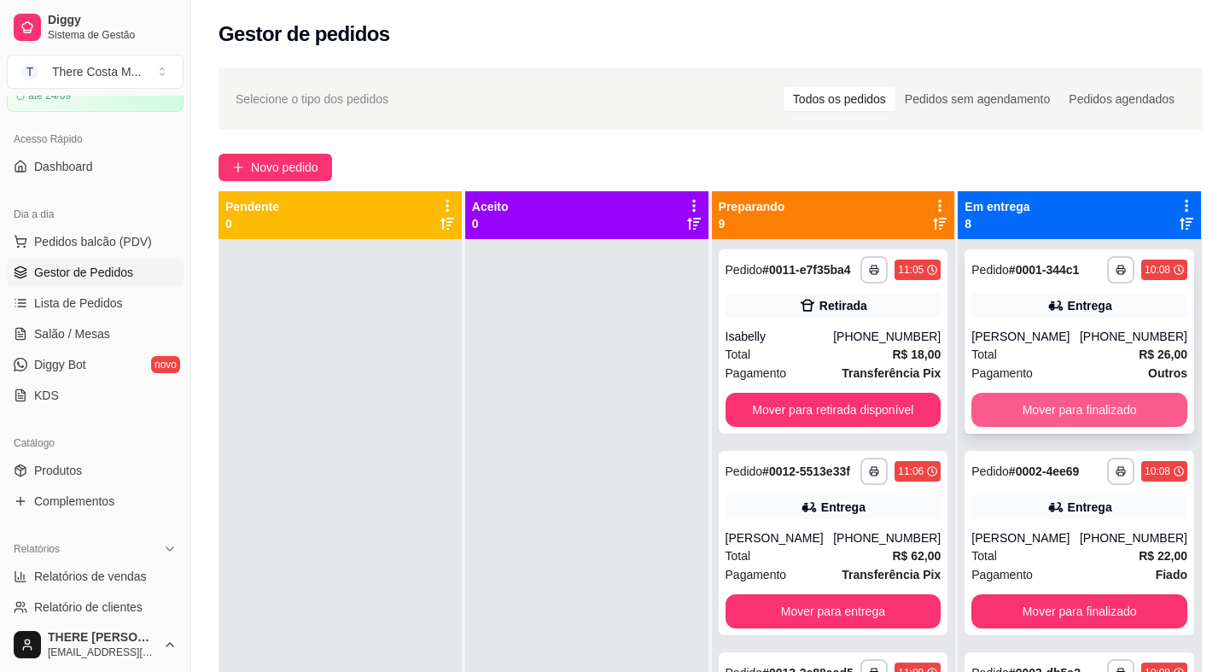
click at [1093, 409] on button "Mover para finalizado" at bounding box center [1079, 410] width 216 height 34
click at [1093, 409] on button "Mover para finalizado" at bounding box center [1079, 410] width 209 height 33
click at [1093, 409] on button "Mover para finalizado" at bounding box center [1079, 410] width 216 height 34
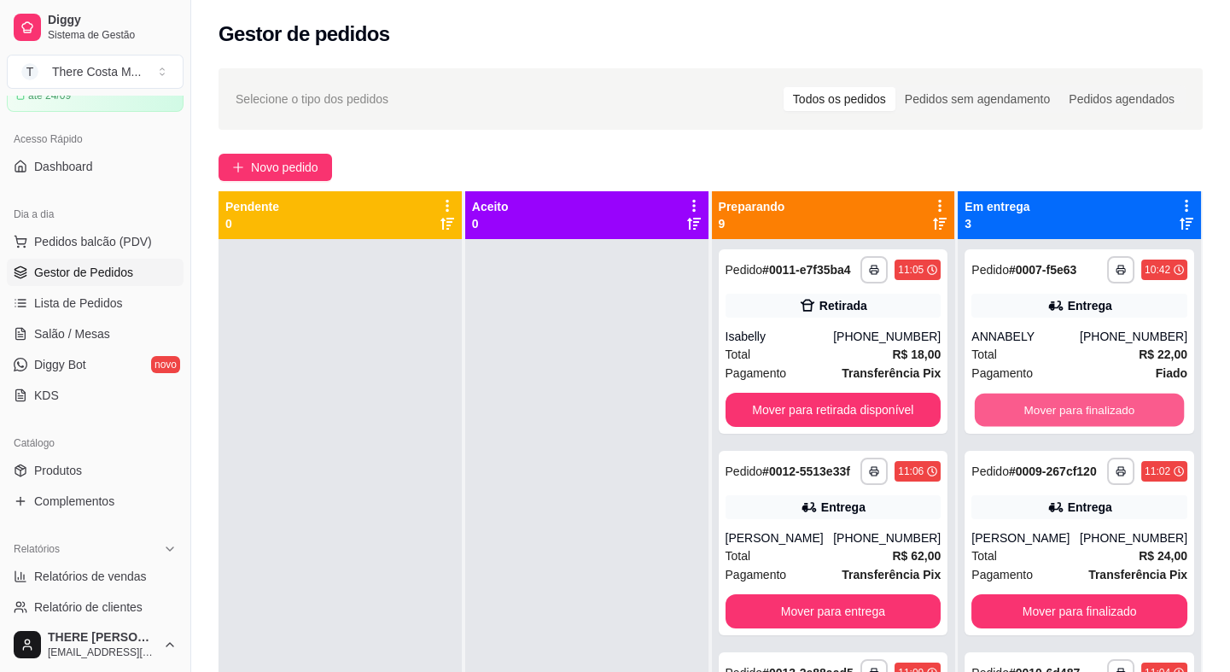
click at [1093, 409] on button "Mover para finalizado" at bounding box center [1079, 410] width 209 height 33
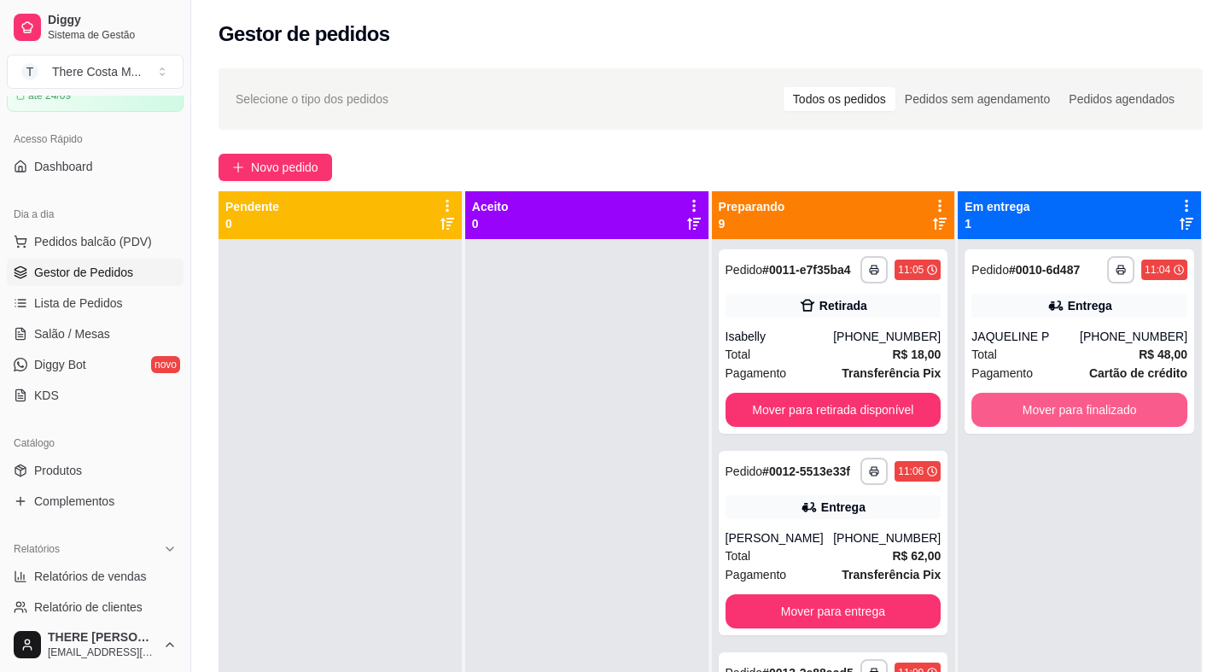
click at [1093, 409] on button "Mover para finalizado" at bounding box center [1079, 410] width 216 height 34
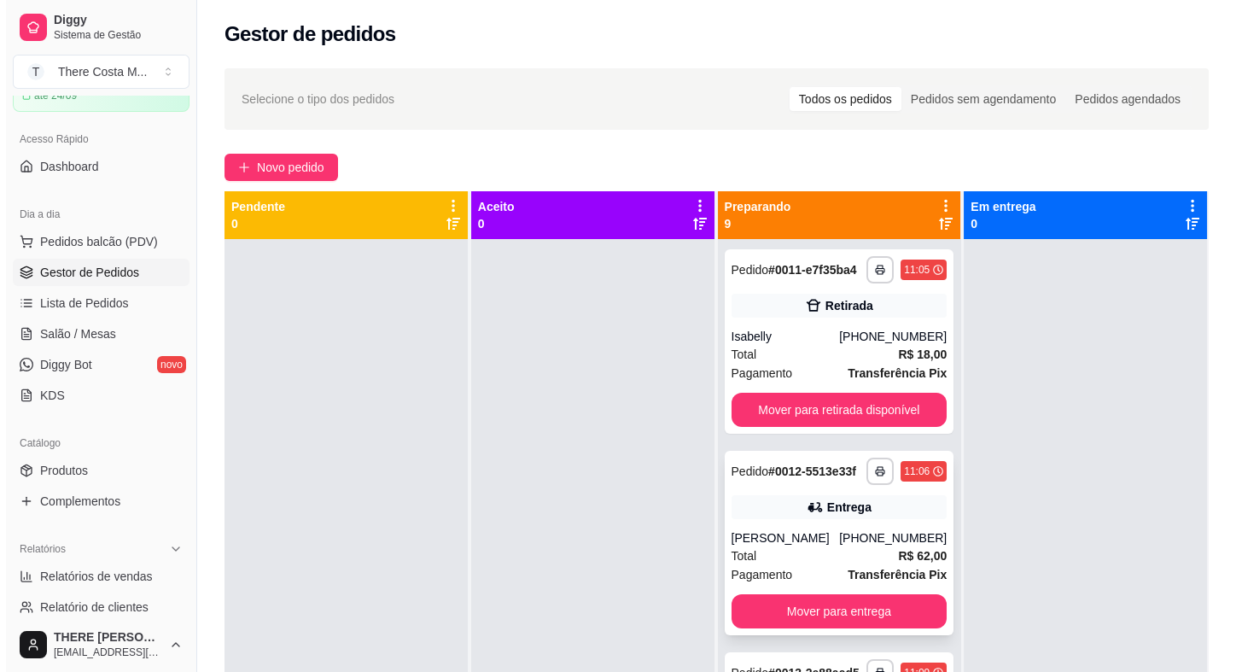
scroll to position [77, 0]
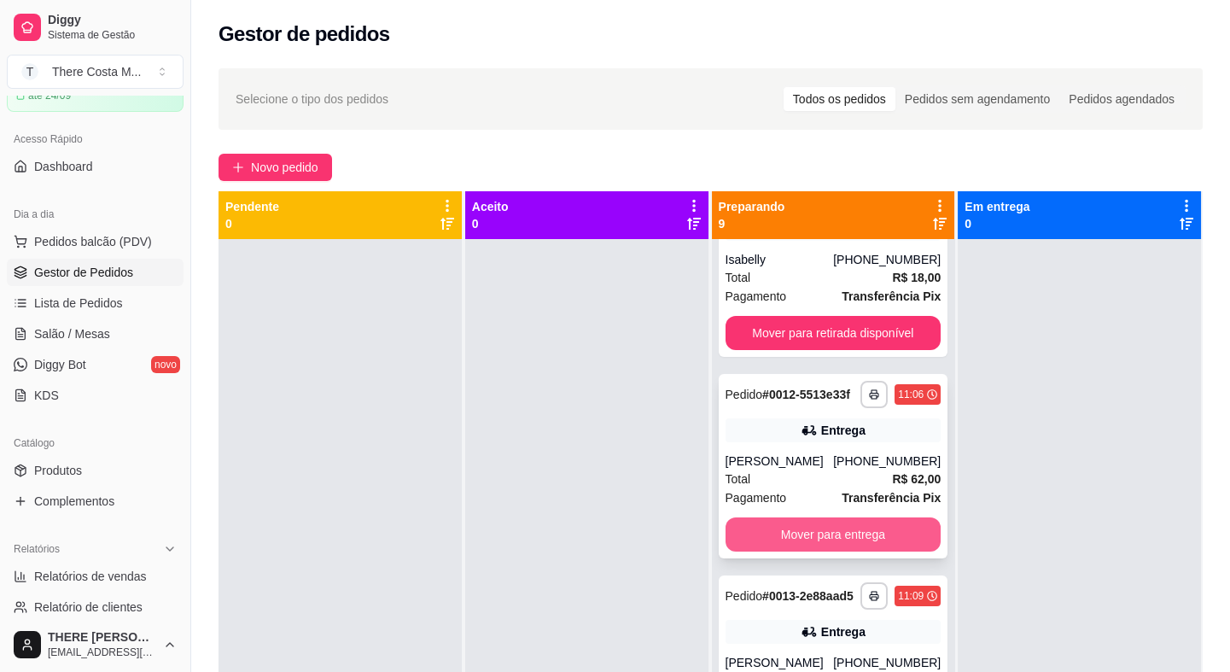
click at [848, 551] on button "Mover para entrega" at bounding box center [834, 534] width 216 height 34
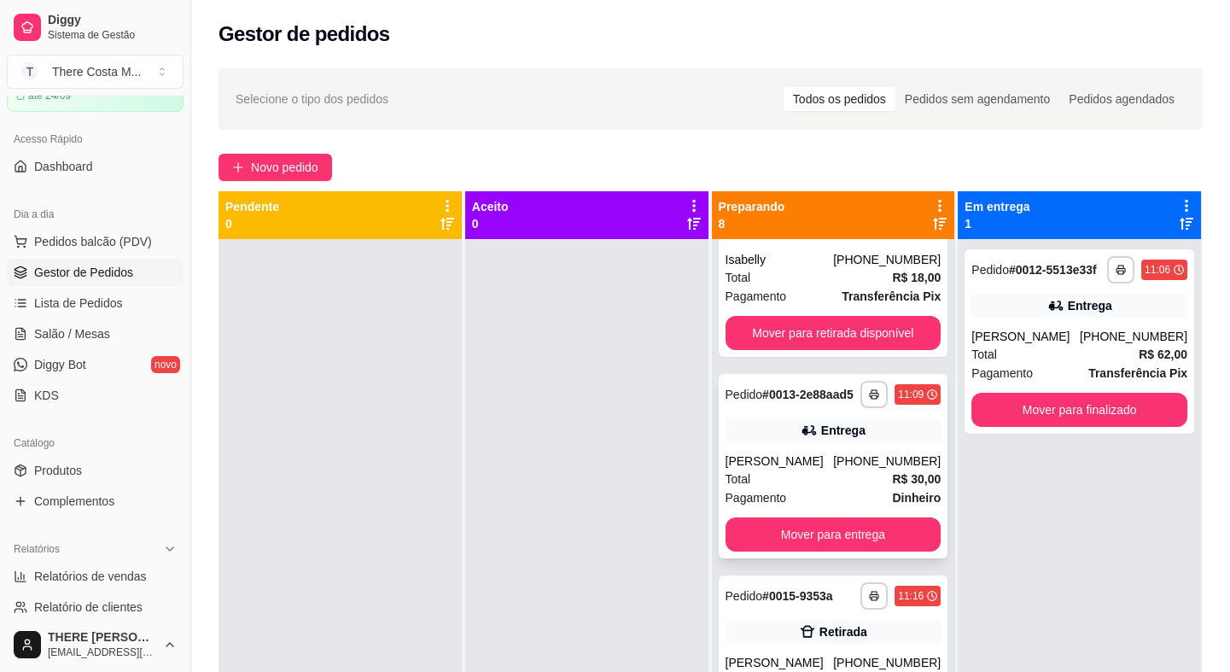
click at [851, 469] on div "[PHONE_NUMBER]" at bounding box center [887, 460] width 108 height 17
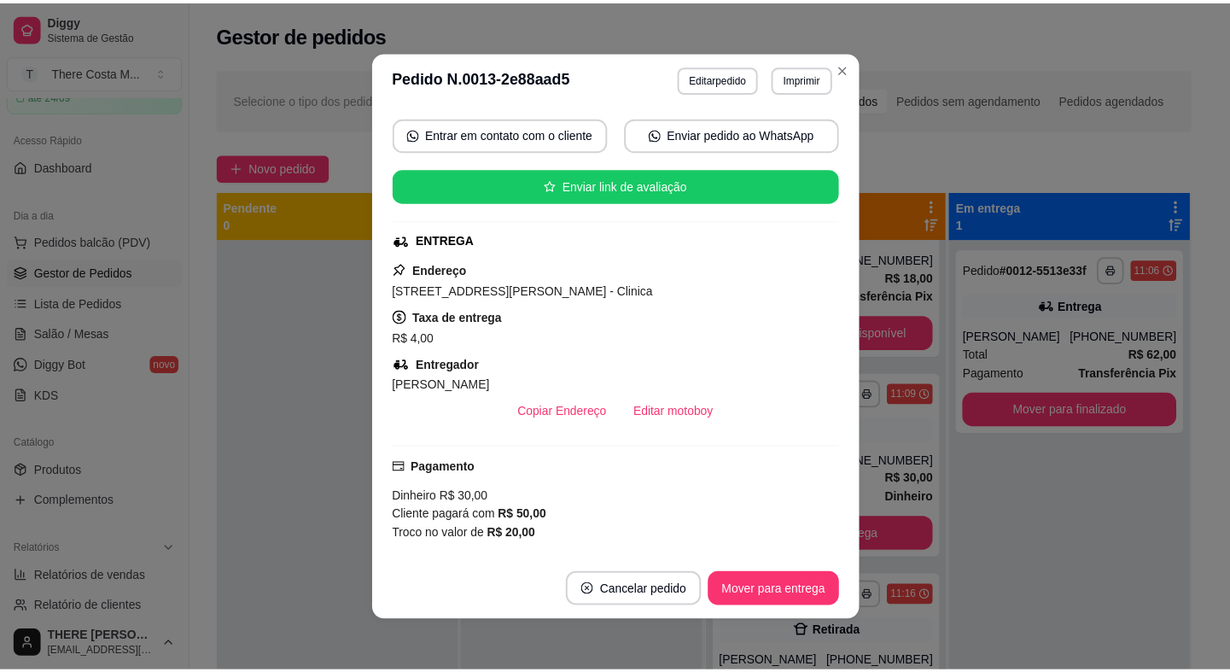
scroll to position [232, 0]
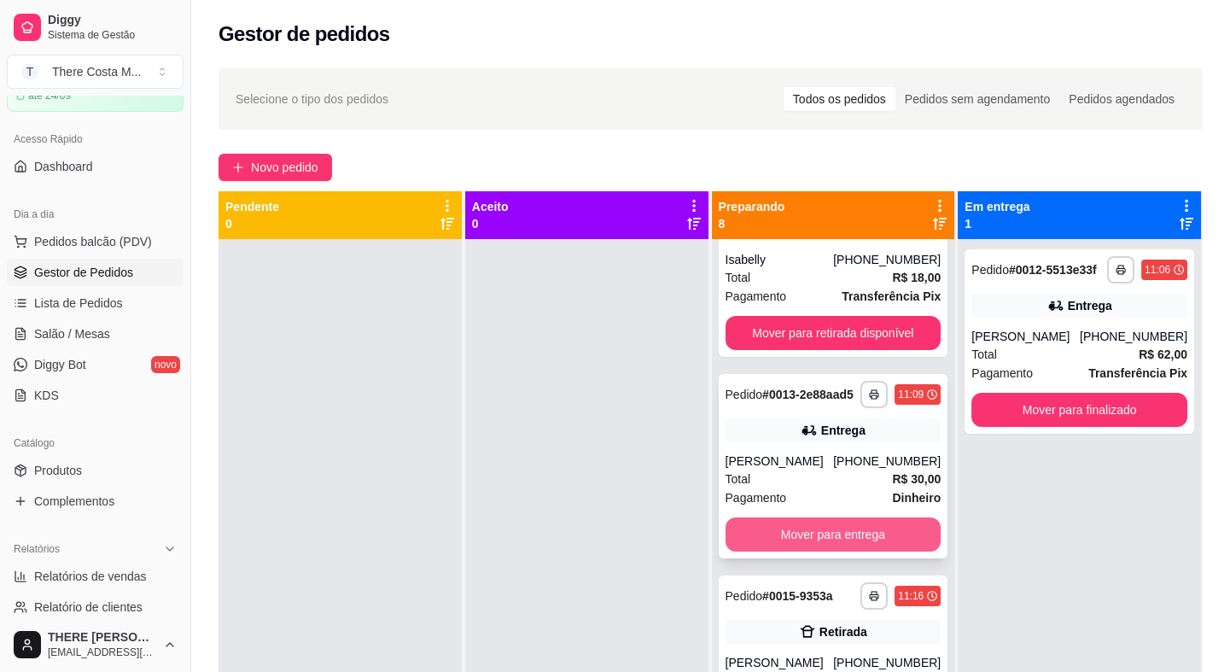
click at [838, 546] on button "Mover para entrega" at bounding box center [834, 534] width 216 height 34
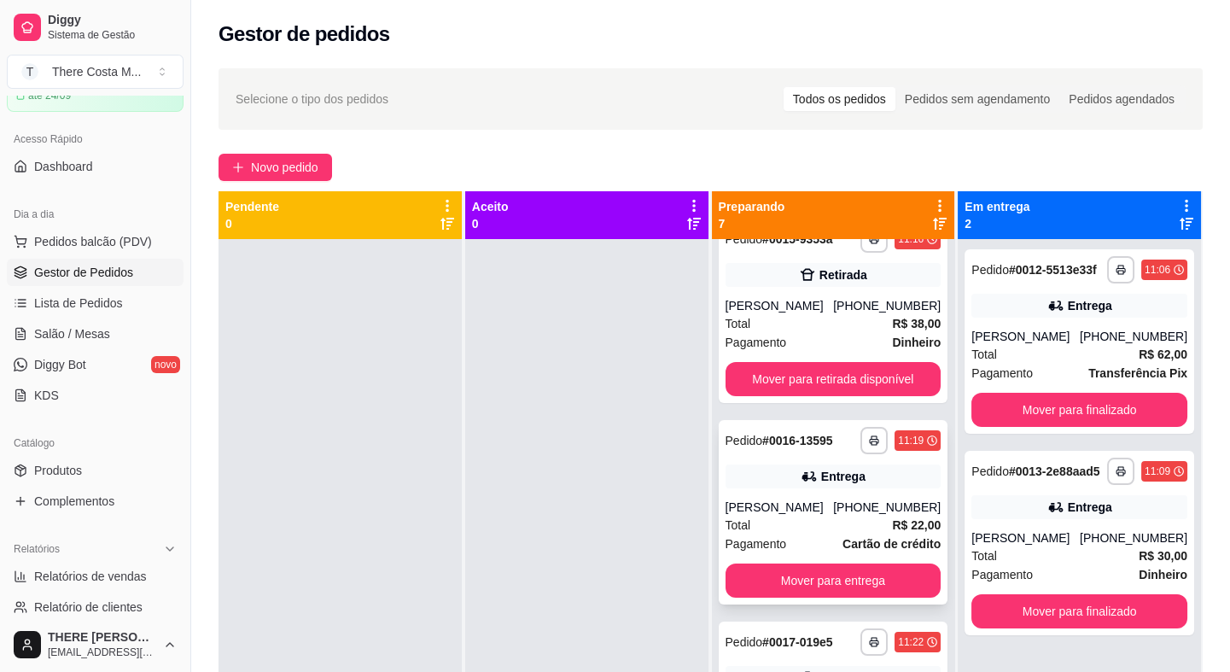
scroll to position [310, 0]
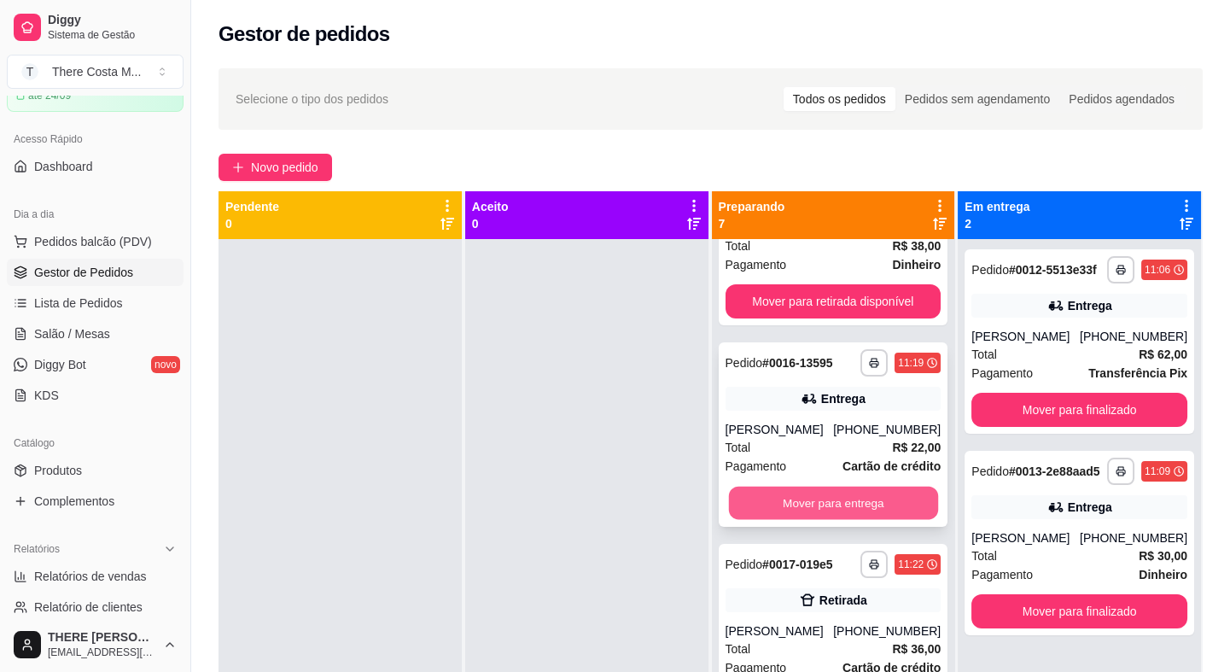
click at [867, 516] on button "Mover para entrega" at bounding box center [832, 503] width 209 height 33
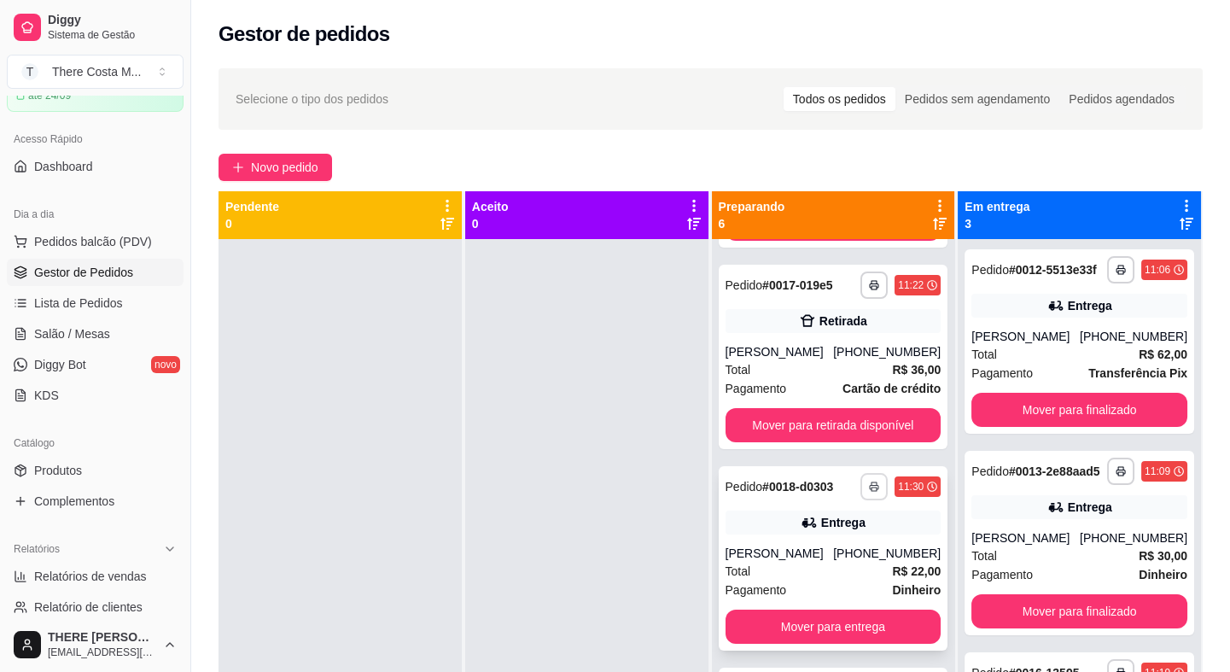
scroll to position [465, 0]
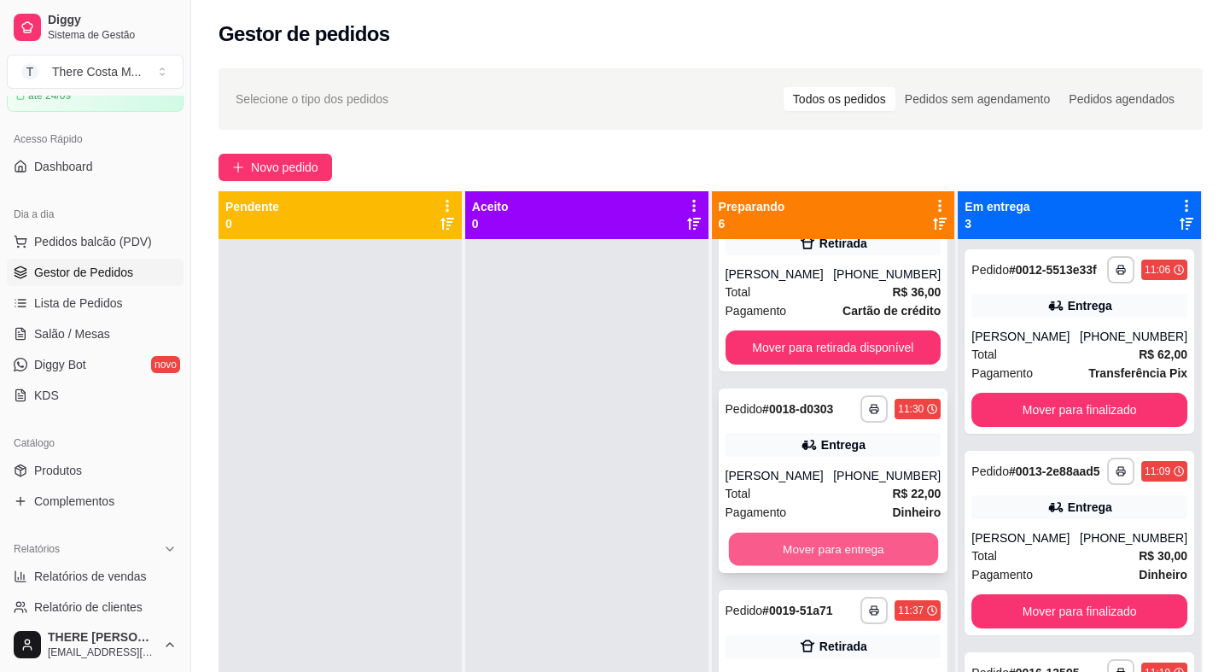
click at [819, 557] on button "Mover para entrega" at bounding box center [832, 549] width 209 height 33
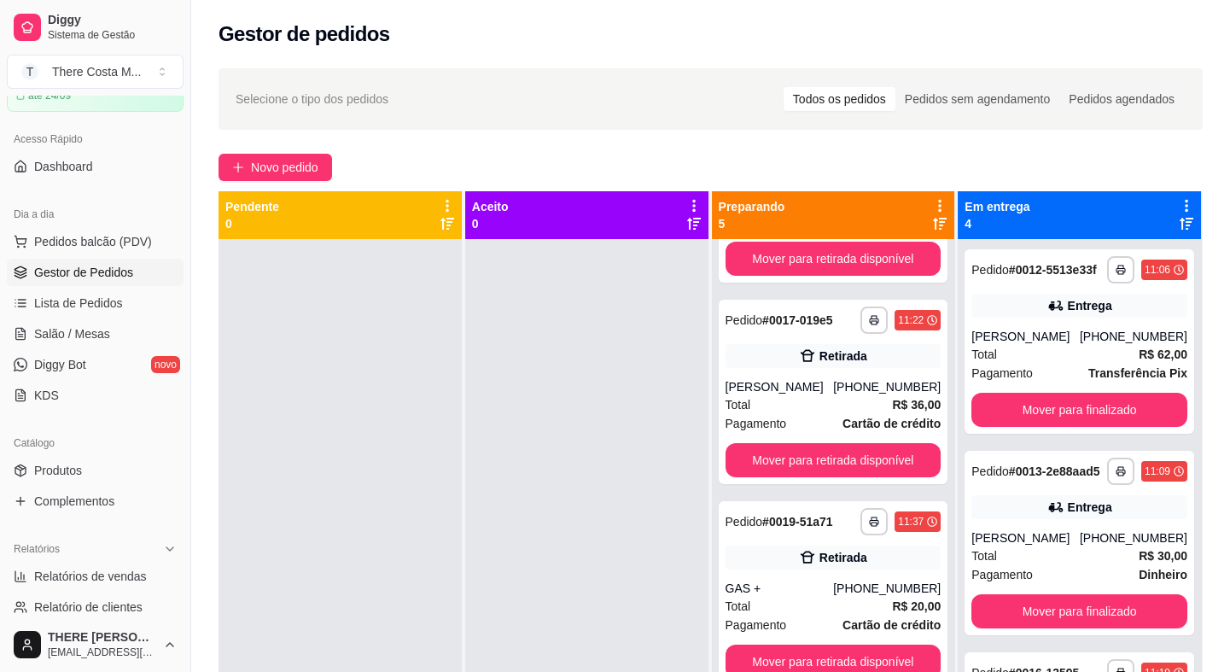
scroll to position [232, 0]
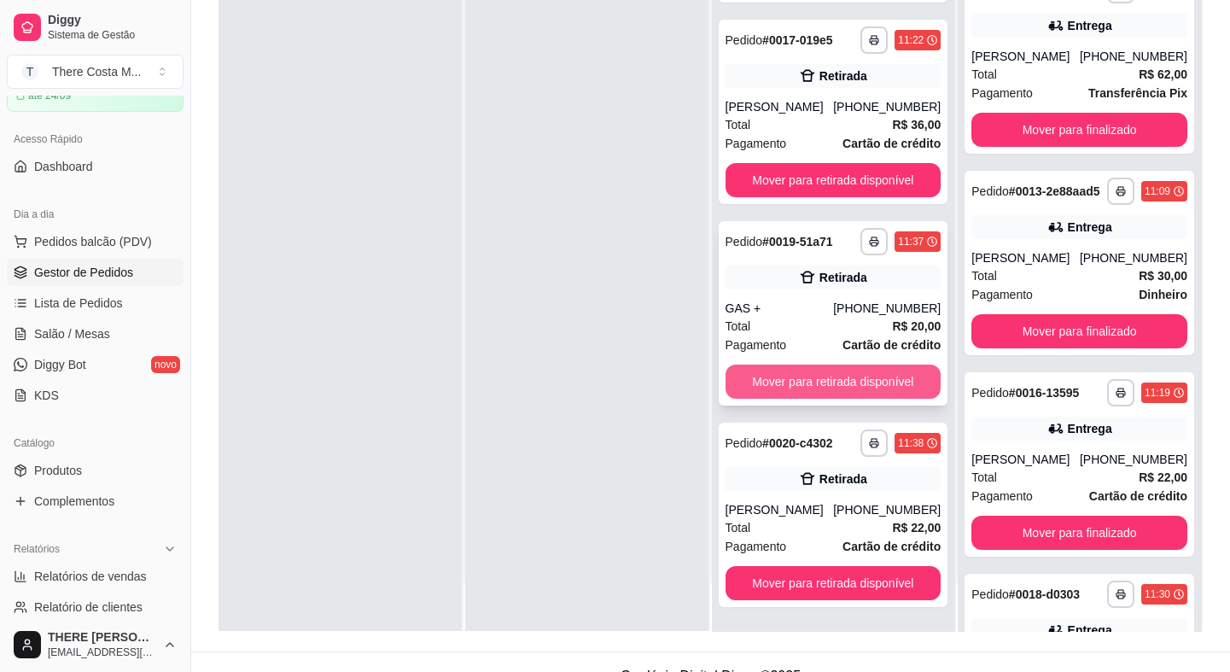
click at [799, 376] on button "Mover para retirada disponível" at bounding box center [834, 381] width 216 height 34
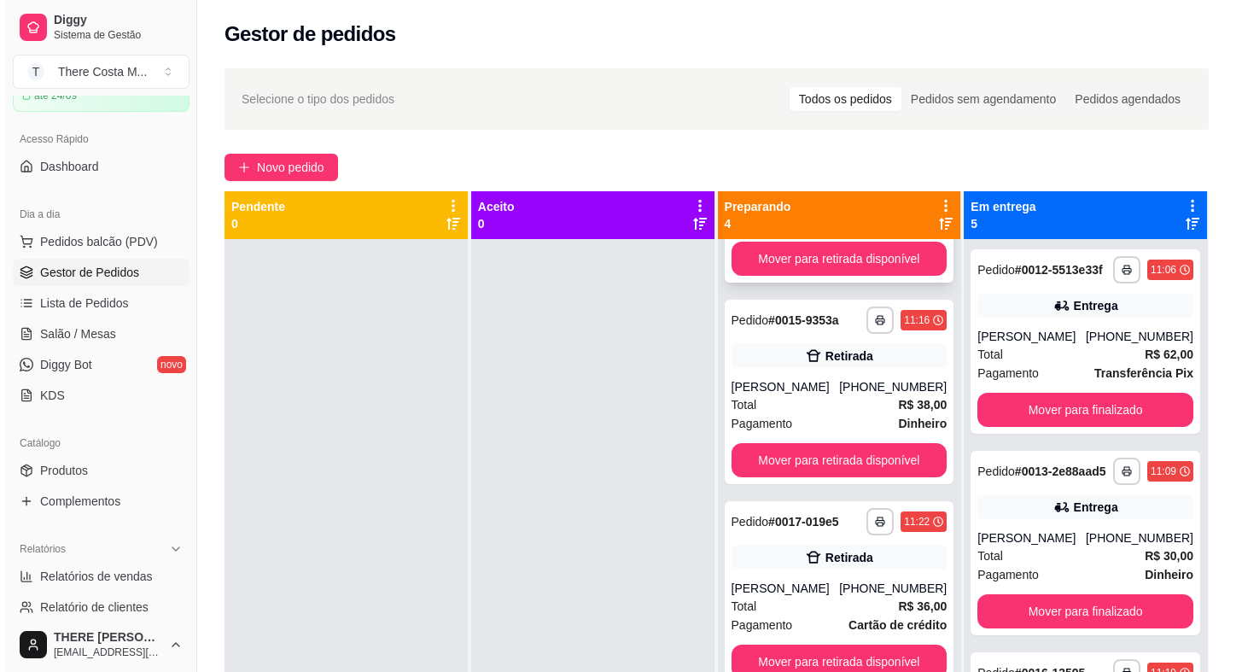
scroll to position [0, 0]
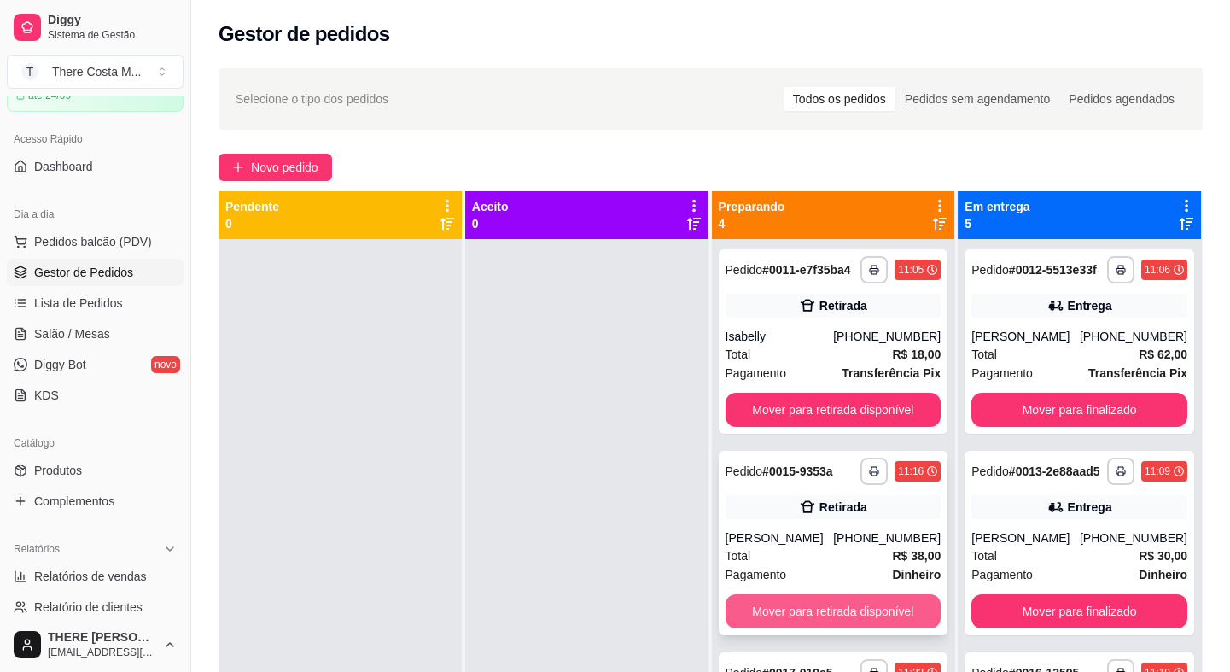
click at [866, 626] on button "Mover para retirada disponível" at bounding box center [834, 611] width 216 height 34
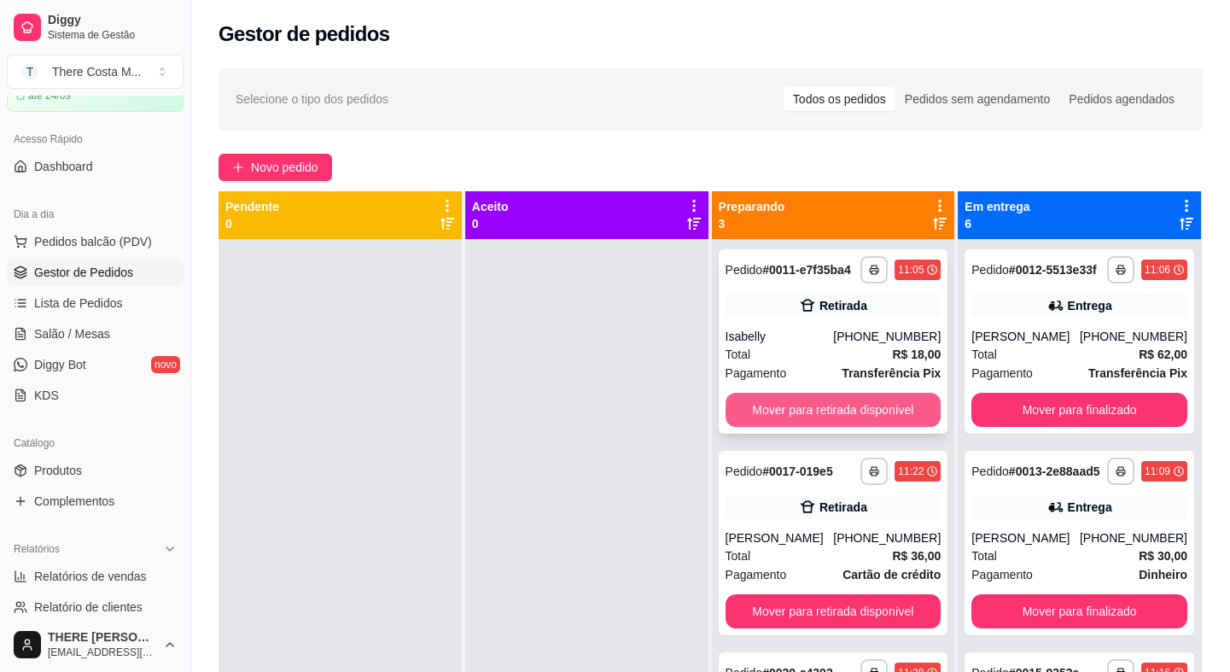
click at [804, 411] on button "Mover para retirada disponível" at bounding box center [834, 410] width 216 height 34
click at [851, 403] on button "Mover para retirada disponível" at bounding box center [834, 410] width 216 height 34
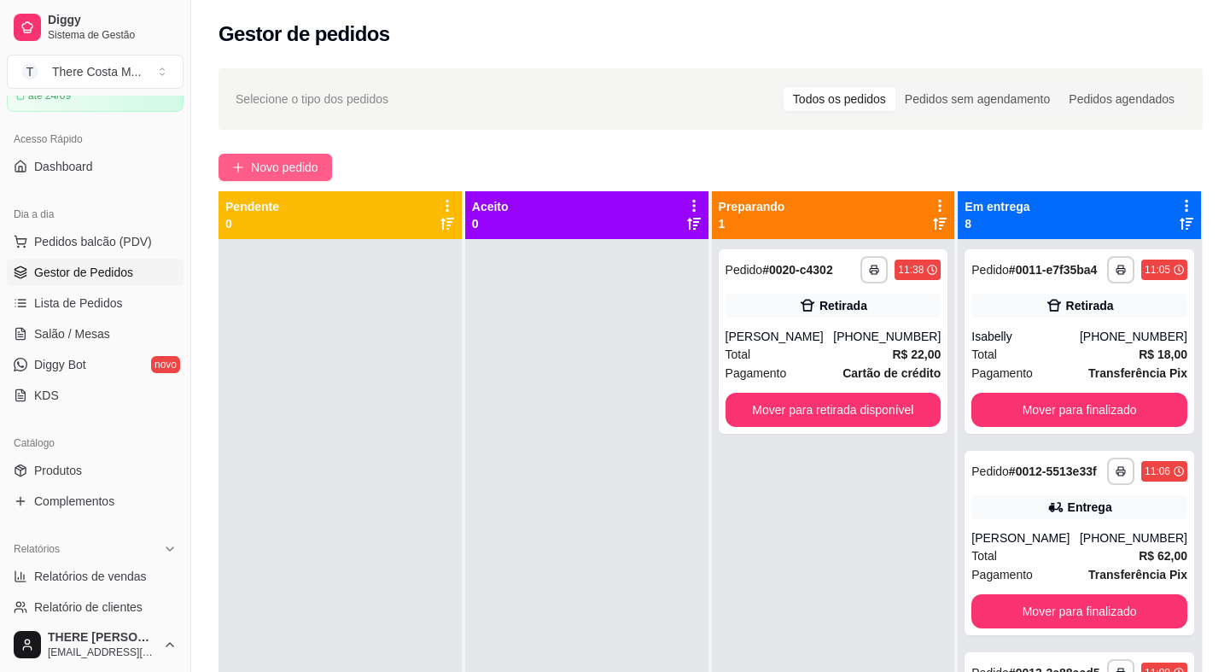
click at [313, 158] on span "Novo pedido" at bounding box center [284, 167] width 67 height 19
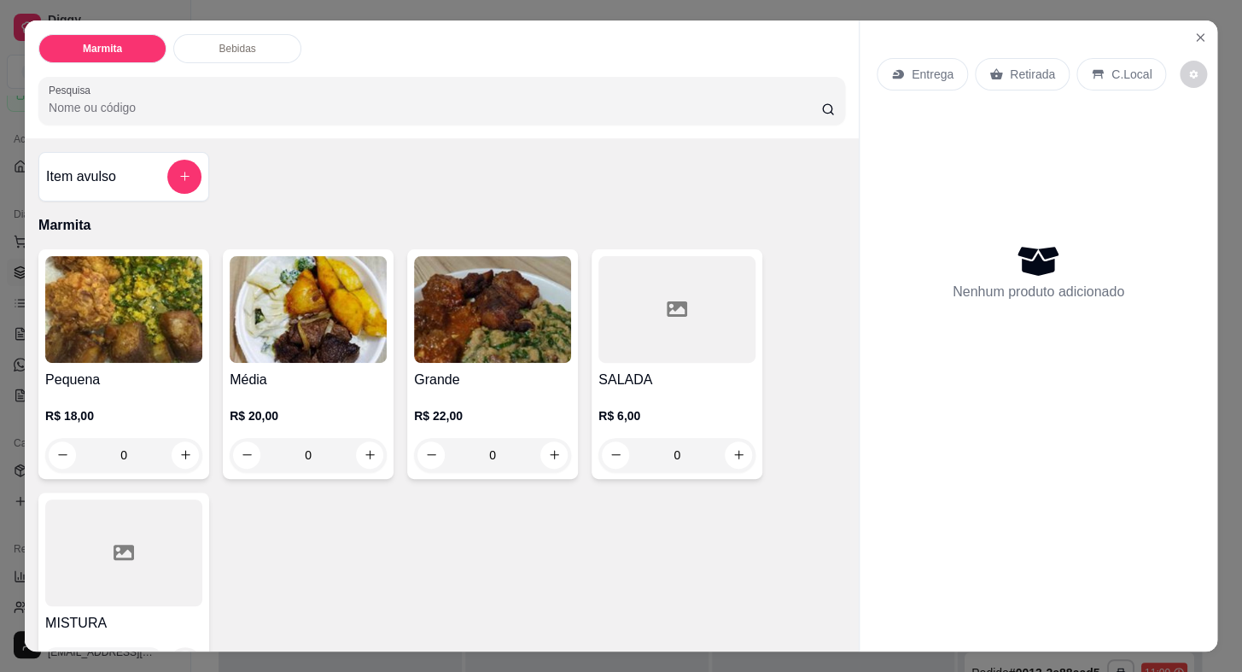
click at [923, 68] on p "Entrega" at bounding box center [933, 74] width 42 height 17
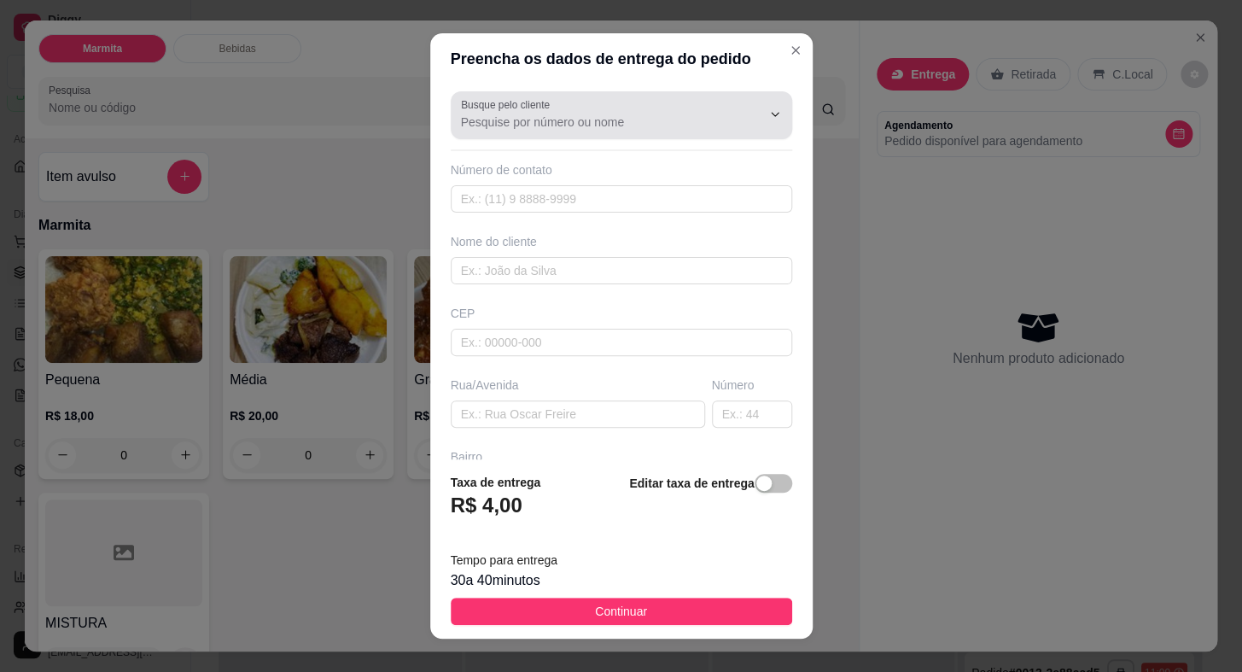
click at [650, 125] on input "Busque pelo cliente" at bounding box center [597, 122] width 273 height 17
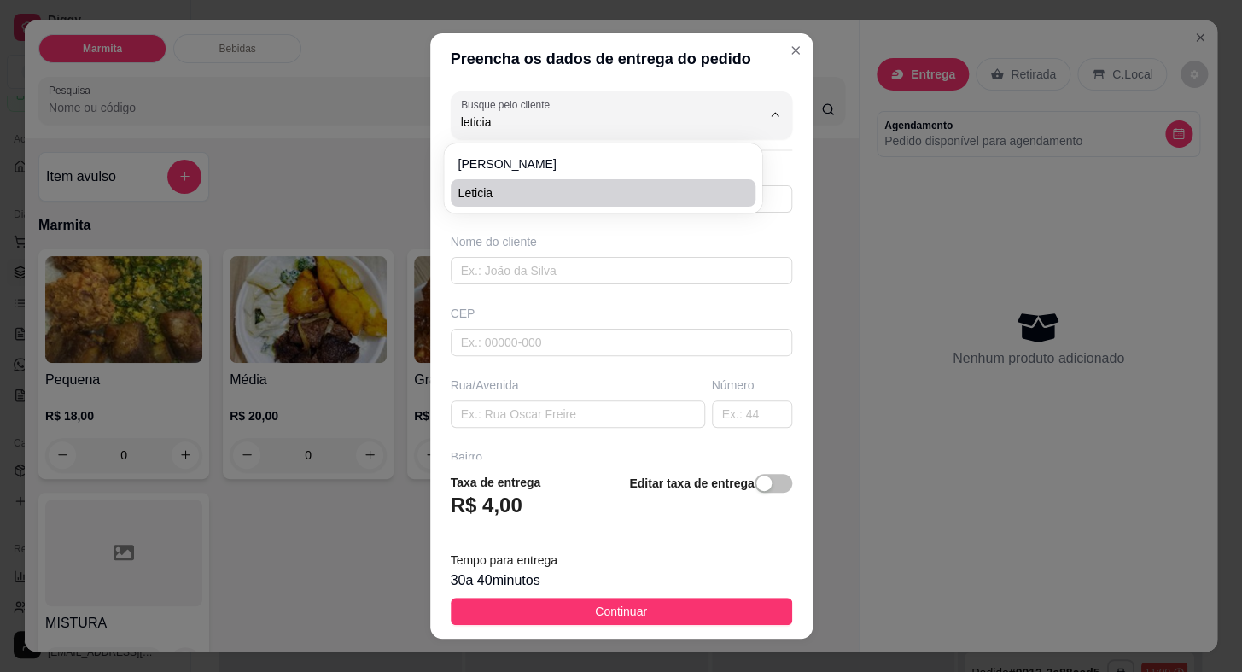
click at [588, 187] on span "Leticia" at bounding box center [595, 192] width 274 height 17
click at [555, 350] on input "text" at bounding box center [621, 342] width 341 height 27
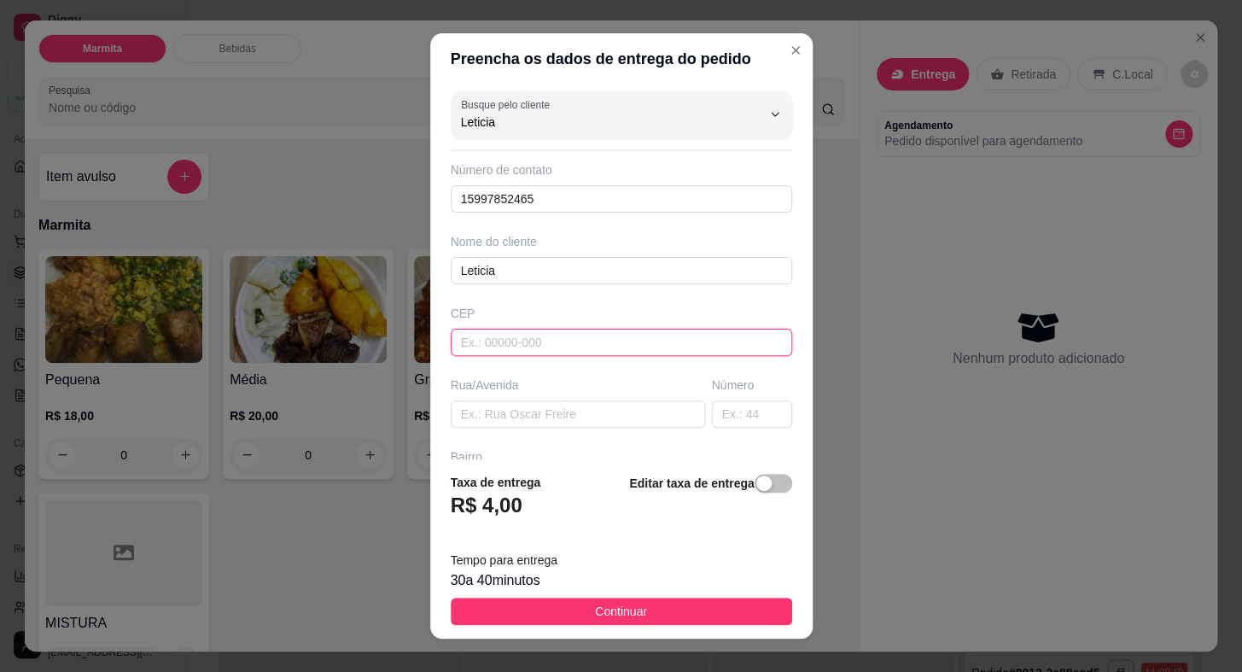
click at [555, 350] on input "text" at bounding box center [621, 342] width 341 height 27
paste input "[PERSON_NAME] 172"
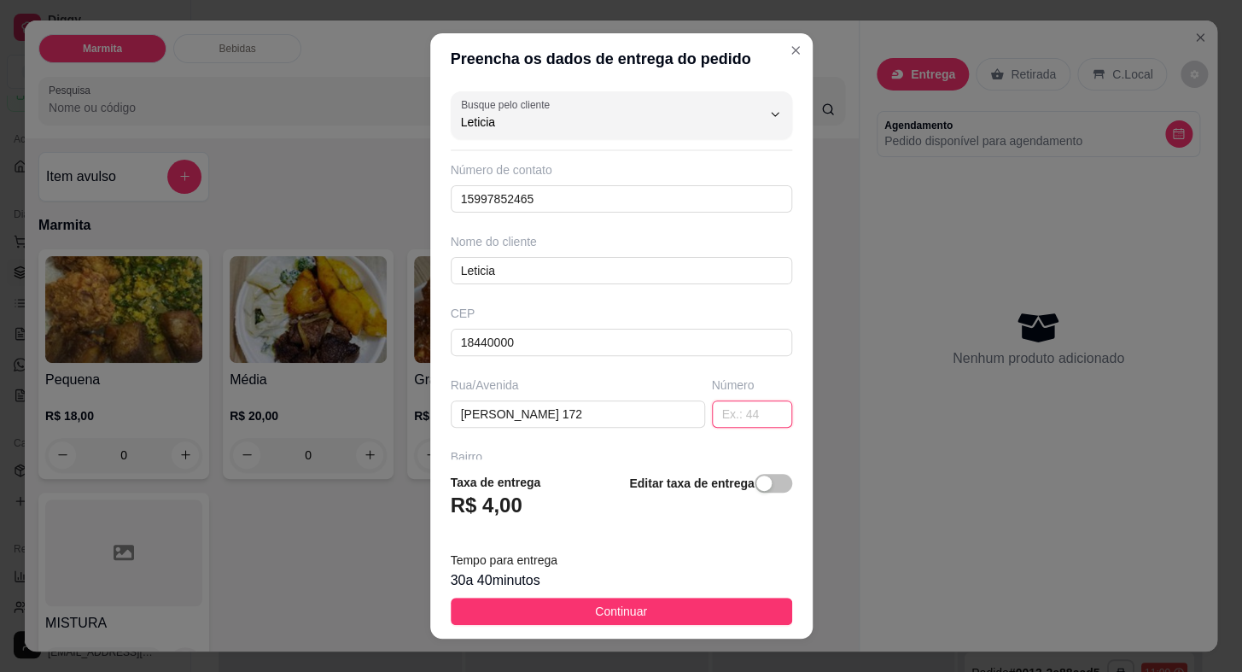
click at [712, 418] on input "text" at bounding box center [752, 413] width 80 height 27
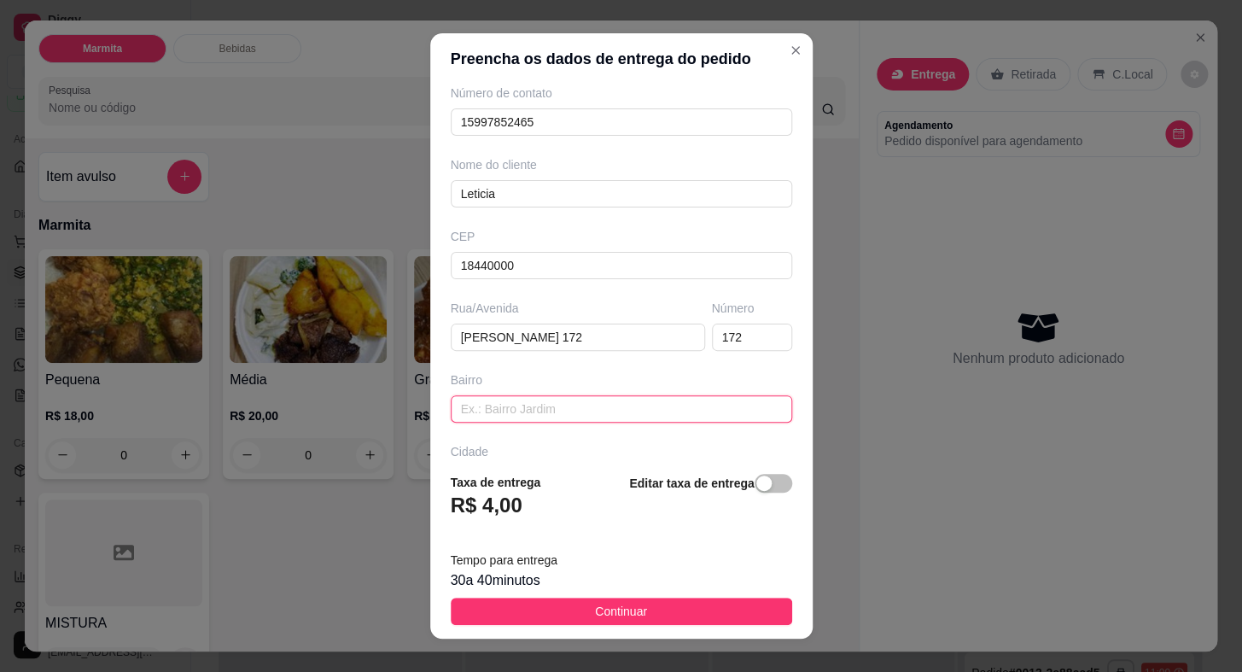
click at [567, 409] on input "text" at bounding box center [621, 408] width 341 height 27
click at [614, 341] on input "[PERSON_NAME] 172" at bounding box center [578, 337] width 254 height 27
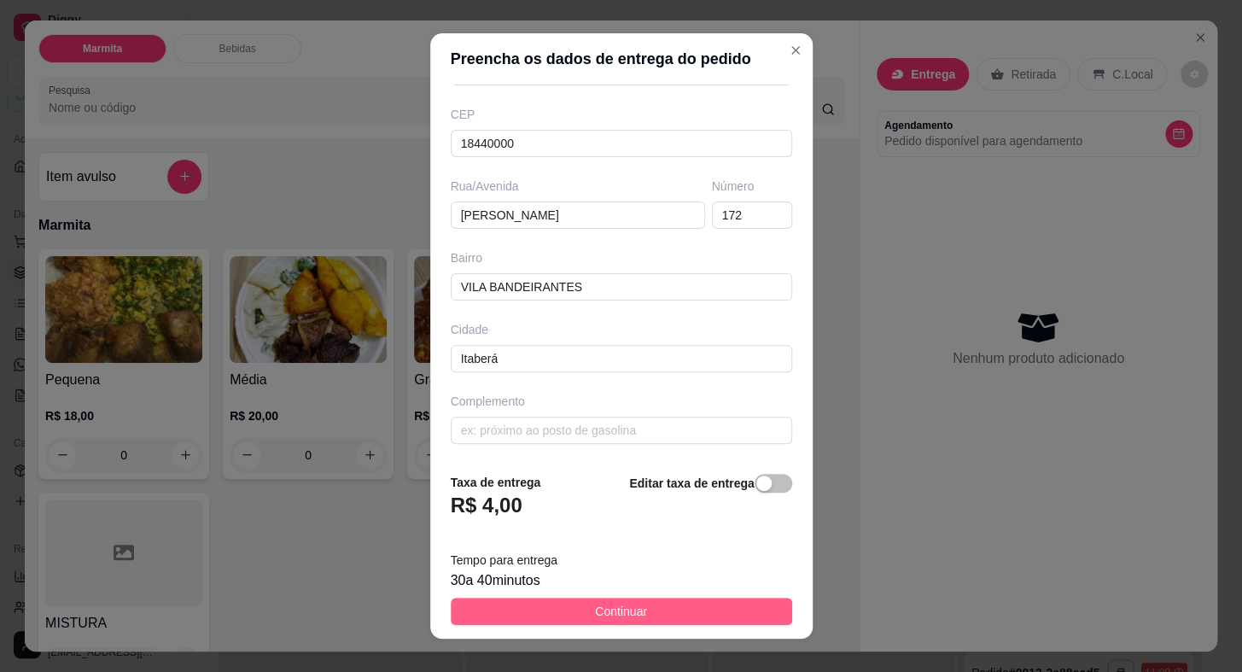
click at [725, 610] on button "Continuar" at bounding box center [621, 611] width 341 height 27
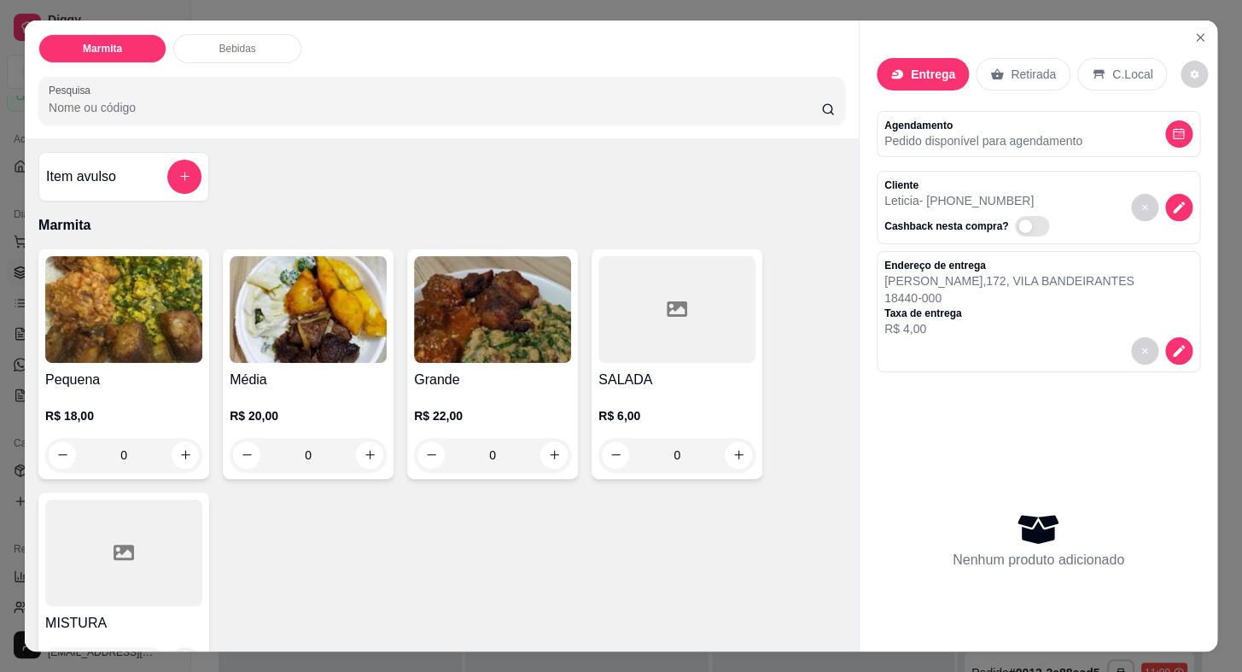
click at [133, 343] on img at bounding box center [123, 309] width 157 height 107
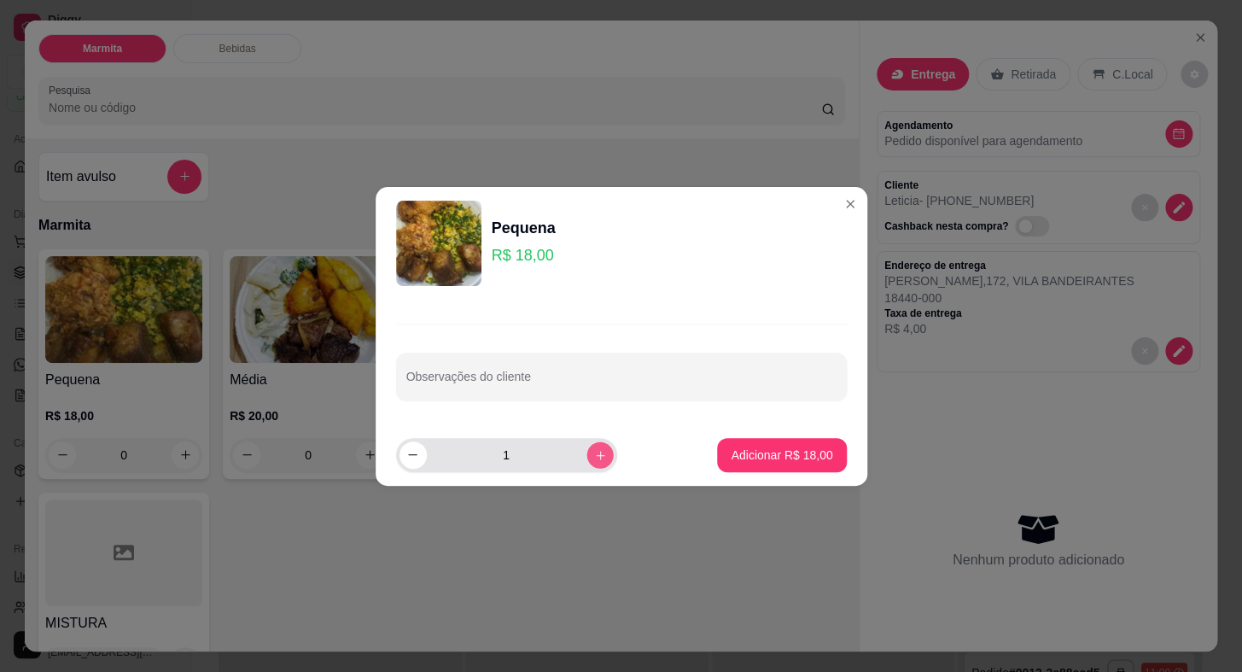
click at [592, 461] on button "increase-product-quantity" at bounding box center [599, 454] width 26 height 26
click at [811, 467] on button "Adicionar R$ 36,00" at bounding box center [781, 455] width 129 height 34
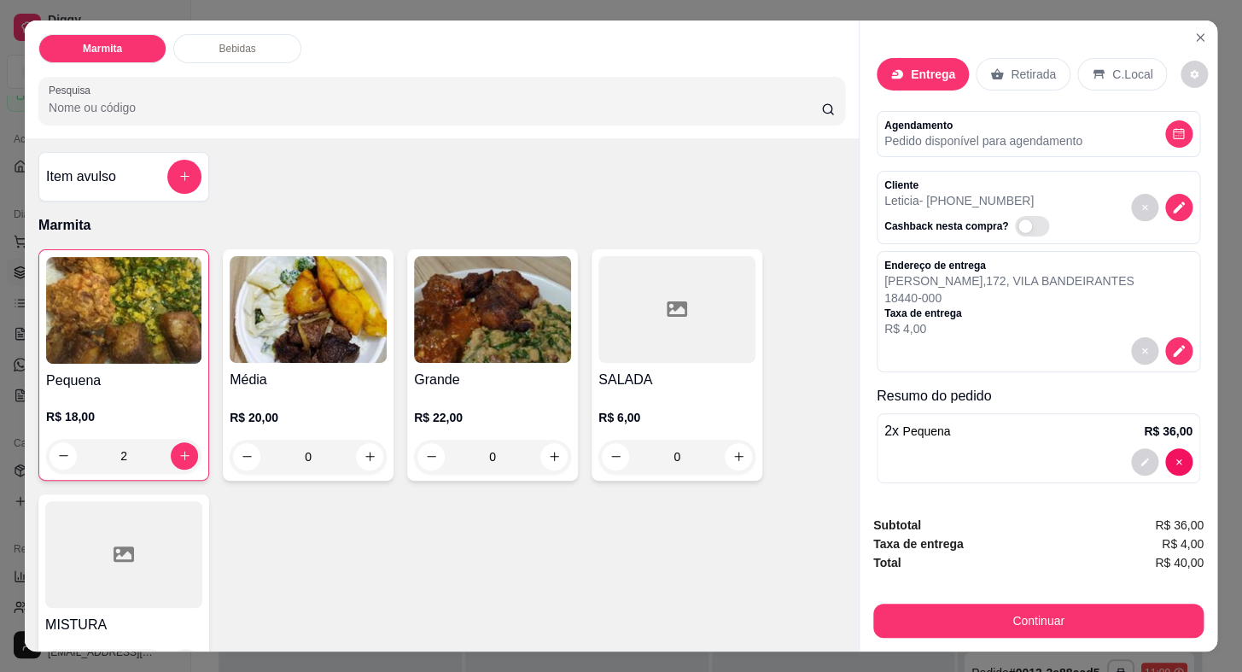
click at [89, 341] on img at bounding box center [123, 310] width 155 height 107
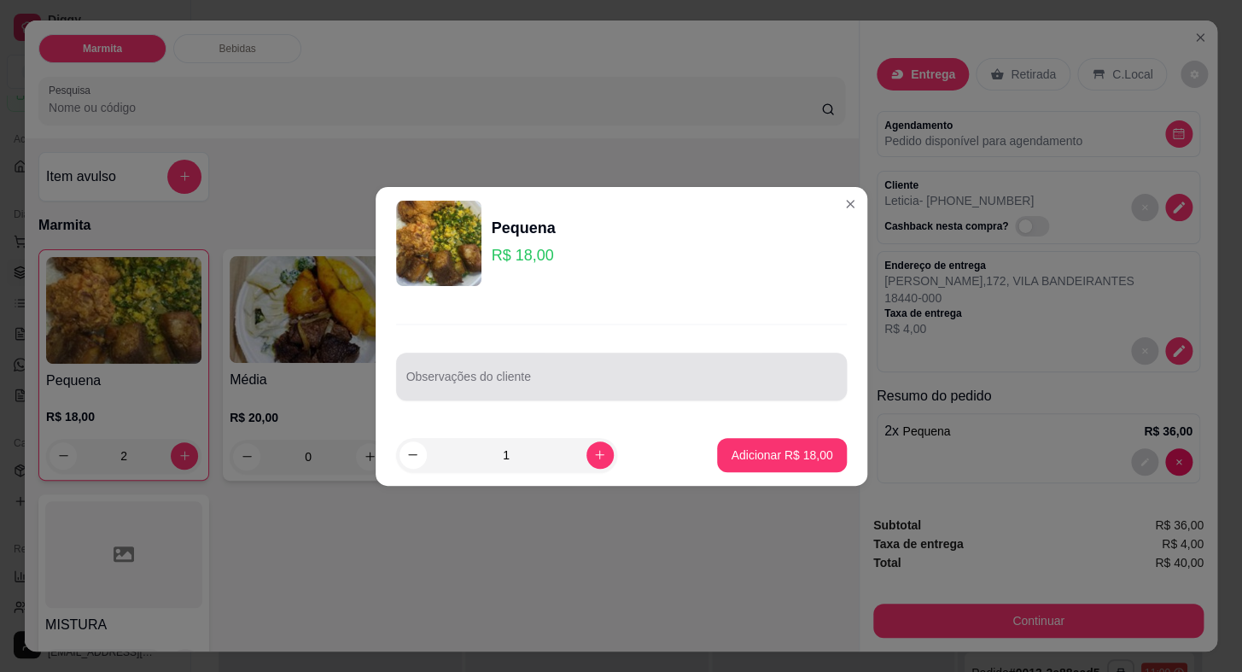
click at [452, 383] on input "Observações do cliente" at bounding box center [621, 383] width 430 height 17
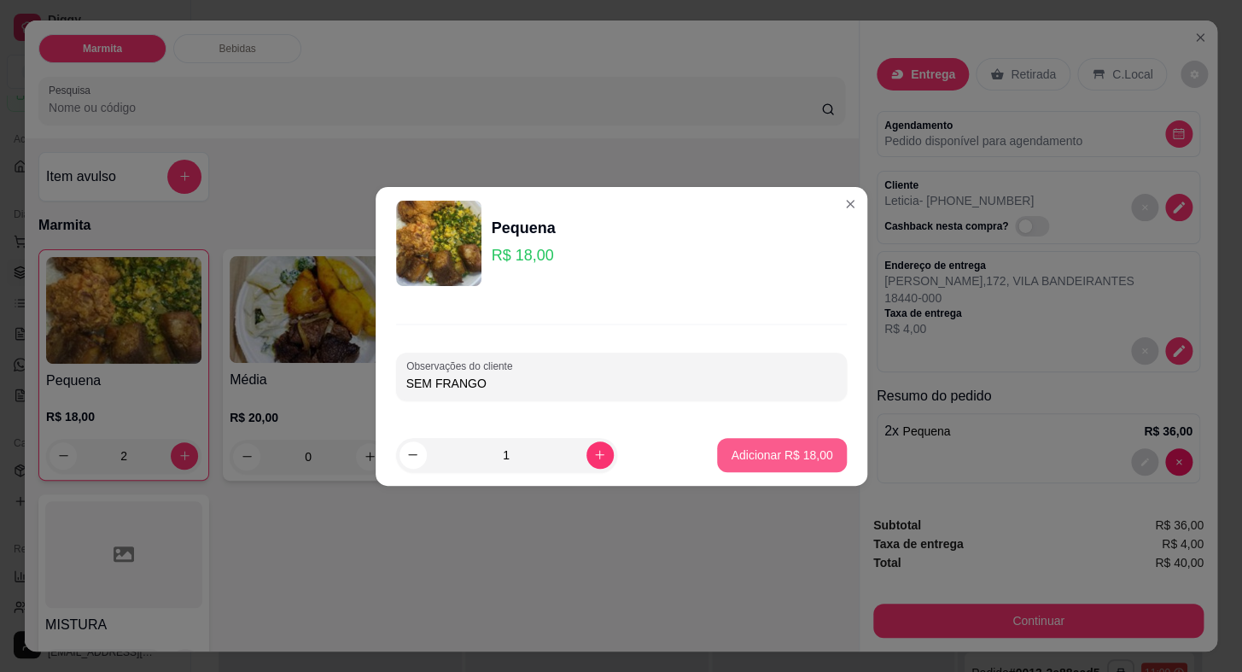
click at [742, 461] on p "Adicionar R$ 18,00" at bounding box center [782, 454] width 102 height 17
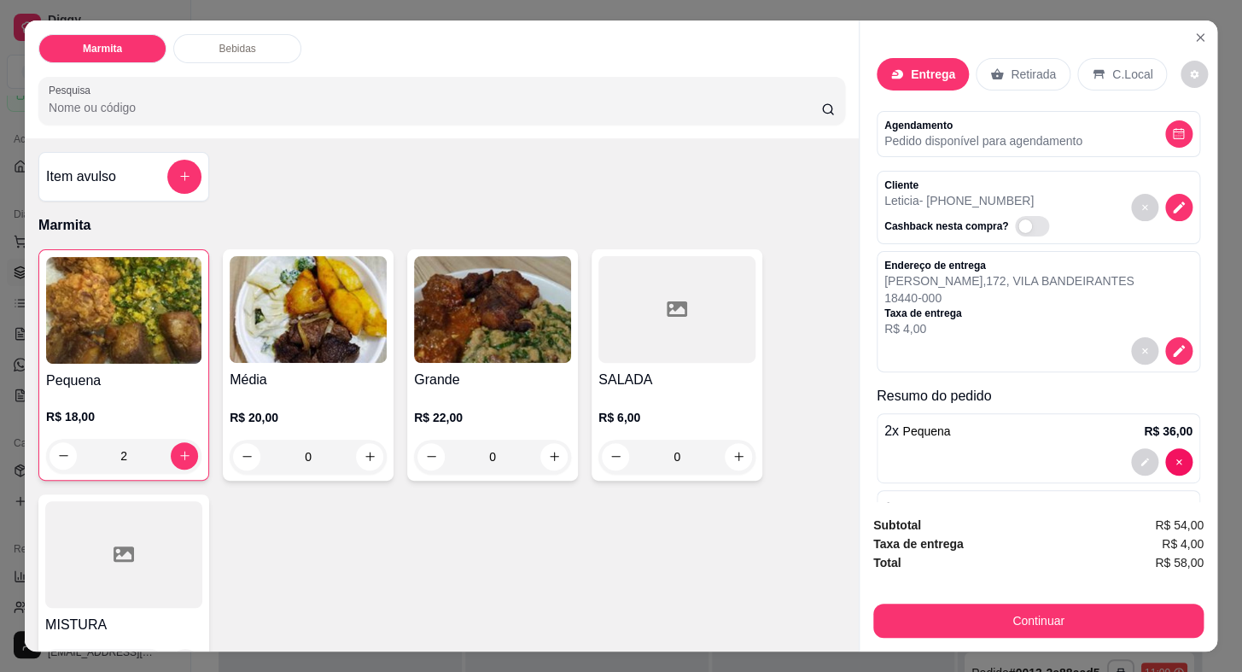
scroll to position [118, 0]
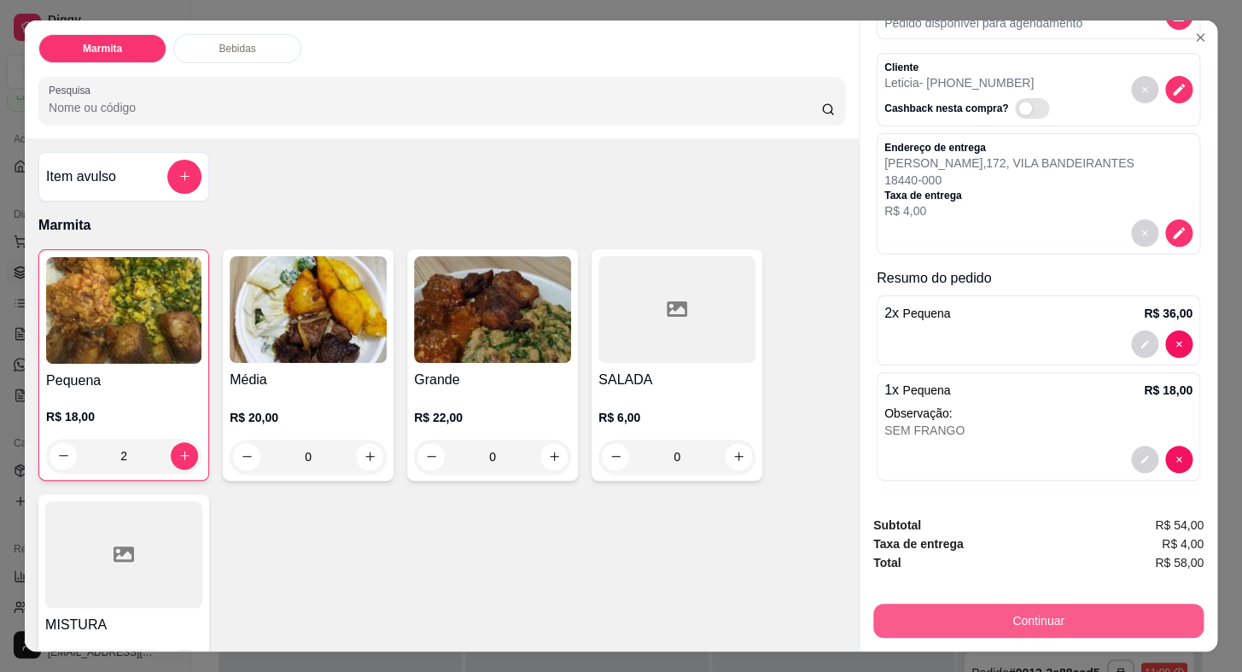
click at [1016, 608] on button "Continuar" at bounding box center [1038, 620] width 330 height 34
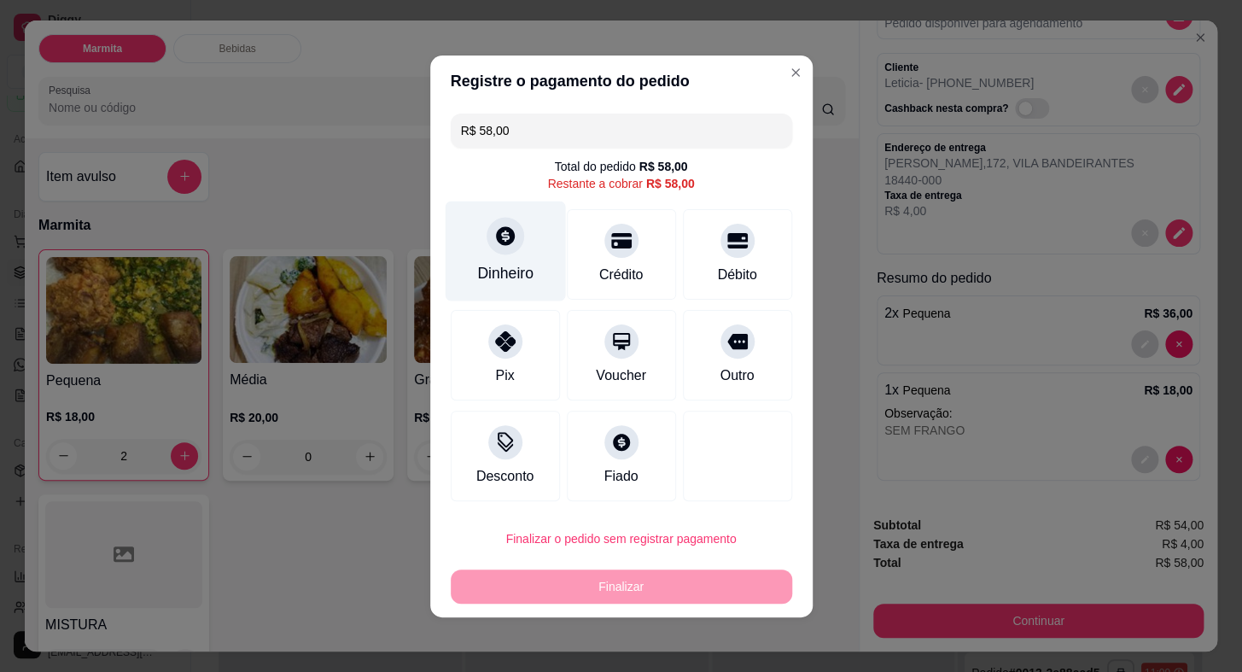
click at [503, 256] on div "Dinheiro" at bounding box center [505, 251] width 120 height 100
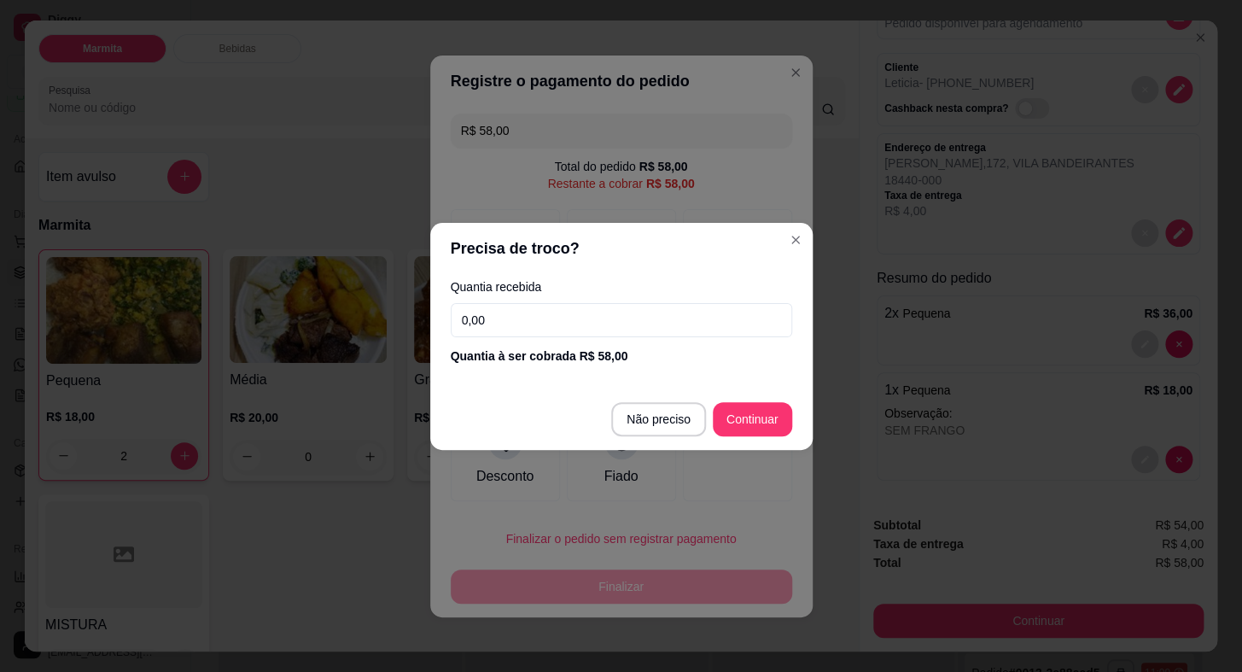
click at [516, 317] on input "0,00" at bounding box center [621, 320] width 341 height 34
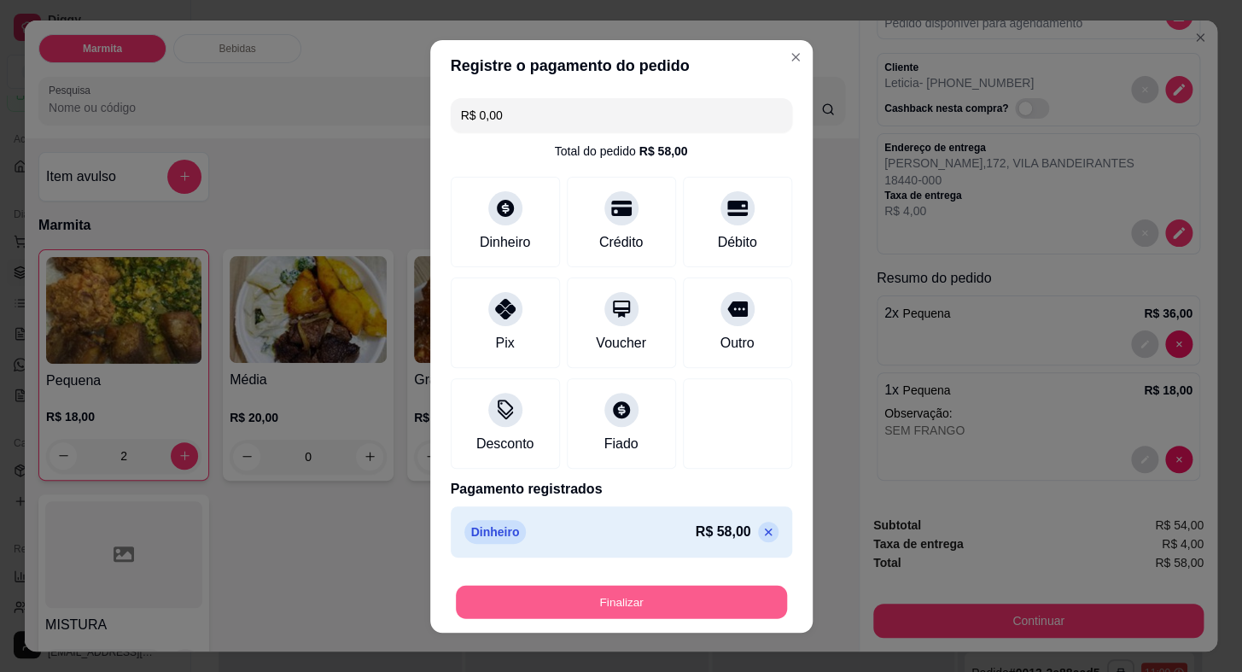
click at [652, 595] on button "Finalizar" at bounding box center [621, 601] width 331 height 33
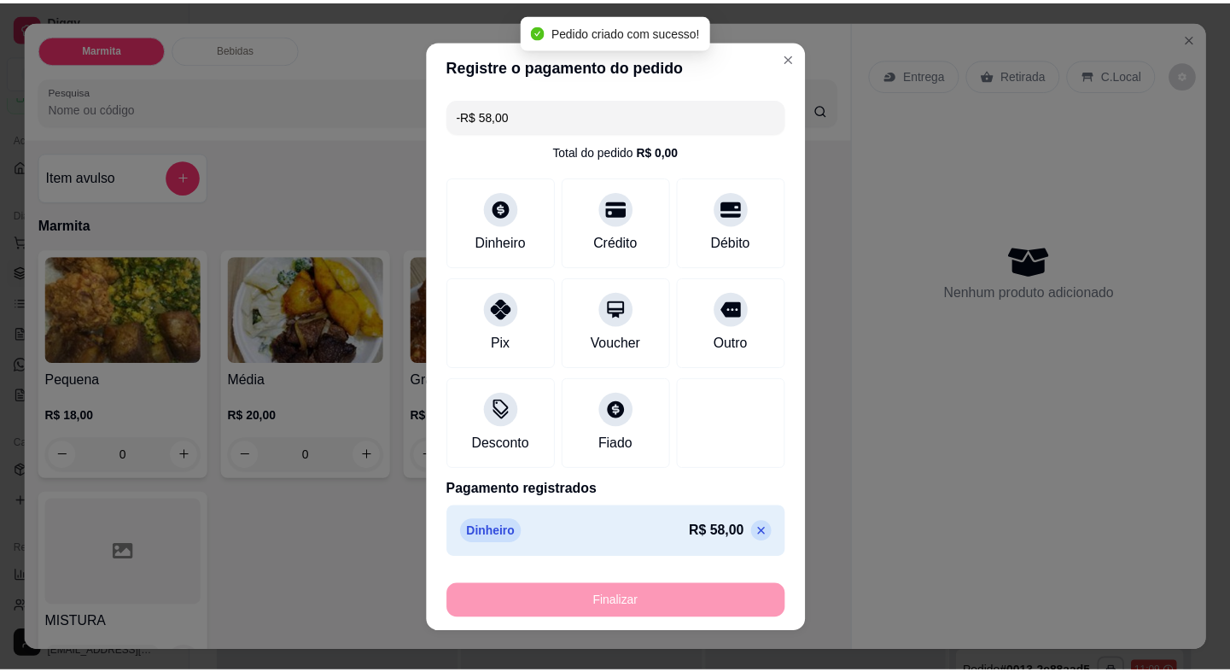
scroll to position [0, 0]
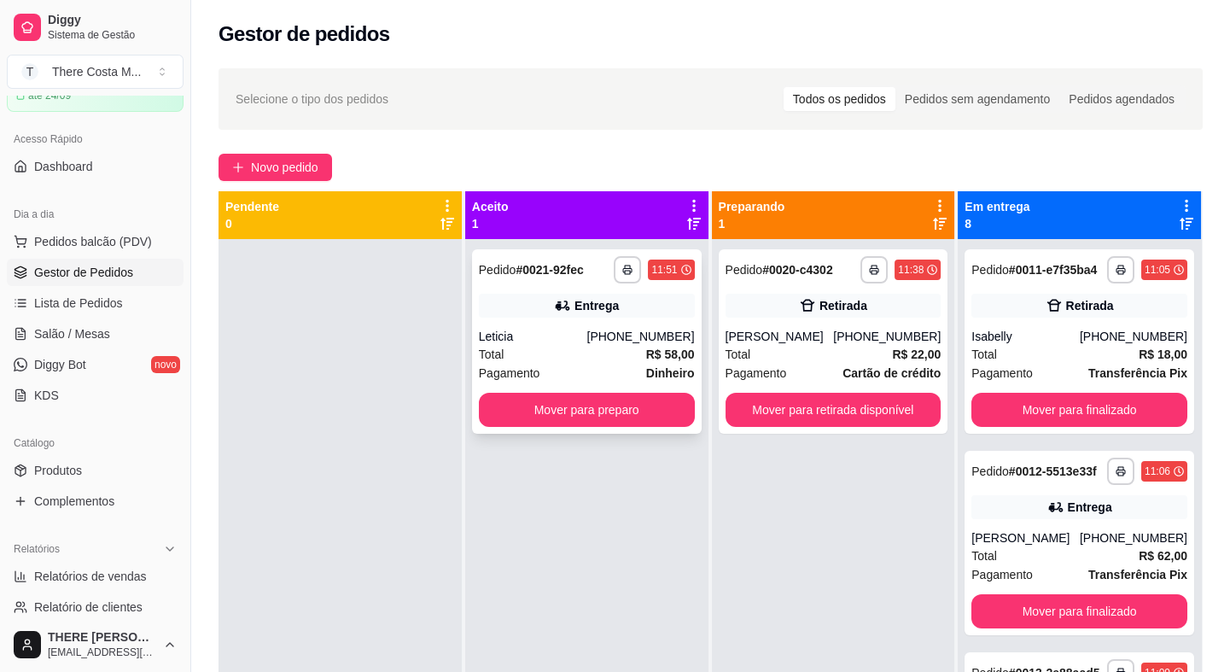
click at [600, 324] on div "**********" at bounding box center [587, 341] width 230 height 184
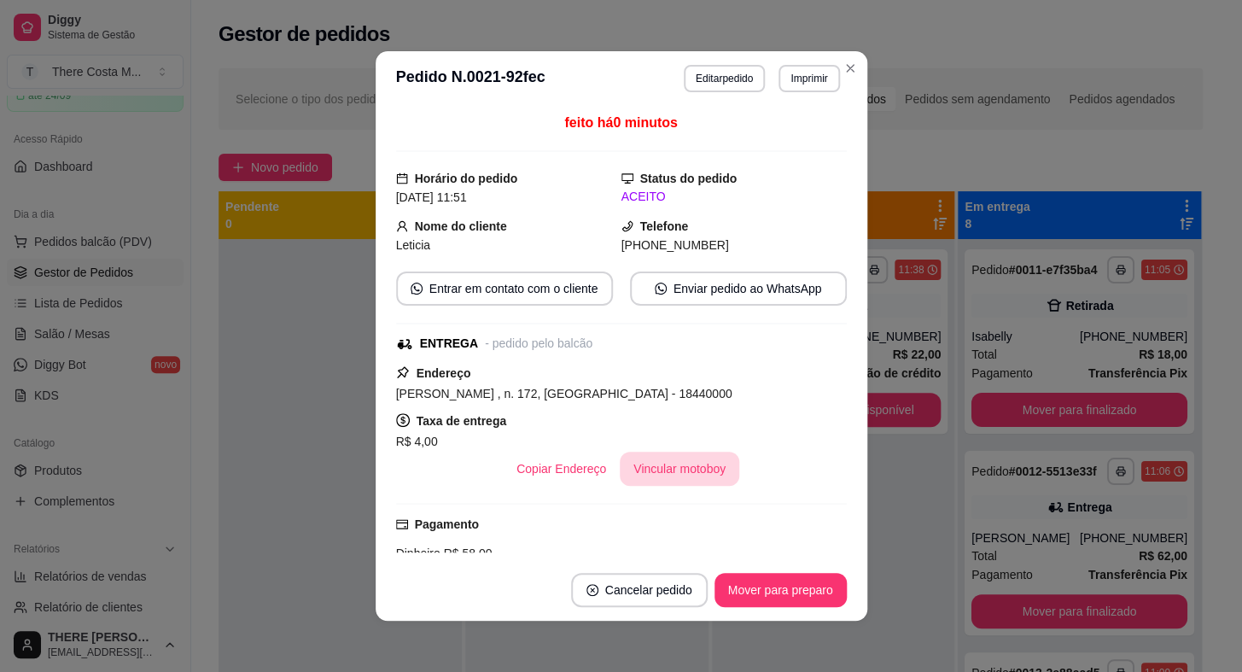
click at [683, 473] on button "Vincular motoboy" at bounding box center [680, 469] width 120 height 34
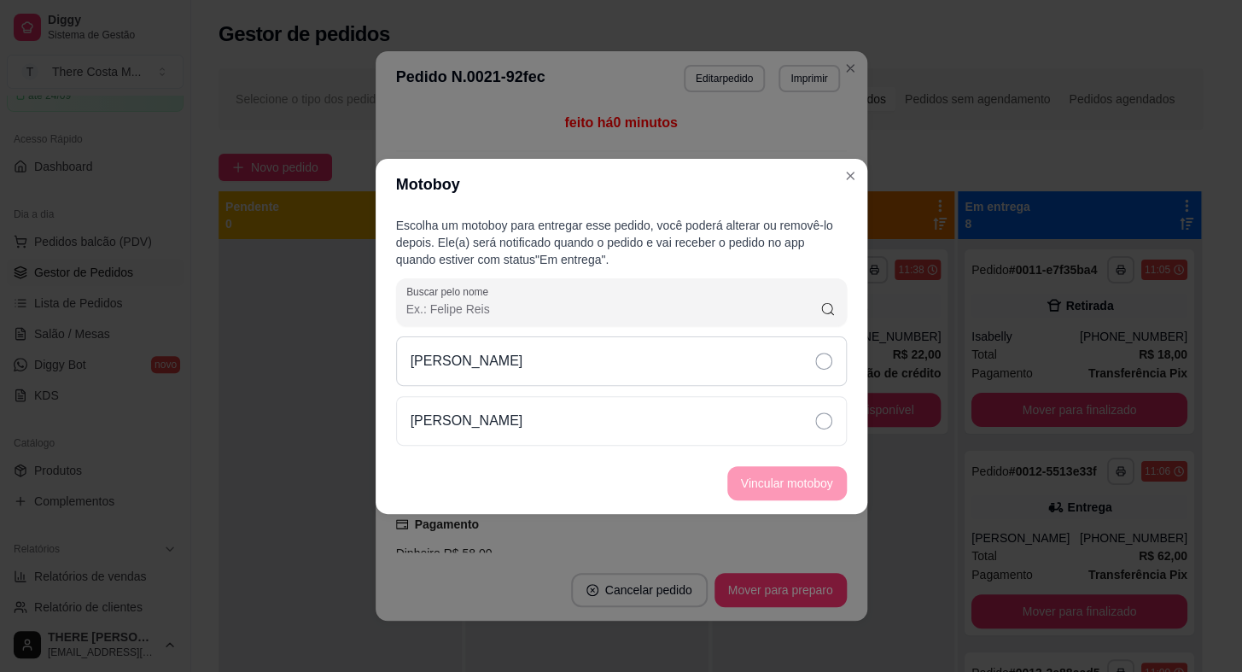
click at [749, 371] on div "[PERSON_NAME]" at bounding box center [621, 361] width 451 height 50
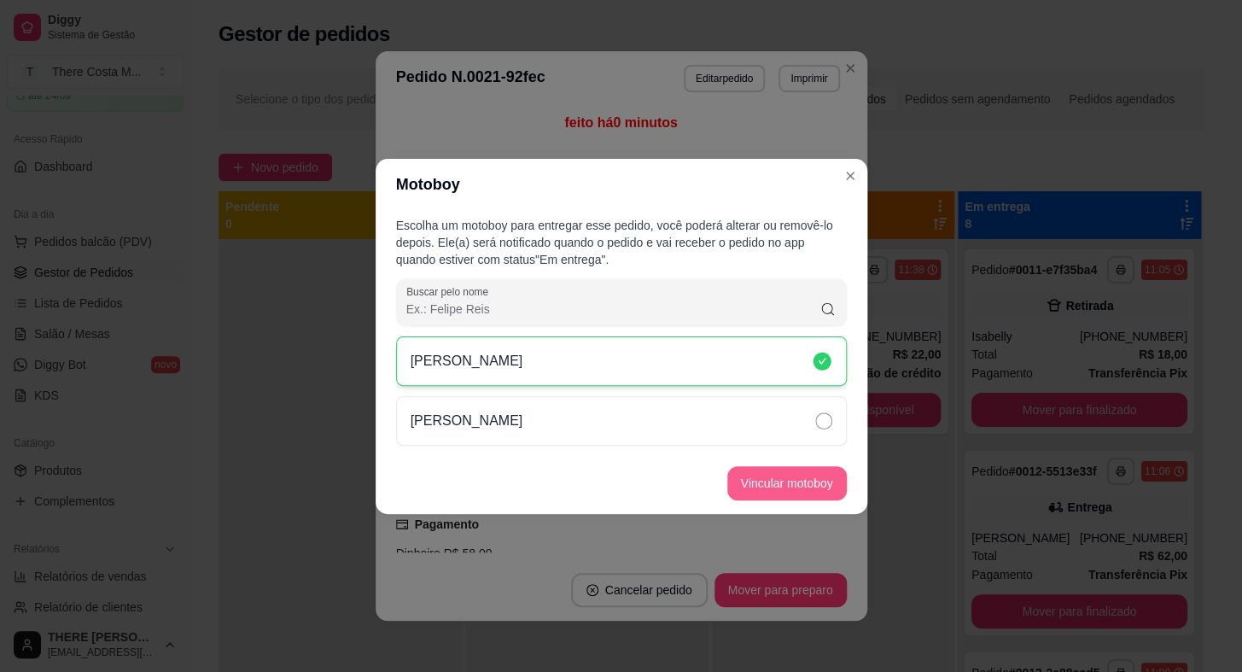
click at [789, 487] on button "Vincular motoboy" at bounding box center [787, 483] width 120 height 34
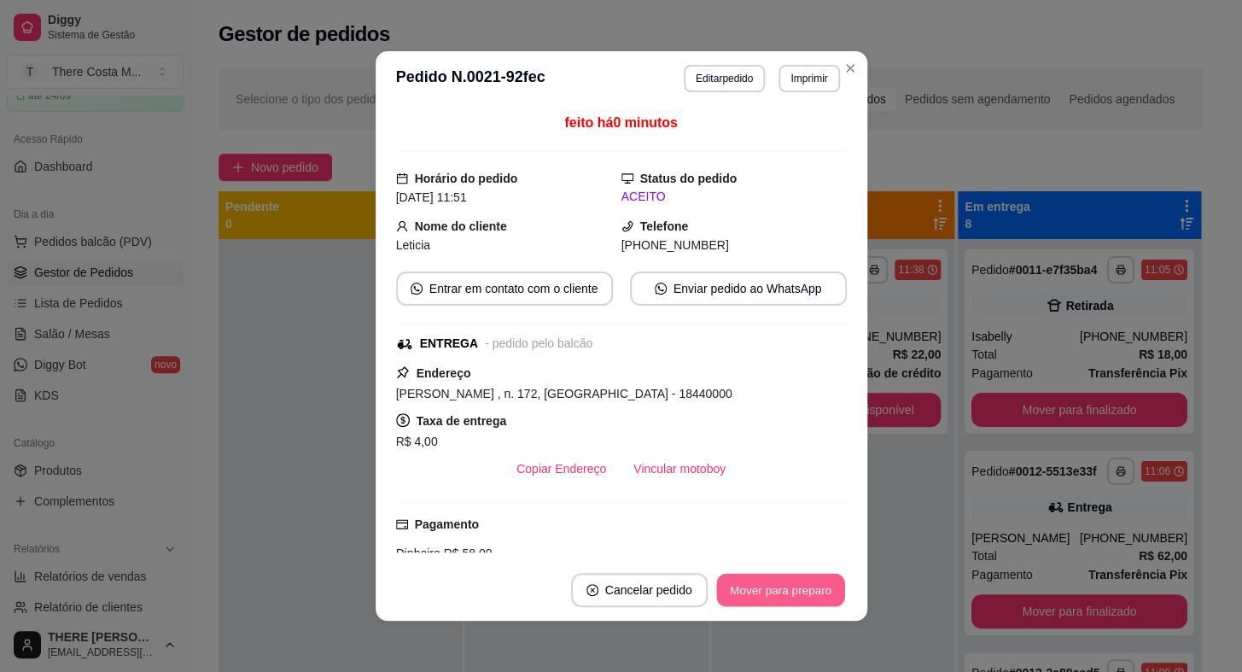
click at [802, 602] on button "Mover para preparo" at bounding box center [780, 590] width 128 height 33
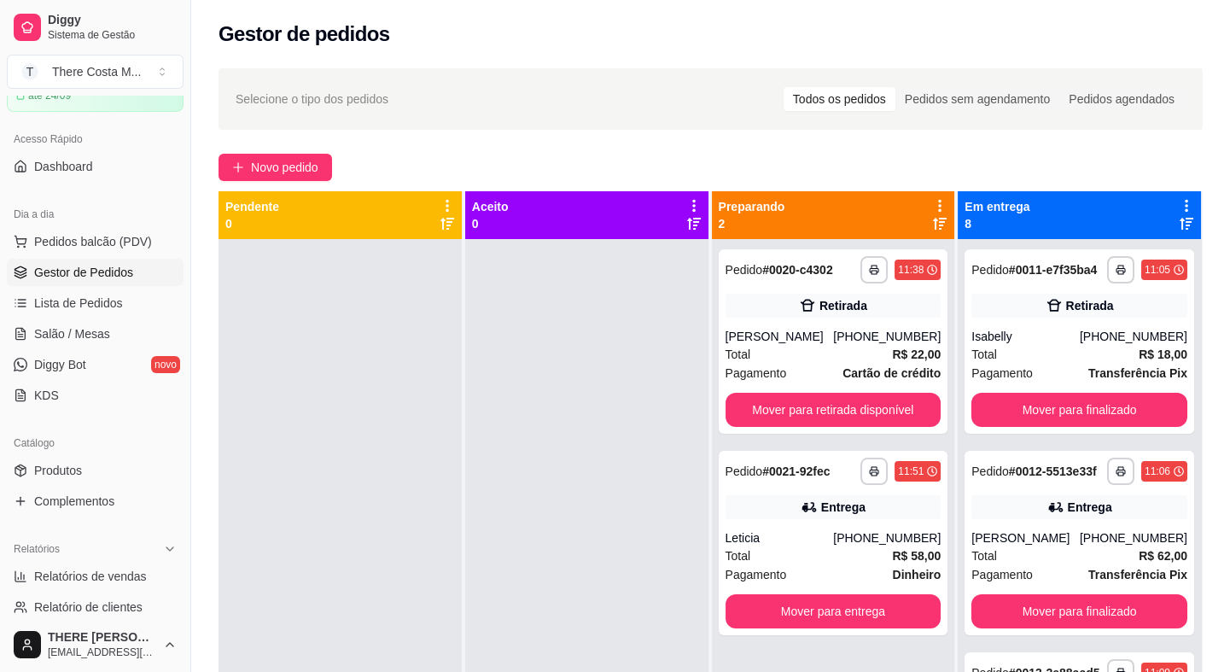
click at [471, 544] on div at bounding box center [586, 575] width 243 height 672
click at [318, 166] on span "Novo pedido" at bounding box center [284, 167] width 67 height 19
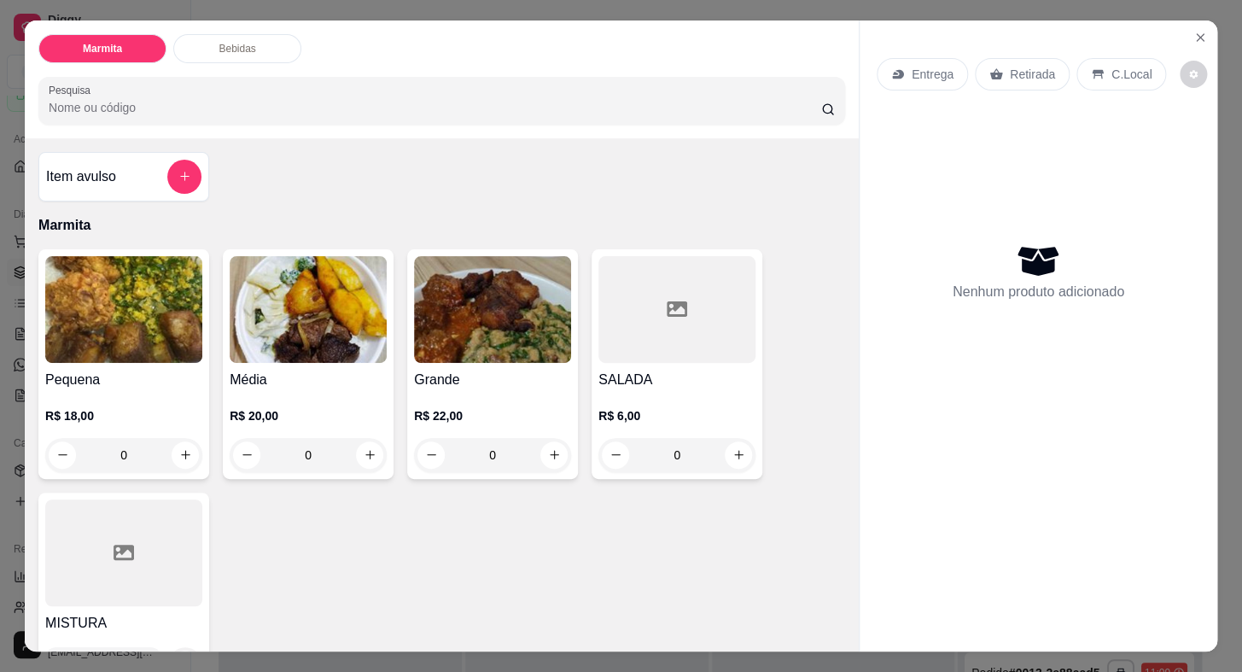
click at [1028, 66] on p "Retirada" at bounding box center [1032, 74] width 45 height 17
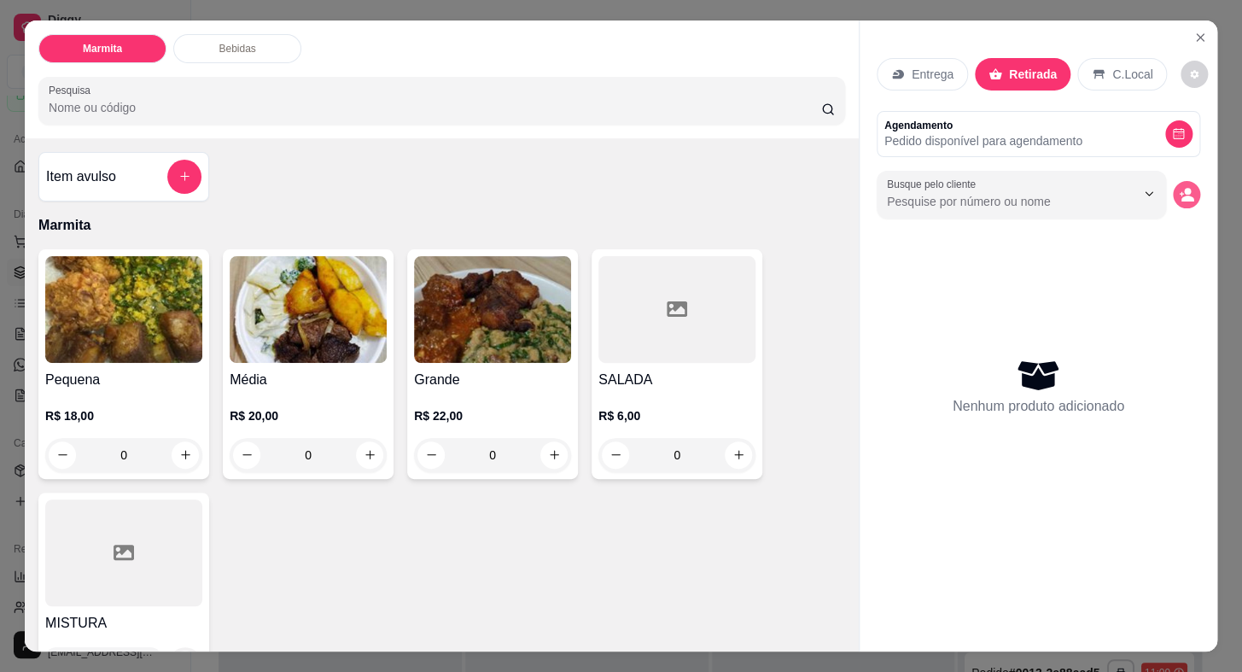
click at [1186, 189] on icon "decrease-product-quantity" at bounding box center [1186, 194] width 15 height 15
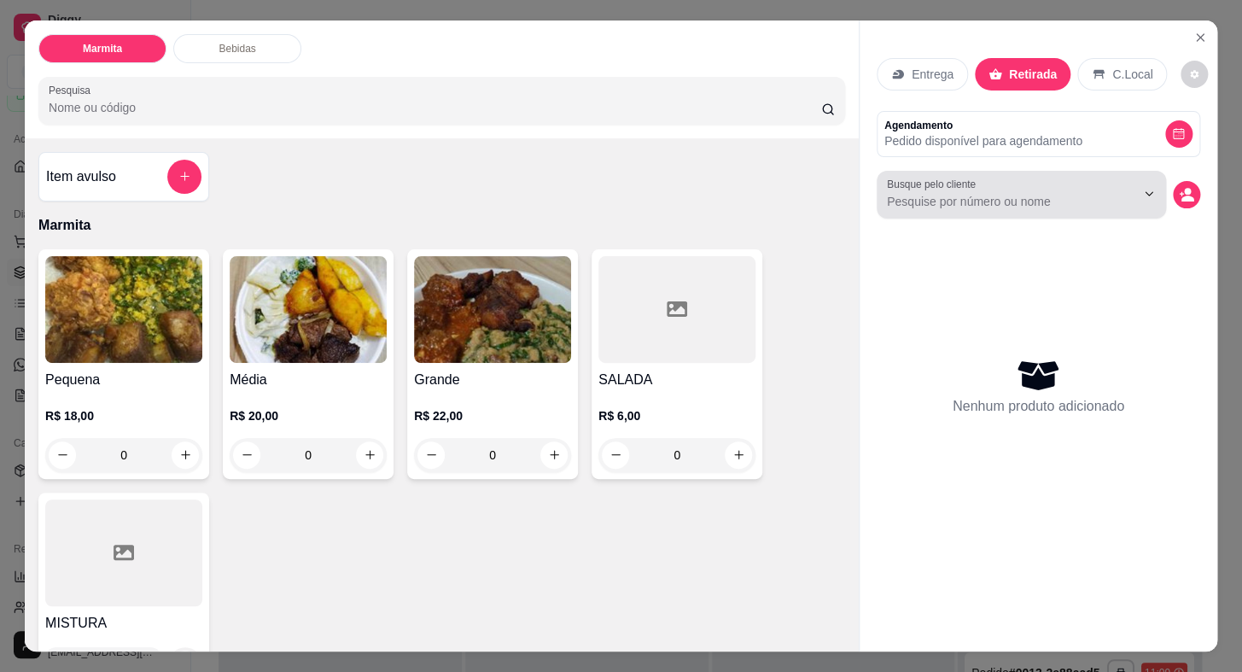
click at [993, 198] on input "Busque pelo cliente" at bounding box center [997, 201] width 221 height 17
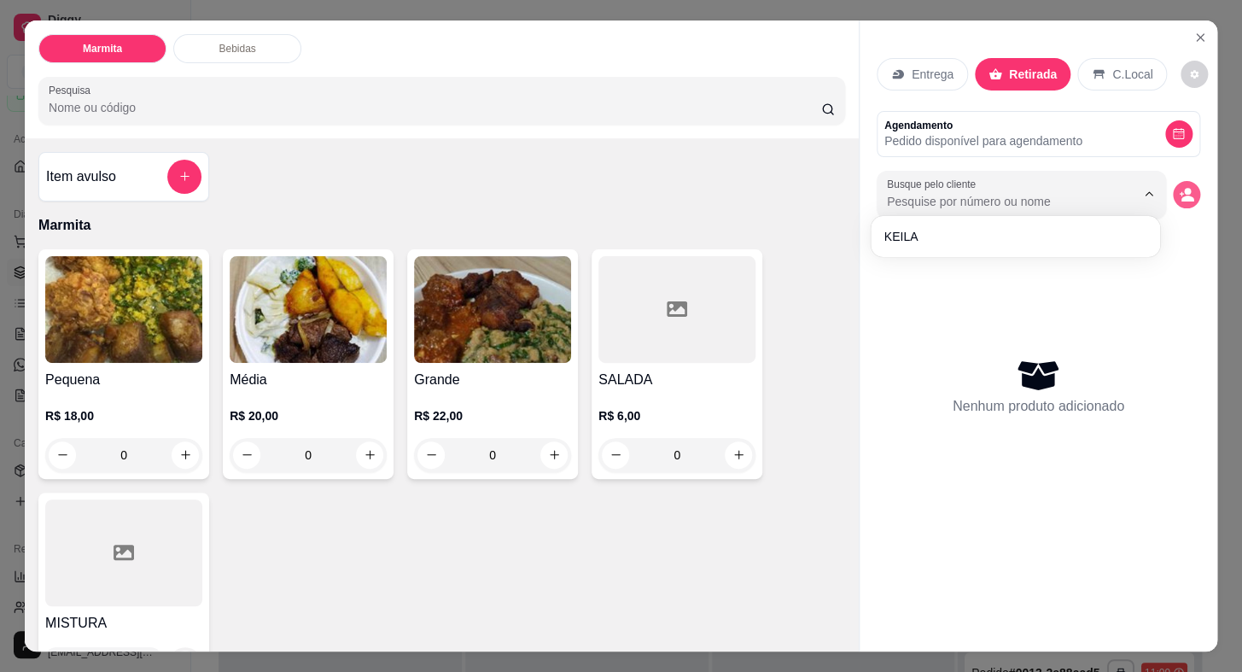
click at [1182, 195] on button "decrease-product-quantity" at bounding box center [1186, 194] width 27 height 27
click at [1179, 189] on icon "decrease-product-quantity" at bounding box center [1186, 194] width 15 height 15
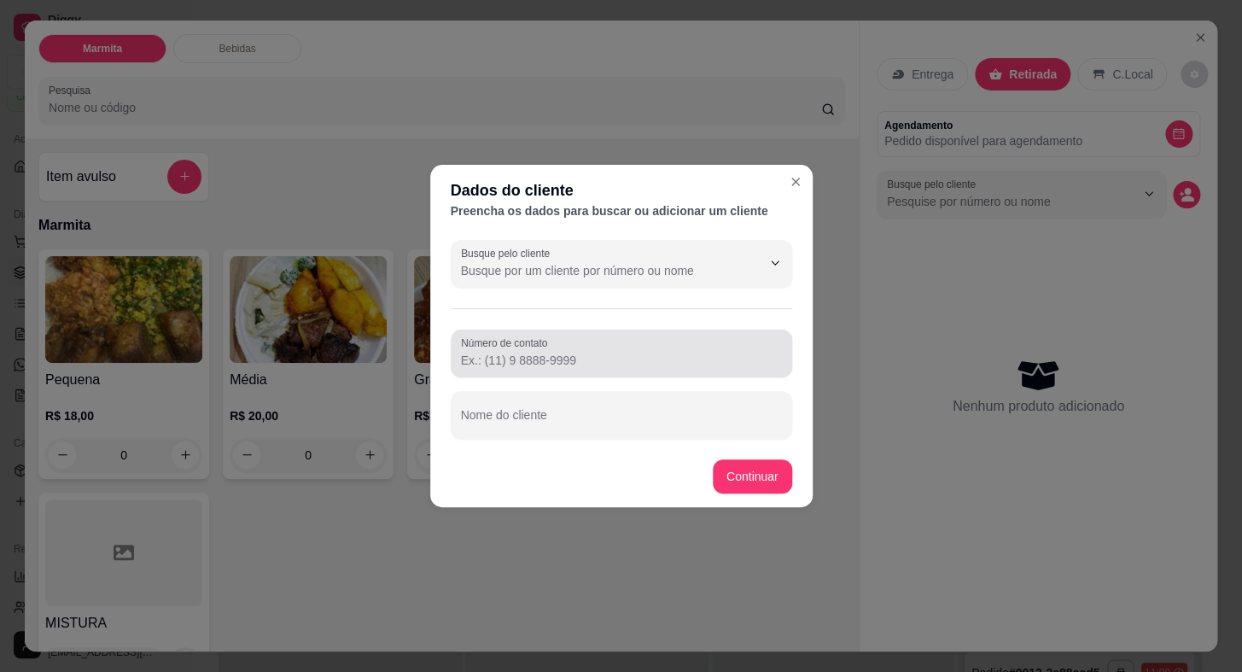
click at [626, 354] on input "Número de contato" at bounding box center [621, 360] width 321 height 17
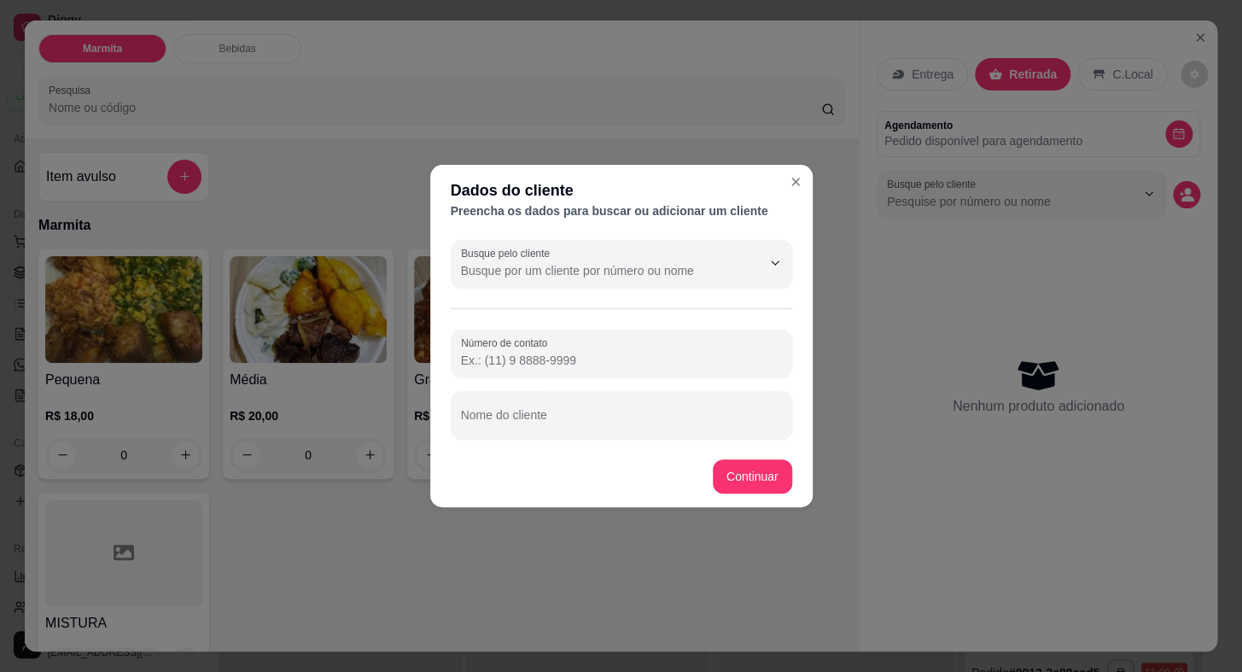
paste input "[PHONE_NUMBER]"
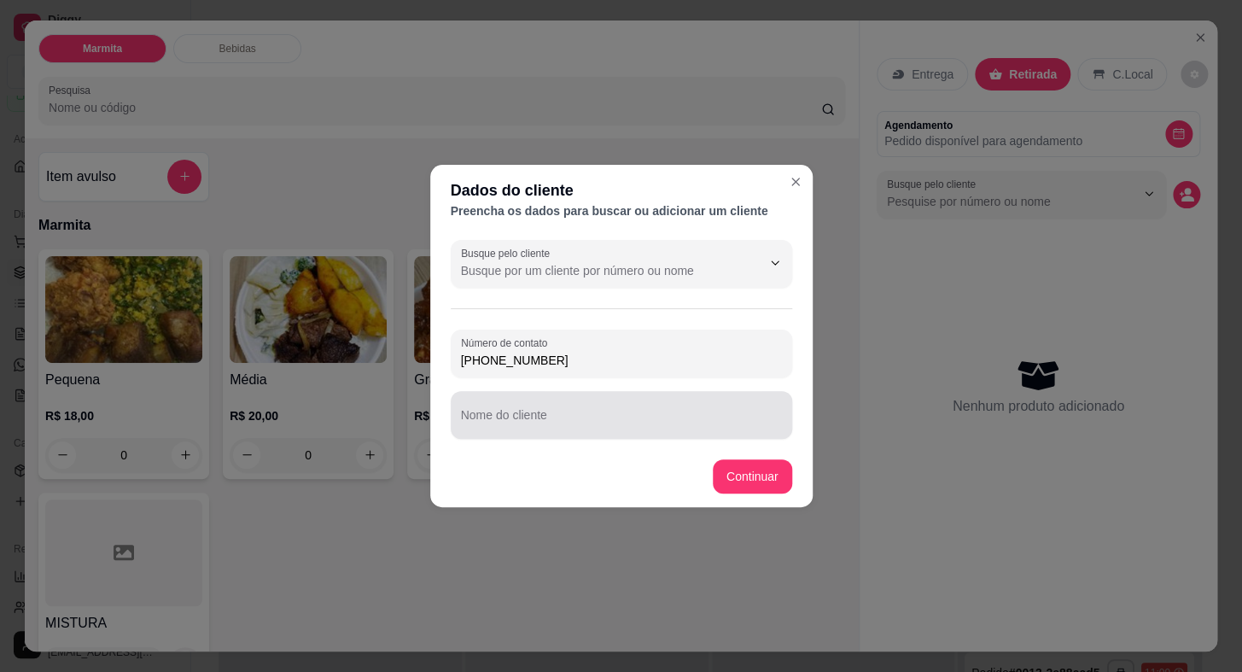
click at [631, 414] on input "Nome do cliente" at bounding box center [621, 421] width 321 height 17
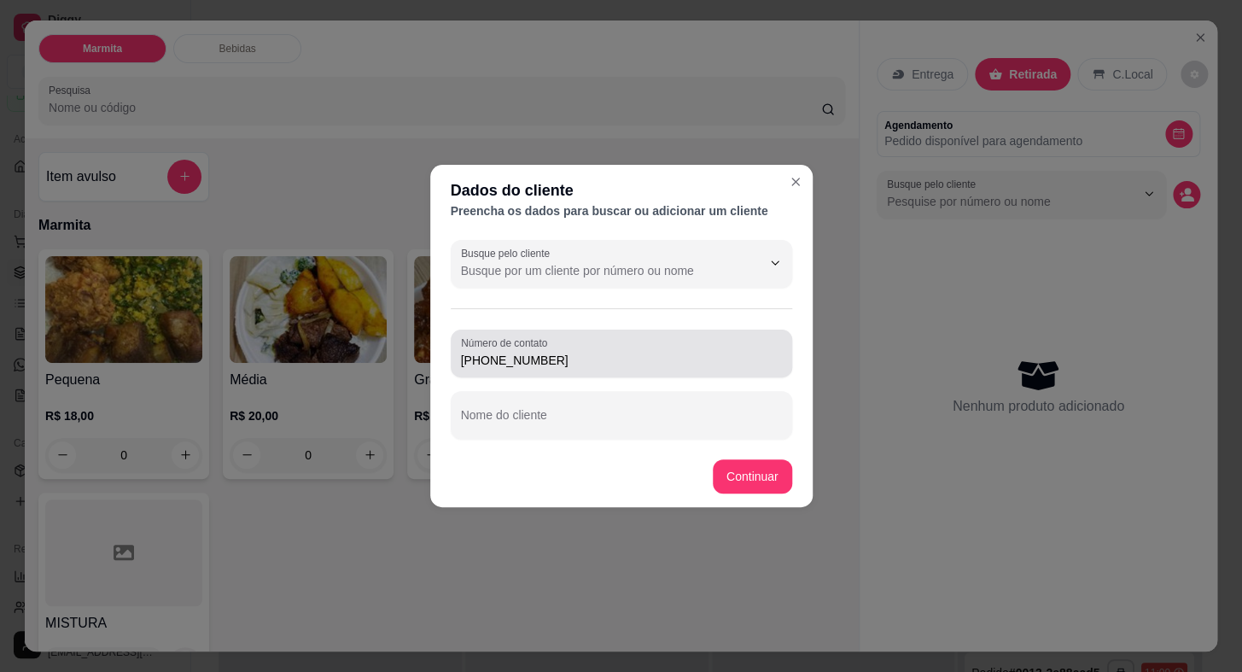
click at [542, 348] on label "Número de contato" at bounding box center [507, 342] width 92 height 15
click at [542, 352] on input "[PHONE_NUMBER]" at bounding box center [621, 360] width 321 height 17
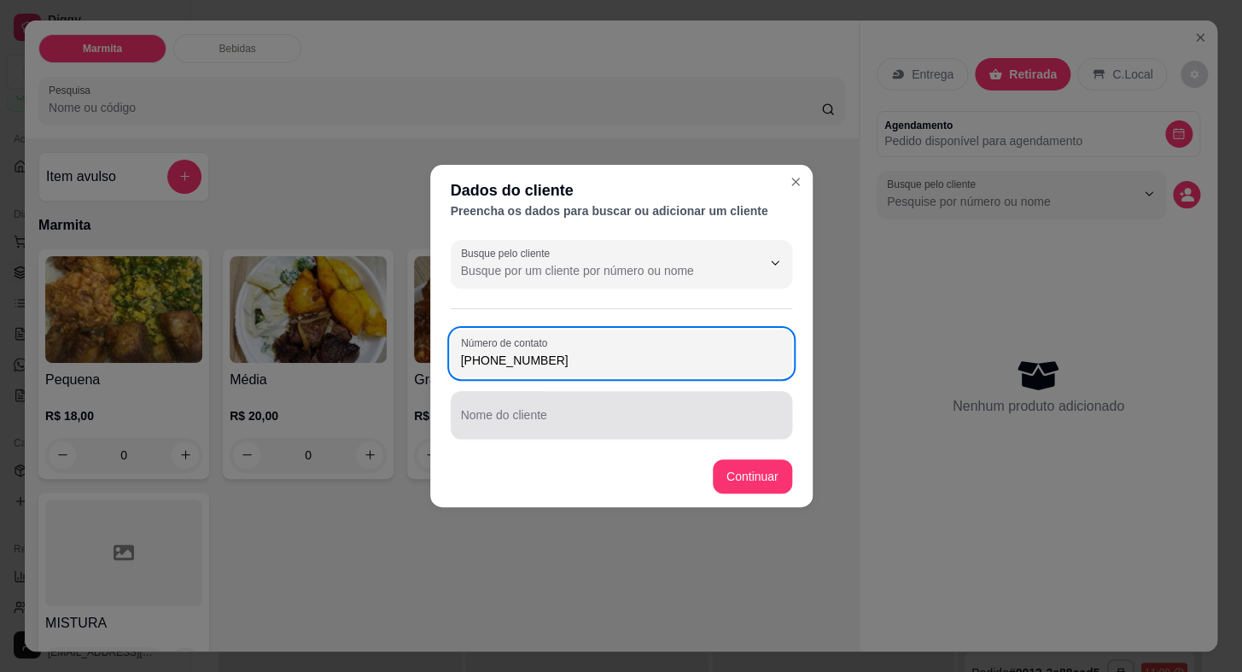
click at [533, 417] on input "Nome do cliente" at bounding box center [621, 421] width 321 height 17
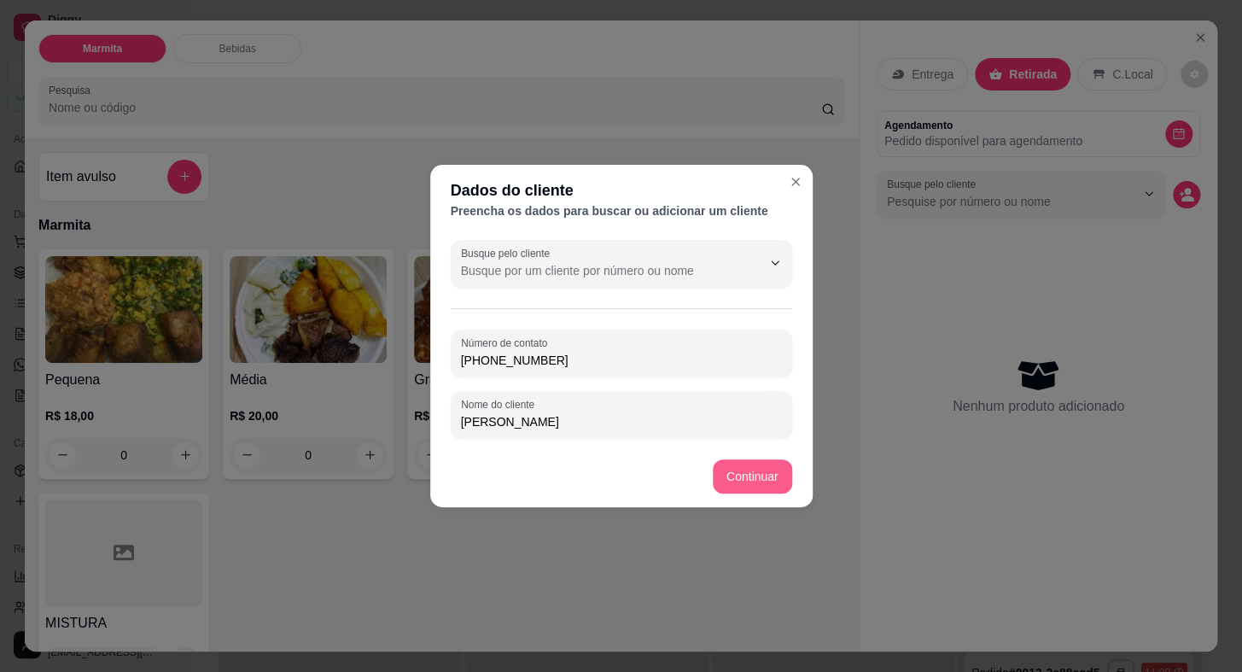
click at [713, 459] on button "Continuar" at bounding box center [752, 476] width 79 height 34
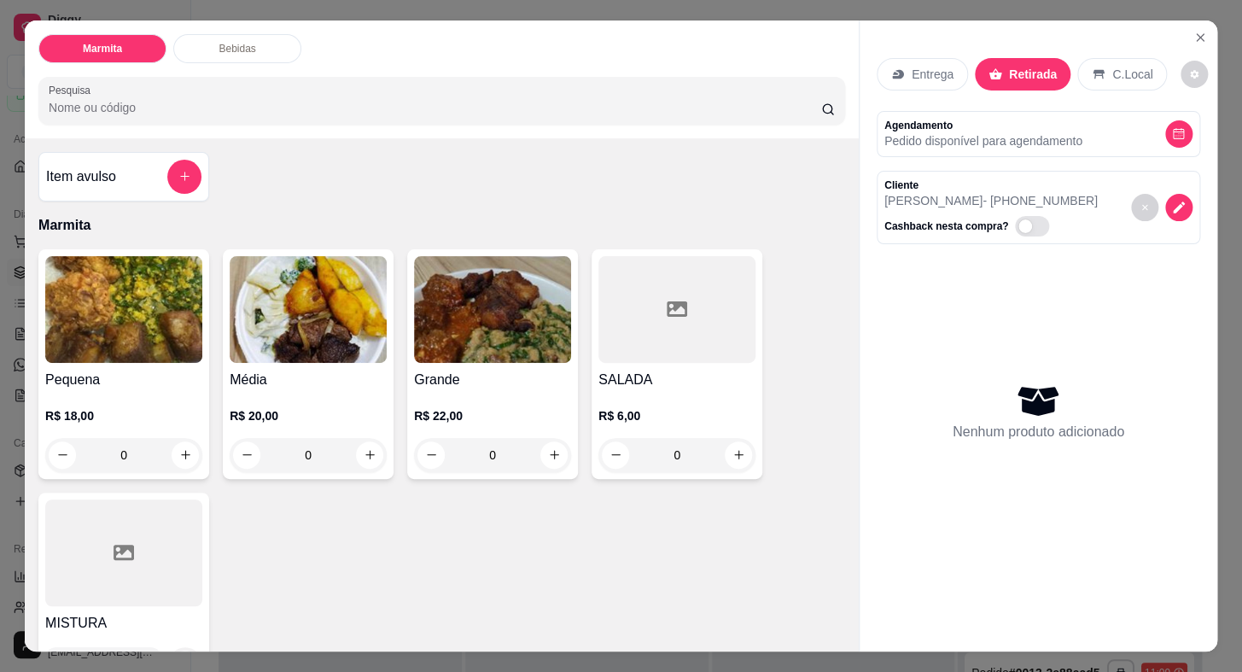
click at [304, 370] on h4 "Média" at bounding box center [308, 380] width 157 height 20
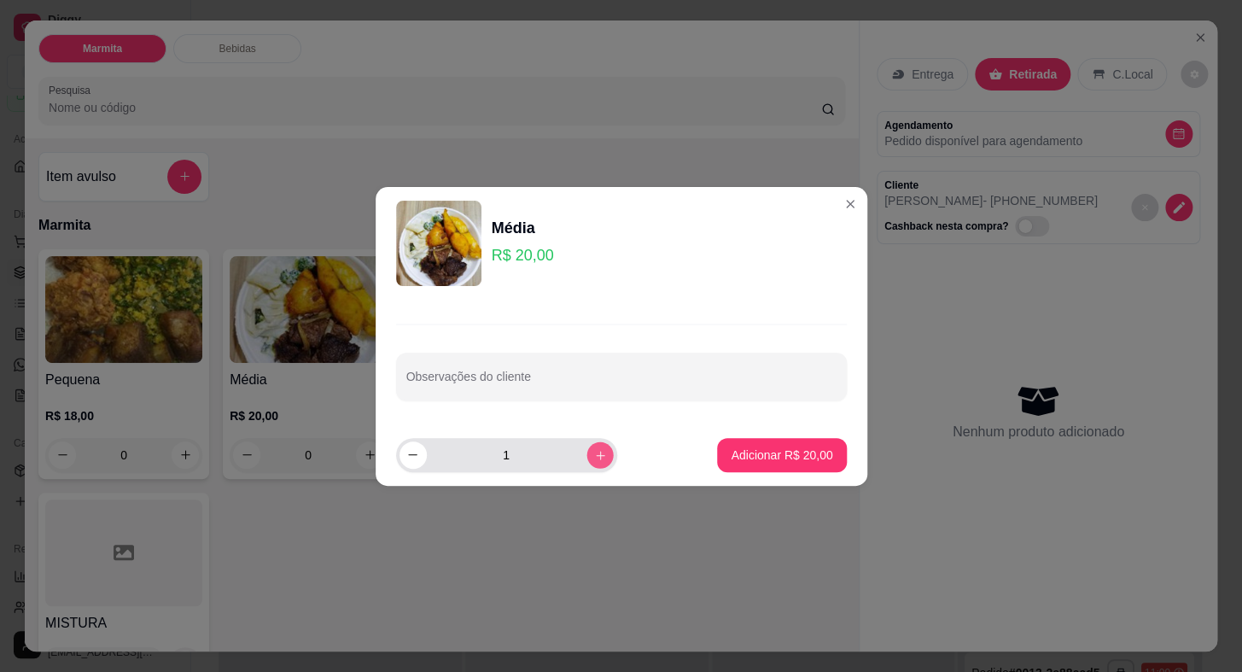
click at [593, 453] on icon "increase-product-quantity" at bounding box center [599, 454] width 13 height 13
click at [408, 458] on icon "decrease-product-quantity" at bounding box center [412, 454] width 13 height 13
click at [805, 452] on p "Adicionar R$ 60,00" at bounding box center [781, 454] width 99 height 16
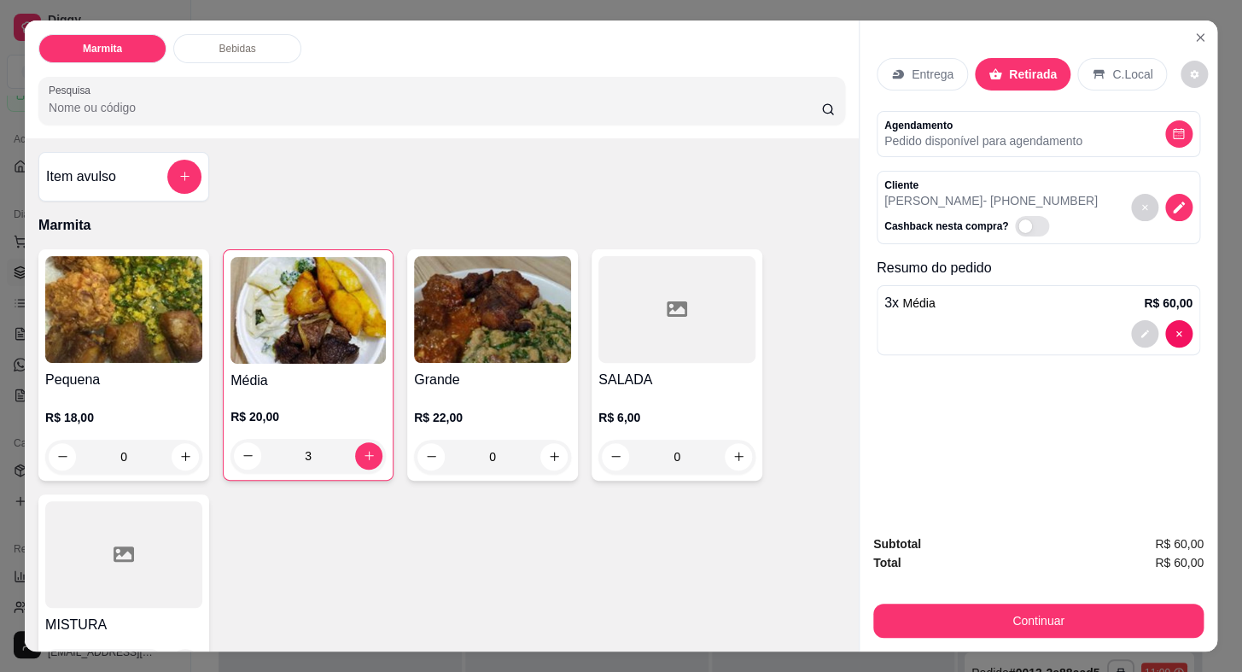
click at [647, 392] on div "R$ 6,00 0" at bounding box center [676, 433] width 157 height 82
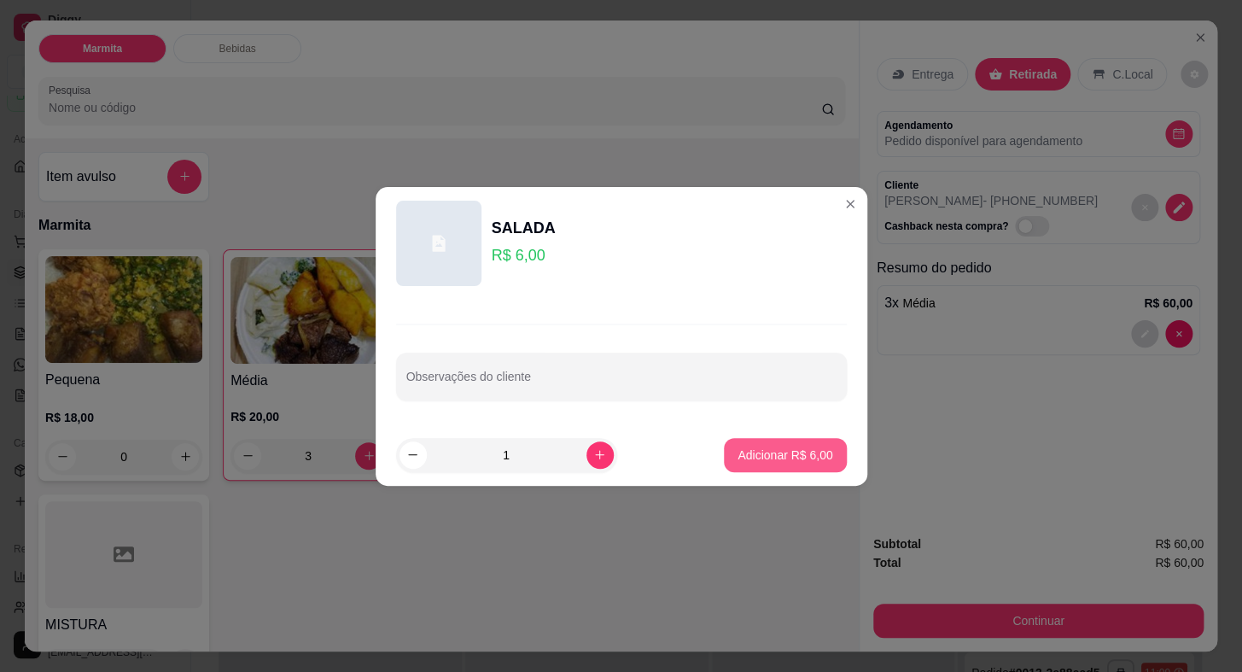
click at [801, 461] on p "Adicionar R$ 6,00" at bounding box center [784, 454] width 95 height 17
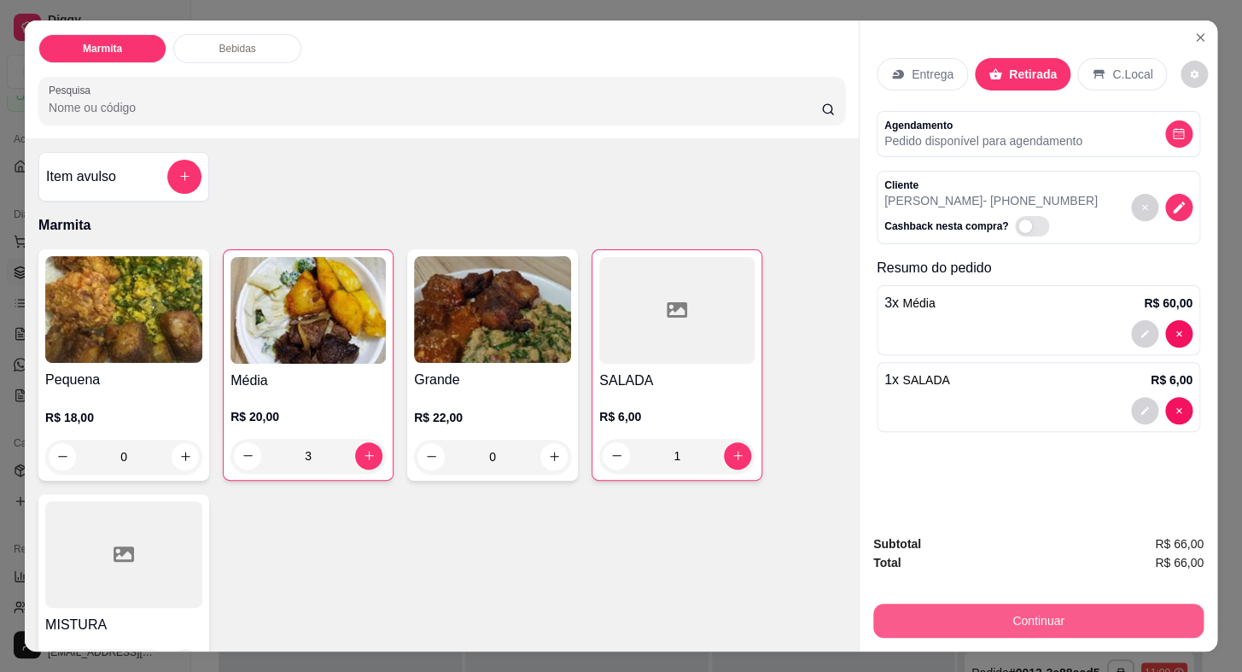
click at [1001, 616] on button "Continuar" at bounding box center [1038, 620] width 330 height 34
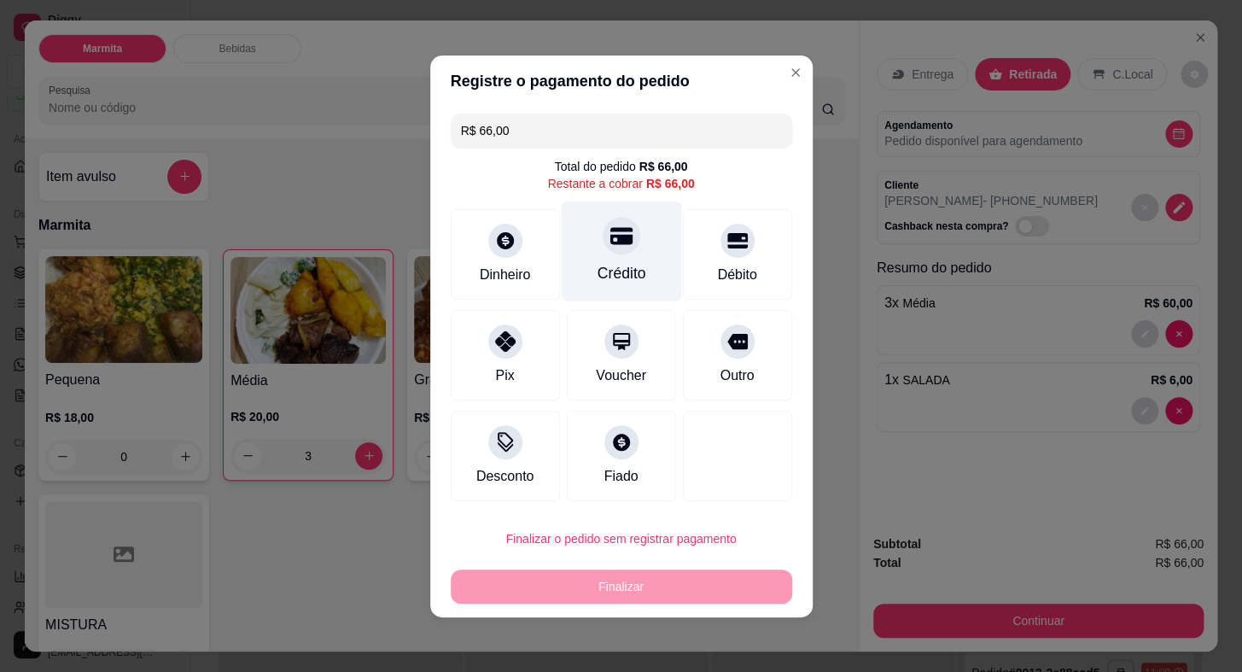
click at [603, 248] on div at bounding box center [622, 236] width 38 height 38
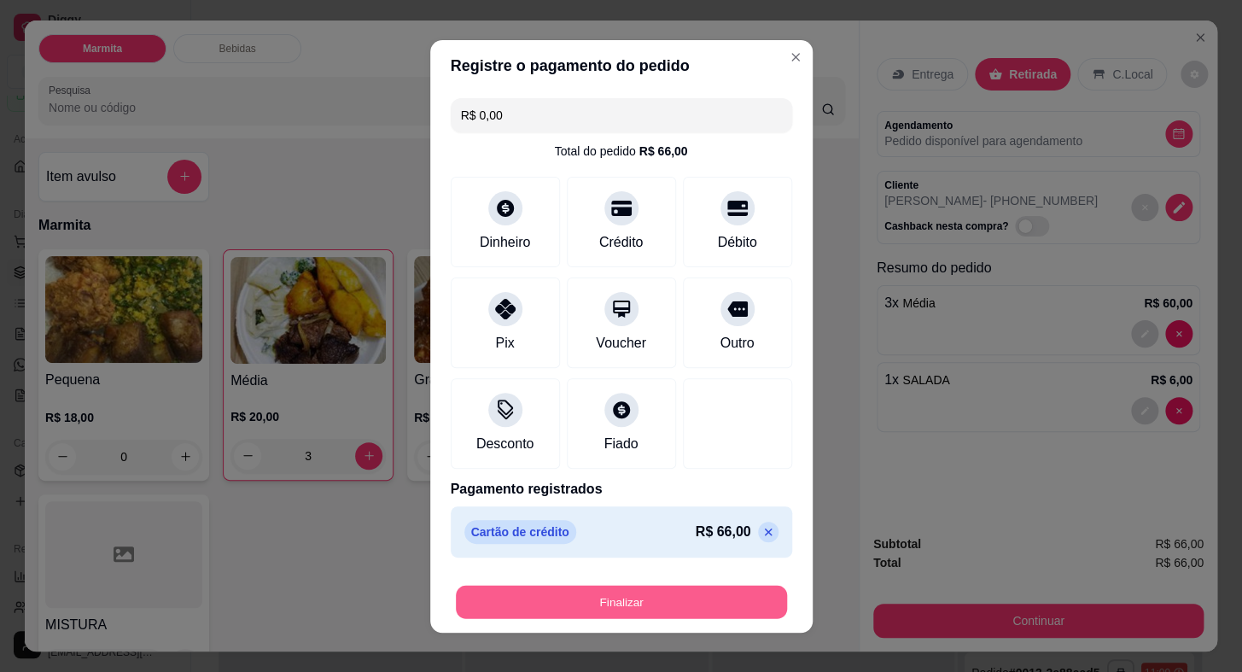
click at [705, 596] on button "Finalizar" at bounding box center [621, 601] width 331 height 33
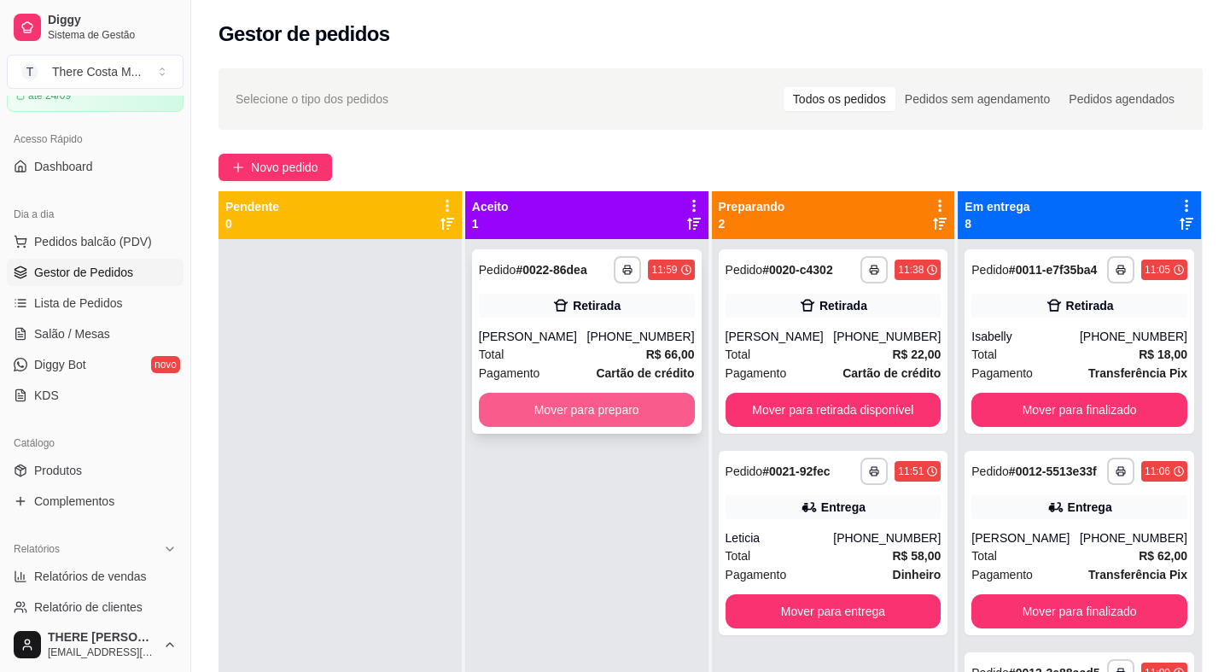
click at [585, 417] on button "Mover para preparo" at bounding box center [587, 410] width 216 height 34
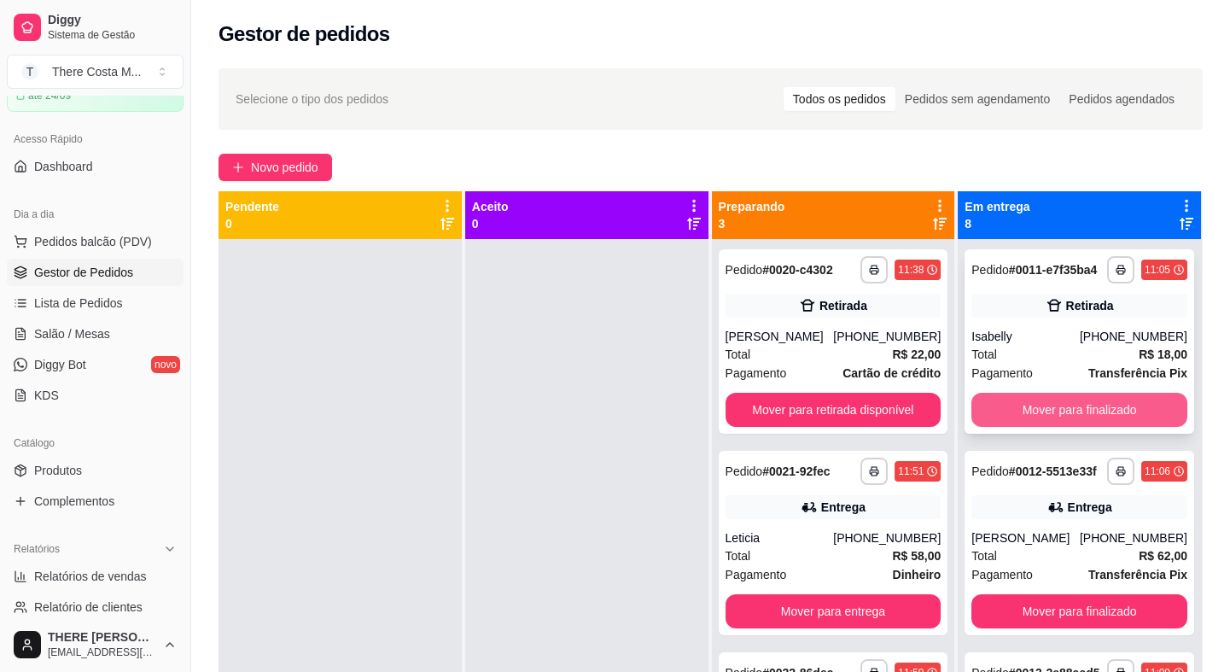
click at [1109, 415] on button "Mover para finalizado" at bounding box center [1079, 410] width 216 height 34
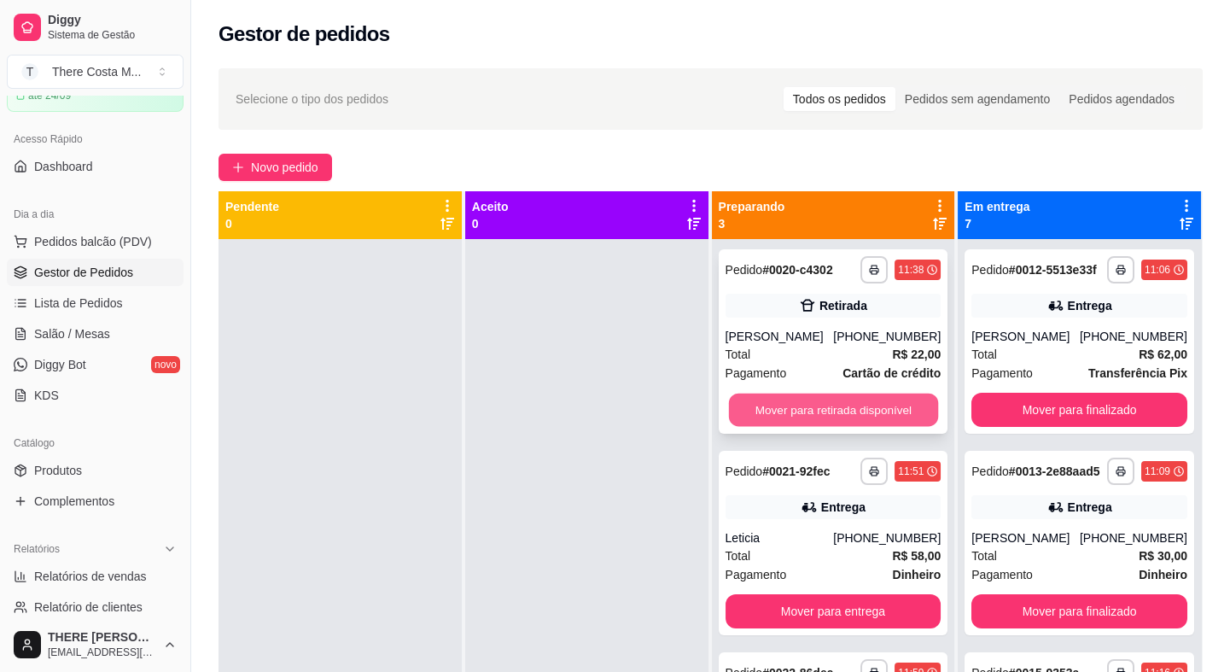
click at [861, 408] on button "Mover para retirada disponível" at bounding box center [832, 410] width 209 height 33
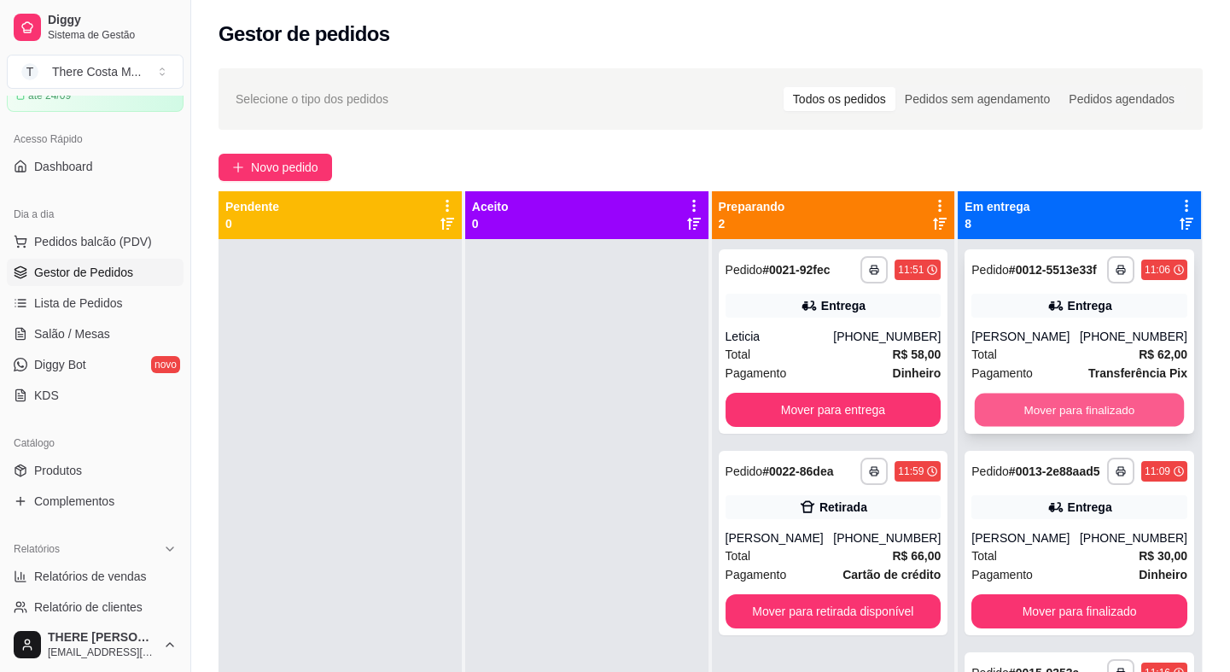
click at [1081, 427] on button "Mover para finalizado" at bounding box center [1079, 410] width 209 height 33
click at [1076, 417] on button "Mover para finalizado" at bounding box center [1079, 410] width 216 height 34
click at [1076, 410] on button "Mover para finalizado" at bounding box center [1079, 410] width 209 height 33
click at [1076, 410] on button "Mover para finalizado" at bounding box center [1079, 410] width 216 height 34
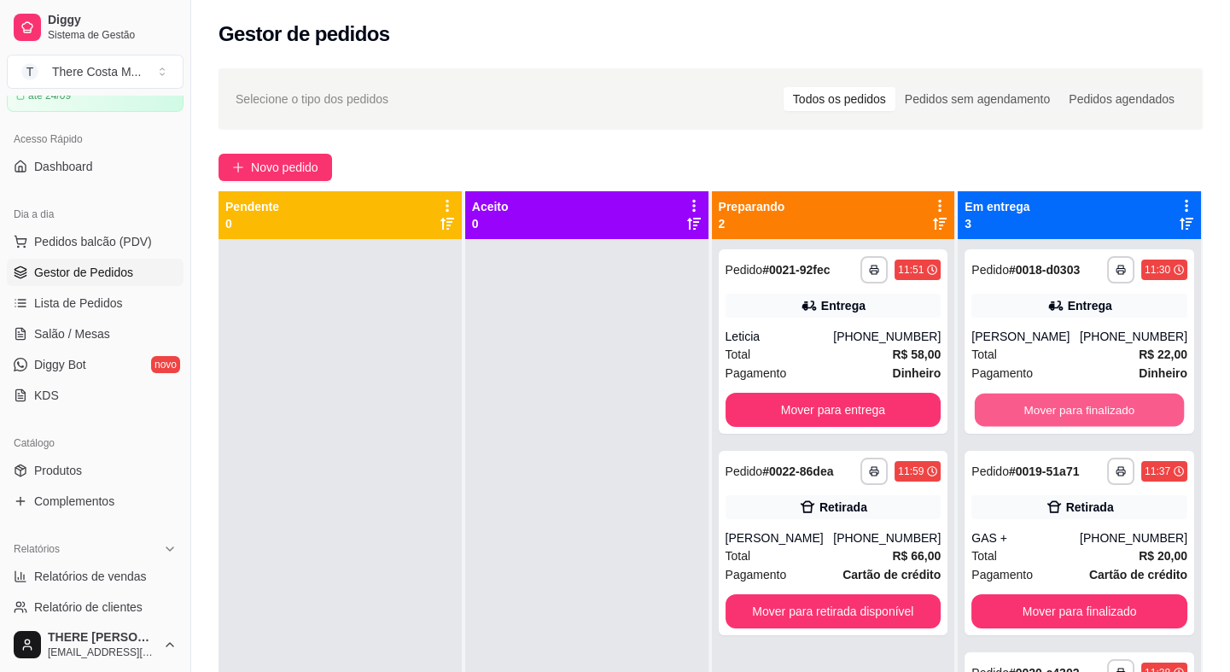
click at [1076, 410] on button "Mover para finalizado" at bounding box center [1079, 410] width 209 height 33
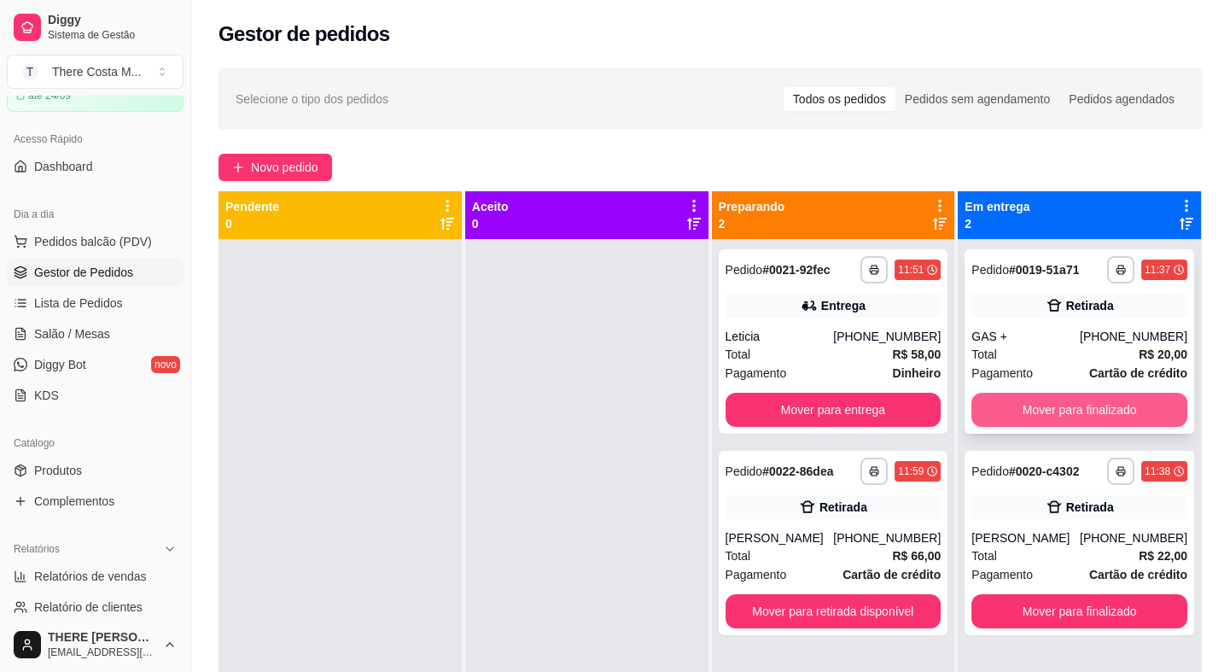
click at [1076, 407] on button "Mover para finalizado" at bounding box center [1079, 410] width 216 height 34
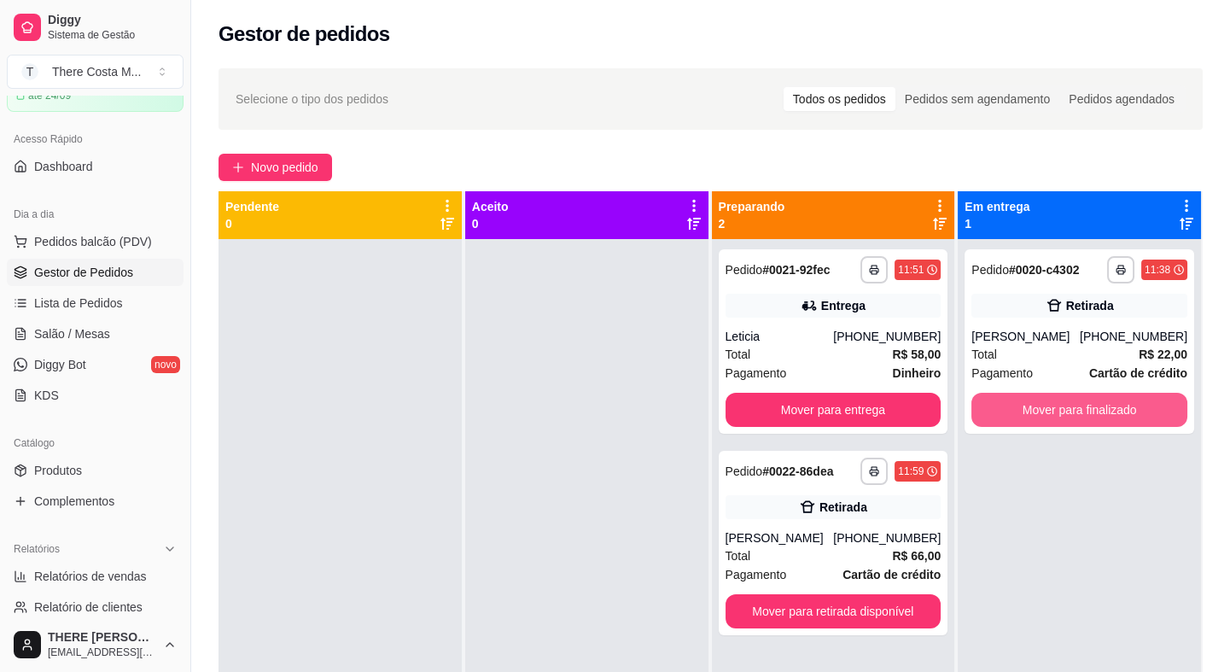
click at [1076, 406] on button "Mover para finalizado" at bounding box center [1079, 410] width 216 height 34
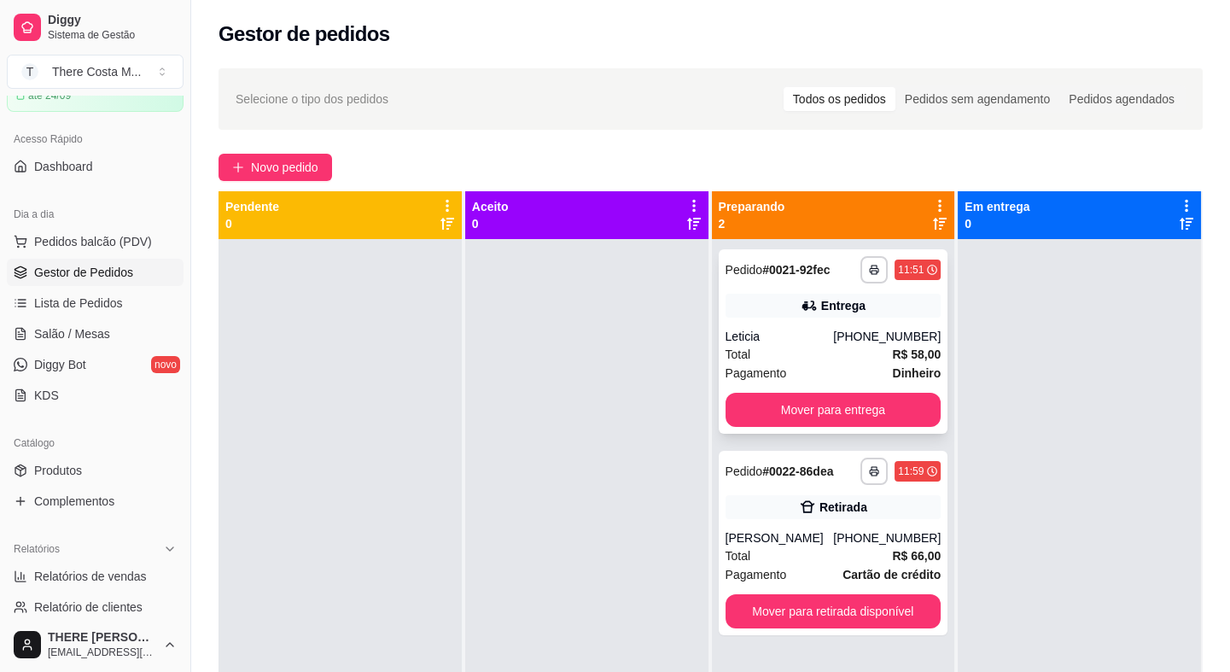
click at [870, 362] on div "Total R$ 58,00" at bounding box center [834, 354] width 216 height 19
click at [863, 405] on button "Mover para entrega" at bounding box center [834, 410] width 216 height 34
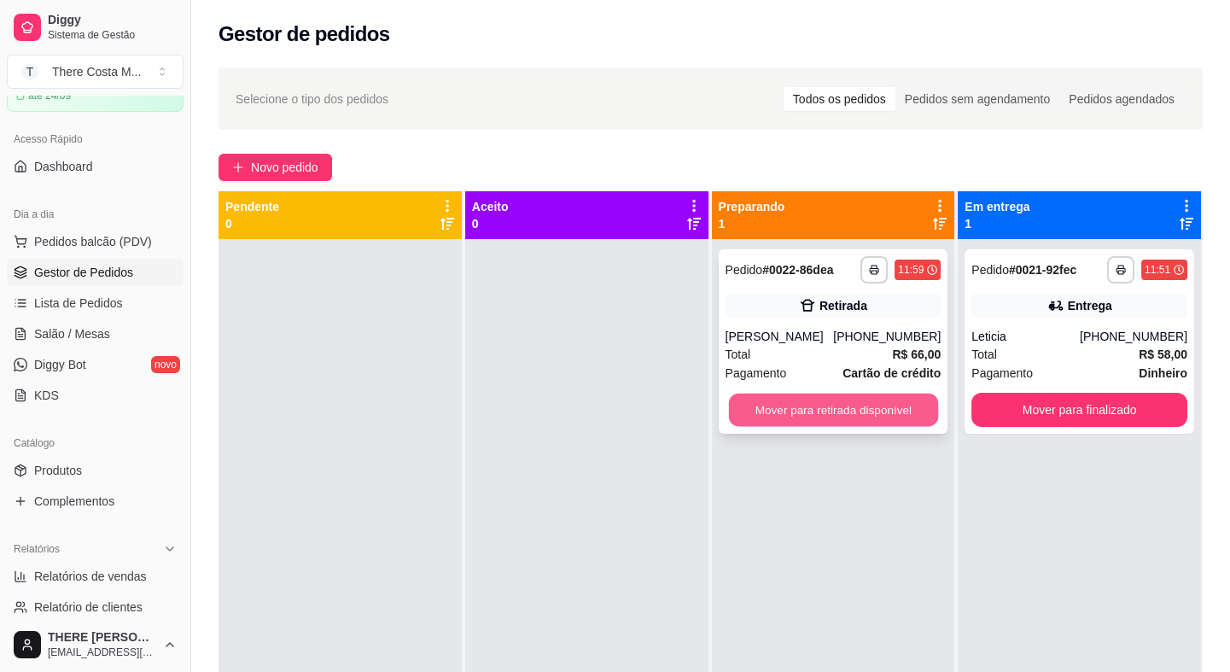
click at [864, 404] on button "Mover para retirada disponível" at bounding box center [832, 410] width 209 height 33
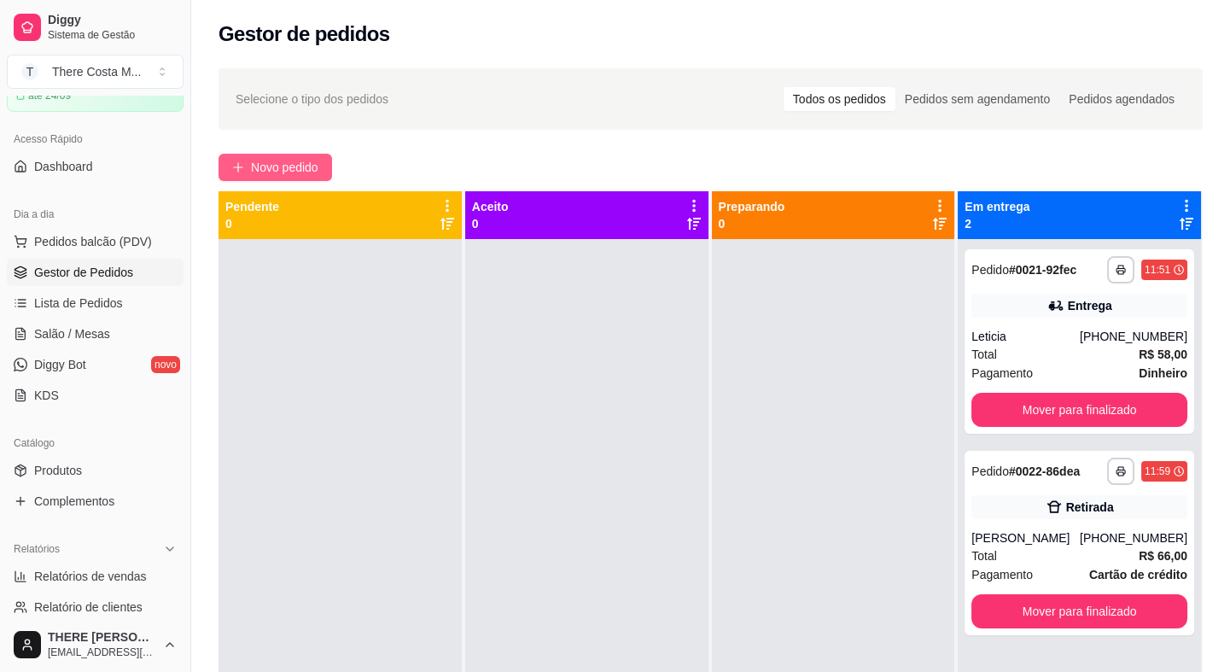
click at [288, 160] on span "Novo pedido" at bounding box center [284, 167] width 67 height 19
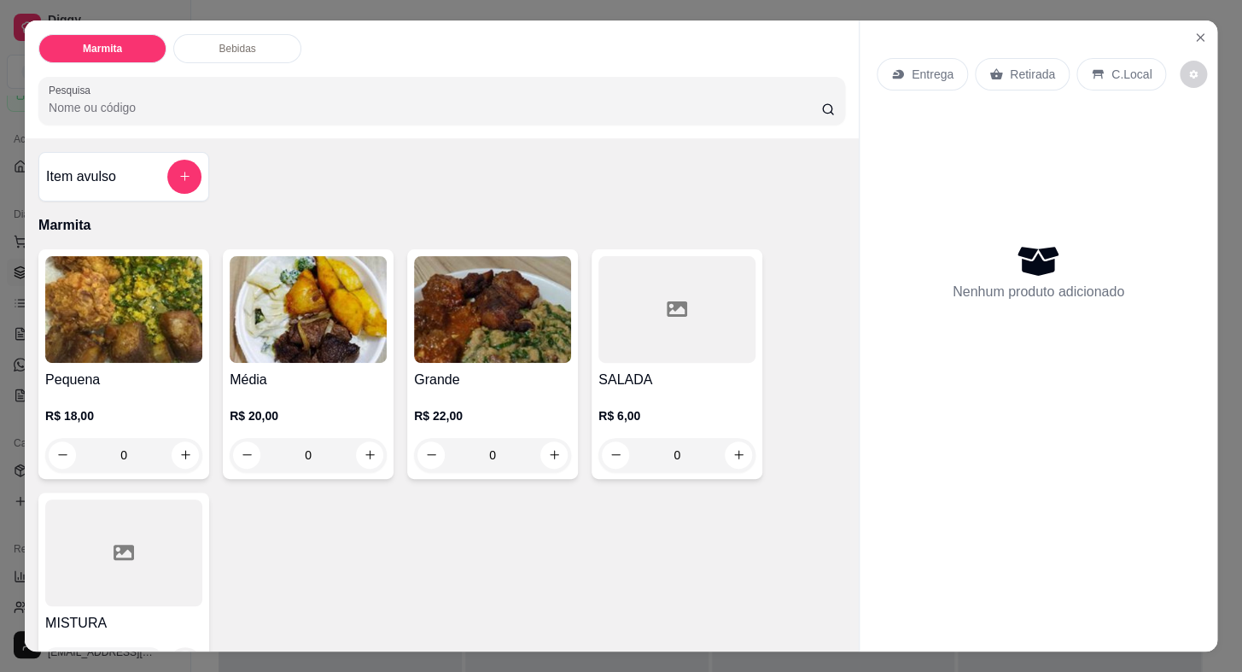
click at [1044, 68] on p "Retirada" at bounding box center [1032, 74] width 45 height 17
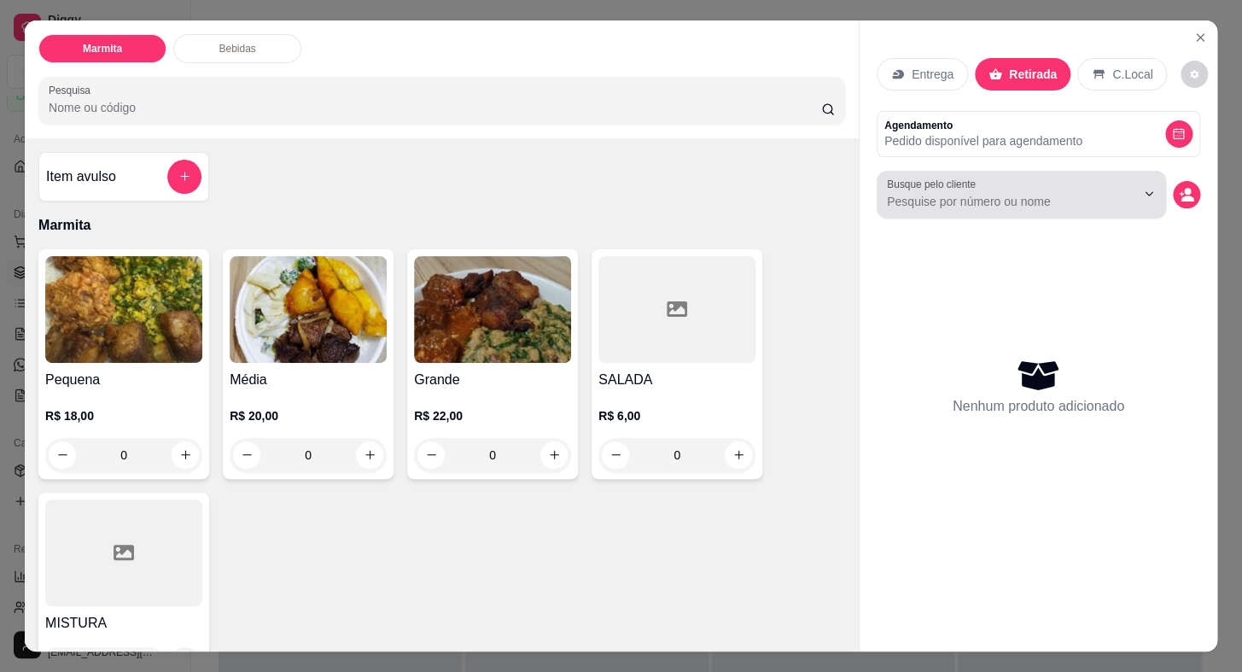
click at [1000, 178] on div at bounding box center [1021, 195] width 269 height 34
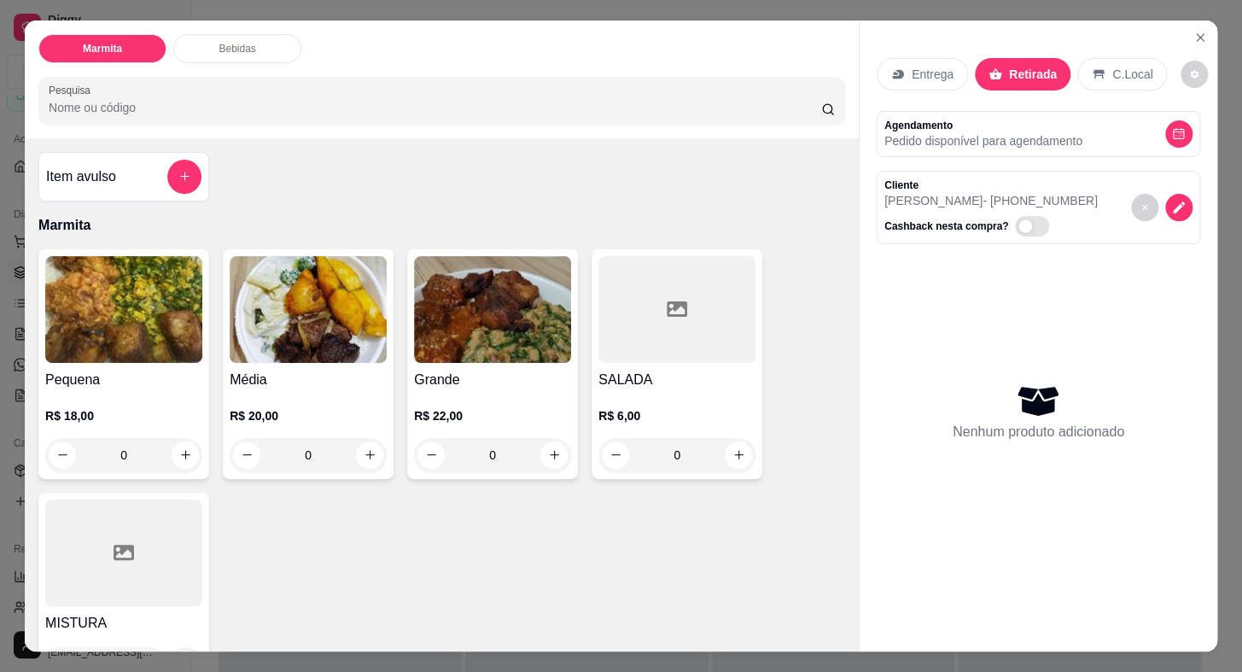
click at [316, 380] on h4 "Média" at bounding box center [308, 380] width 157 height 20
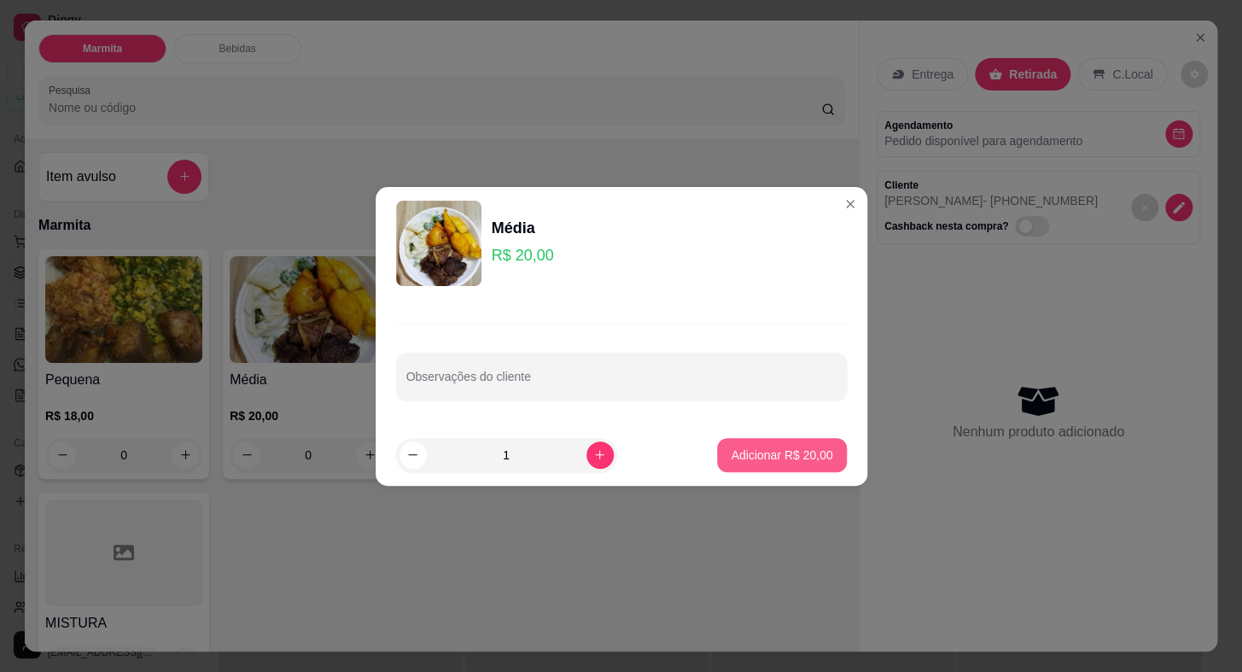
click at [767, 465] on button "Adicionar R$ 20,00" at bounding box center [781, 455] width 129 height 34
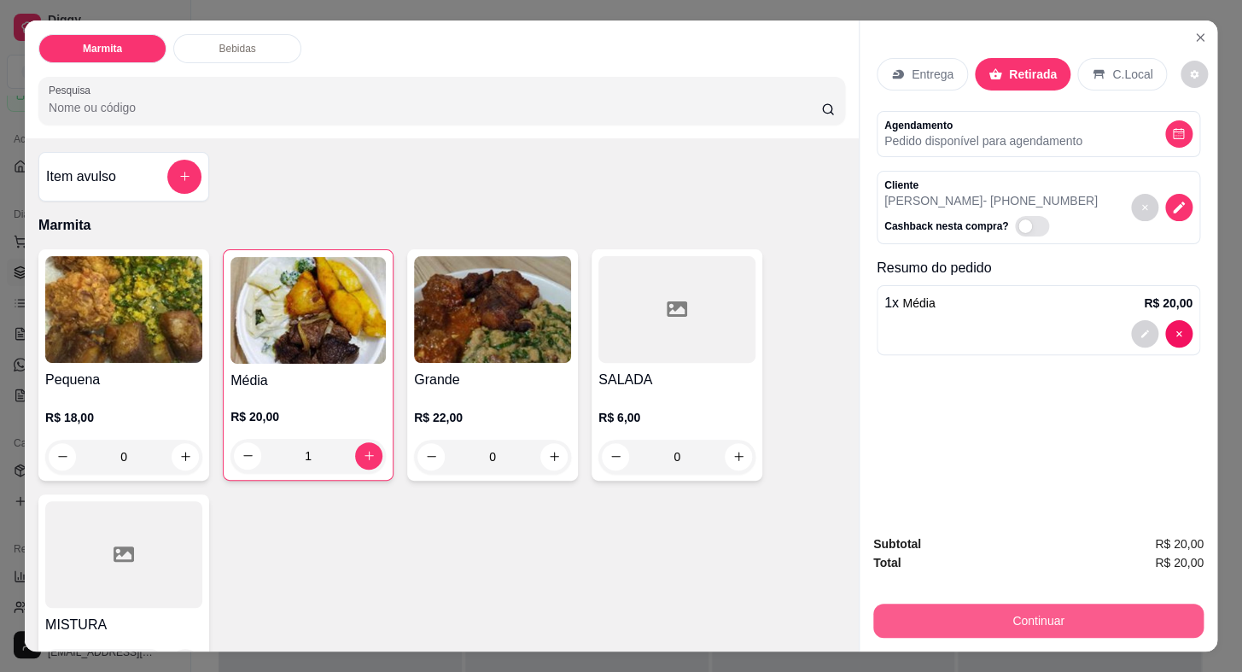
click at [1006, 615] on button "Continuar" at bounding box center [1038, 620] width 330 height 34
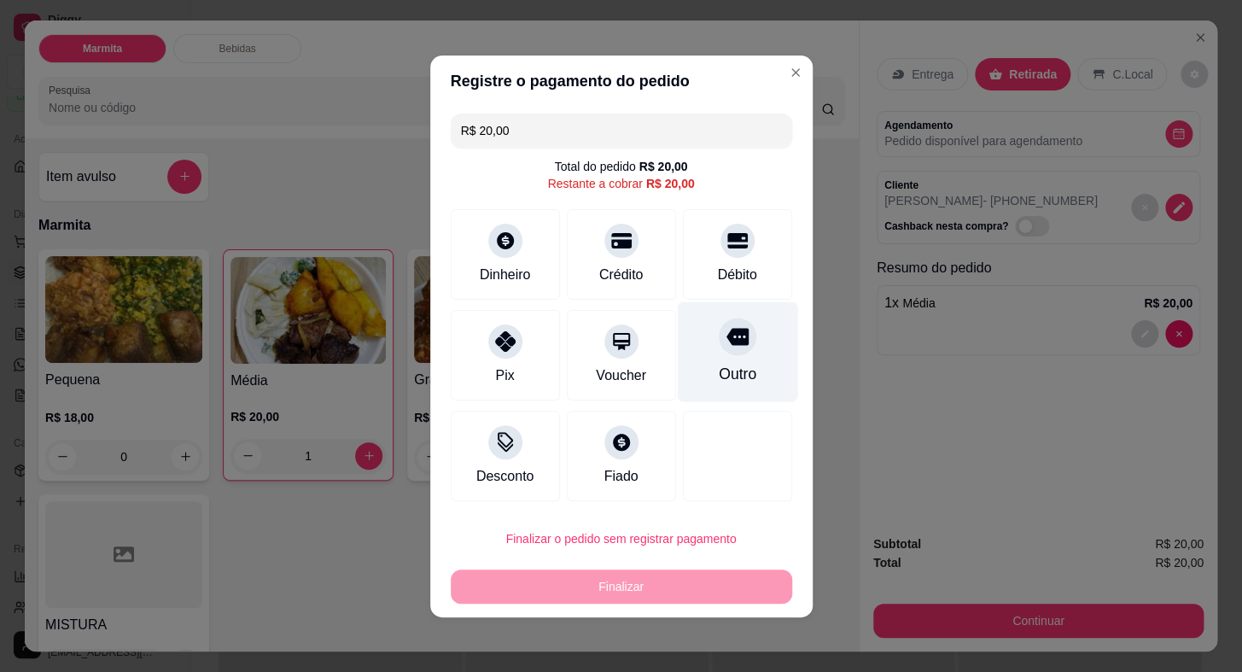
click at [728, 359] on div "Outro" at bounding box center [737, 351] width 120 height 100
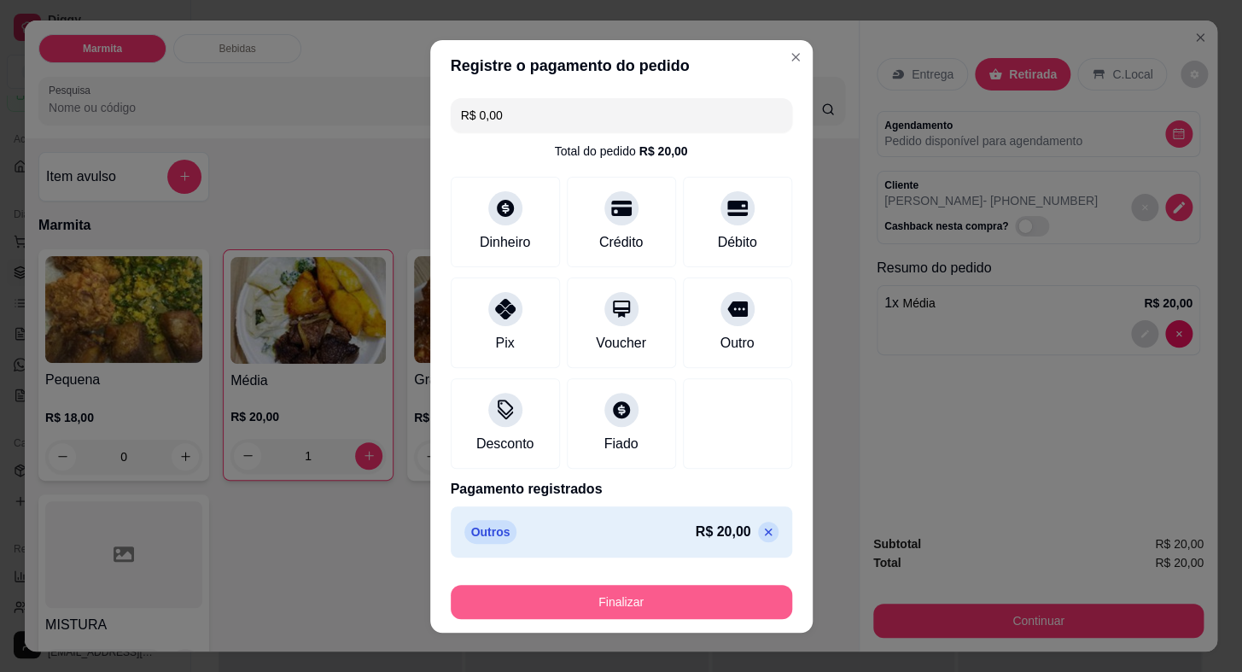
click at [707, 605] on button "Finalizar" at bounding box center [621, 602] width 341 height 34
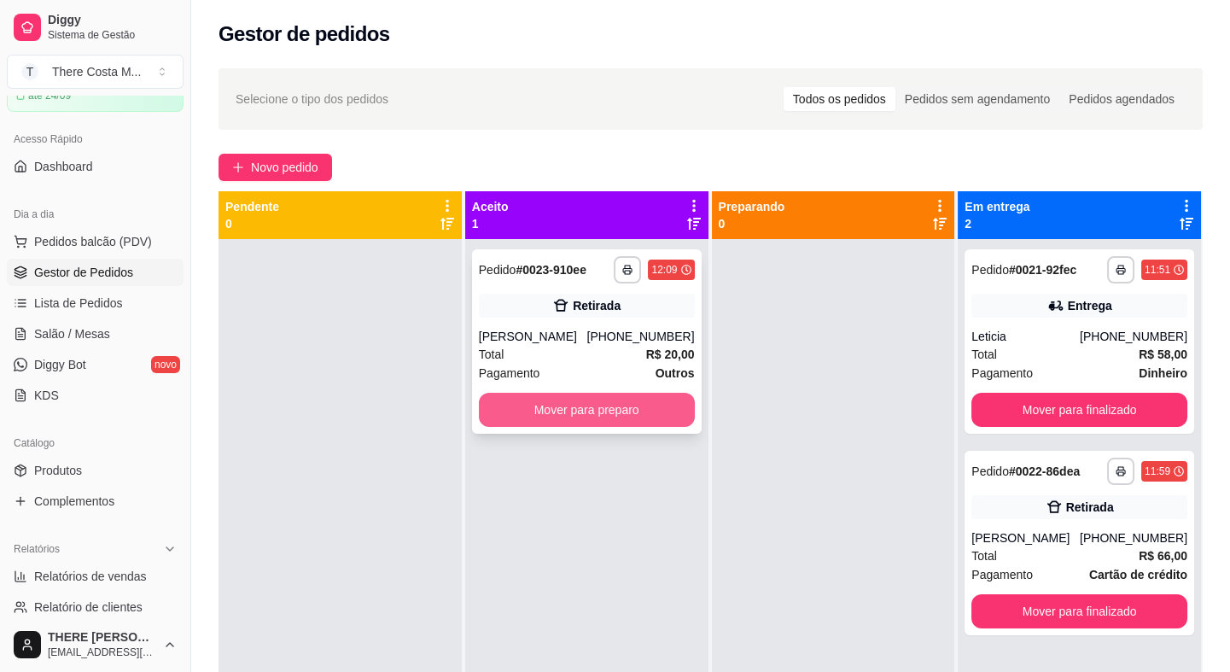
click at [588, 418] on button "Mover para preparo" at bounding box center [587, 410] width 216 height 34
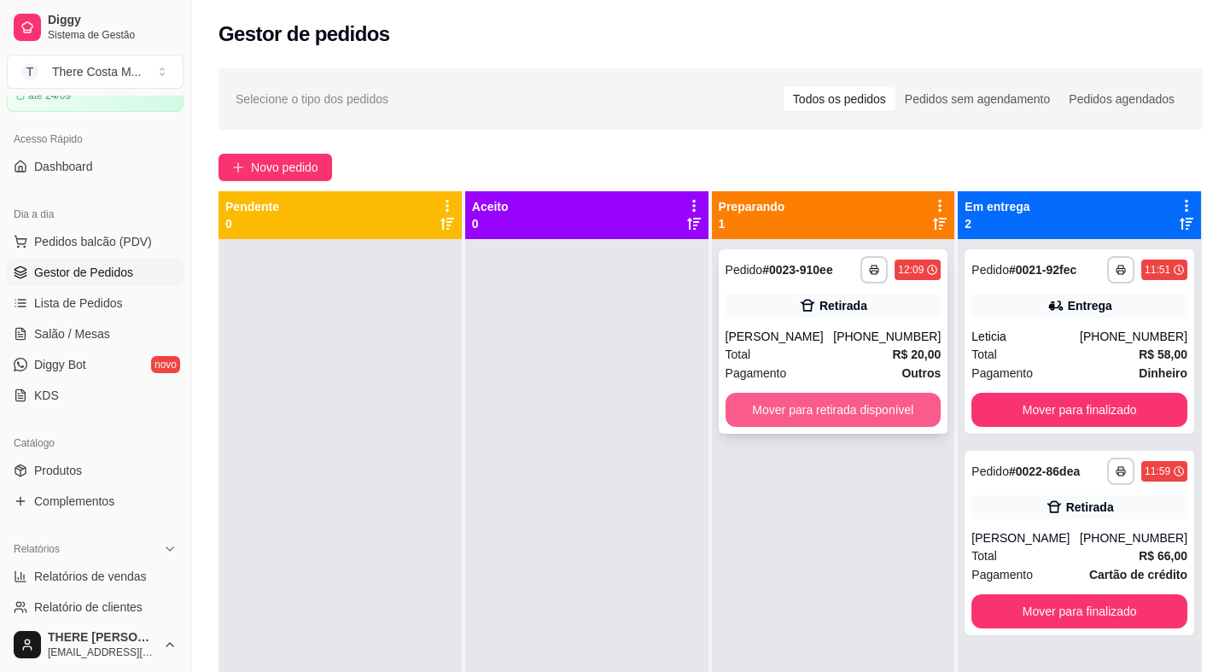
click at [813, 415] on button "Mover para retirada disponível" at bounding box center [834, 410] width 216 height 34
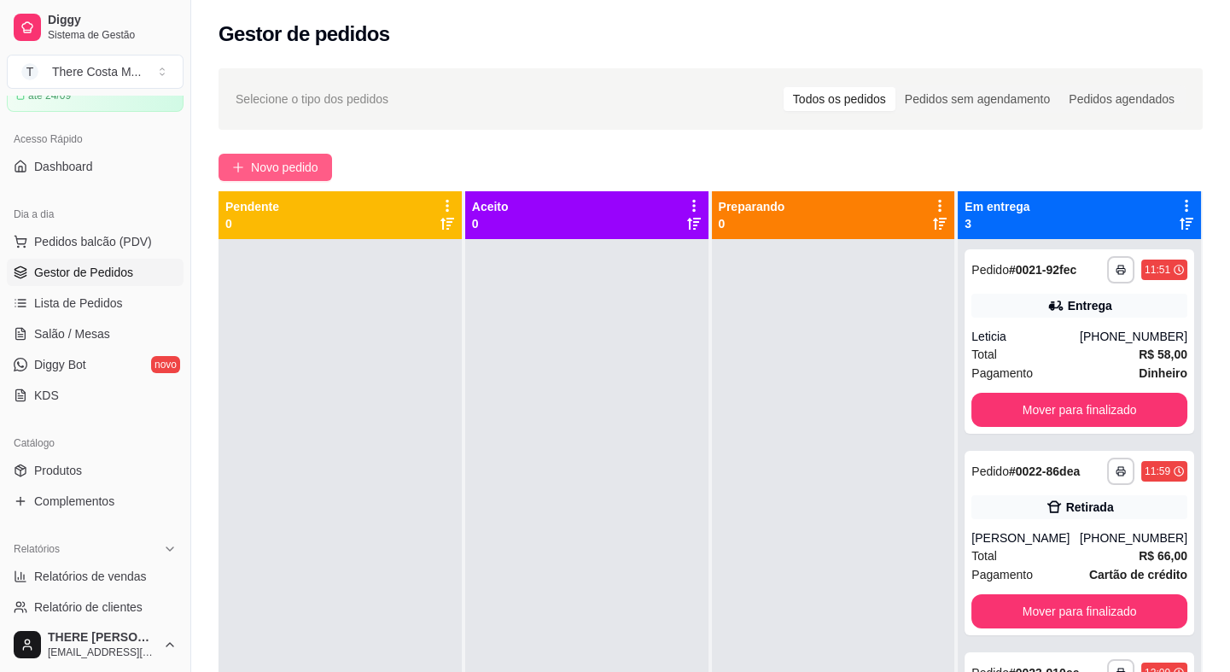
click at [304, 162] on span "Novo pedido" at bounding box center [284, 167] width 67 height 19
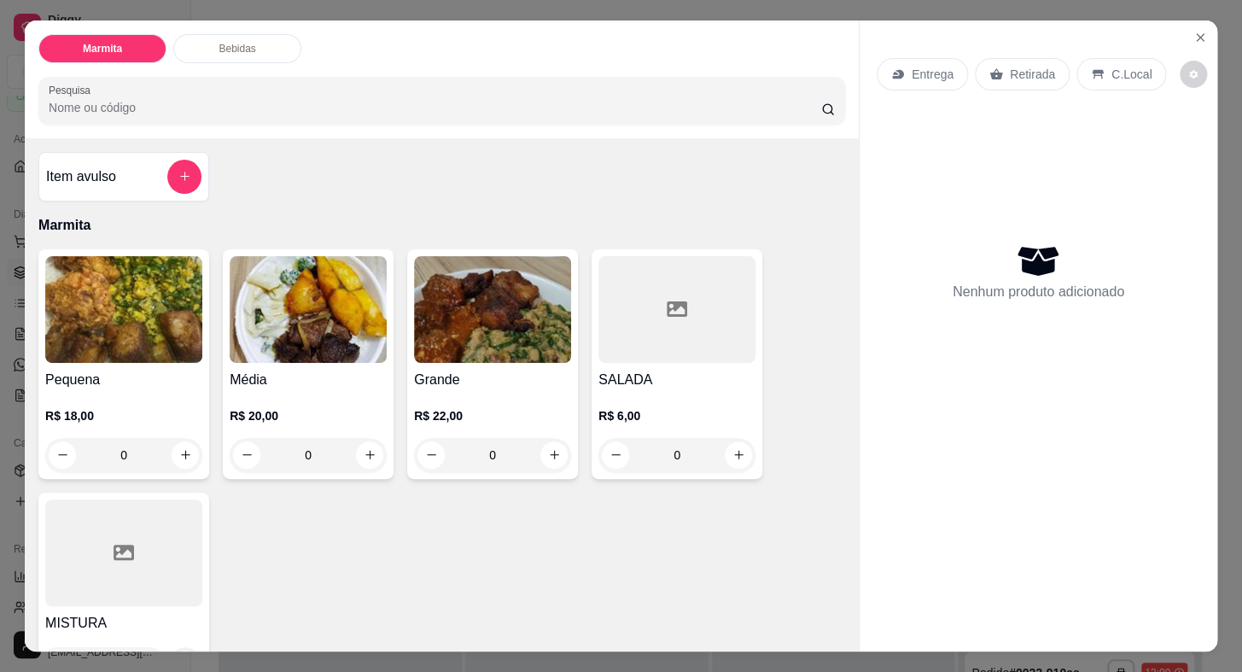
click at [939, 73] on p "Entrega" at bounding box center [933, 74] width 42 height 17
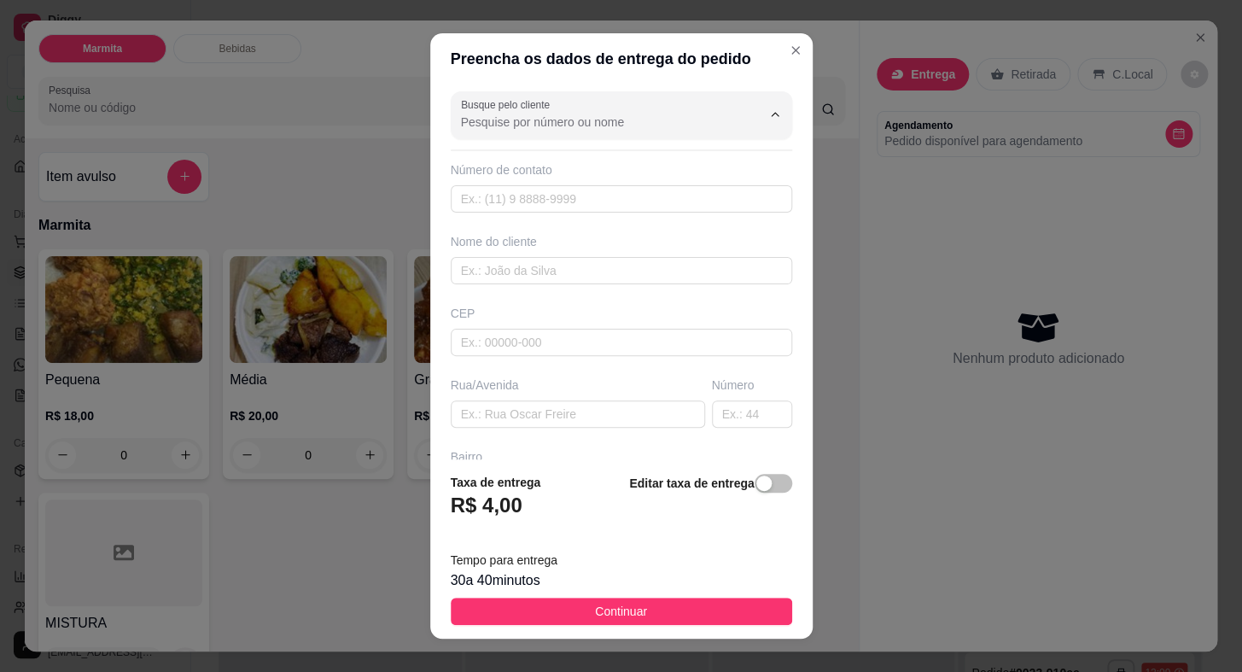
click at [608, 127] on input "Busque pelo cliente" at bounding box center [597, 122] width 273 height 17
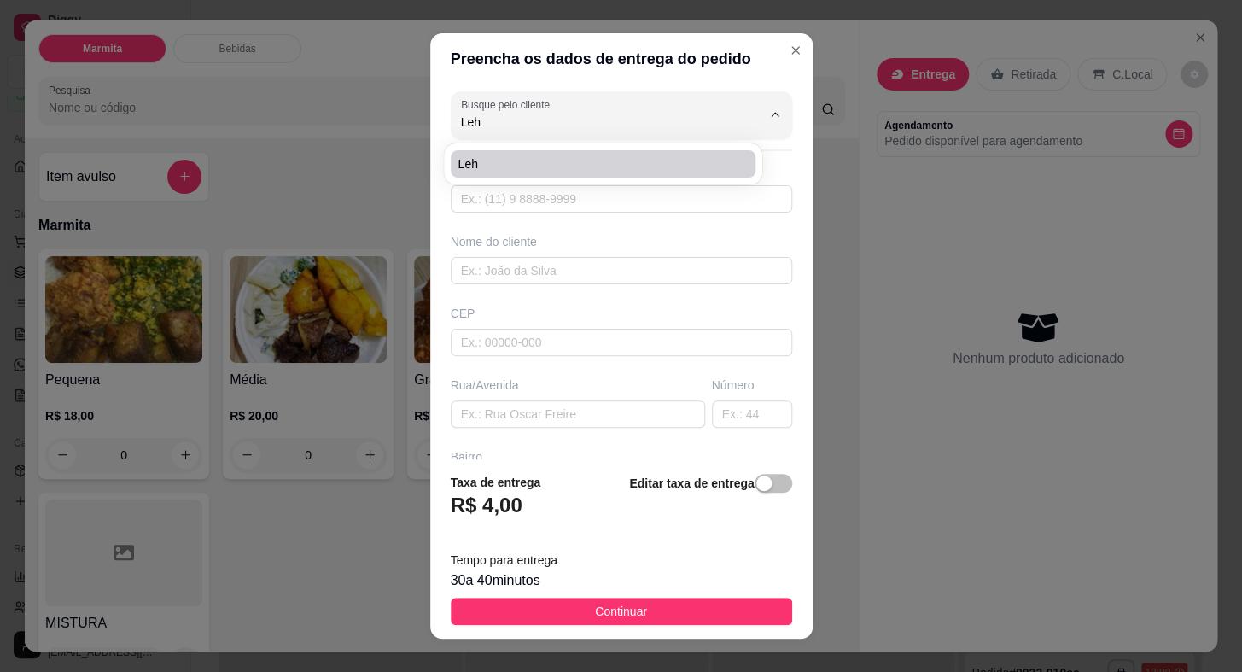
click at [657, 166] on span "Leh" at bounding box center [595, 163] width 274 height 17
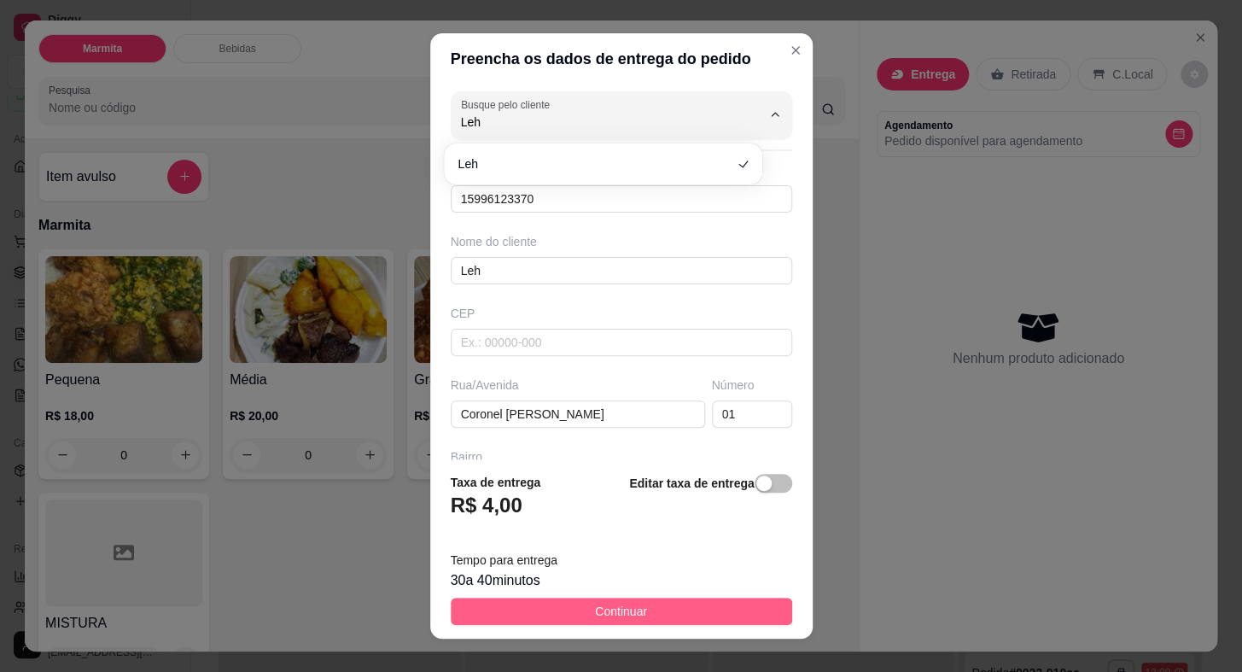
click at [648, 605] on button "Continuar" at bounding box center [621, 611] width 341 height 27
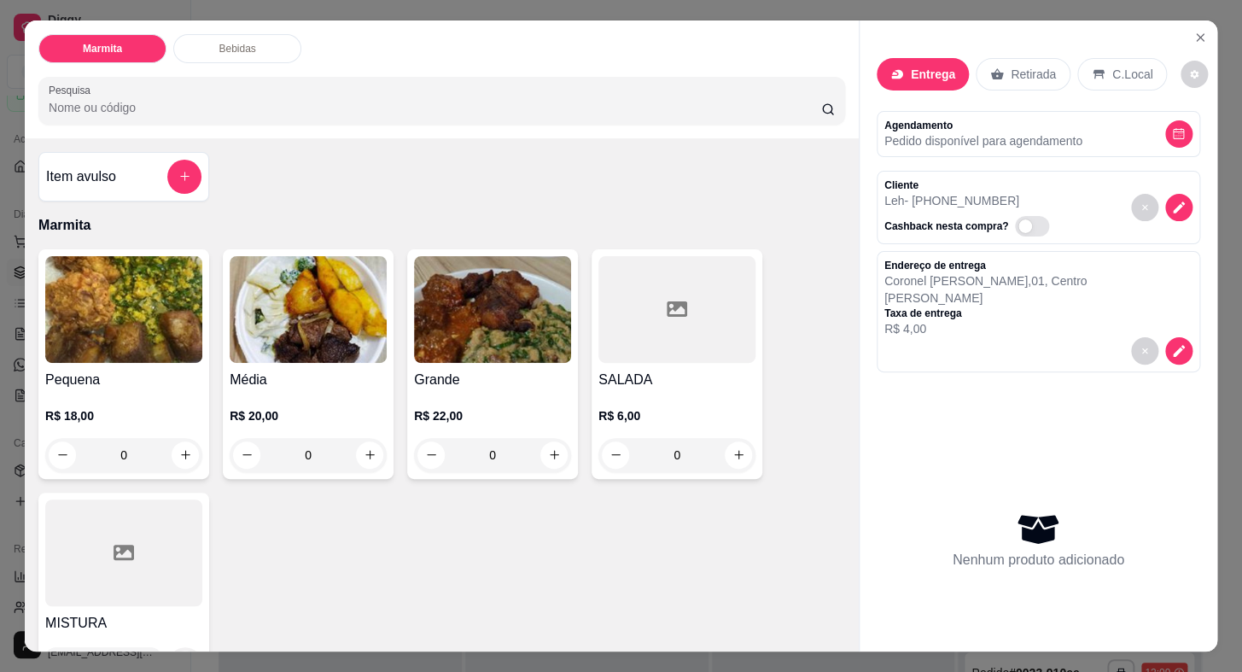
click at [142, 348] on img at bounding box center [123, 309] width 157 height 107
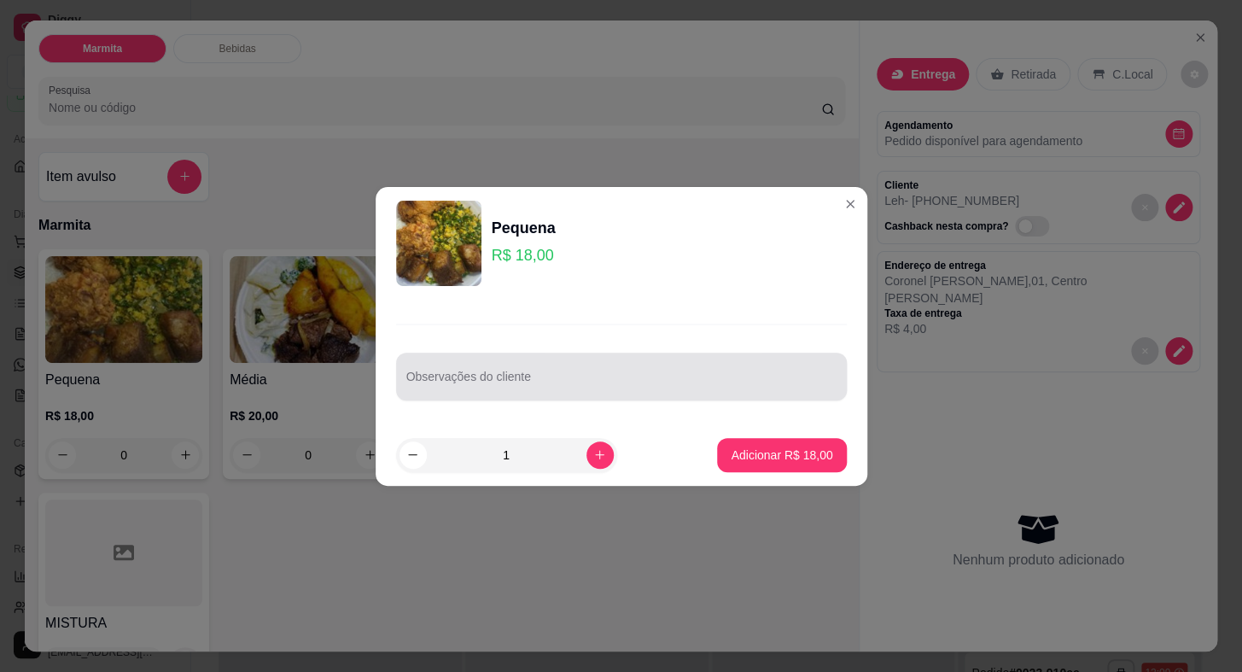
click at [606, 382] on input "Observações do cliente" at bounding box center [621, 383] width 430 height 17
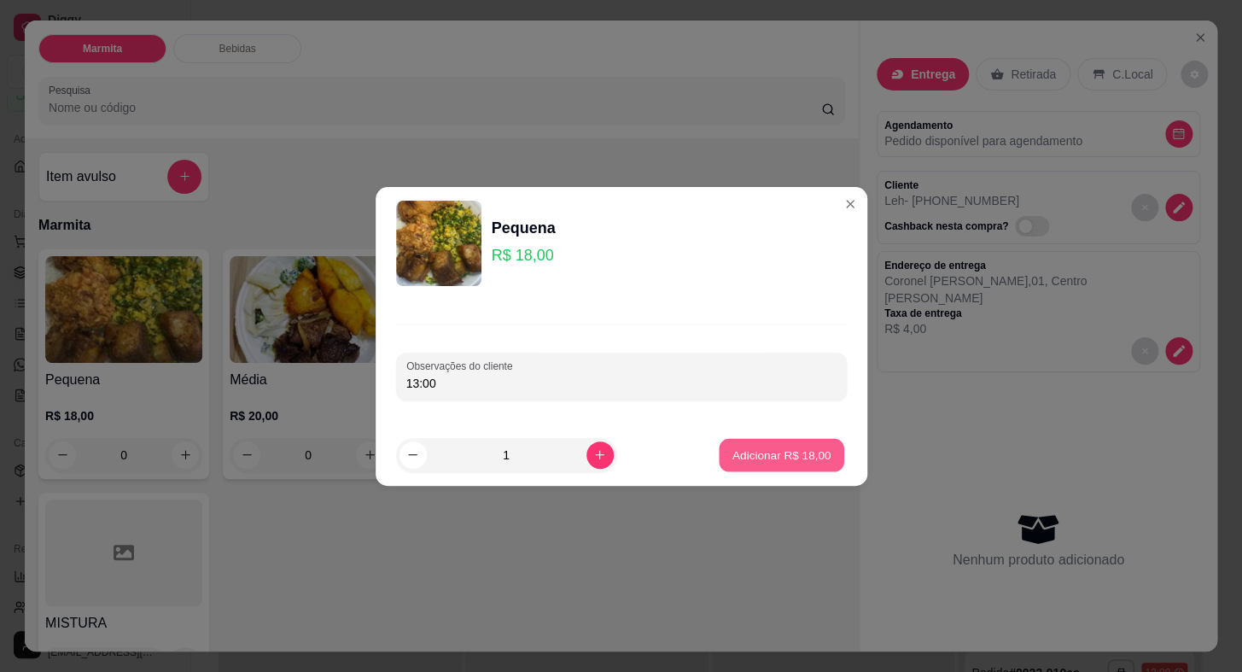
click at [815, 458] on p "Adicionar R$ 18,00" at bounding box center [781, 454] width 99 height 16
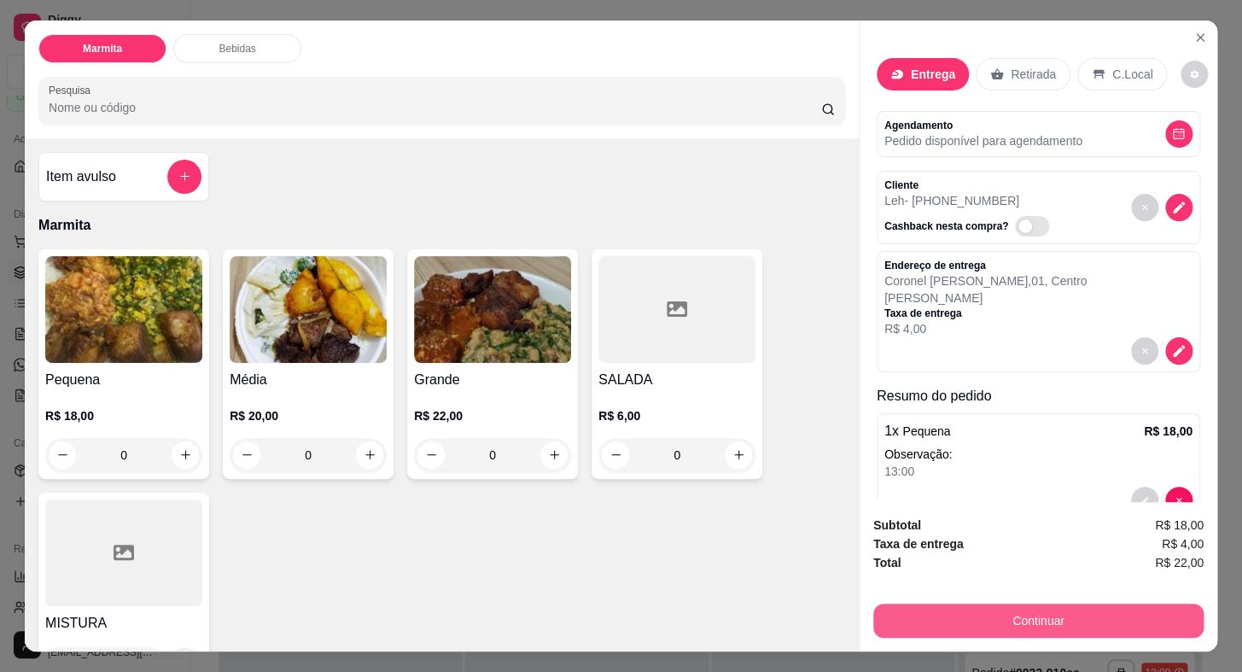
click at [998, 627] on button "Continuar" at bounding box center [1038, 620] width 330 height 34
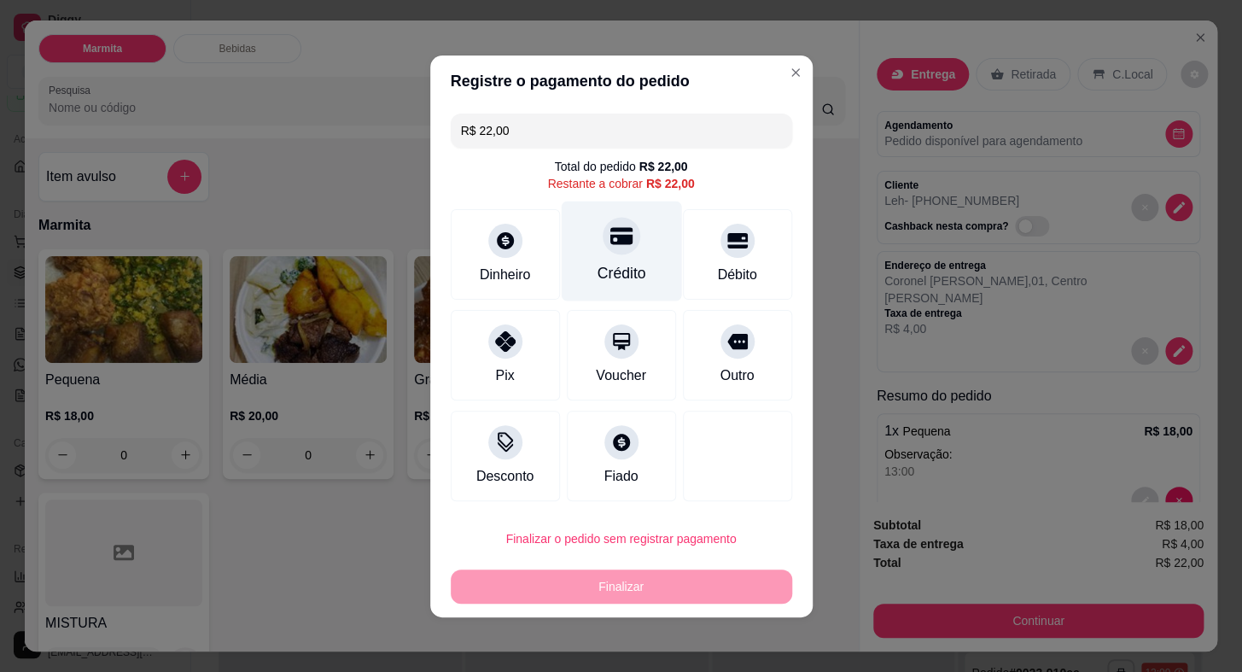
click at [615, 243] on icon at bounding box center [620, 235] width 22 height 17
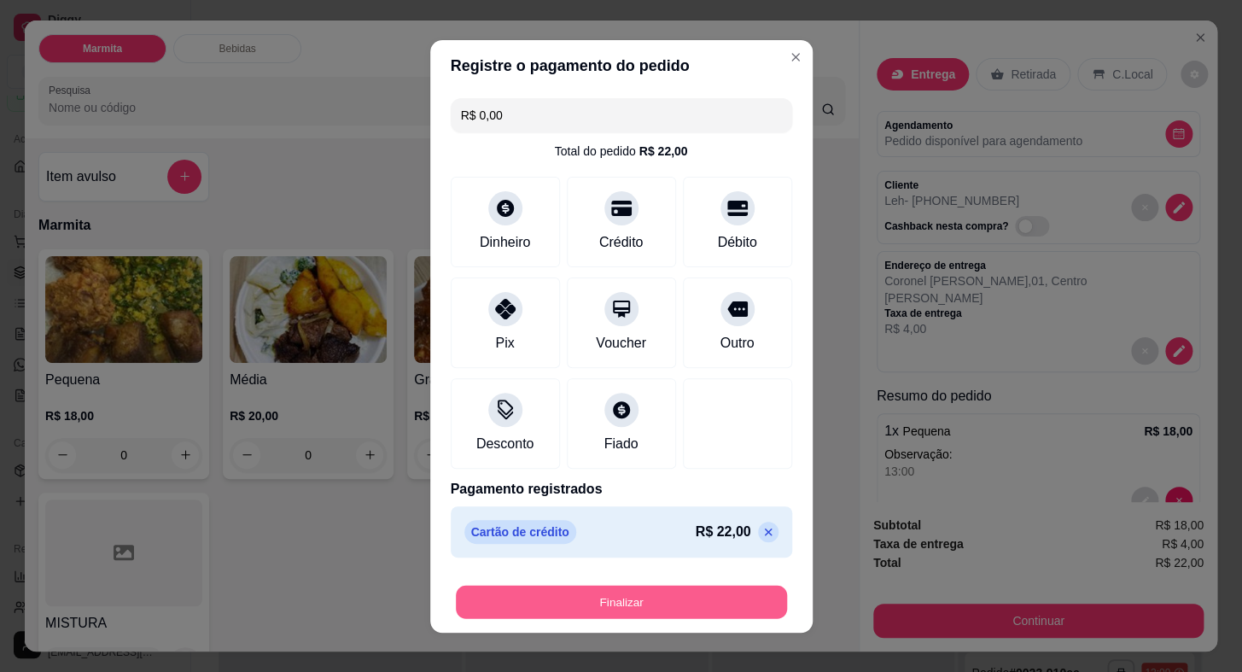
click at [704, 607] on button "Finalizar" at bounding box center [621, 601] width 331 height 33
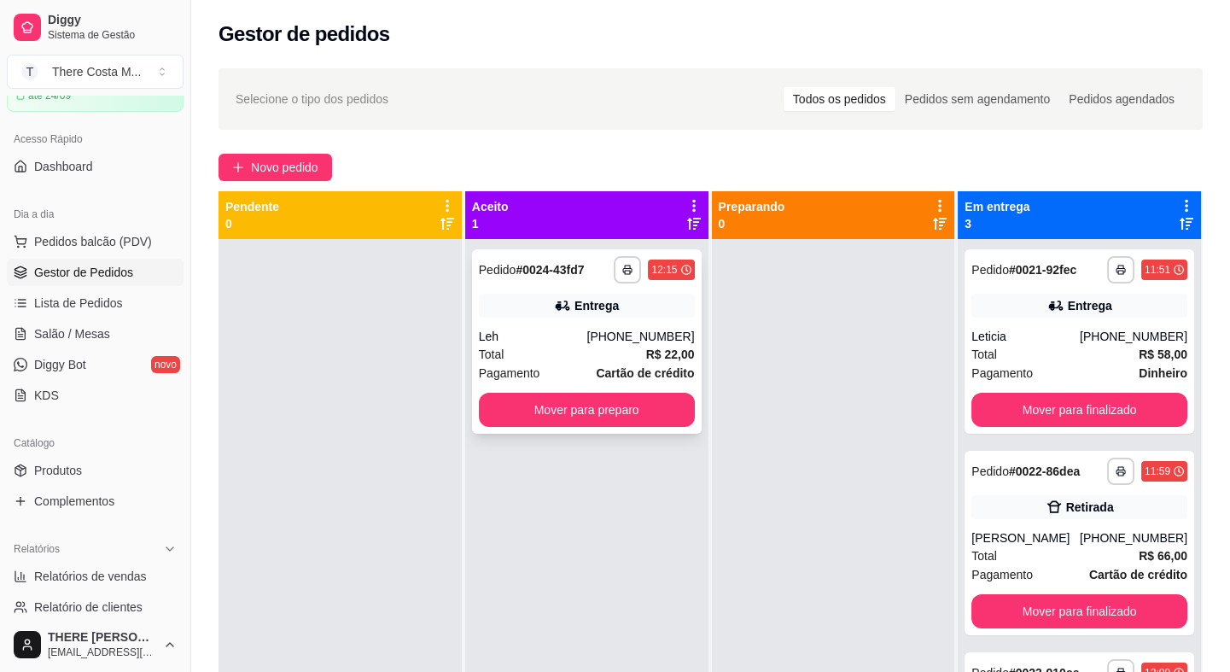
click at [628, 357] on div "Total R$ 22,00" at bounding box center [587, 354] width 216 height 19
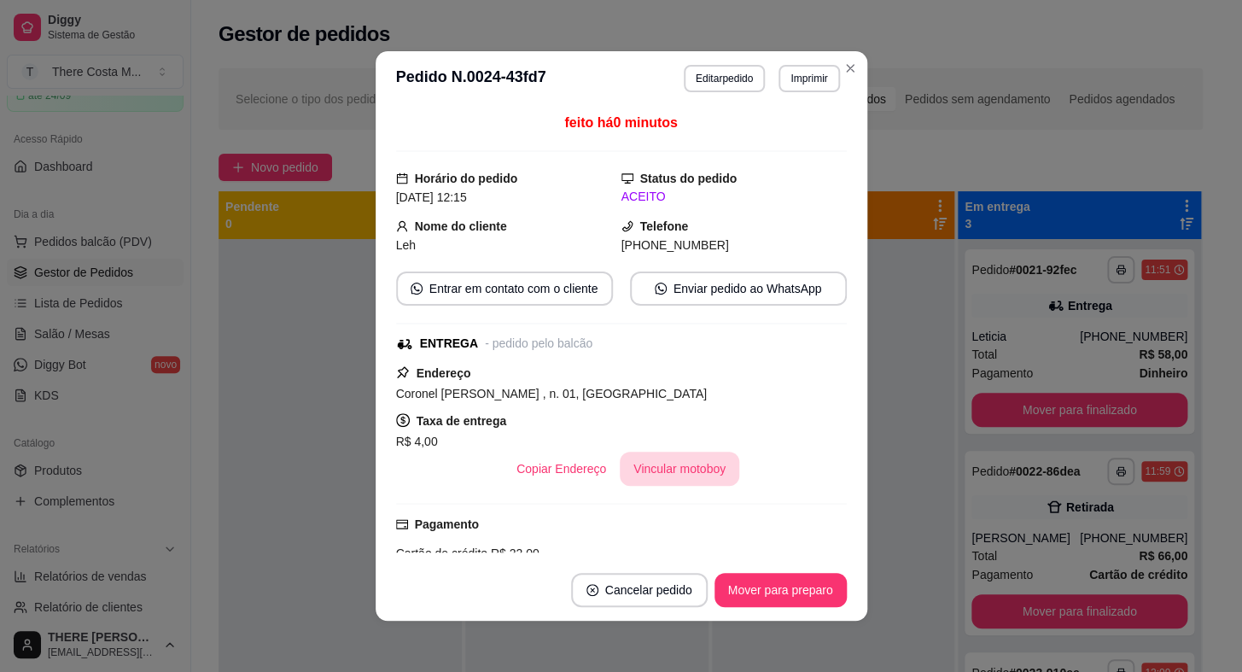
click at [654, 479] on button "Vincular motoboy" at bounding box center [680, 469] width 120 height 34
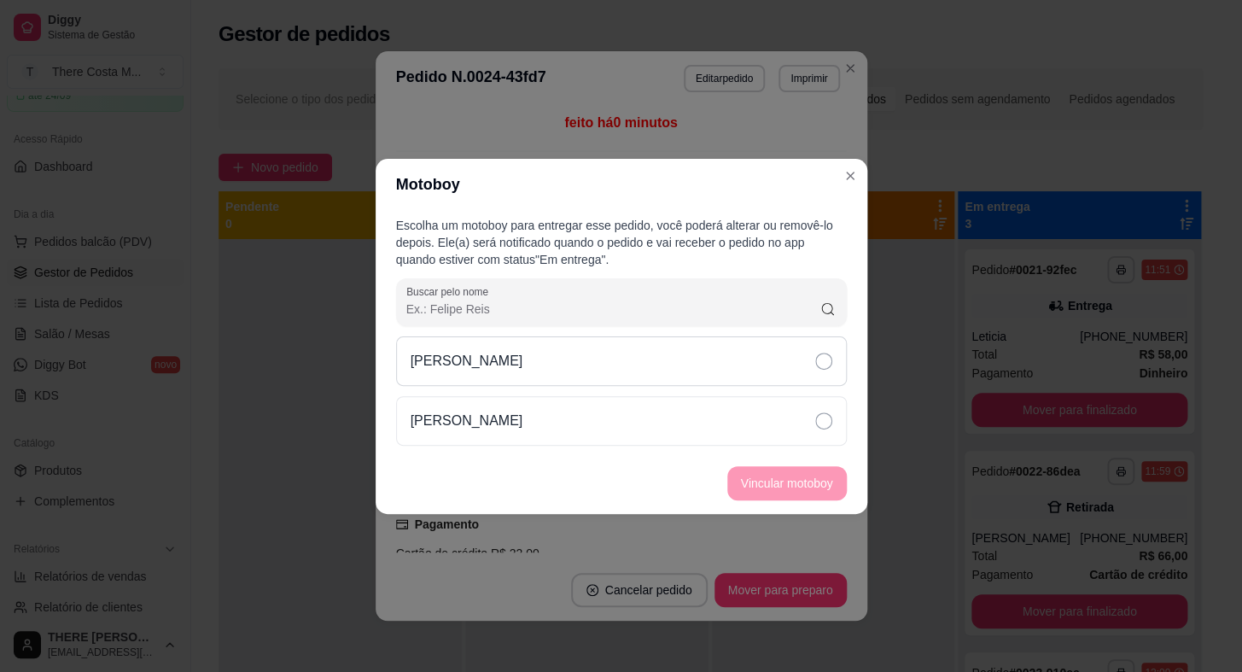
click at [729, 359] on div "[PERSON_NAME]" at bounding box center [621, 361] width 451 height 50
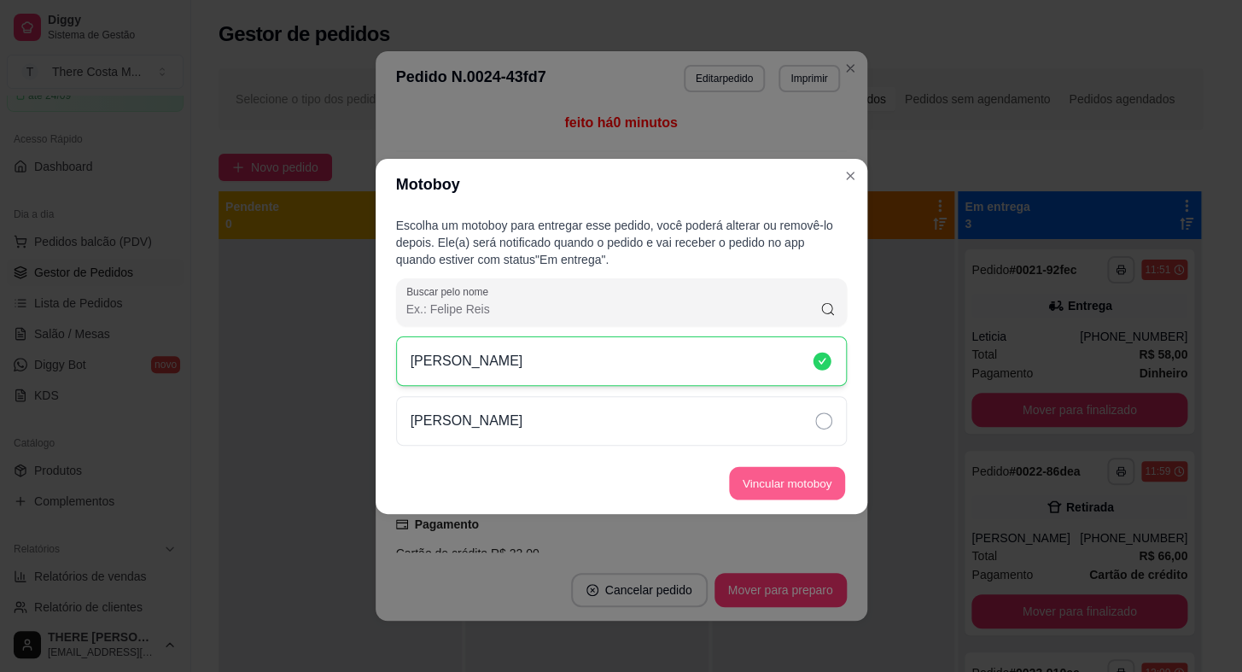
click at [797, 483] on button "Vincular motoboy" at bounding box center [787, 482] width 116 height 33
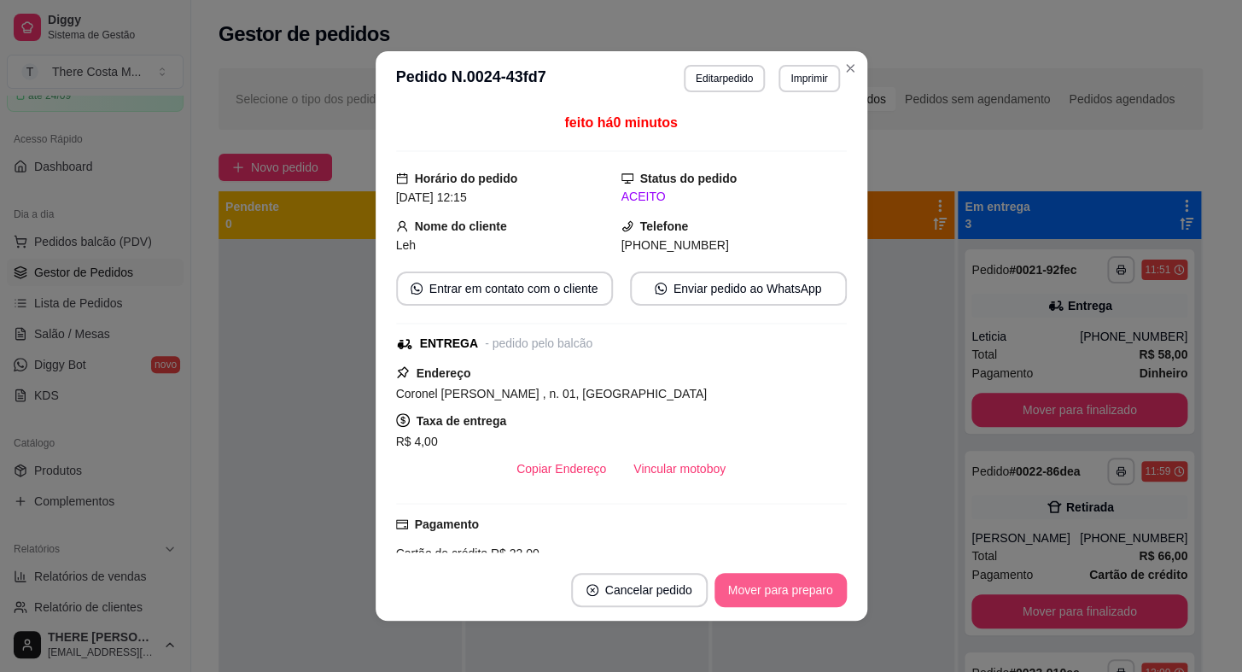
click at [755, 584] on button "Mover para preparo" at bounding box center [780, 590] width 132 height 34
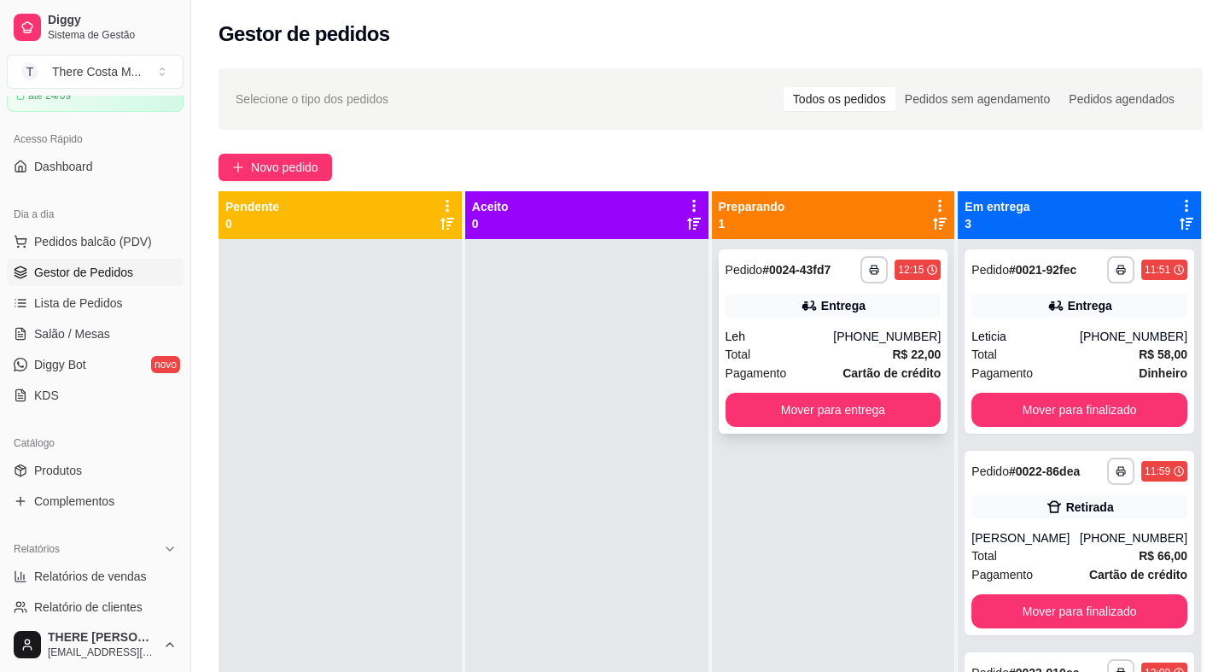
click at [825, 346] on div "Total R$ 22,00" at bounding box center [834, 354] width 216 height 19
click at [1054, 603] on button "Mover para finalizado" at bounding box center [1079, 611] width 216 height 34
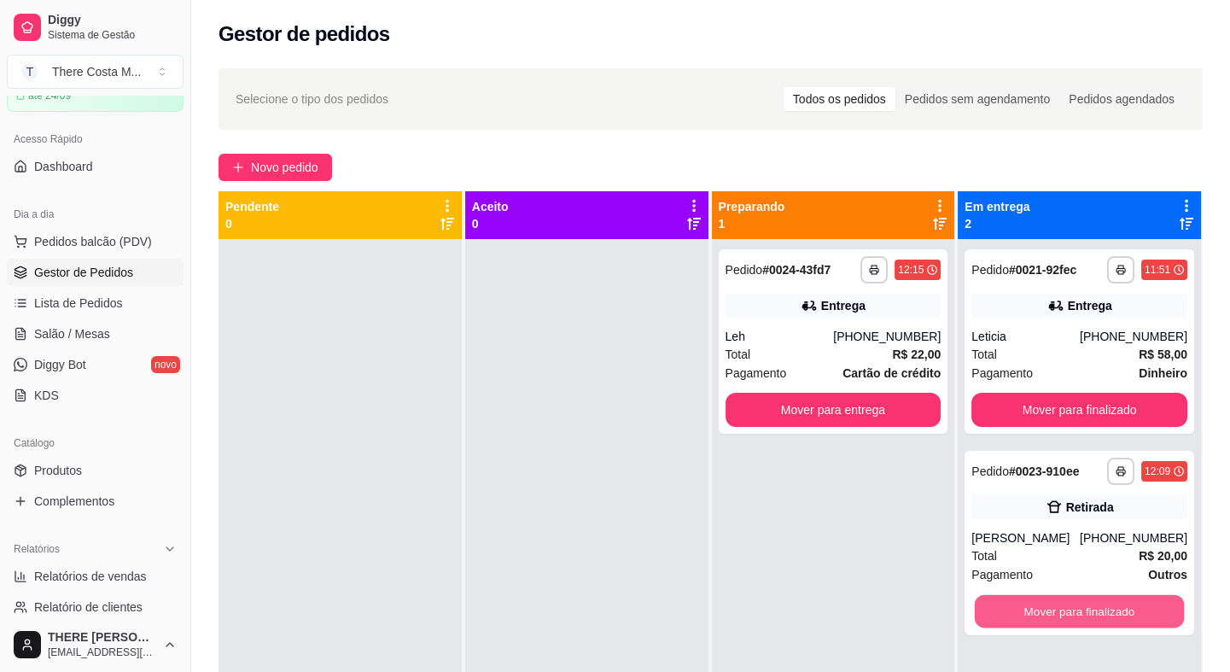
click at [1054, 603] on button "Mover para finalizado" at bounding box center [1079, 611] width 209 height 33
